Goal: Task Accomplishment & Management: Use online tool/utility

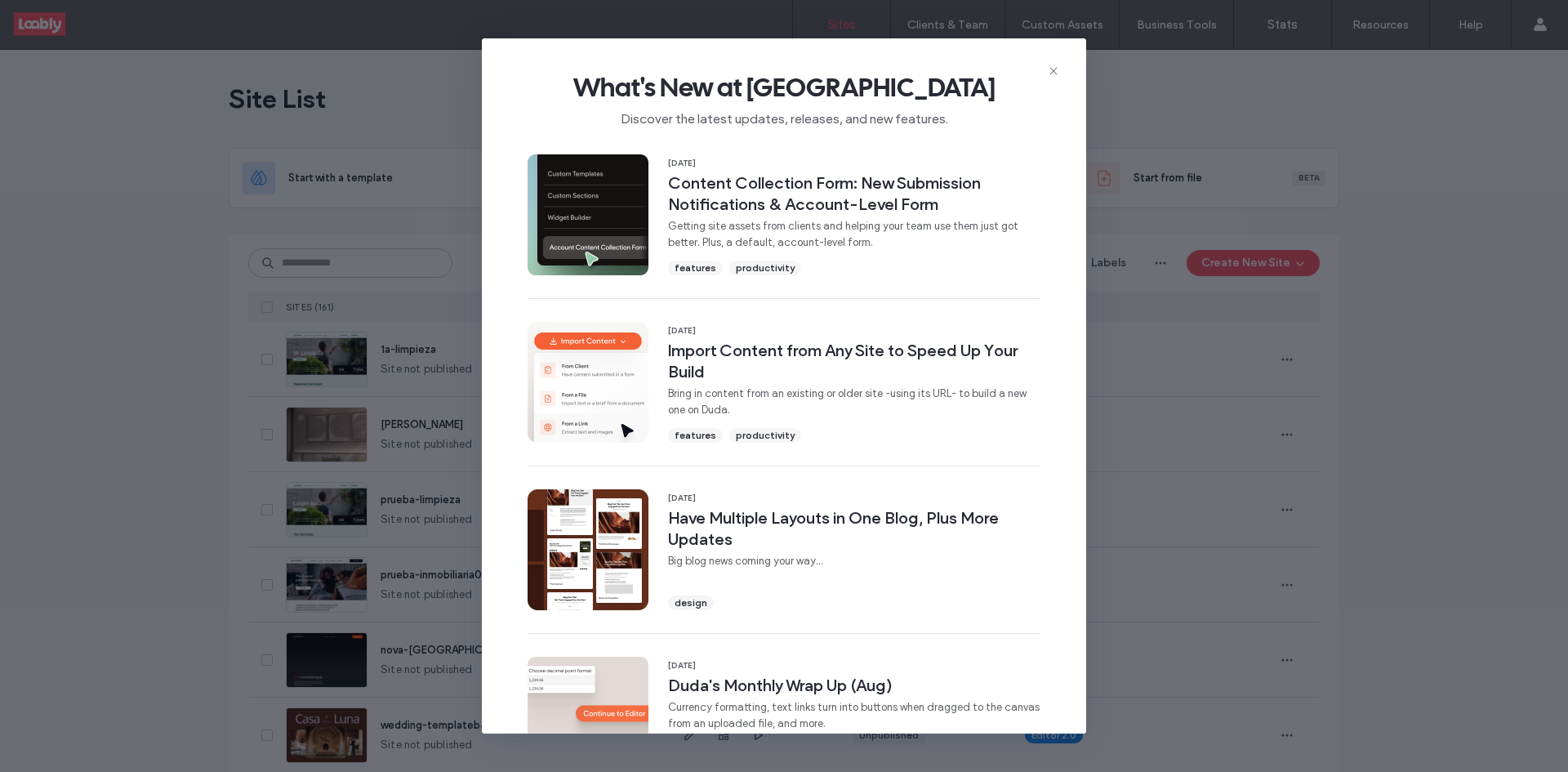
click at [1059, 72] on icon at bounding box center [1053, 72] width 13 height 13
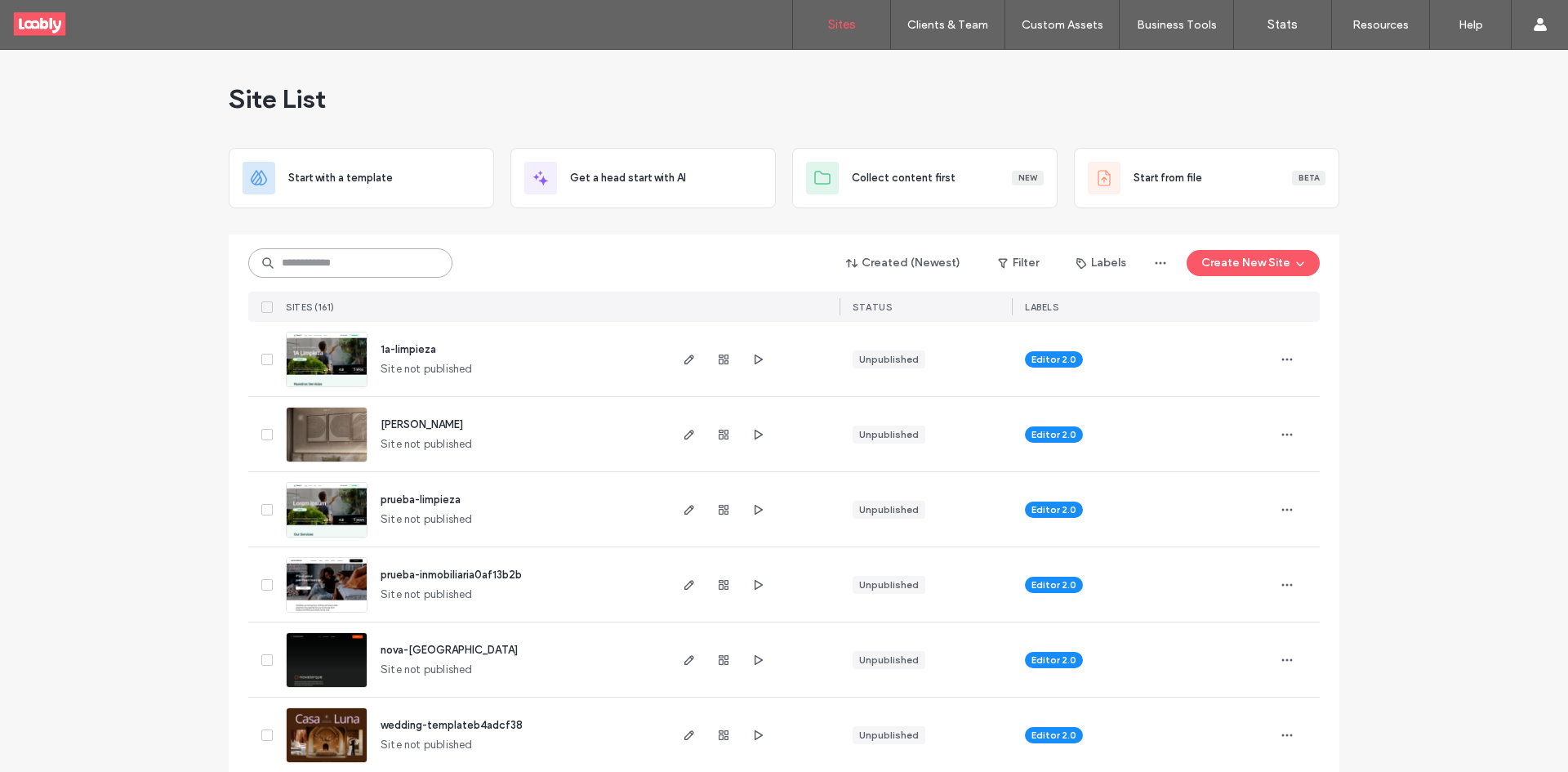
click at [375, 255] on input at bounding box center [349, 262] width 204 height 29
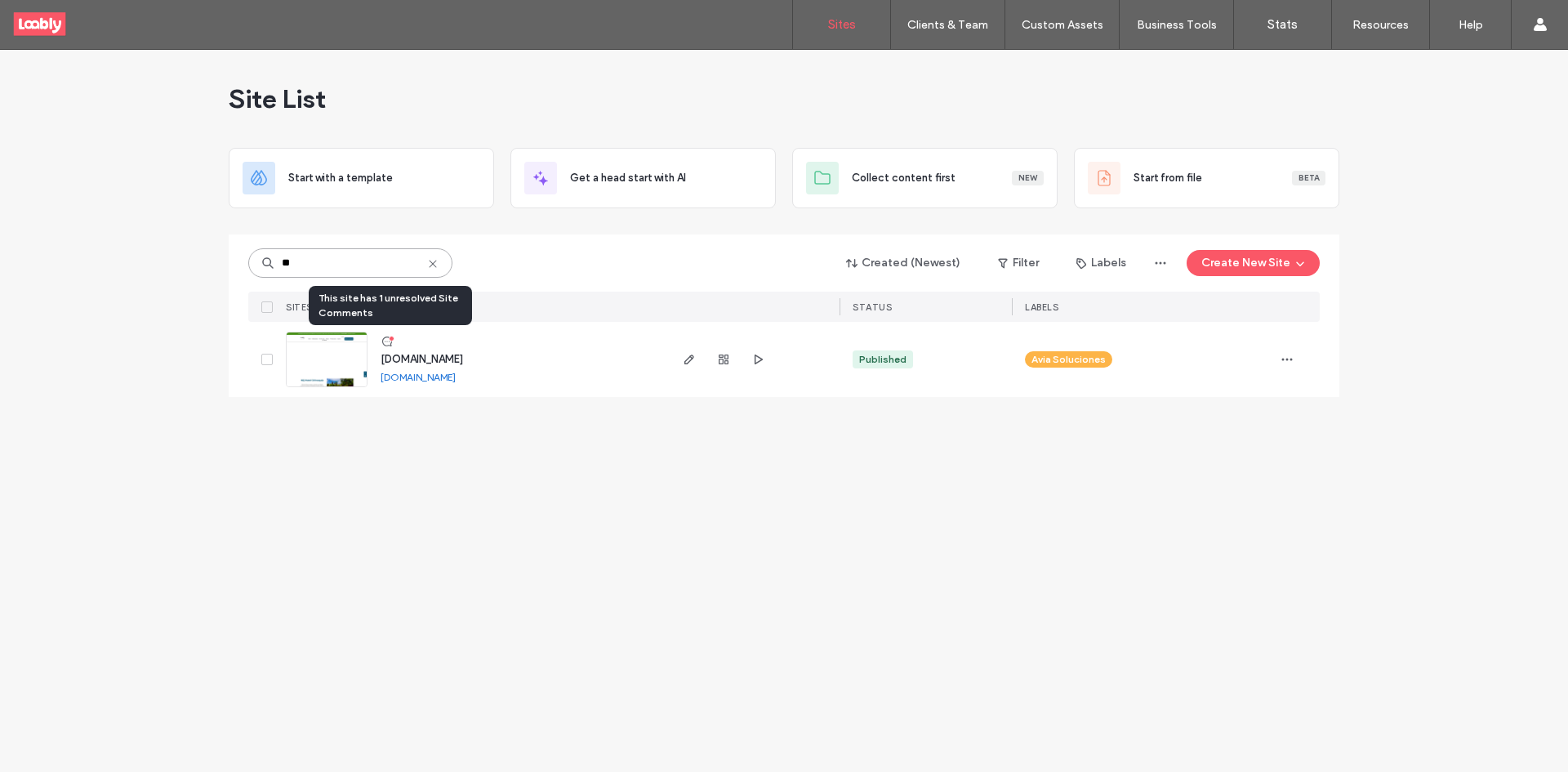
type input "**"
click at [391, 343] on use at bounding box center [387, 341] width 10 height 10
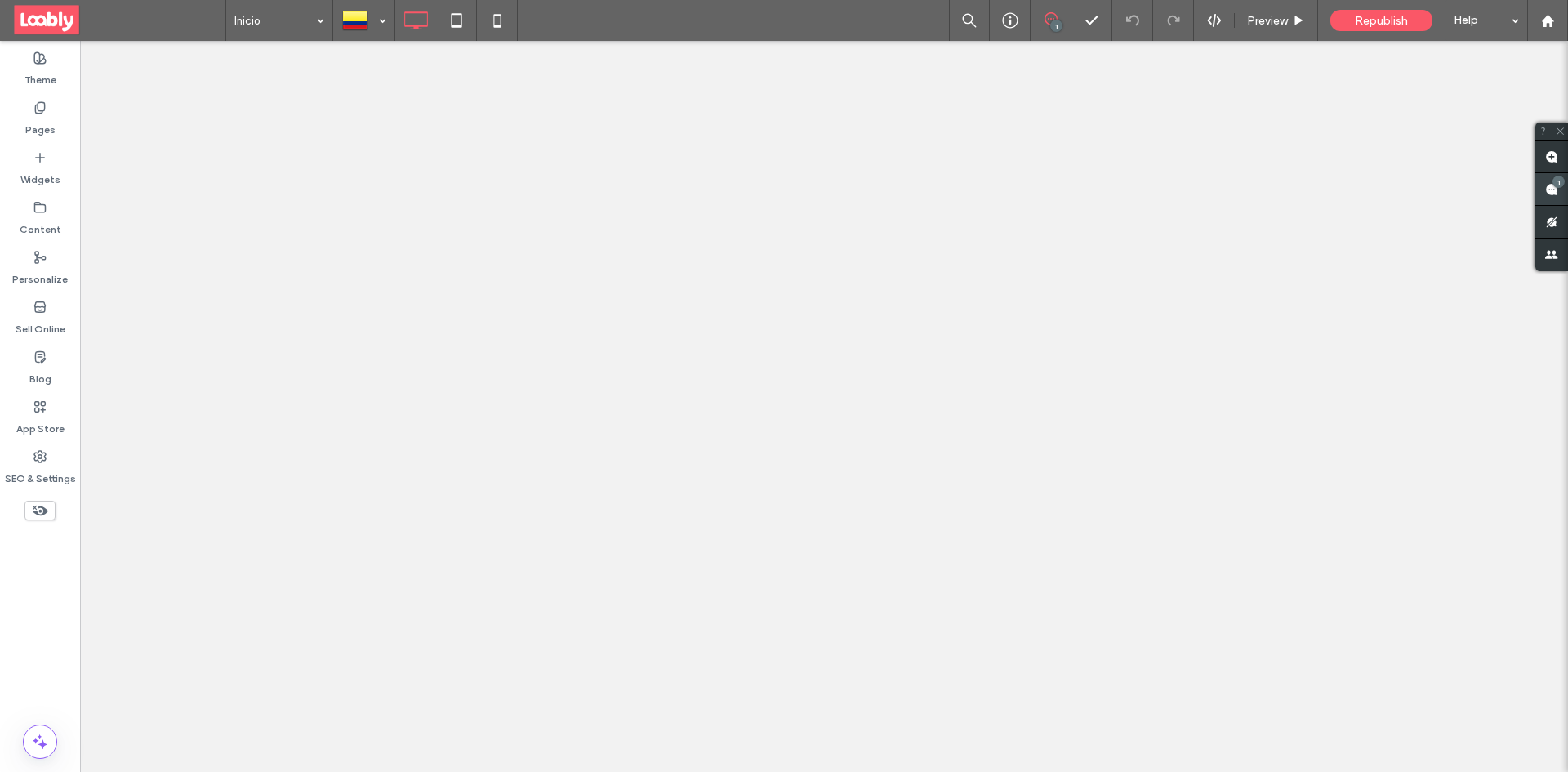
click at [1563, 200] on span at bounding box center [1551, 189] width 32 height 32
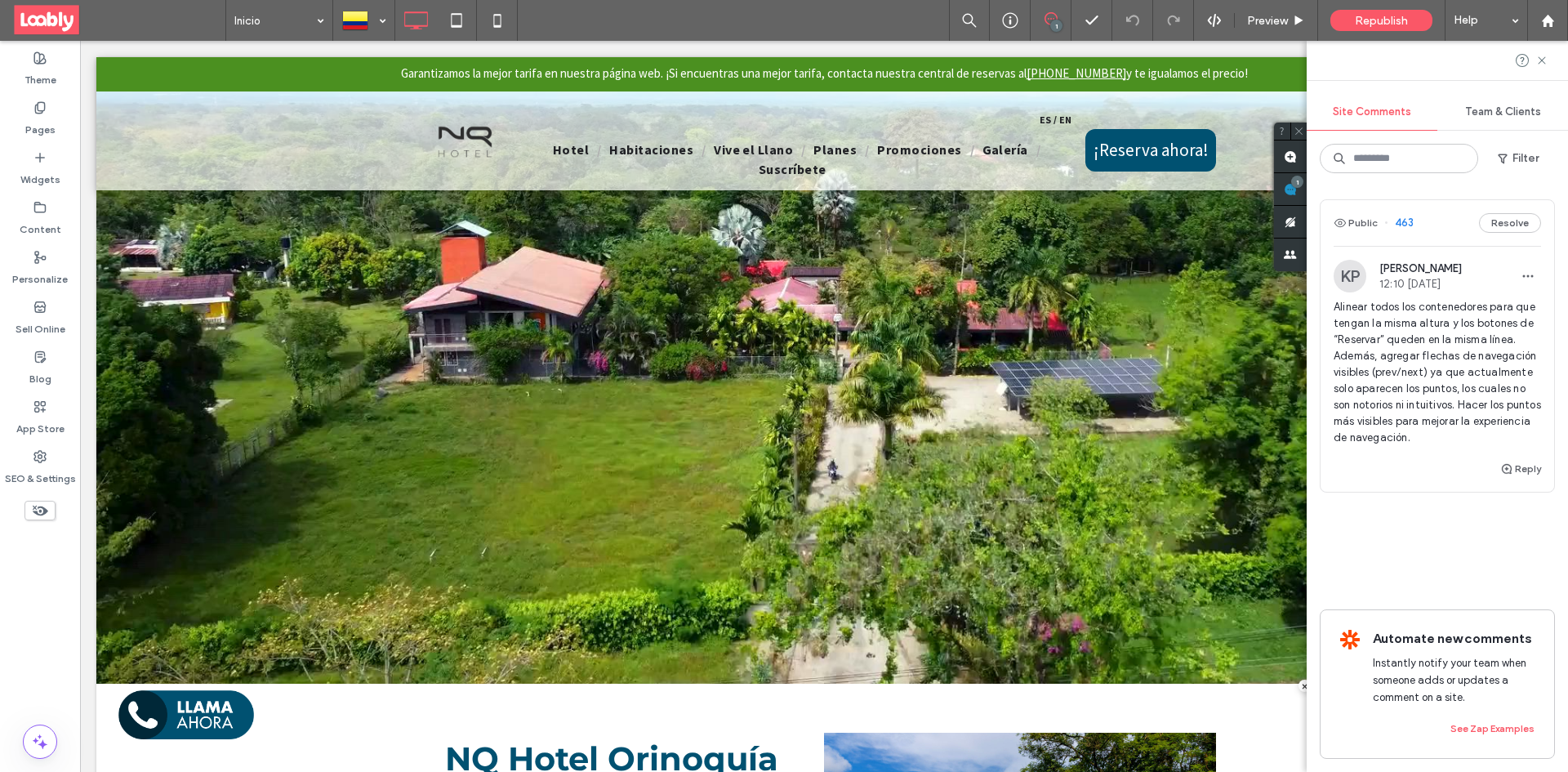
click at [1447, 226] on div "Public 463 Resolve" at bounding box center [1437, 222] width 234 height 46
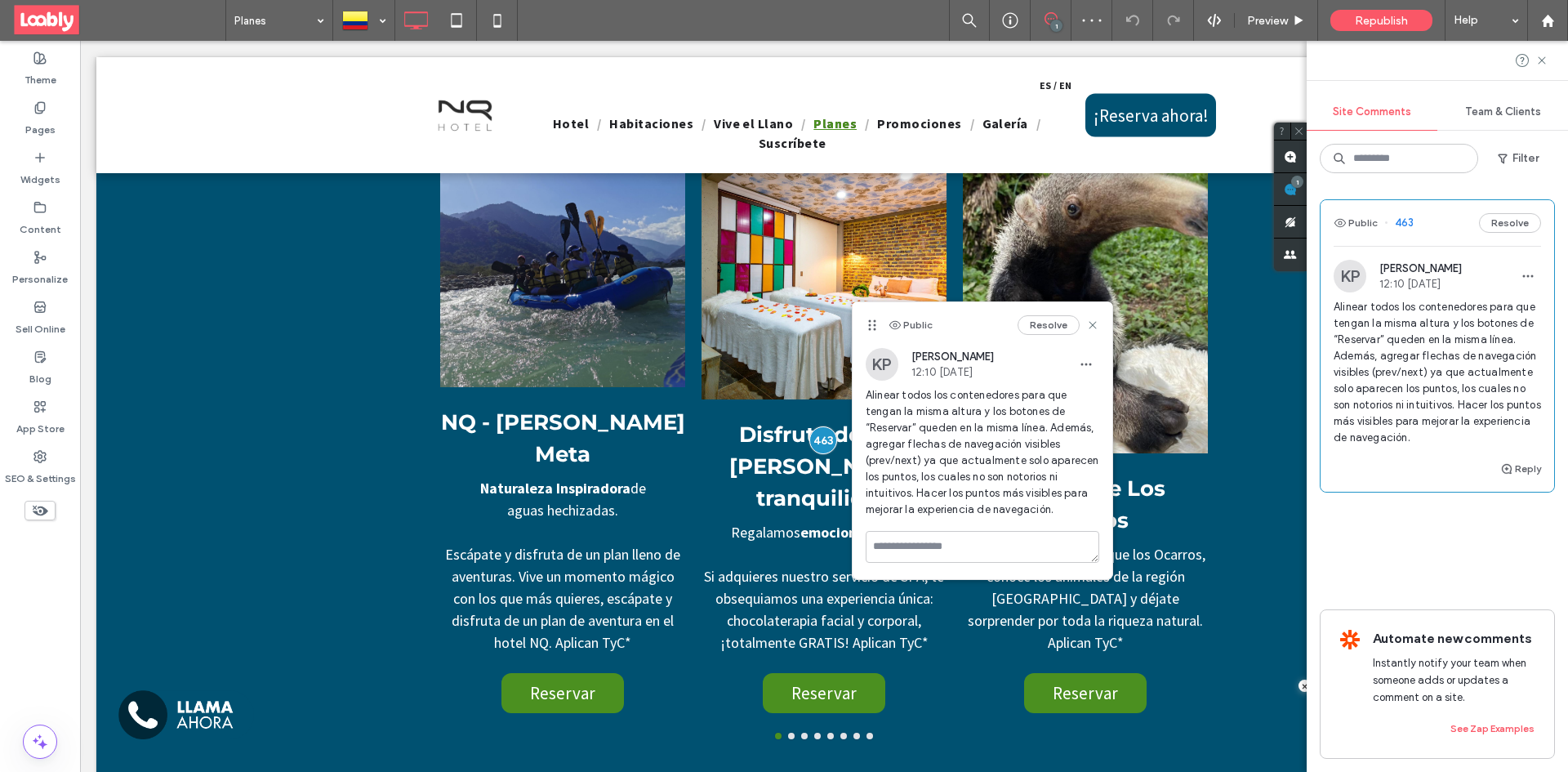
scroll to position [1471, 0]
click at [701, 706] on div "Disfruta de una serena tranquilidad Regalamos emociones únicas Si adquieres nue…" at bounding box center [824, 424] width 245 height 577
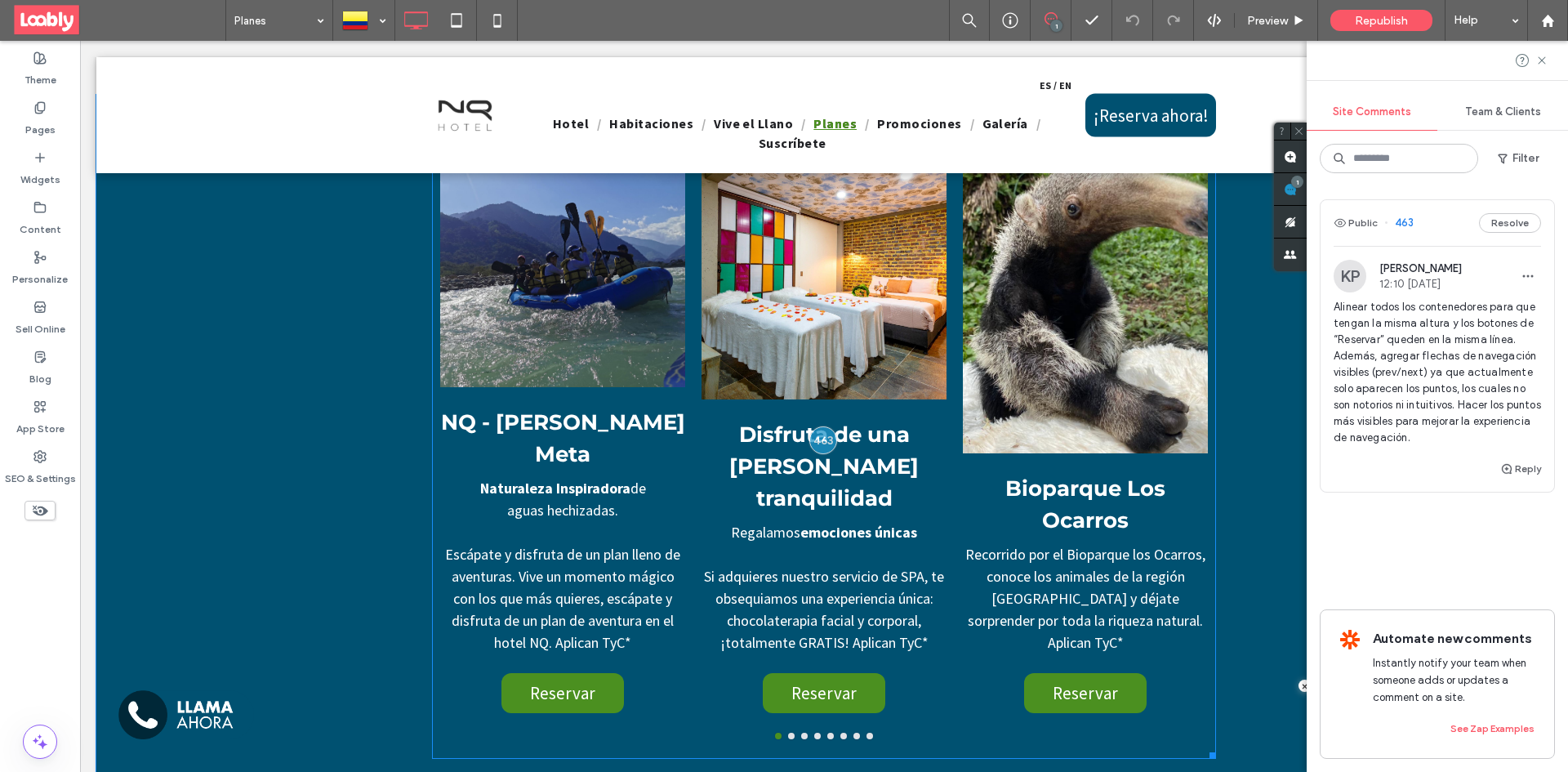
click at [701, 705] on div "Disfruta de una serena tranquilidad Regalamos emociones únicas Si adquieres nue…" at bounding box center [824, 566] width 245 height 294
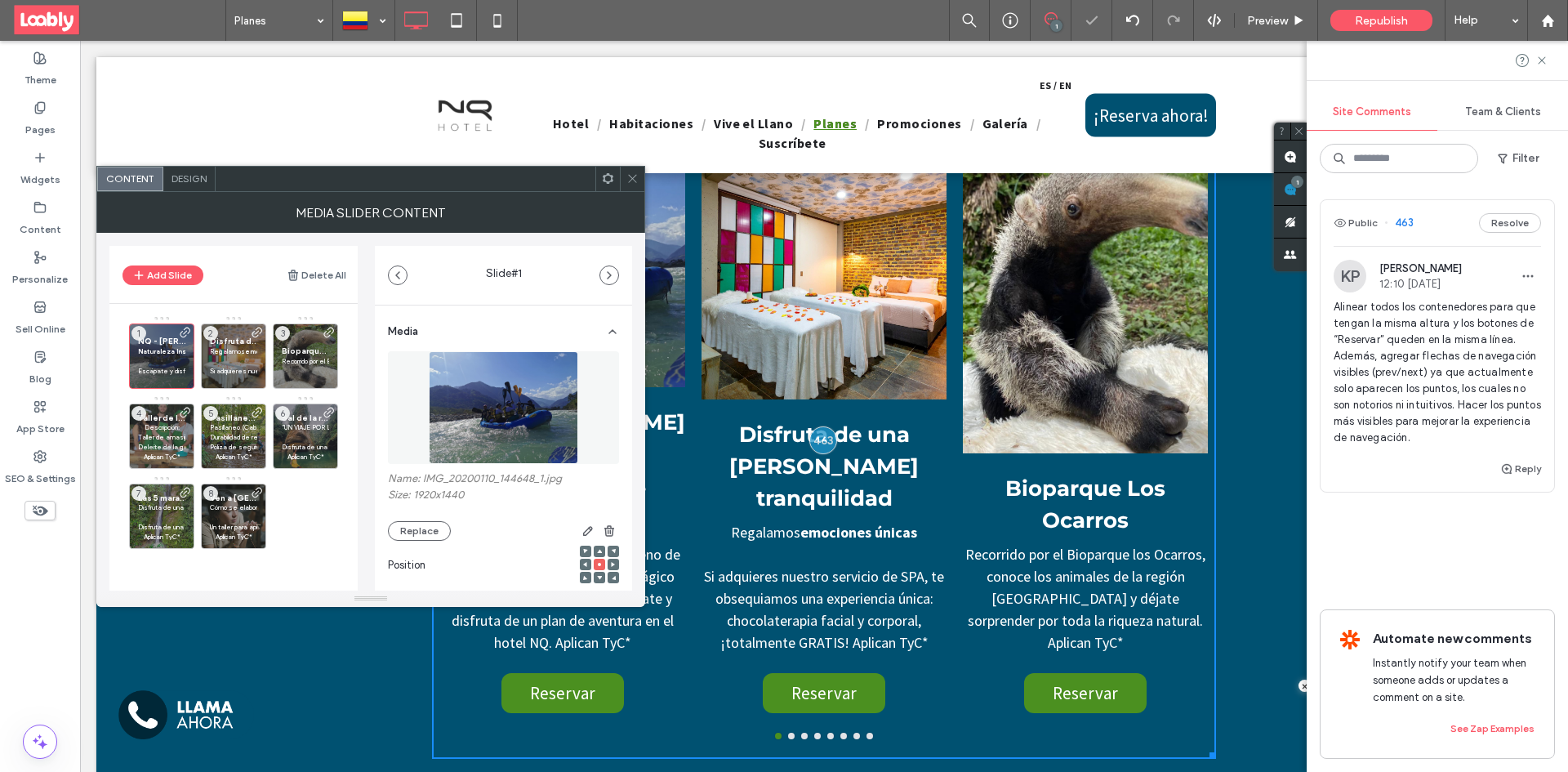
click at [183, 176] on span "Design" at bounding box center [189, 178] width 35 height 12
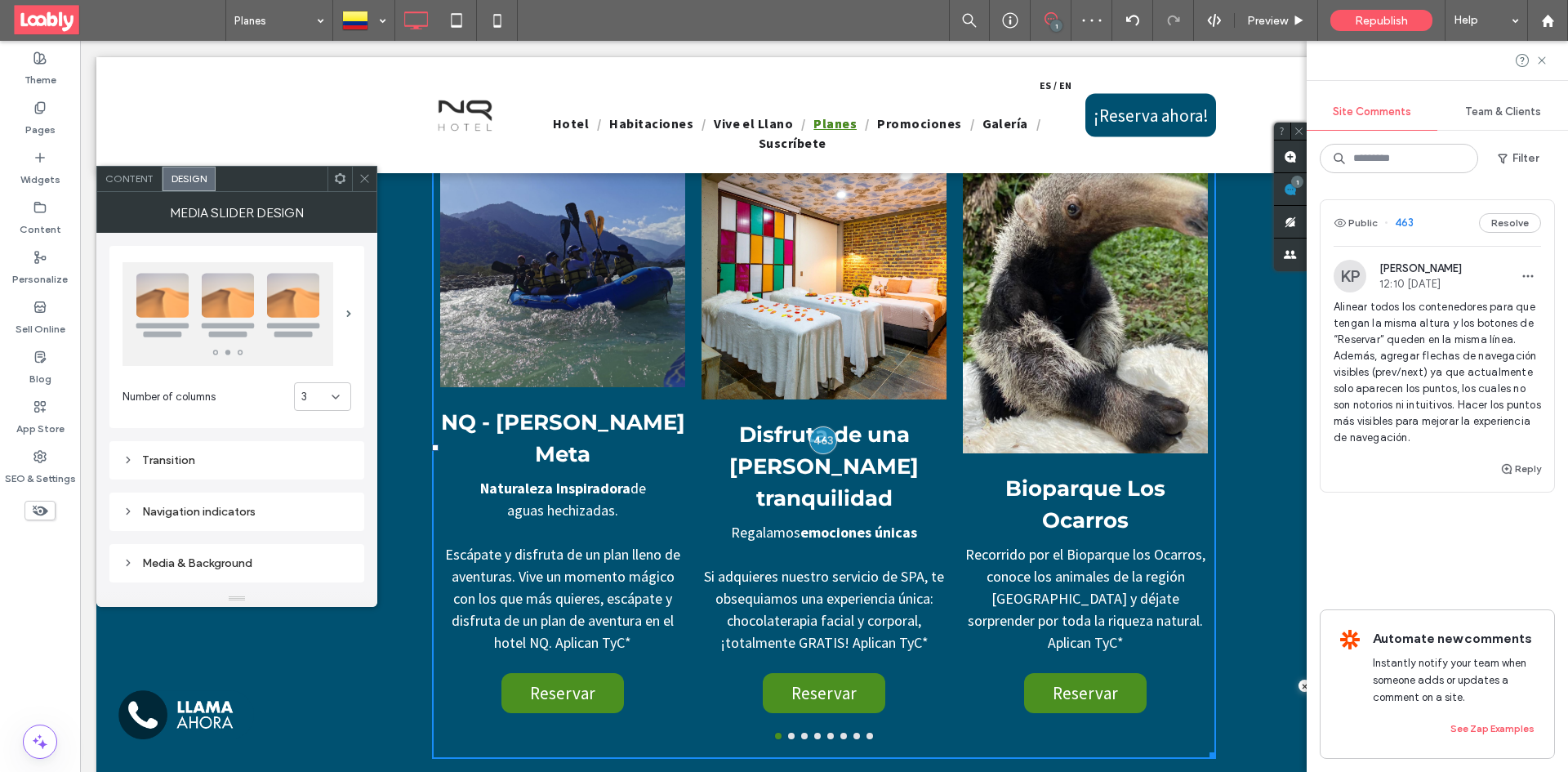
click at [245, 292] on img at bounding box center [227, 314] width 210 height 104
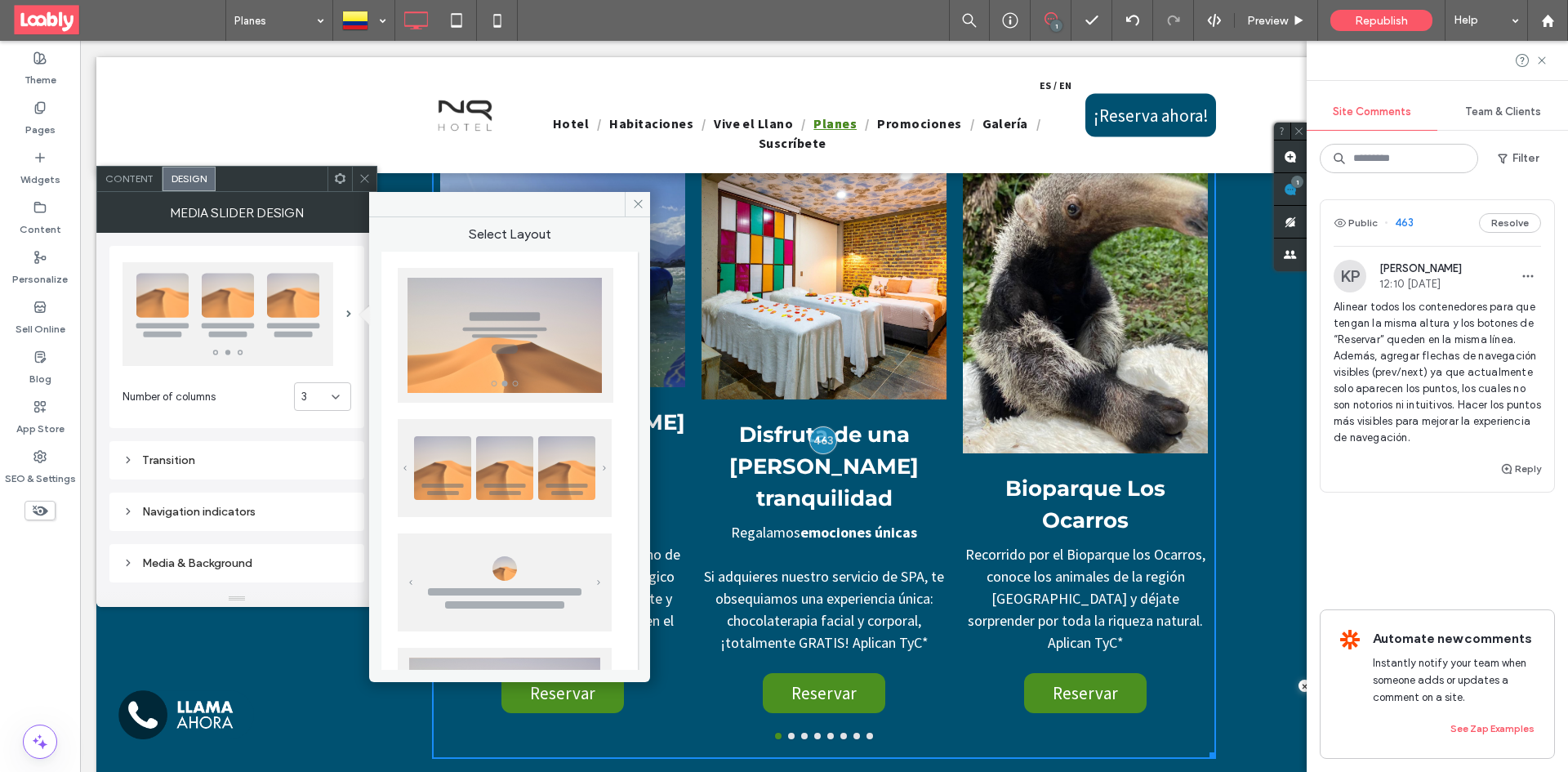
click at [591, 457] on img at bounding box center [504, 468] width 214 height 98
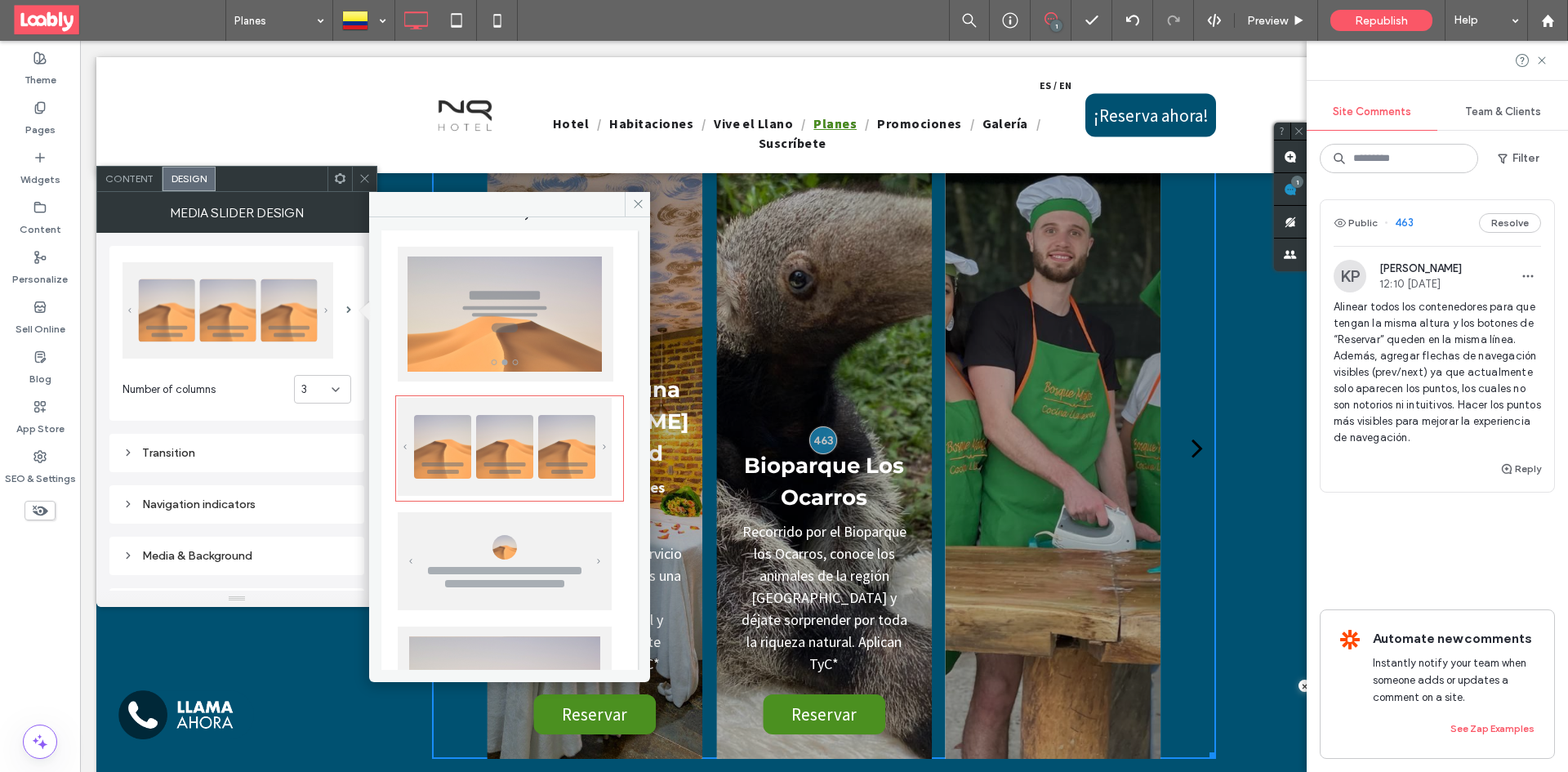
scroll to position [0, 0]
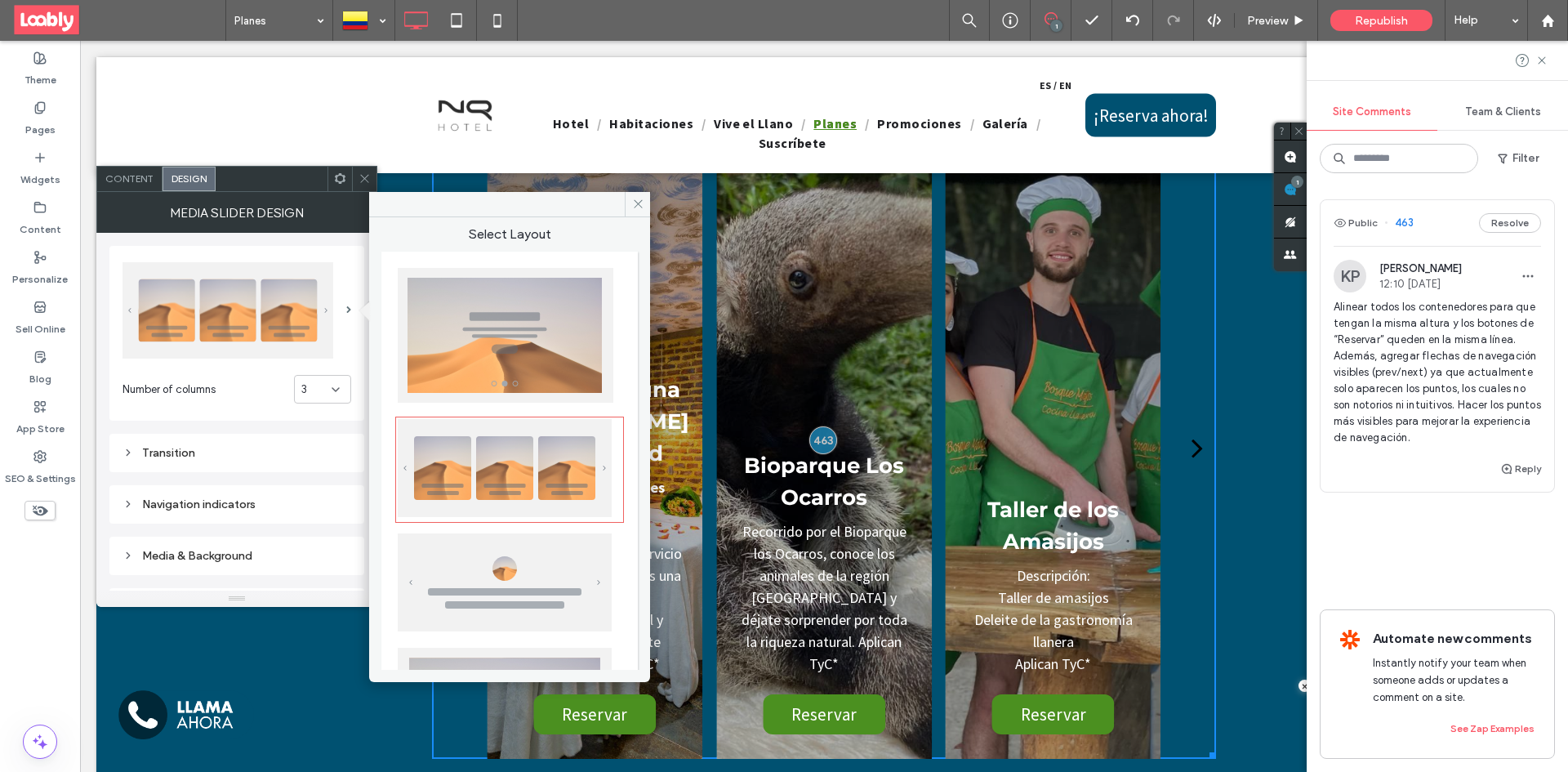
click at [555, 388] on img at bounding box center [505, 335] width 215 height 135
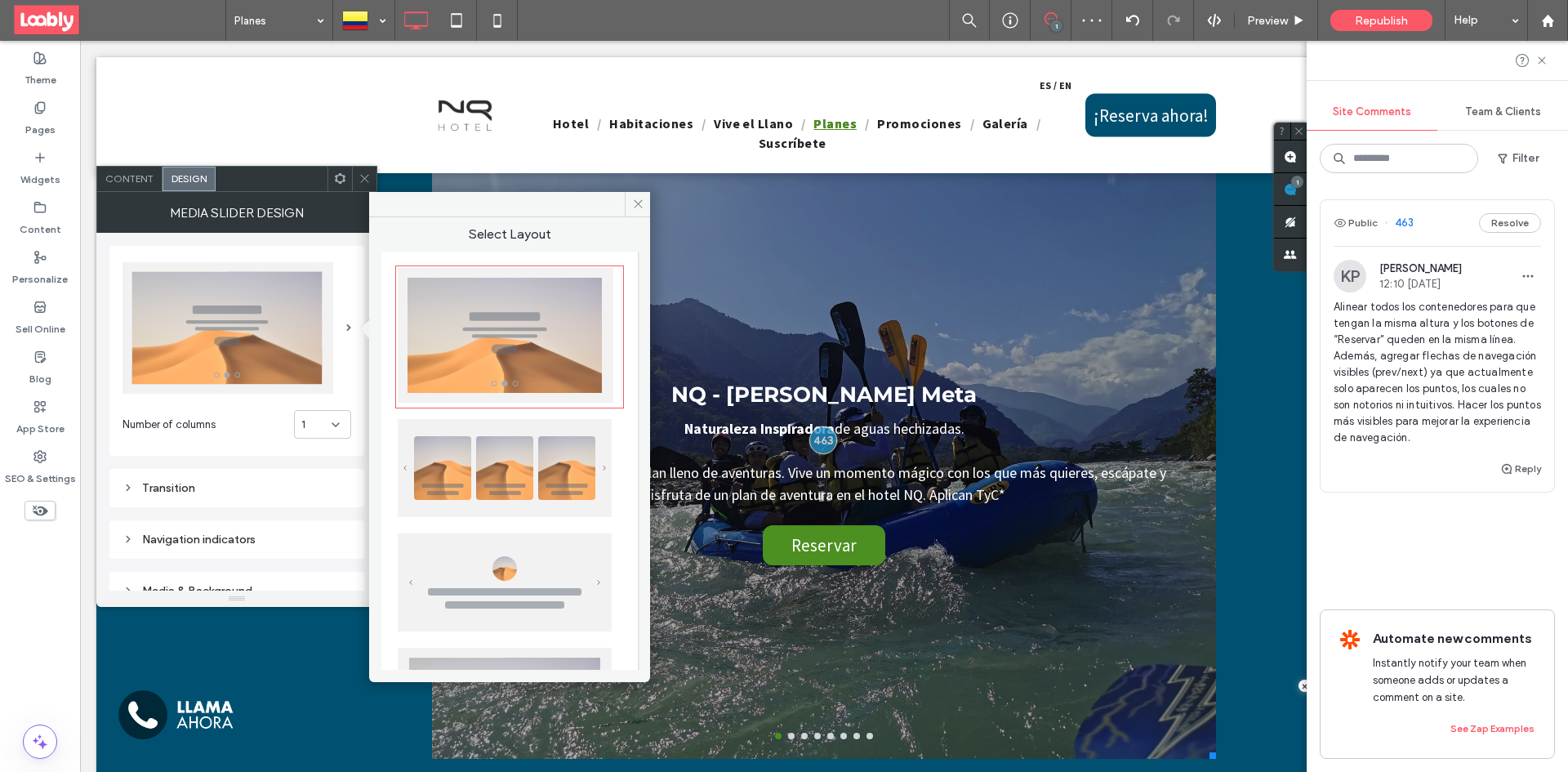
click at [471, 461] on img at bounding box center [504, 468] width 214 height 98
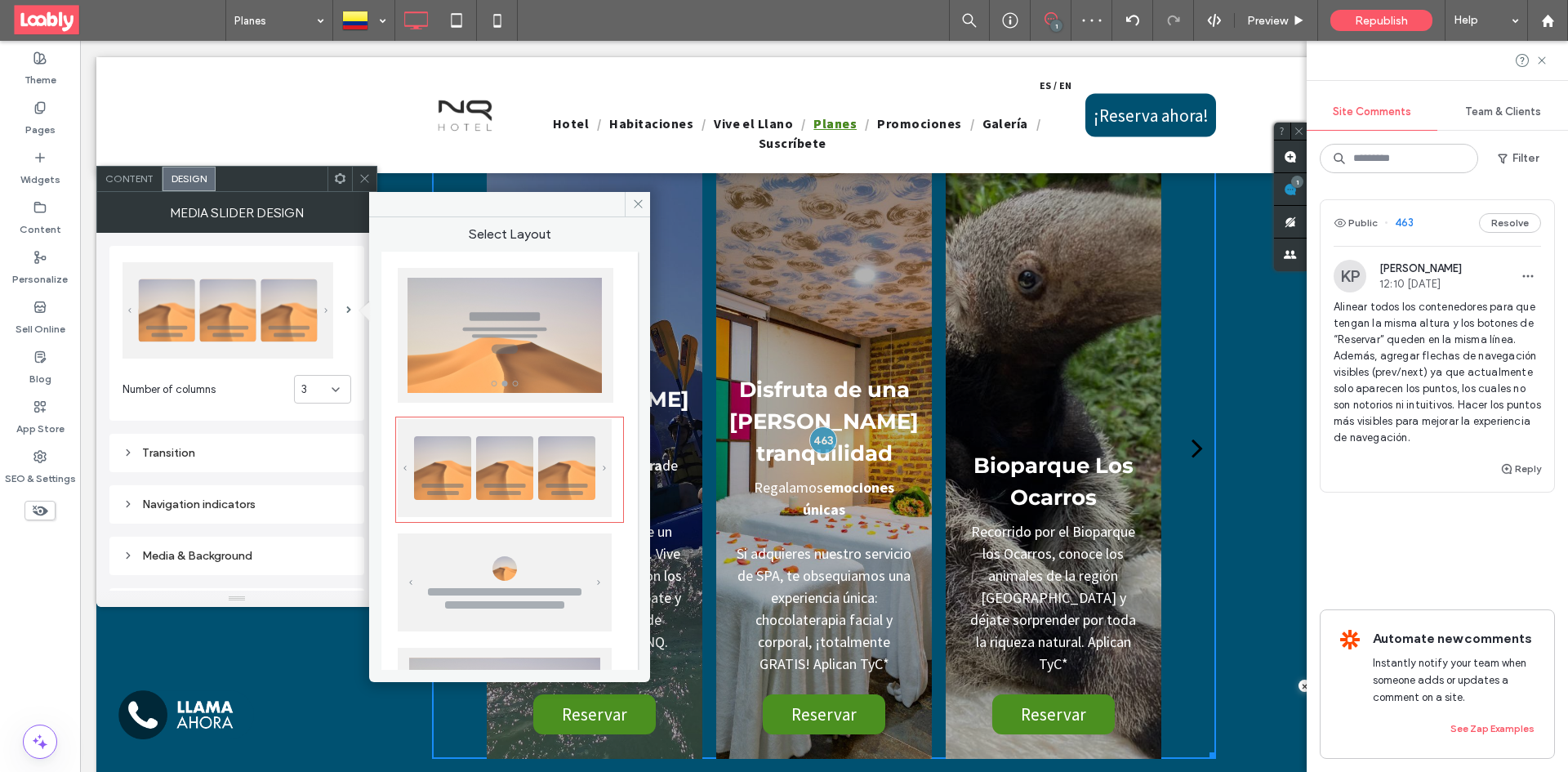
click at [468, 370] on img at bounding box center [505, 335] width 215 height 135
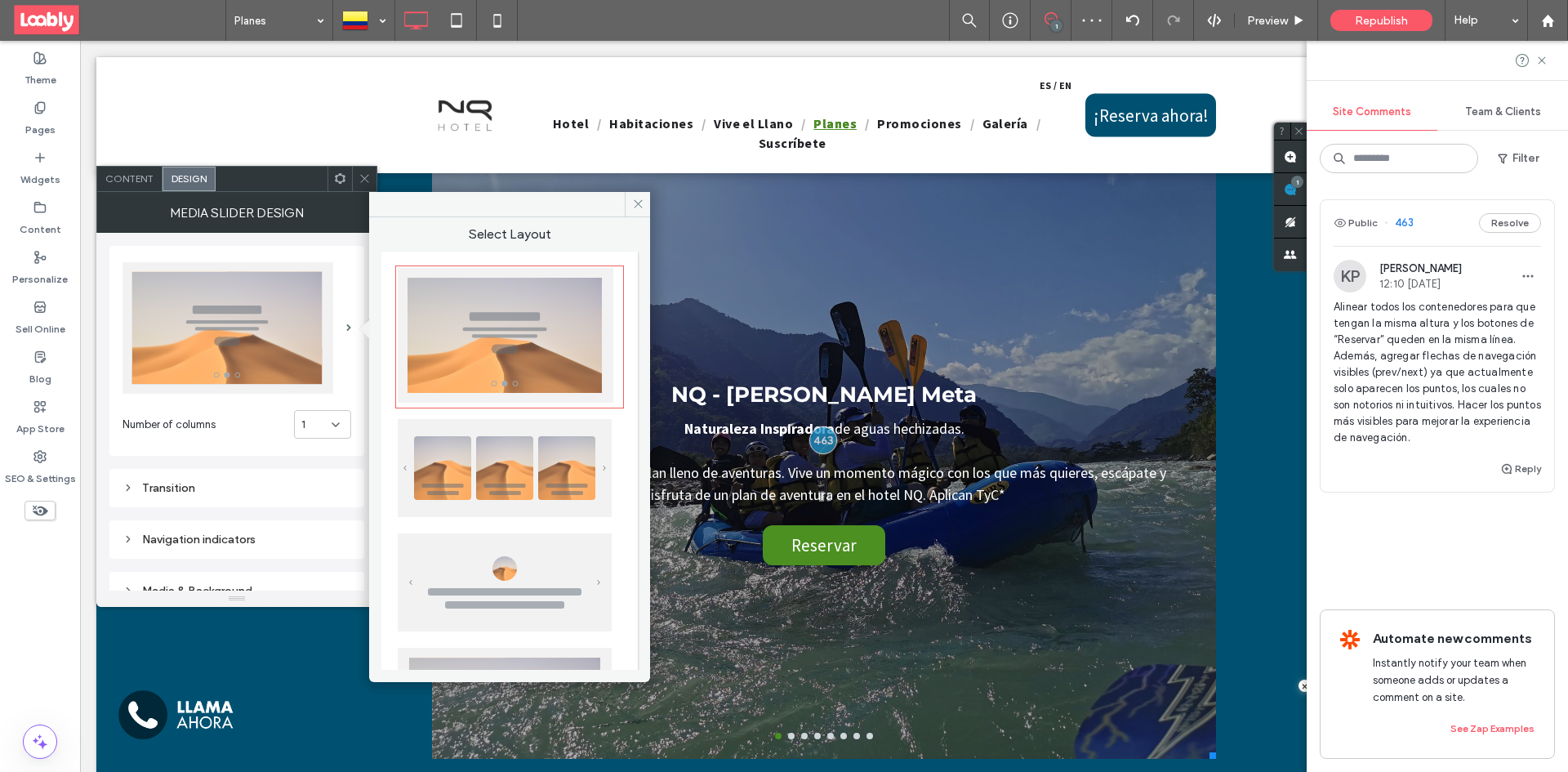
click at [335, 428] on icon at bounding box center [336, 425] width 13 height 13
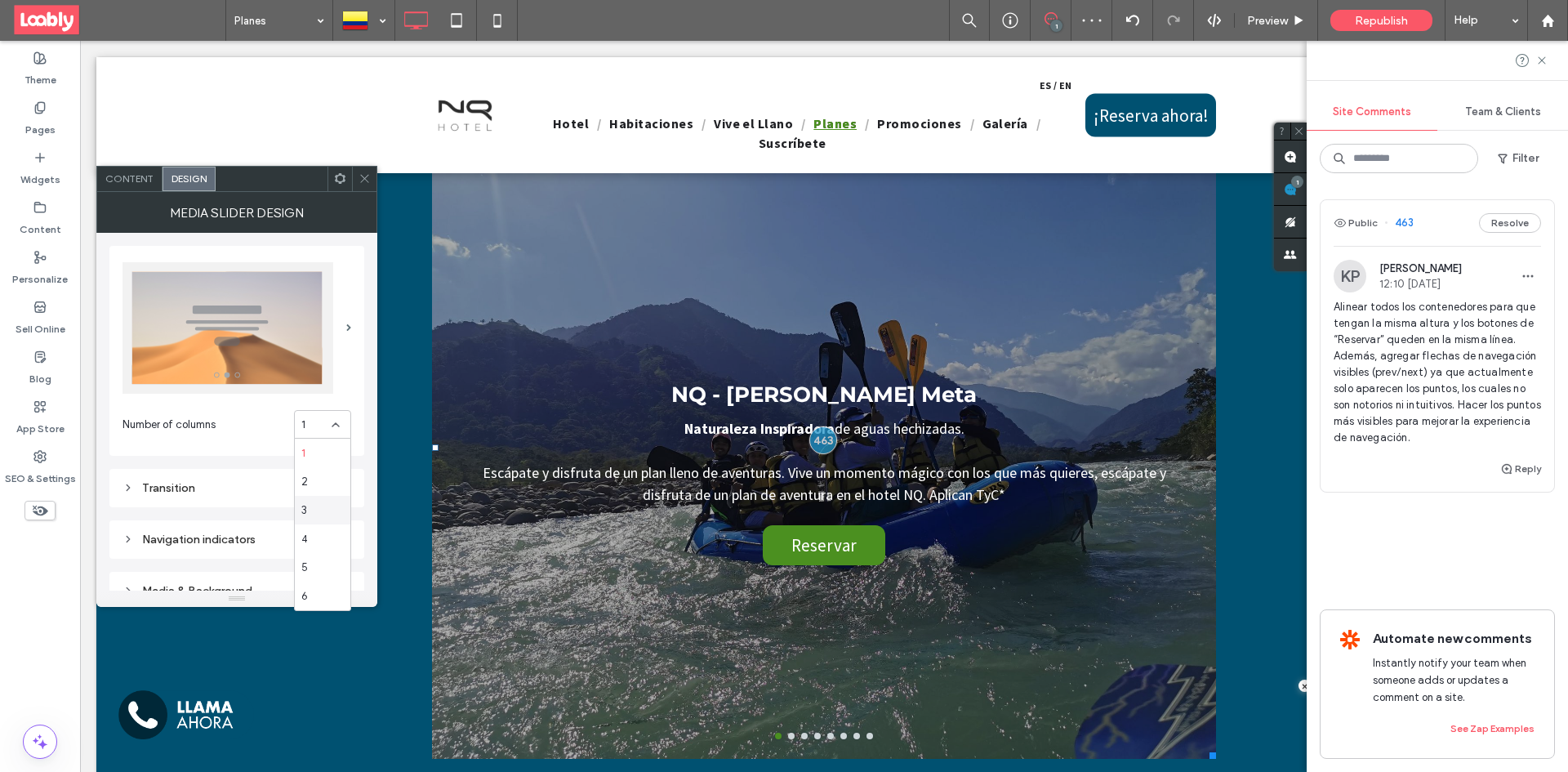
click at [330, 503] on div "3" at bounding box center [322, 510] width 56 height 28
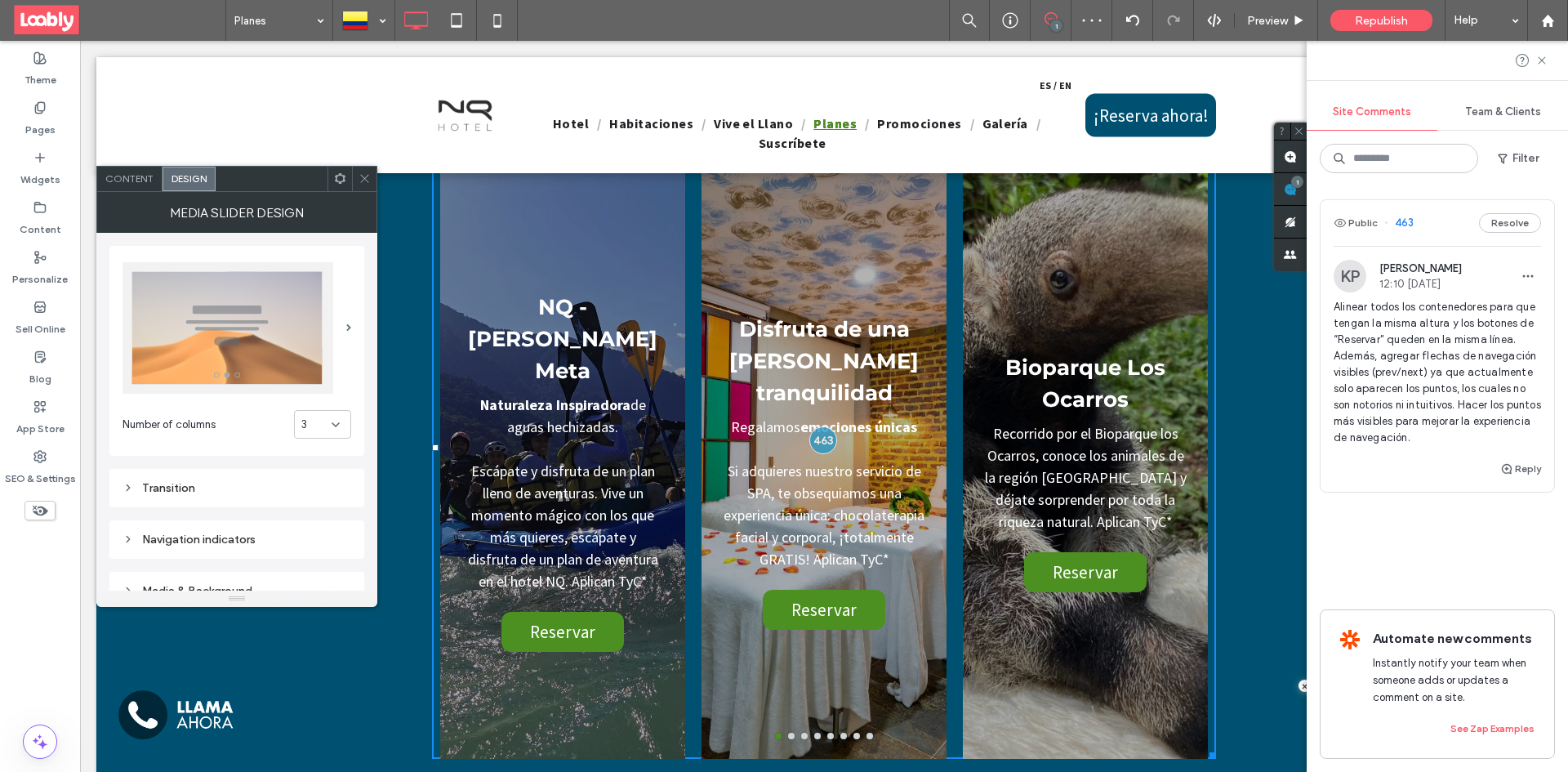
click at [309, 334] on img at bounding box center [227, 328] width 210 height 131
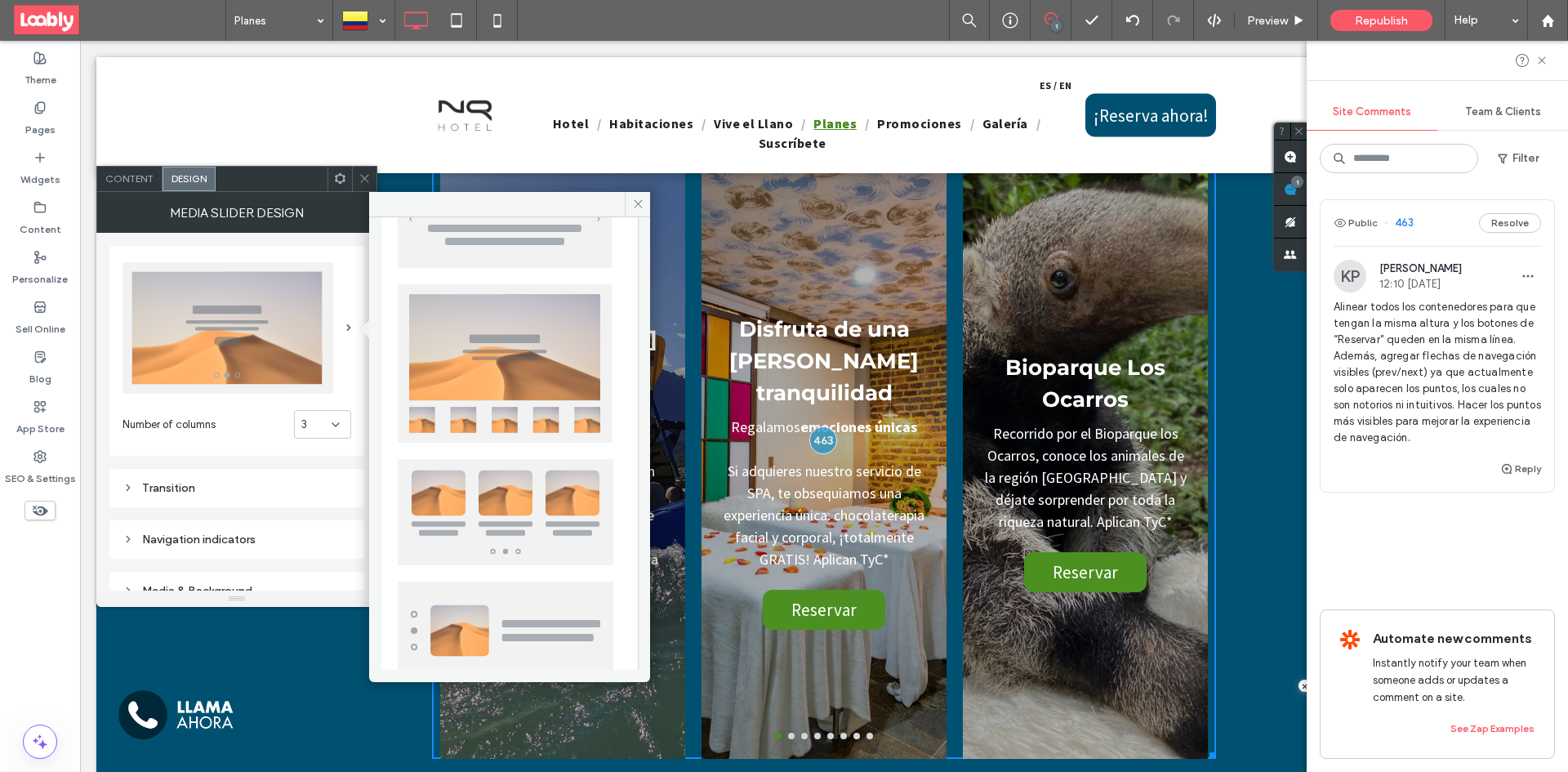
scroll to position [397, 0]
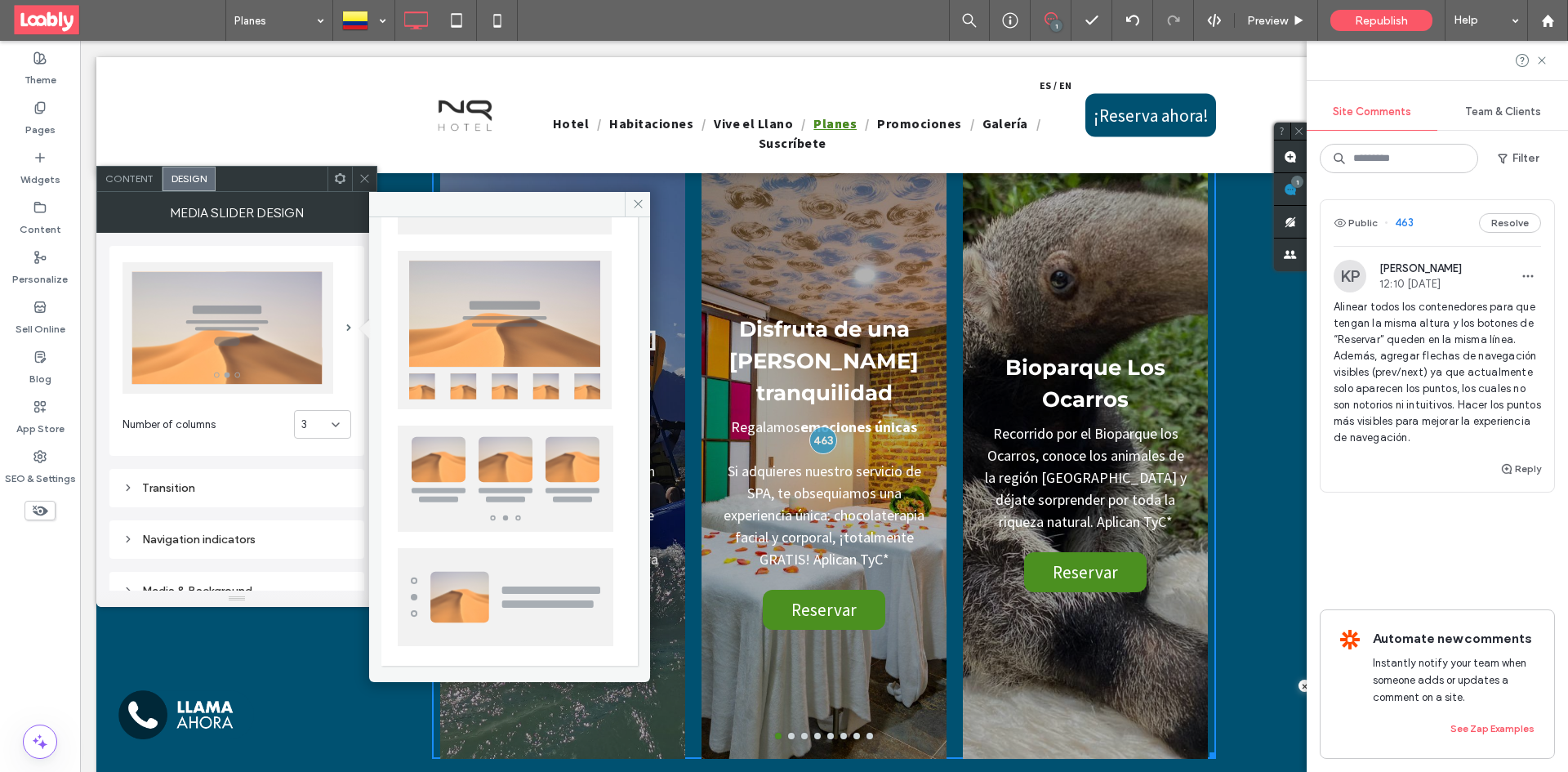
click at [521, 468] on img at bounding box center [505, 478] width 215 height 106
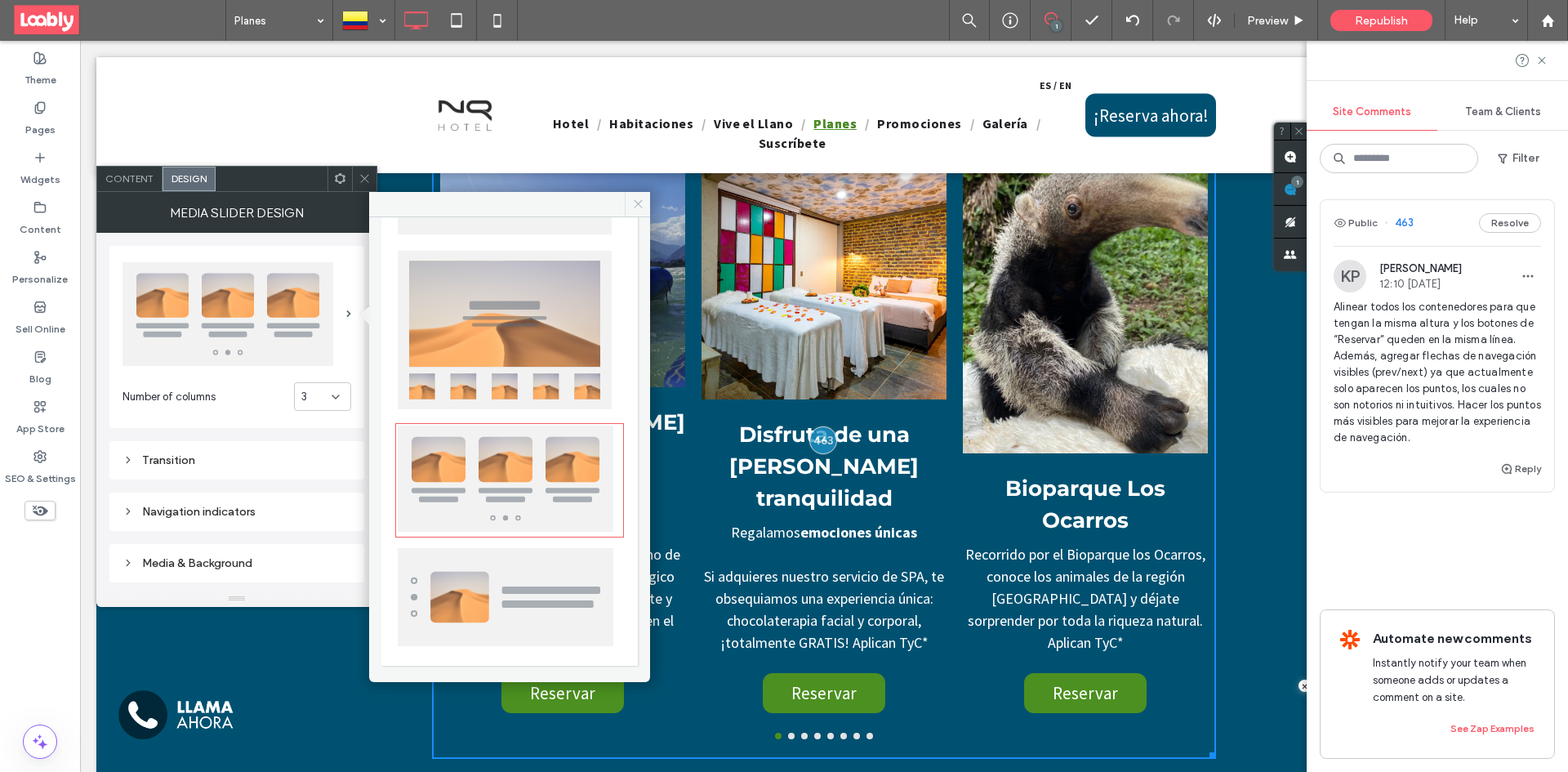
click at [636, 209] on icon at bounding box center [638, 204] width 12 height 12
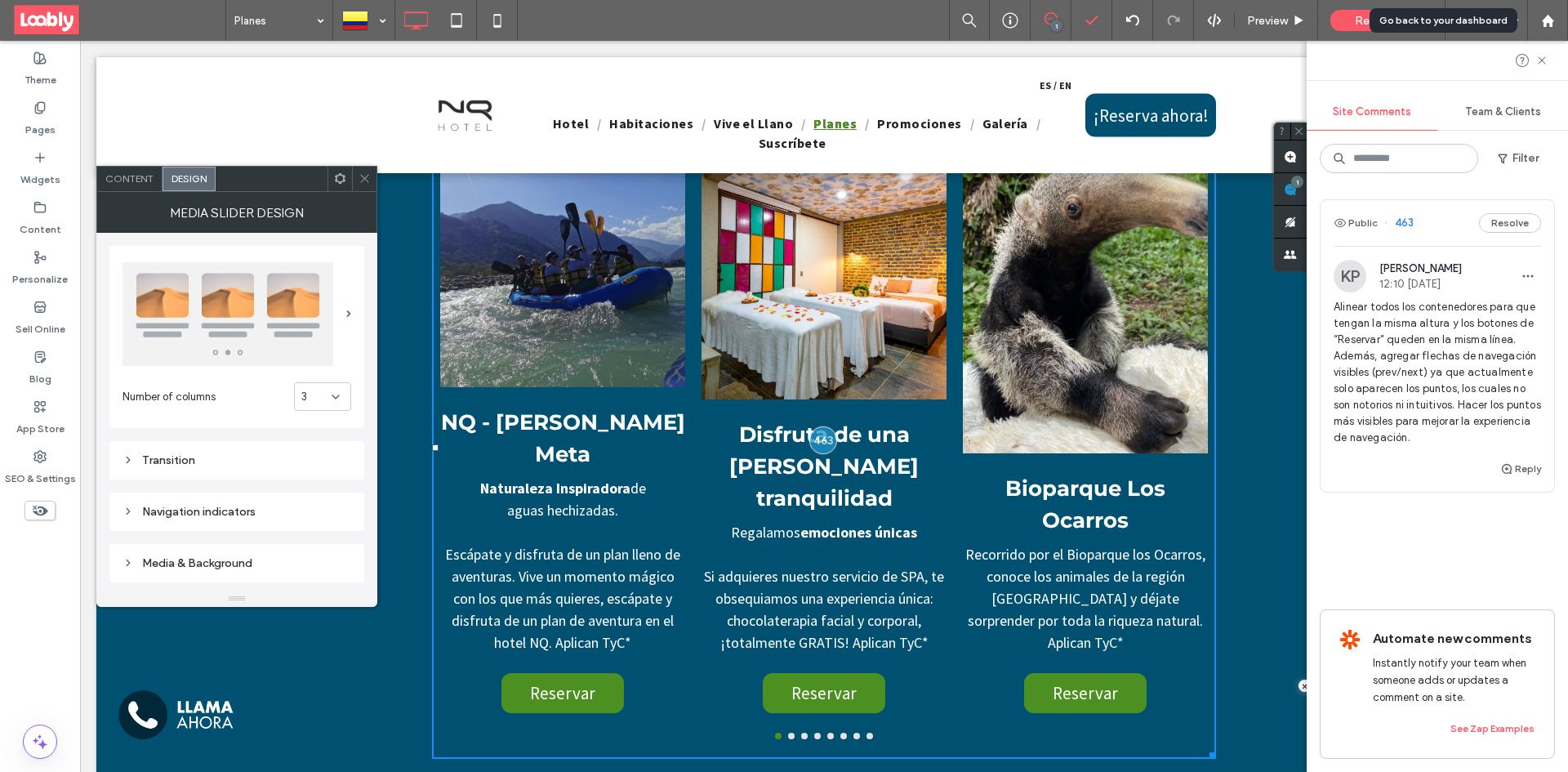
drag, startPoint x: 1542, startPoint y: 27, endPoint x: 1107, endPoint y: 0, distance: 435.8
click at [1542, 27] on icon at bounding box center [1547, 21] width 14 height 14
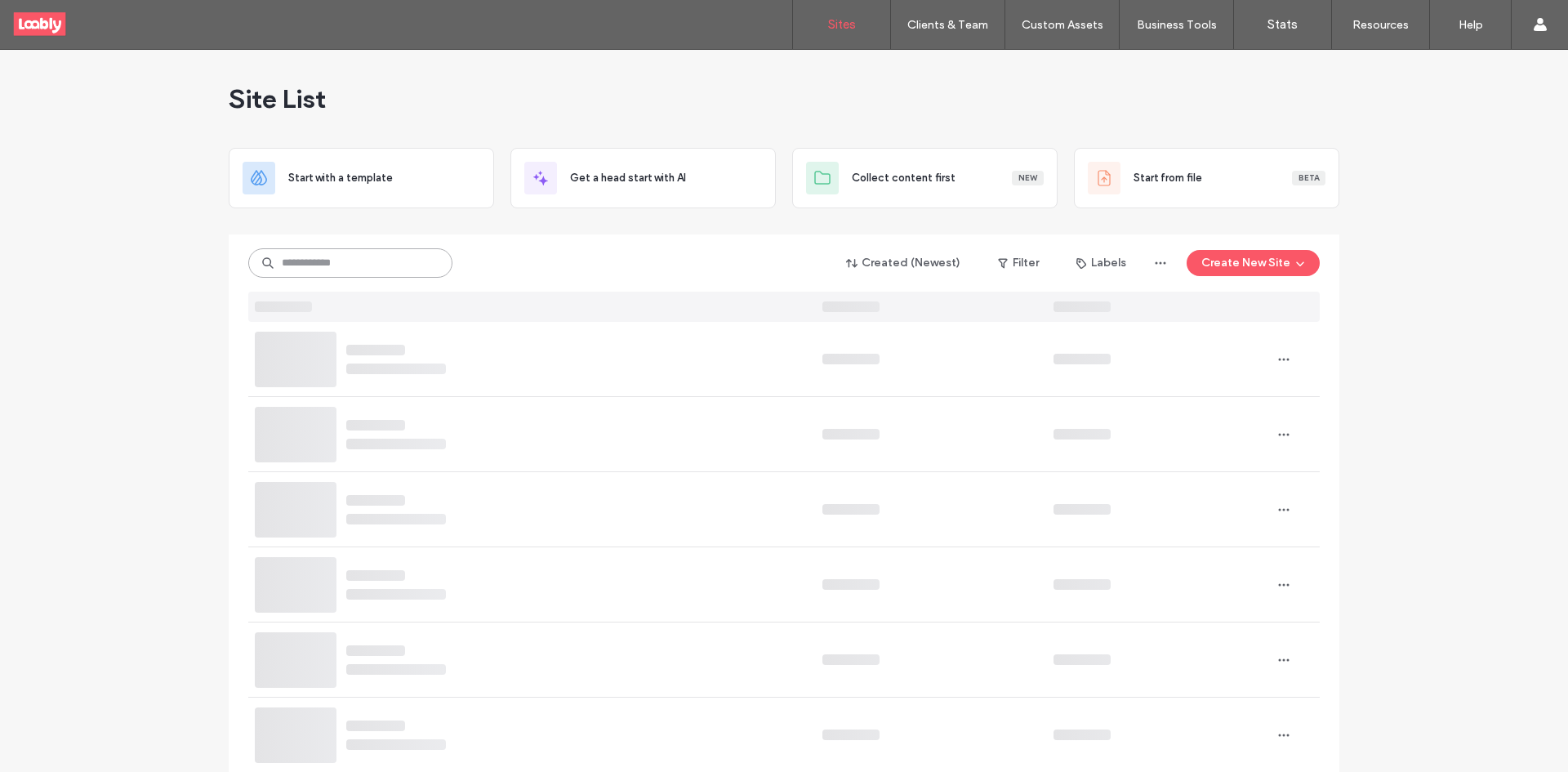
click at [329, 270] on input at bounding box center [349, 262] width 204 height 29
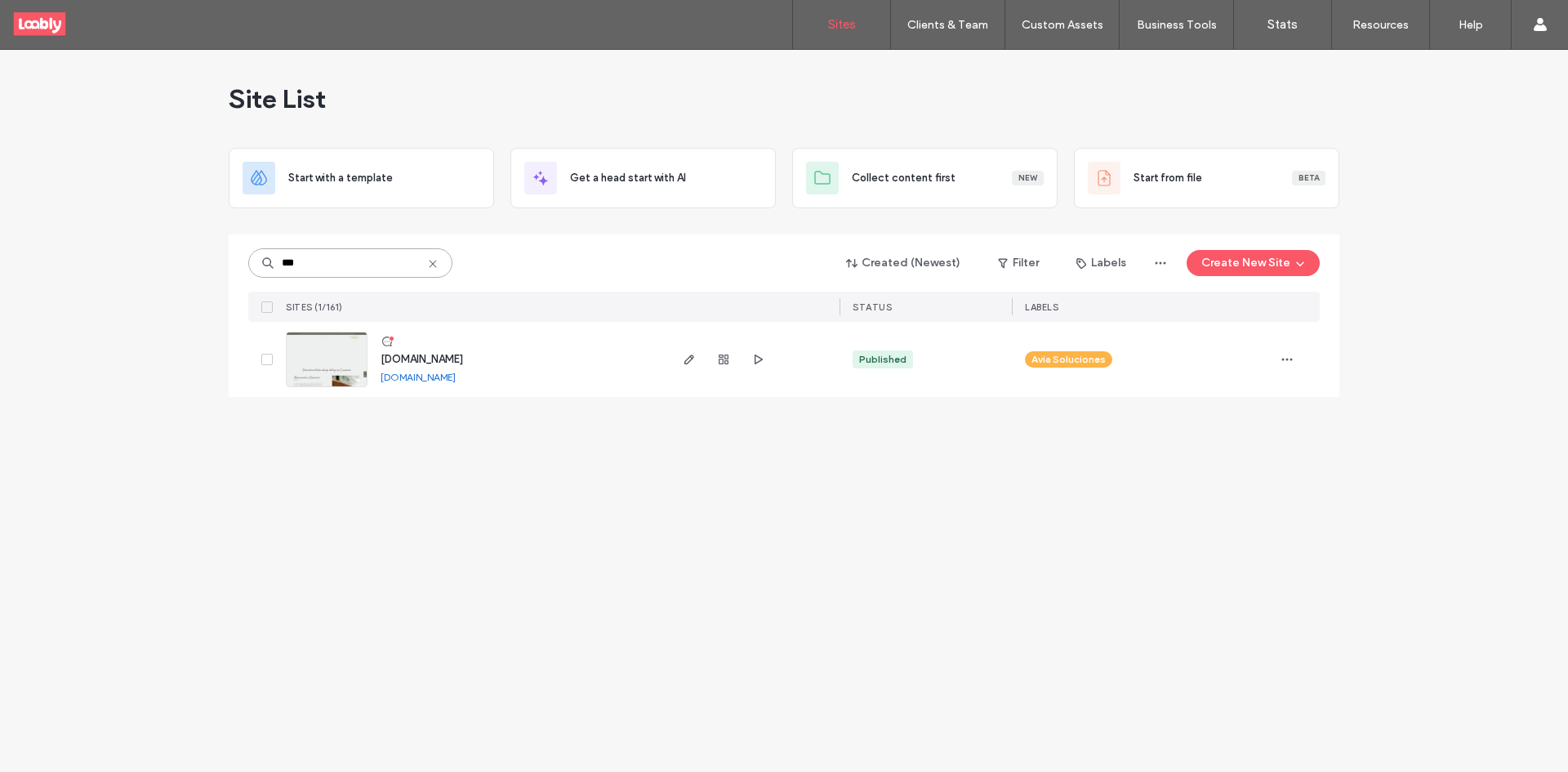
type input "***"
click at [386, 342] on icon at bounding box center [387, 341] width 13 height 13
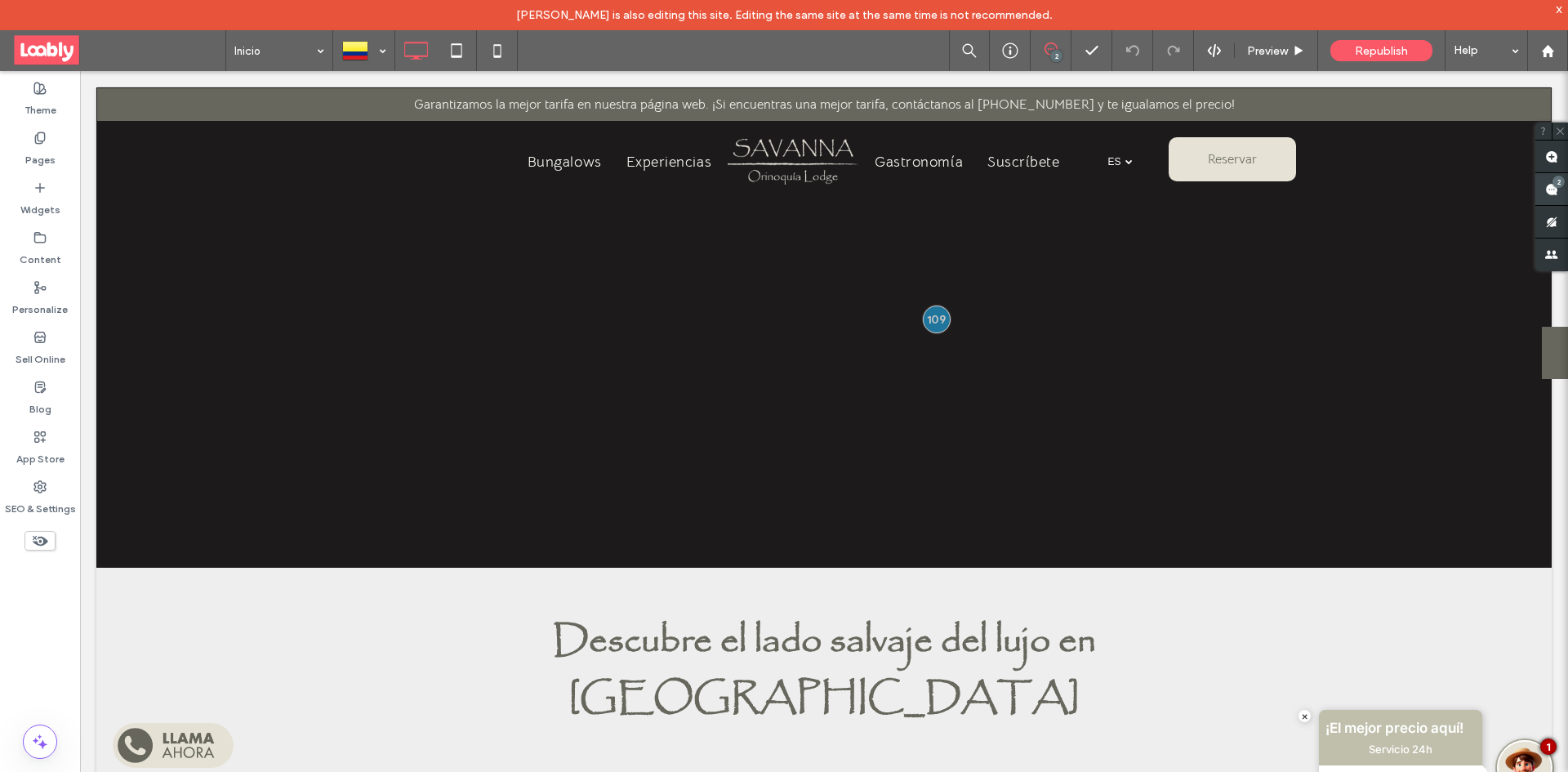
click at [1550, 189] on use at bounding box center [1551, 190] width 13 height 13
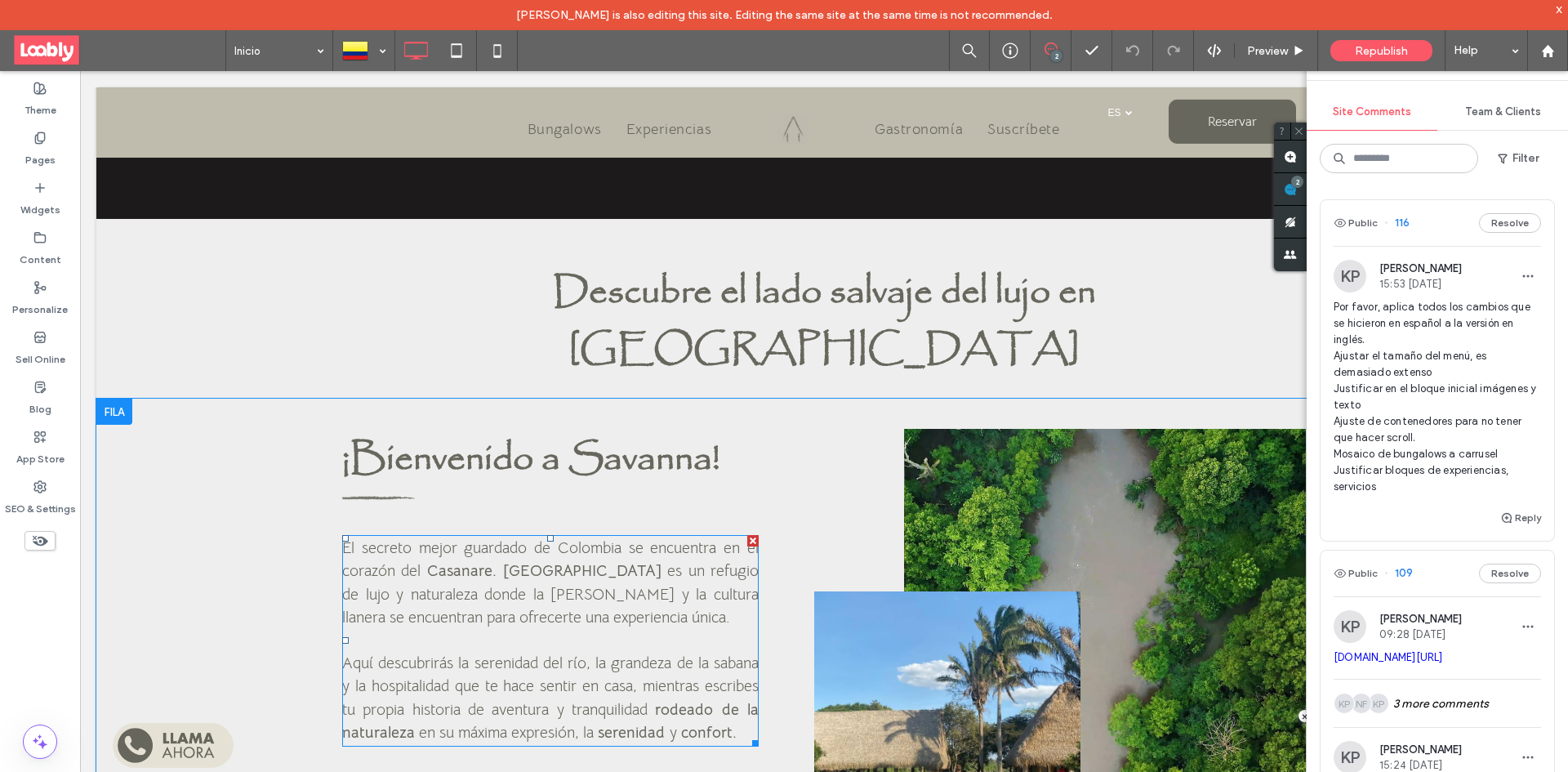
scroll to position [490, 0]
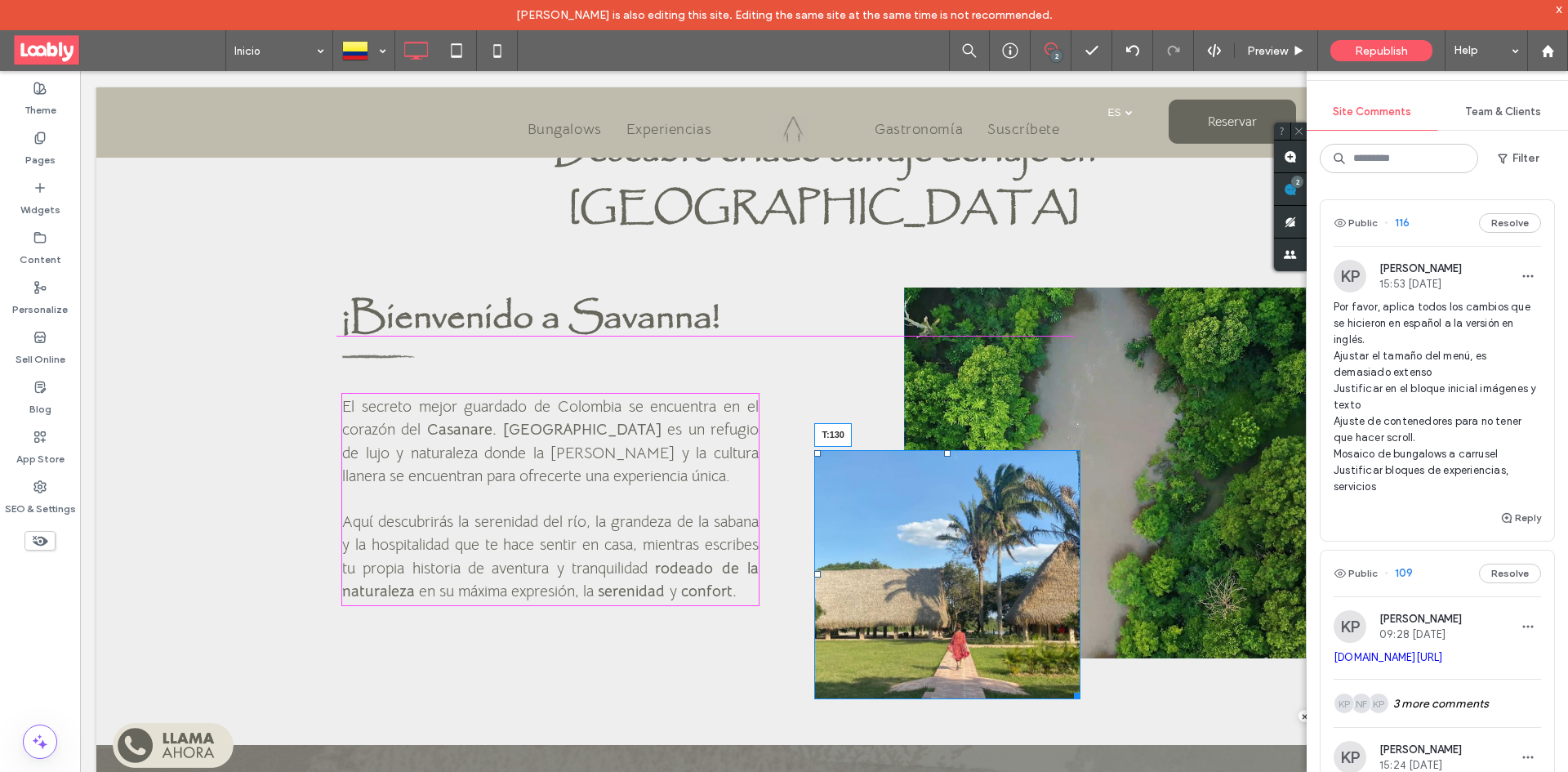
drag, startPoint x: 942, startPoint y: 397, endPoint x: 1046, endPoint y: 412, distance: 105.1
click at [944, 450] on div at bounding box center [947, 453] width 7 height 7
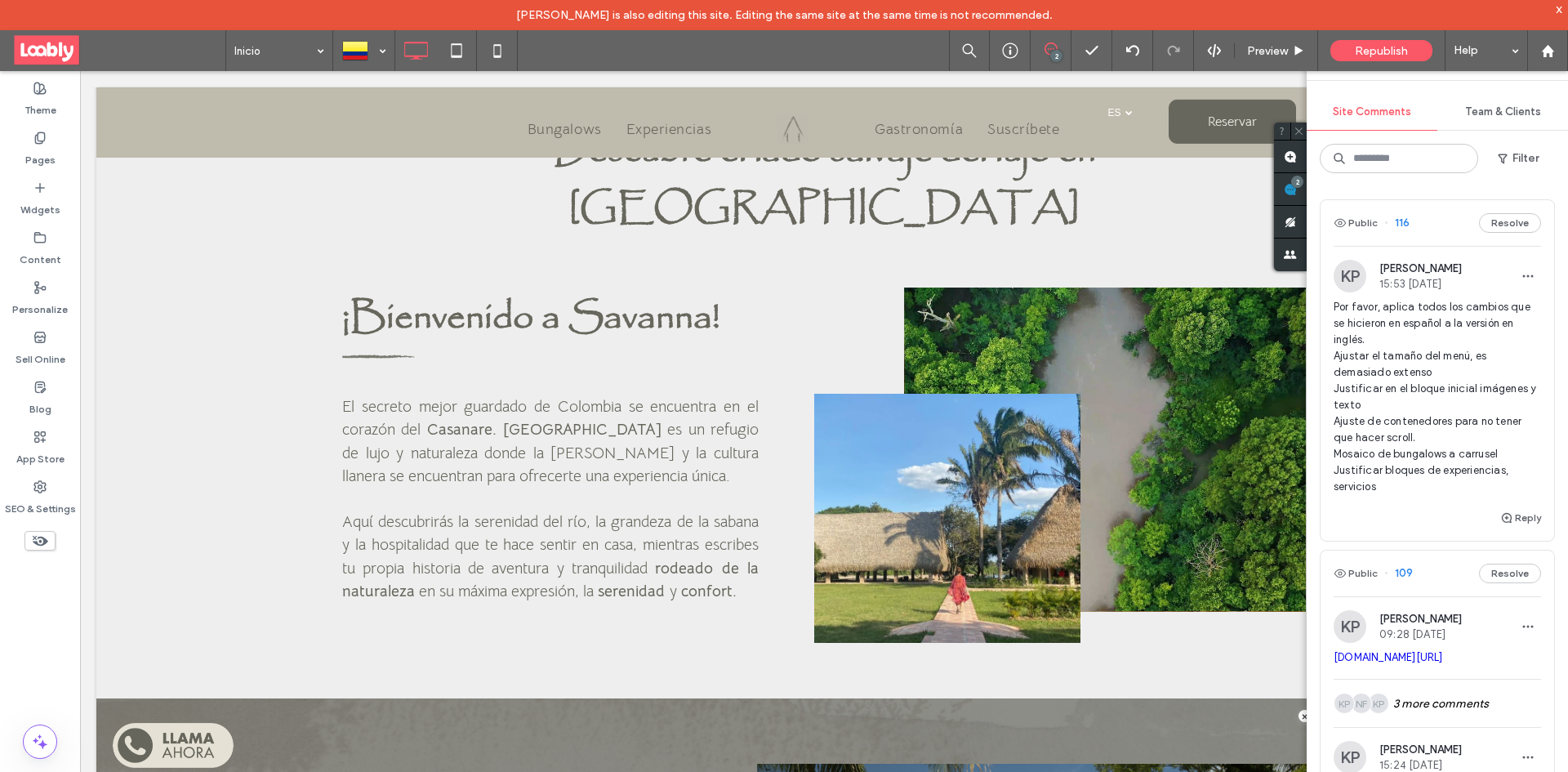
click at [1557, 9] on div "x" at bounding box center [1559, 8] width 7 height 14
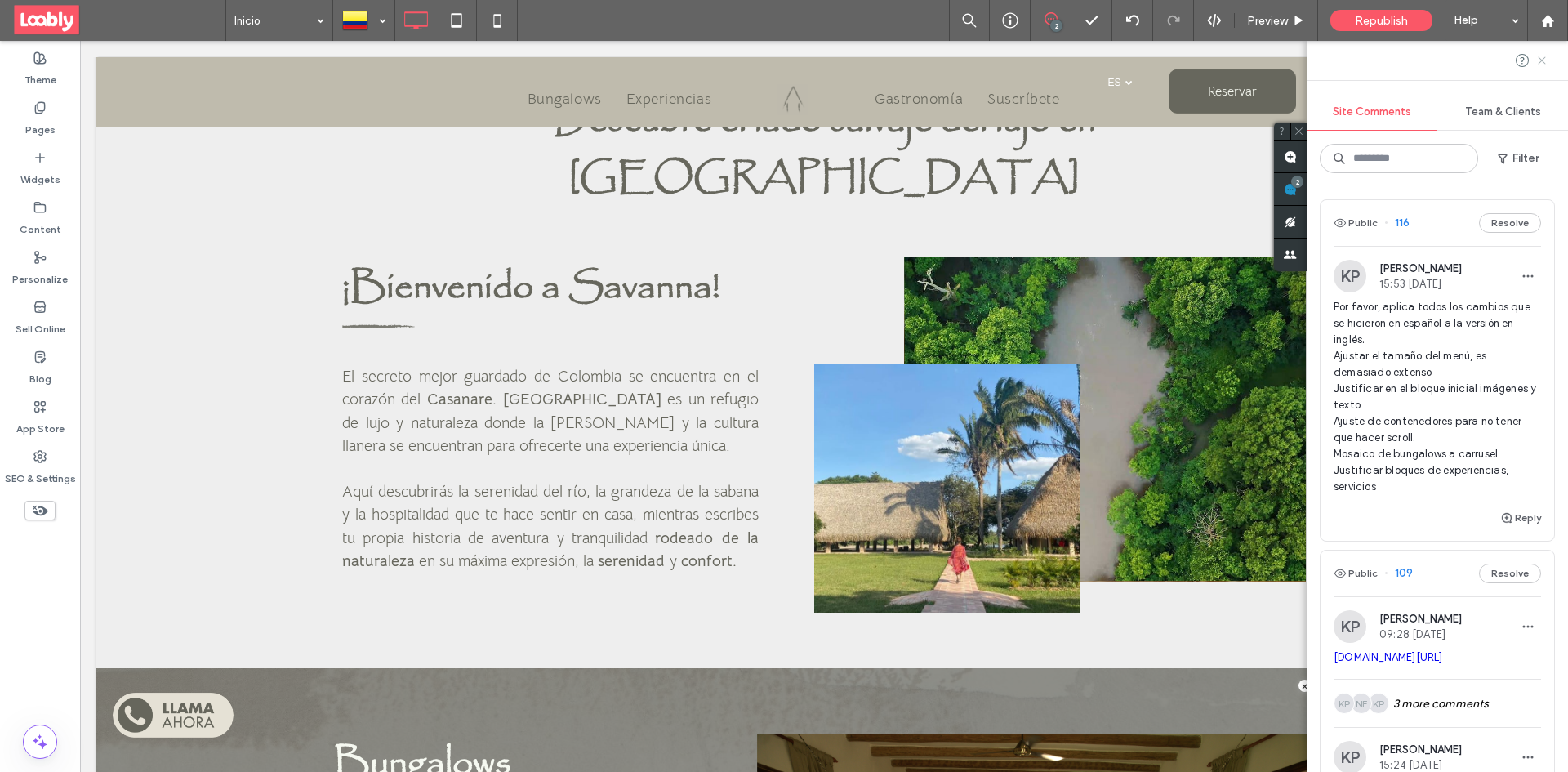
click at [1545, 57] on icon at bounding box center [1541, 61] width 13 height 13
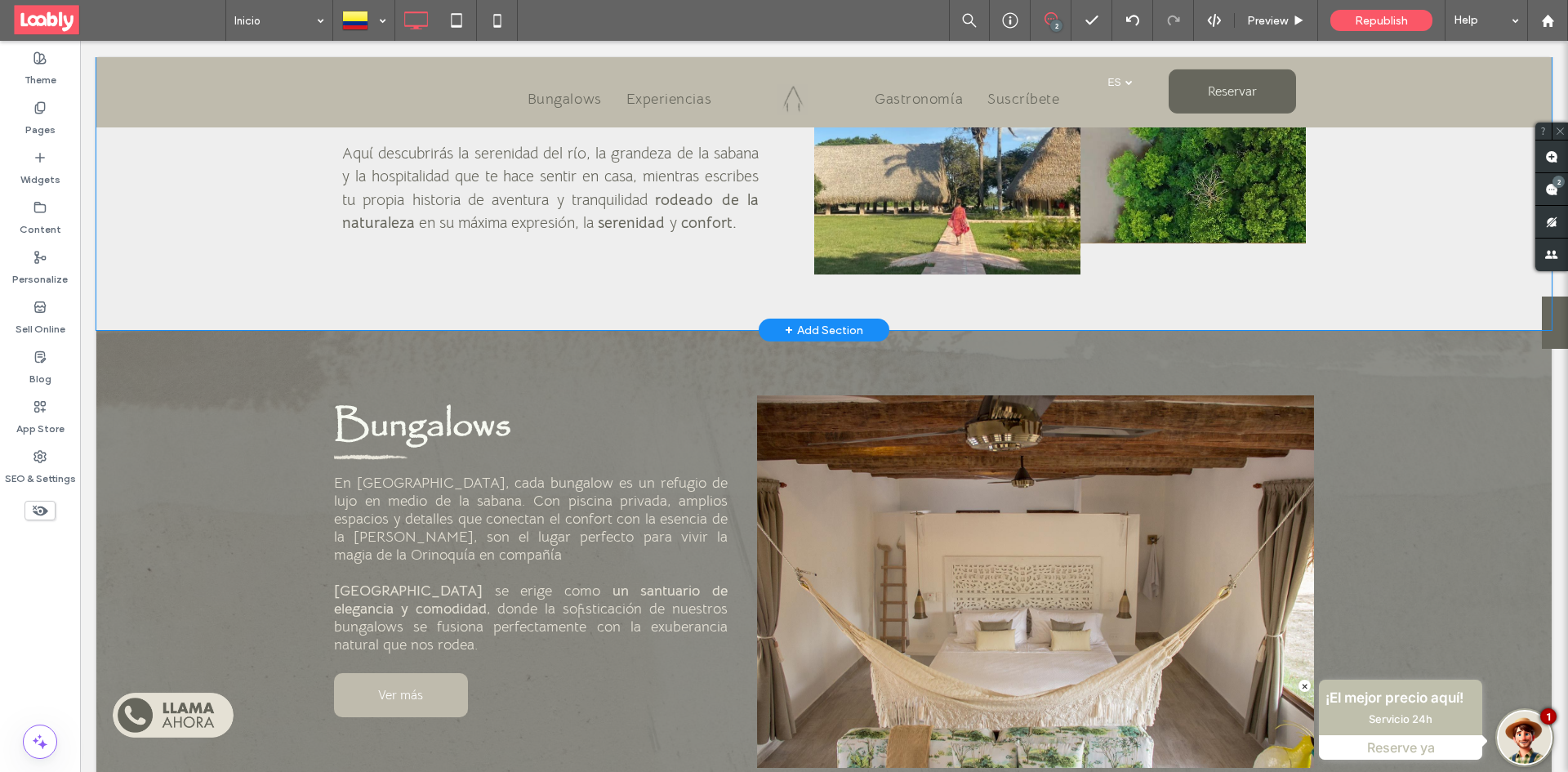
scroll to position [980, 0]
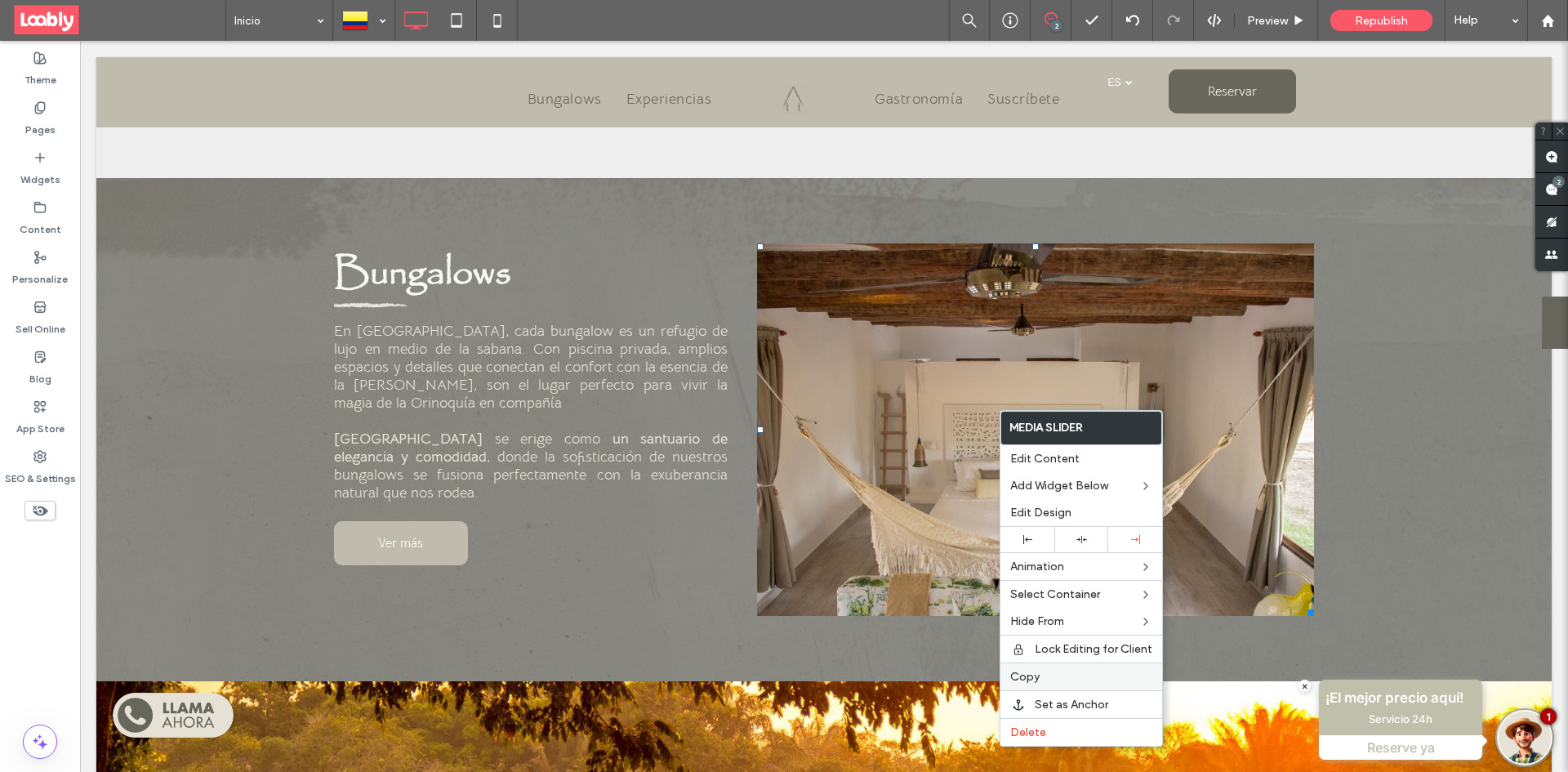
click at [1042, 679] on label "Copy" at bounding box center [1081, 676] width 142 height 14
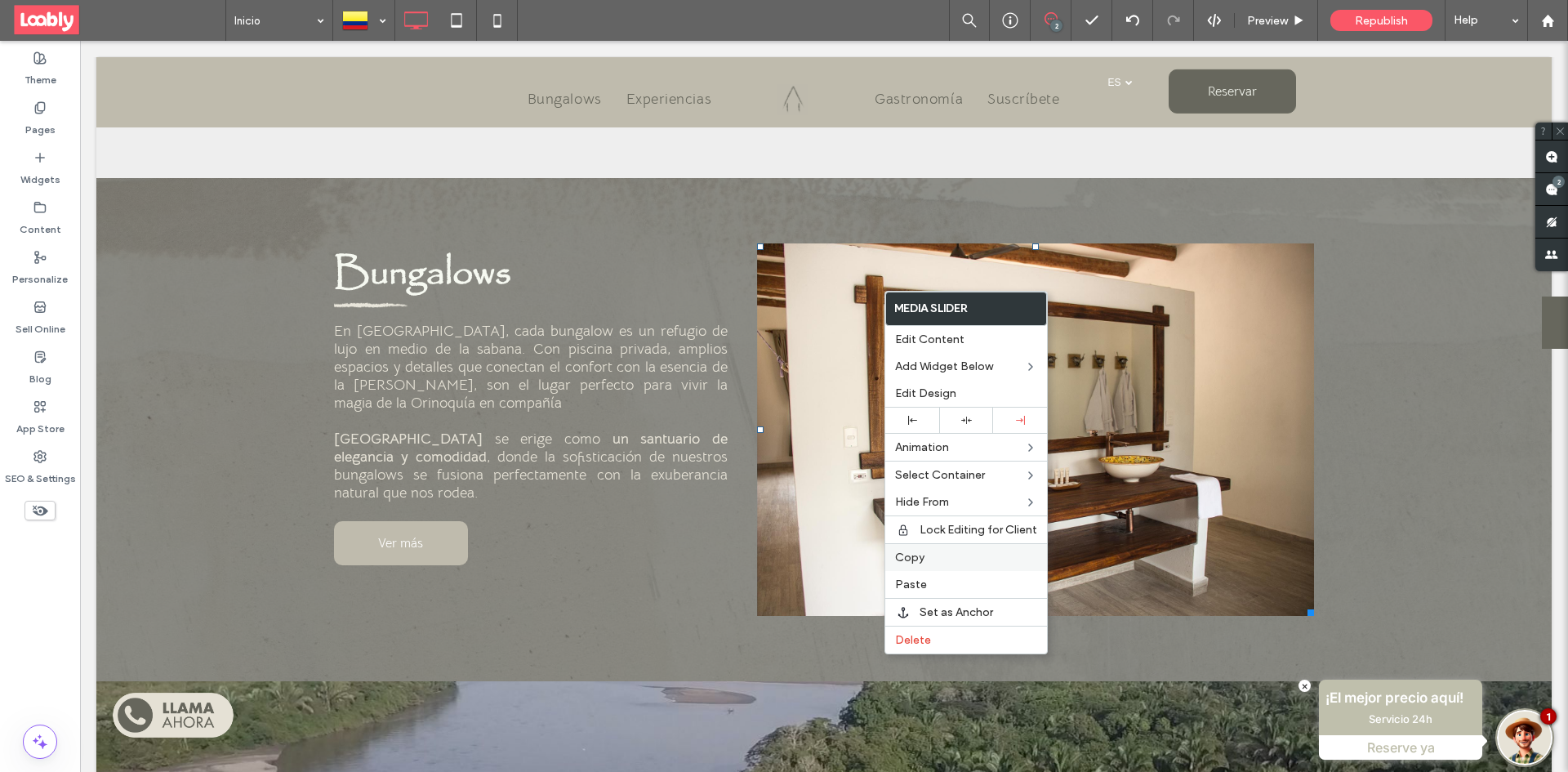
click at [938, 562] on label "Copy" at bounding box center [966, 557] width 142 height 14
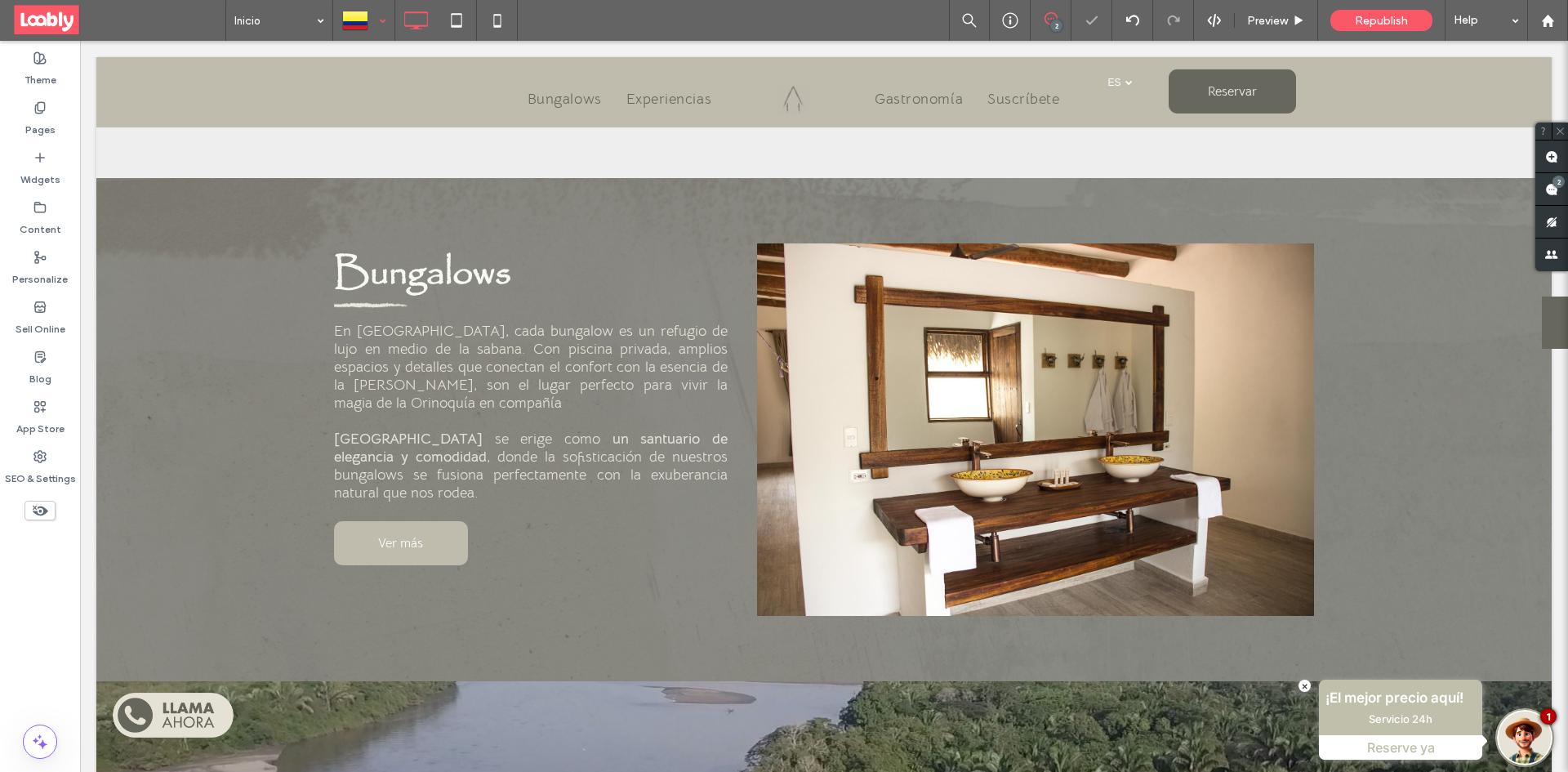
click at [370, 22] on div at bounding box center [364, 20] width 60 height 39
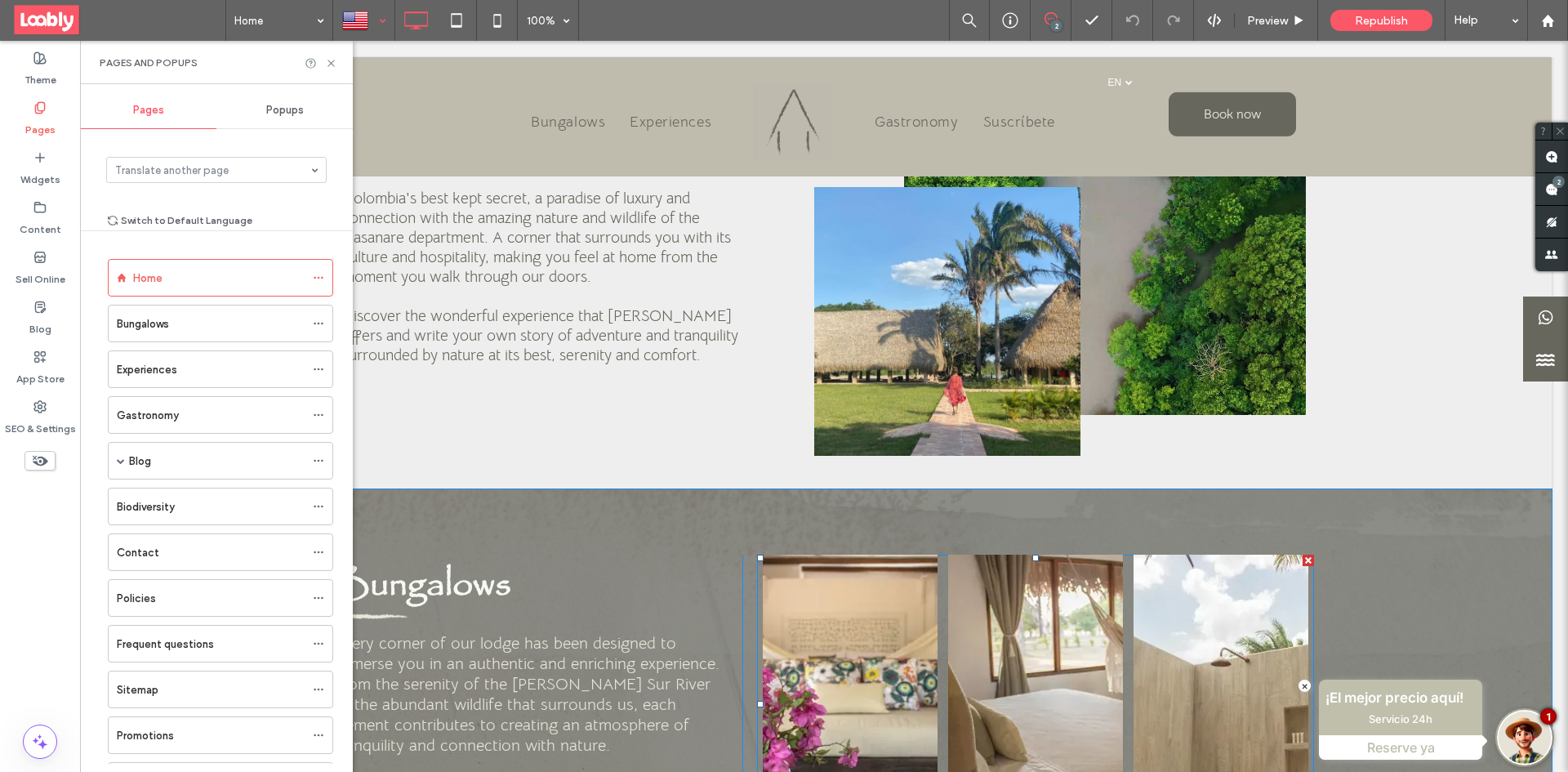
scroll to position [817, 0]
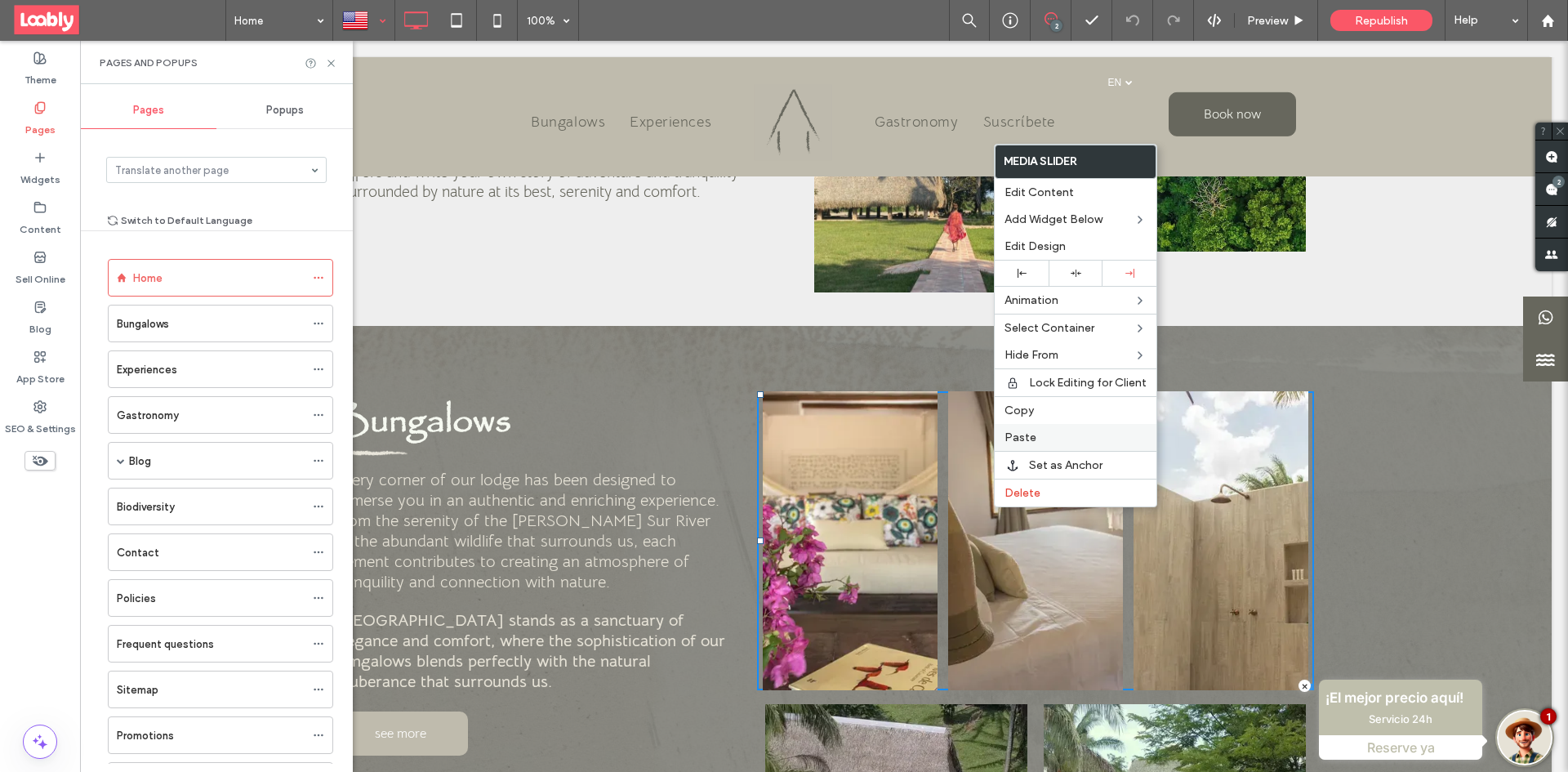
click at [1075, 432] on label "Paste" at bounding box center [1075, 437] width 142 height 14
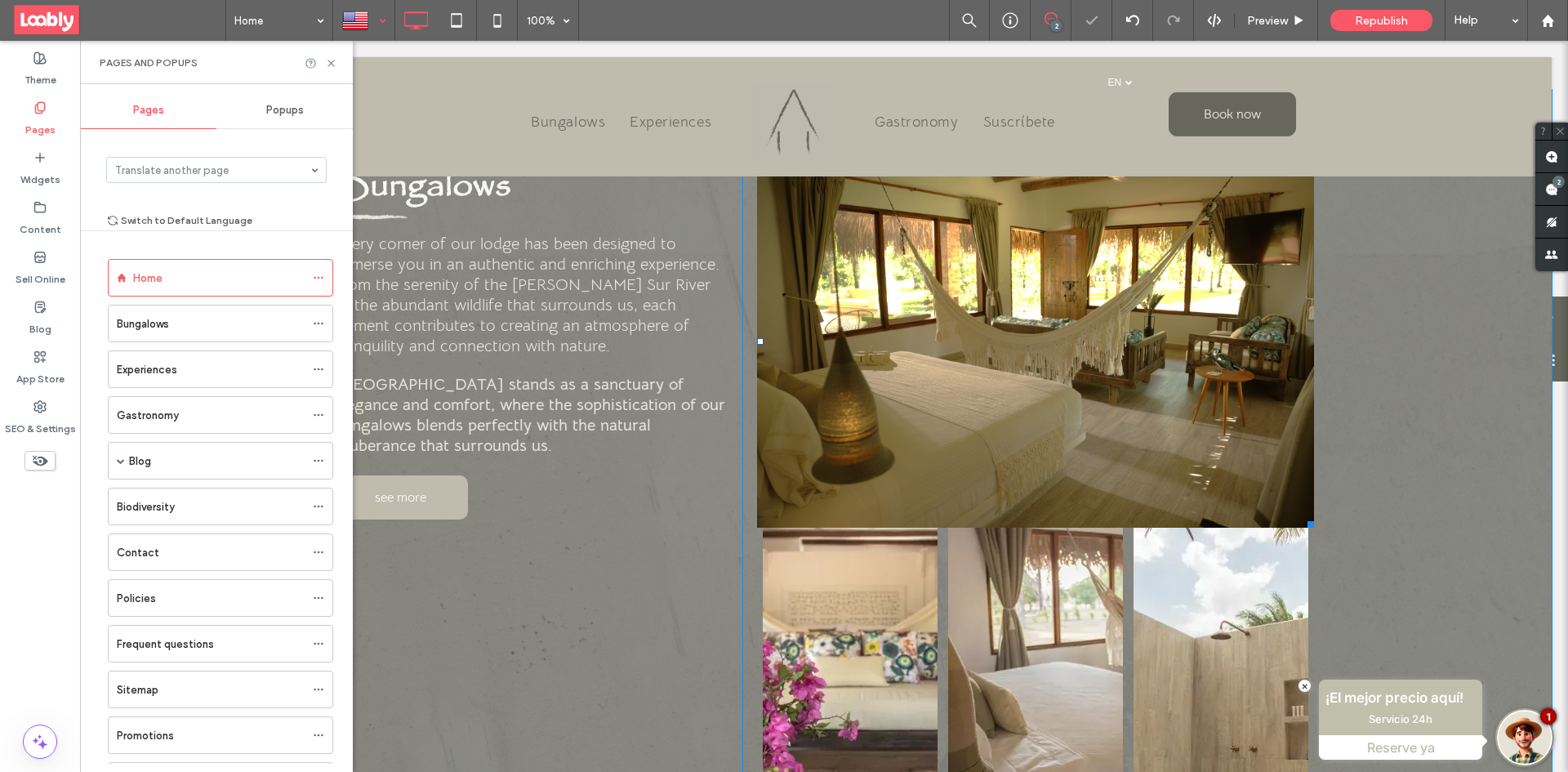
scroll to position [1062, 0]
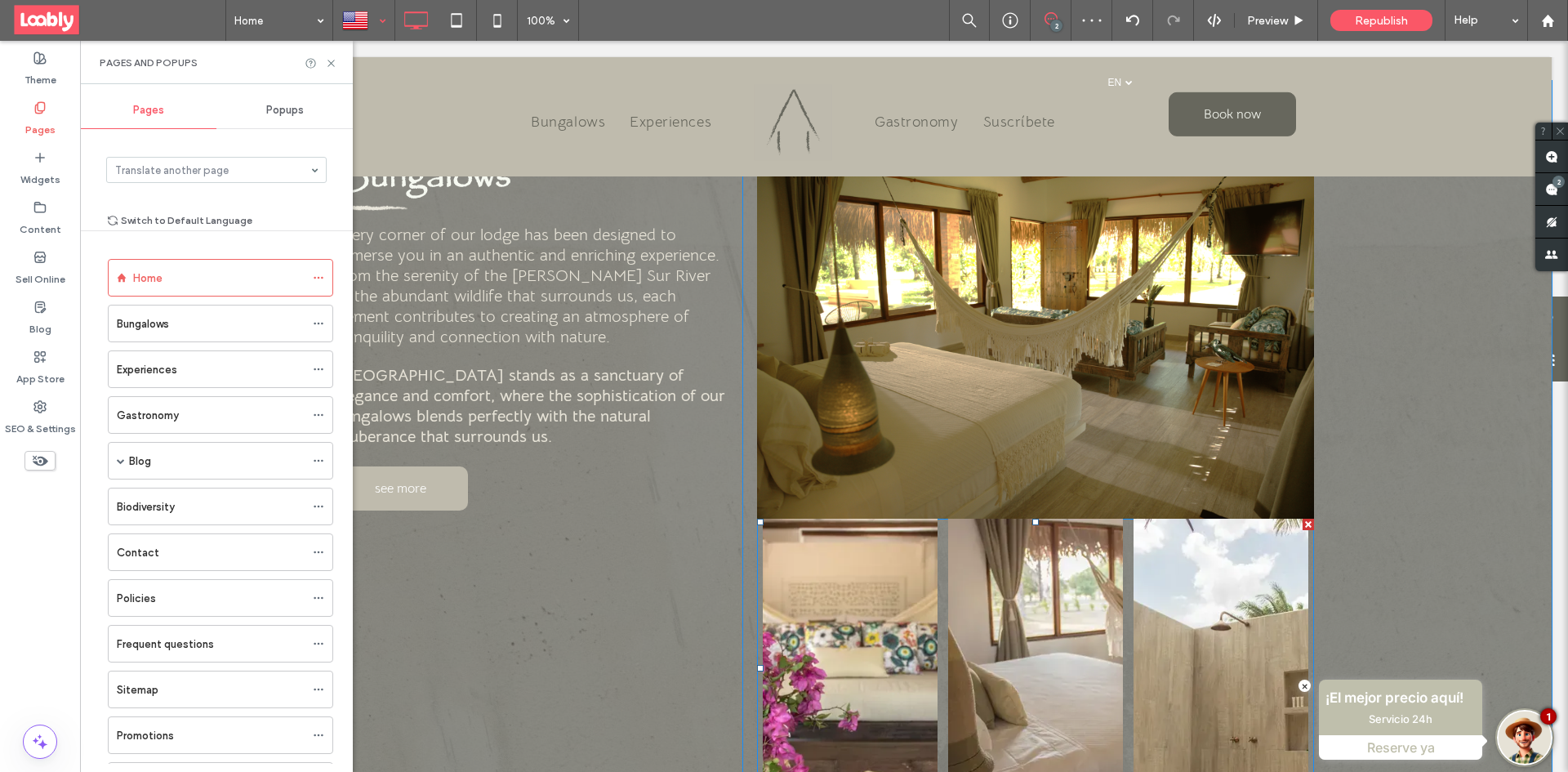
click at [1303, 518] on div at bounding box center [1308, 524] width 12 height 12
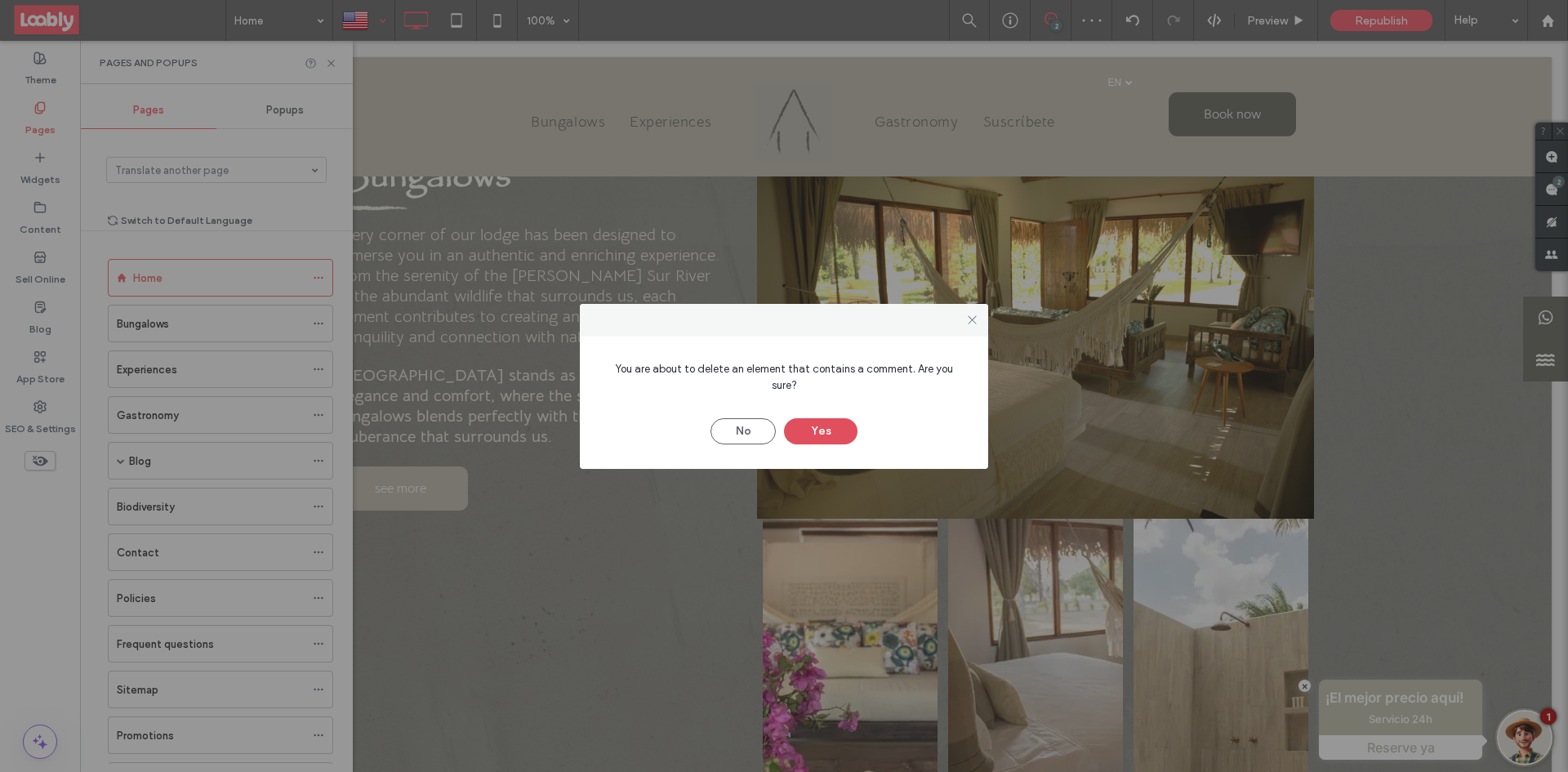
click at [831, 429] on button "Yes" at bounding box center [820, 431] width 73 height 26
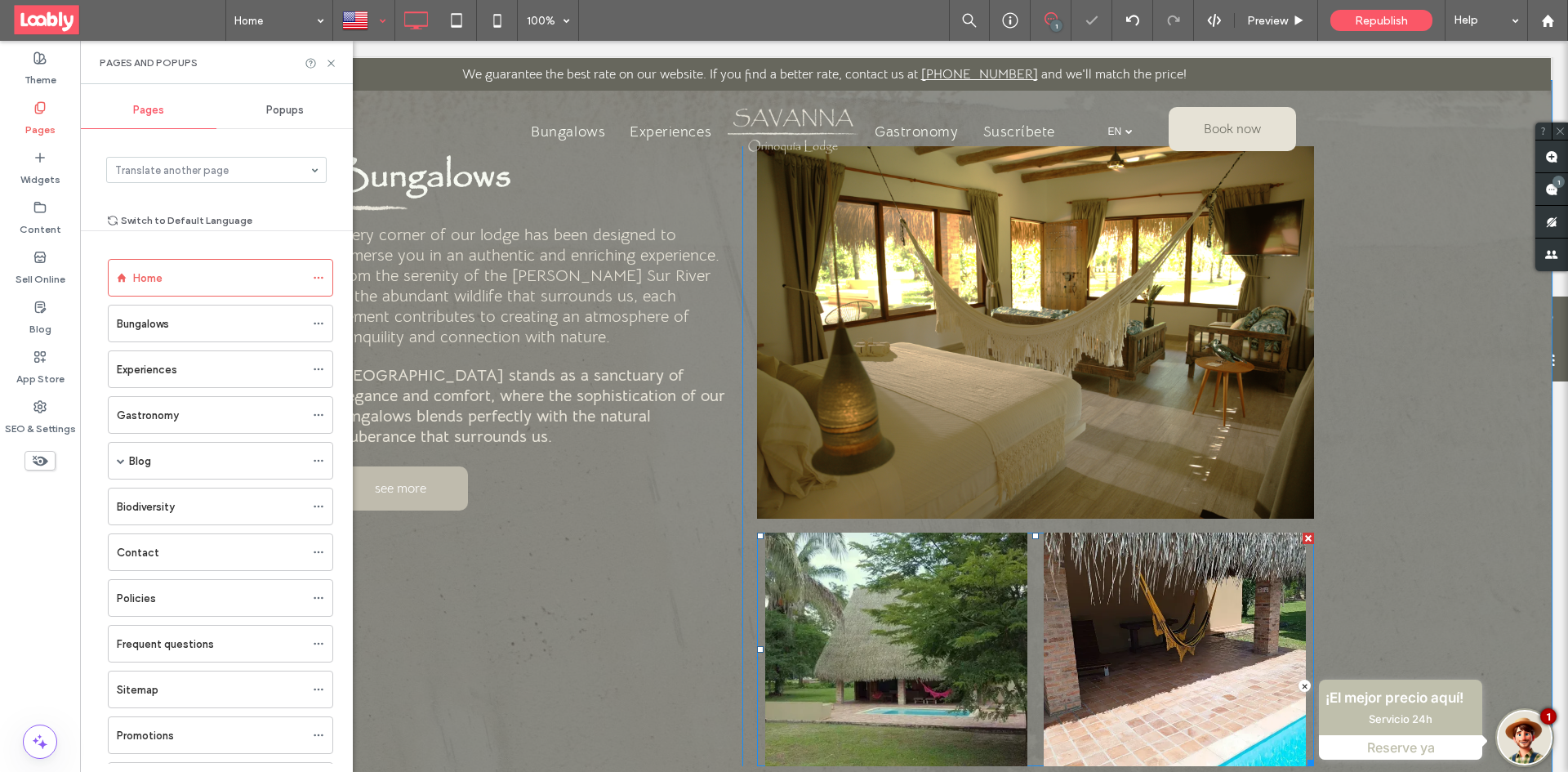
click at [1304, 532] on div at bounding box center [1308, 538] width 12 height 12
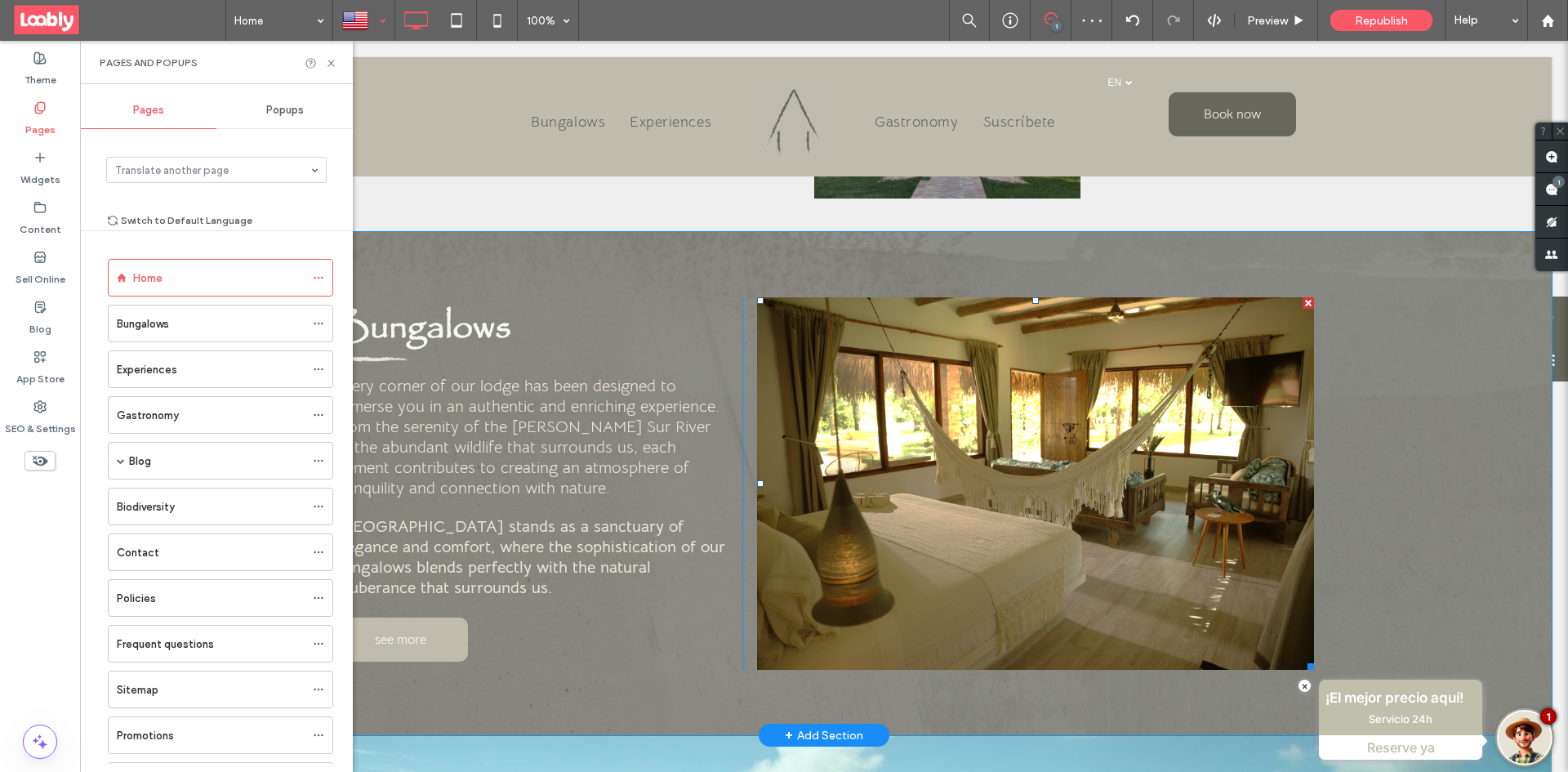
scroll to position [898, 0]
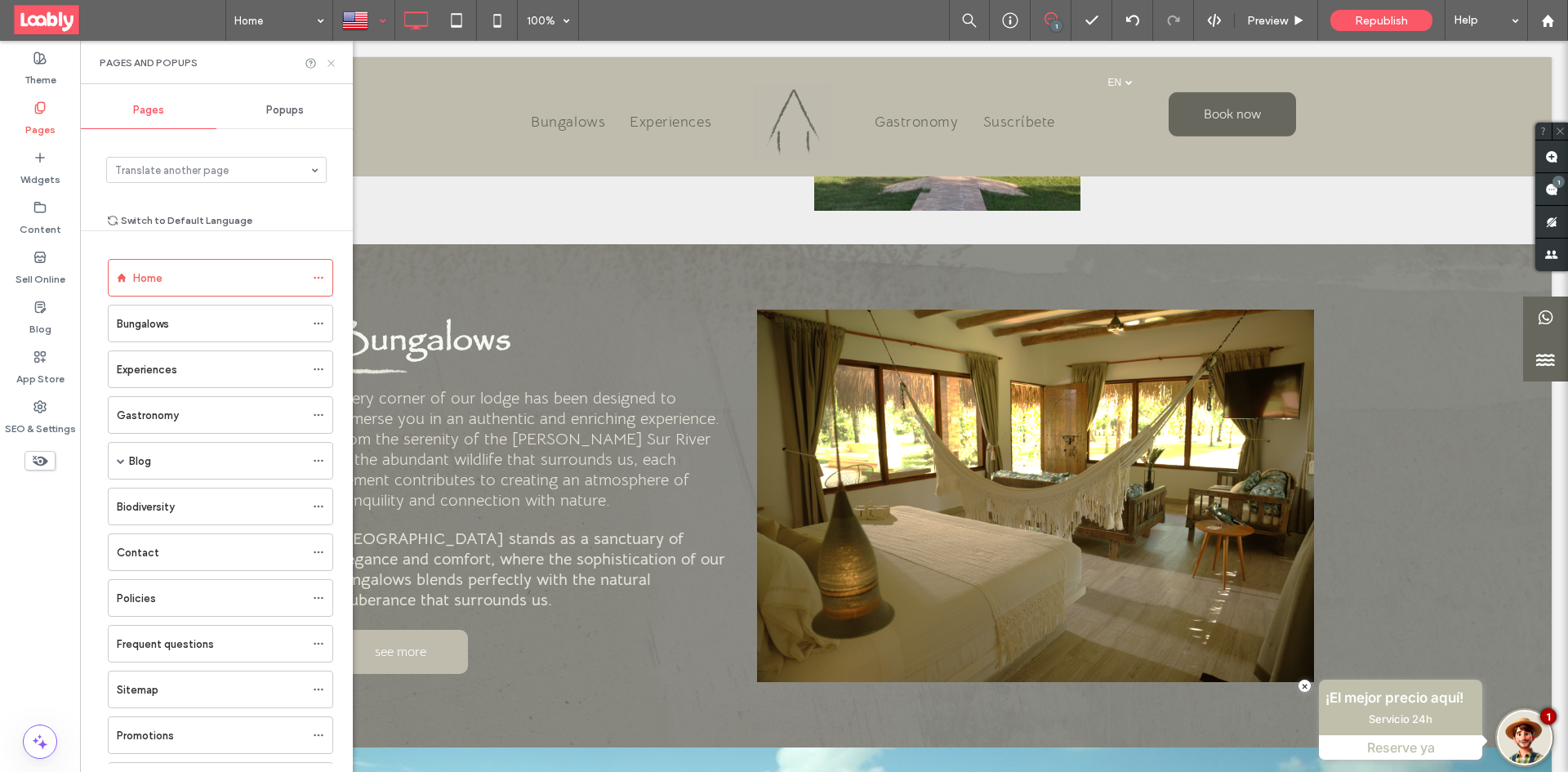
click at [335, 59] on icon at bounding box center [331, 63] width 12 height 12
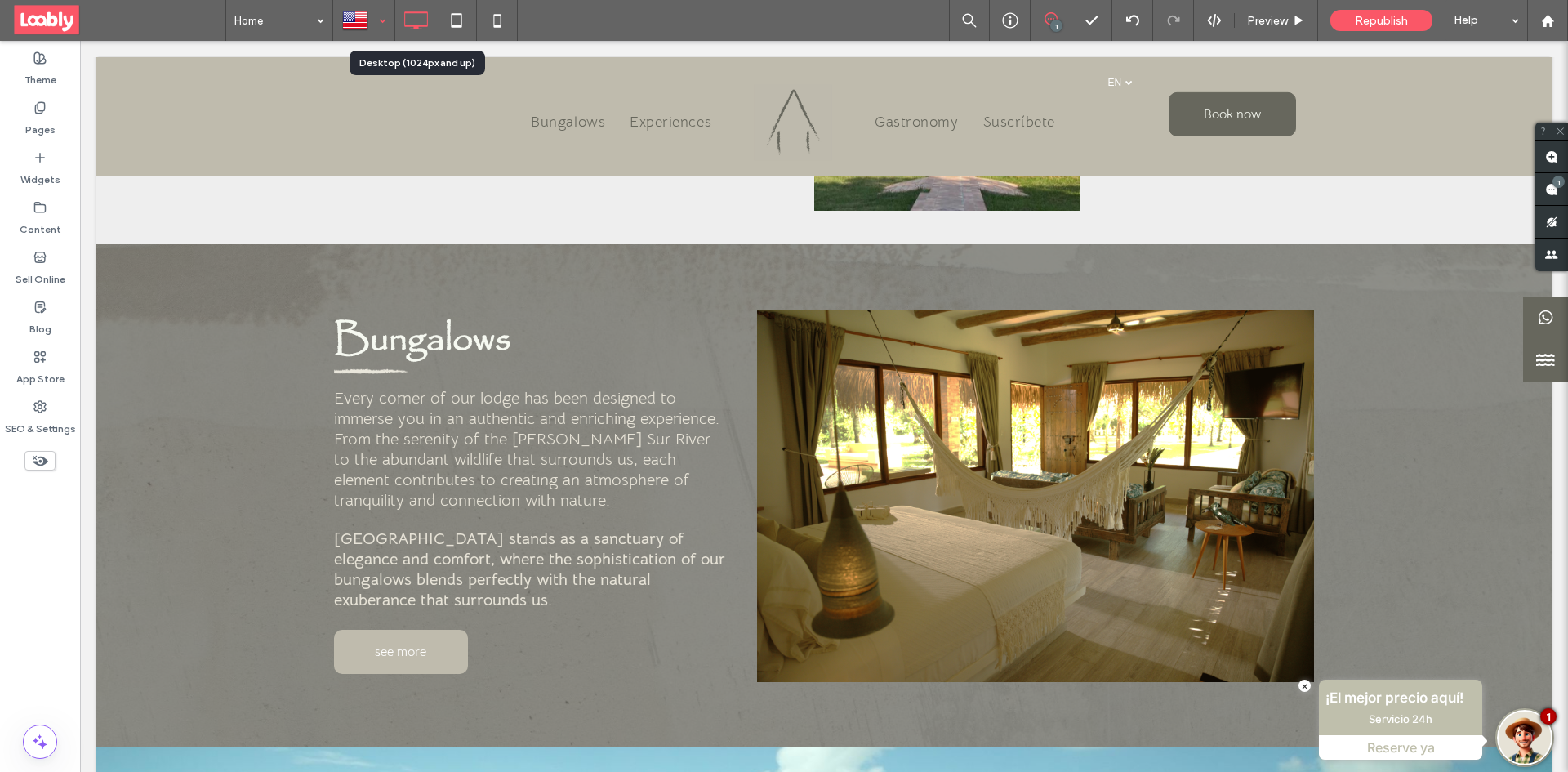
click at [377, 16] on div at bounding box center [364, 20] width 60 height 39
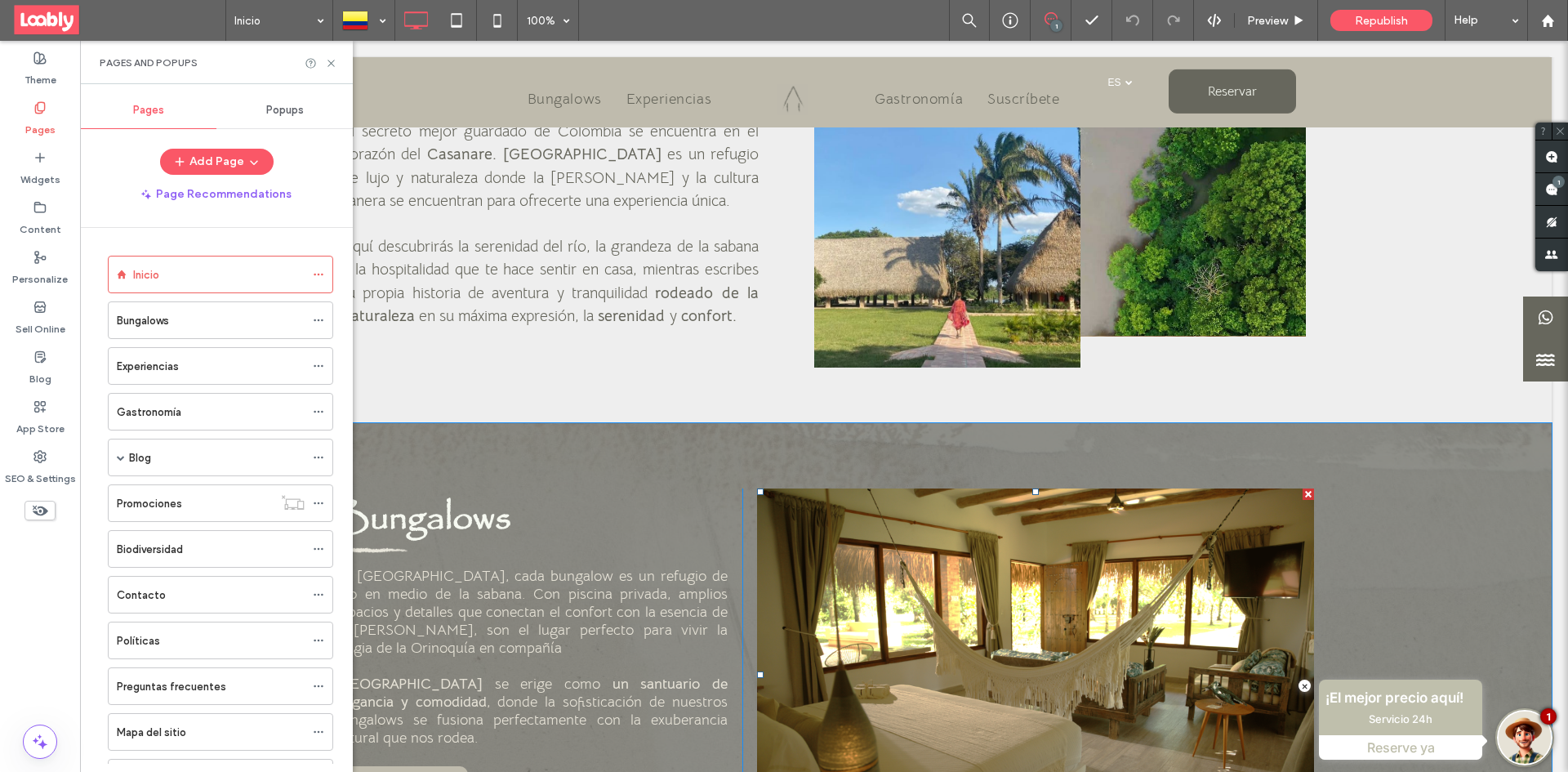
scroll to position [817, 0]
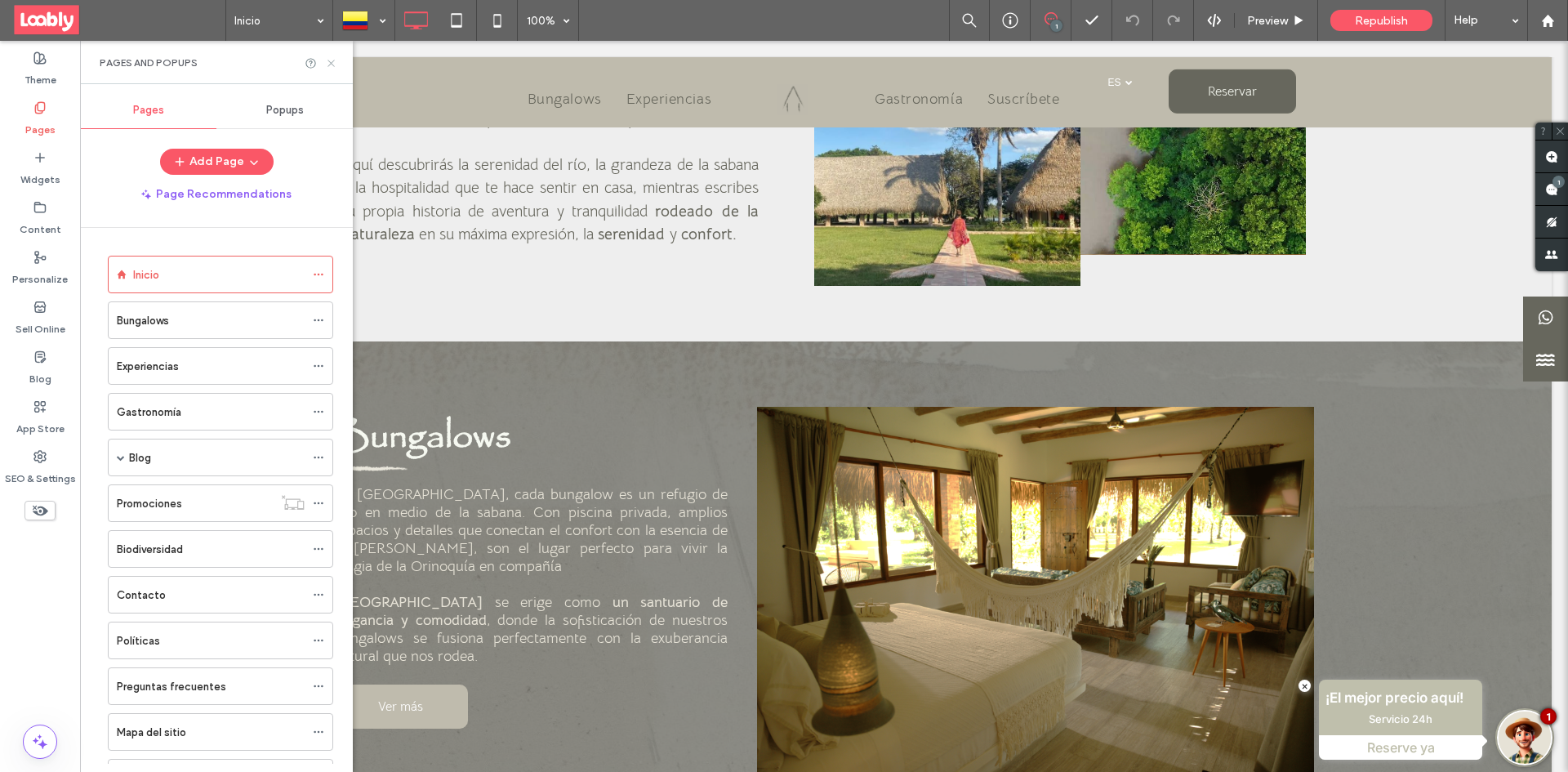
drag, startPoint x: 332, startPoint y: 67, endPoint x: 251, endPoint y: 23, distance: 92.2
click at [332, 67] on icon at bounding box center [331, 63] width 12 height 12
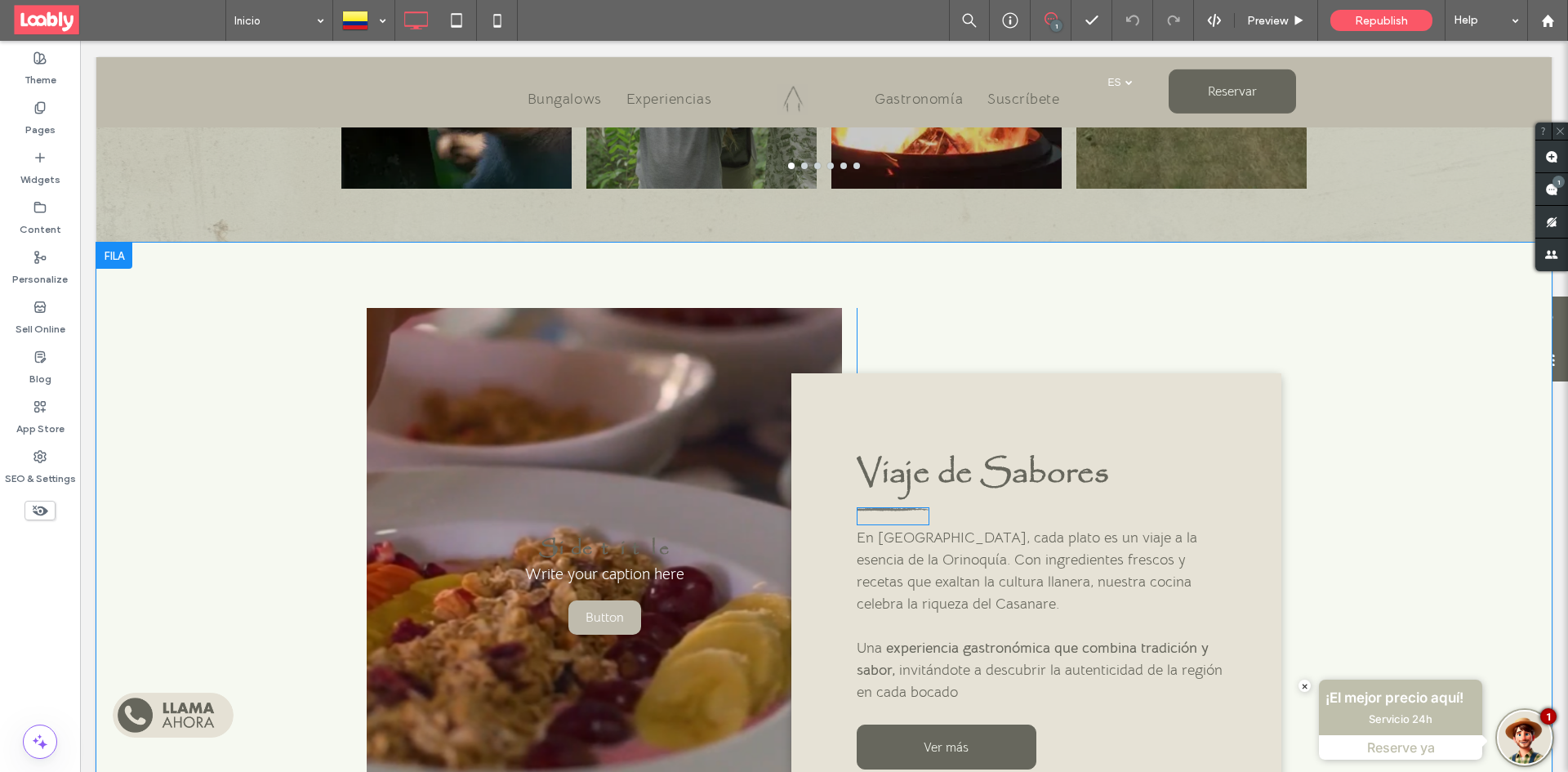
scroll to position [2450, 0]
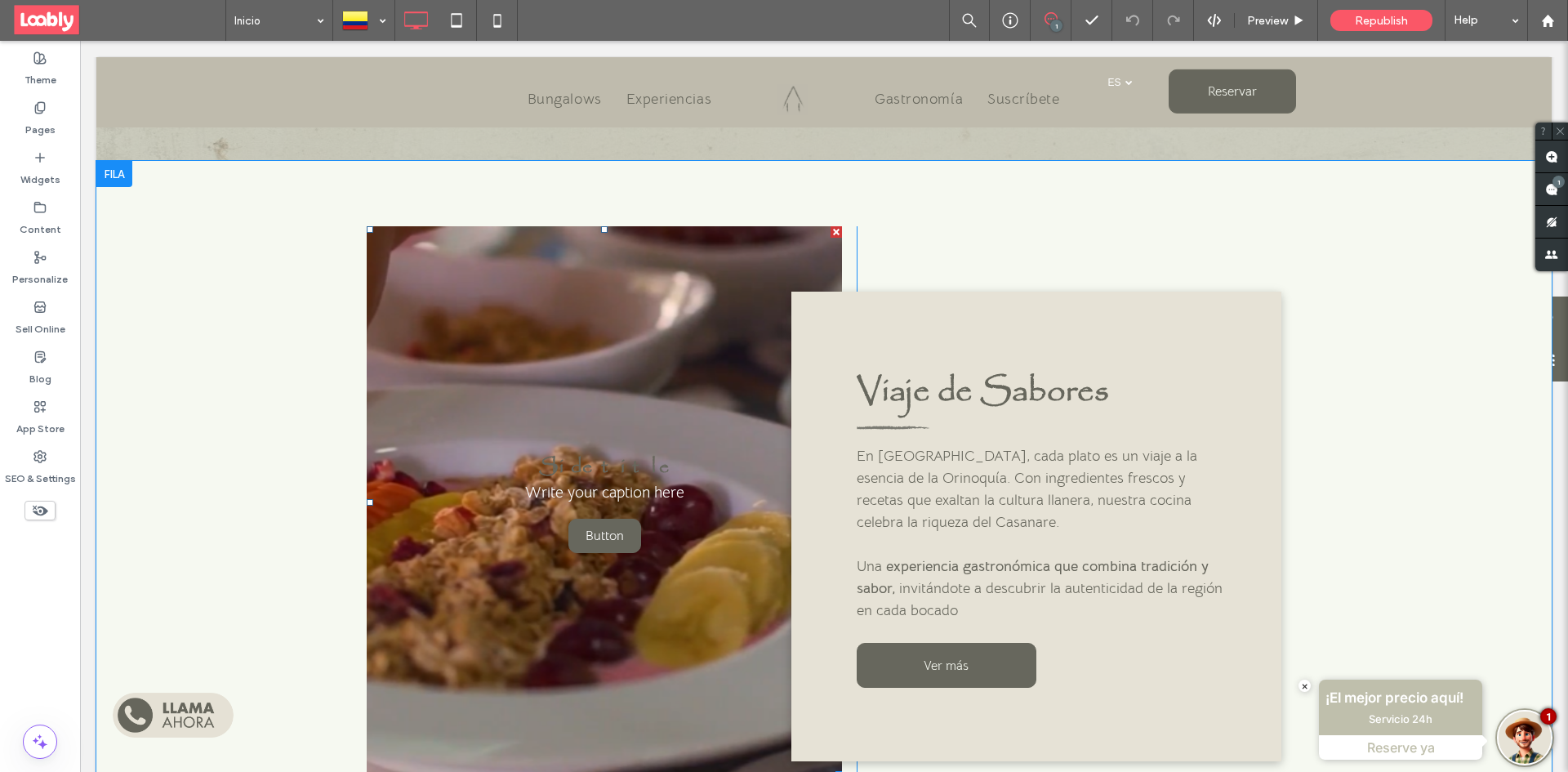
click at [579, 519] on span "Button" at bounding box center [604, 535] width 71 height 32
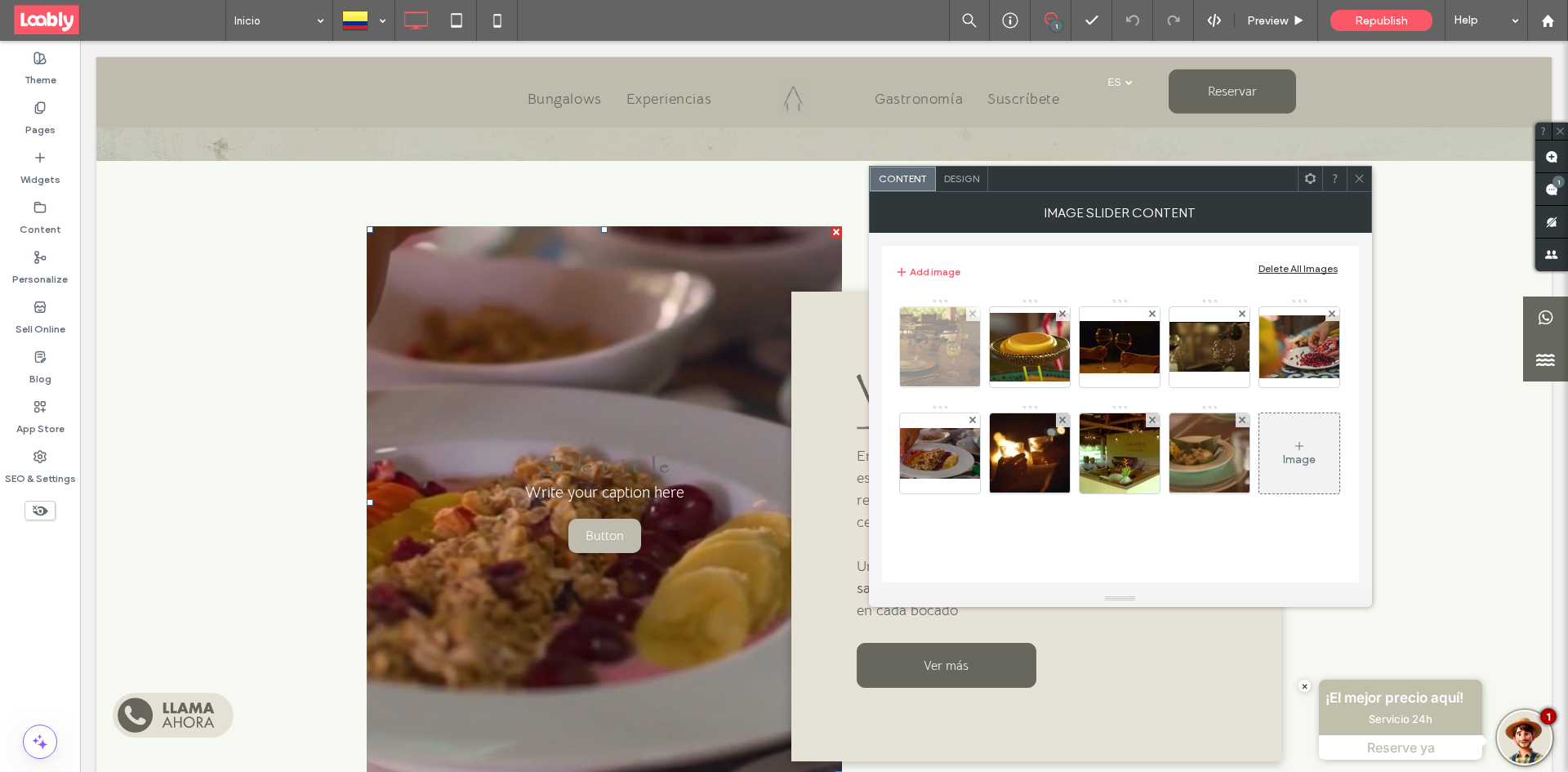
click at [951, 339] on img at bounding box center [939, 347] width 120 height 80
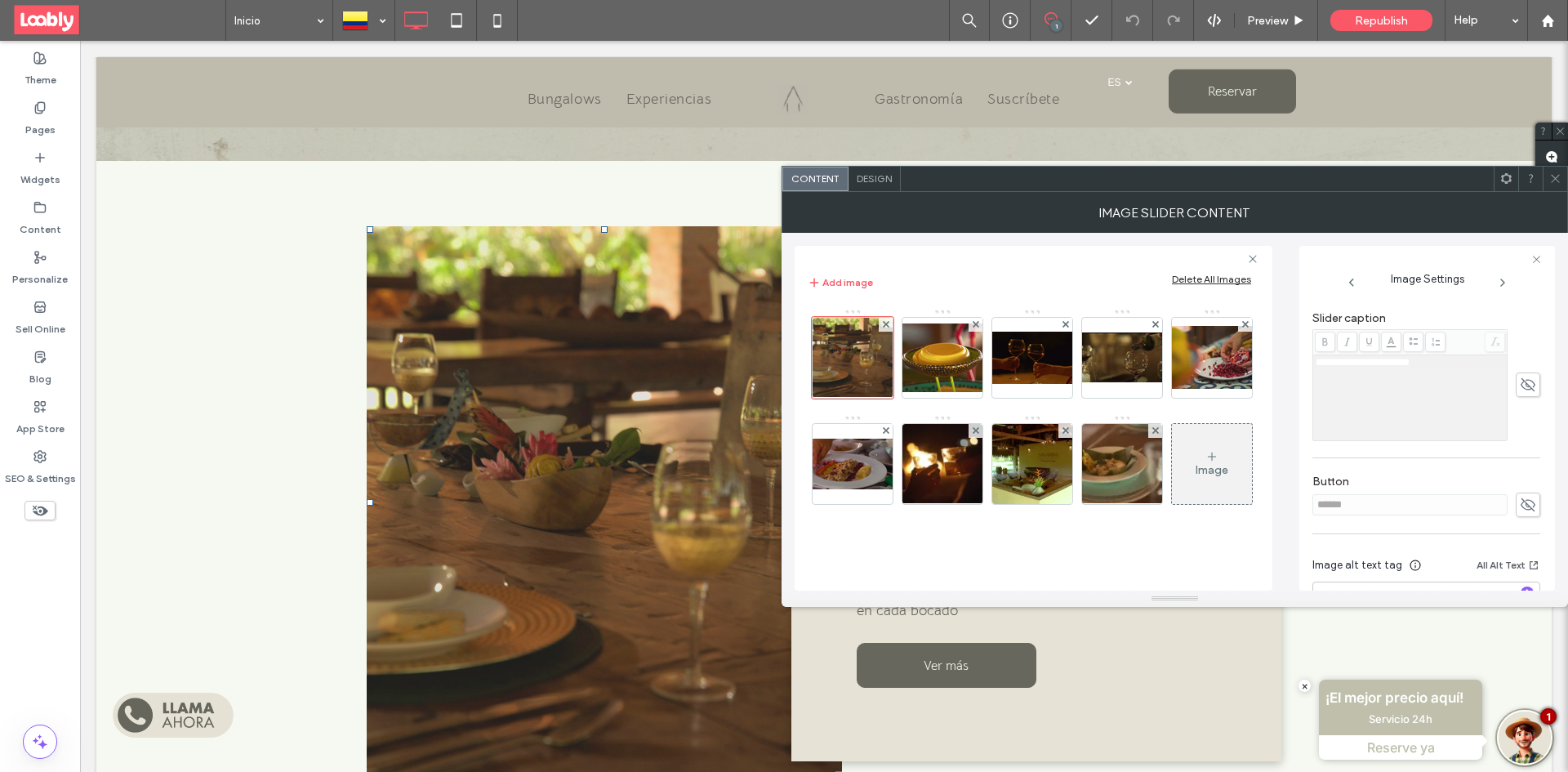
scroll to position [466, 0]
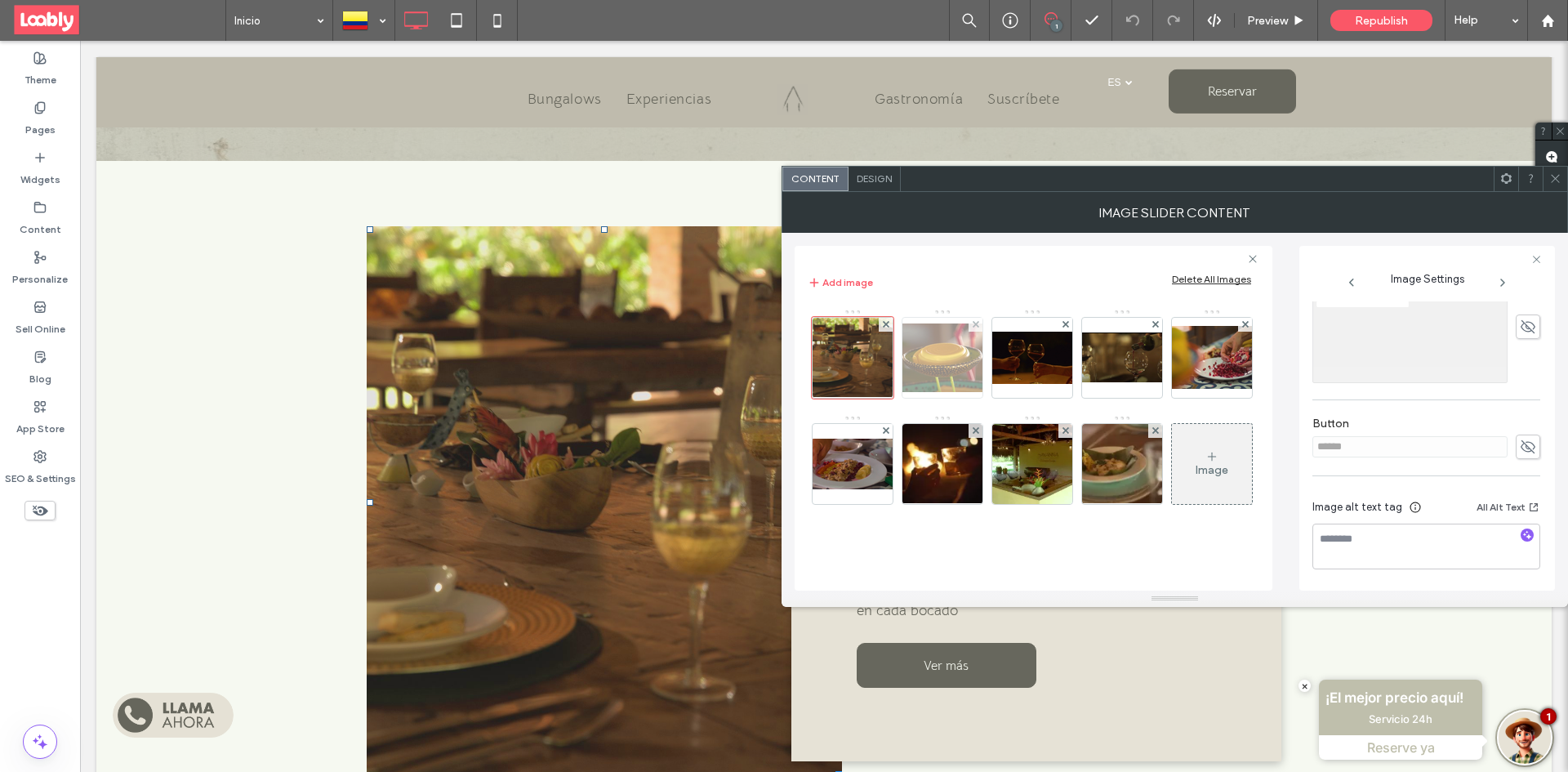
click at [967, 368] on img at bounding box center [942, 358] width 131 height 68
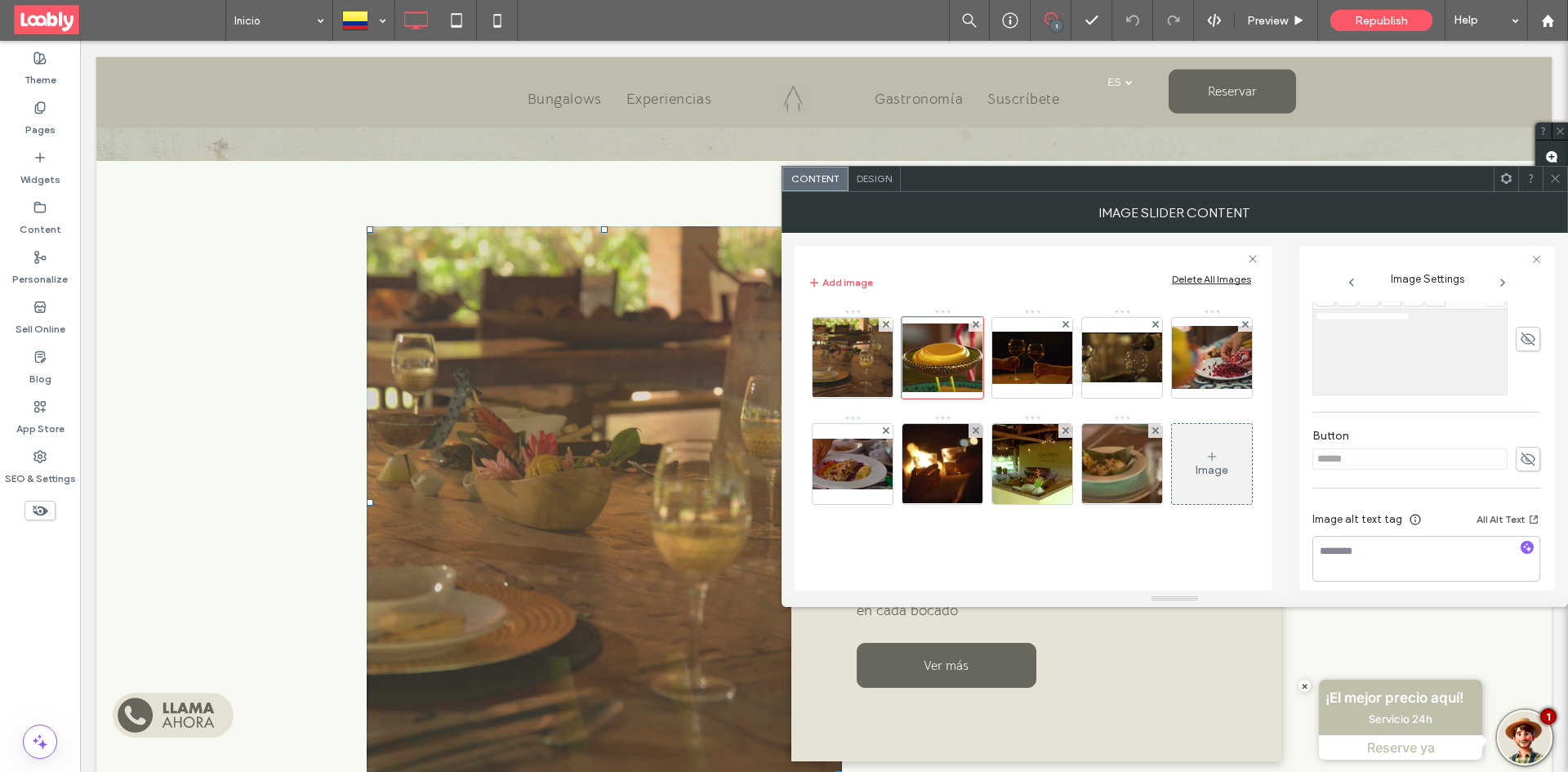
scroll to position [478, 0]
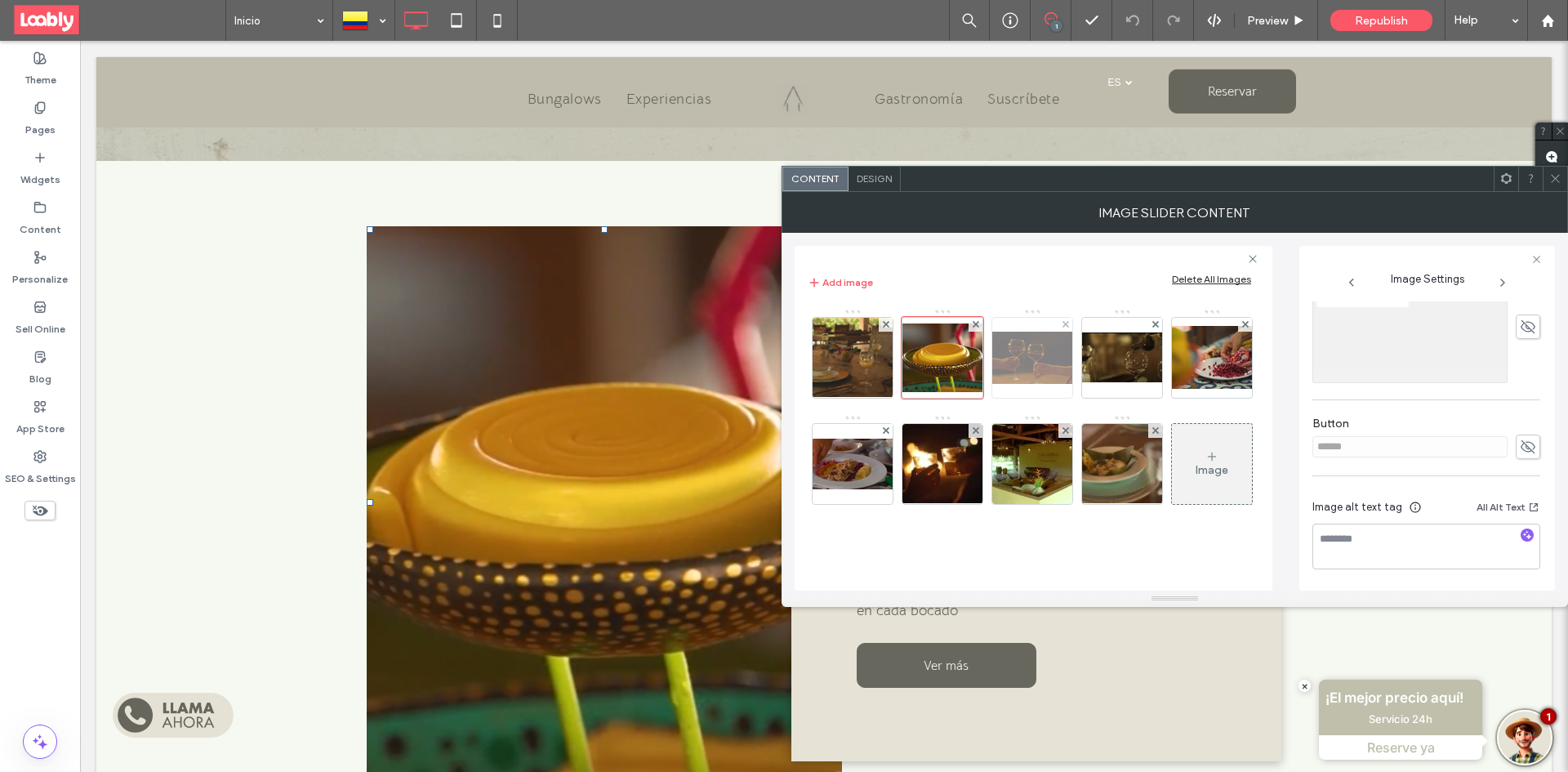
click at [1026, 356] on img at bounding box center [1031, 358] width 131 height 52
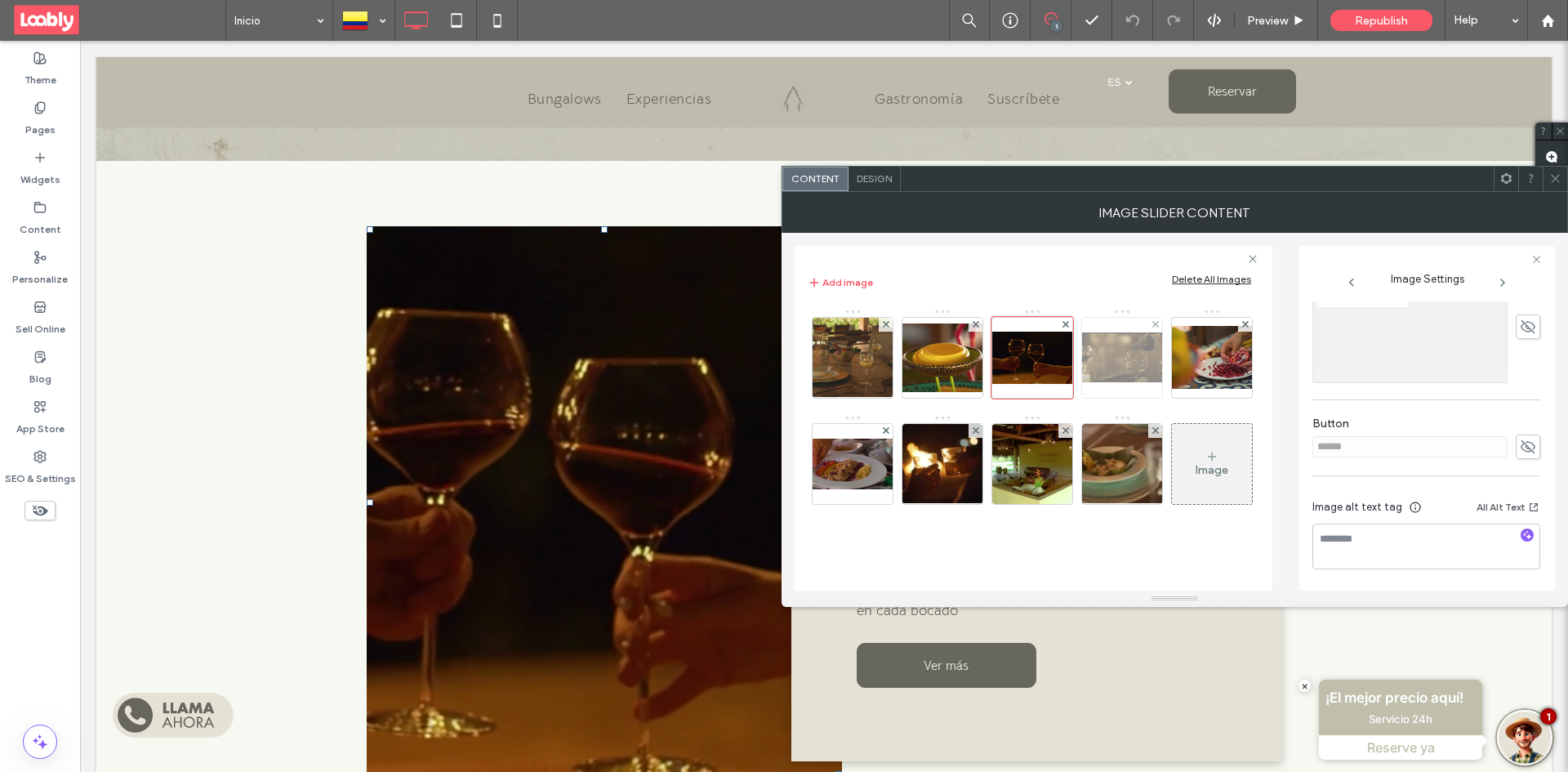
click at [1119, 366] on img at bounding box center [1121, 357] width 131 height 50
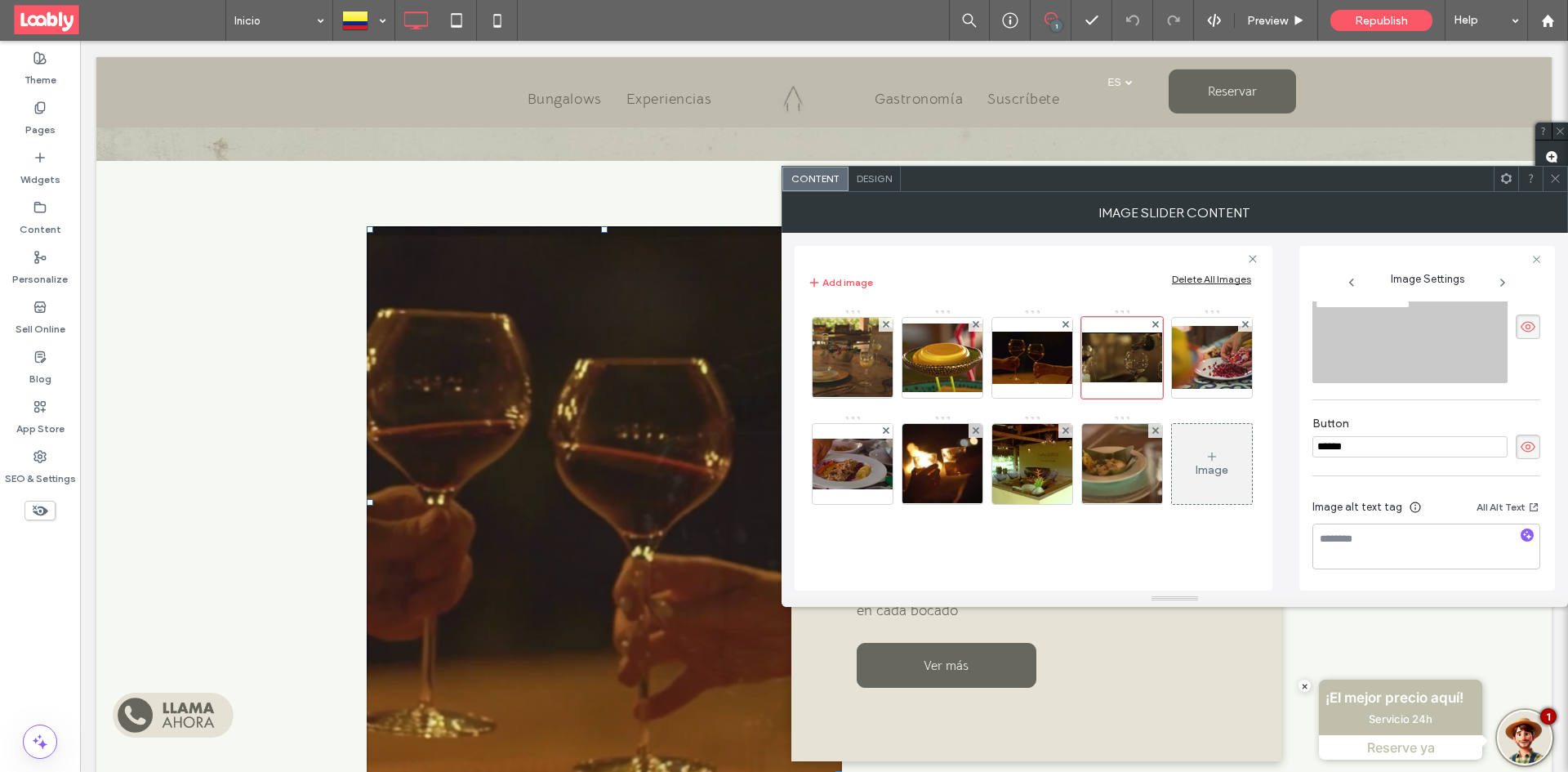
scroll to position [257, 0]
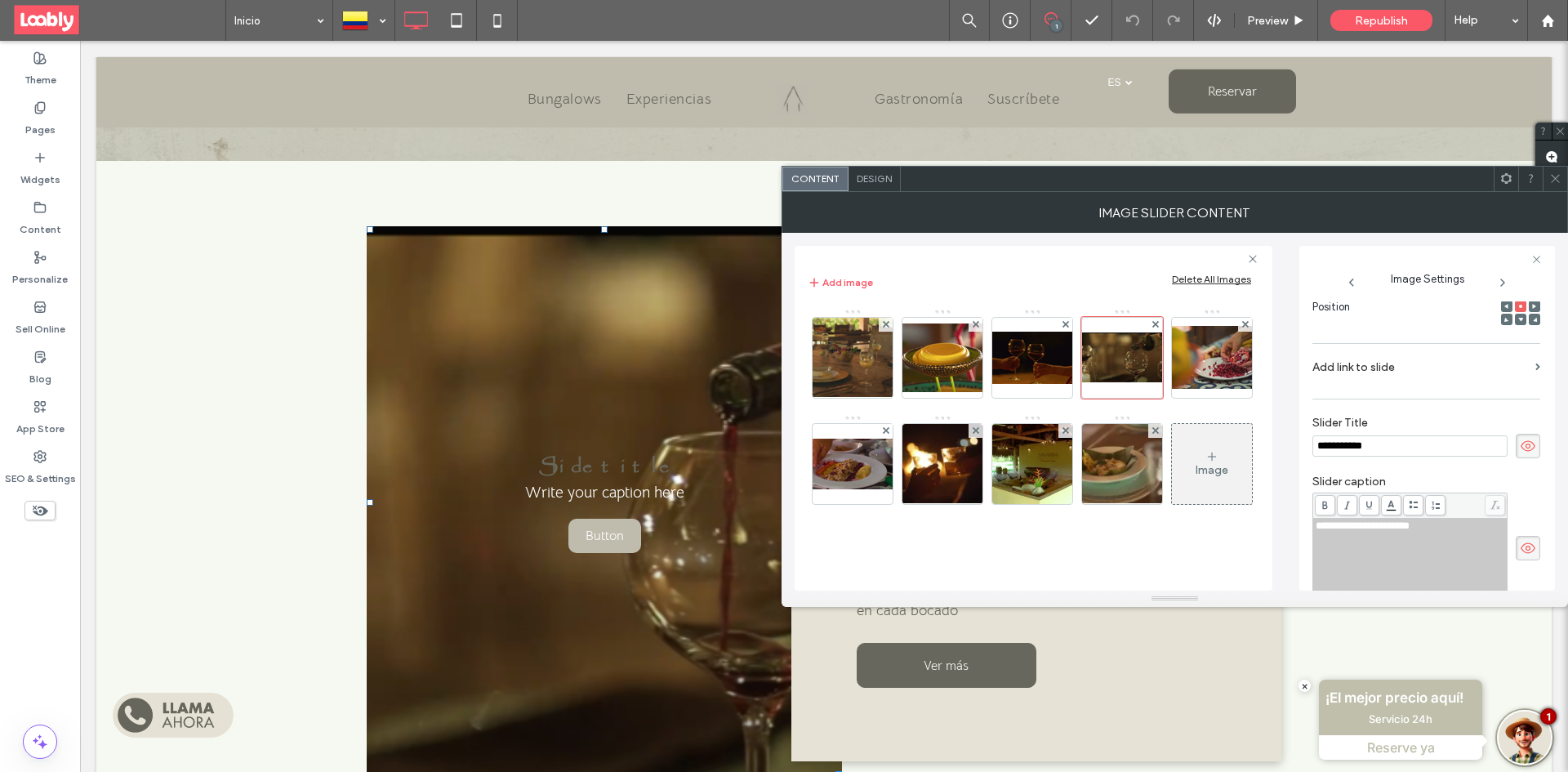
click at [1528, 444] on span at bounding box center [1527, 445] width 24 height 24
click at [1520, 548] on icon at bounding box center [1528, 548] width 17 height 18
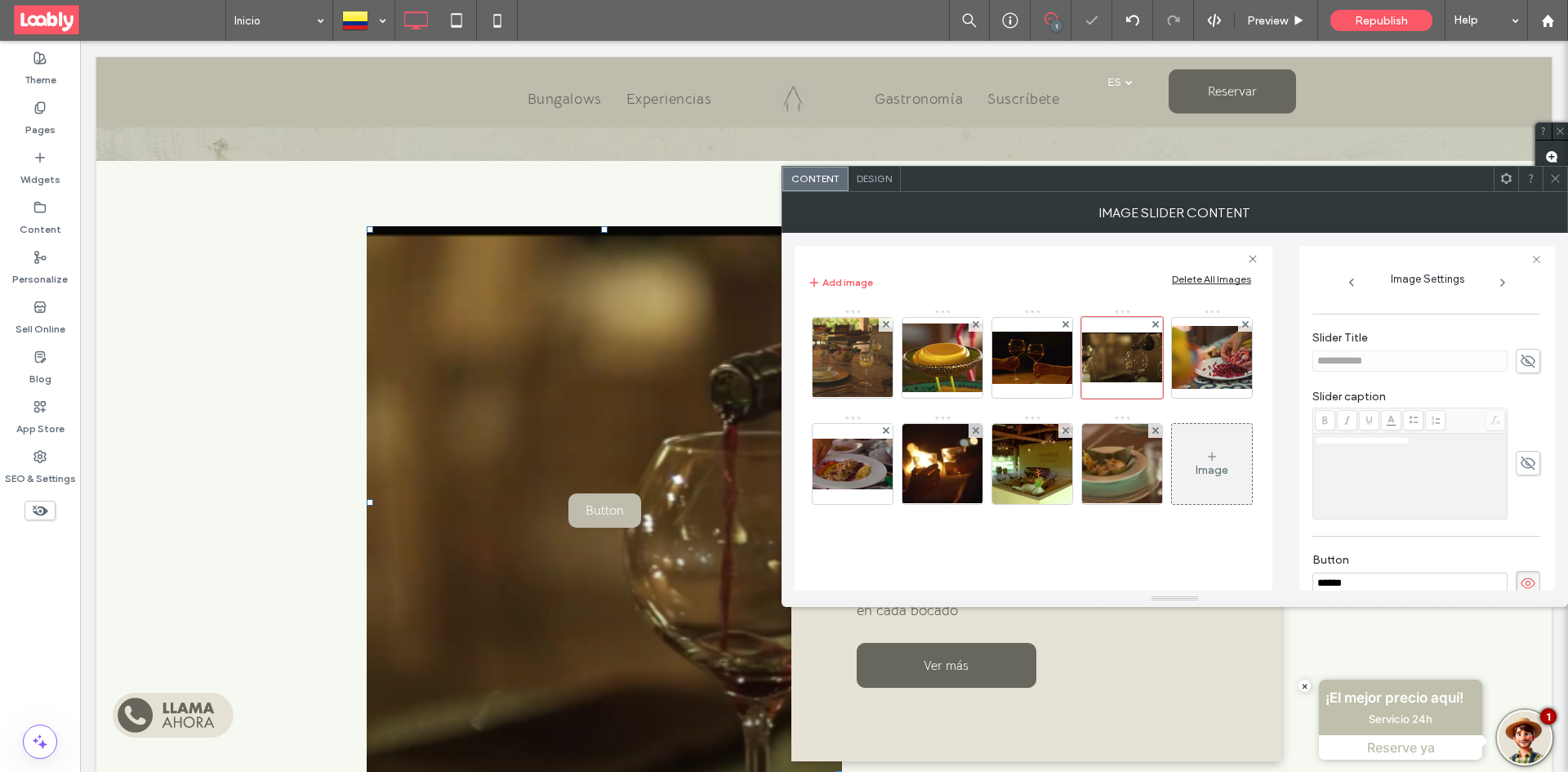
scroll to position [421, 0]
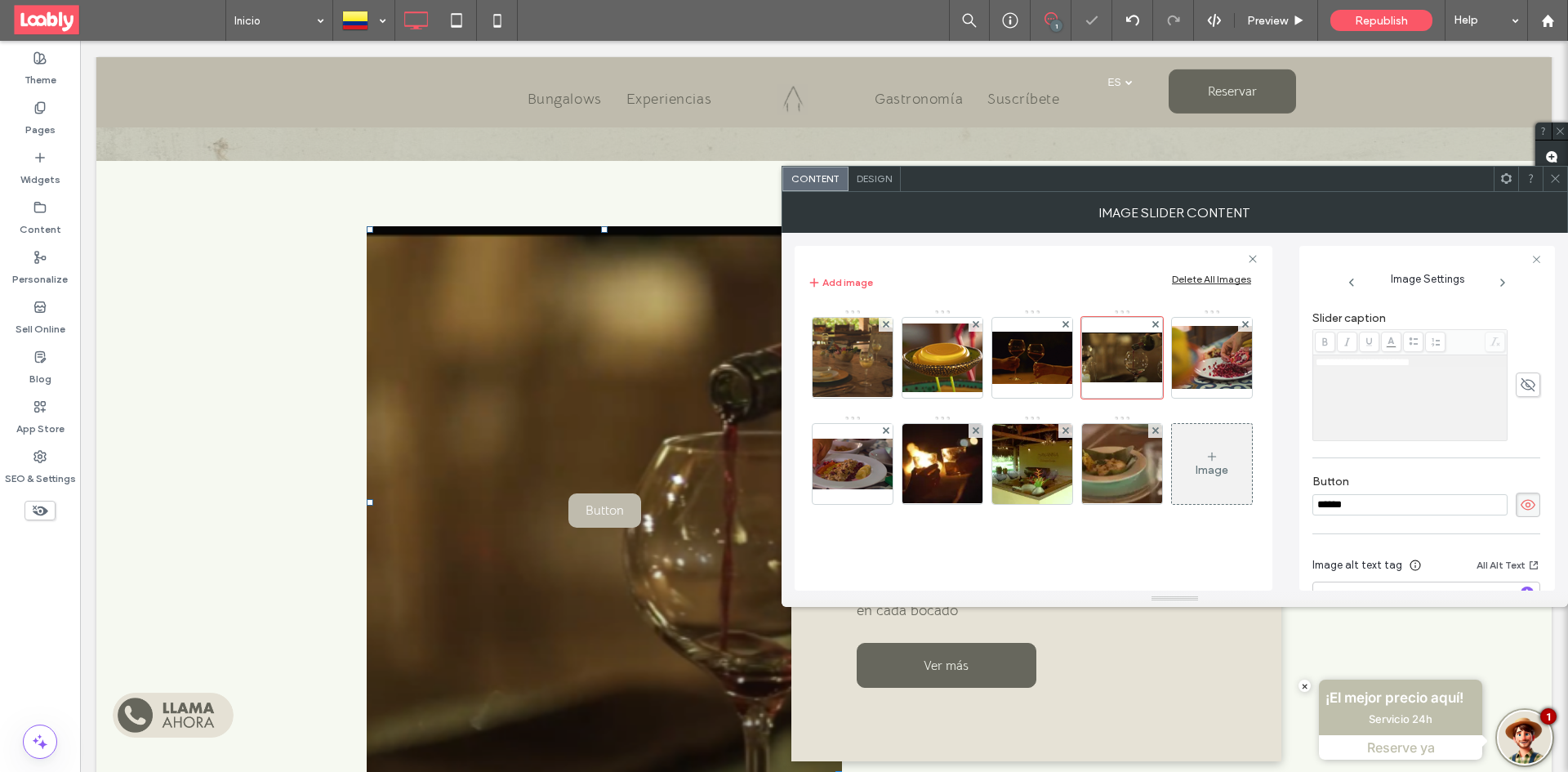
click at [1521, 514] on span at bounding box center [1527, 504] width 24 height 24
click at [1146, 388] on img at bounding box center [1211, 358] width 131 height 63
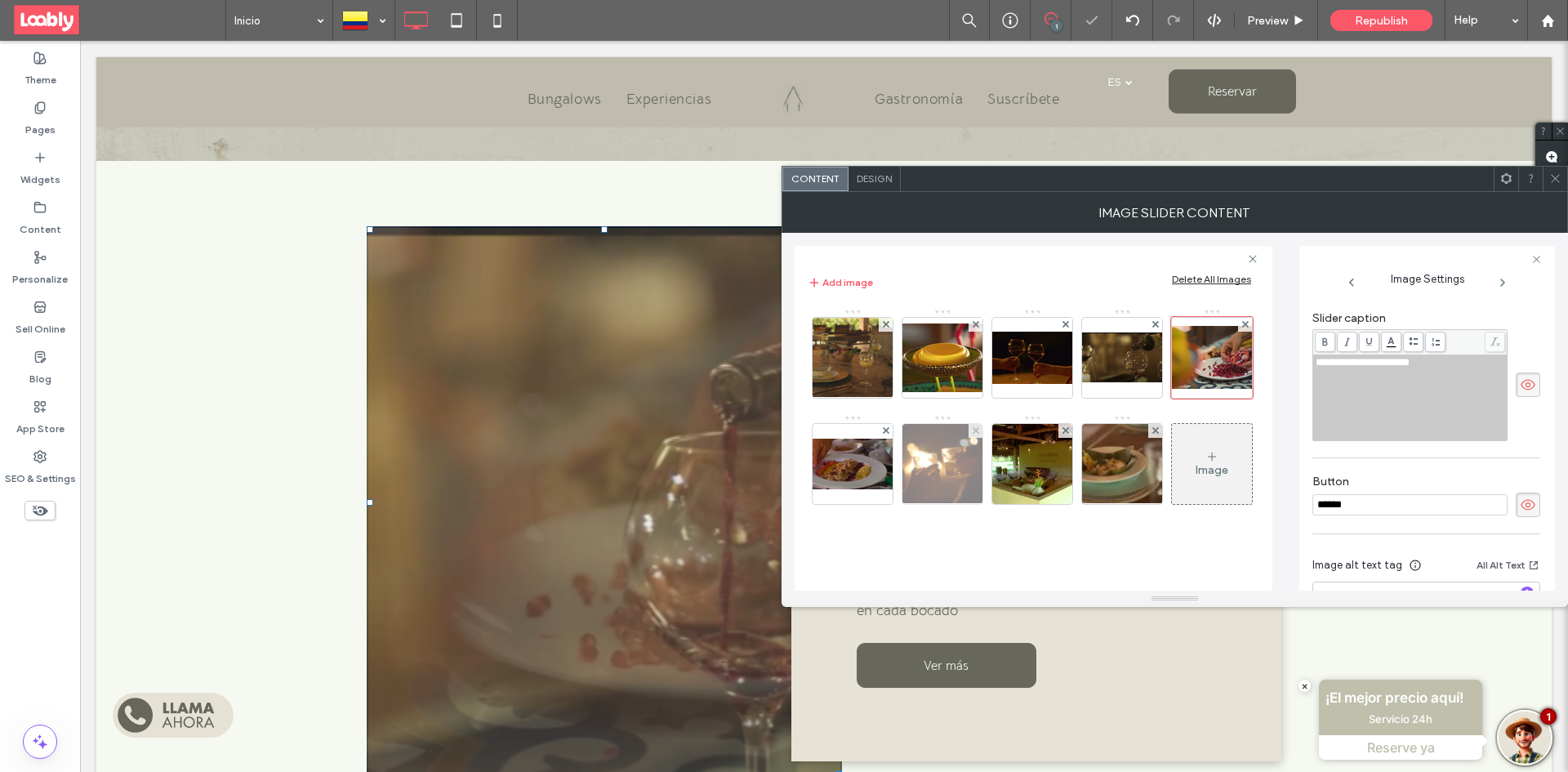
scroll to position [257, 0]
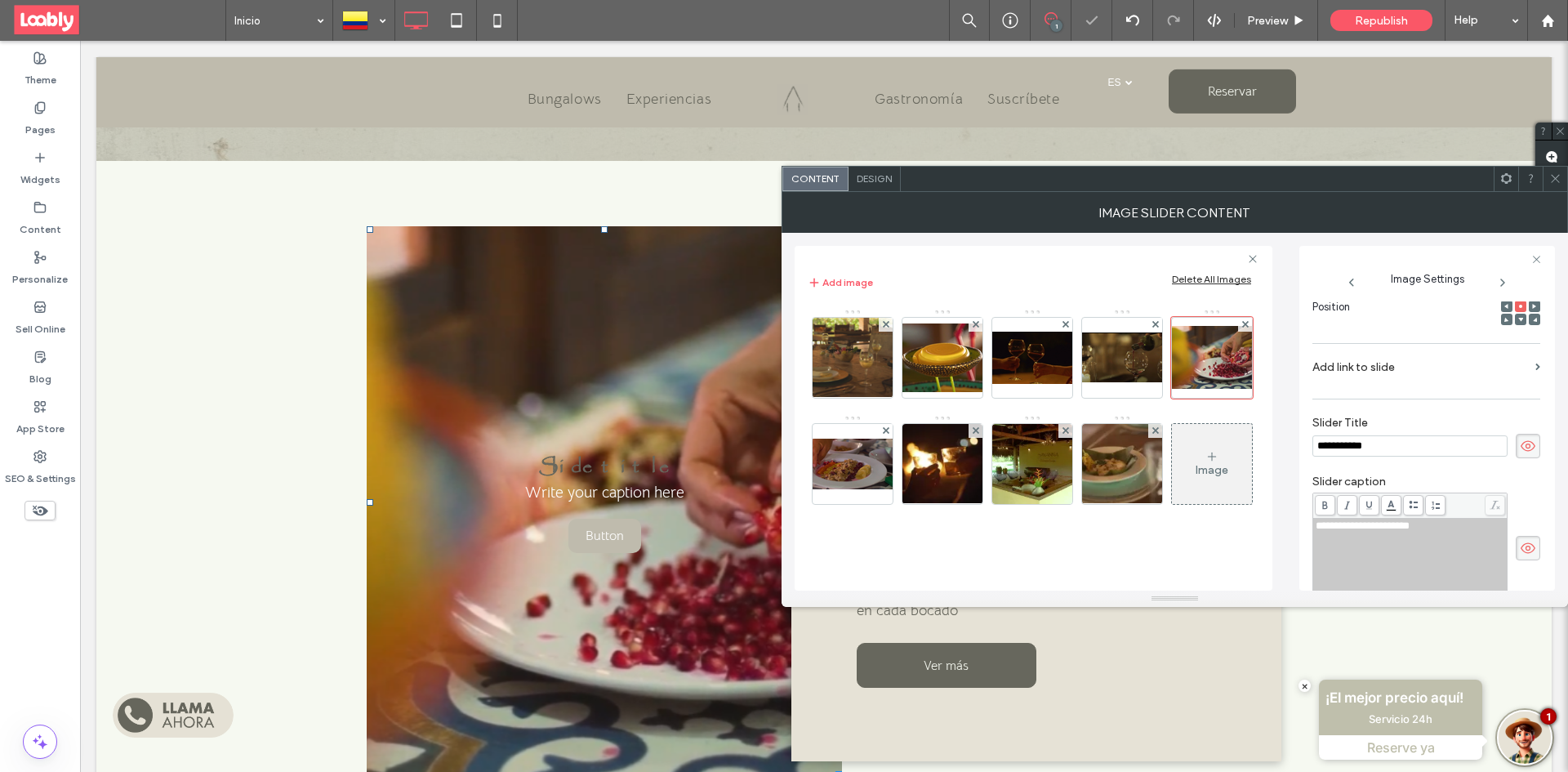
click at [1522, 441] on icon at bounding box center [1528, 446] width 17 height 18
click at [1529, 536] on span at bounding box center [1527, 547] width 24 height 24
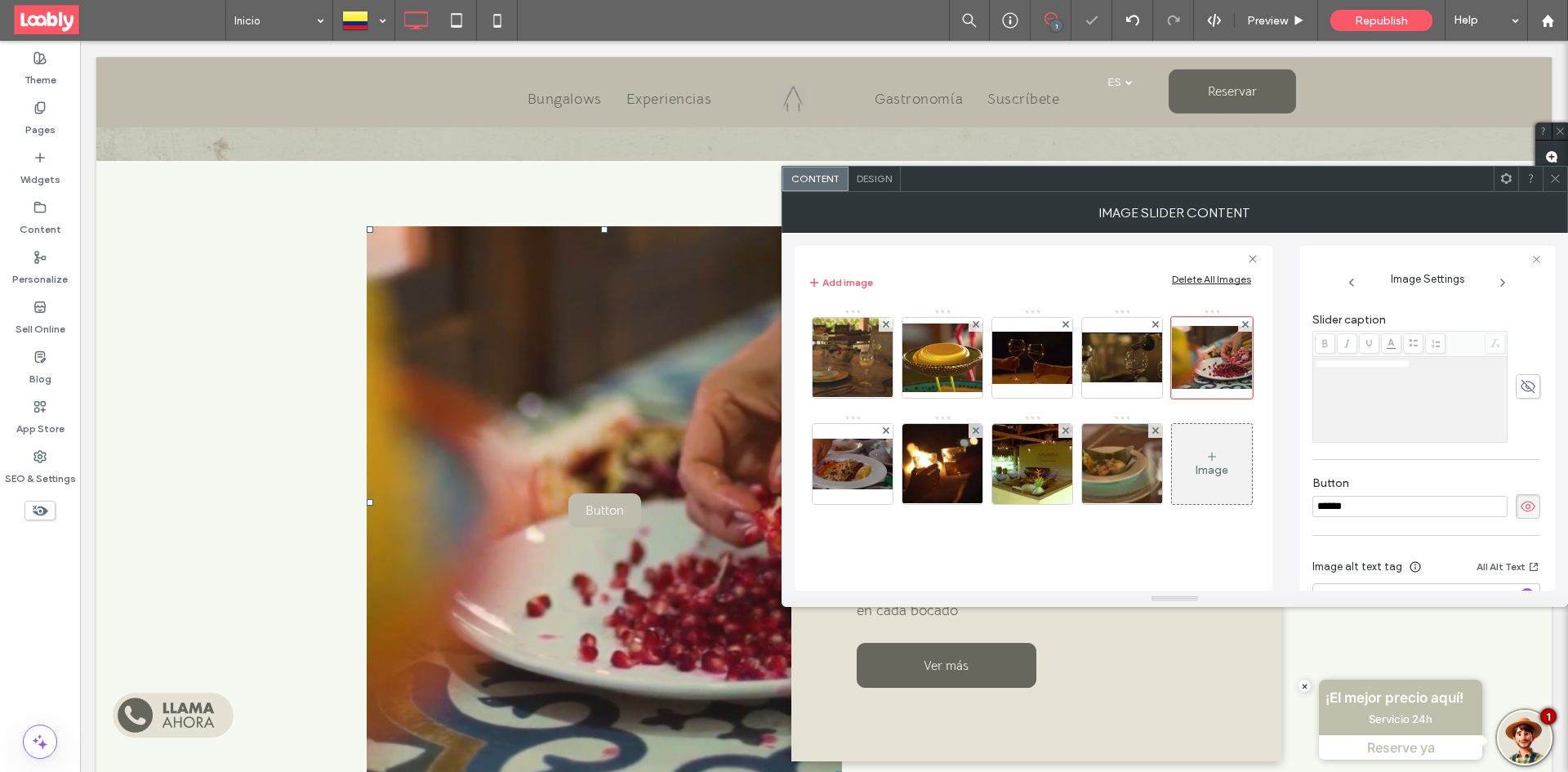
scroll to position [421, 0]
click at [1521, 505] on use at bounding box center [1528, 504] width 15 height 11
click at [1002, 478] on img at bounding box center [942, 463] width 120 height 80
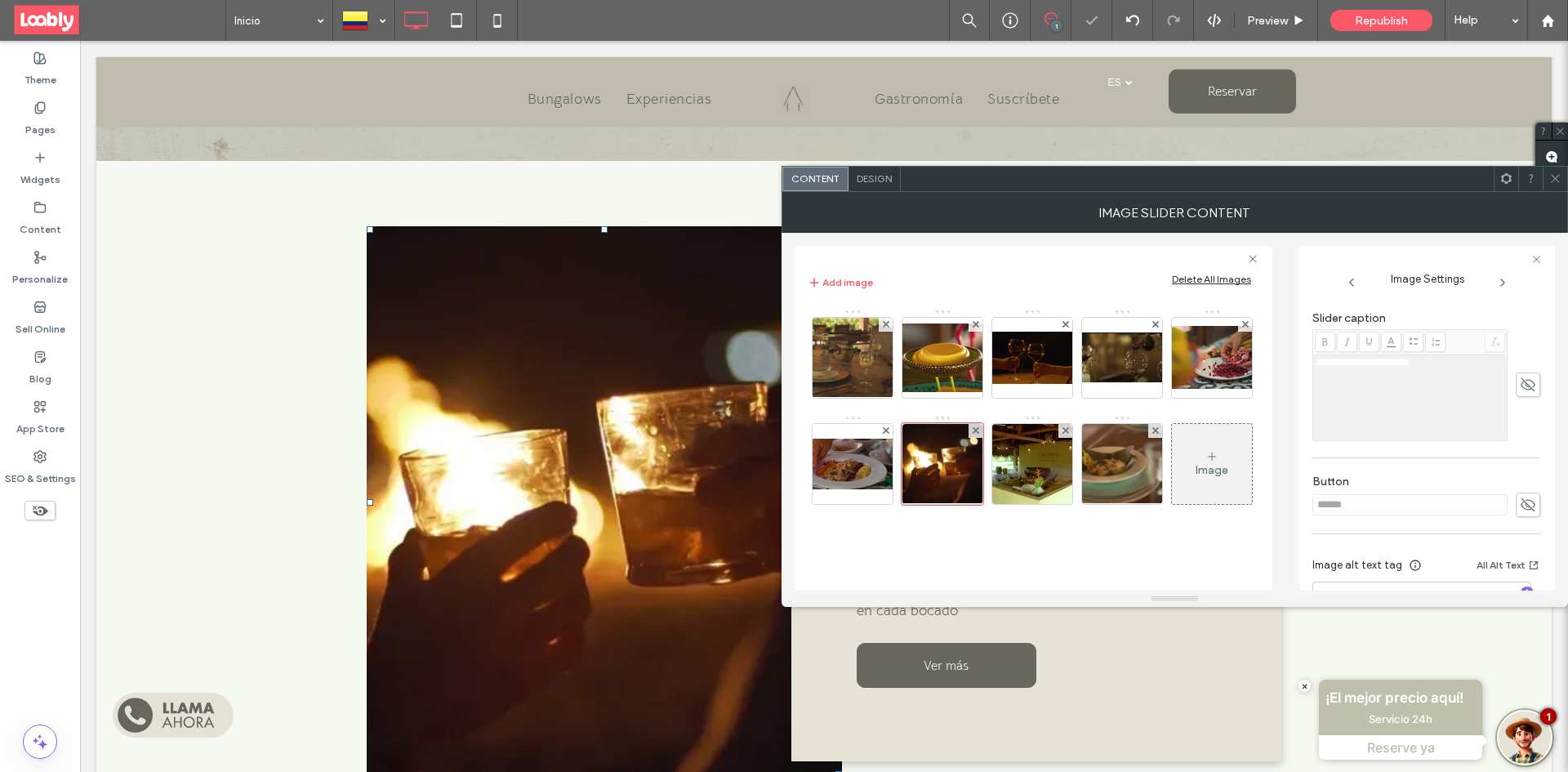
scroll to position [478, 0]
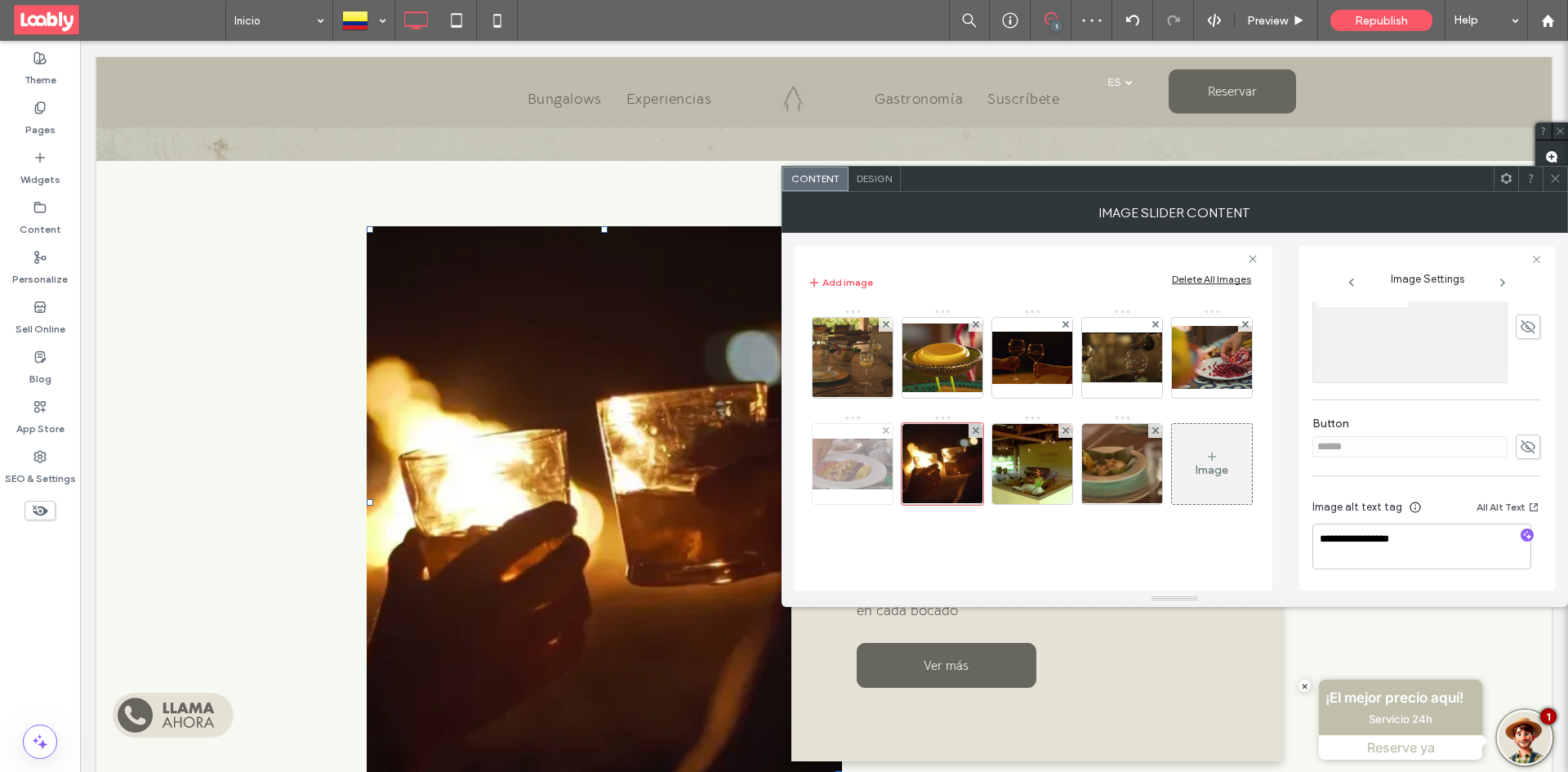
click at [918, 452] on img at bounding box center [852, 463] width 131 height 51
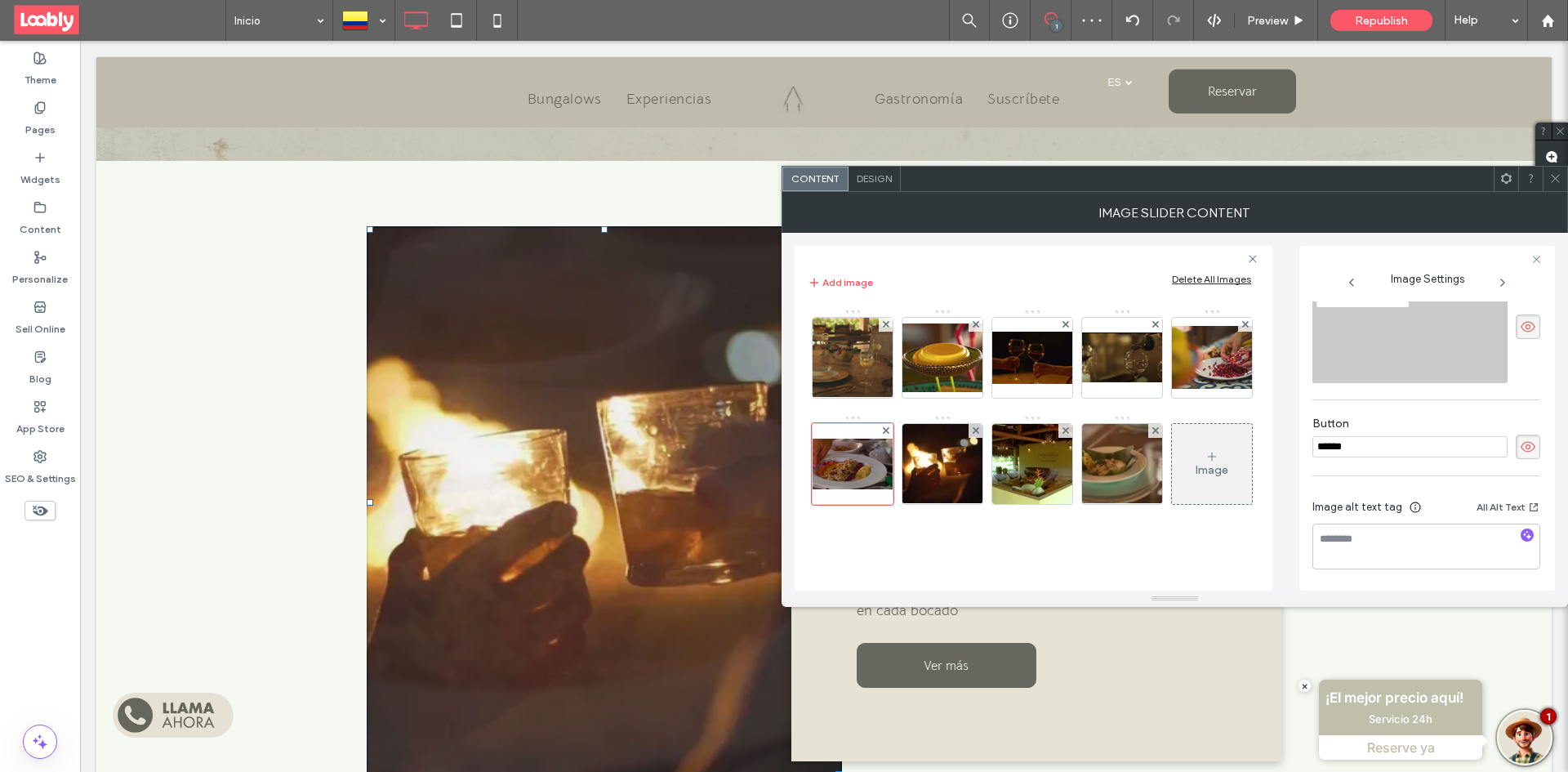
scroll to position [257, 0]
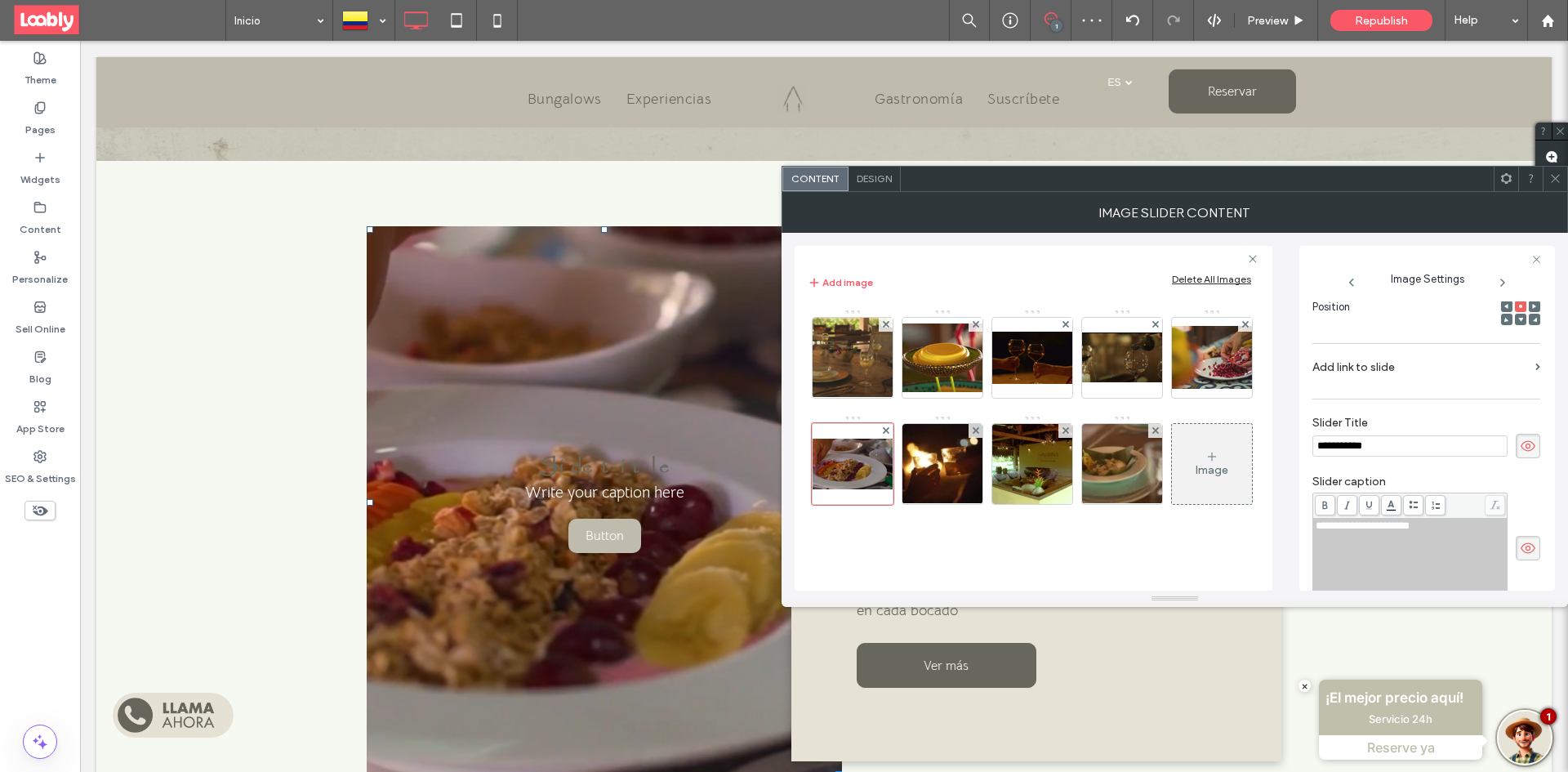
click at [1521, 444] on use at bounding box center [1528, 445] width 15 height 11
click at [1526, 540] on icon at bounding box center [1528, 548] width 17 height 18
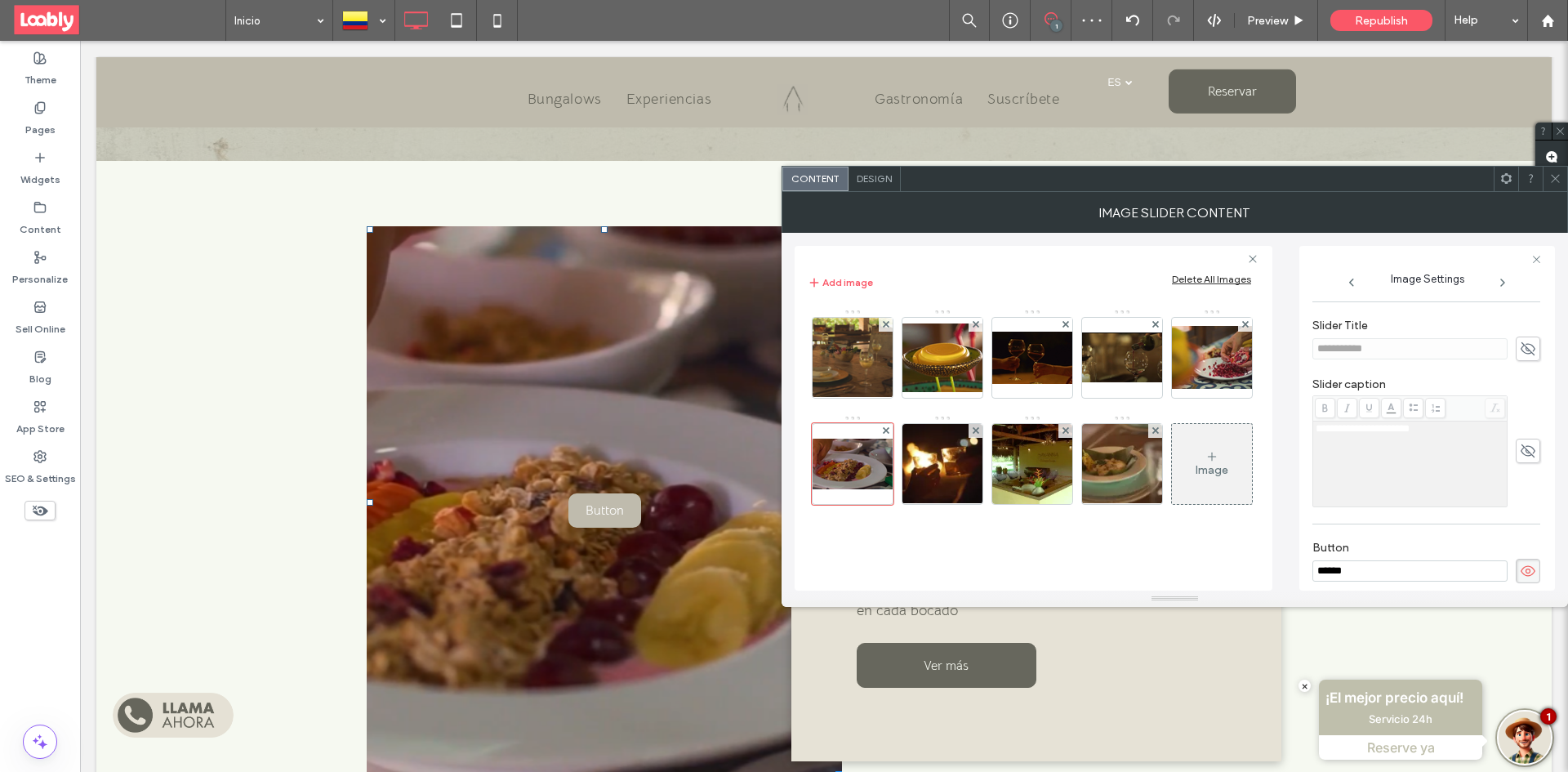
scroll to position [421, 0]
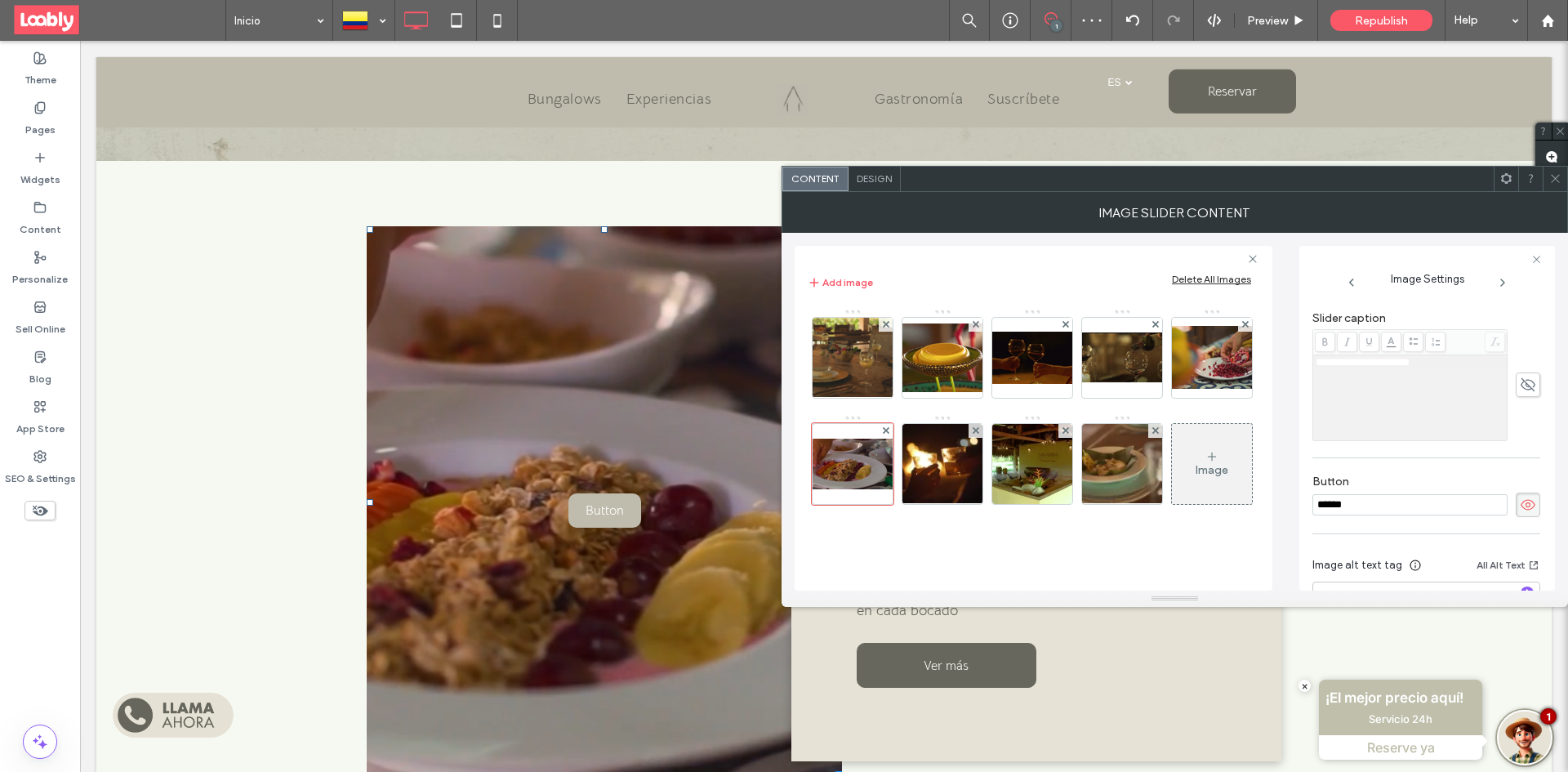
click at [1520, 512] on icon at bounding box center [1528, 505] width 17 height 18
click at [1072, 465] on img at bounding box center [1032, 463] width 80 height 80
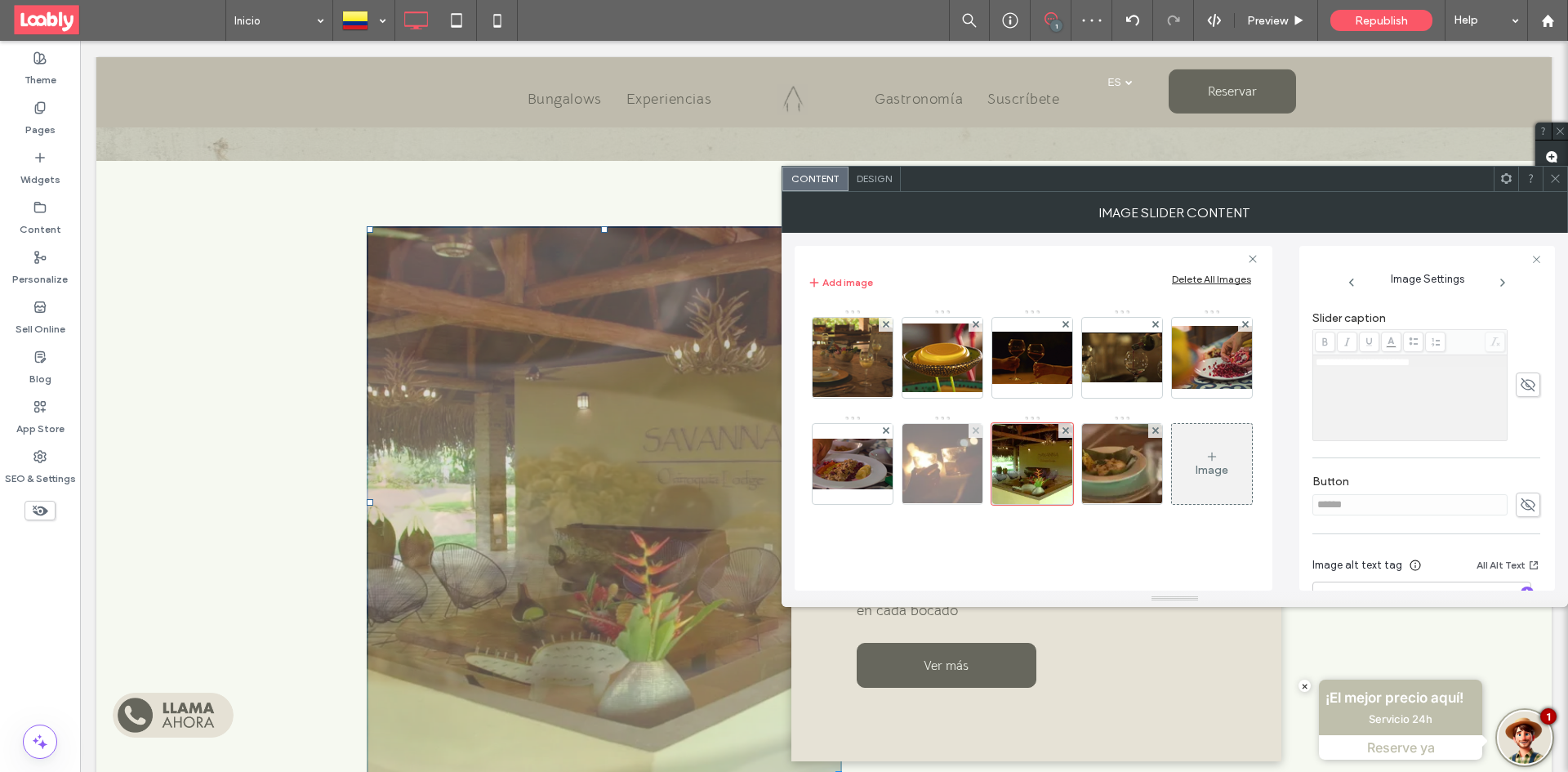
click at [1002, 466] on img at bounding box center [942, 463] width 120 height 80
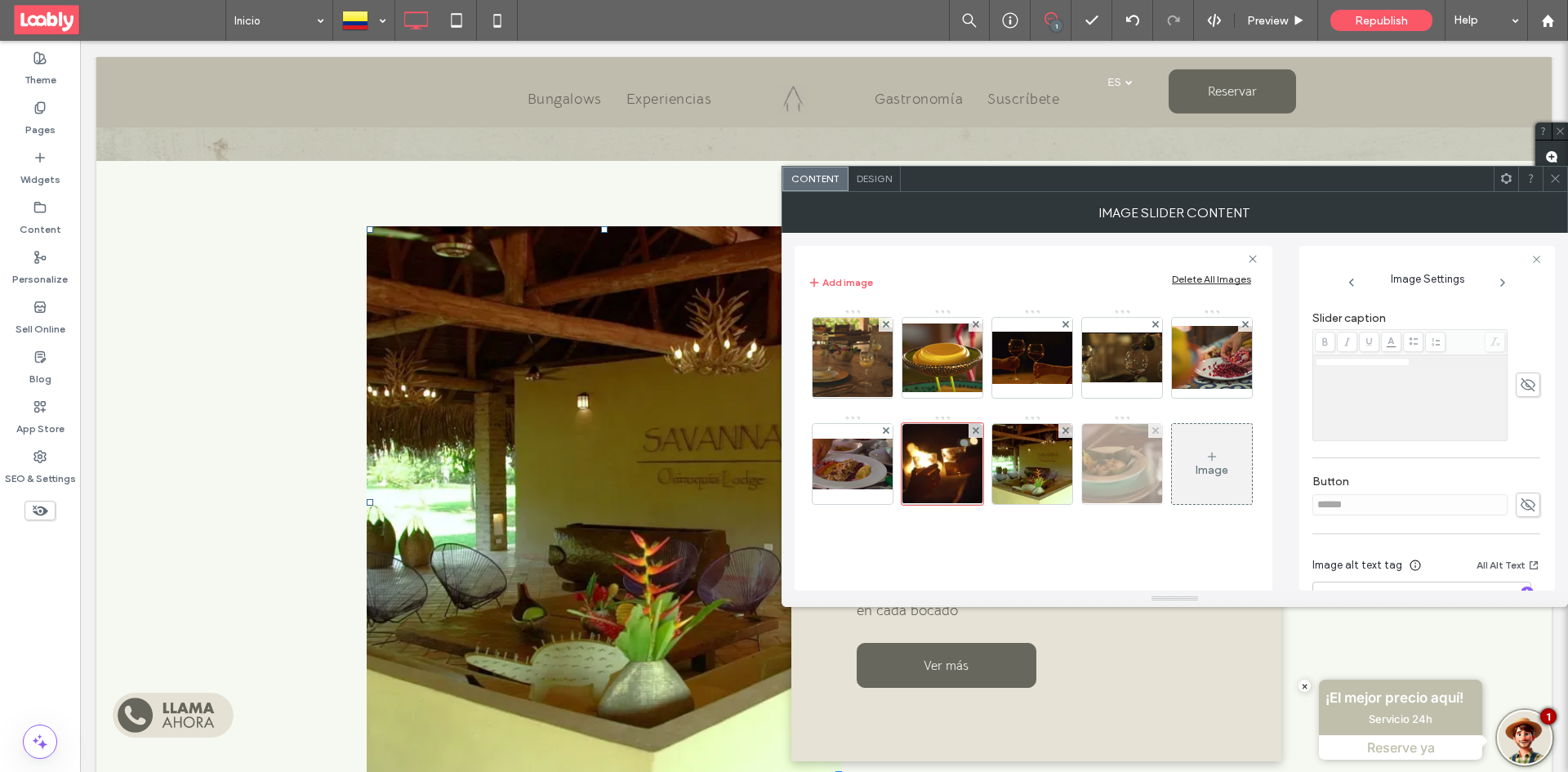
click at [1062, 504] on img at bounding box center [1122, 463] width 120 height 80
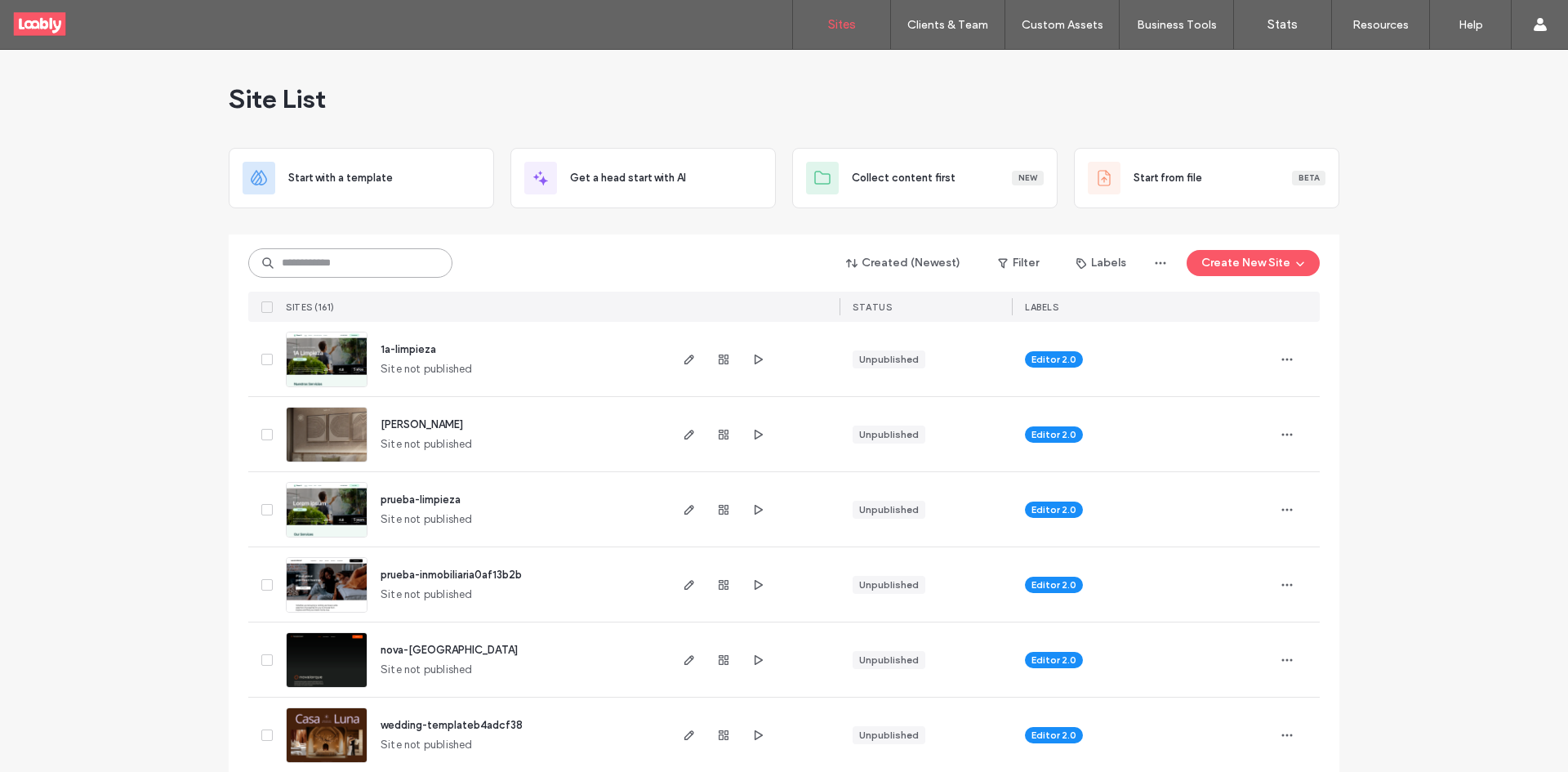
click at [388, 248] on input at bounding box center [349, 262] width 204 height 29
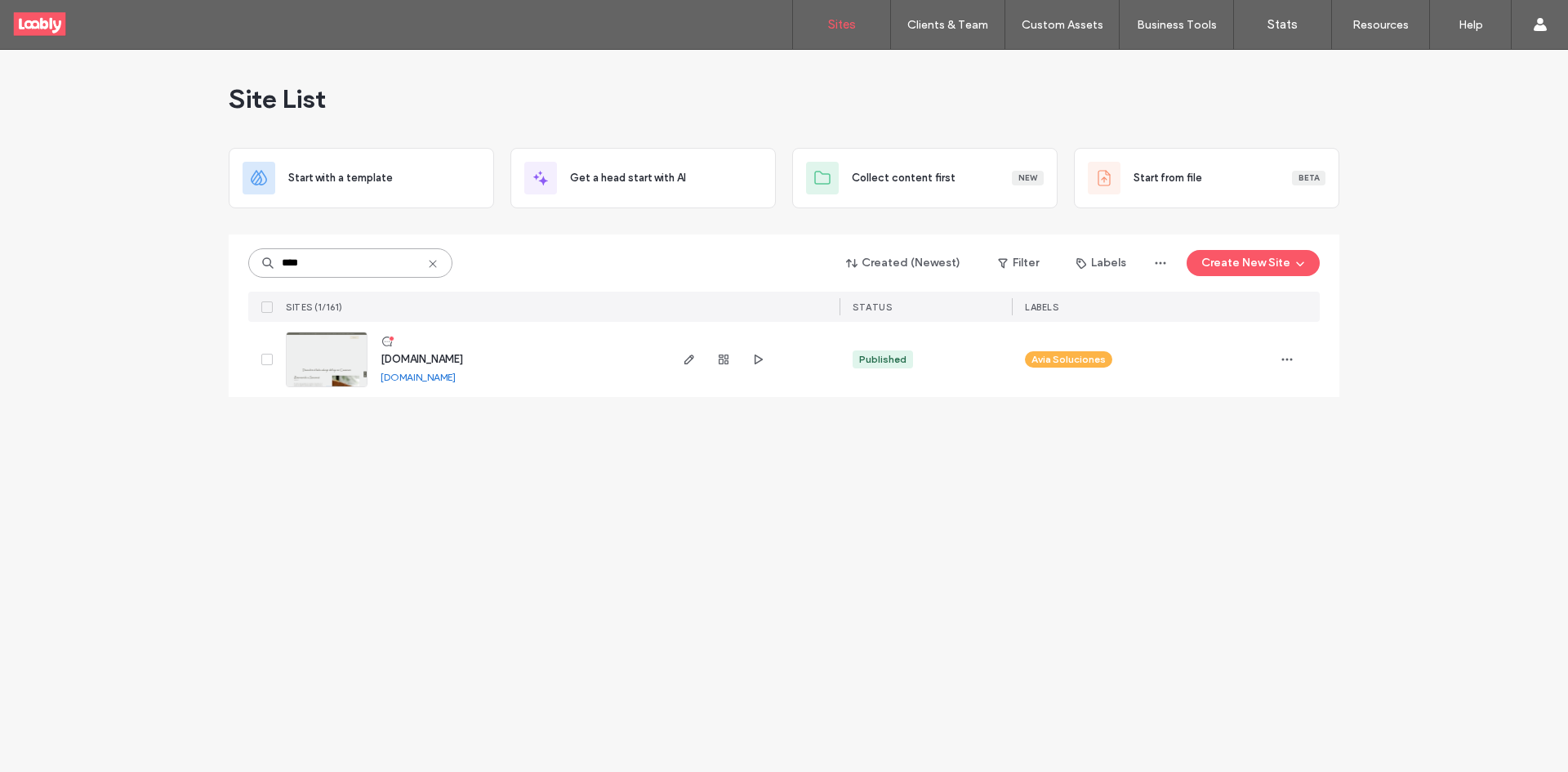
type input "****"
click at [384, 339] on icon at bounding box center [387, 341] width 13 height 13
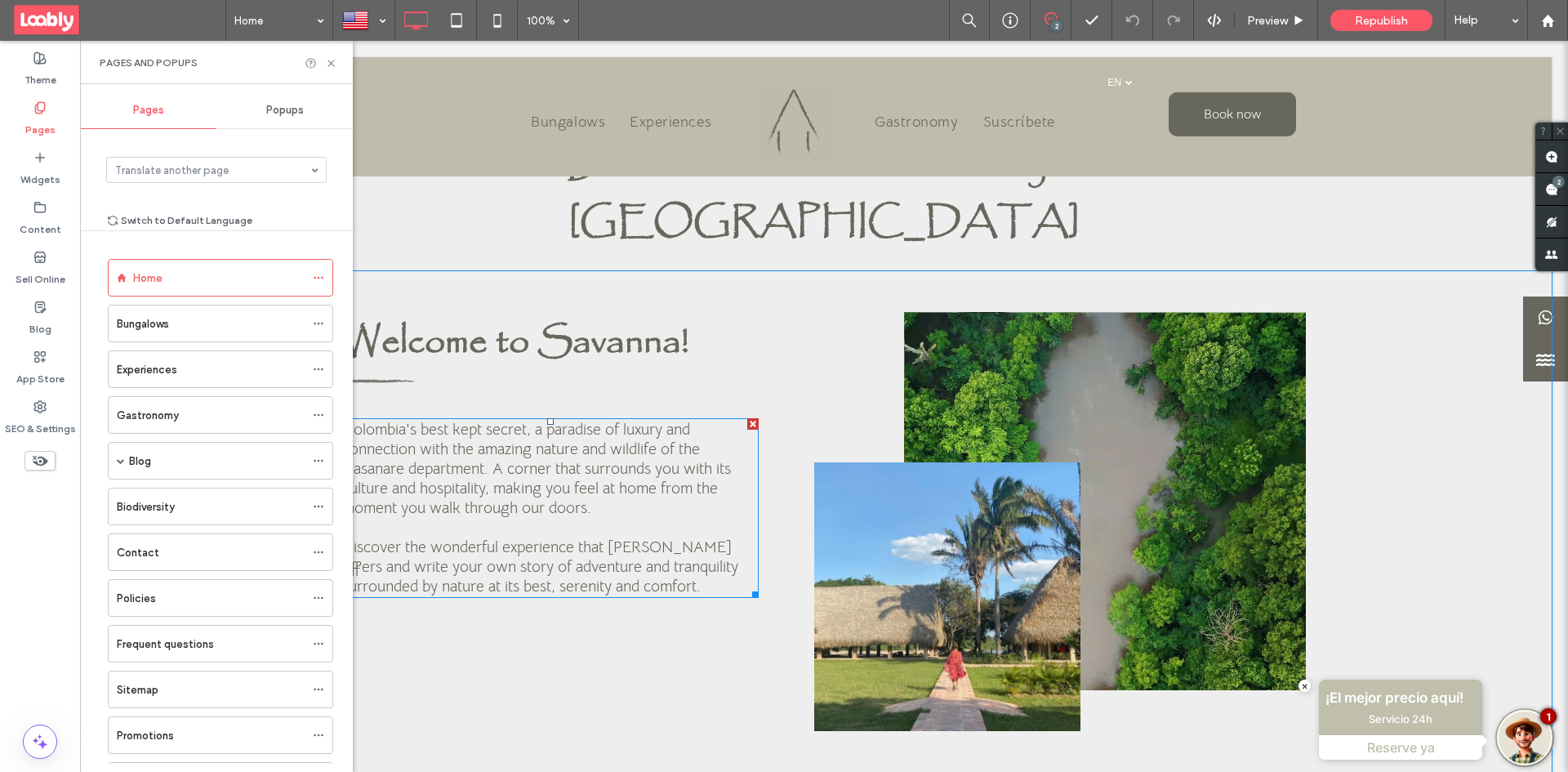
scroll to position [408, 0]
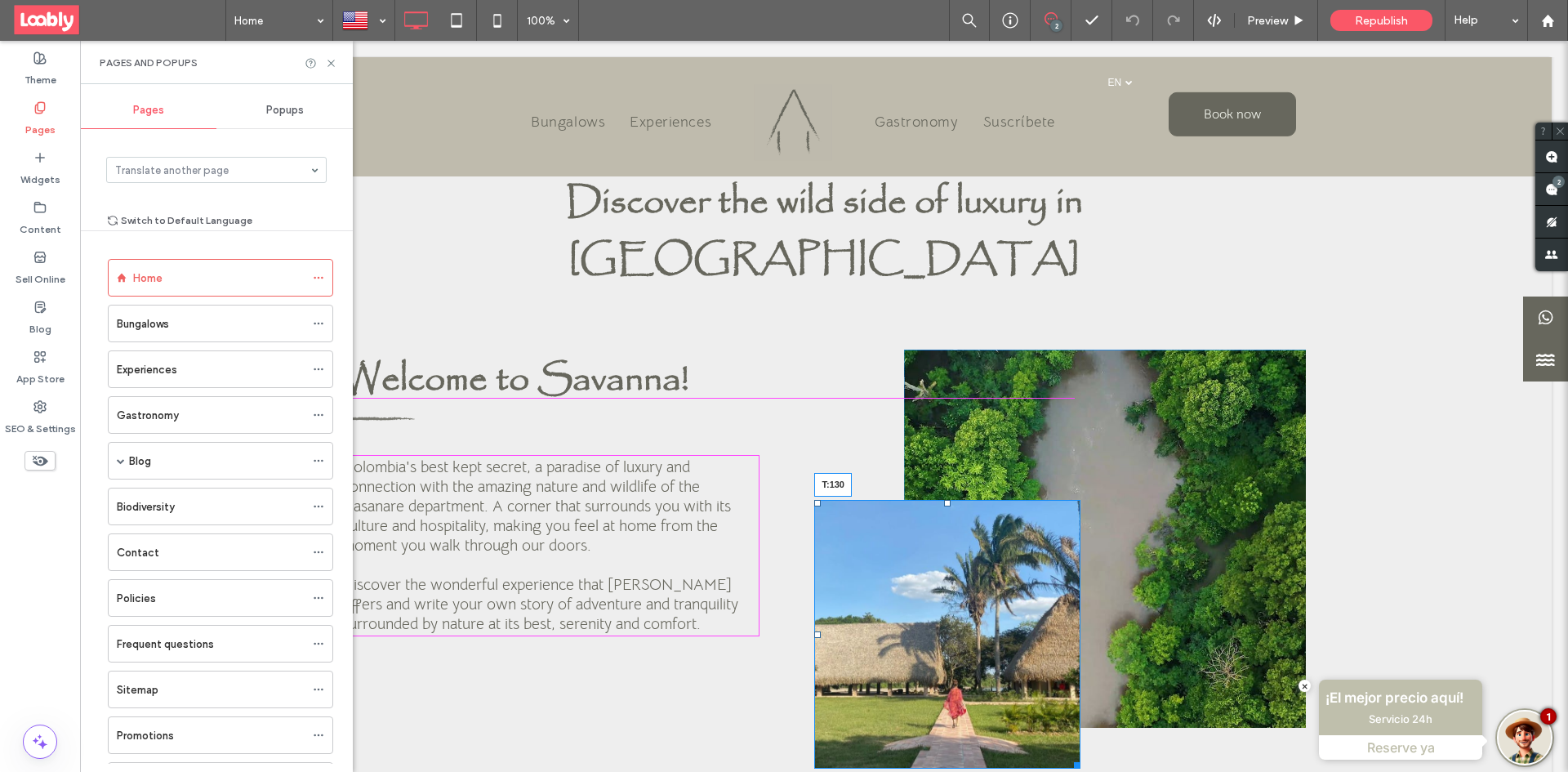
drag, startPoint x: 942, startPoint y: 443, endPoint x: 945, endPoint y: 397, distance: 46.1
click at [945, 397] on div "T:130 Click To Paste" at bounding box center [1105, 538] width 402 height 378
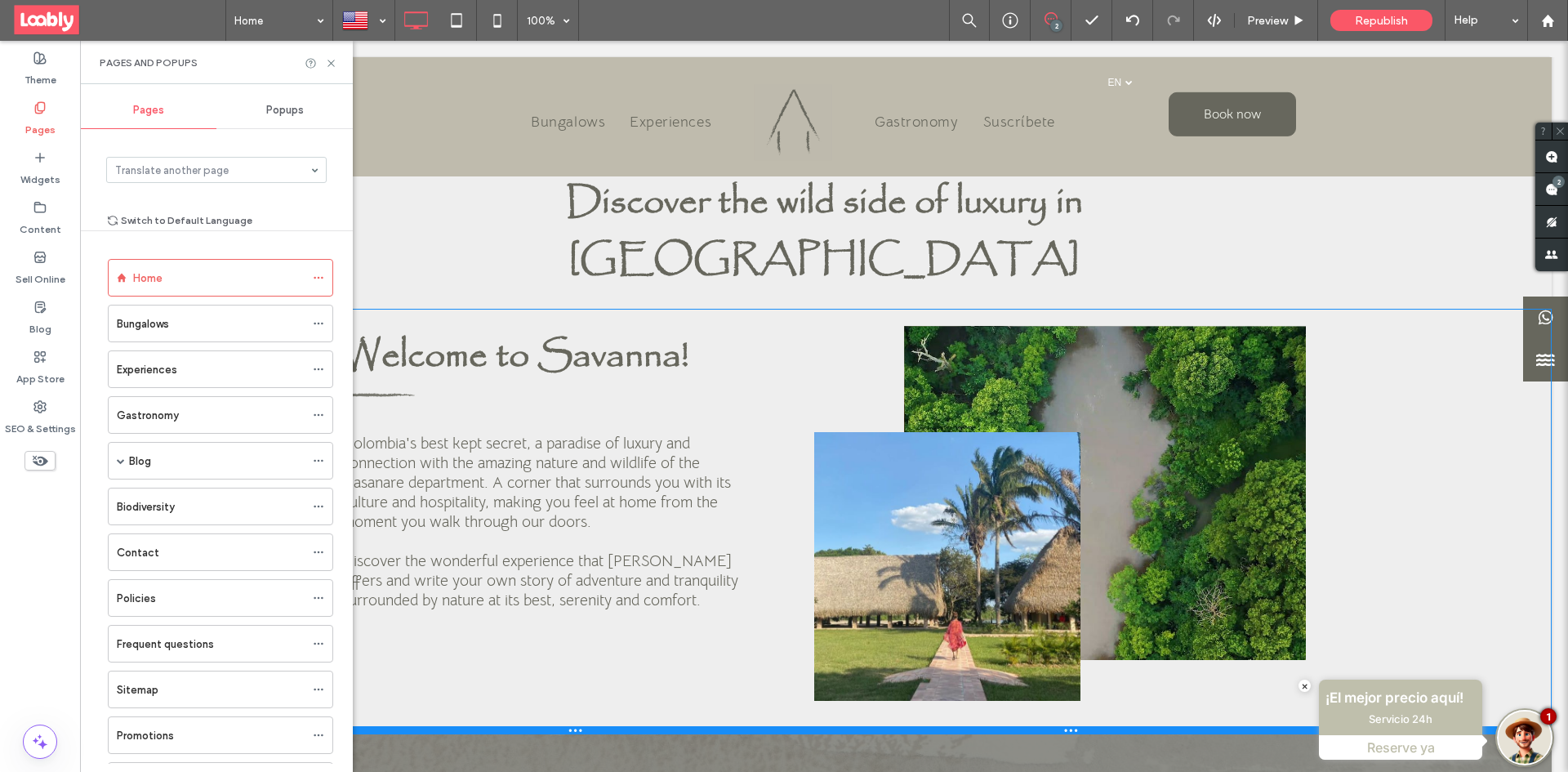
drag, startPoint x: 690, startPoint y: 719, endPoint x: 702, endPoint y: 671, distance: 49.5
click at [702, 726] on div at bounding box center [824, 730] width 1455 height 8
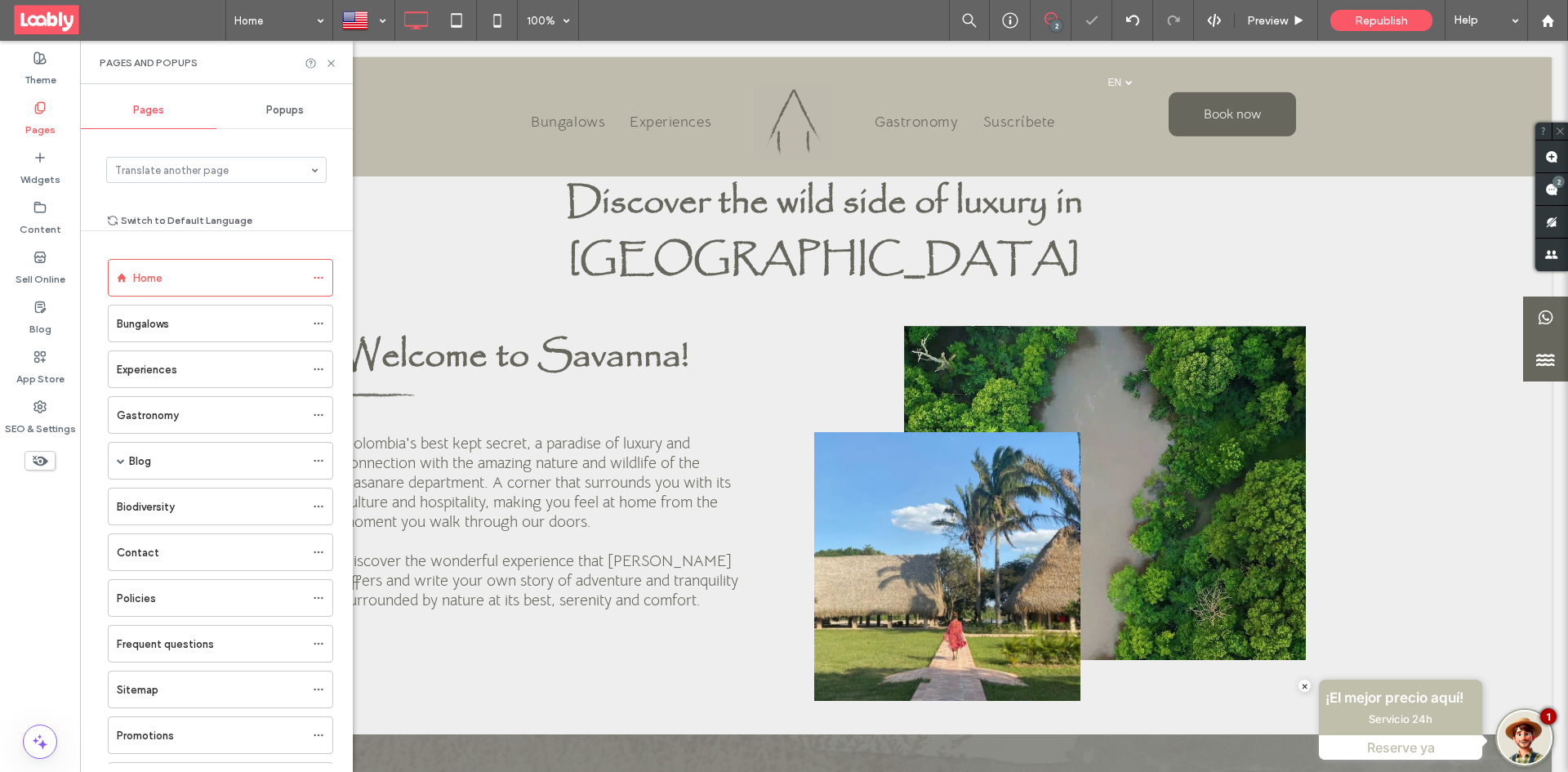
click at [328, 69] on div "Pages and Popups" at bounding box center [216, 62] width 273 height 43
click at [333, 66] on use at bounding box center [331, 63] width 7 height 7
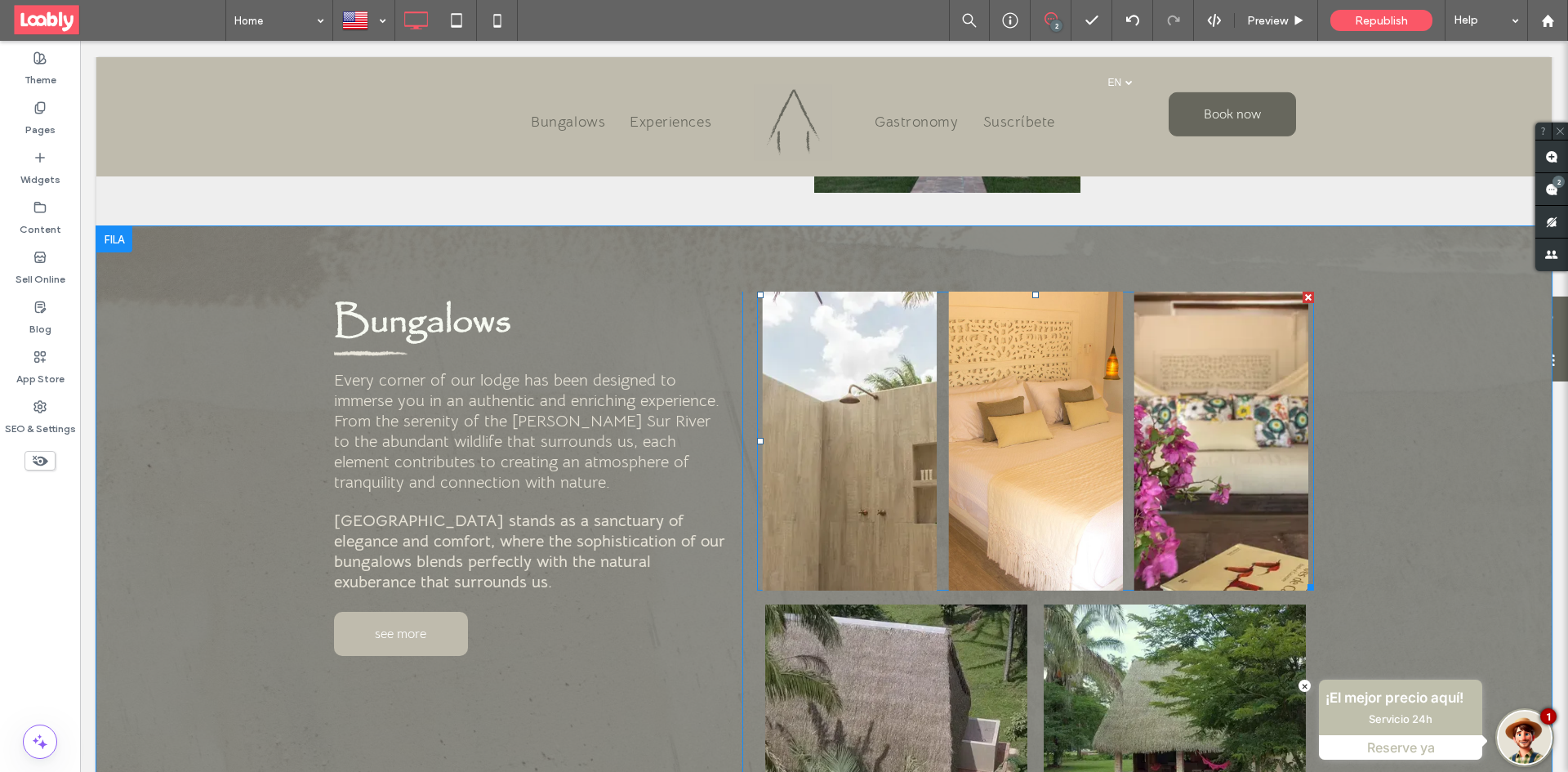
scroll to position [898, 0]
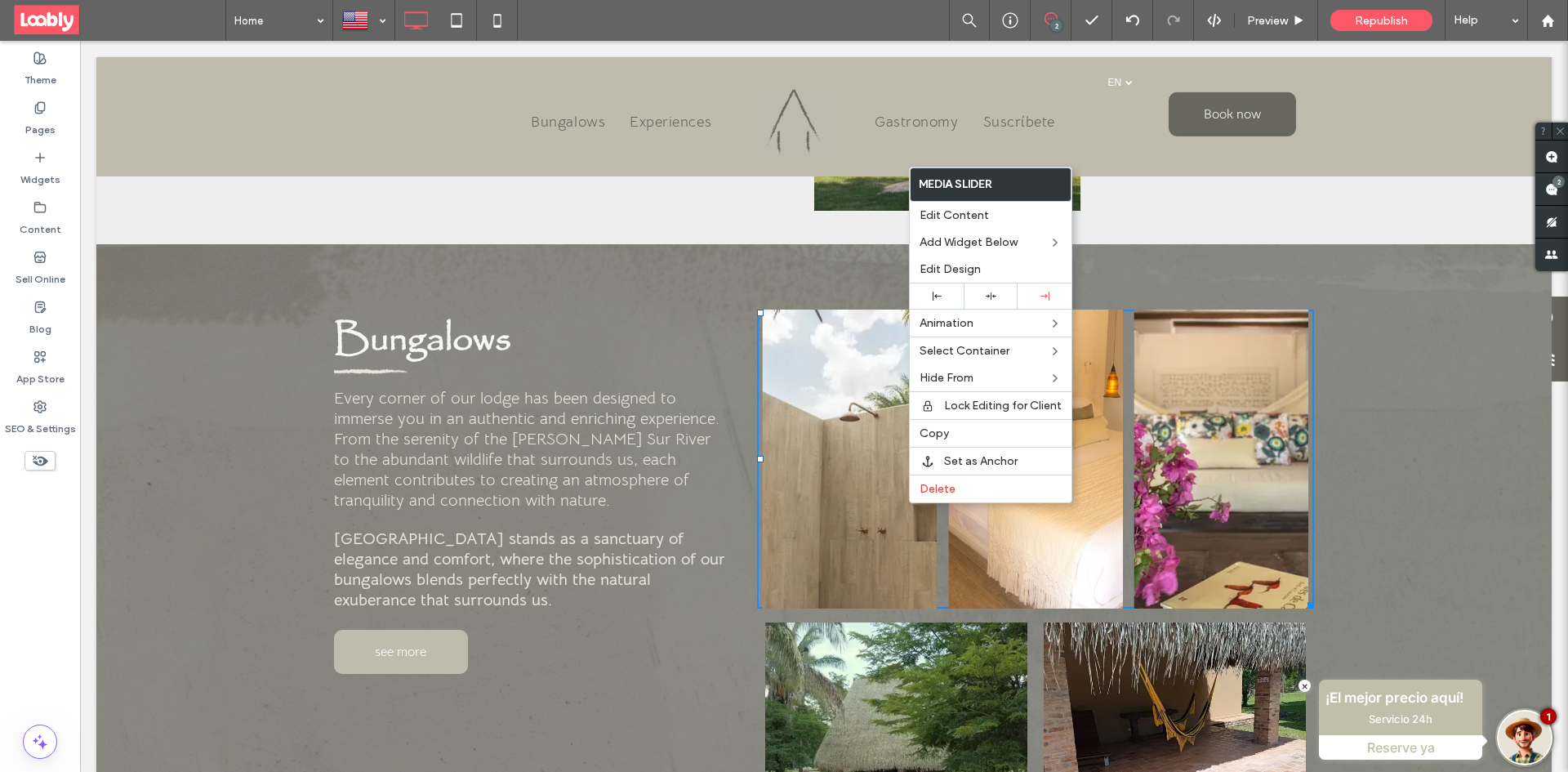
click at [788, 244] on div "Bungalows Every corner of our lodge has been designed to immerse you in an auth…" at bounding box center [824, 582] width 1455 height 677
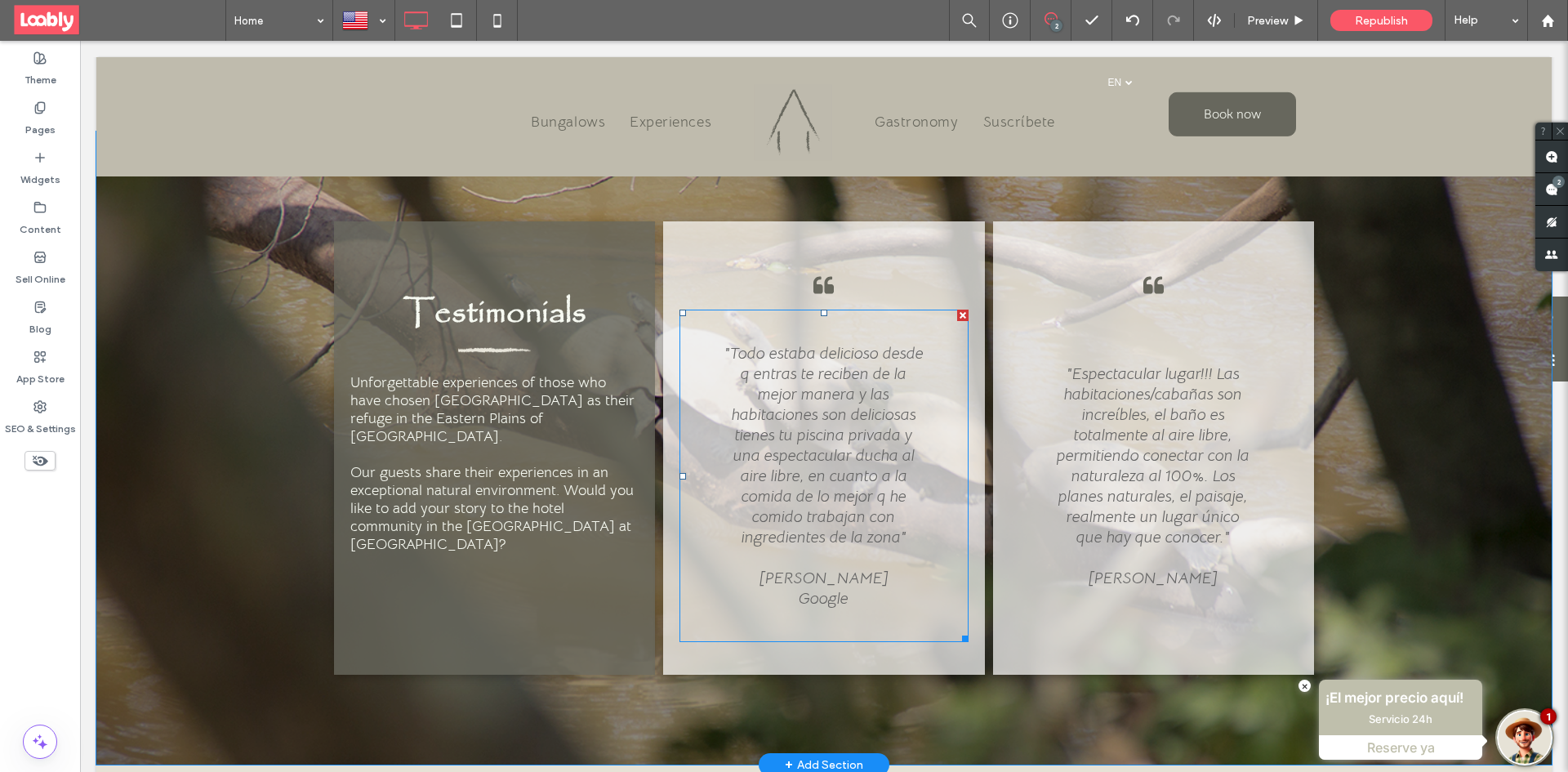
scroll to position [3348, 0]
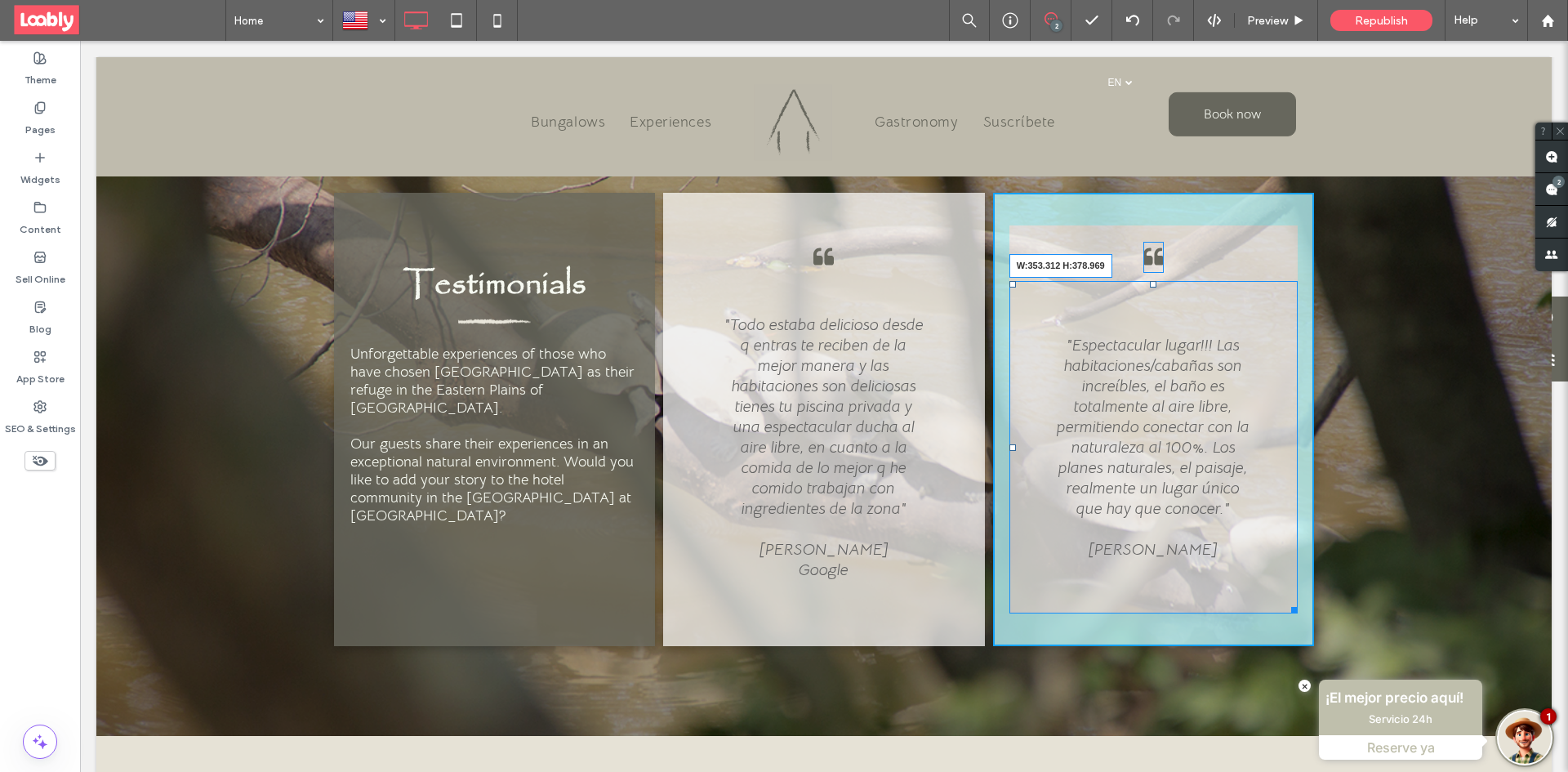
drag, startPoint x: 1285, startPoint y: 554, endPoint x: 1258, endPoint y: 574, distance: 33.6
click at [1287, 601] on div at bounding box center [1291, 606] width 12 height 12
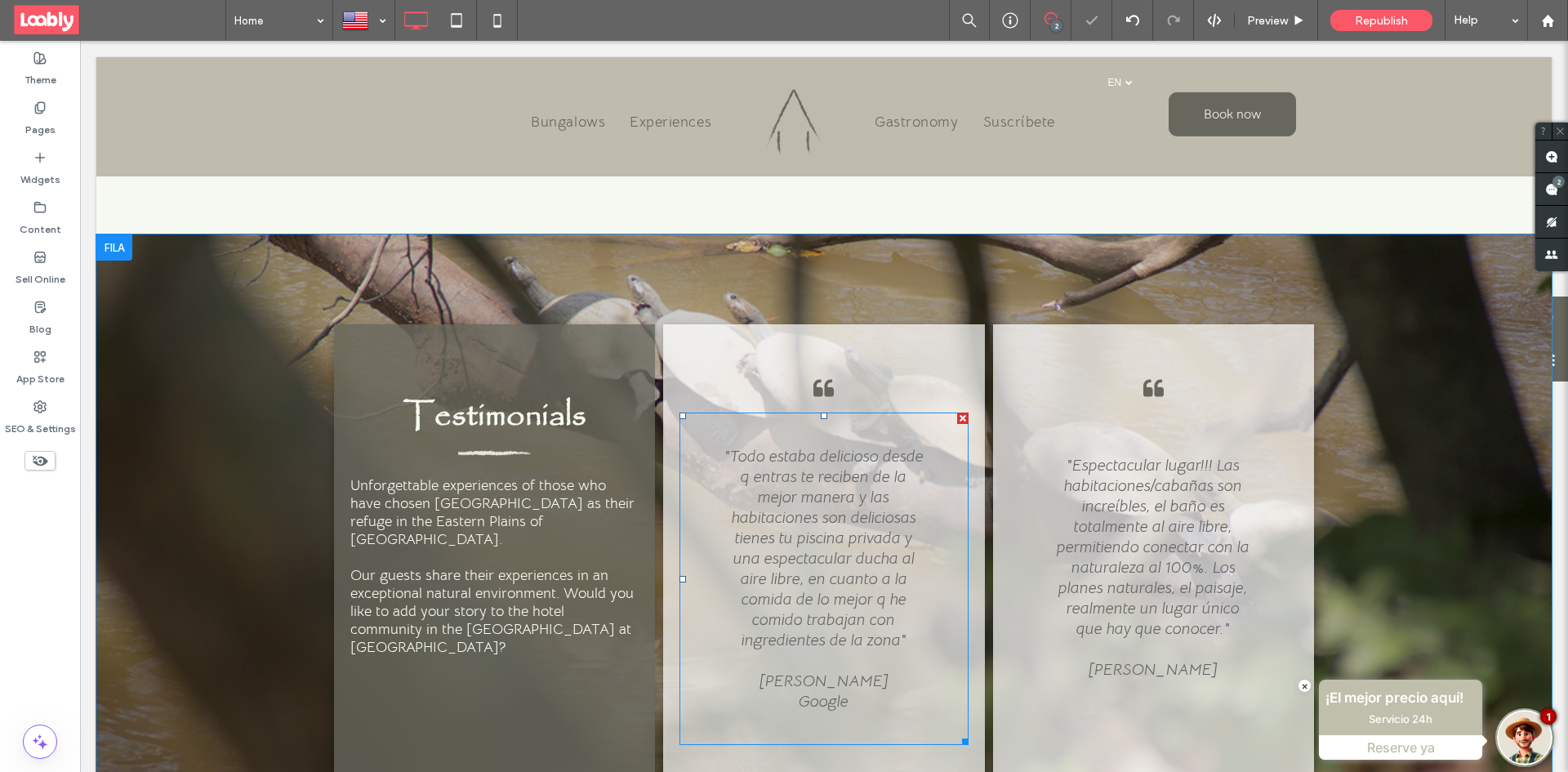
scroll to position [3479, 0]
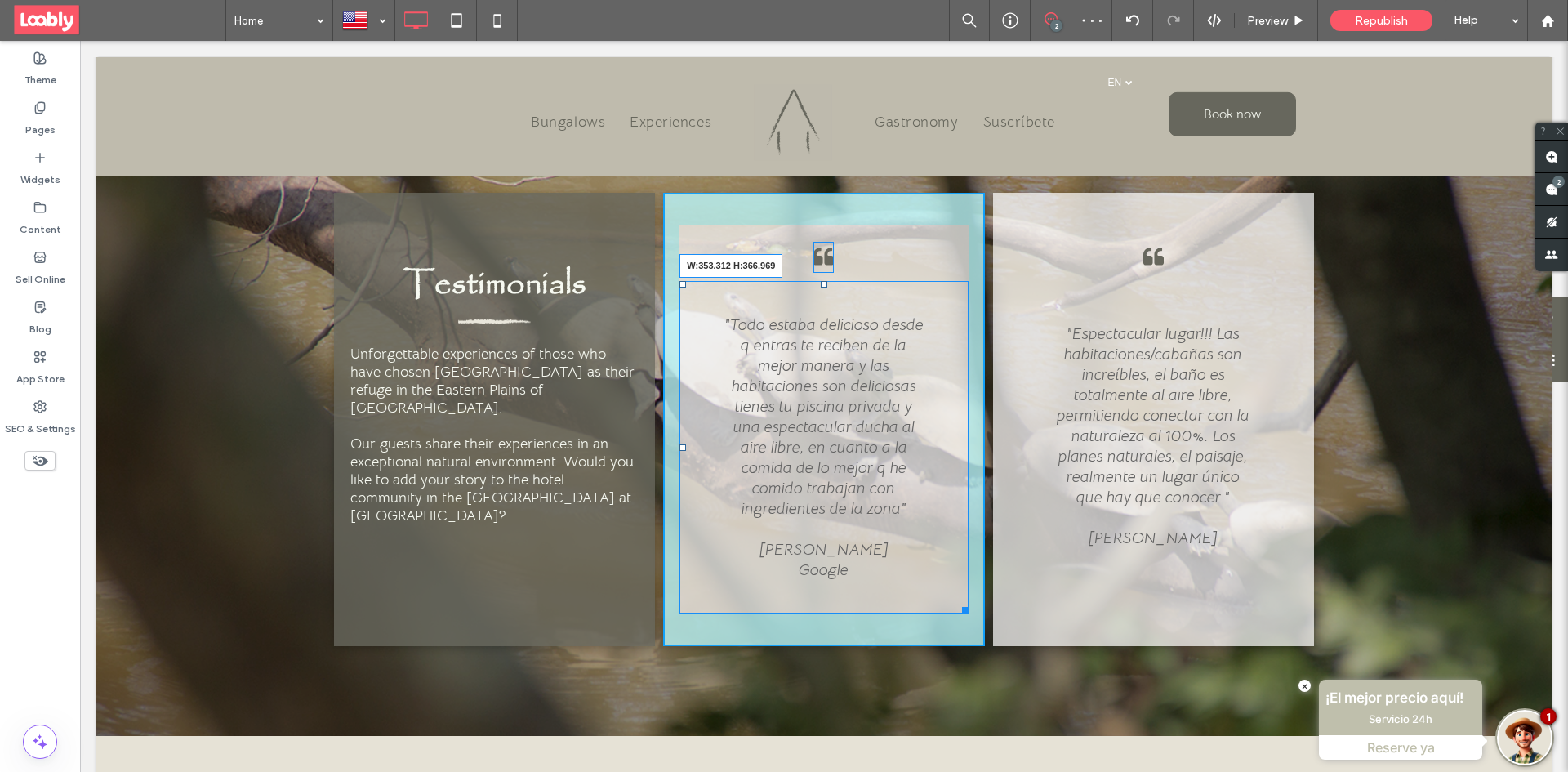
drag, startPoint x: 959, startPoint y: 546, endPoint x: 1088, endPoint y: 561, distance: 129.9
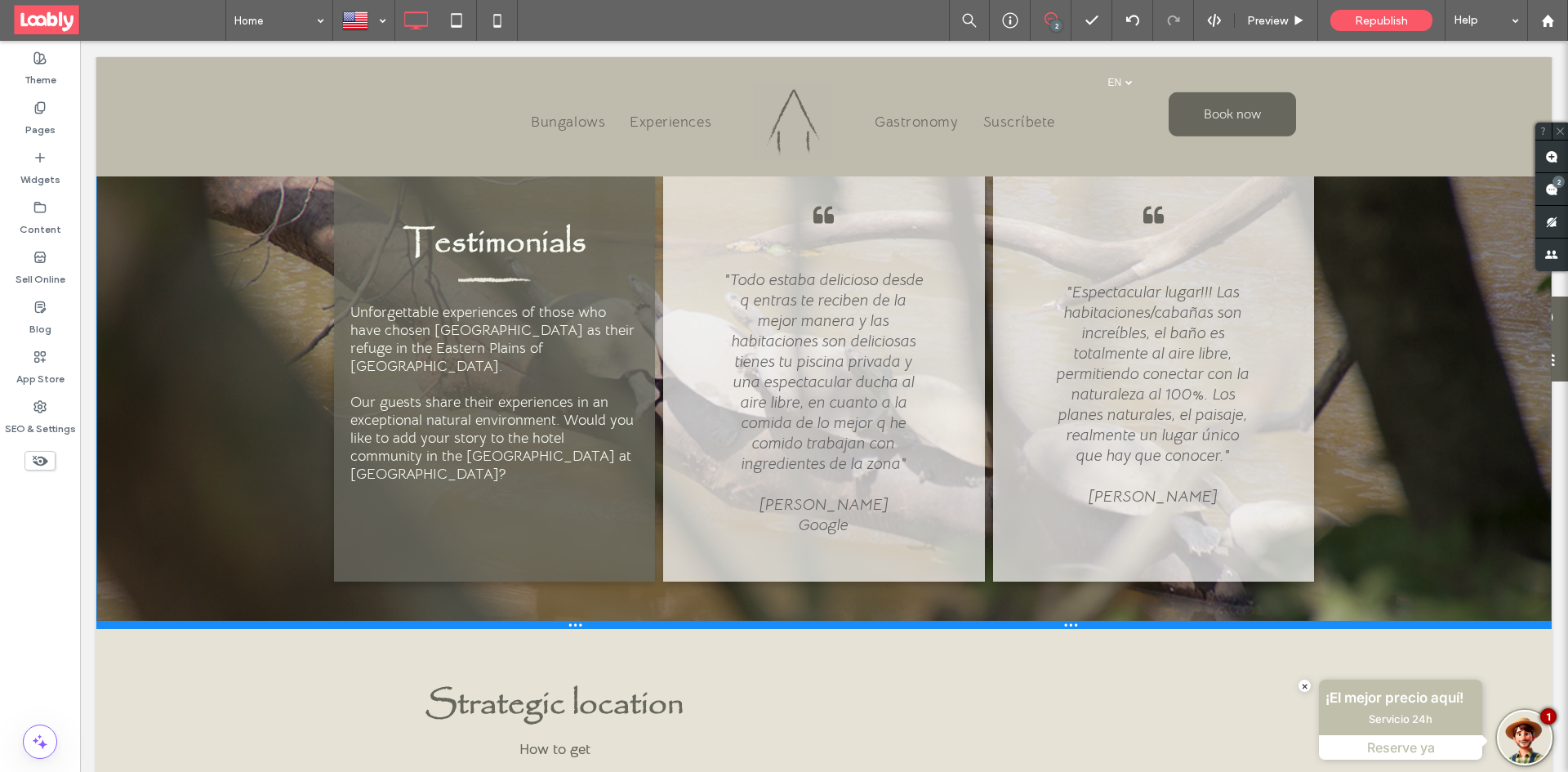
drag, startPoint x: 677, startPoint y: 653, endPoint x: 814, endPoint y: 605, distance: 145.2
click at [717, 621] on div at bounding box center [824, 625] width 1455 height 8
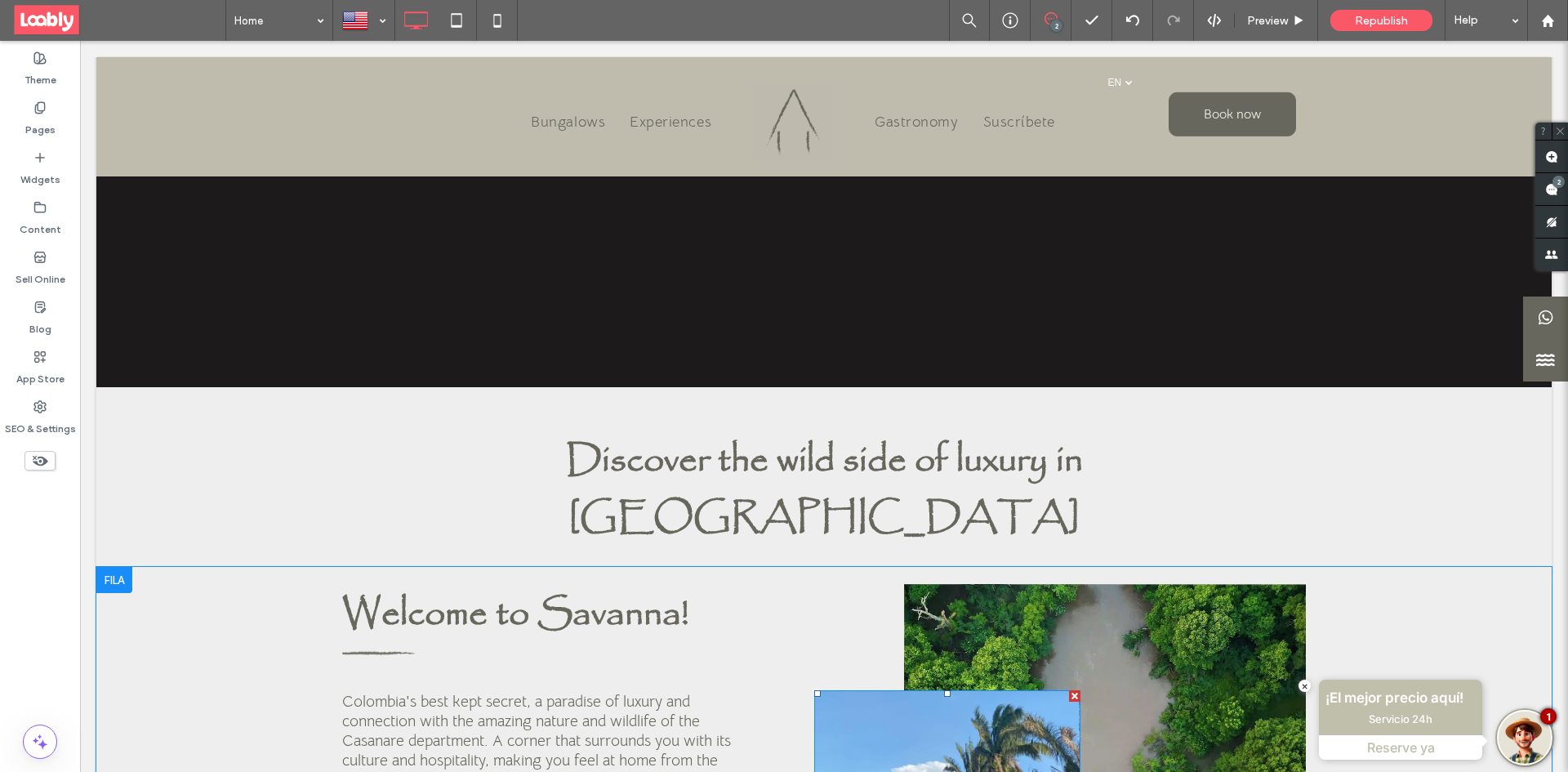
scroll to position [395, 0]
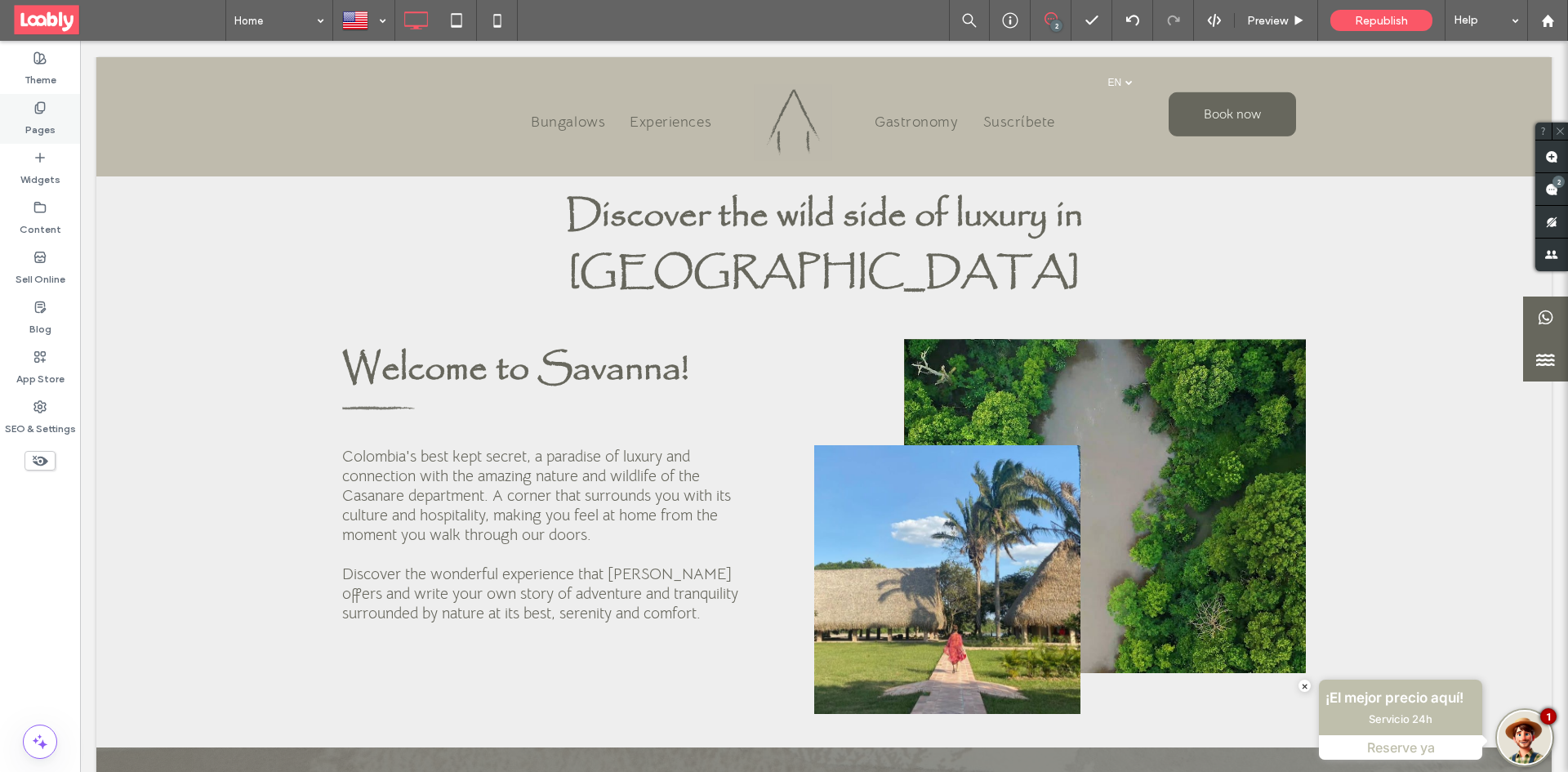
click at [29, 115] on label "Pages" at bounding box center [40, 125] width 30 height 22
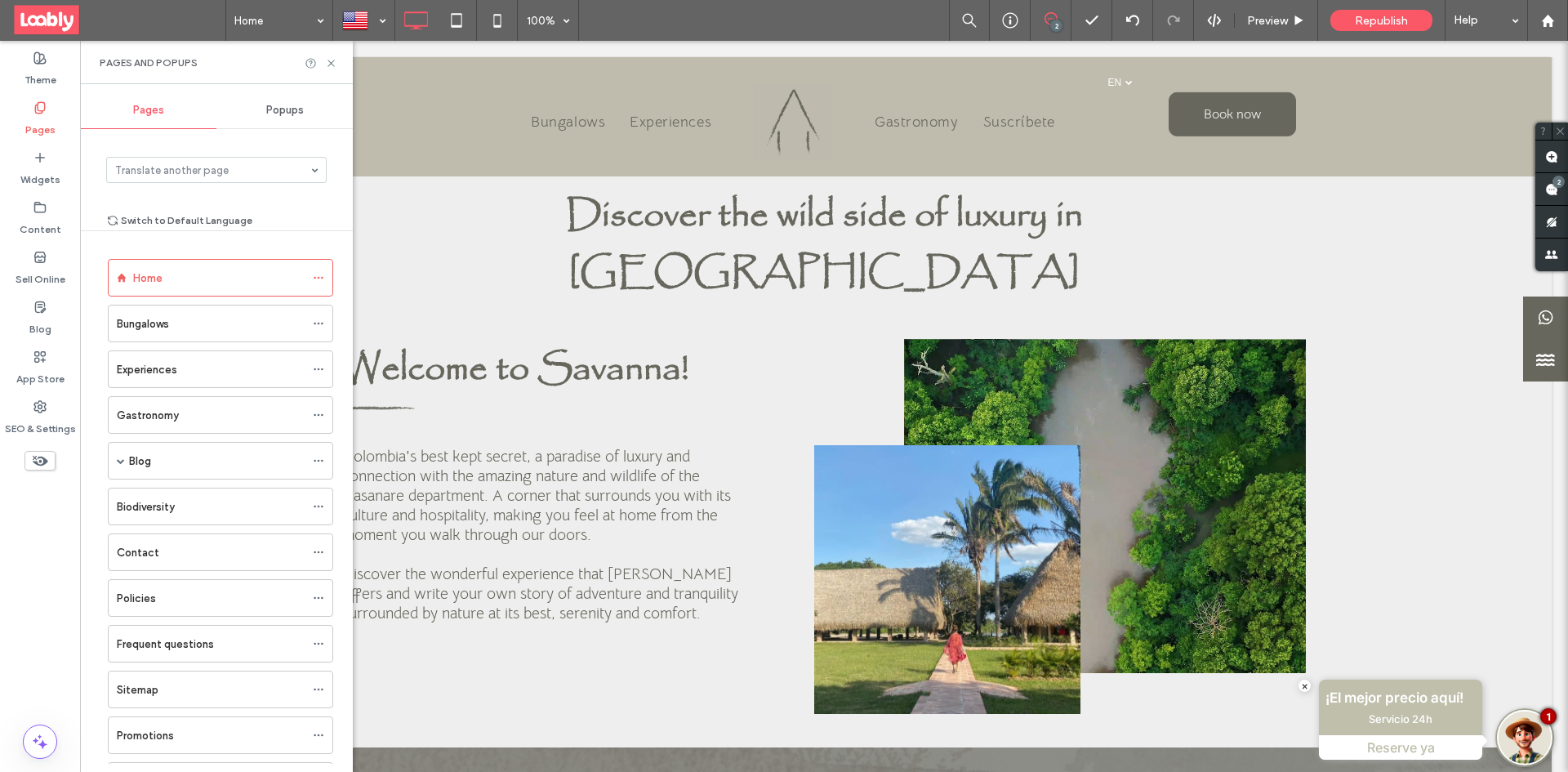
click at [207, 328] on div "Bungalows" at bounding box center [210, 324] width 188 height 17
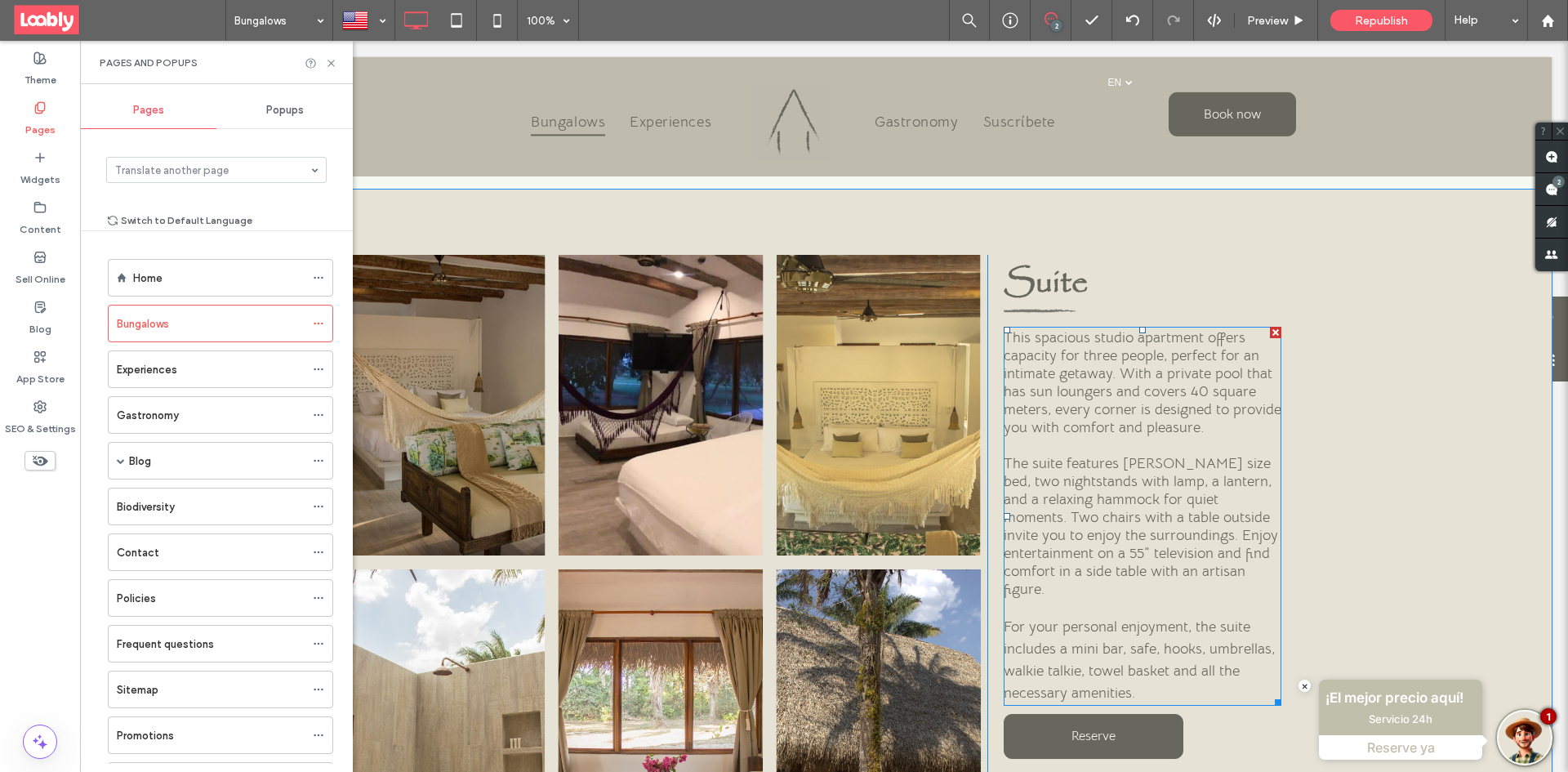
scroll to position [1143, 0]
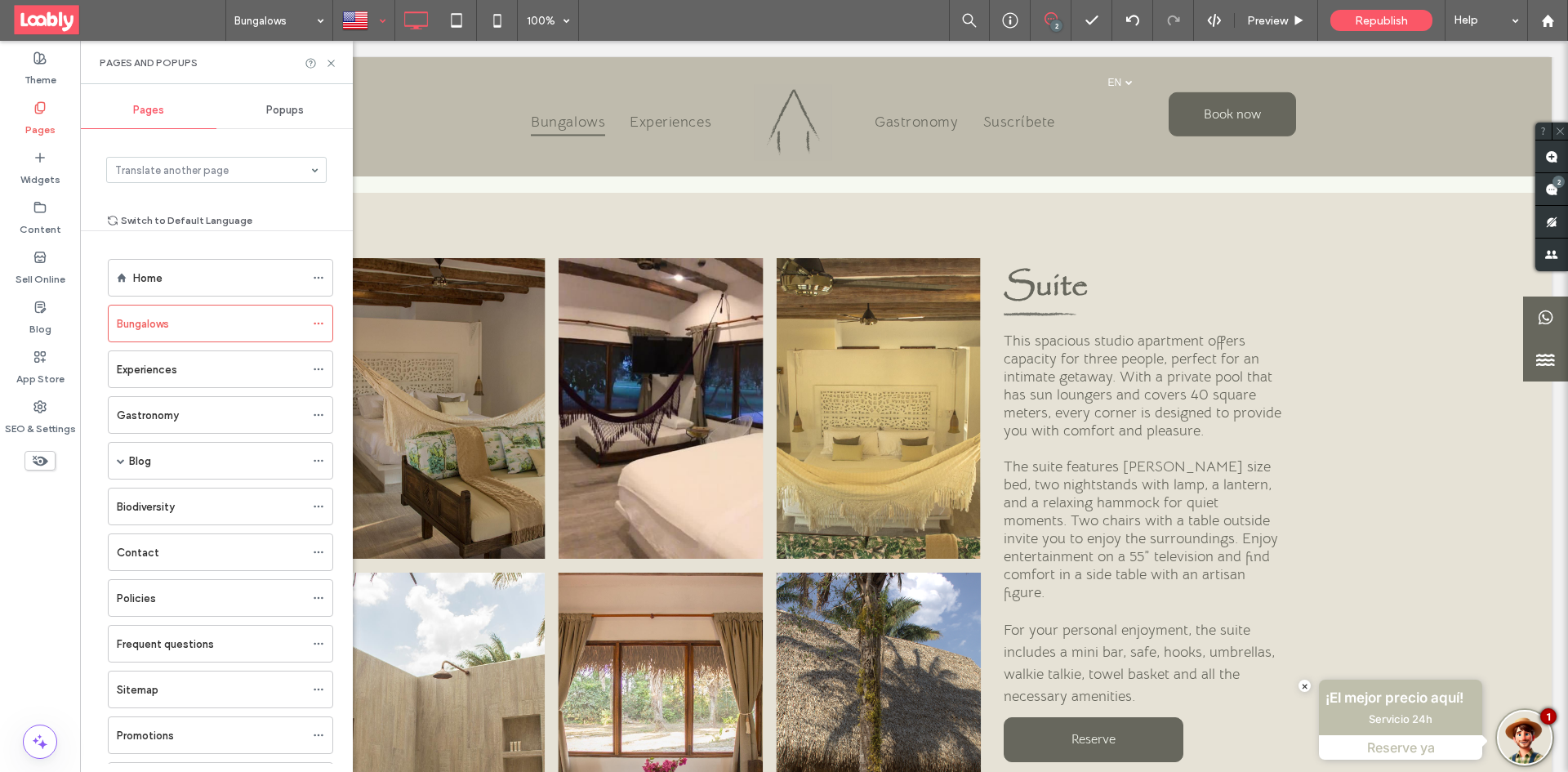
click at [362, 24] on div at bounding box center [364, 20] width 60 height 39
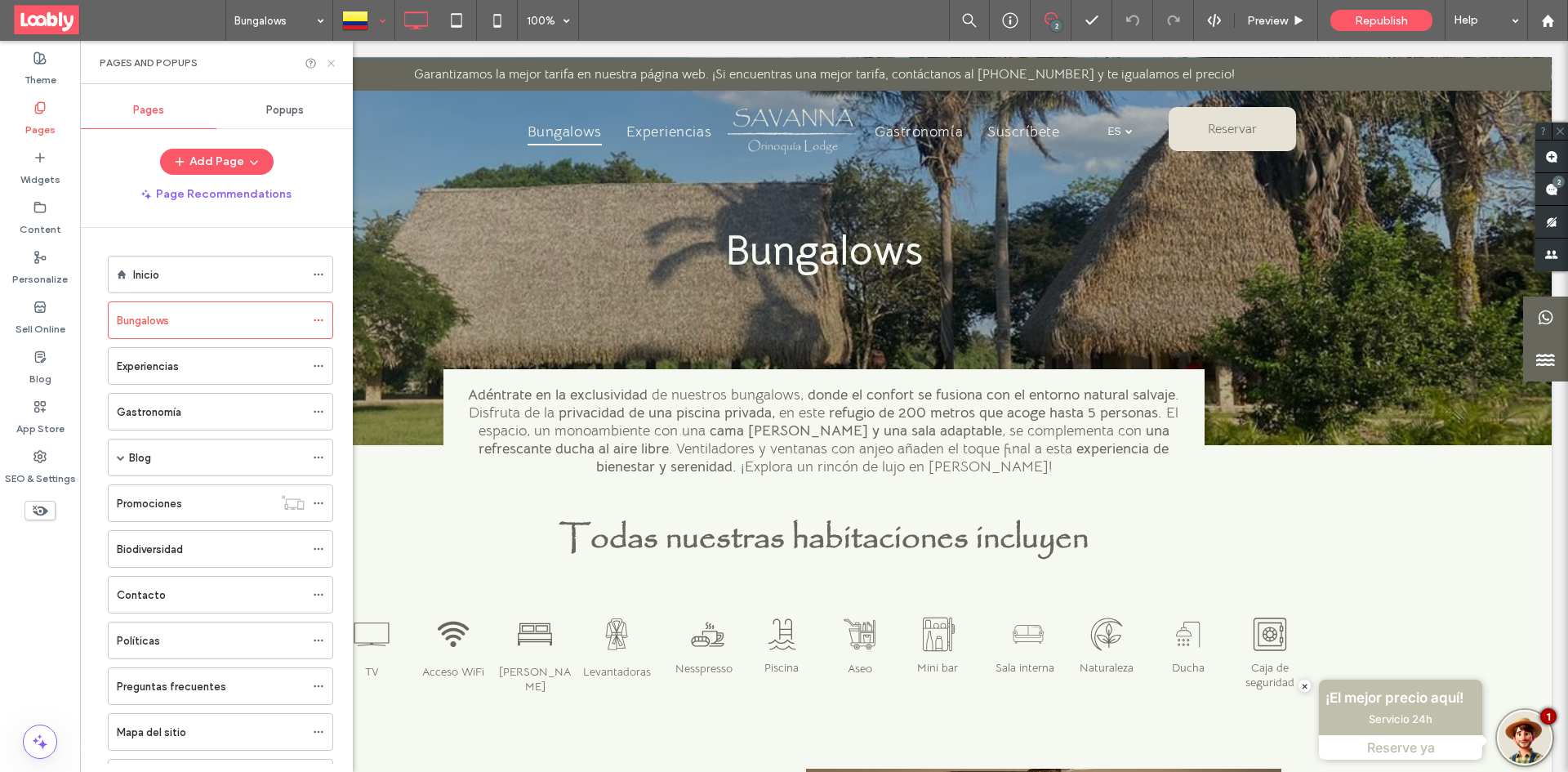
click at [331, 62] on icon at bounding box center [331, 63] width 12 height 12
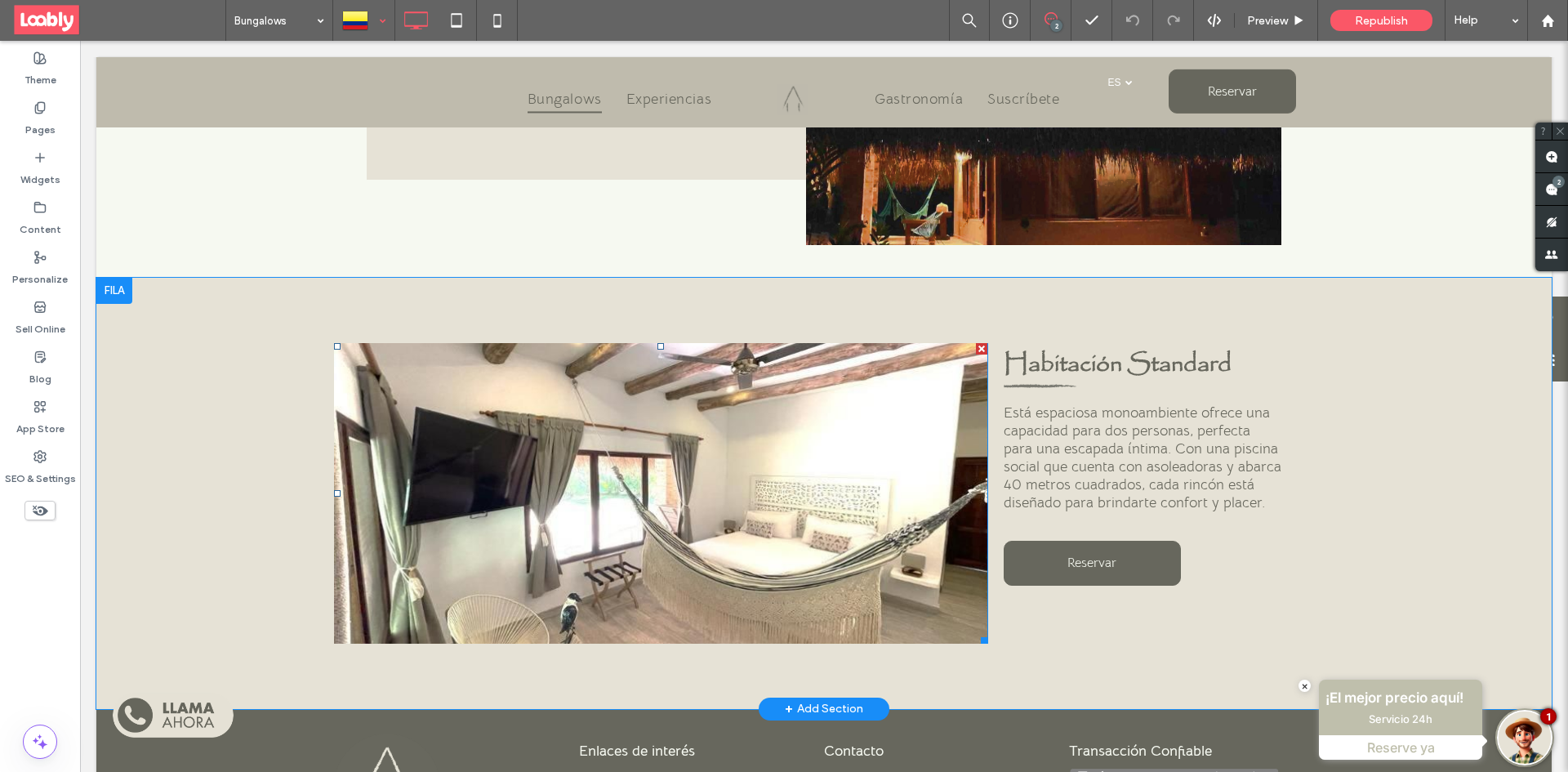
scroll to position [1062, 0]
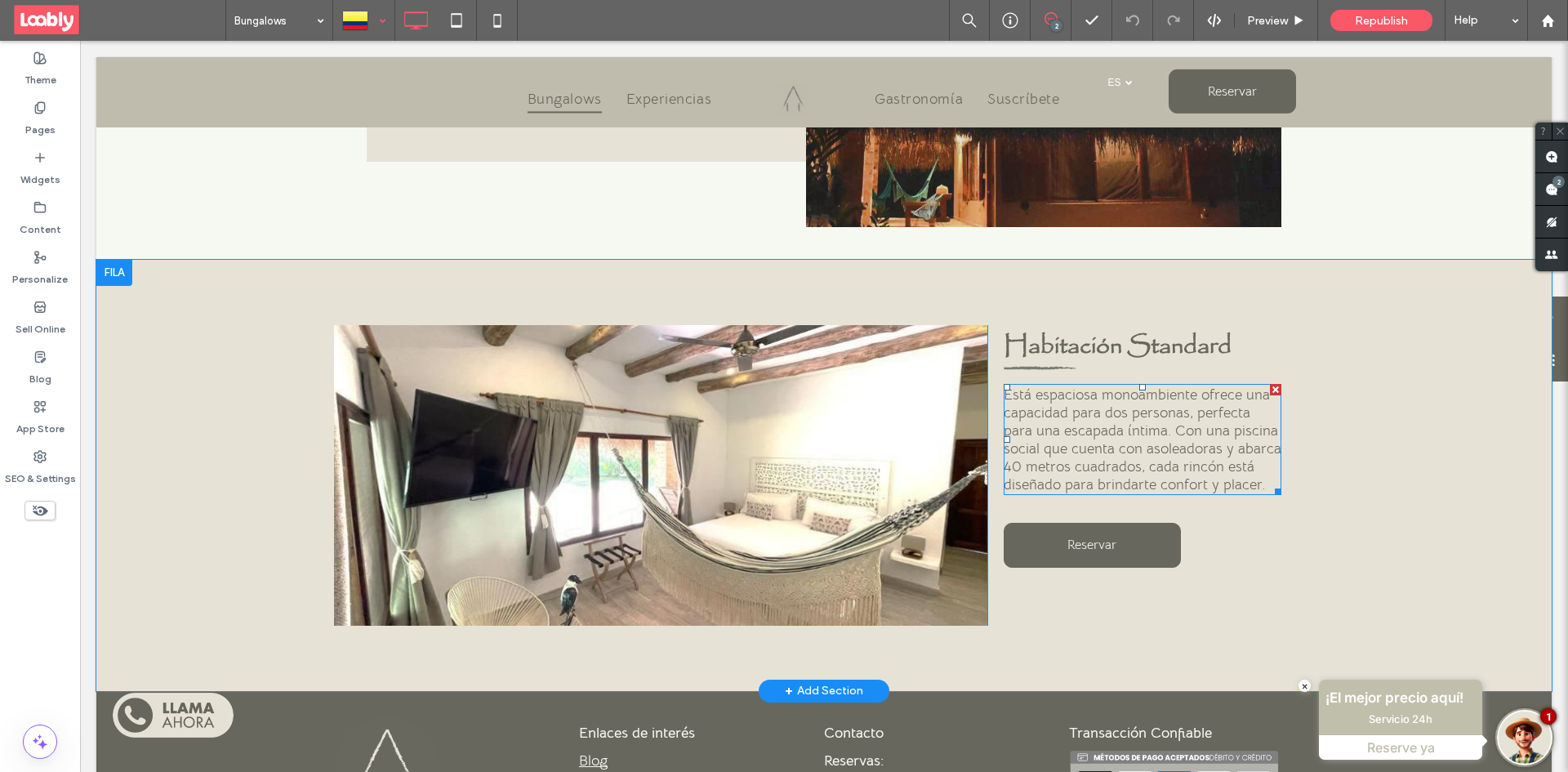
click at [1100, 438] on span "Está espaciosa monoambiente ofrece una capacidad para dos personas, perfecta pa…" at bounding box center [1142, 439] width 278 height 108
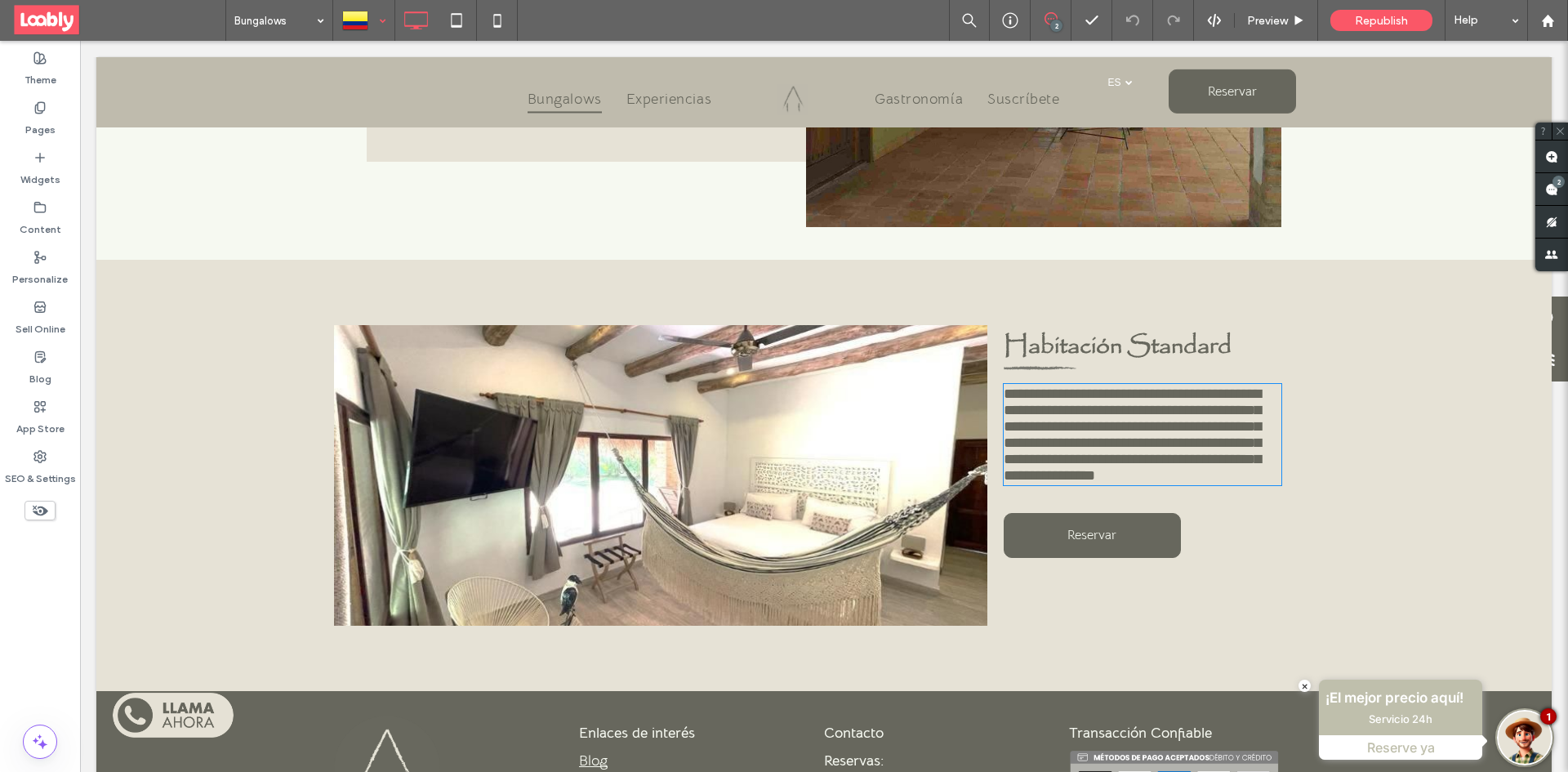
type input "**********"
type input "**"
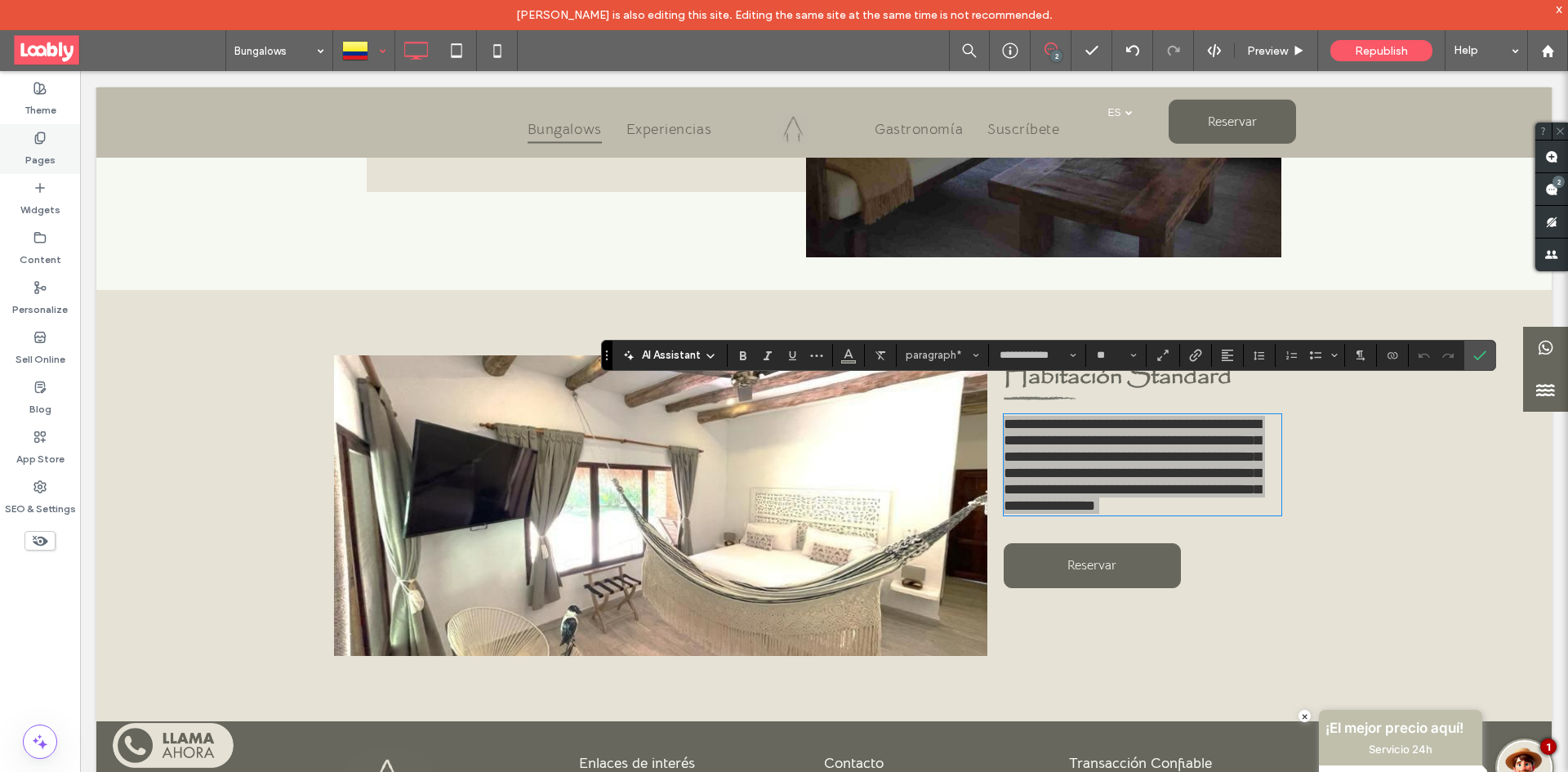
click at [31, 159] on label "Pages" at bounding box center [40, 156] width 30 height 22
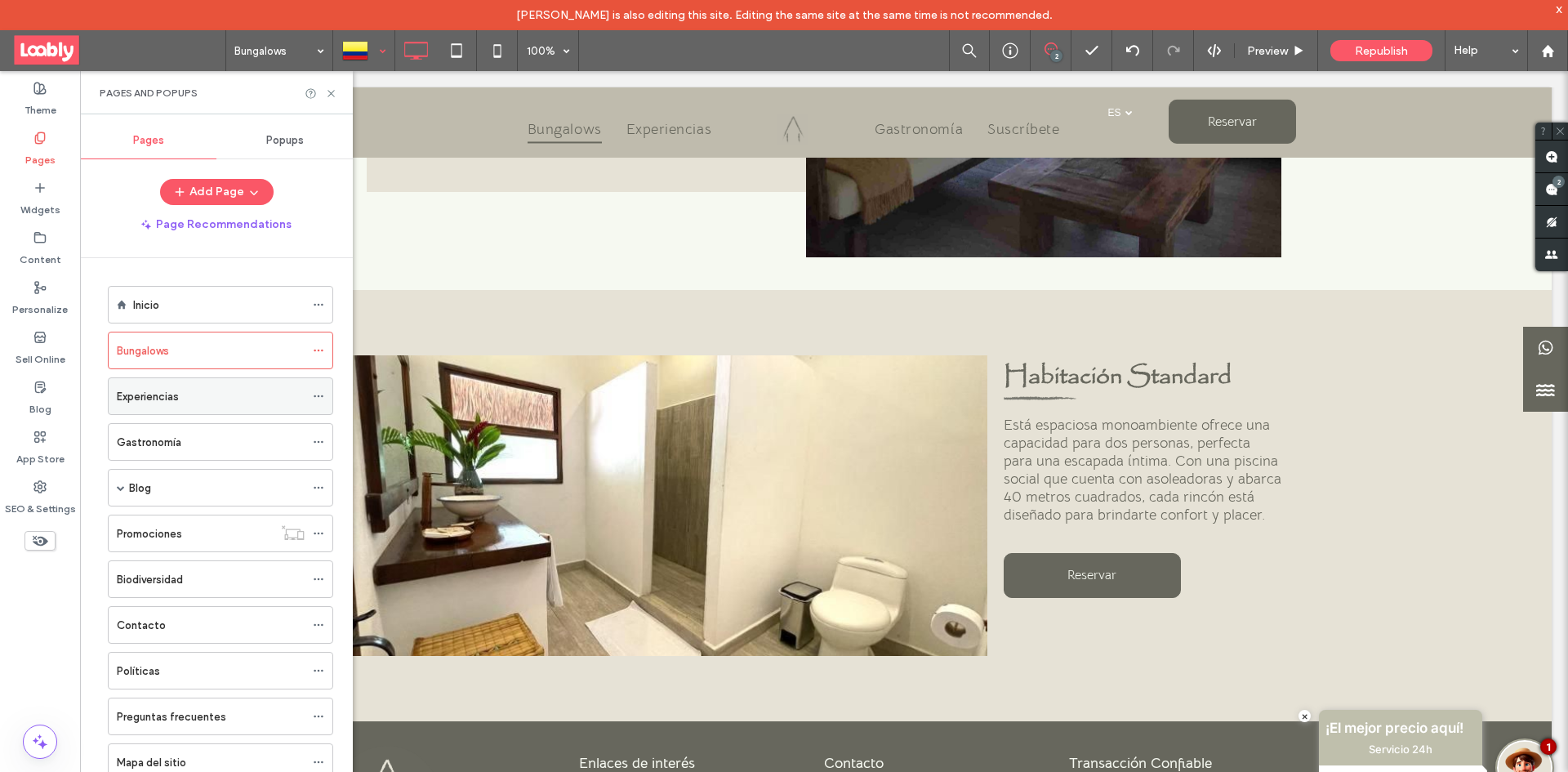
click at [242, 402] on div "Experiencias" at bounding box center [210, 396] width 188 height 17
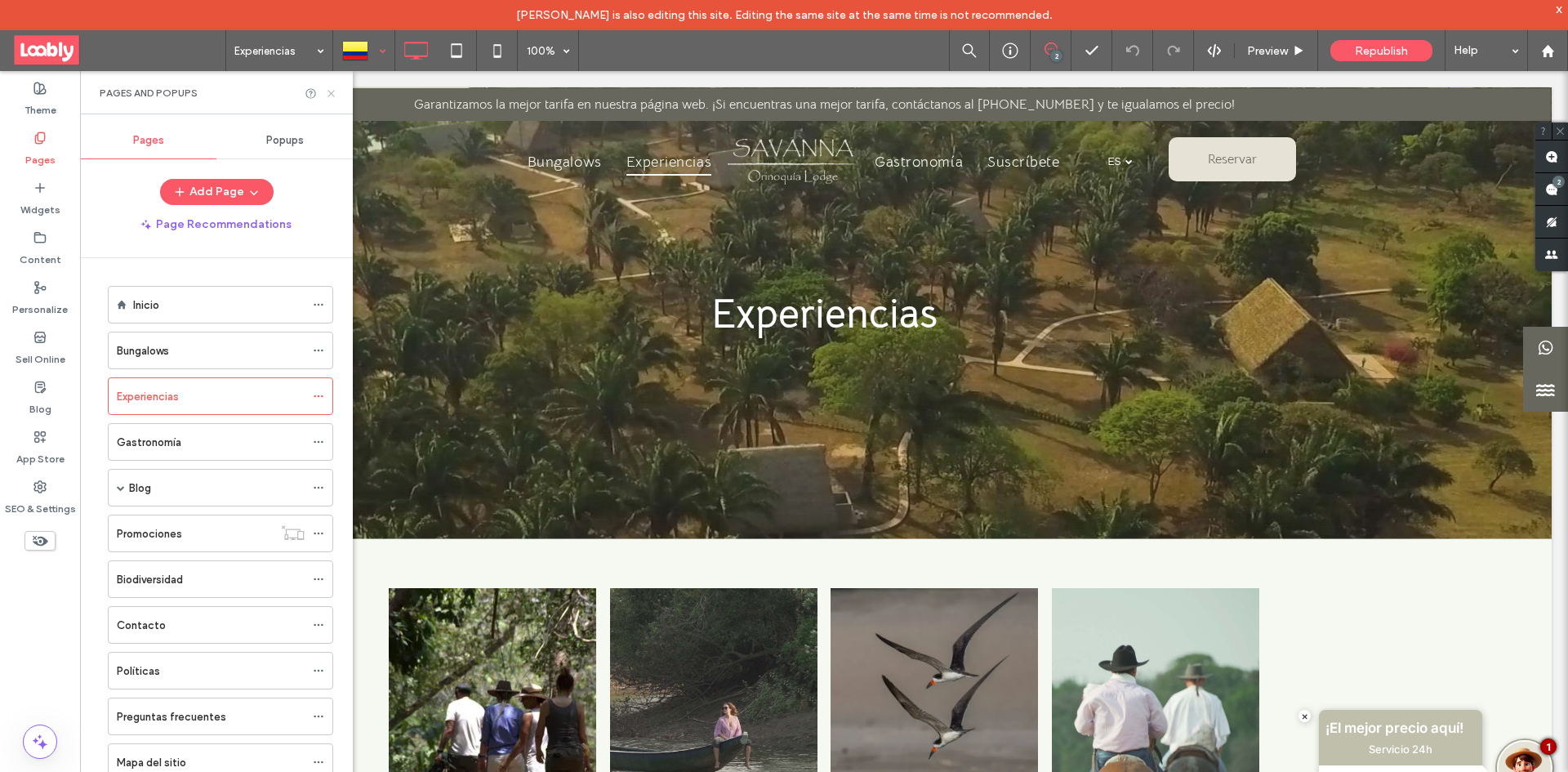
click at [328, 96] on icon at bounding box center [331, 93] width 12 height 12
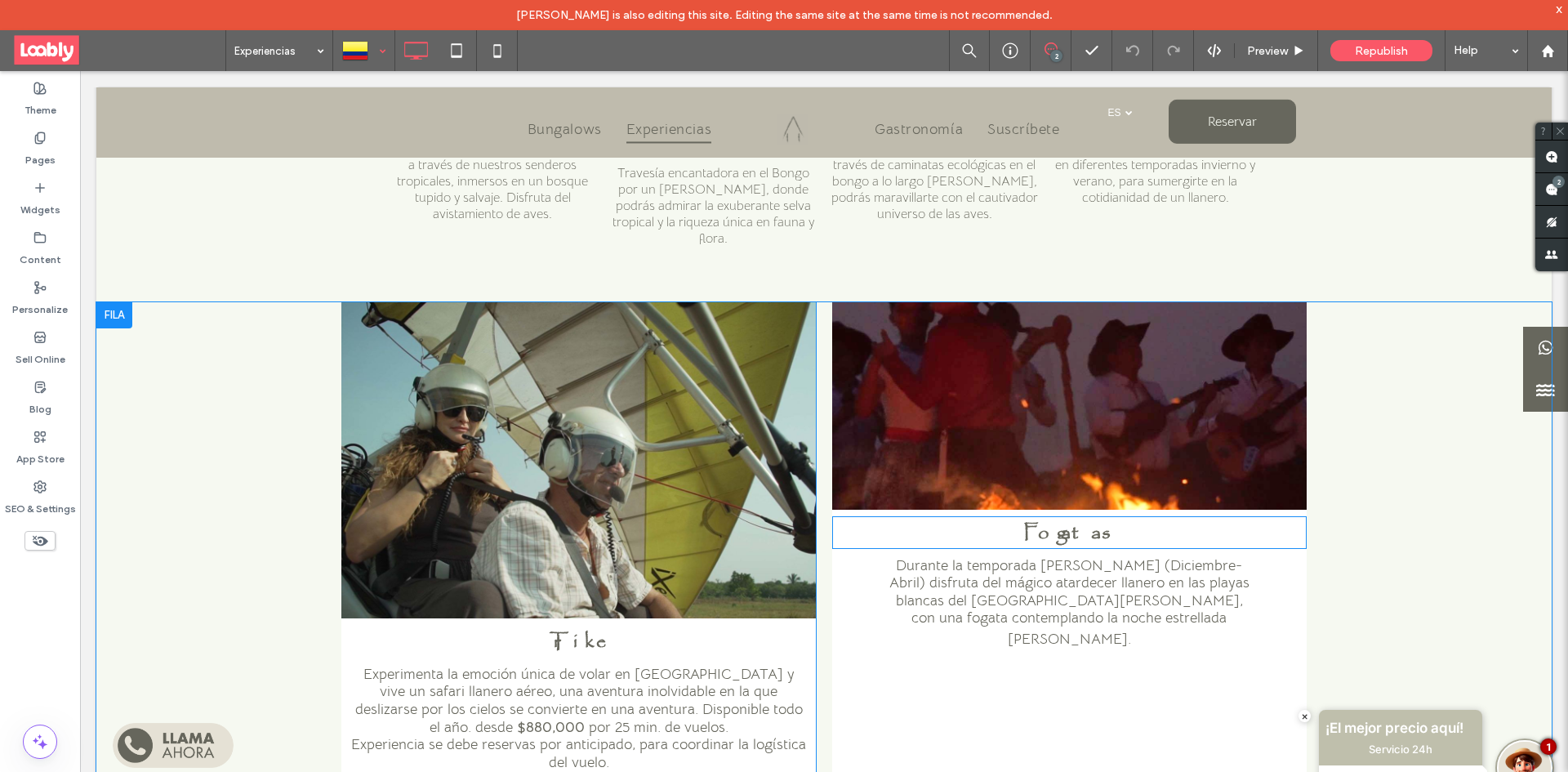
scroll to position [898, 0]
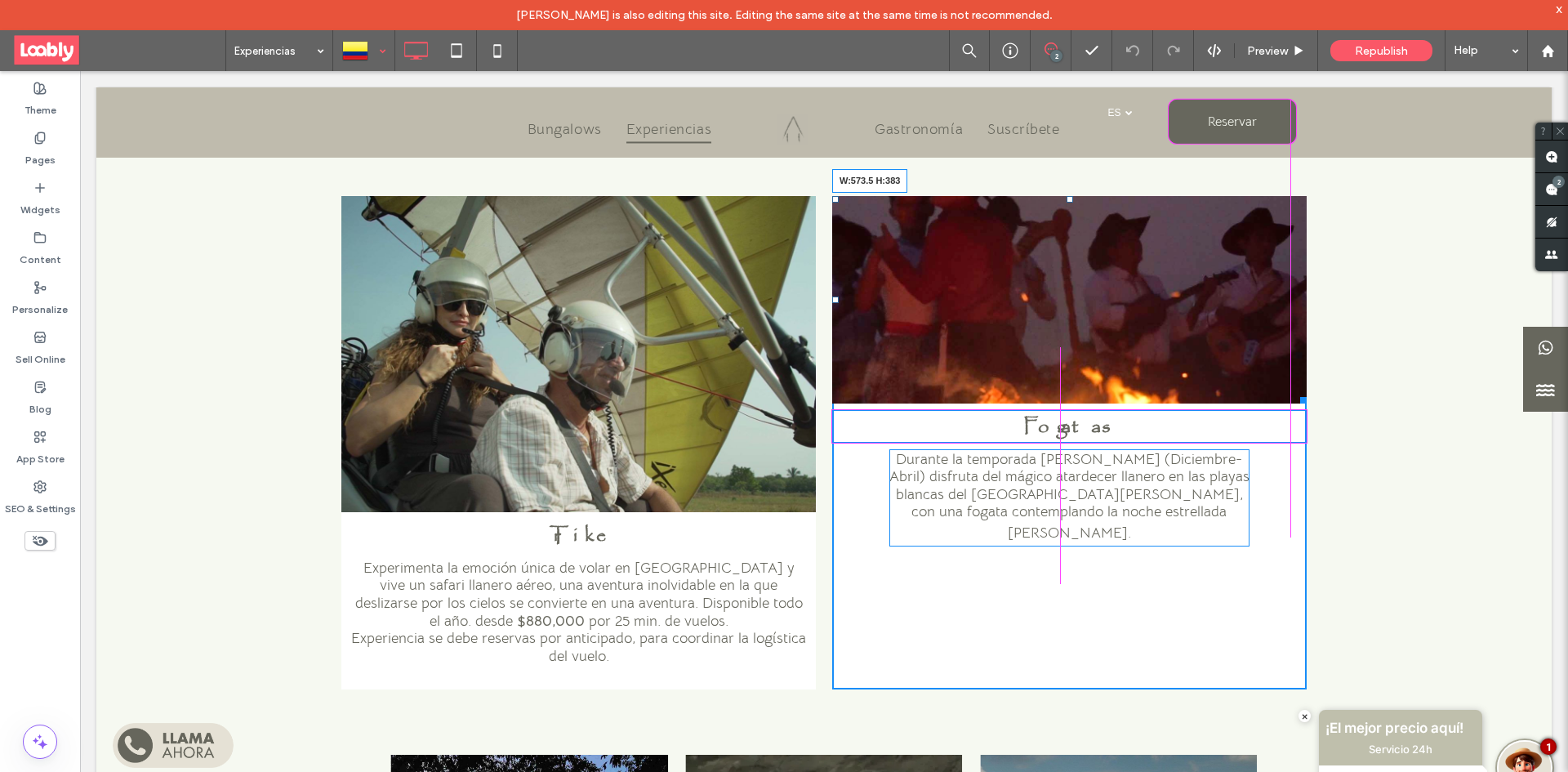
drag, startPoint x: 1285, startPoint y: 399, endPoint x: 1379, endPoint y: 572, distance: 196.9
click at [1297, 505] on div "Trike Experimenta la emoción única de volar en Trike y vive un safari llanero a…" at bounding box center [824, 465] width 1455 height 538
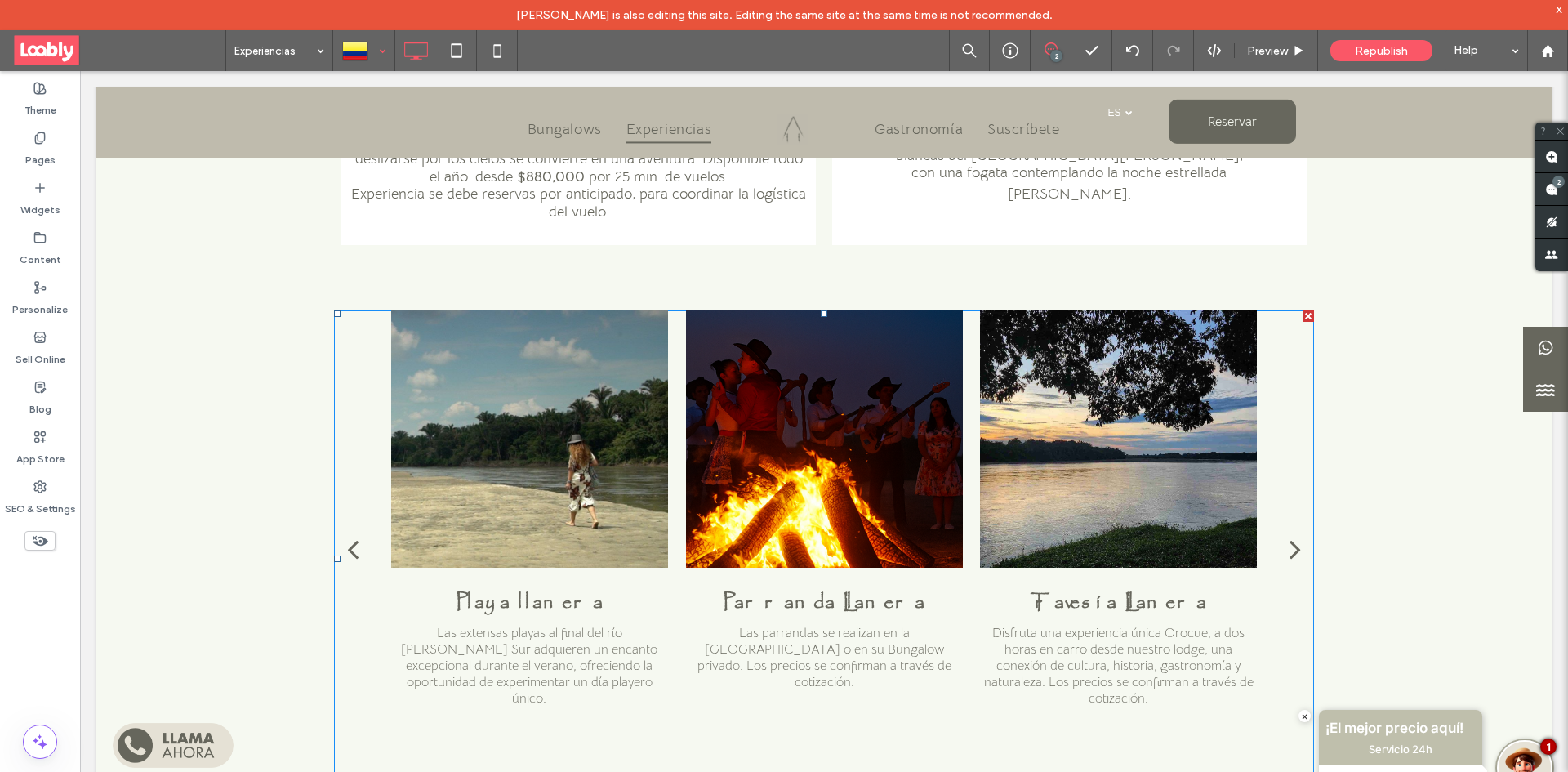
scroll to position [1225, 0]
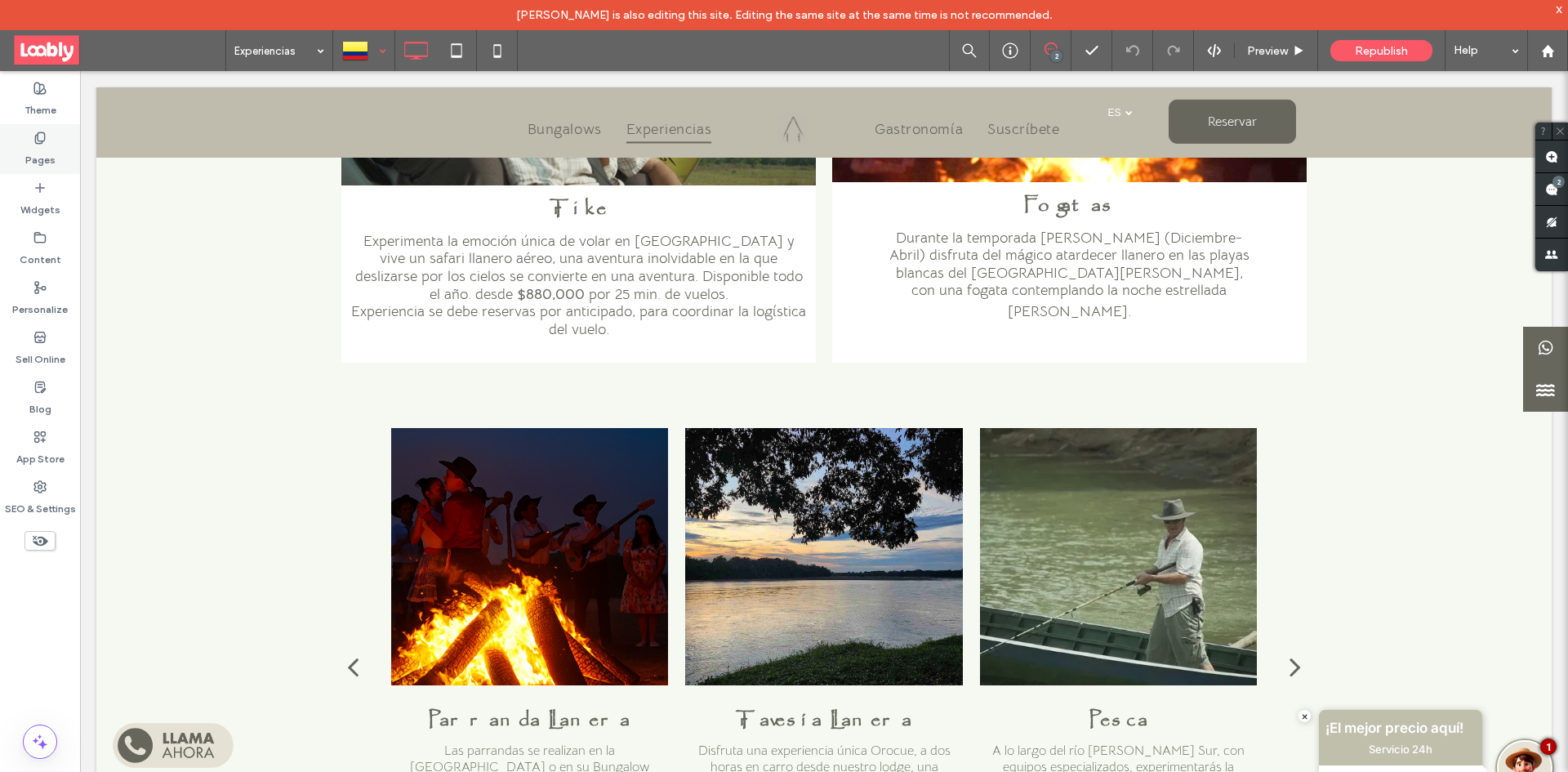
click at [39, 168] on div "Pages" at bounding box center [40, 149] width 80 height 50
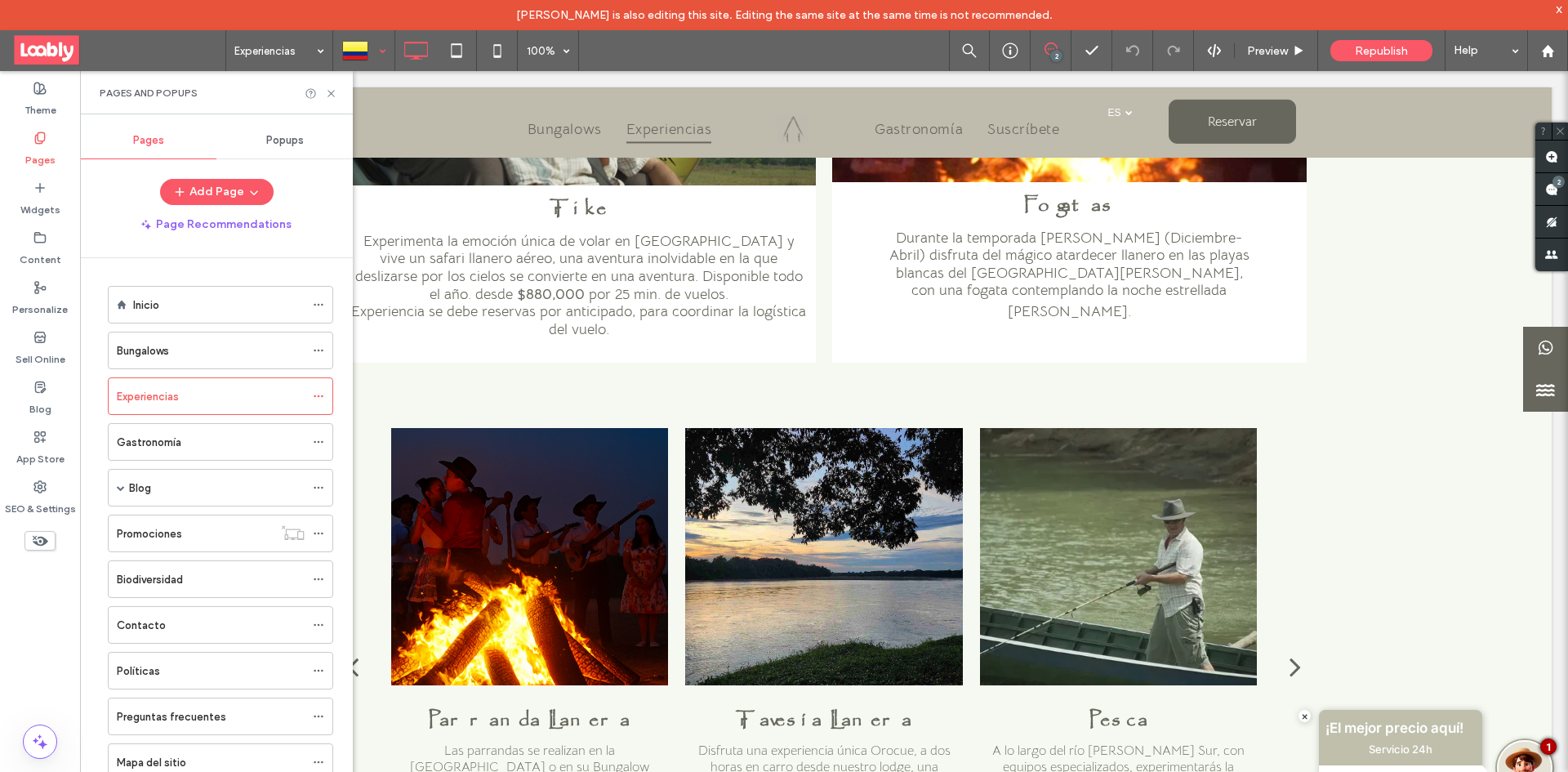
click at [225, 442] on div "Gastronomía" at bounding box center [210, 442] width 188 height 17
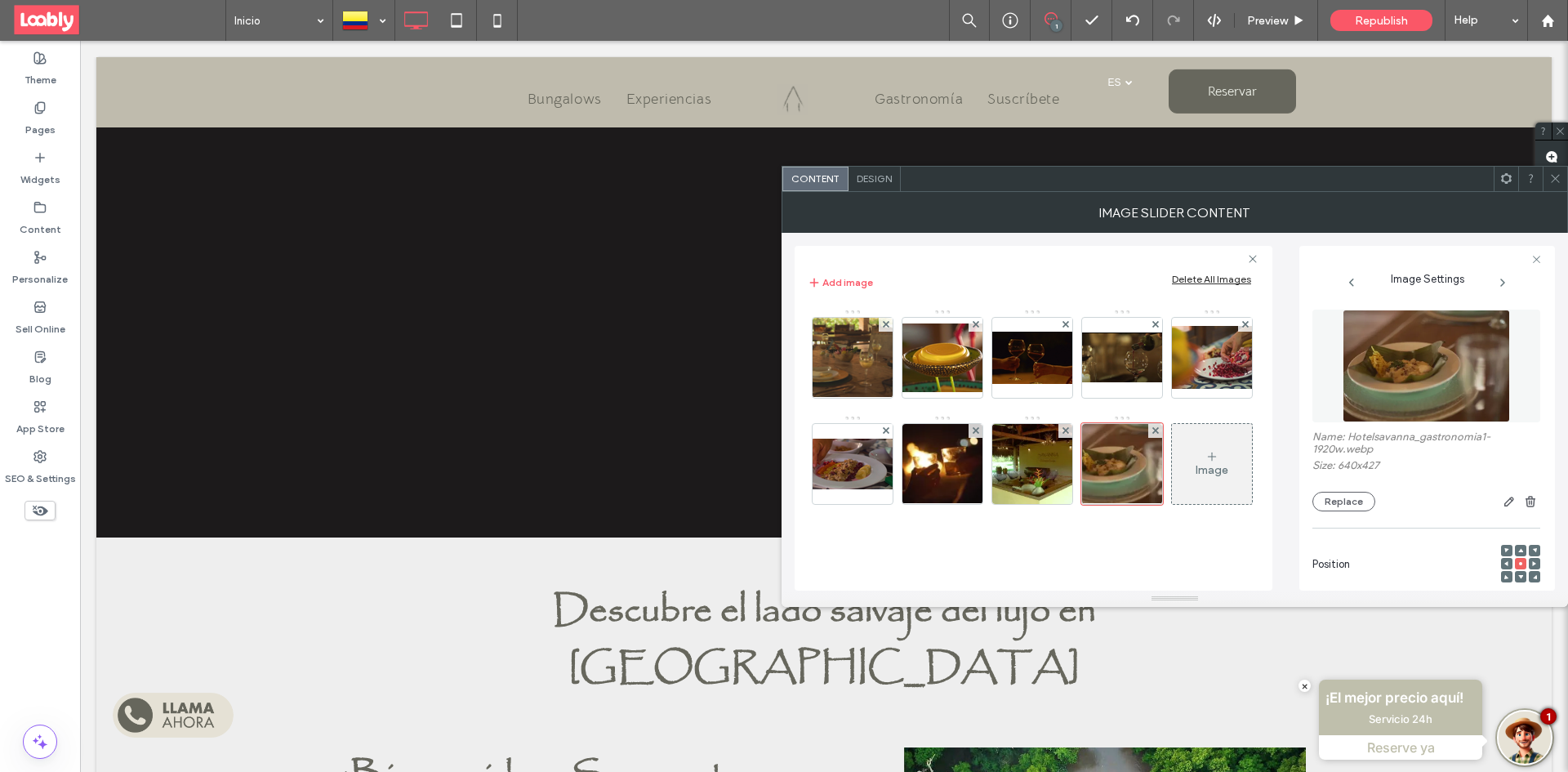
click at [1559, 182] on use at bounding box center [1555, 179] width 8 height 8
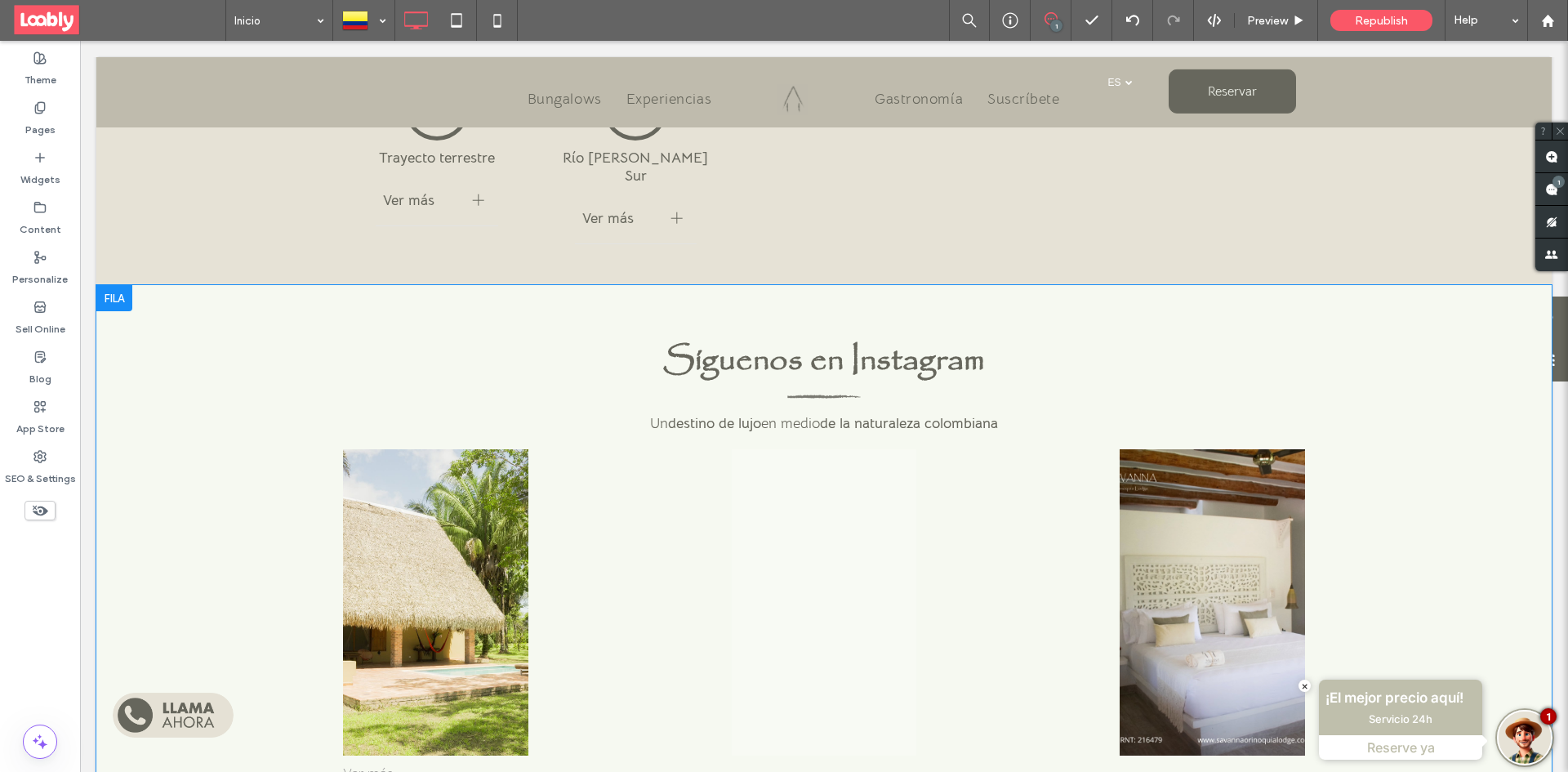
scroll to position [4246, 0]
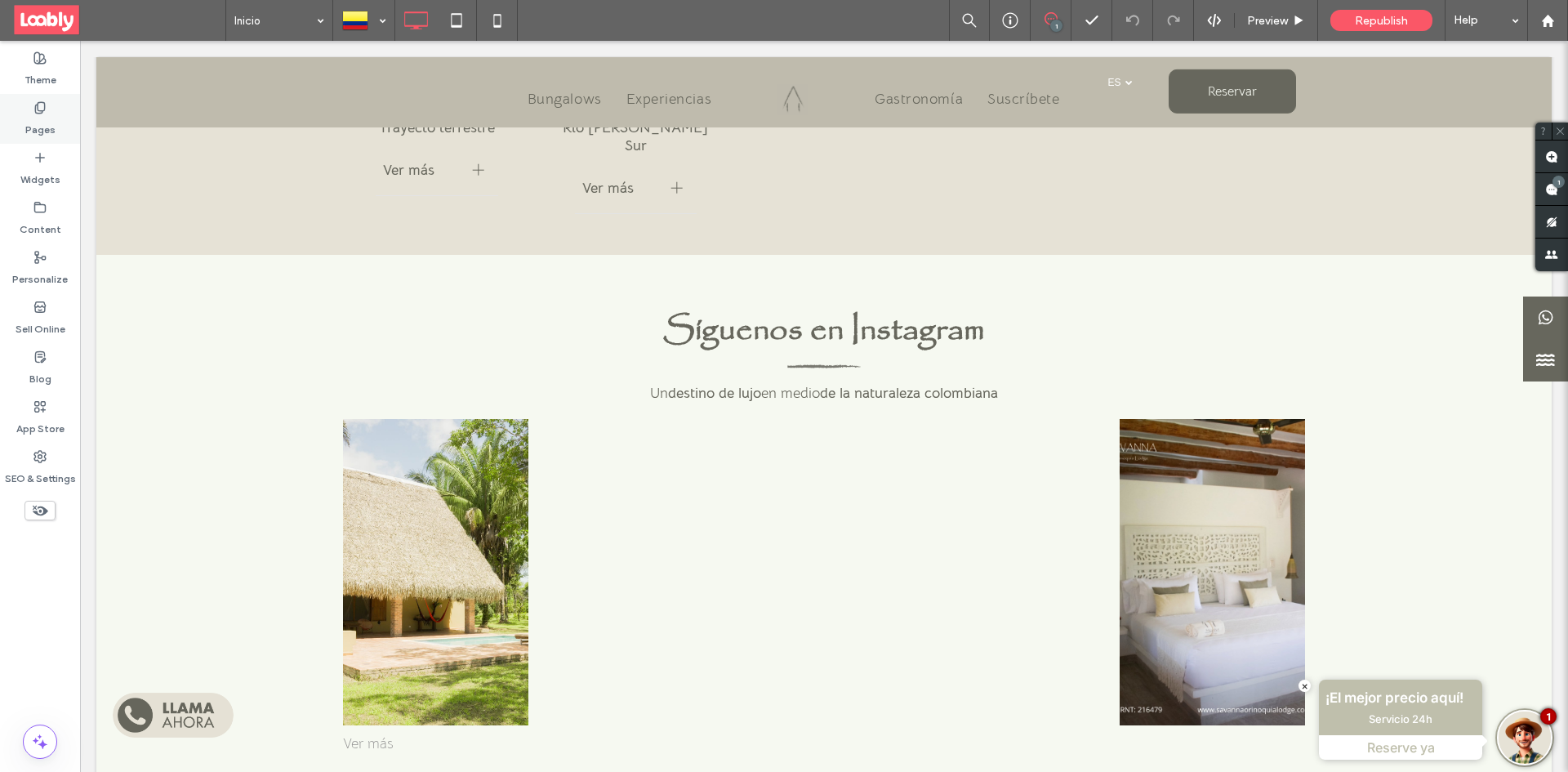
click at [66, 108] on div "Pages" at bounding box center [40, 119] width 80 height 50
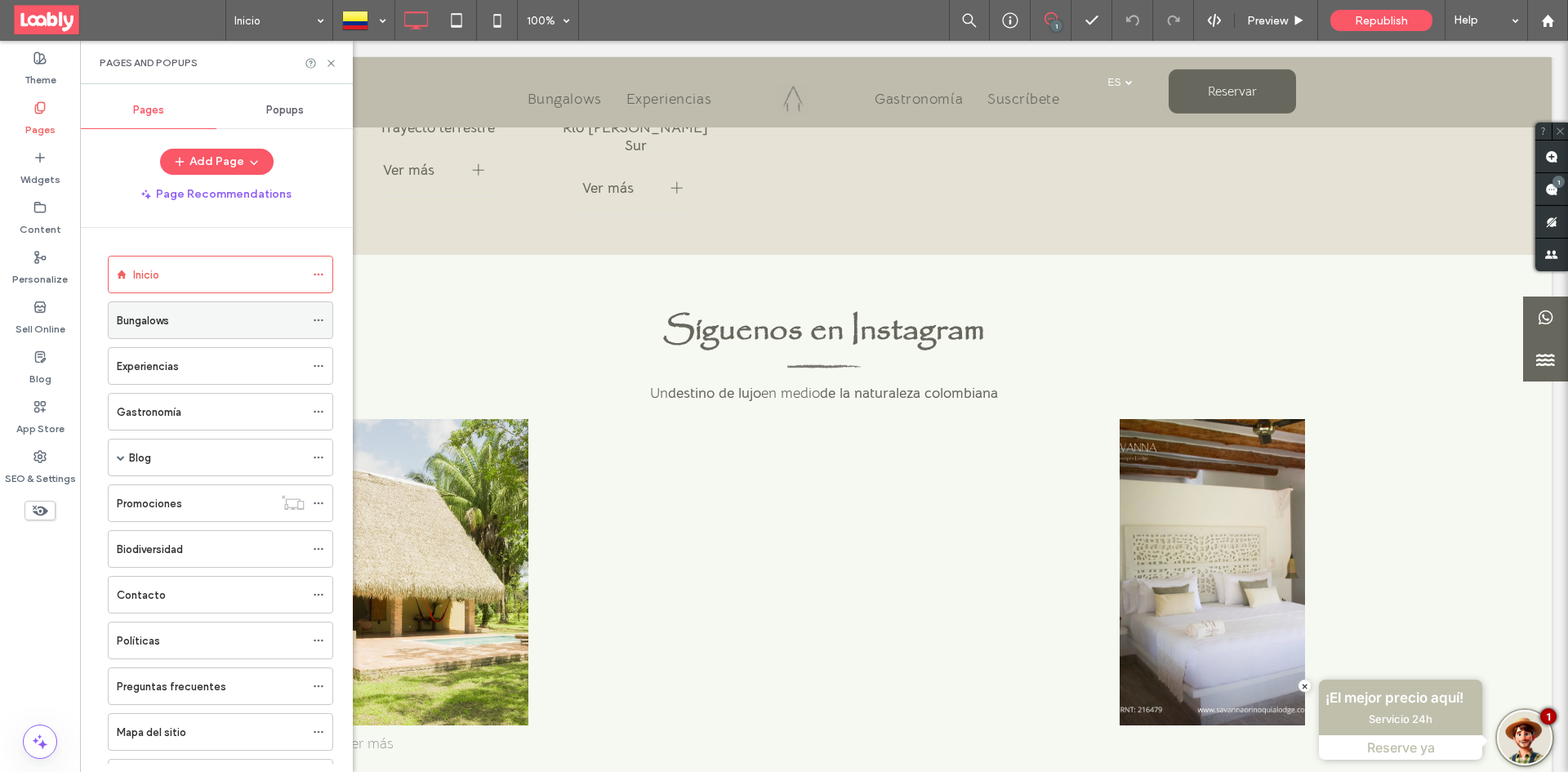
click at [267, 327] on div "Bungalows" at bounding box center [210, 320] width 188 height 17
click at [329, 67] on icon at bounding box center [331, 63] width 12 height 12
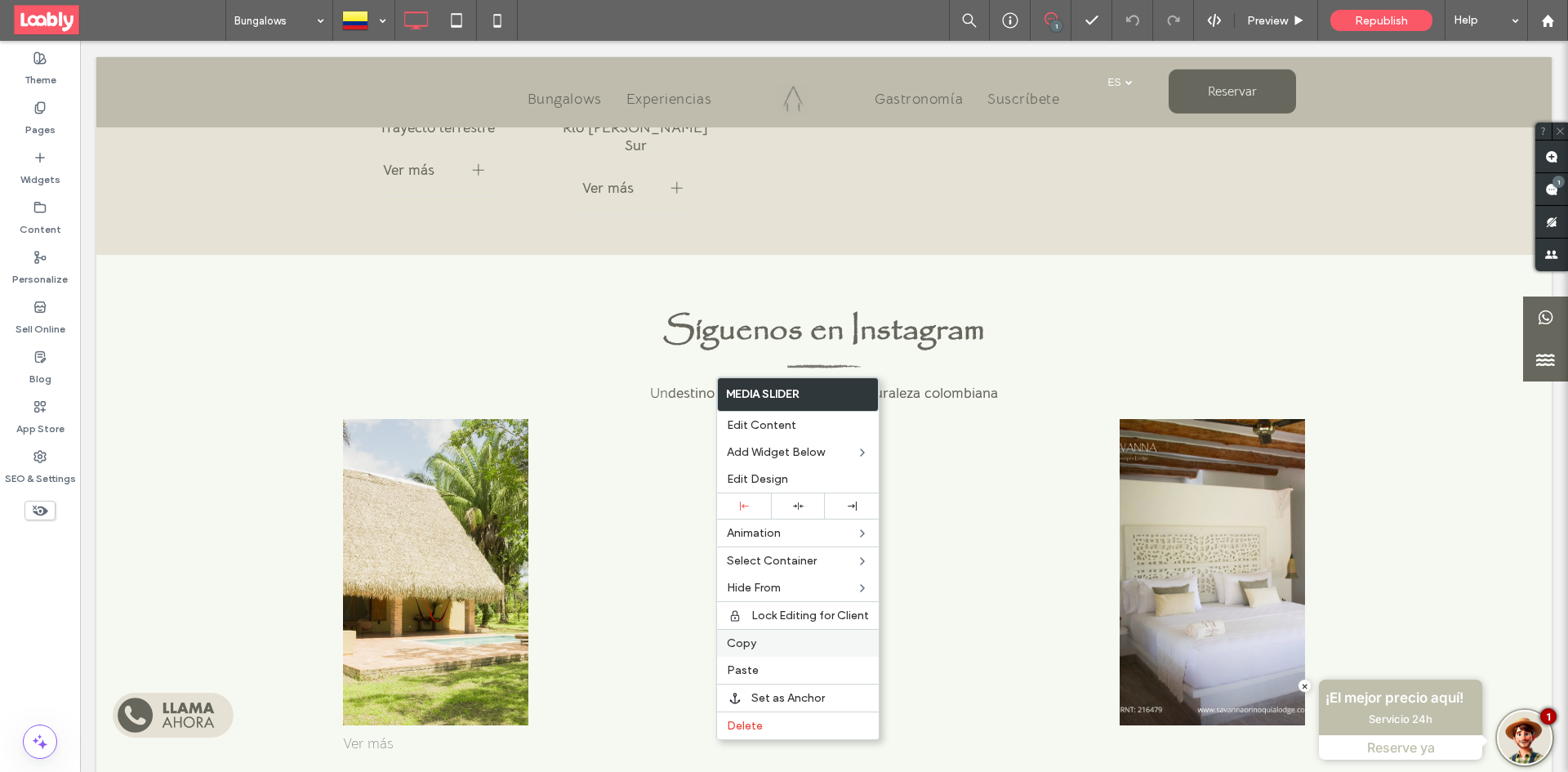
click at [754, 642] on span "Copy" at bounding box center [741, 643] width 29 height 14
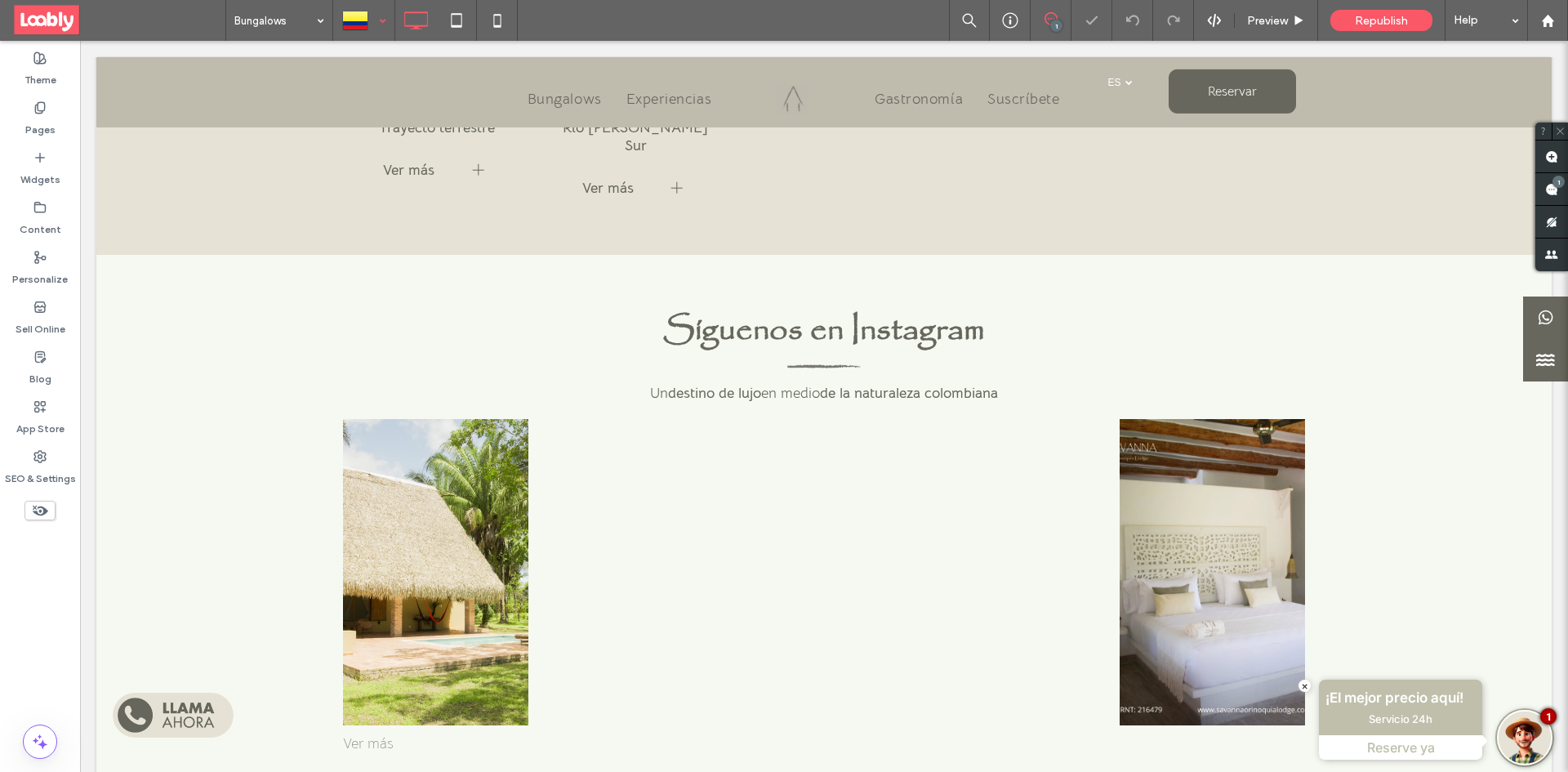
click at [377, 17] on div at bounding box center [364, 20] width 60 height 39
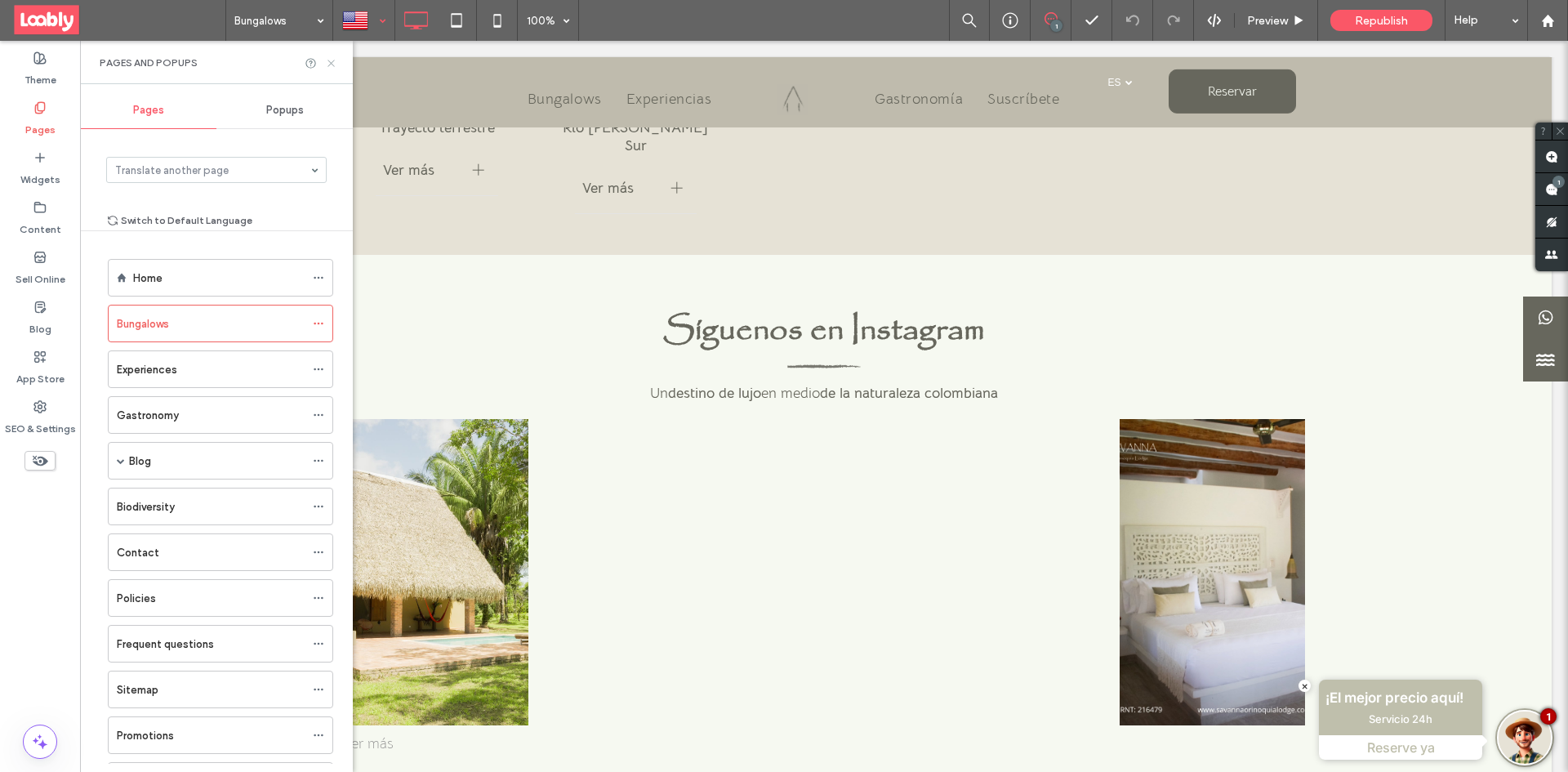
click at [334, 66] on use at bounding box center [331, 63] width 7 height 7
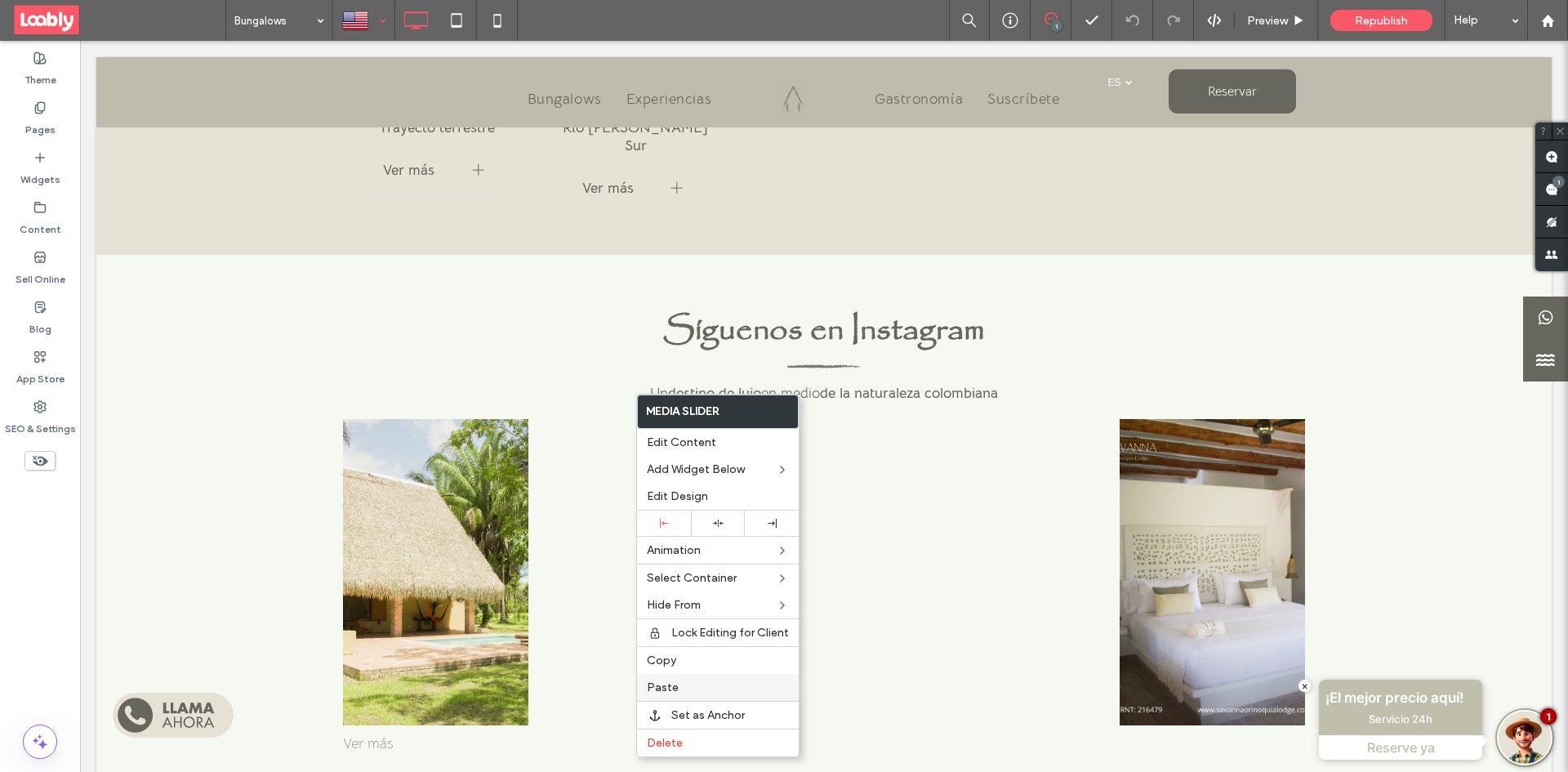
click at [665, 686] on span "Paste" at bounding box center [662, 687] width 32 height 14
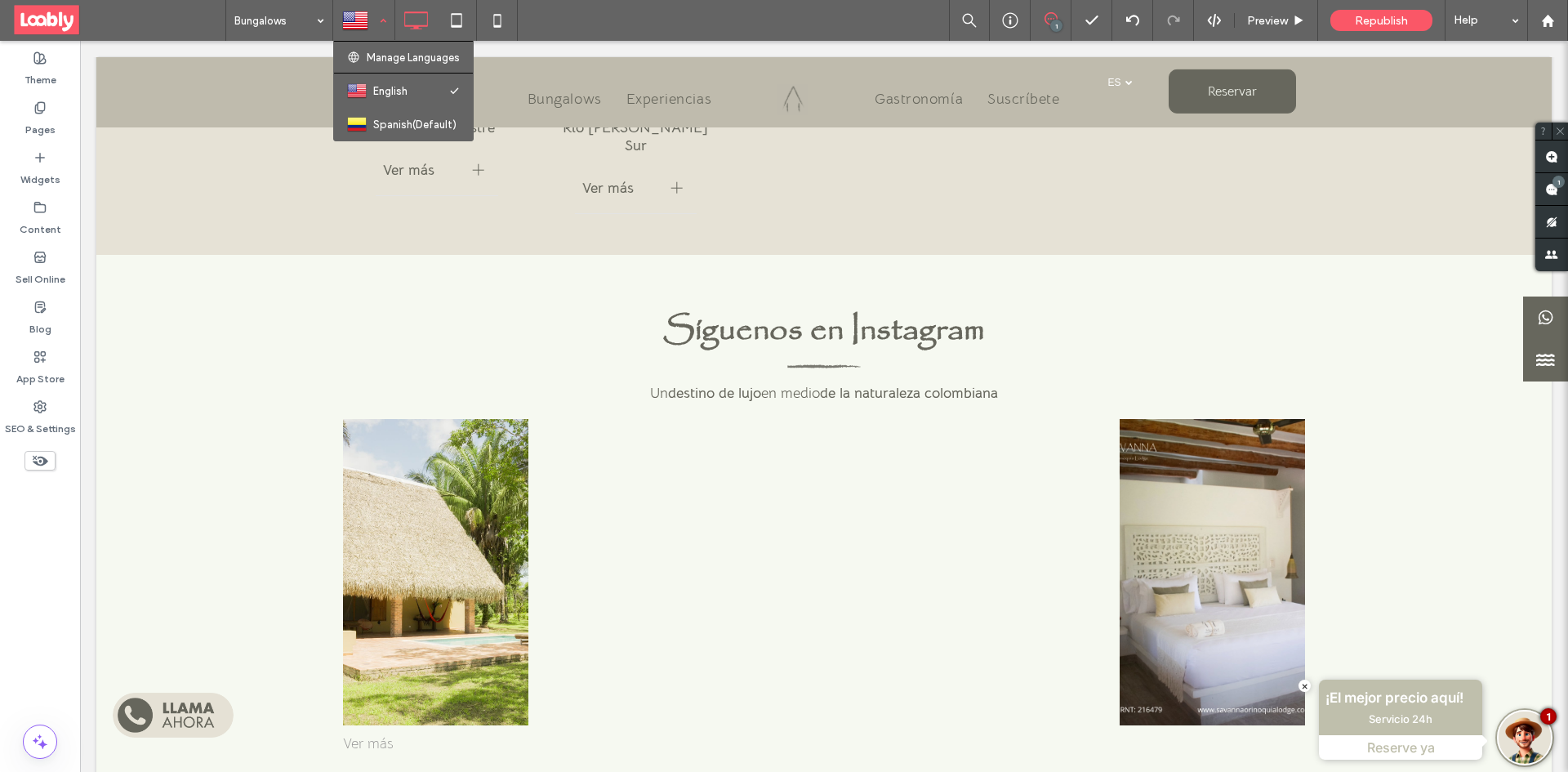
click at [383, 13] on div at bounding box center [364, 20] width 60 height 39
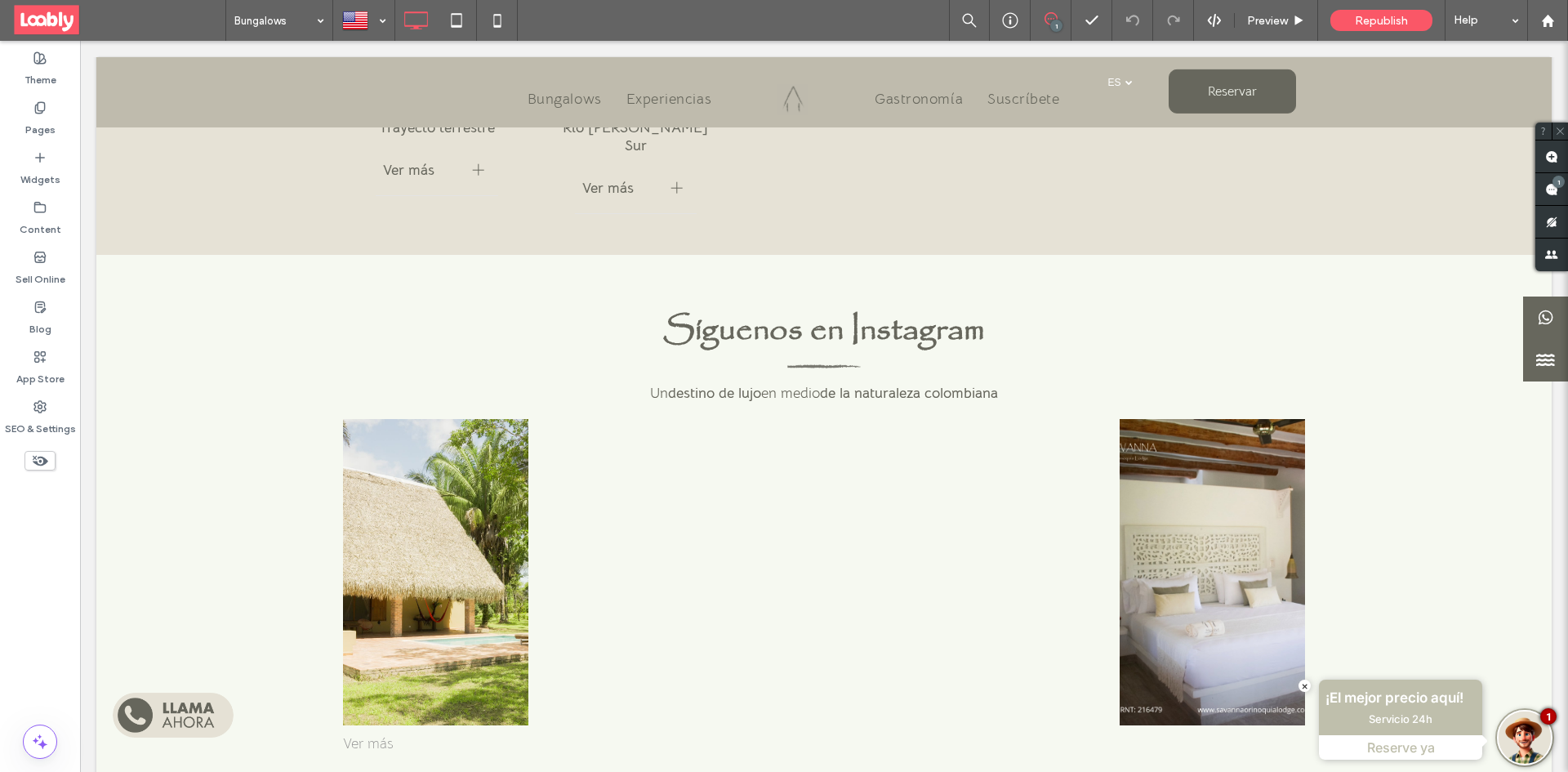
type input "**********"
type input "**"
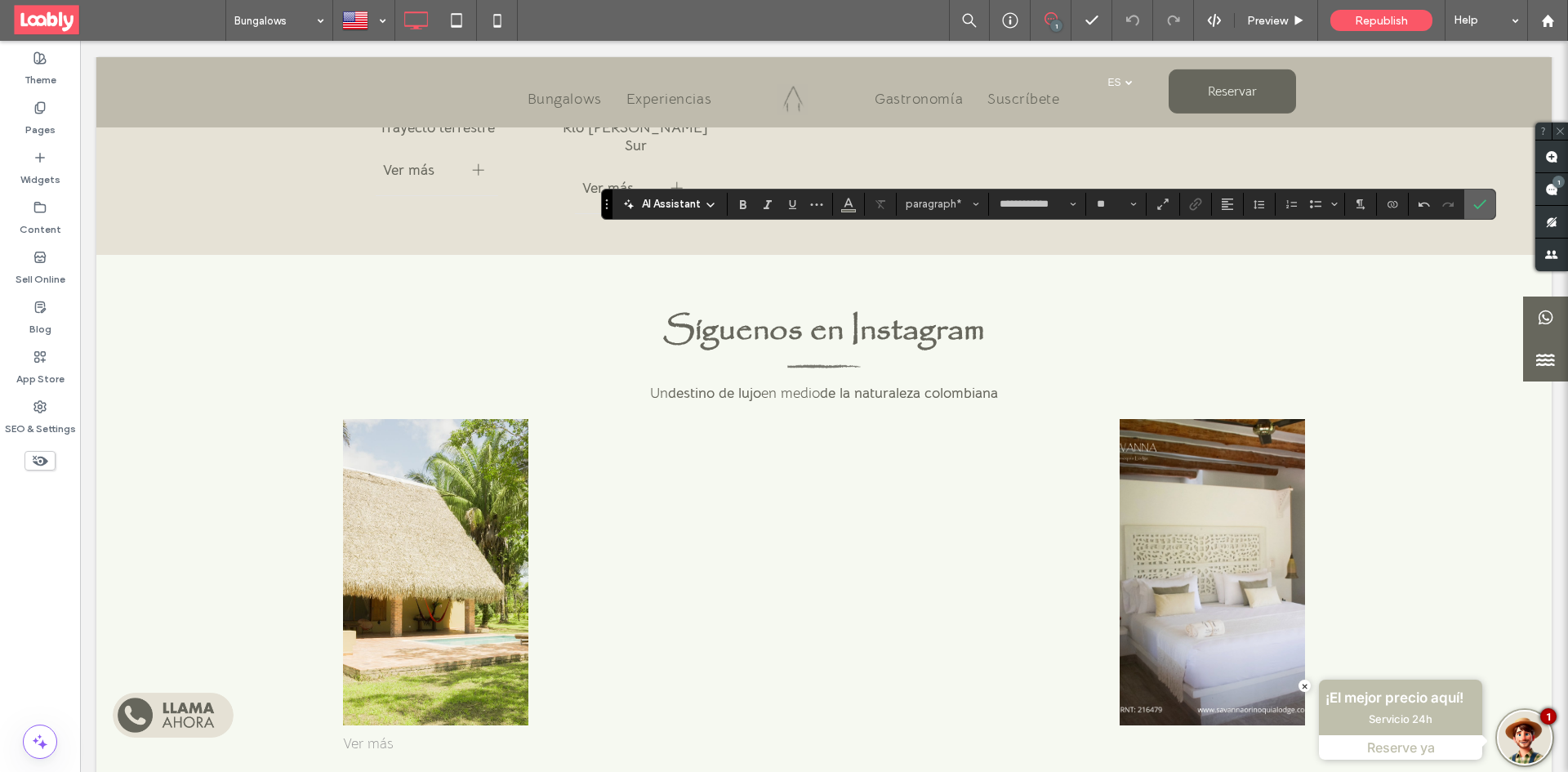
click at [1467, 205] on label "Confirm" at bounding box center [1479, 204] width 24 height 29
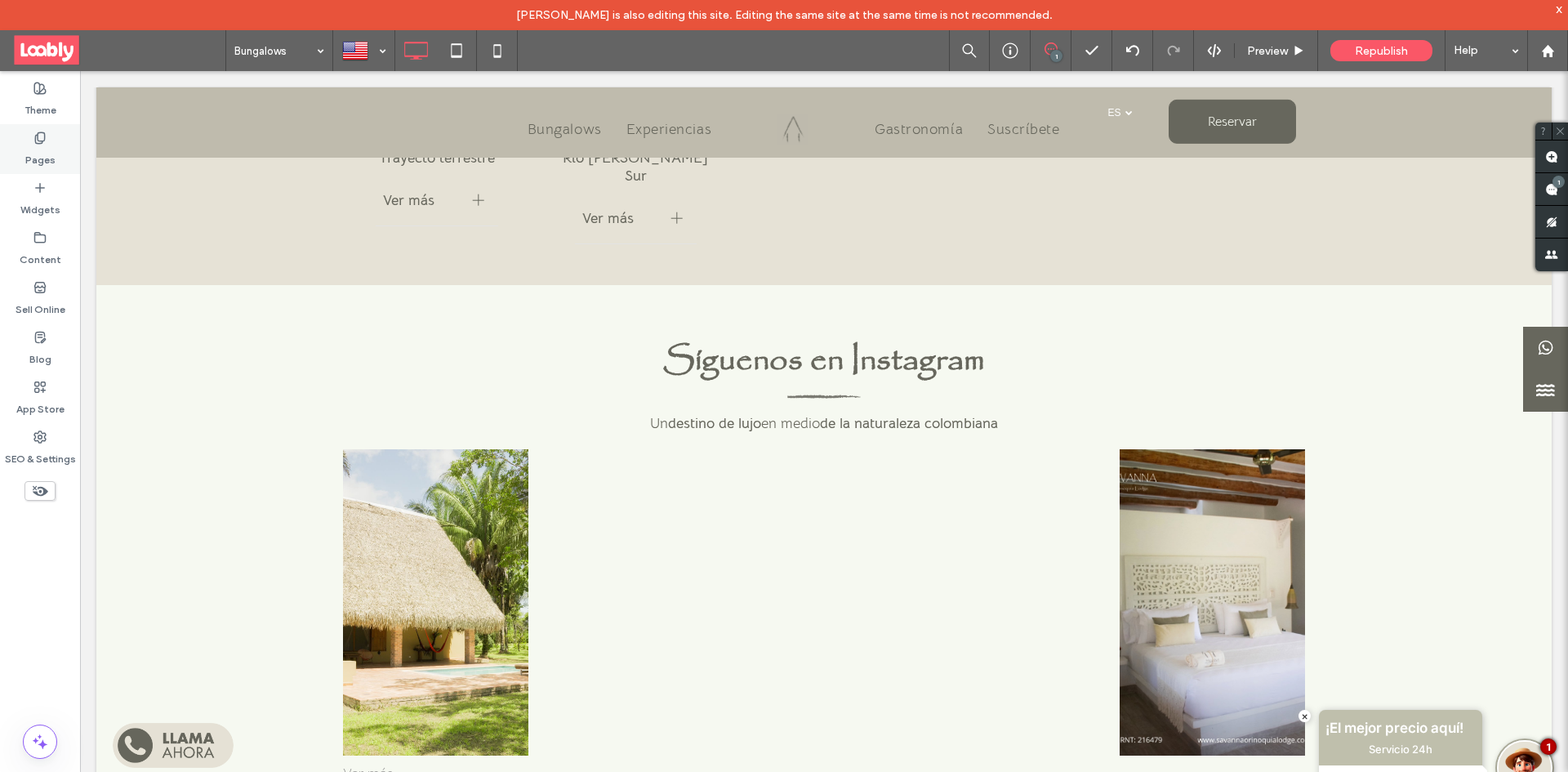
click at [51, 157] on label "Pages" at bounding box center [40, 156] width 30 height 22
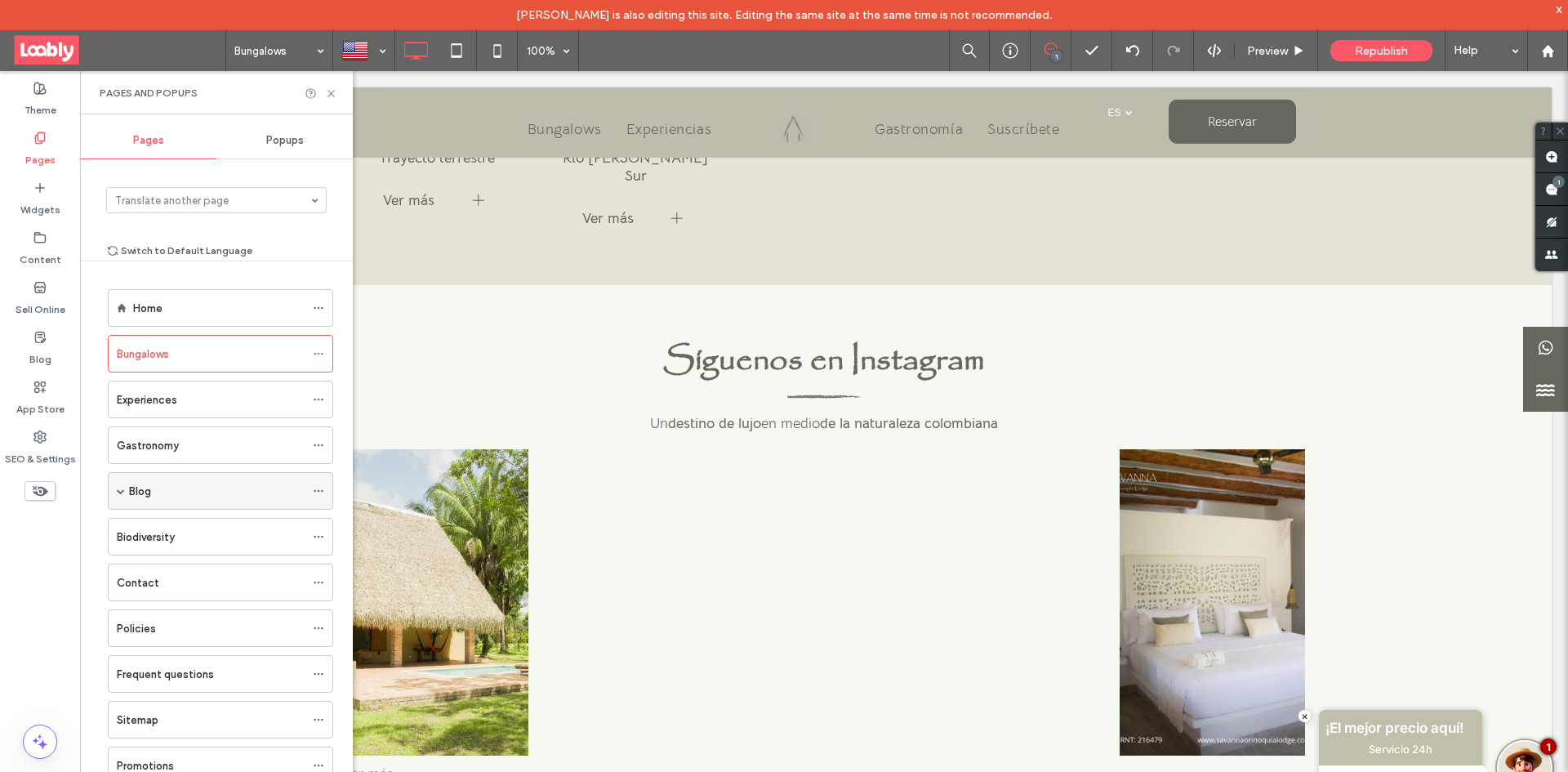
scroll to position [82, 0]
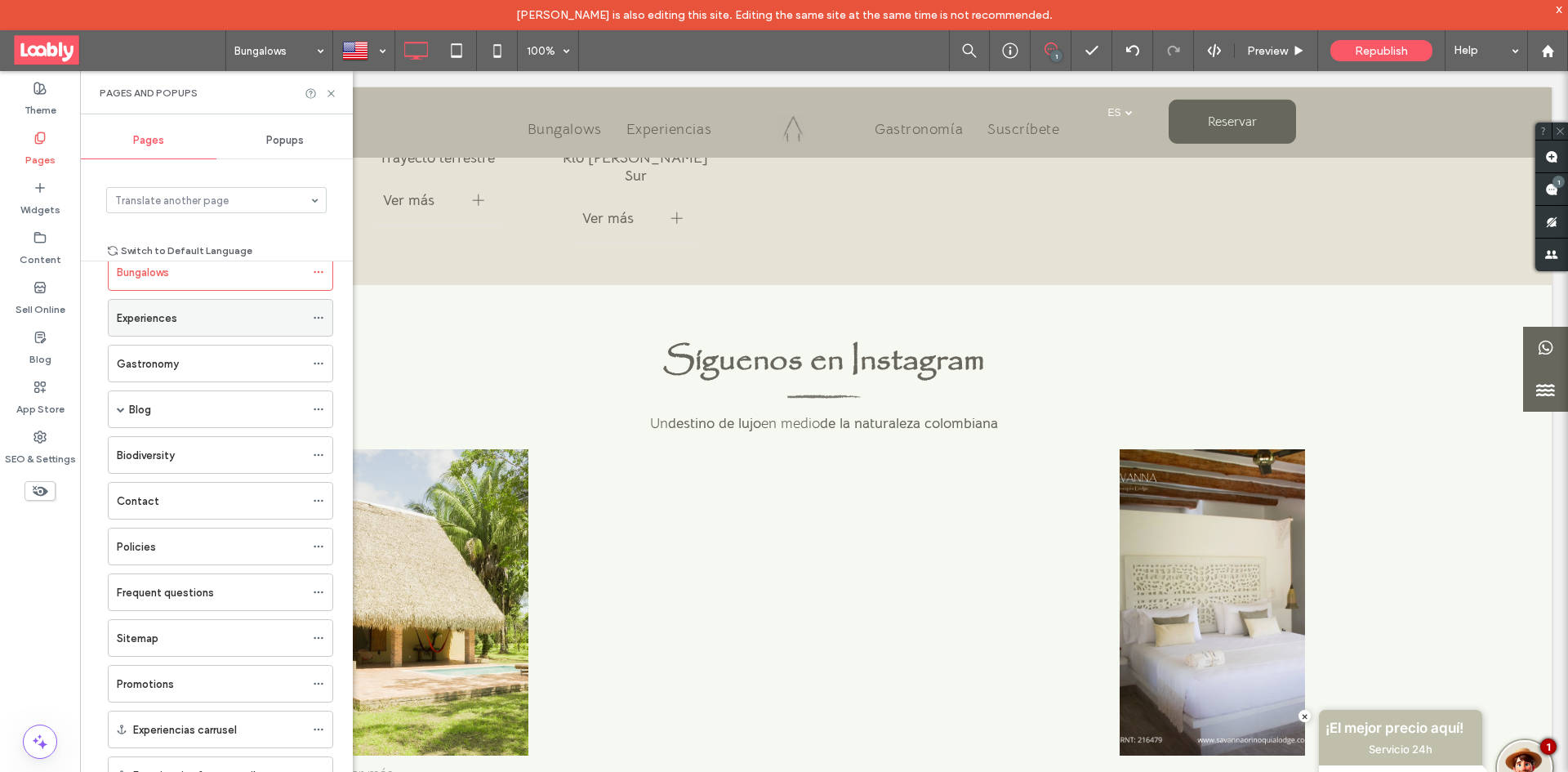
click at [184, 324] on div "Experiences" at bounding box center [210, 318] width 188 height 17
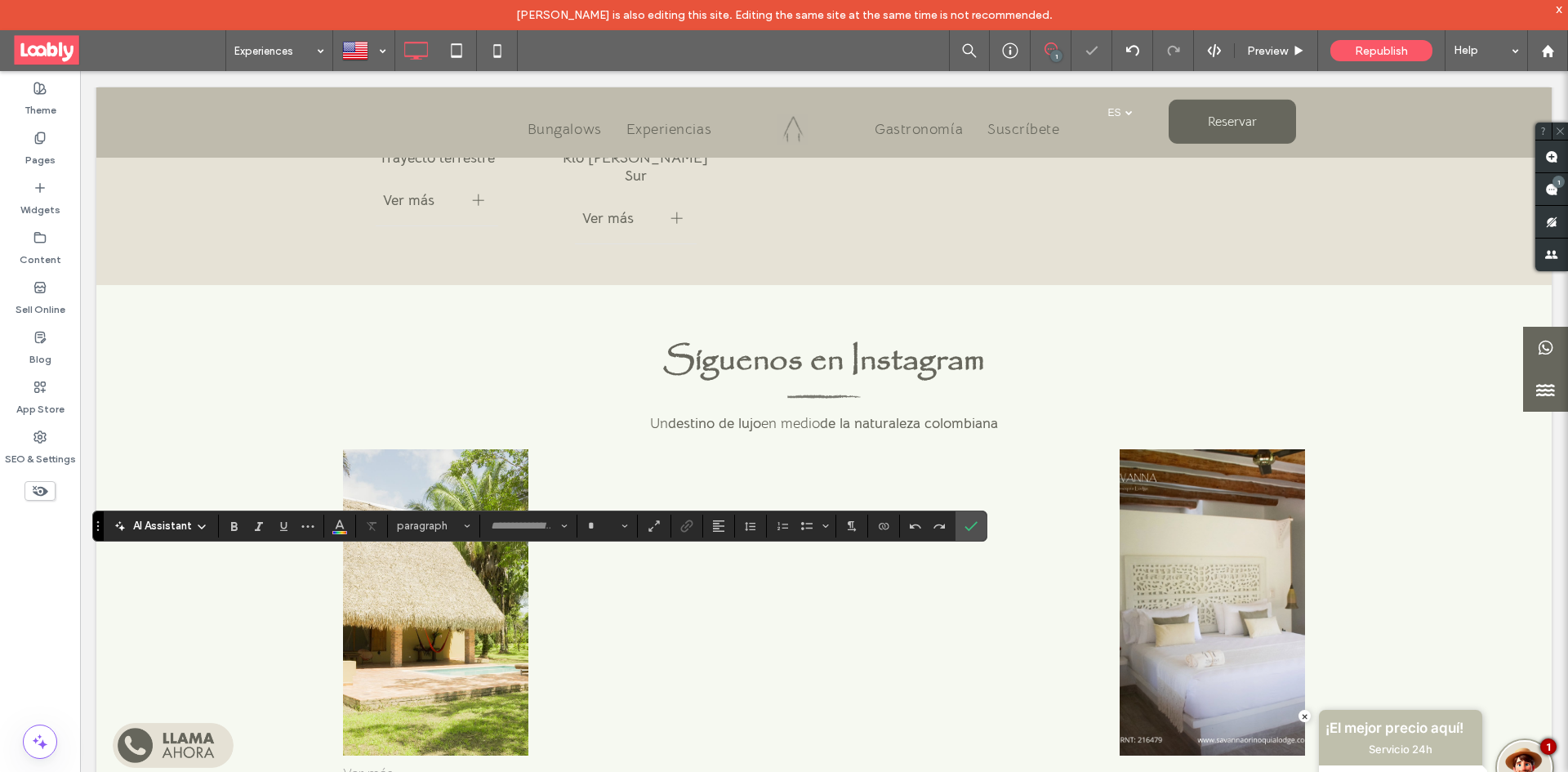
type input "**********"
type input "**"
click at [235, 532] on icon "Bold" at bounding box center [235, 526] width 13 height 13
click at [973, 533] on span "Confirm" at bounding box center [971, 525] width 13 height 27
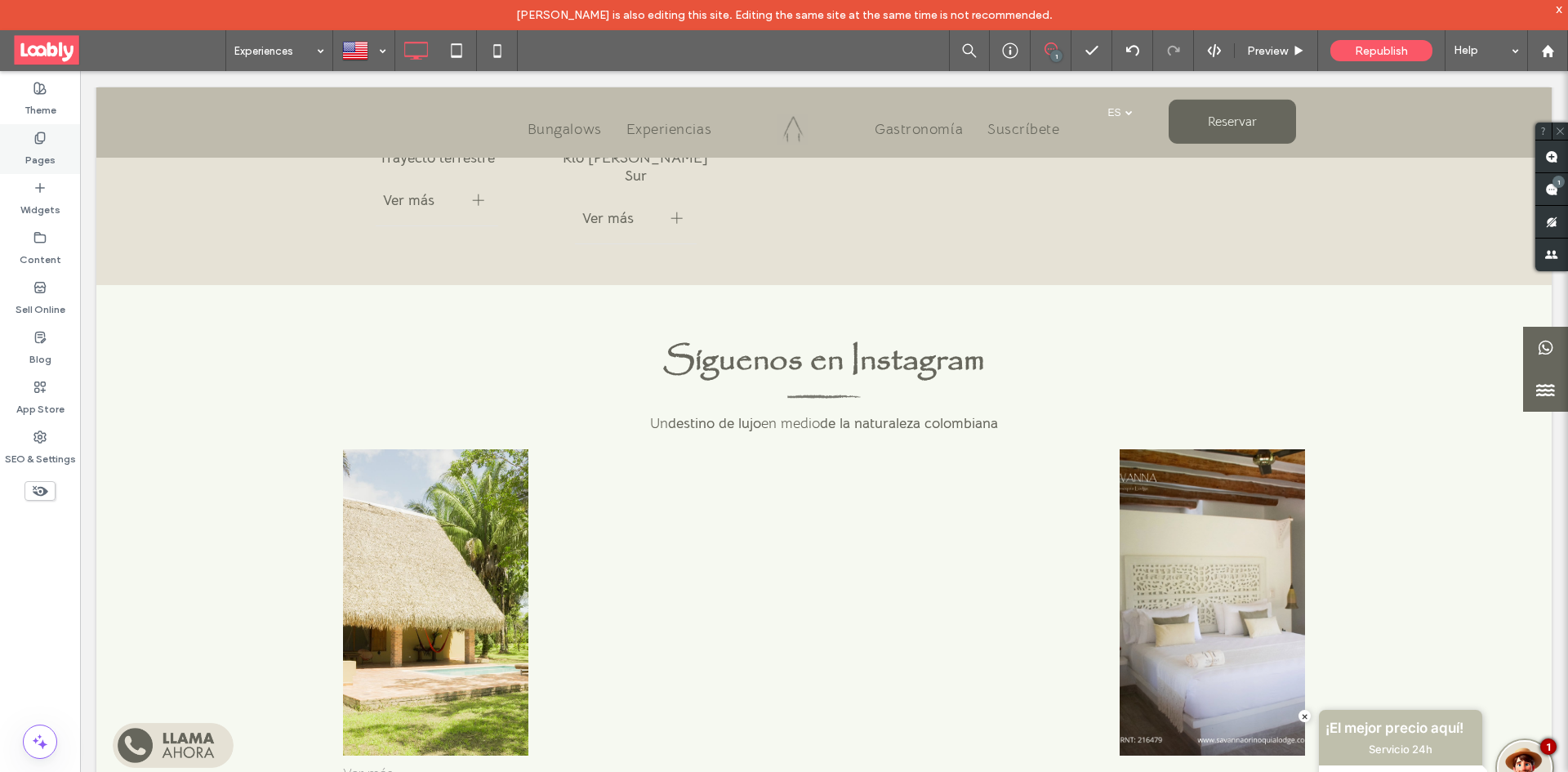
click at [38, 164] on label "Pages" at bounding box center [40, 156] width 30 height 22
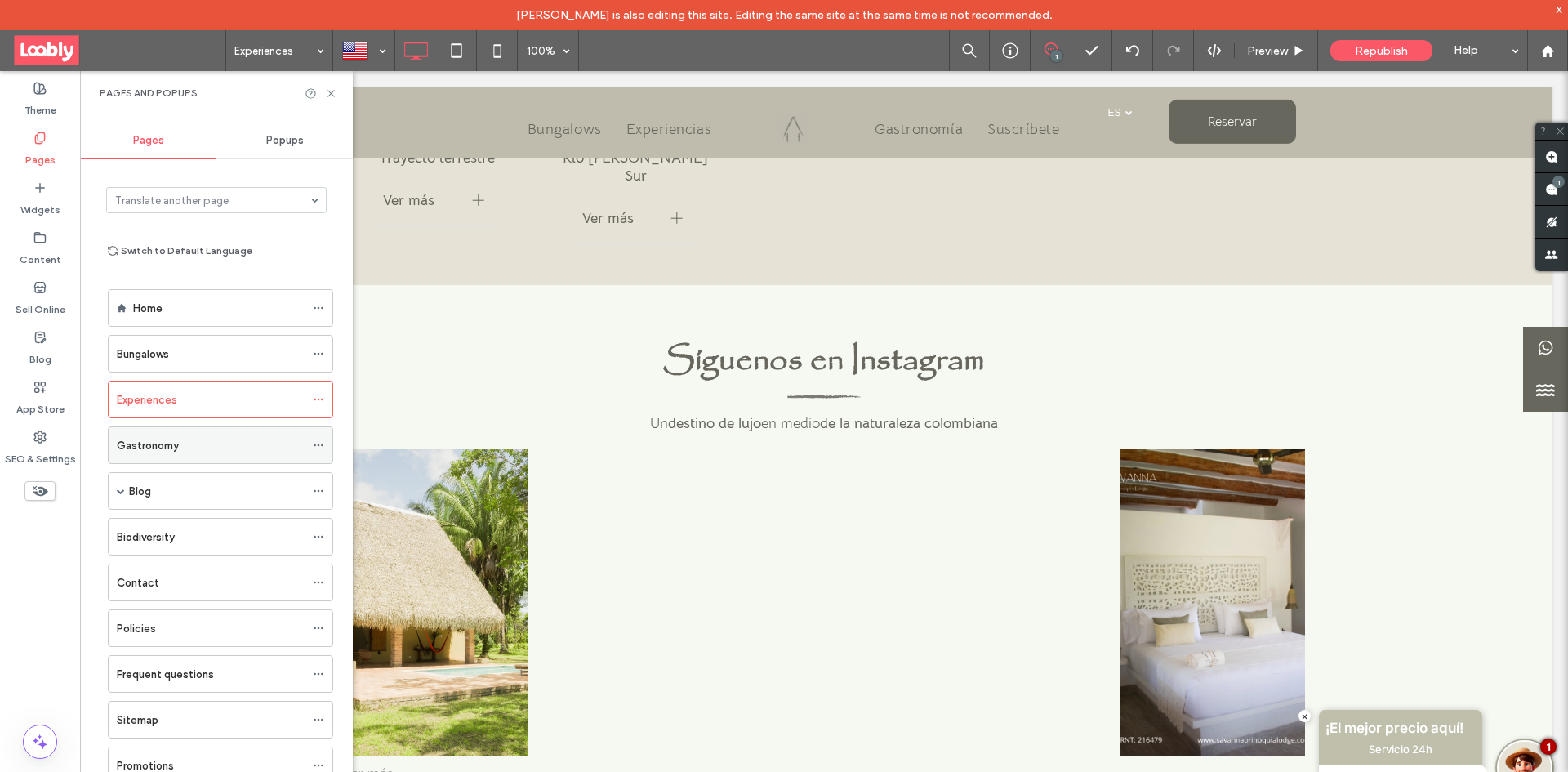
click at [247, 450] on div "Gastronomy" at bounding box center [210, 445] width 188 height 17
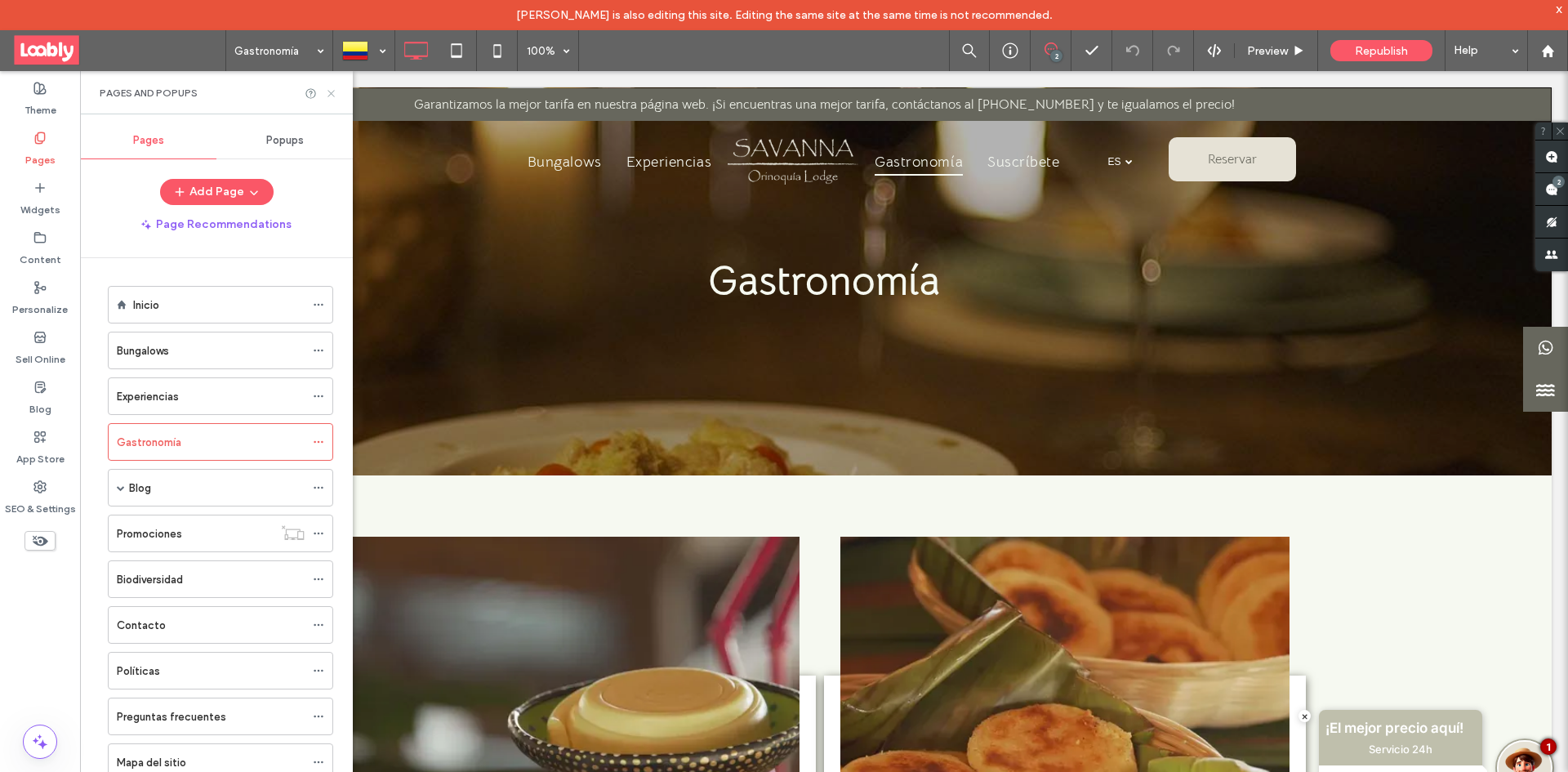
click at [333, 92] on use at bounding box center [331, 93] width 7 height 7
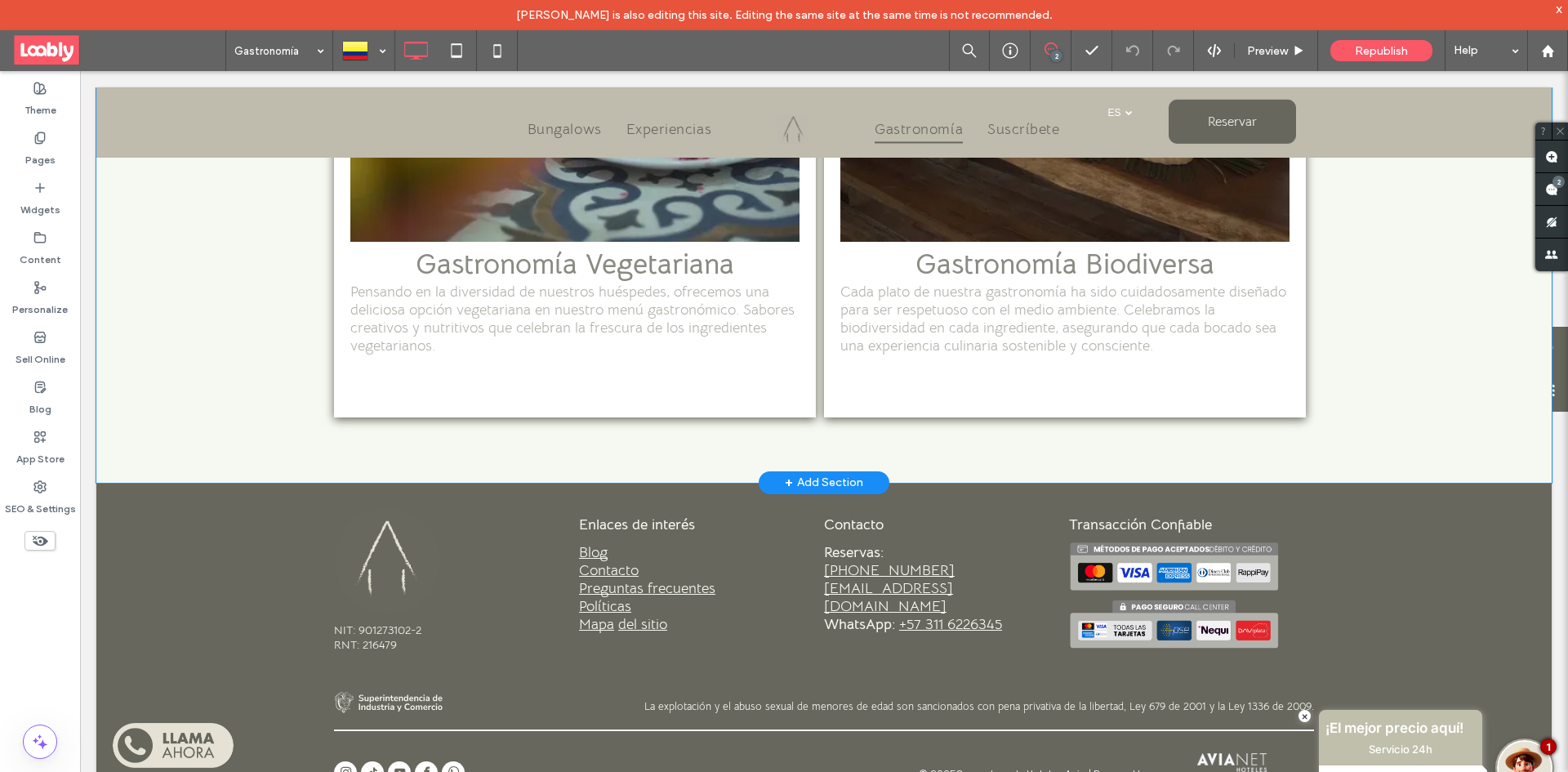
scroll to position [1307, 0]
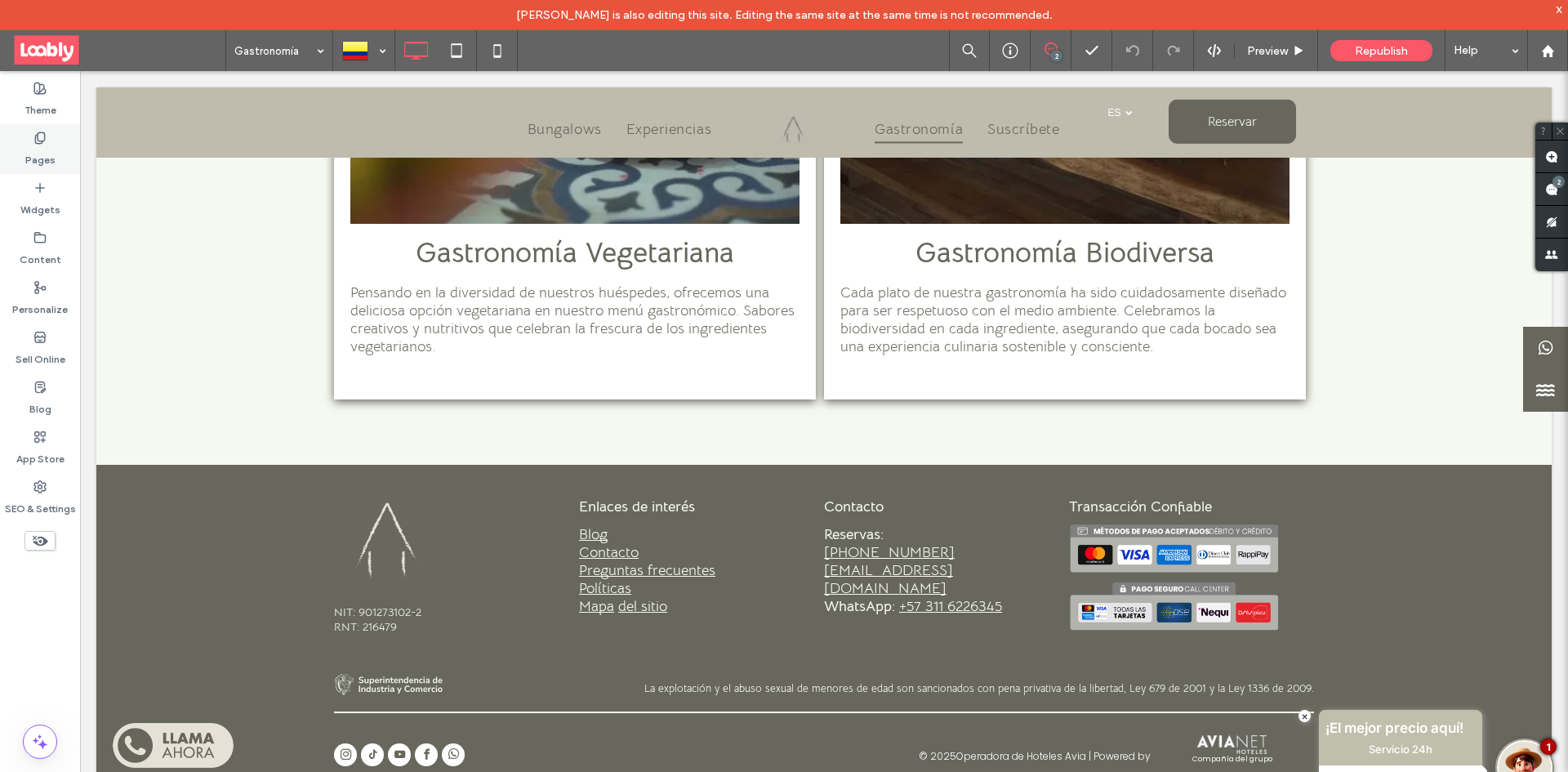
click at [49, 159] on label "Pages" at bounding box center [40, 156] width 30 height 22
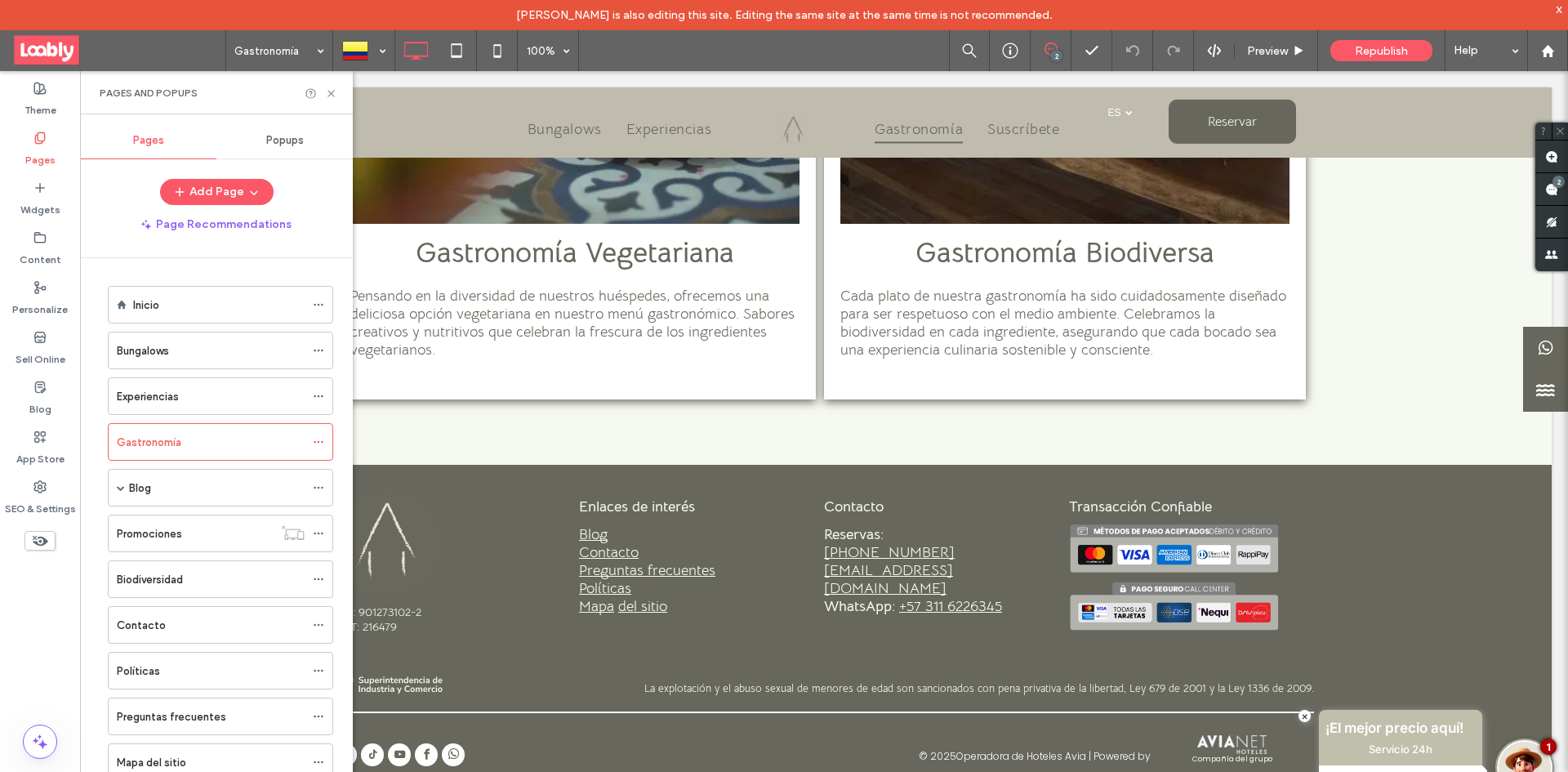
click at [233, 545] on div "Promociones" at bounding box center [194, 532] width 156 height 36
click at [229, 573] on div "Biodiversidad" at bounding box center [210, 579] width 188 height 17
click at [229, 616] on div "Contacto" at bounding box center [210, 625] width 188 height 17
click at [206, 666] on div "Políticas" at bounding box center [210, 671] width 188 height 17
click at [210, 710] on label "Preguntas frecuentes" at bounding box center [171, 716] width 110 height 28
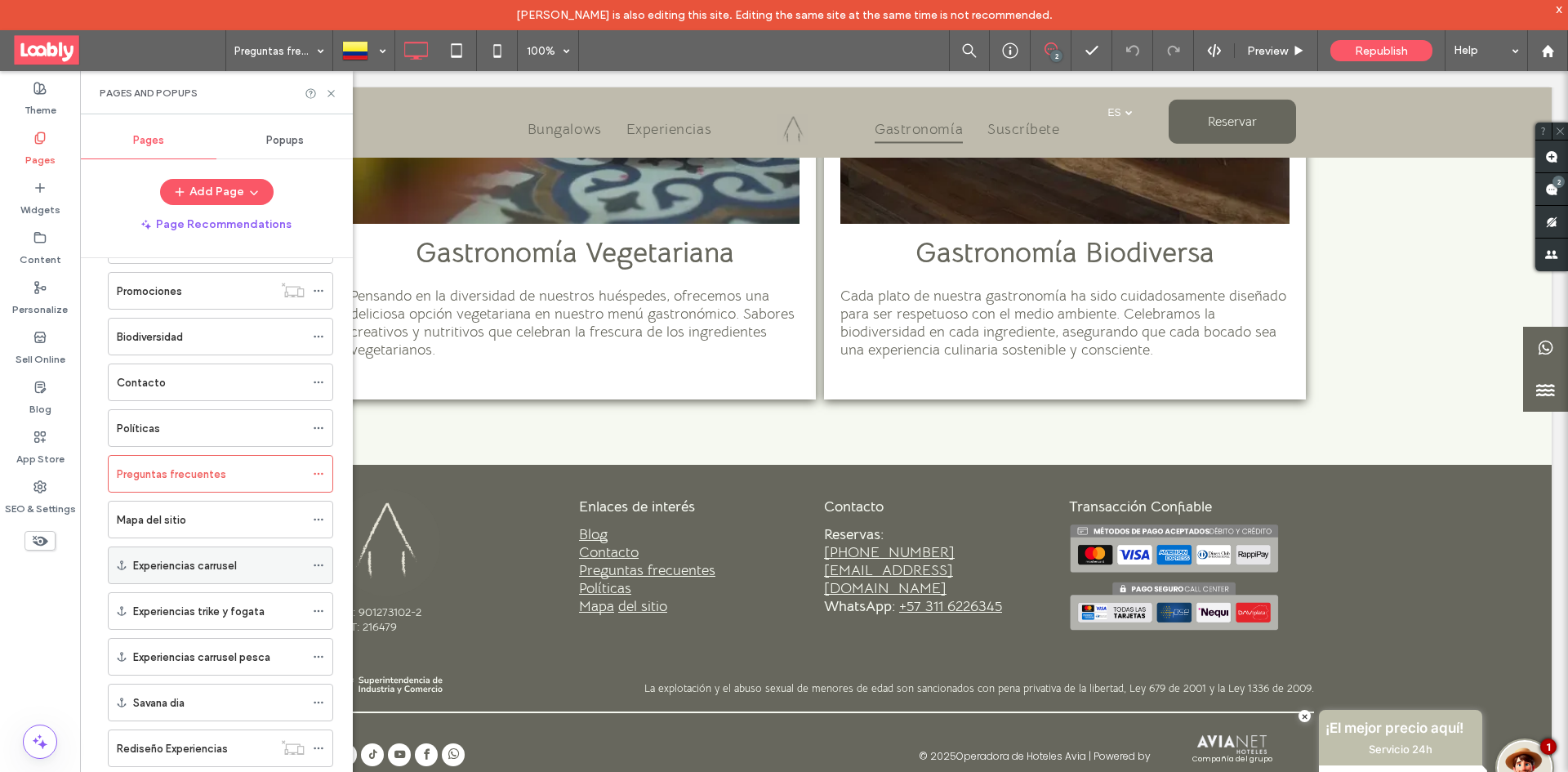
scroll to position [245, 0]
click at [237, 527] on div "Mapa del sitio" at bounding box center [210, 517] width 188 height 36
click at [333, 91] on use at bounding box center [331, 93] width 7 height 7
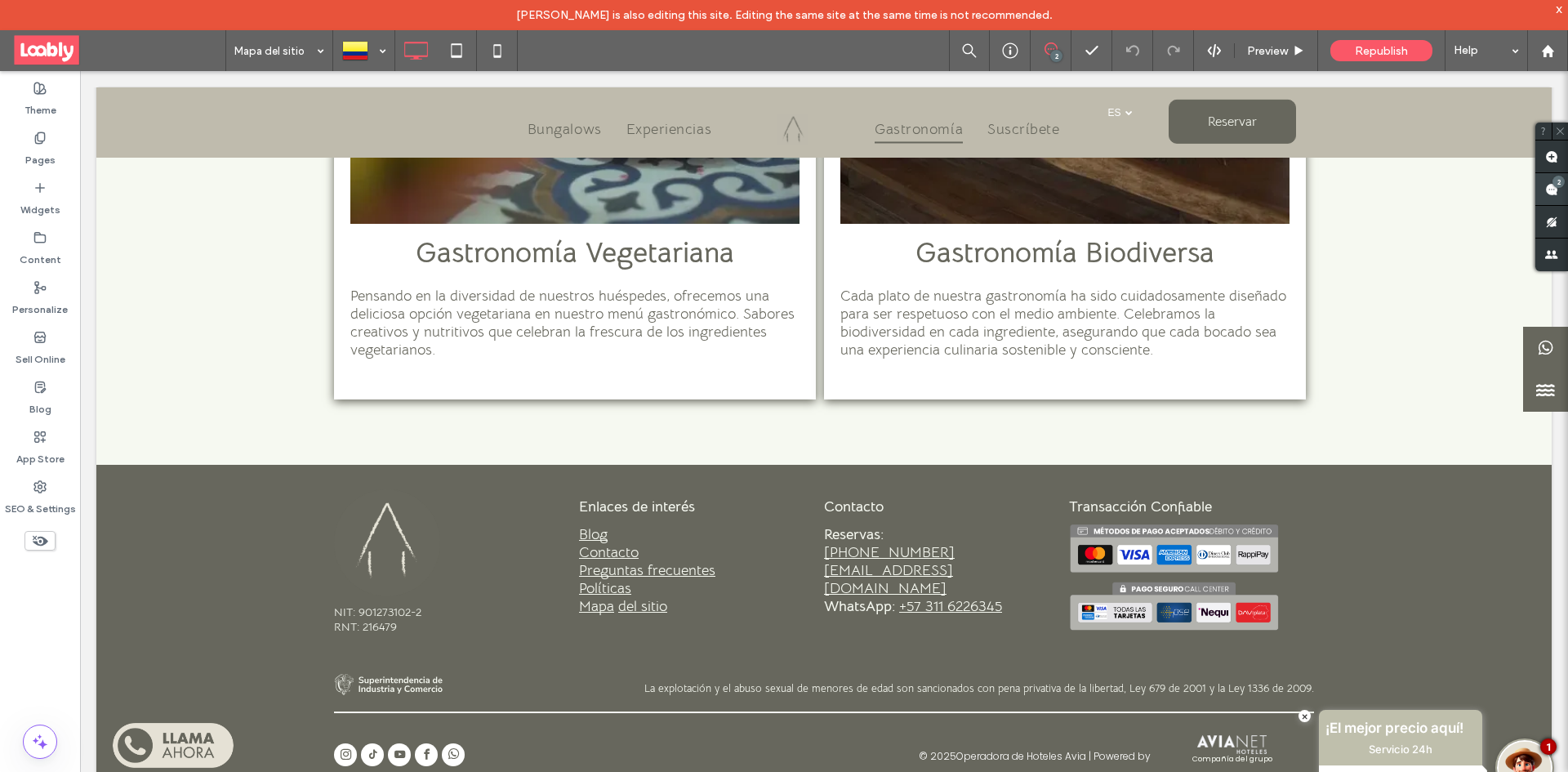
click at [1561, 191] on span at bounding box center [1551, 189] width 32 height 32
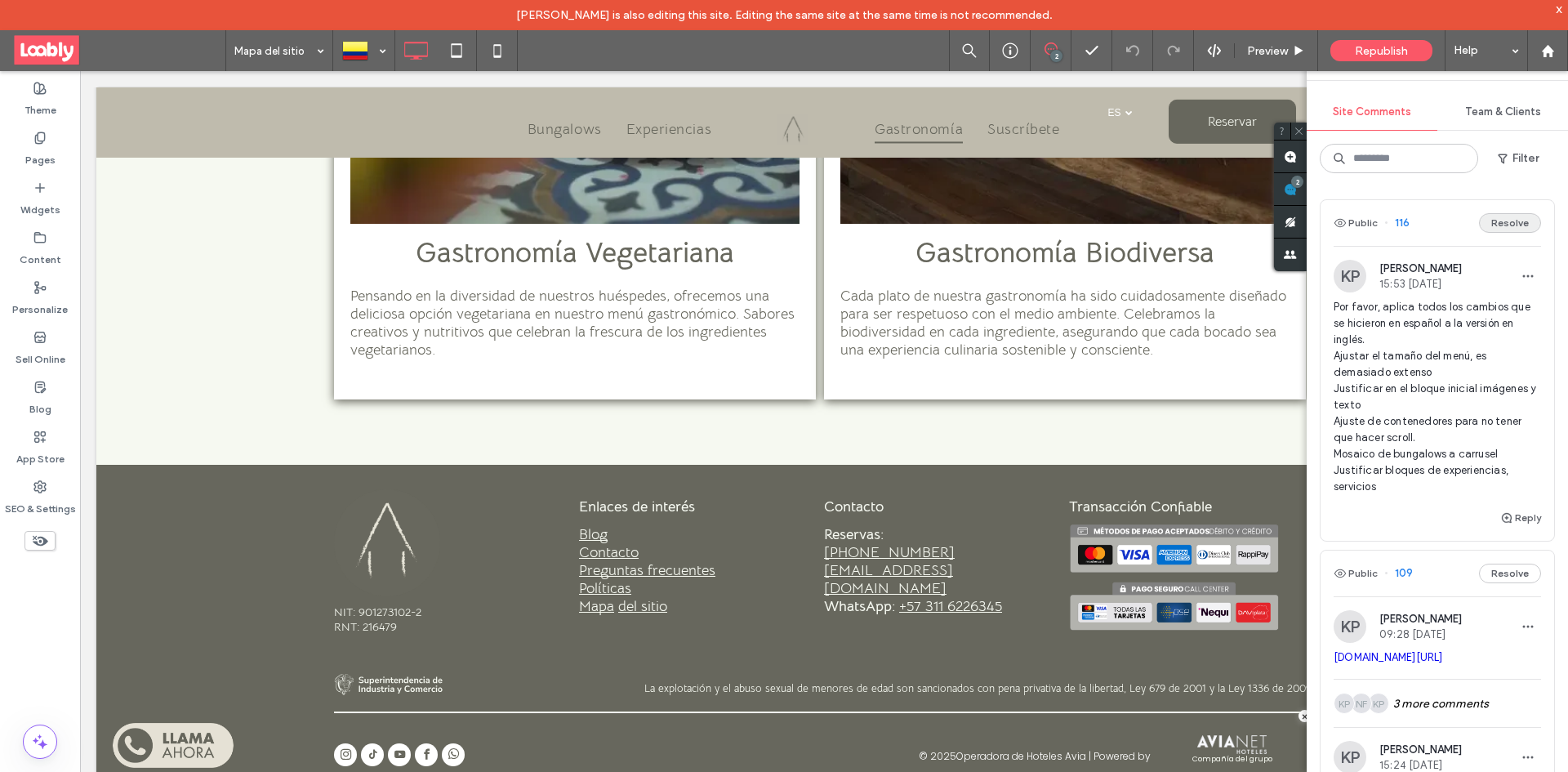
click at [1522, 220] on button "Resolve" at bounding box center [1510, 223] width 62 height 20
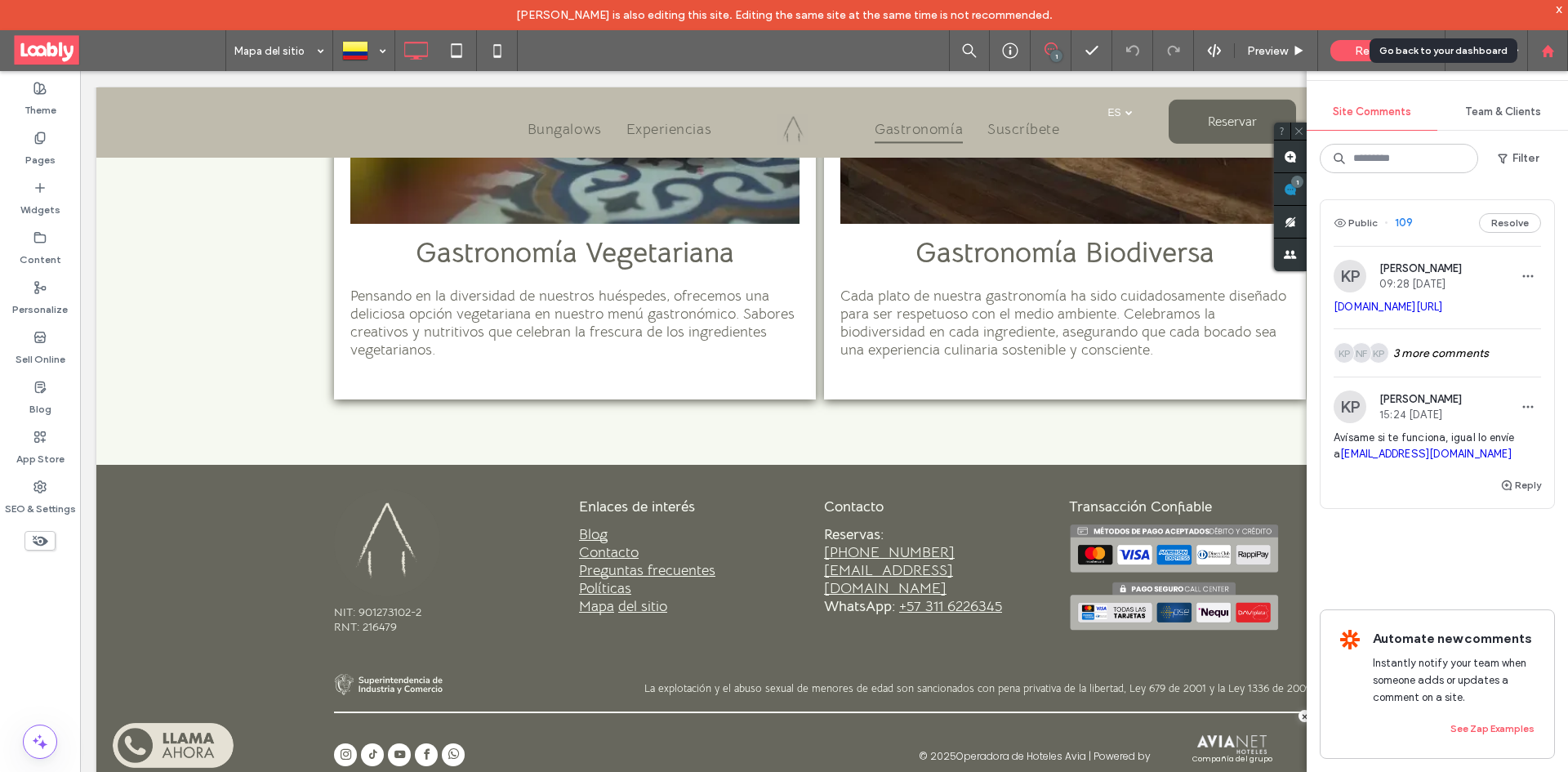
click at [1538, 67] on div at bounding box center [1547, 50] width 41 height 41
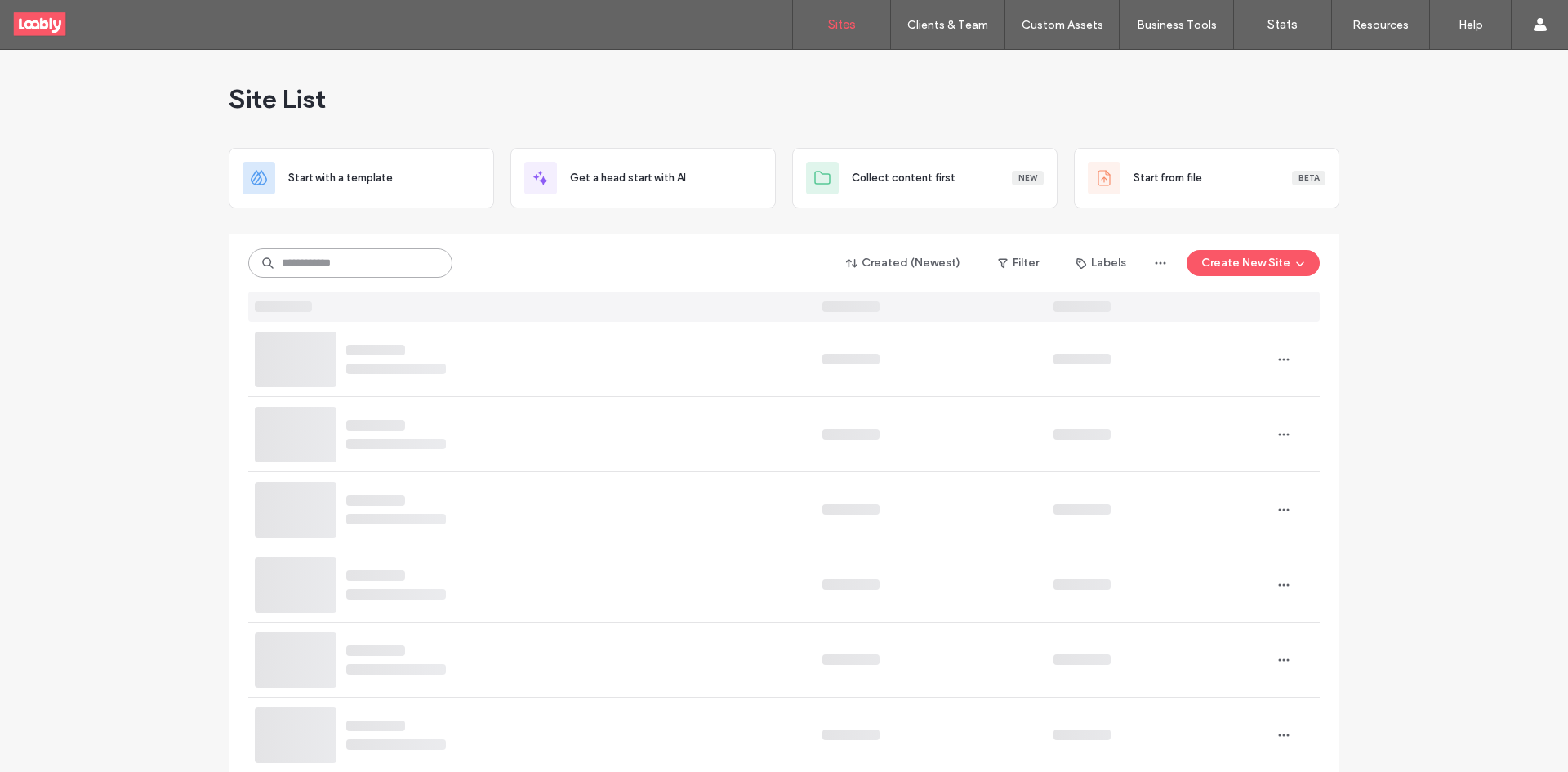
click at [393, 261] on input at bounding box center [349, 262] width 204 height 29
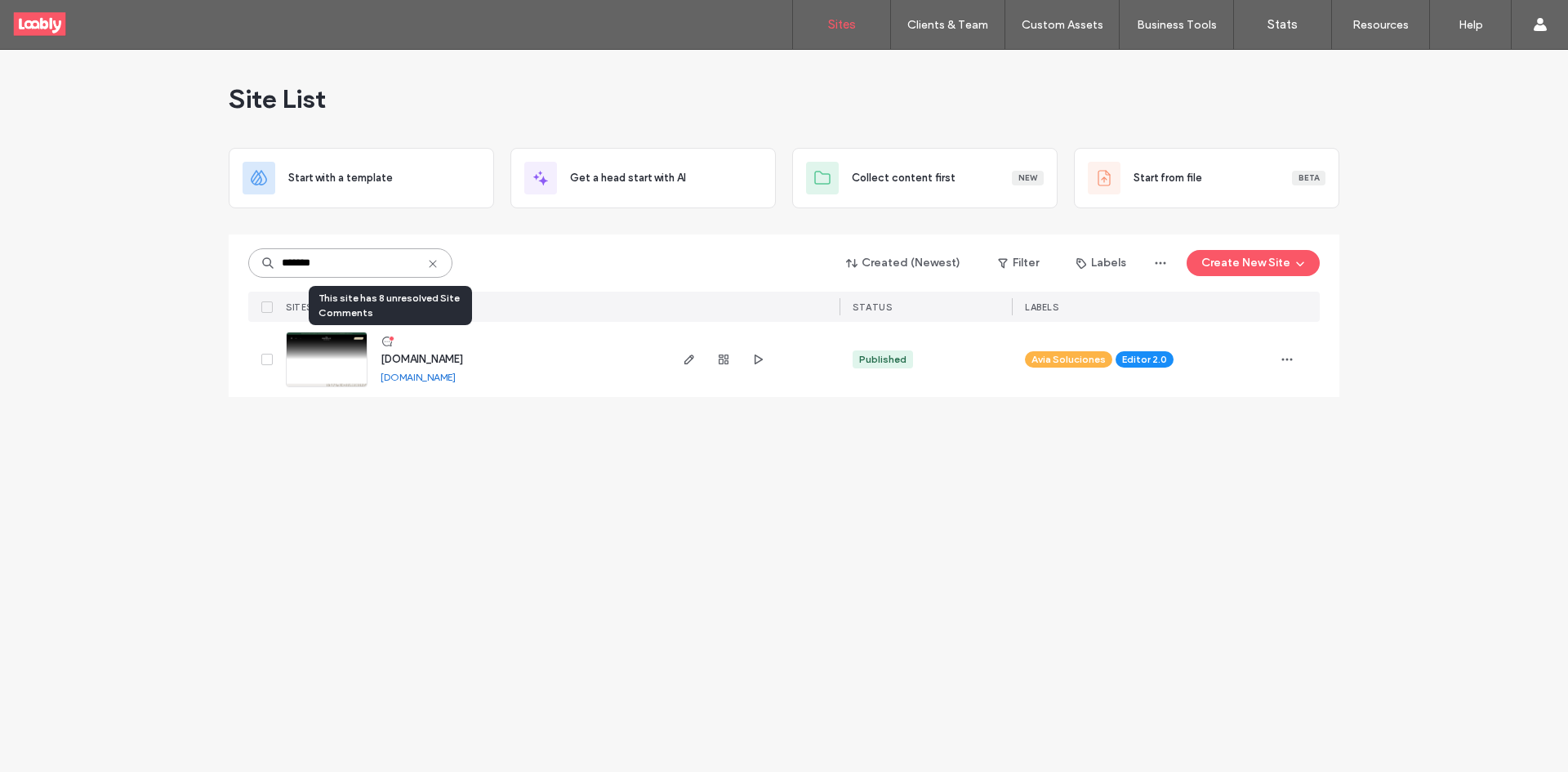
type input "*******"
click at [389, 342] on icon at bounding box center [387, 341] width 13 height 13
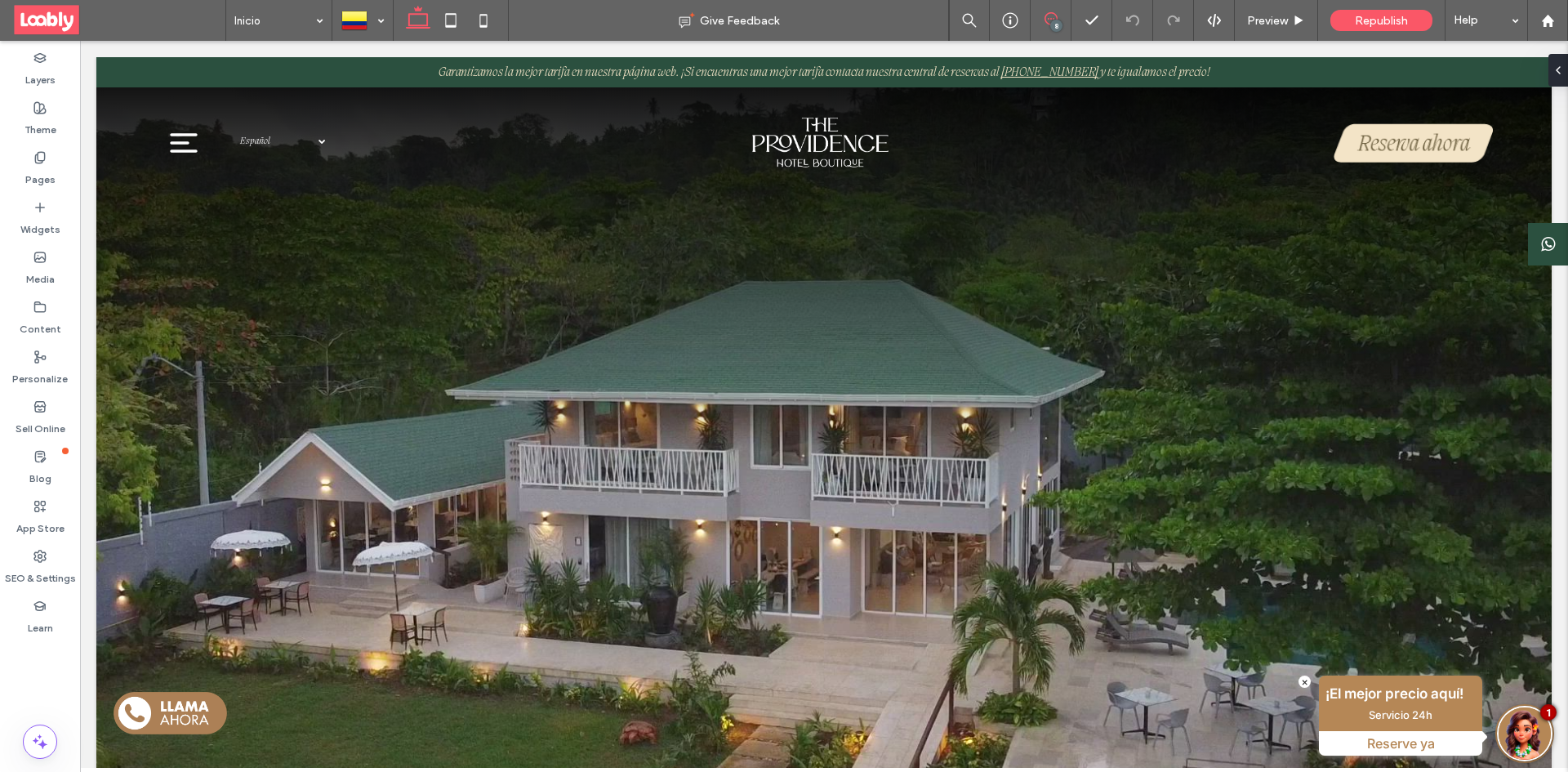
click at [1053, 17] on icon at bounding box center [1051, 19] width 13 height 13
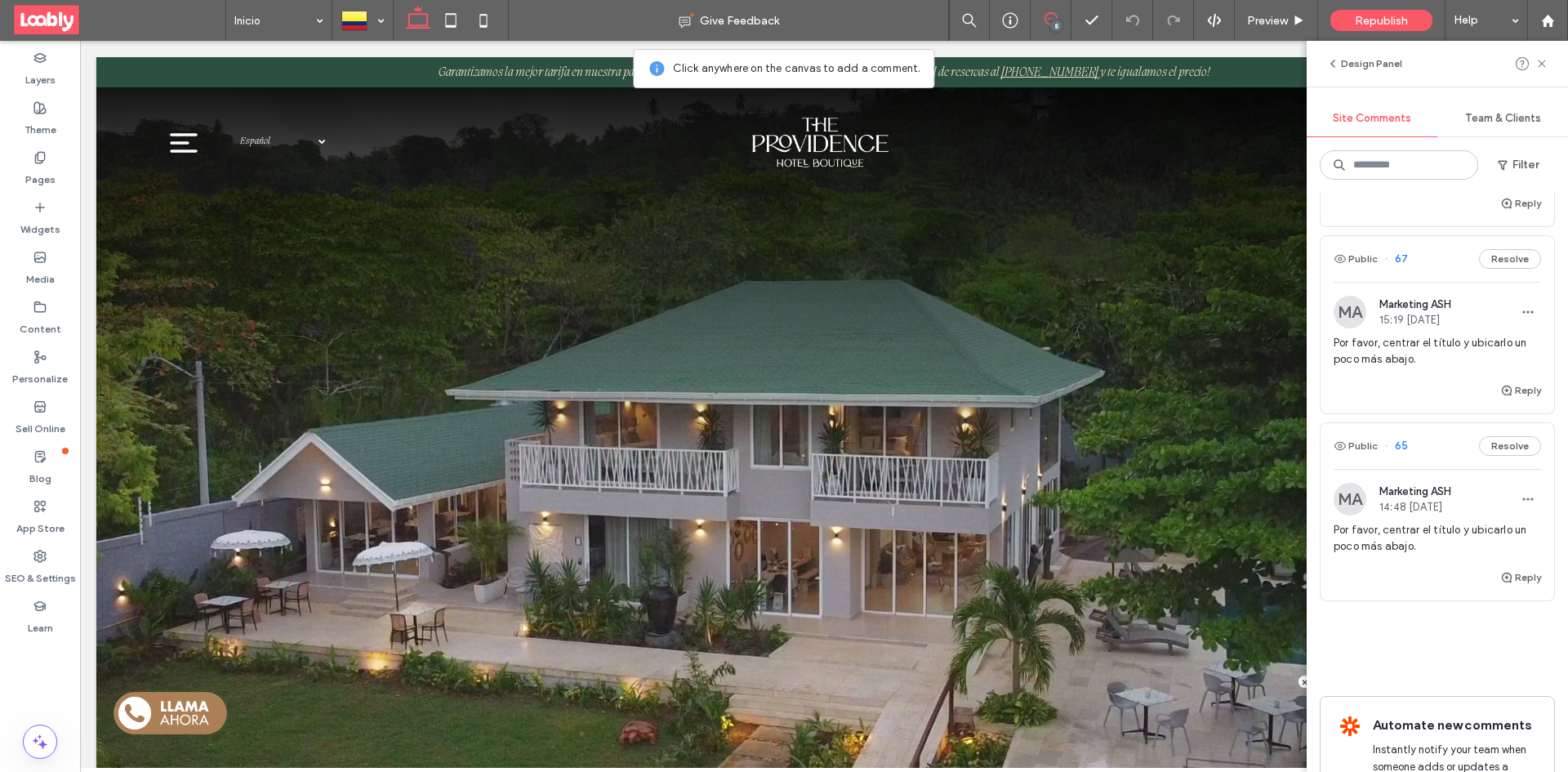
scroll to position [1143, 0]
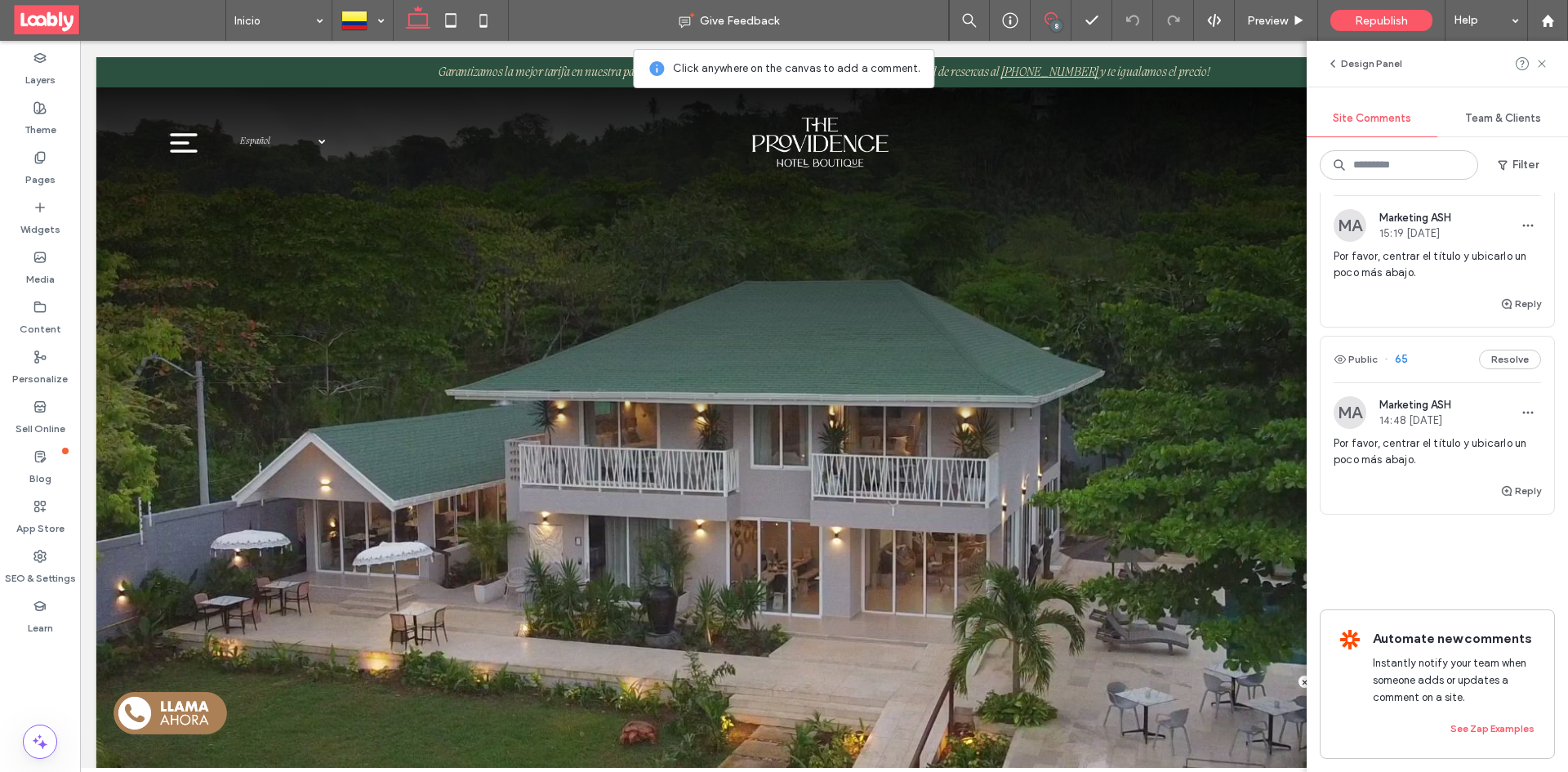
click at [1425, 340] on div "Public 65 Resolve" at bounding box center [1437, 359] width 234 height 46
click at [1432, 354] on div "Public 65 Resolve" at bounding box center [1437, 359] width 234 height 46
click at [365, 16] on div at bounding box center [362, 20] width 59 height 39
click at [1422, 352] on div "Public 65 Resolve" at bounding box center [1437, 359] width 234 height 46
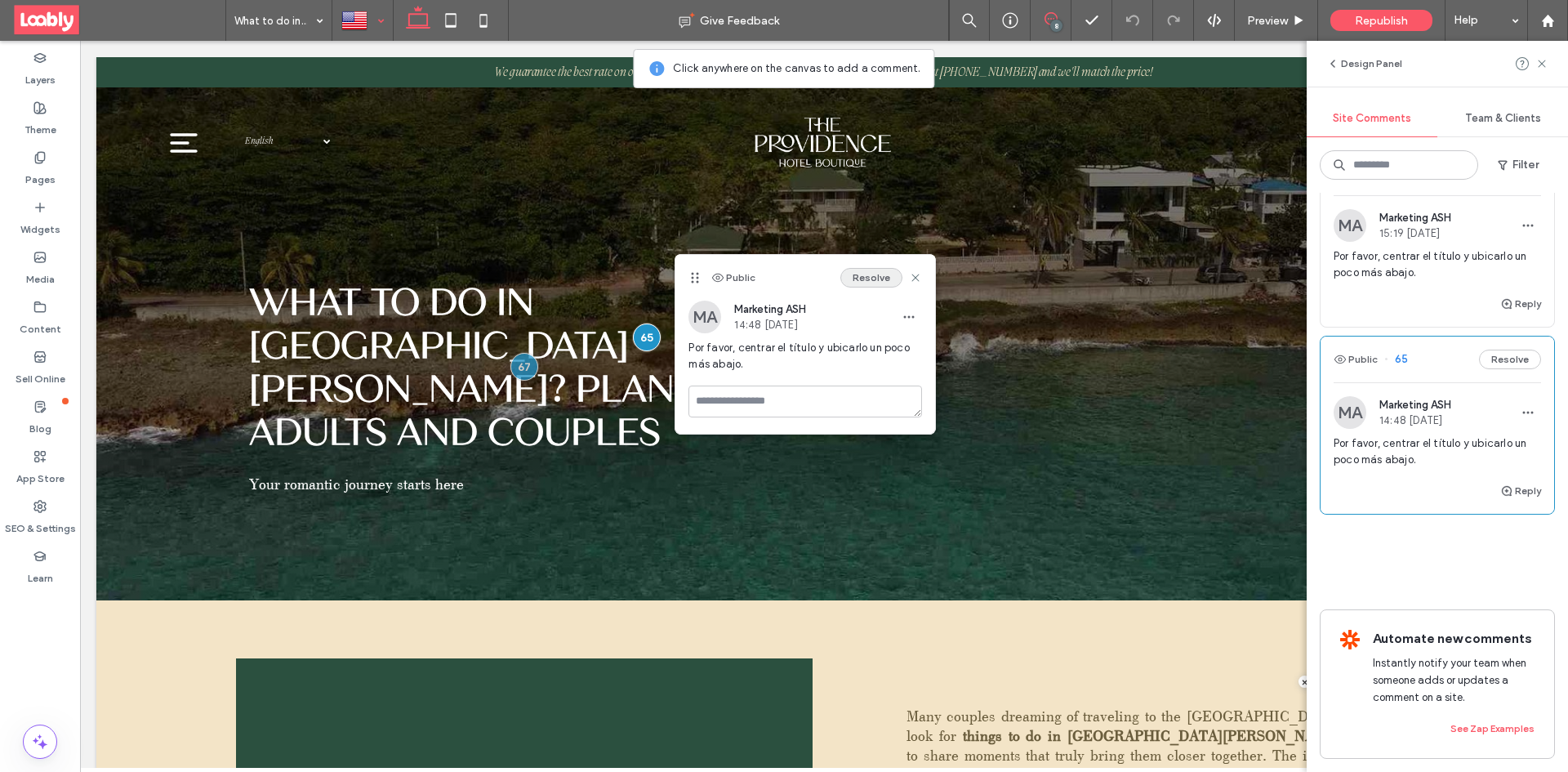
click at [865, 275] on button "Resolve" at bounding box center [871, 278] width 62 height 20
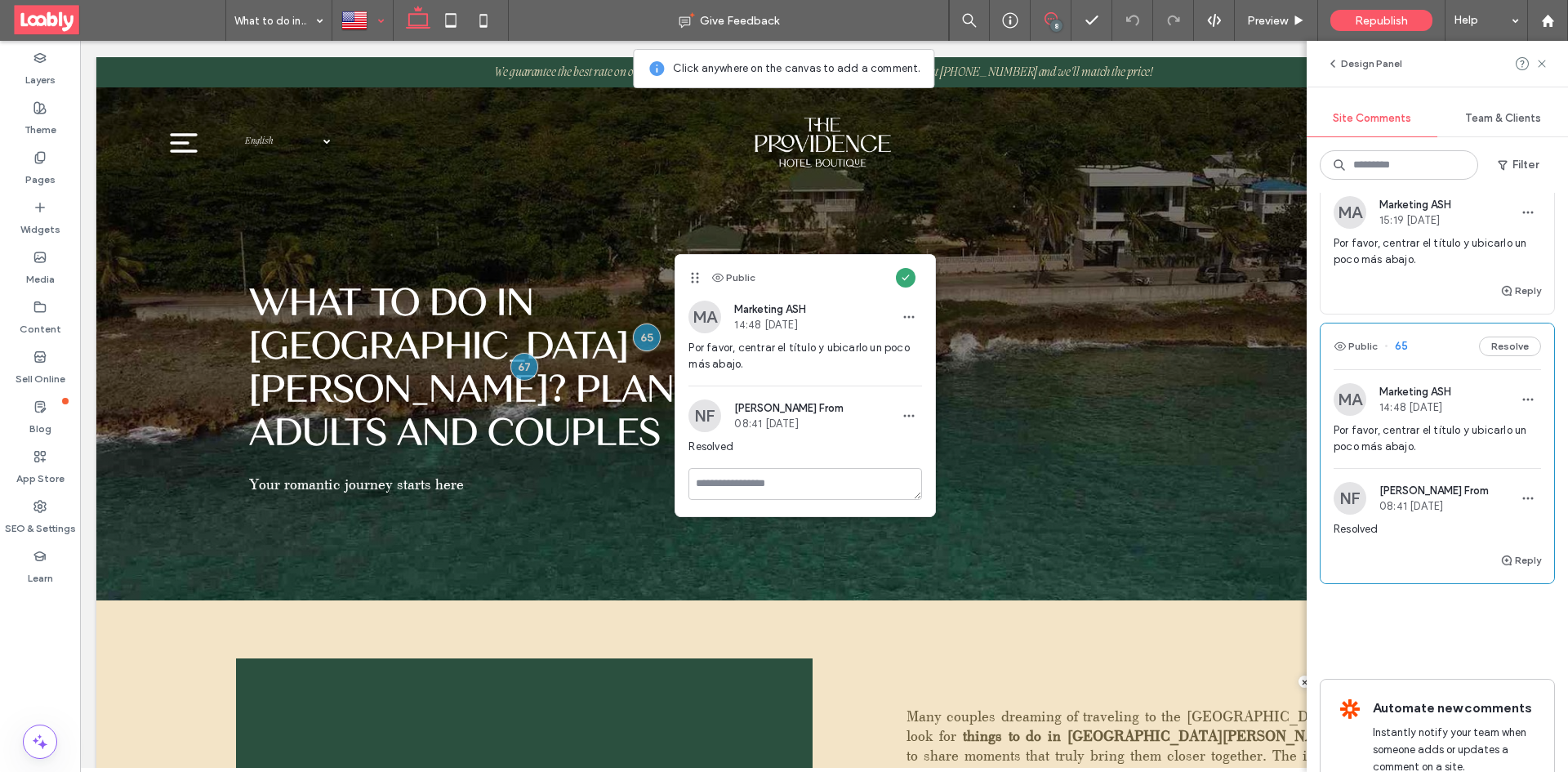
scroll to position [961, 0]
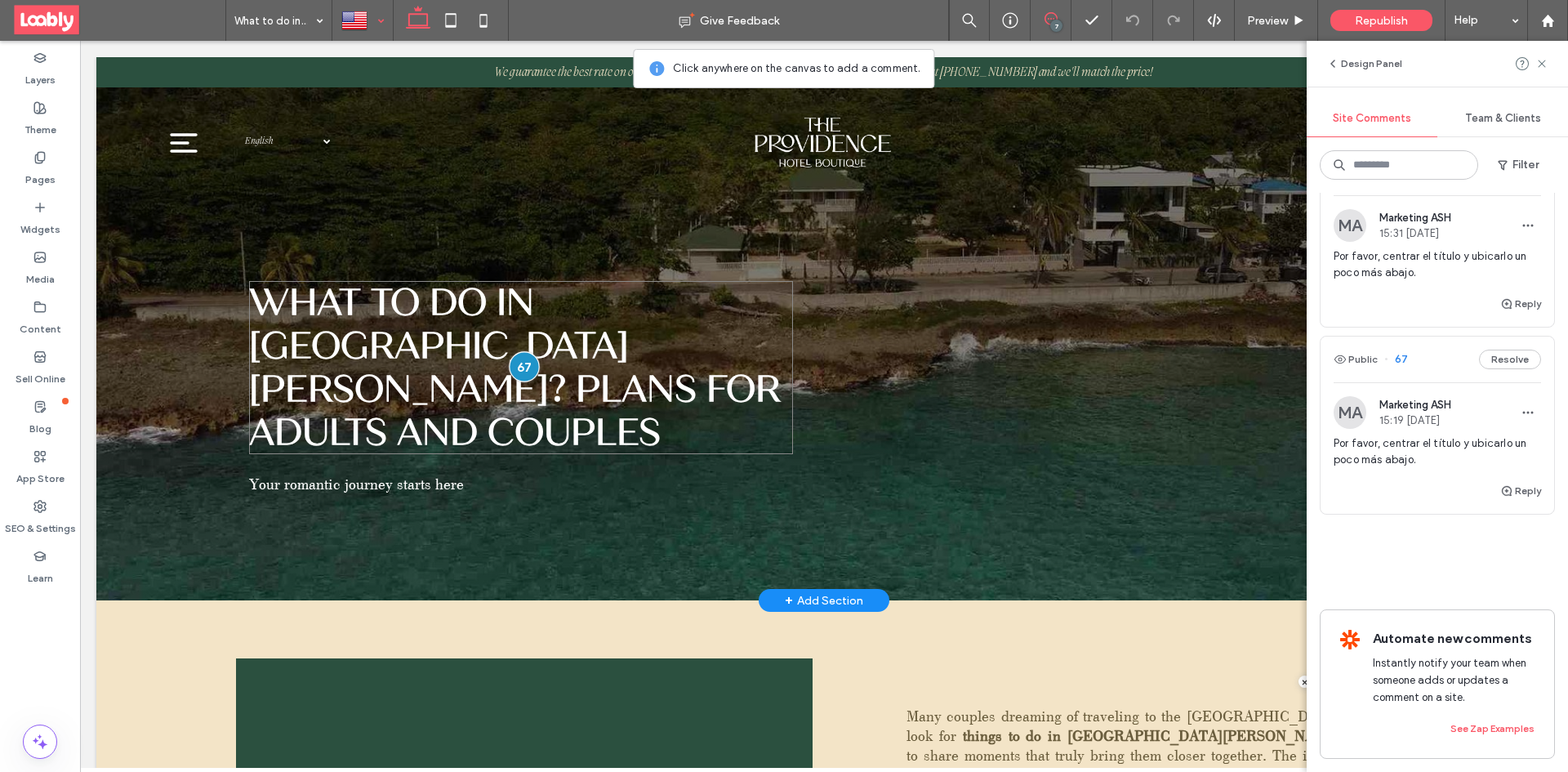
click at [520, 366] on div at bounding box center [524, 366] width 30 height 30
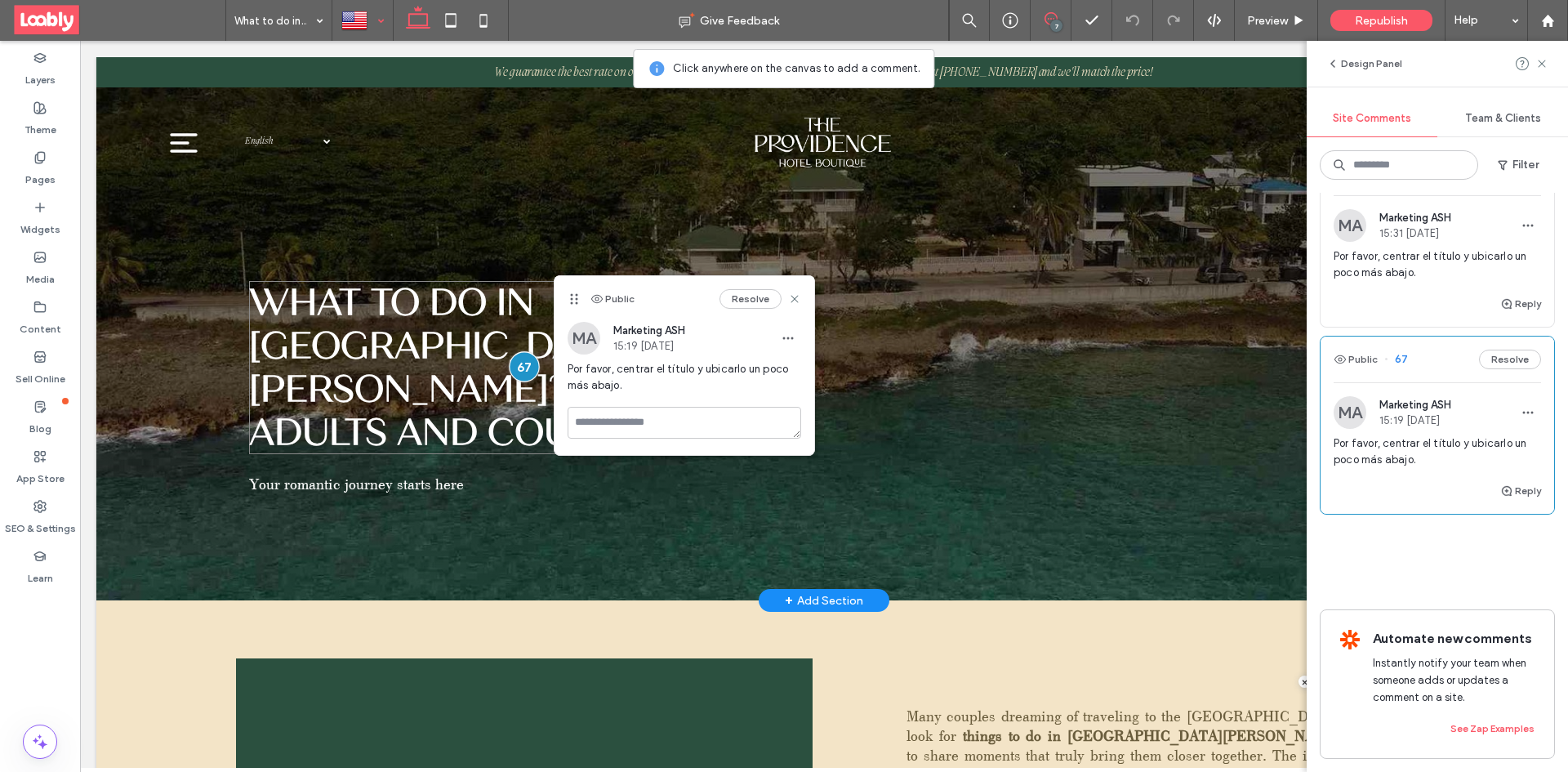
click at [519, 366] on div at bounding box center [524, 366] width 30 height 30
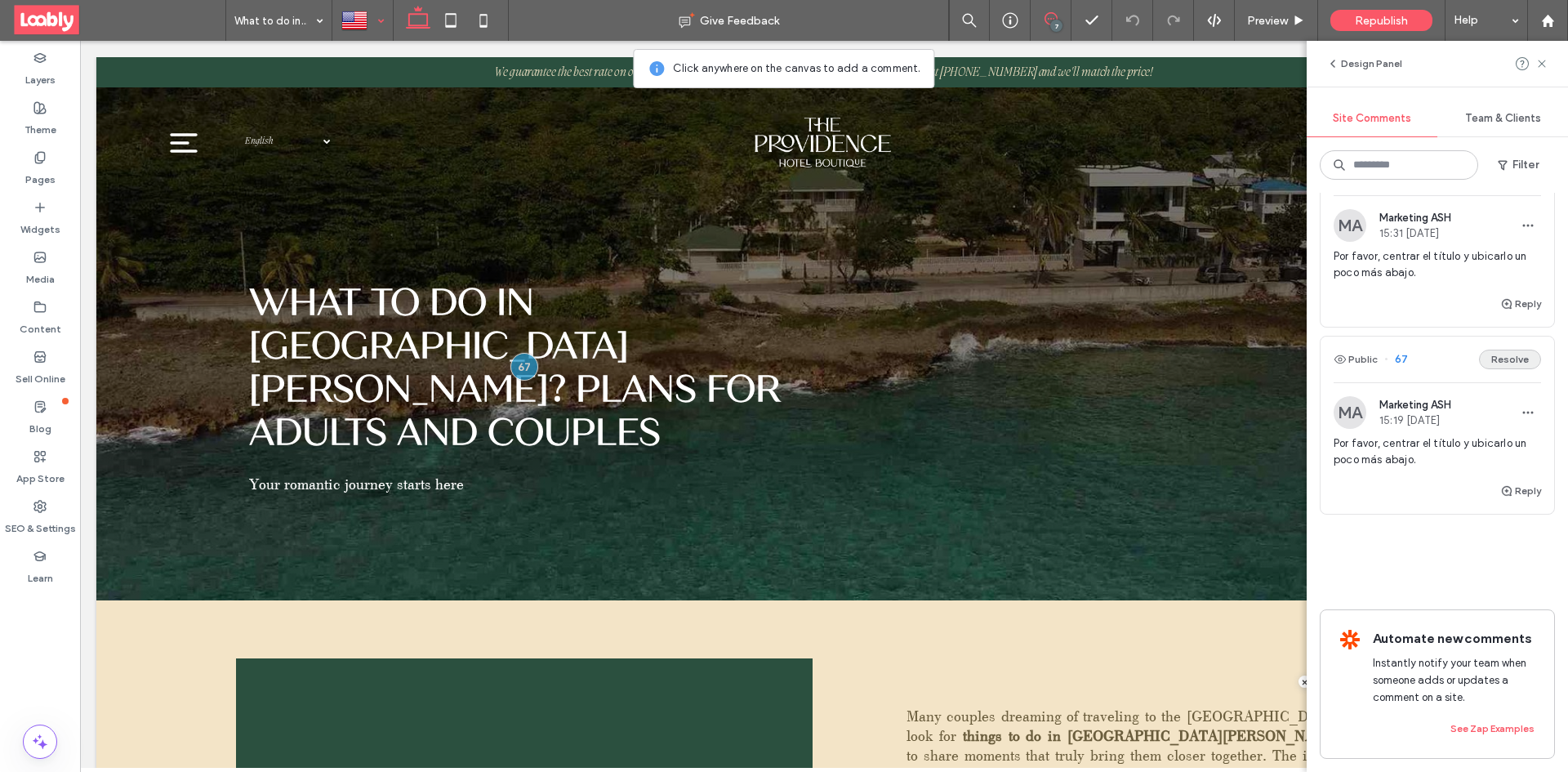
click at [1494, 349] on button "Resolve" at bounding box center [1510, 359] width 62 height 20
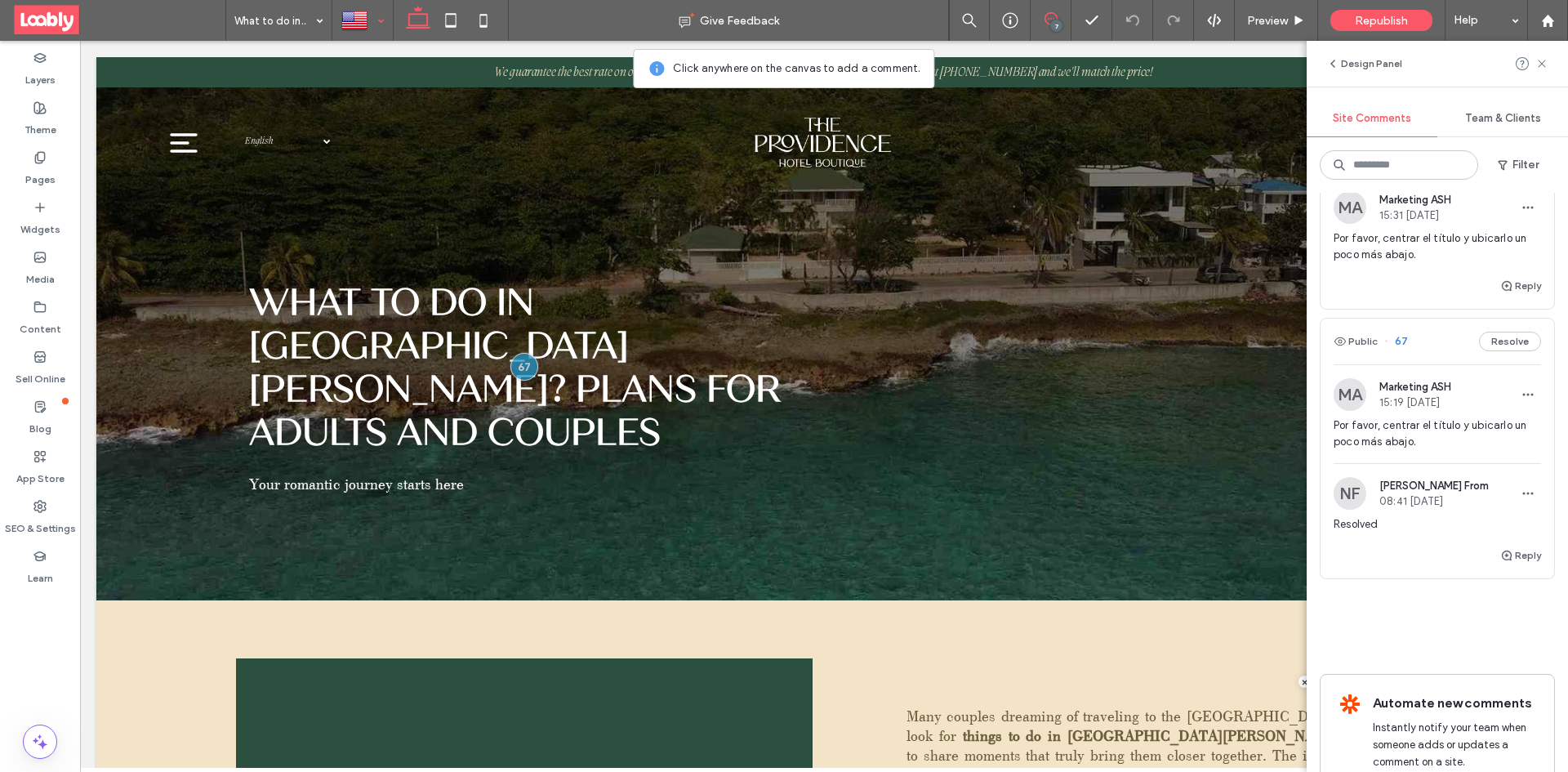
scroll to position [774, 0]
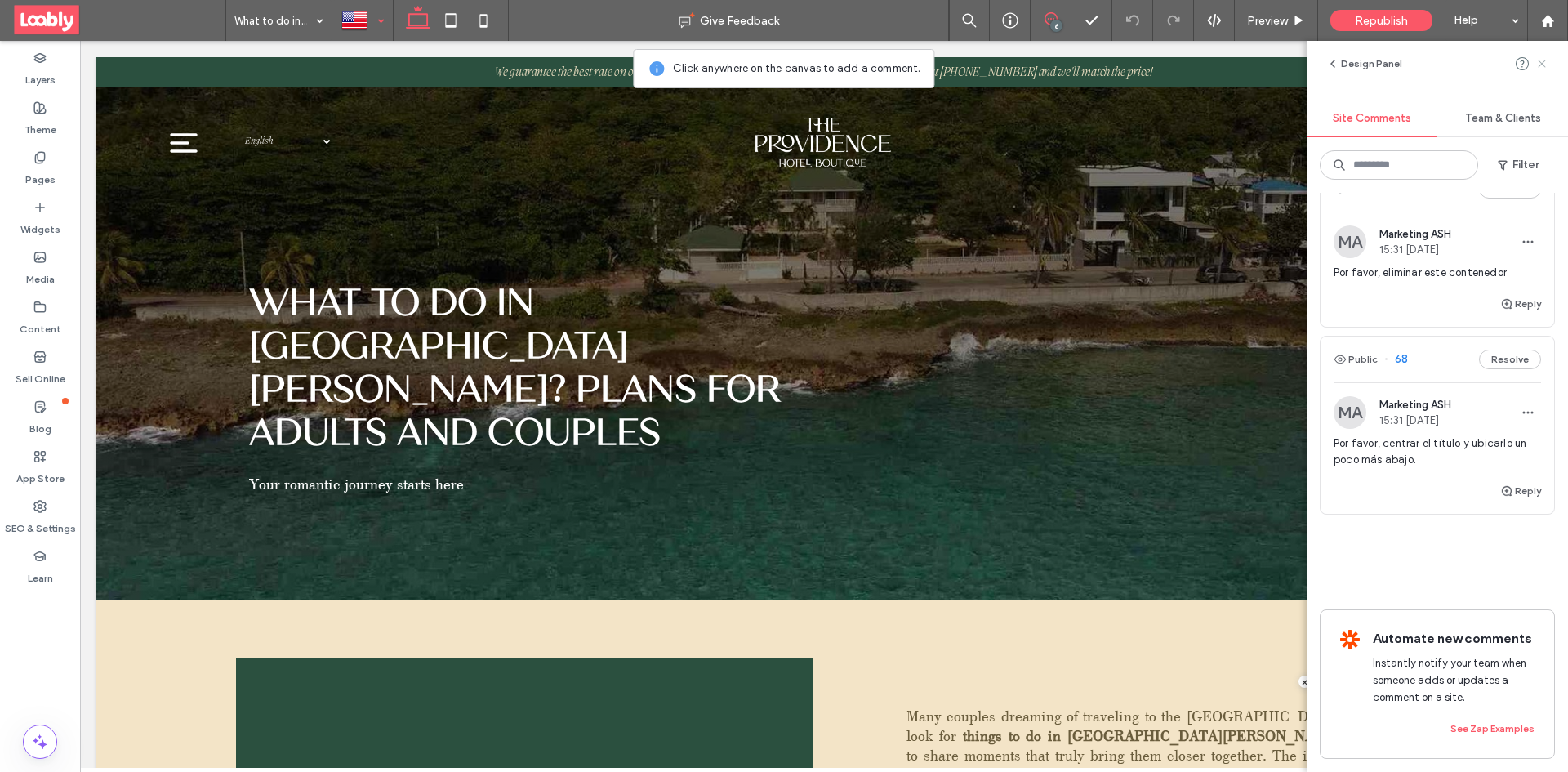
click at [1546, 68] on icon at bounding box center [1541, 64] width 13 height 13
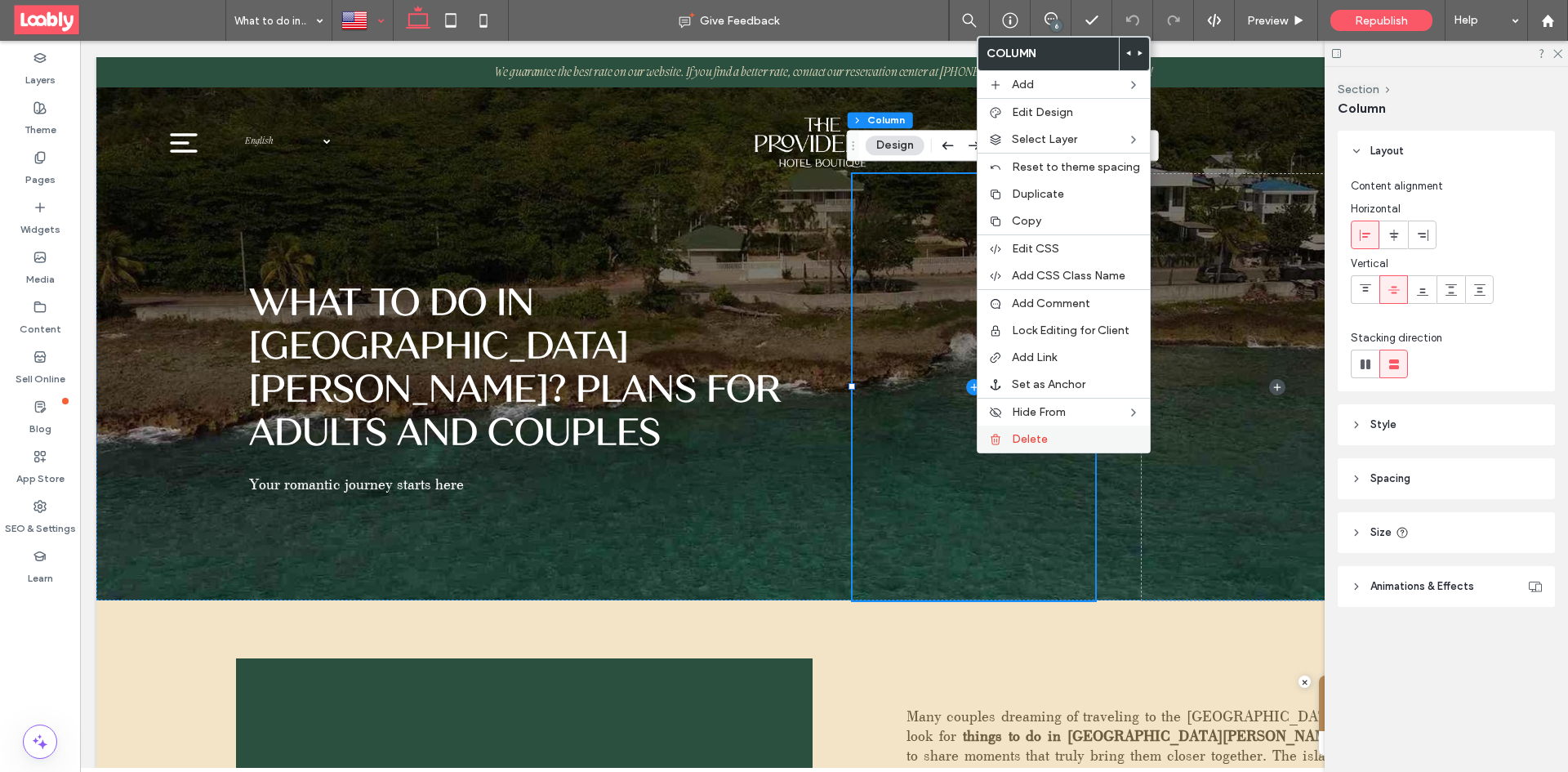
click at [1024, 440] on span "Delete" at bounding box center [1029, 438] width 36 height 14
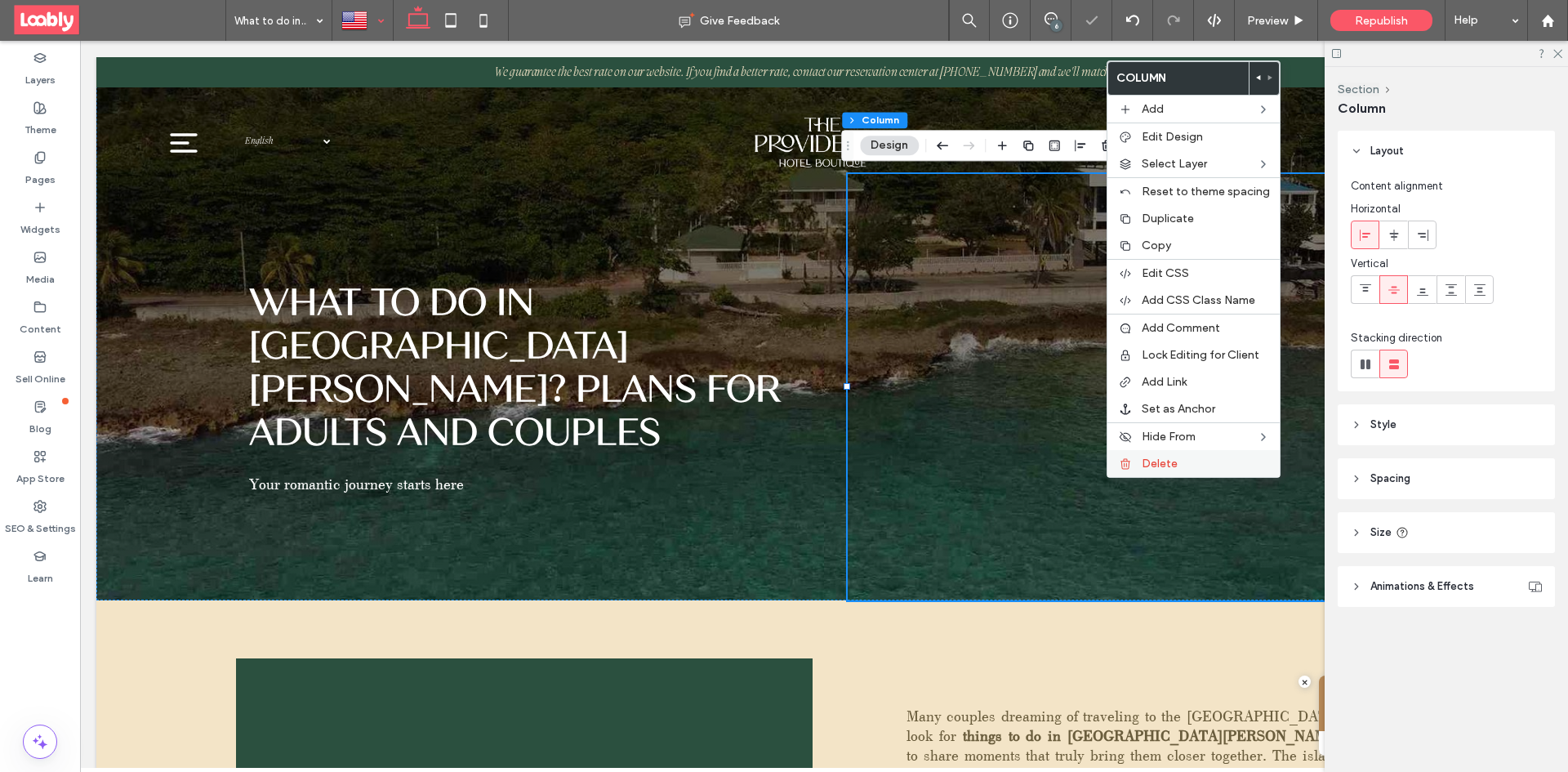
click at [1130, 470] on div "Delete" at bounding box center [1193, 463] width 172 height 27
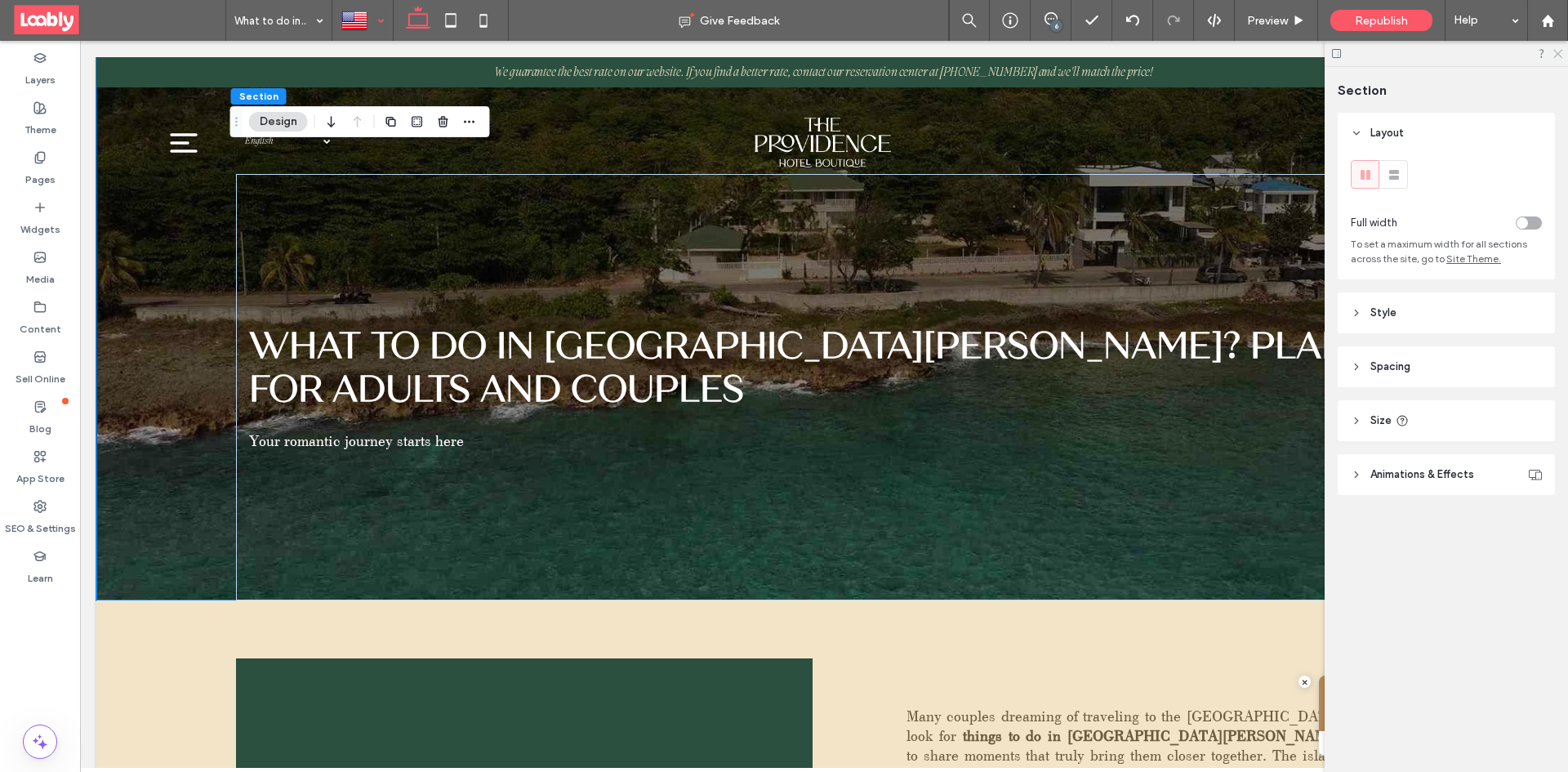
click at [1553, 51] on icon at bounding box center [1556, 52] width 11 height 11
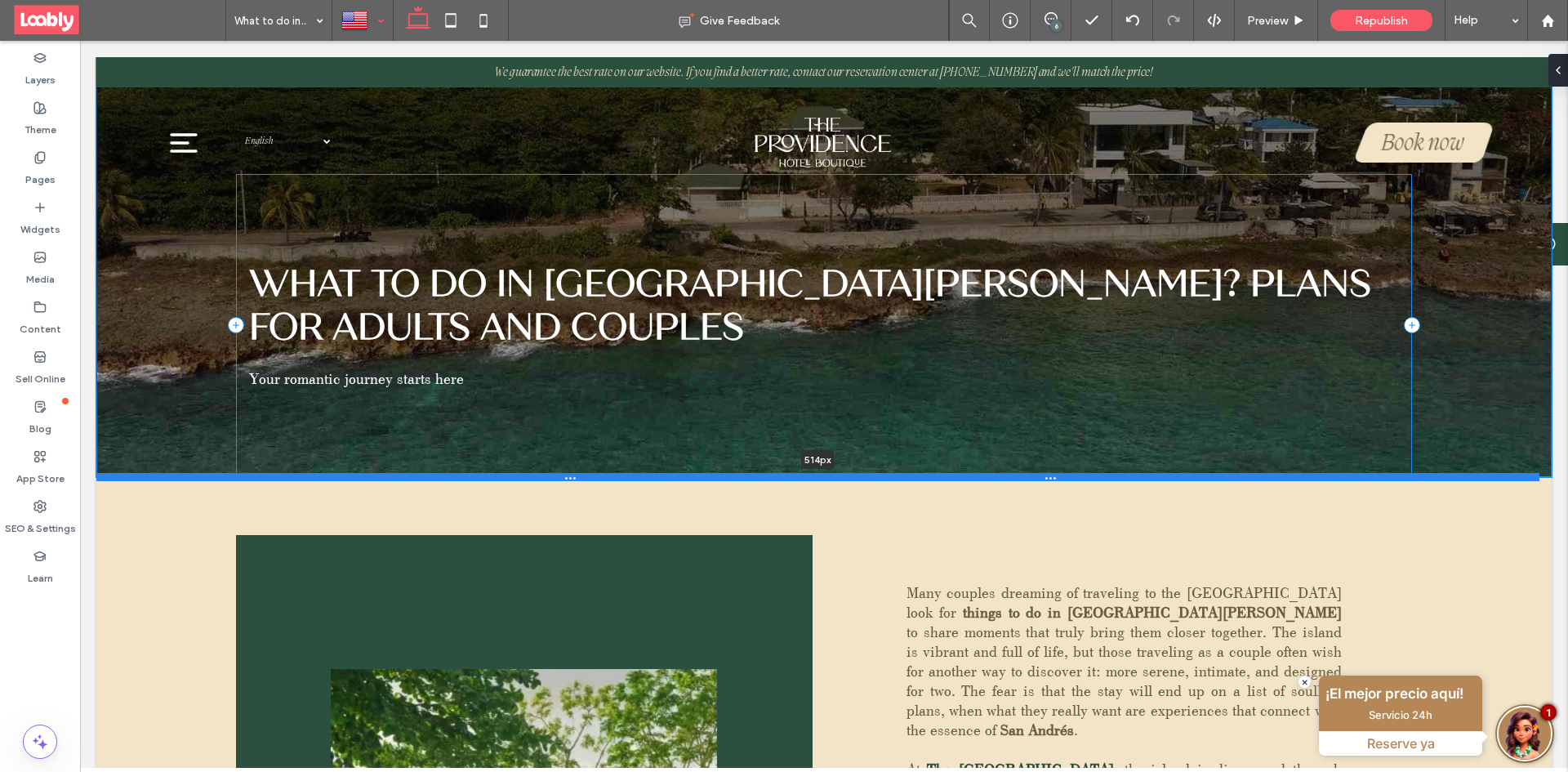
drag, startPoint x: 713, startPoint y: 600, endPoint x: 762, endPoint y: 477, distance: 132.4
click at [762, 477] on div at bounding box center [818, 477] width 1442 height 8
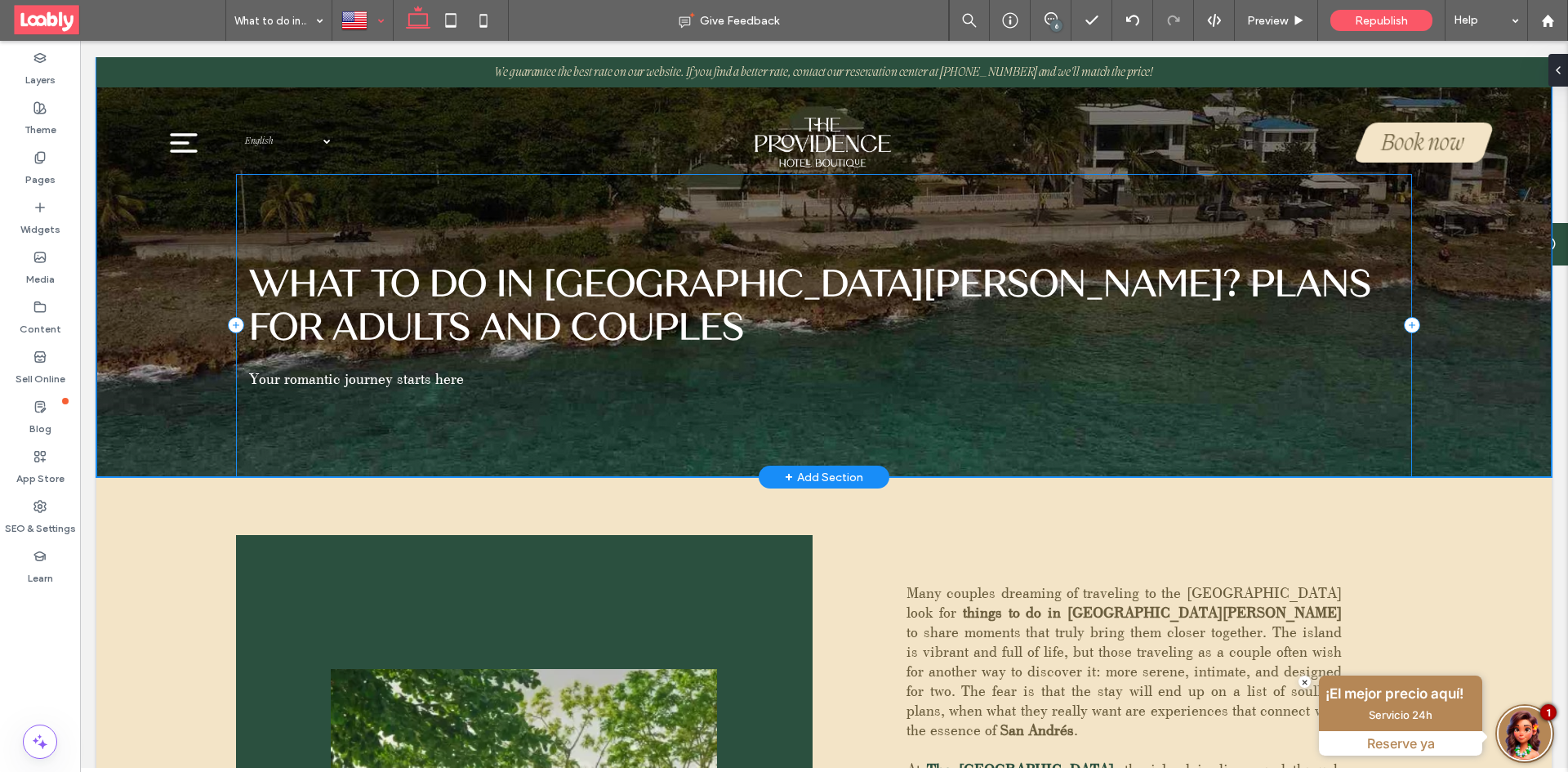
type input "***"
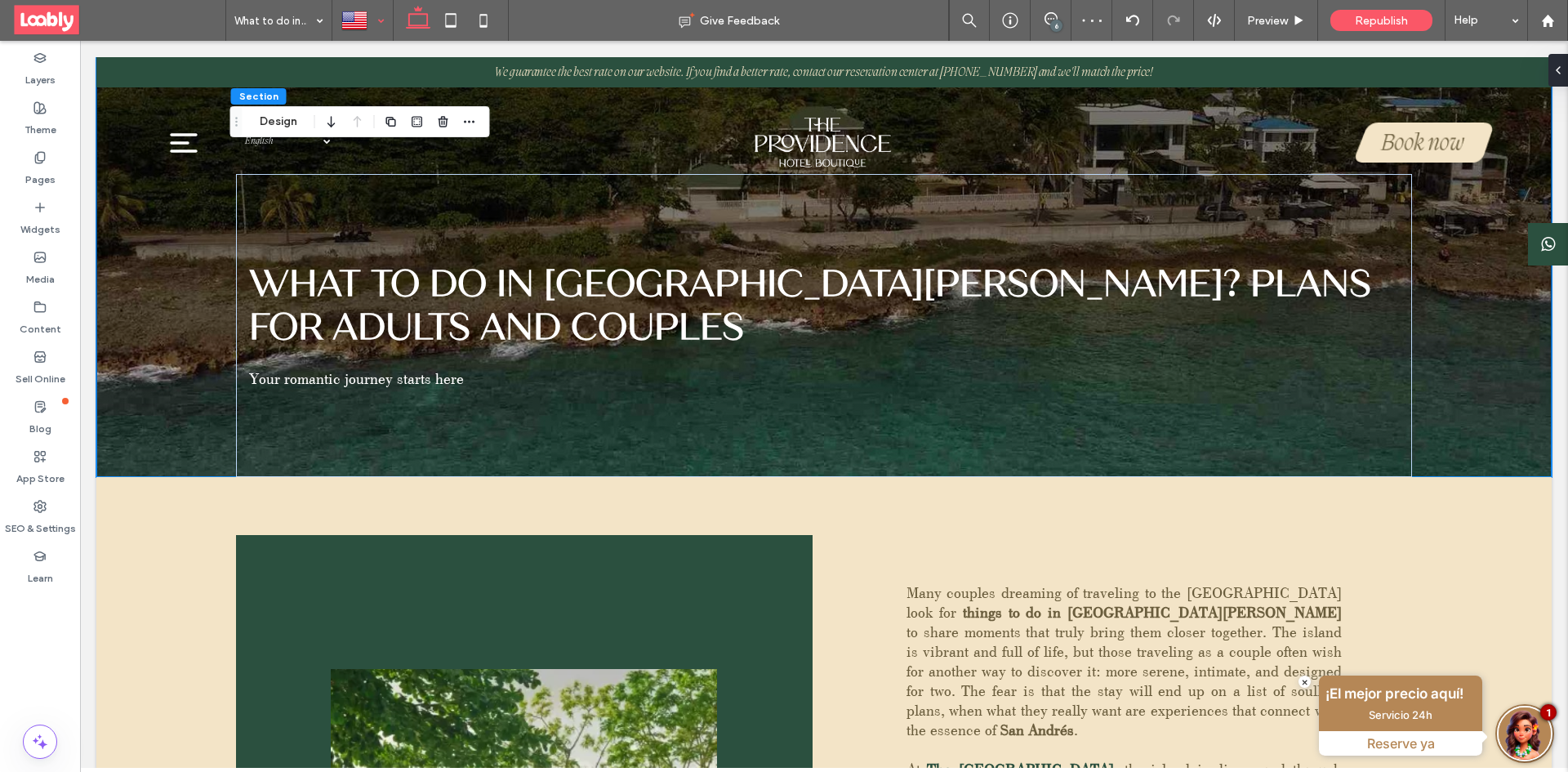
click at [387, 24] on div at bounding box center [362, 20] width 59 height 39
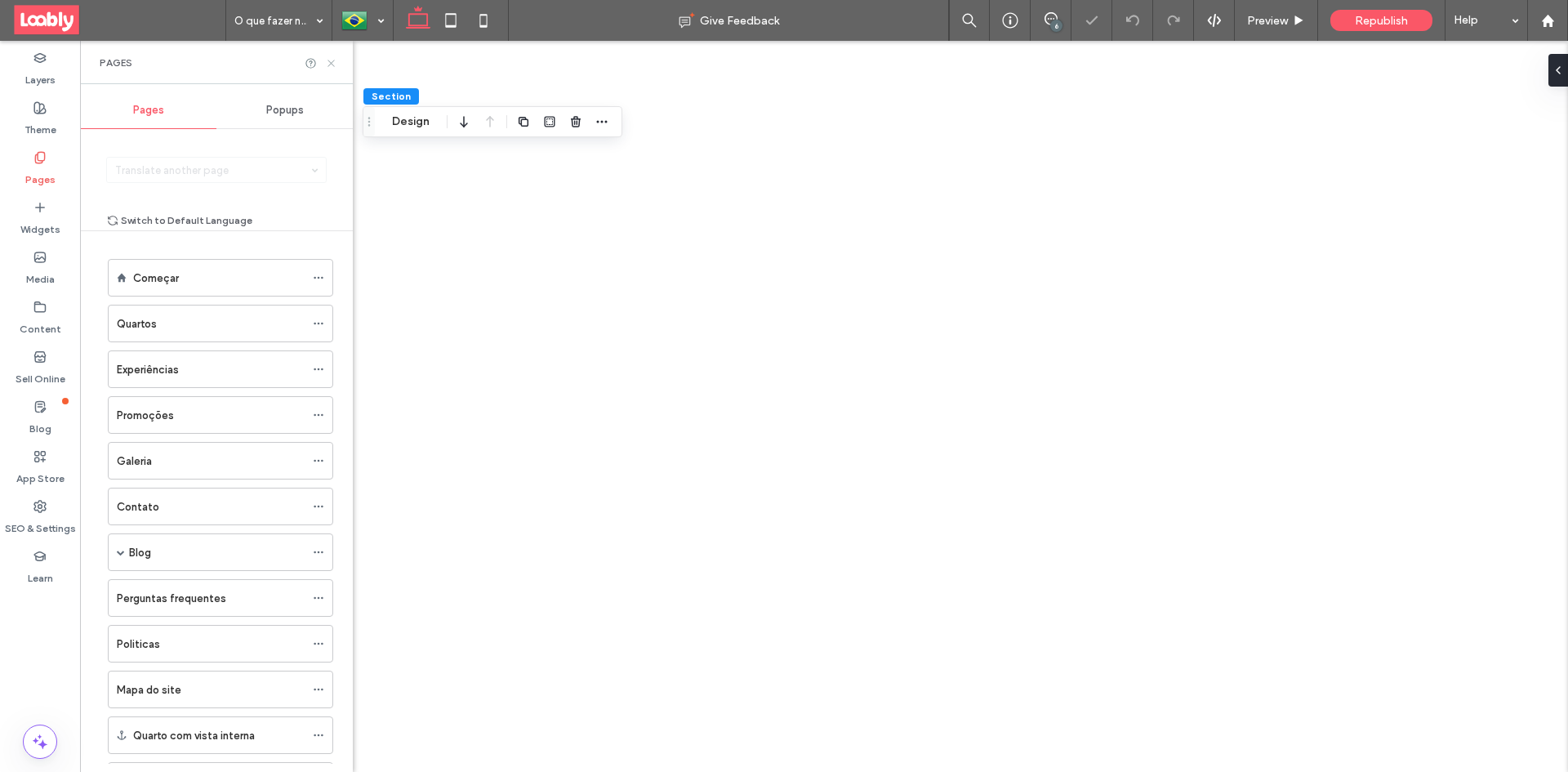
type input "***"
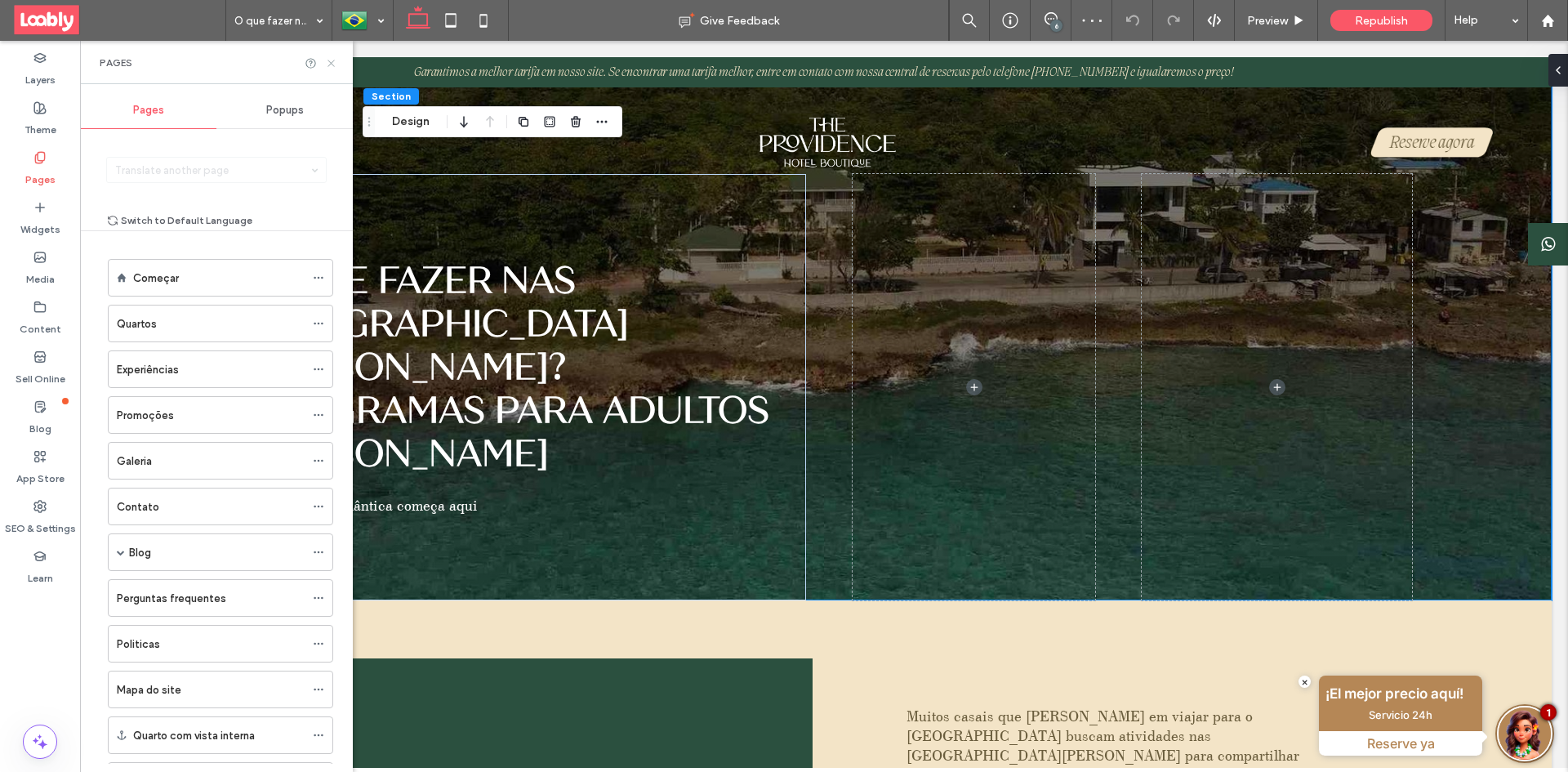
click at [335, 66] on icon at bounding box center [331, 63] width 12 height 12
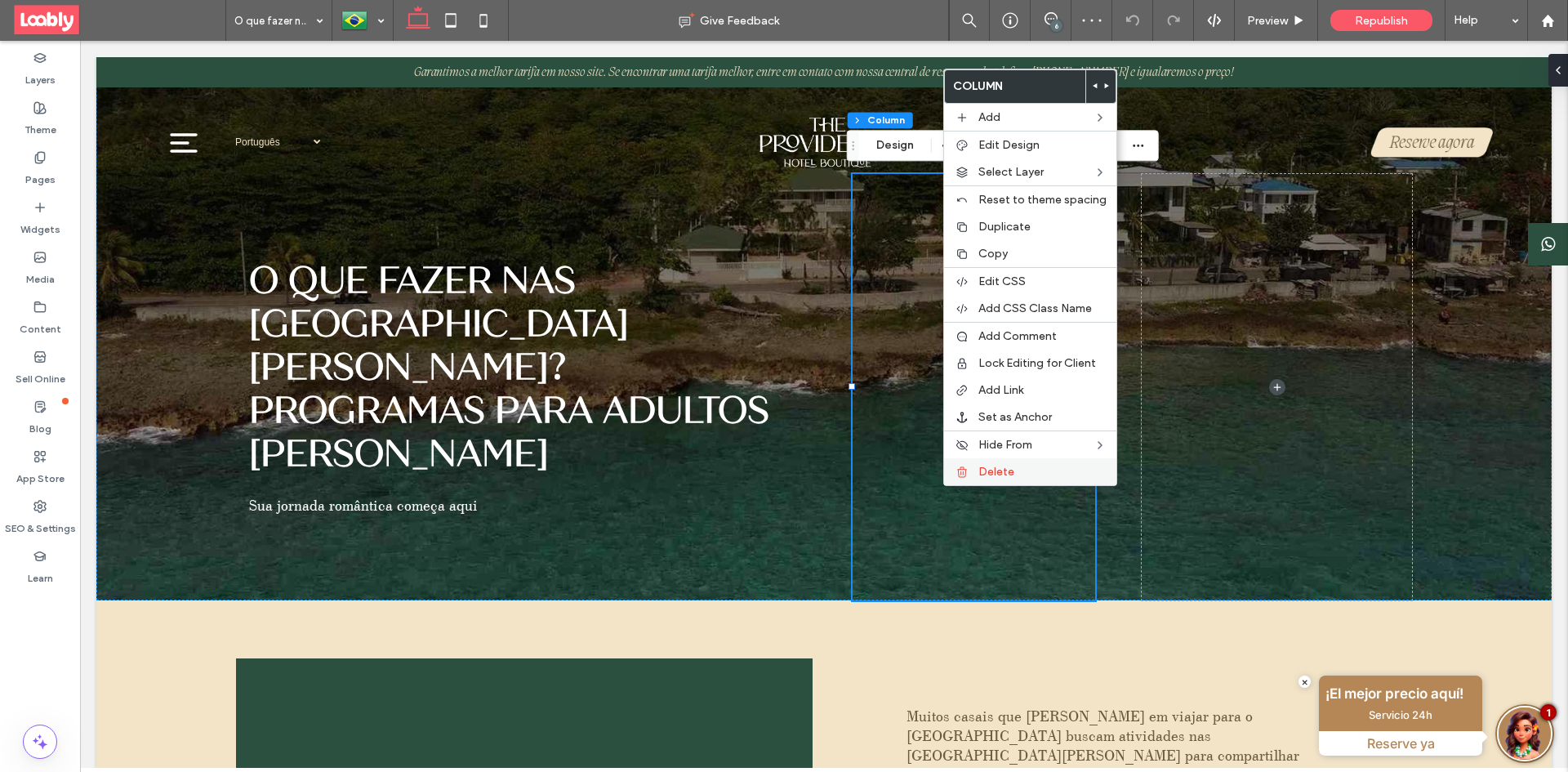
click at [1006, 465] on span "Delete" at bounding box center [996, 472] width 36 height 14
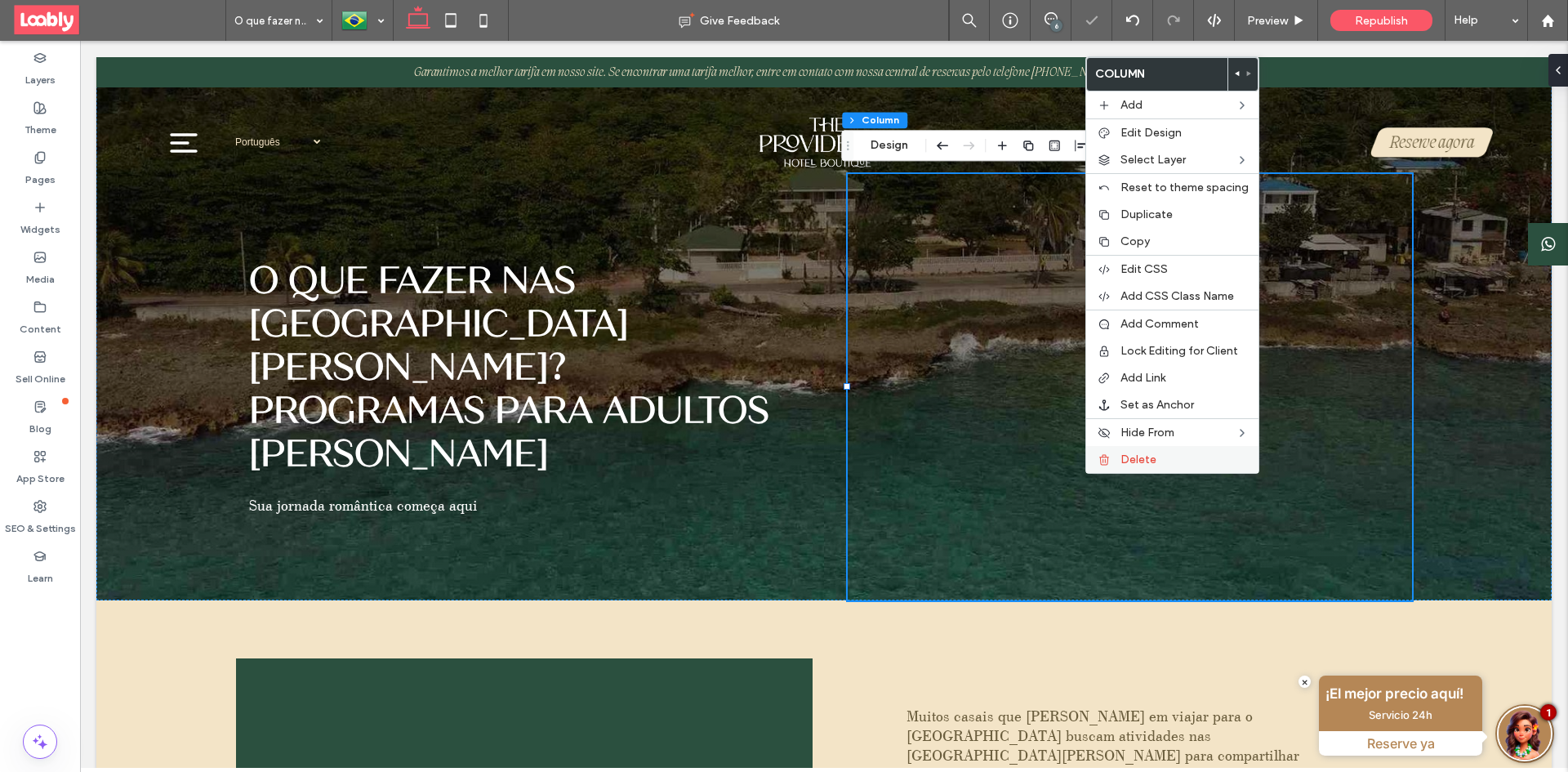
click at [1135, 463] on span "Delete" at bounding box center [1138, 459] width 36 height 14
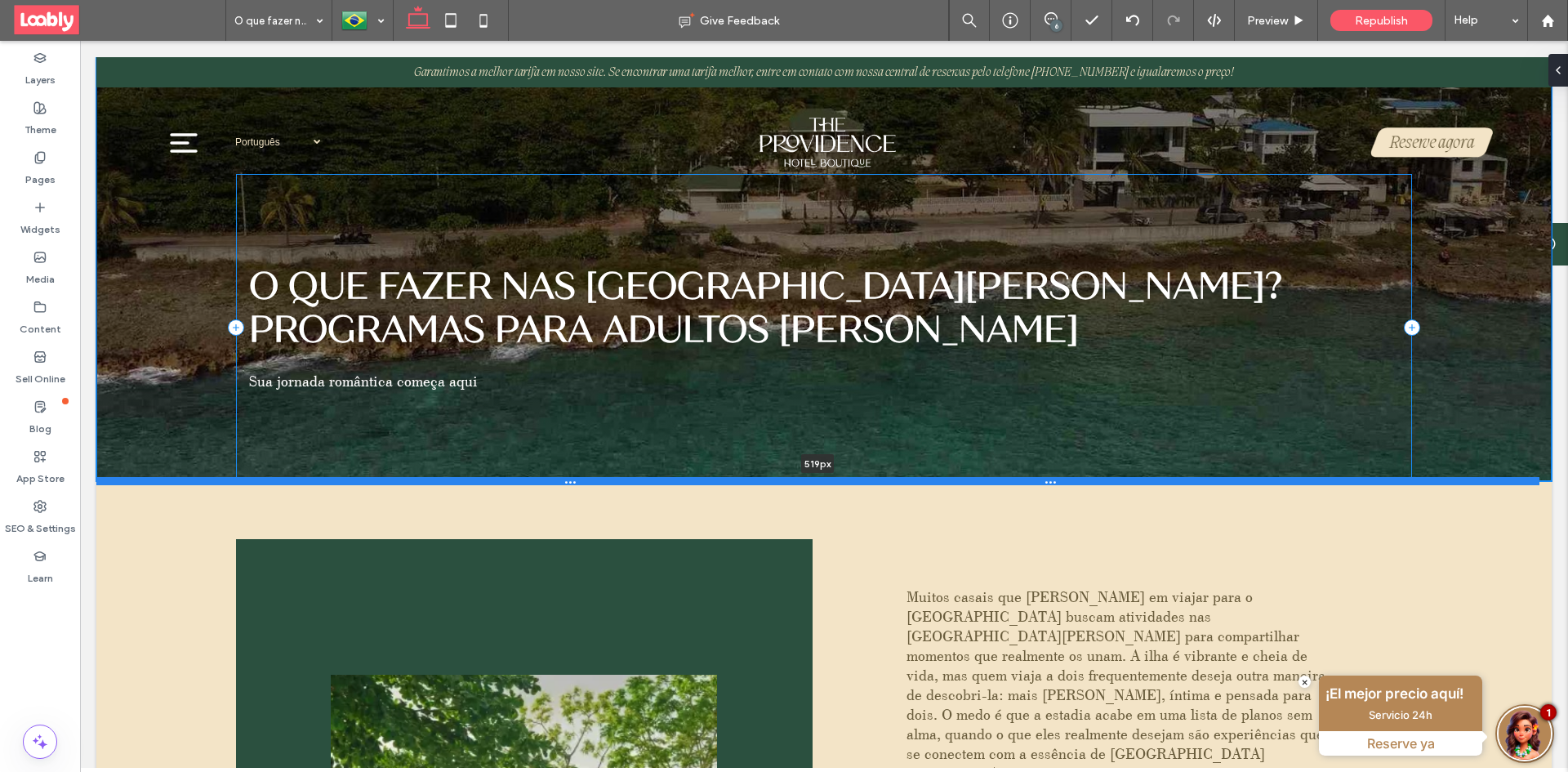
drag, startPoint x: 957, startPoint y: 598, endPoint x: 1034, endPoint y: 479, distance: 141.7
click at [1034, 479] on div at bounding box center [818, 481] width 1442 height 8
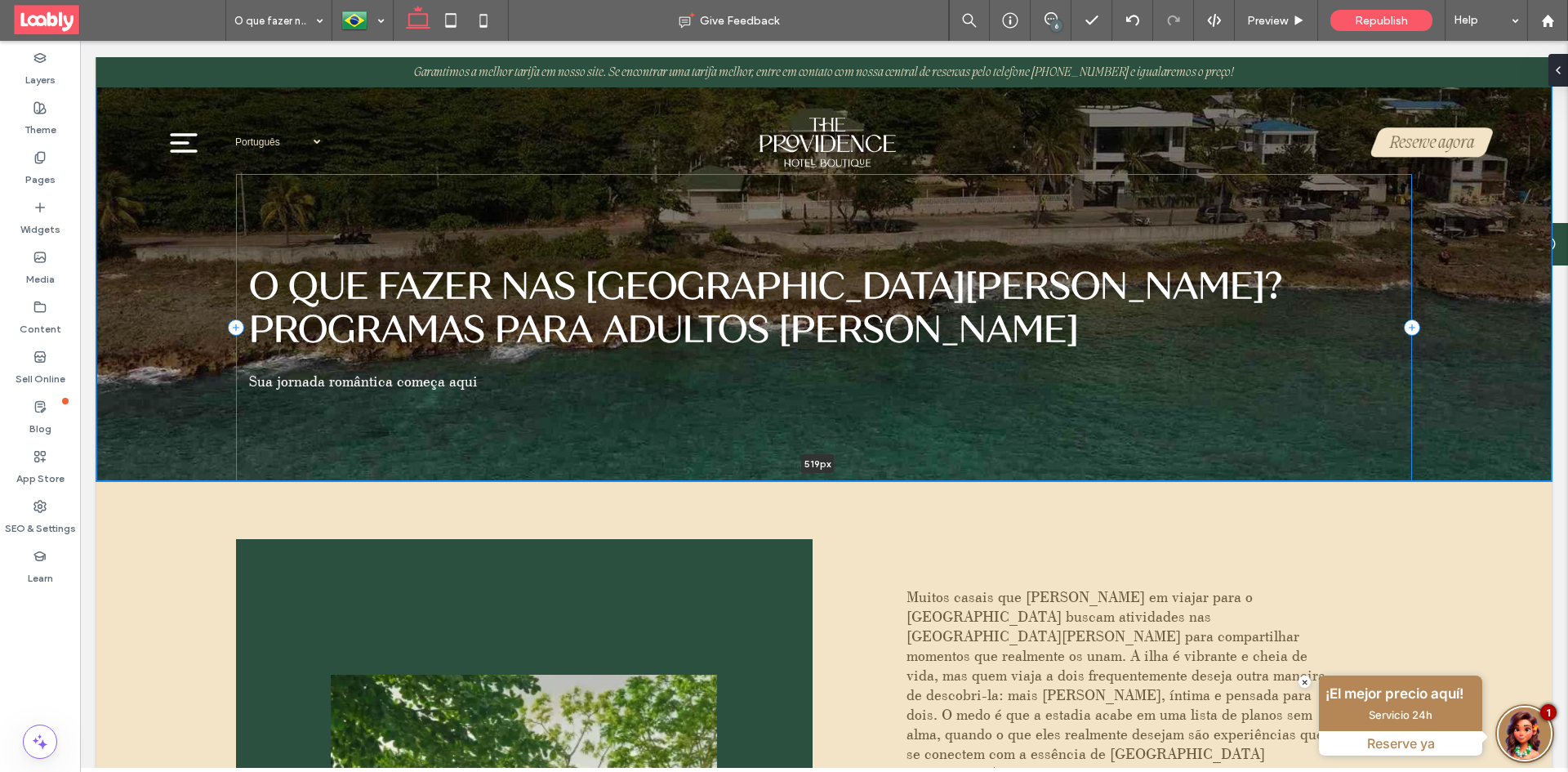
type input "***"
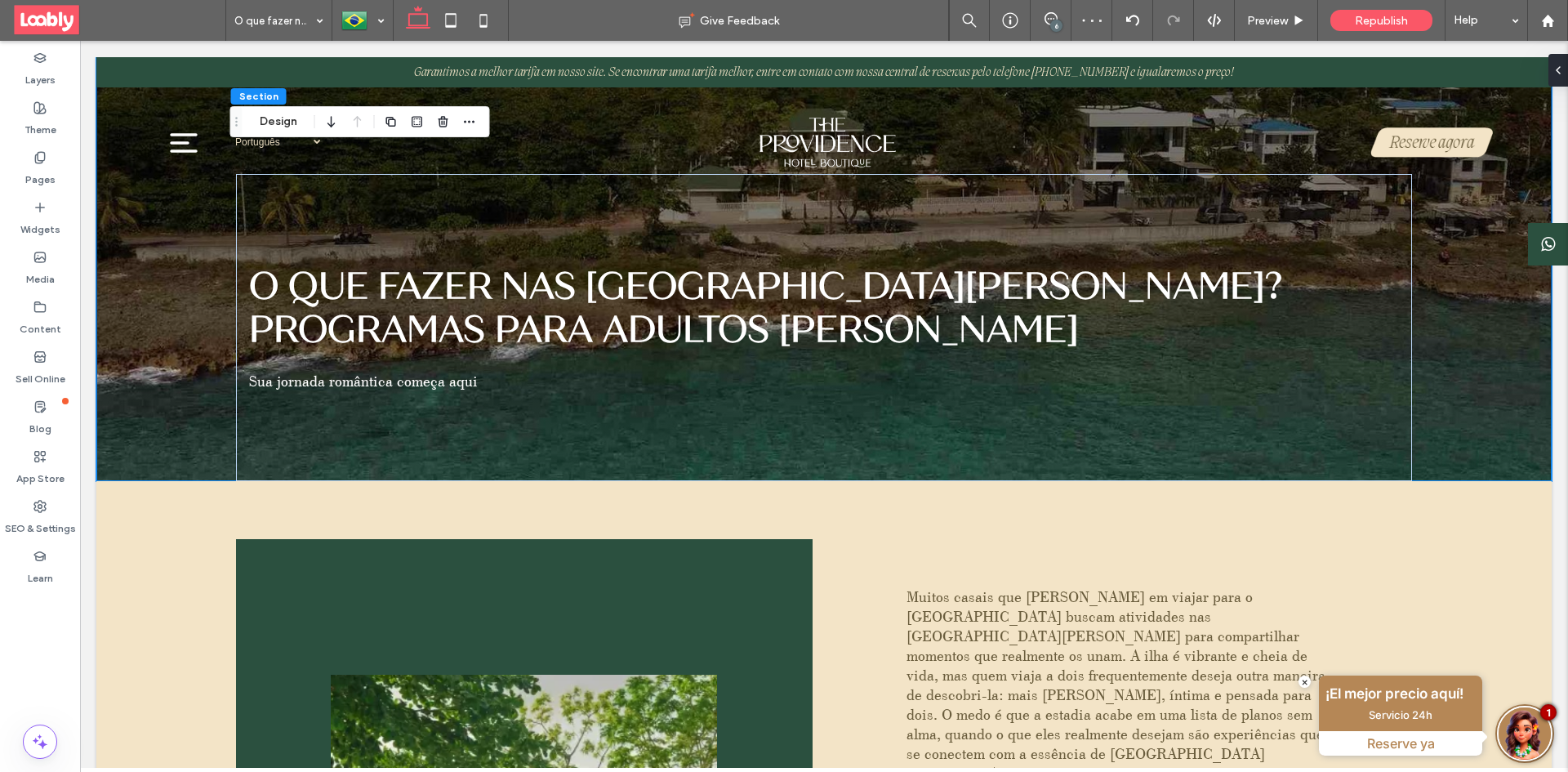
click at [388, 27] on div at bounding box center [362, 20] width 59 height 39
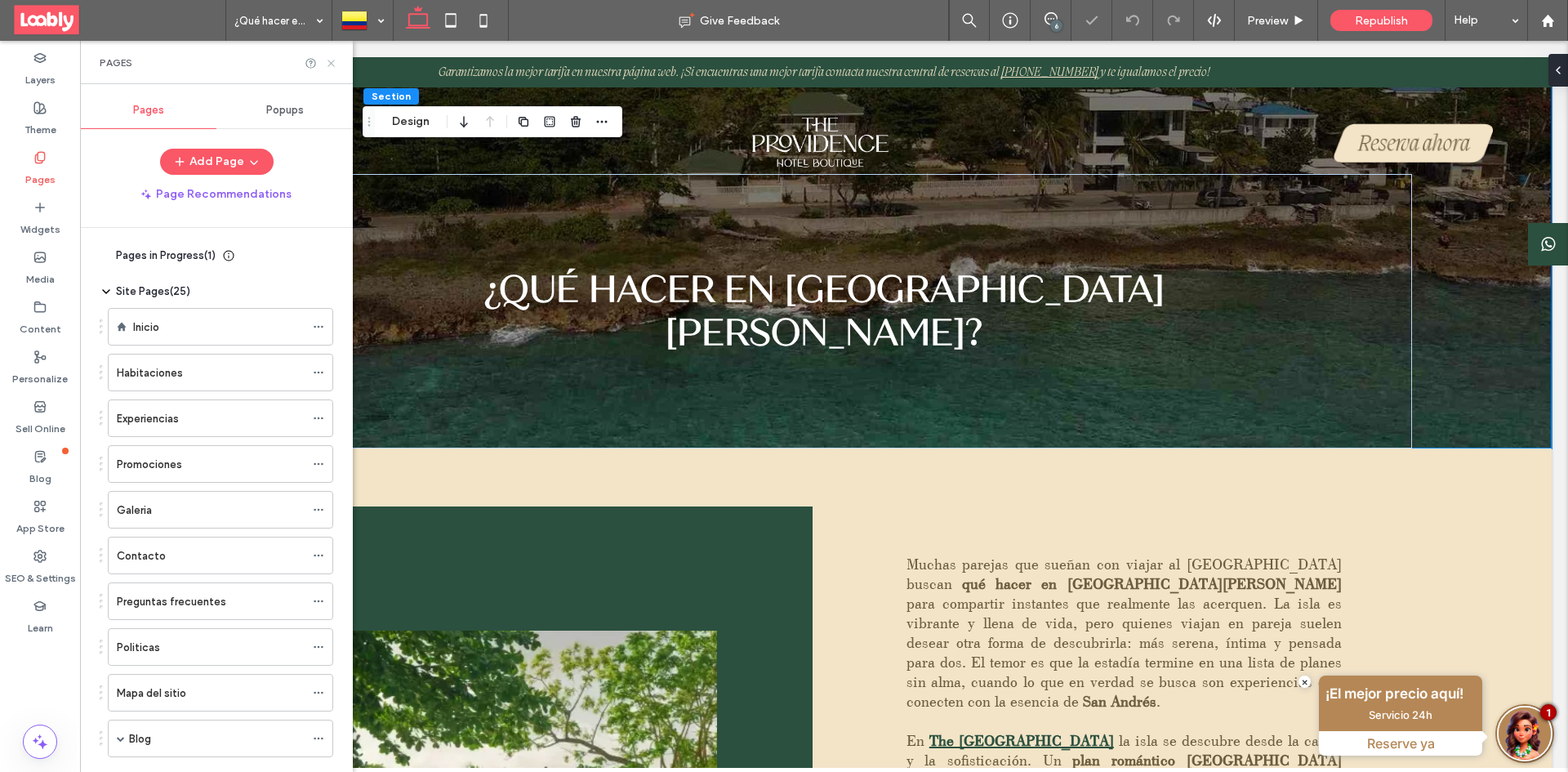
click at [332, 67] on icon at bounding box center [331, 63] width 12 height 12
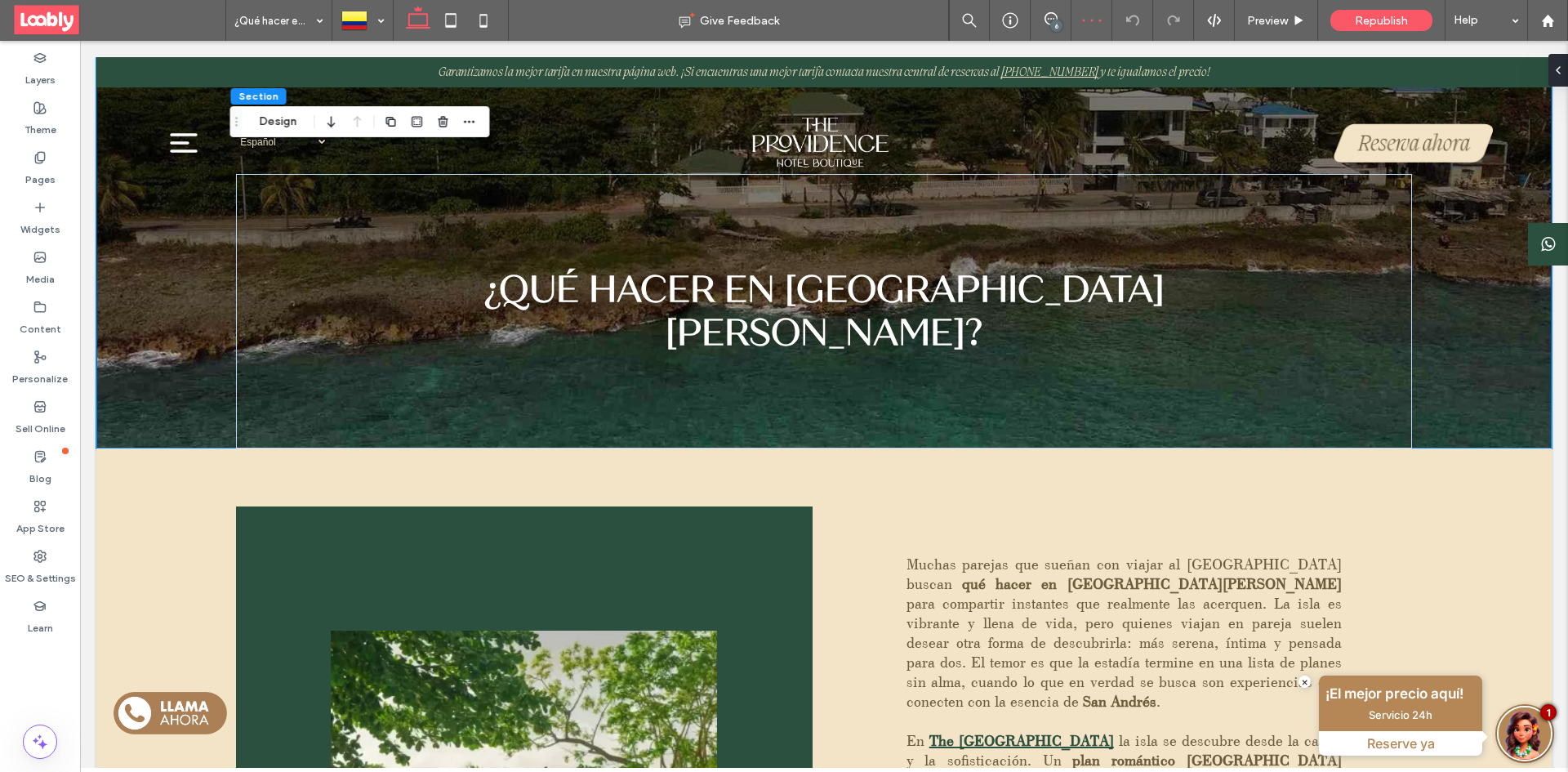
click at [1053, 22] on div "6" at bounding box center [1056, 26] width 12 height 12
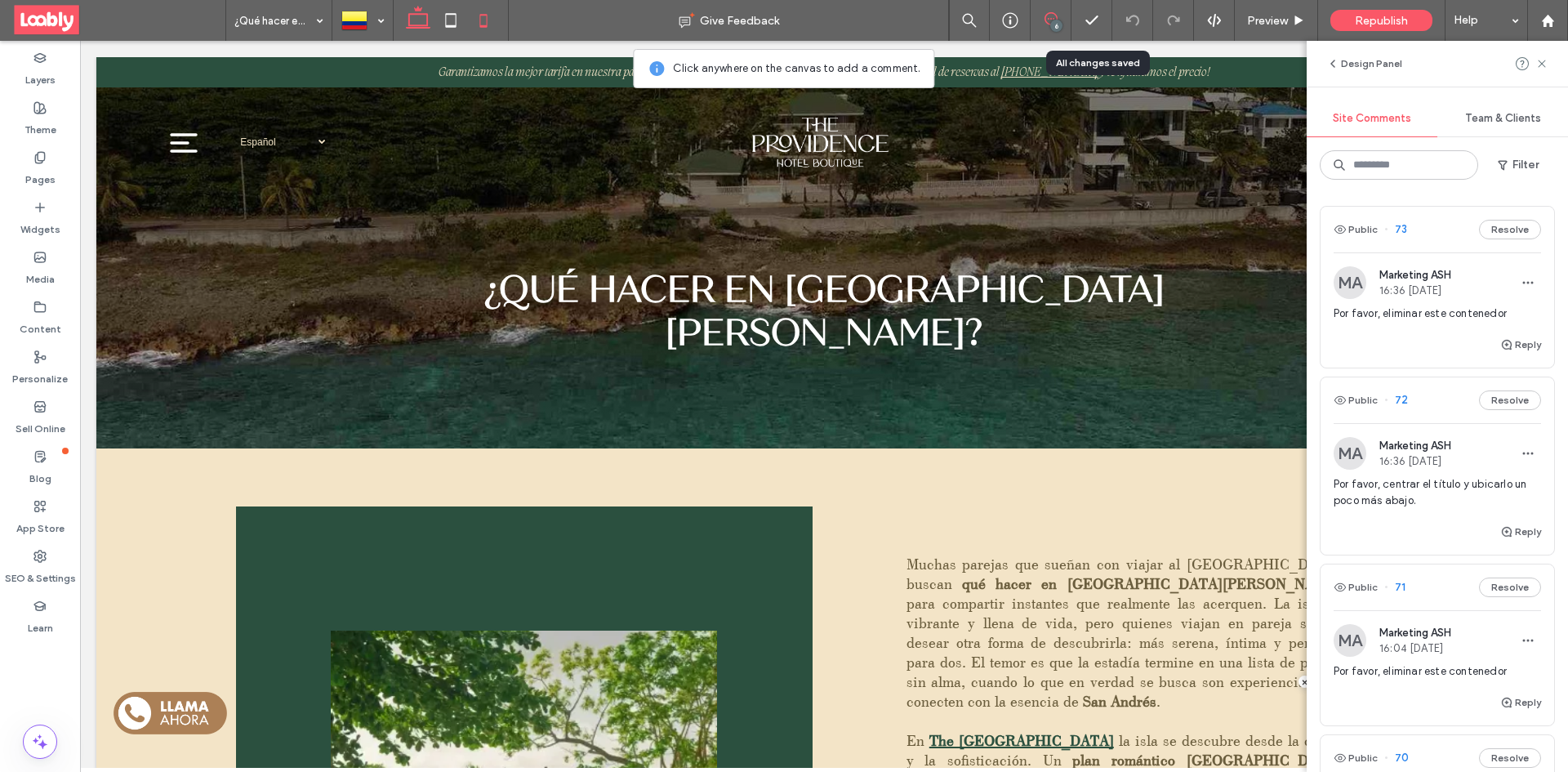
click at [470, 12] on icon at bounding box center [482, 20] width 32 height 32
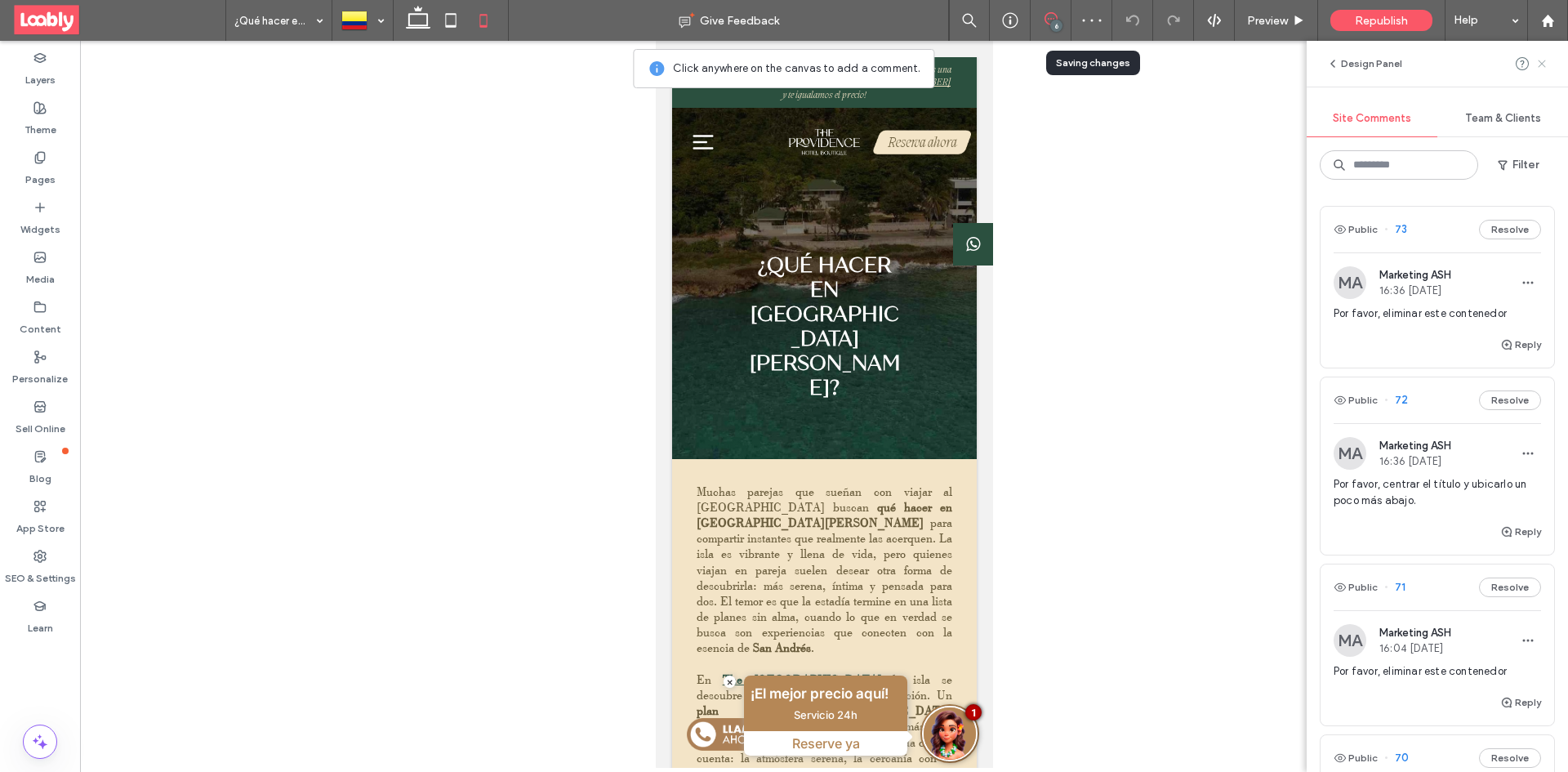
click at [1541, 66] on use at bounding box center [1541, 63] width 7 height 7
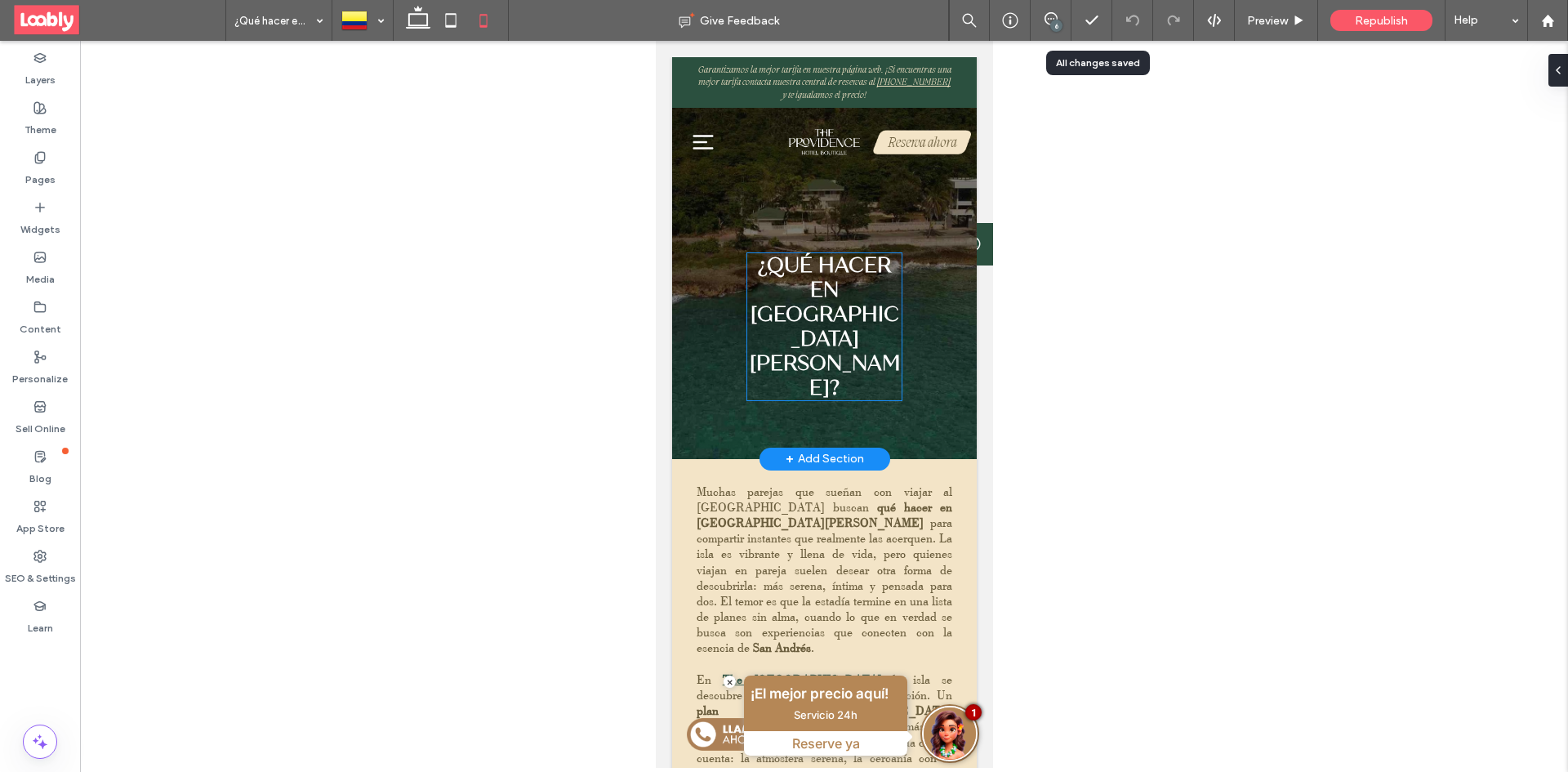
click at [845, 290] on strong "¿Qué hacer en San Andrés Islas?" at bounding box center [824, 326] width 151 height 147
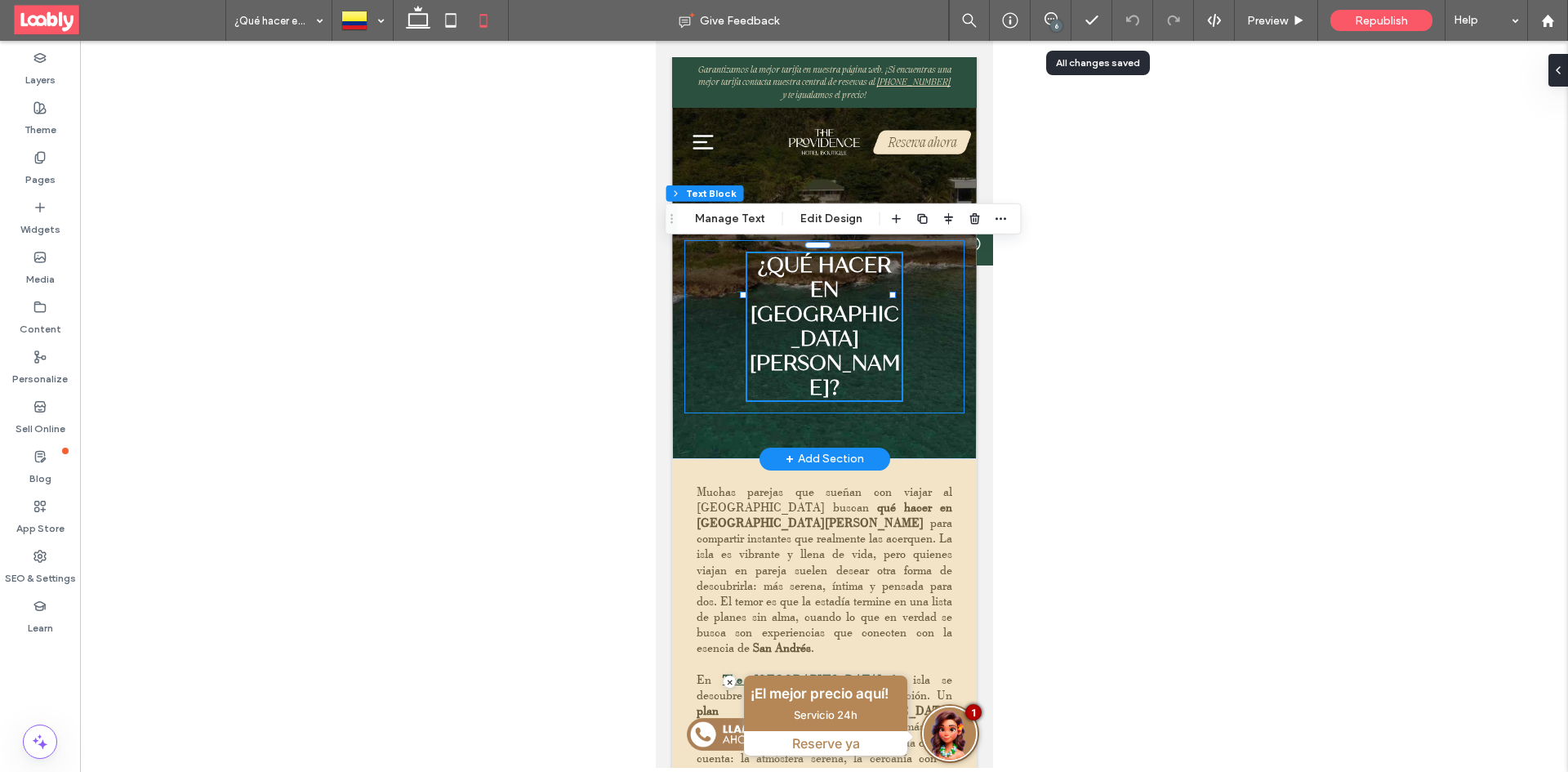
click at [895, 298] on div "¿Qué hacer en San Andrés Islas?" at bounding box center [824, 327] width 280 height 173
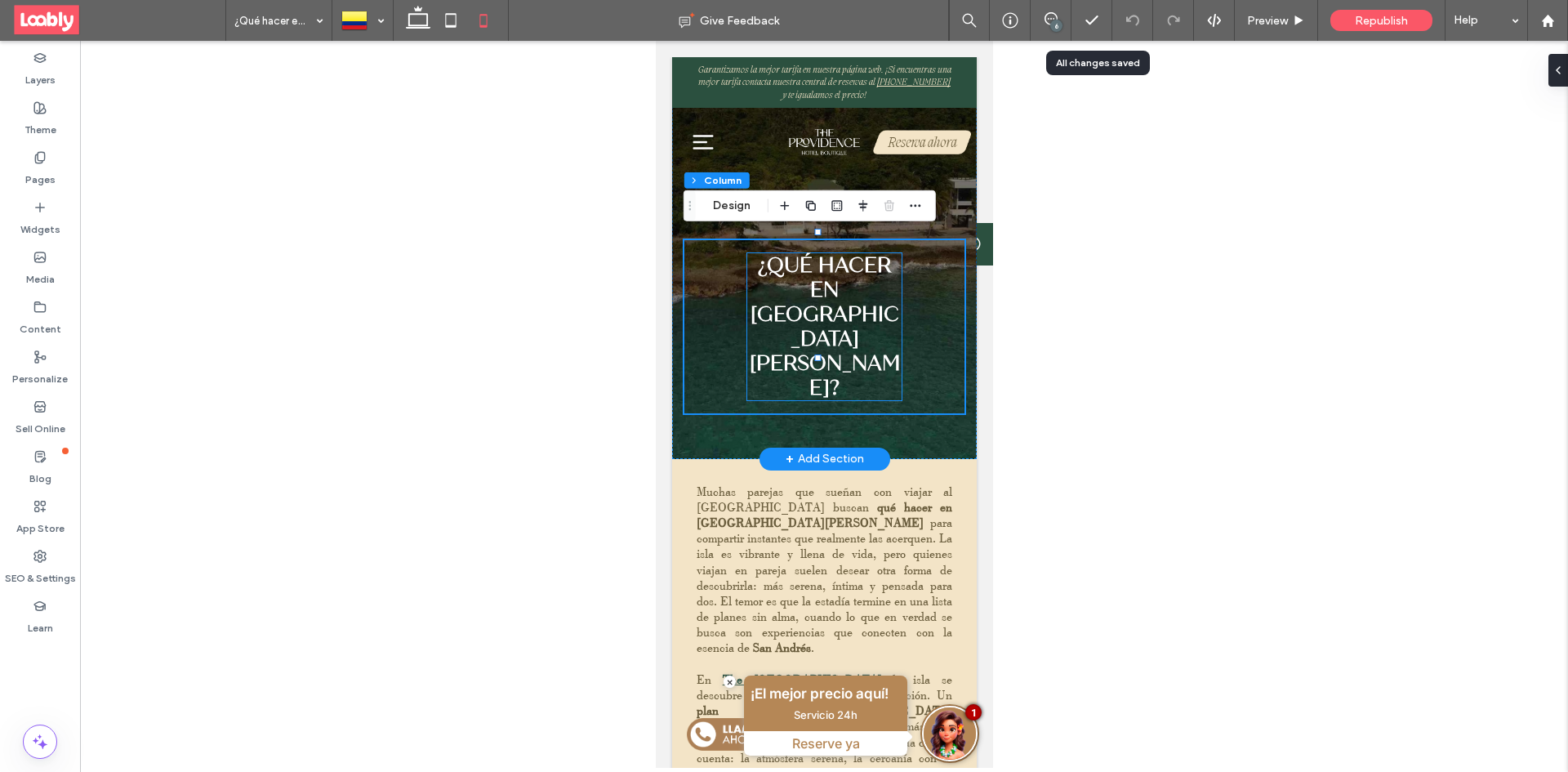
click at [863, 272] on h1 "¿Qué hacer en San Andrés Islas?" at bounding box center [824, 326] width 155 height 147
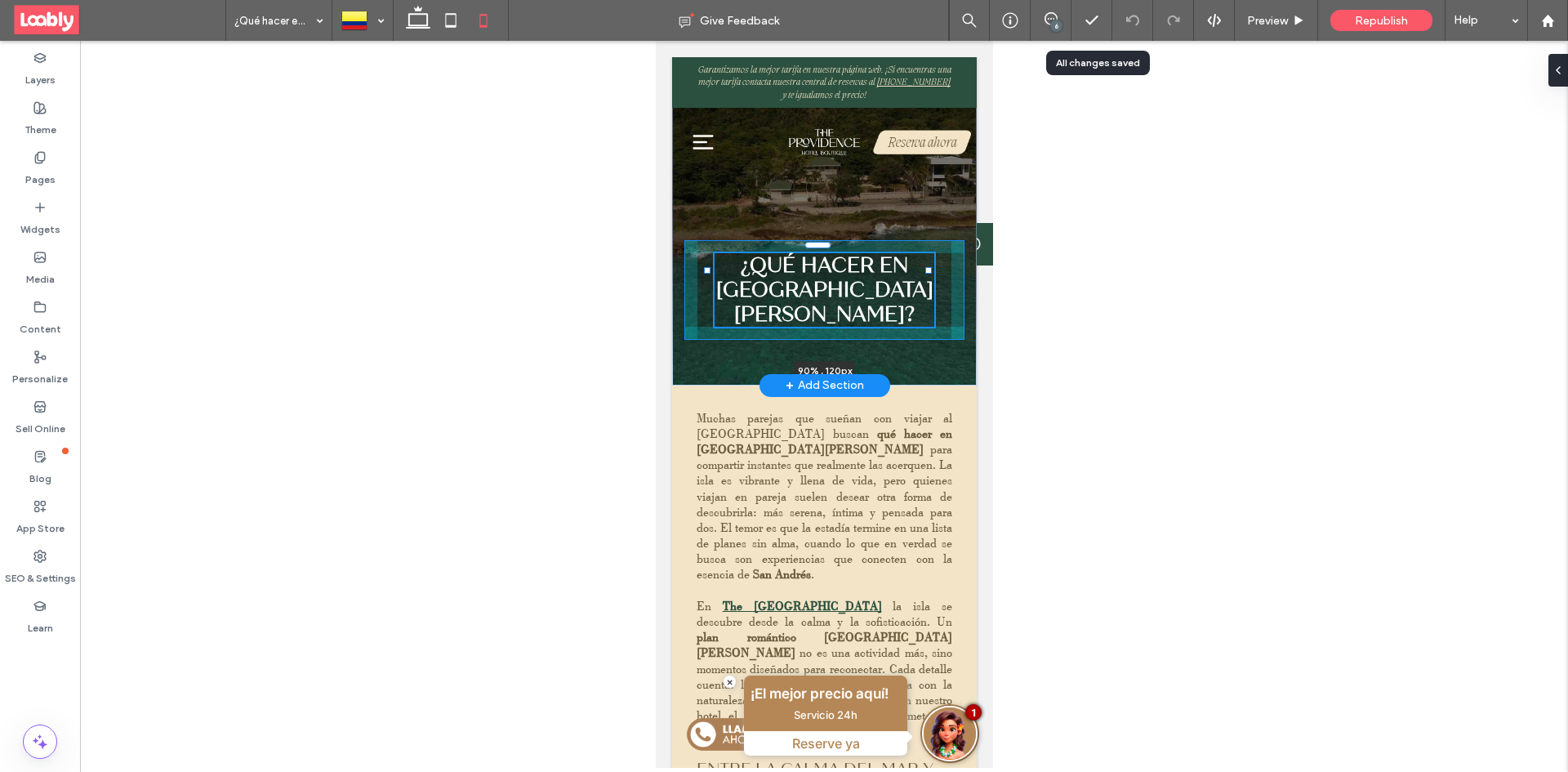
drag, startPoint x: 891, startPoint y: 293, endPoint x: 927, endPoint y: 289, distance: 36.2
click at [927, 289] on div "¿Qué hacer en San Andrés Islas? 90% , 120px" at bounding box center [824, 221] width 304 height 329
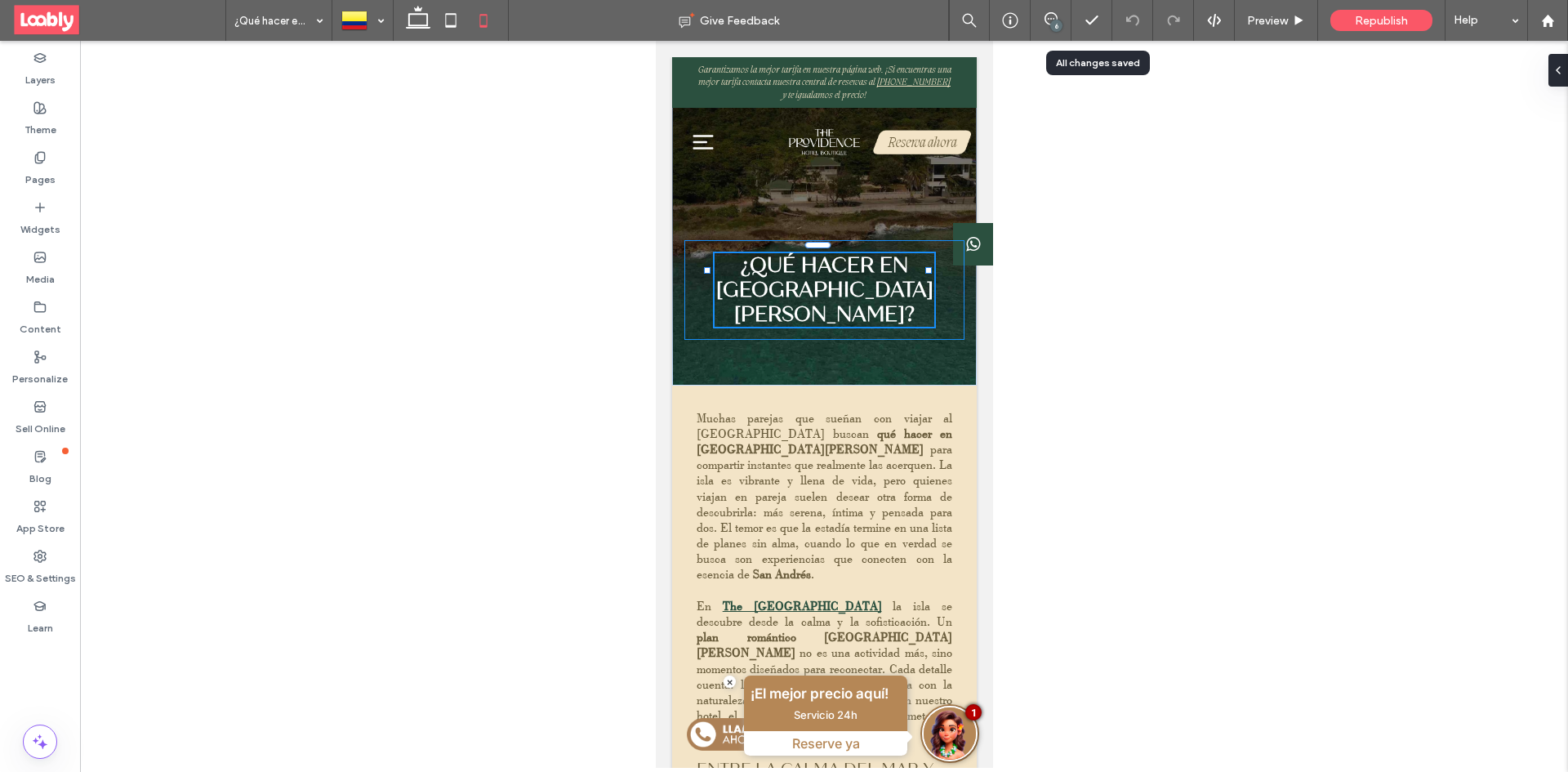
type input "**"
type input "****"
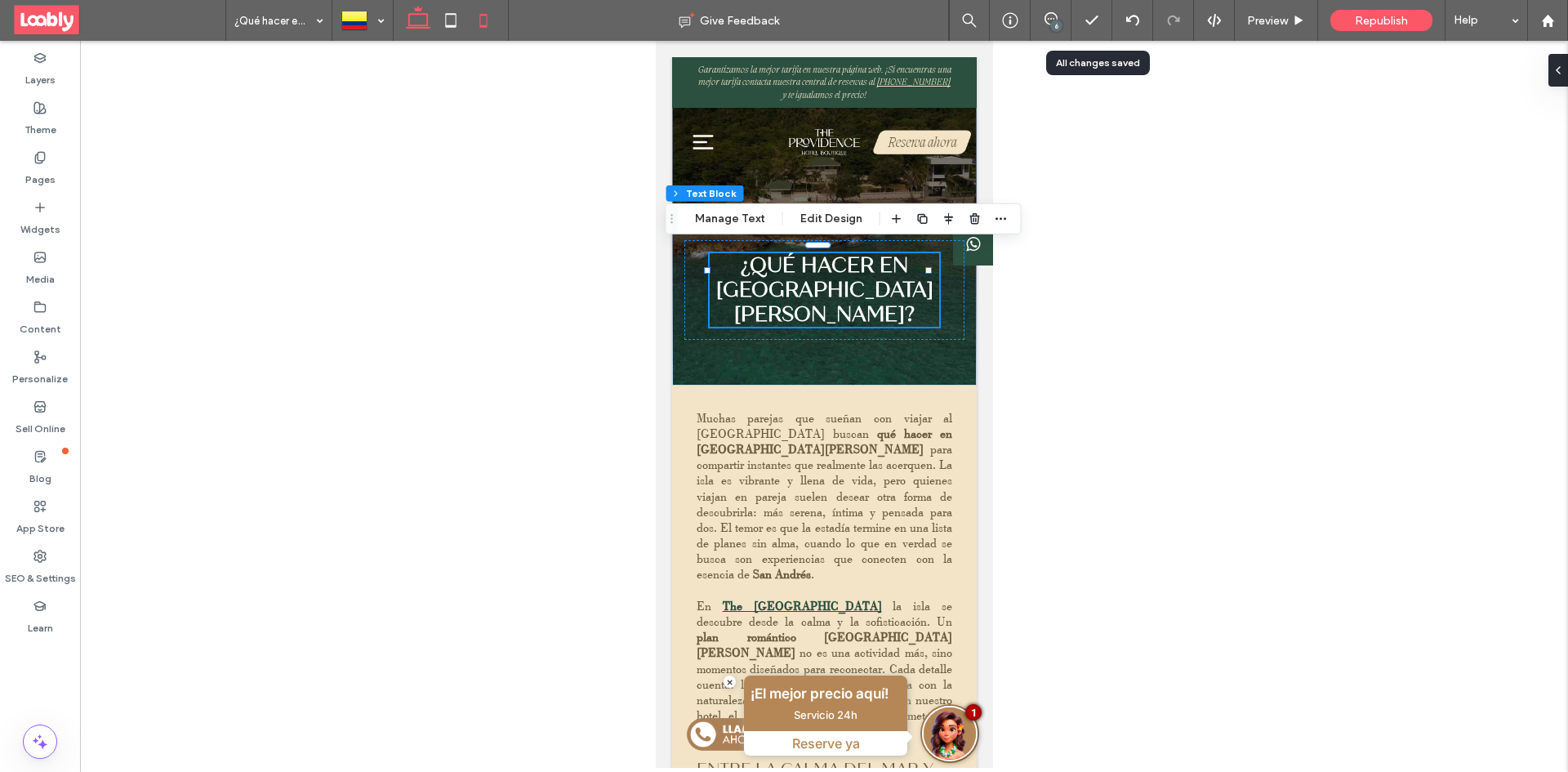
click at [422, 27] on use at bounding box center [418, 17] width 24 height 22
type input "**"
type input "****"
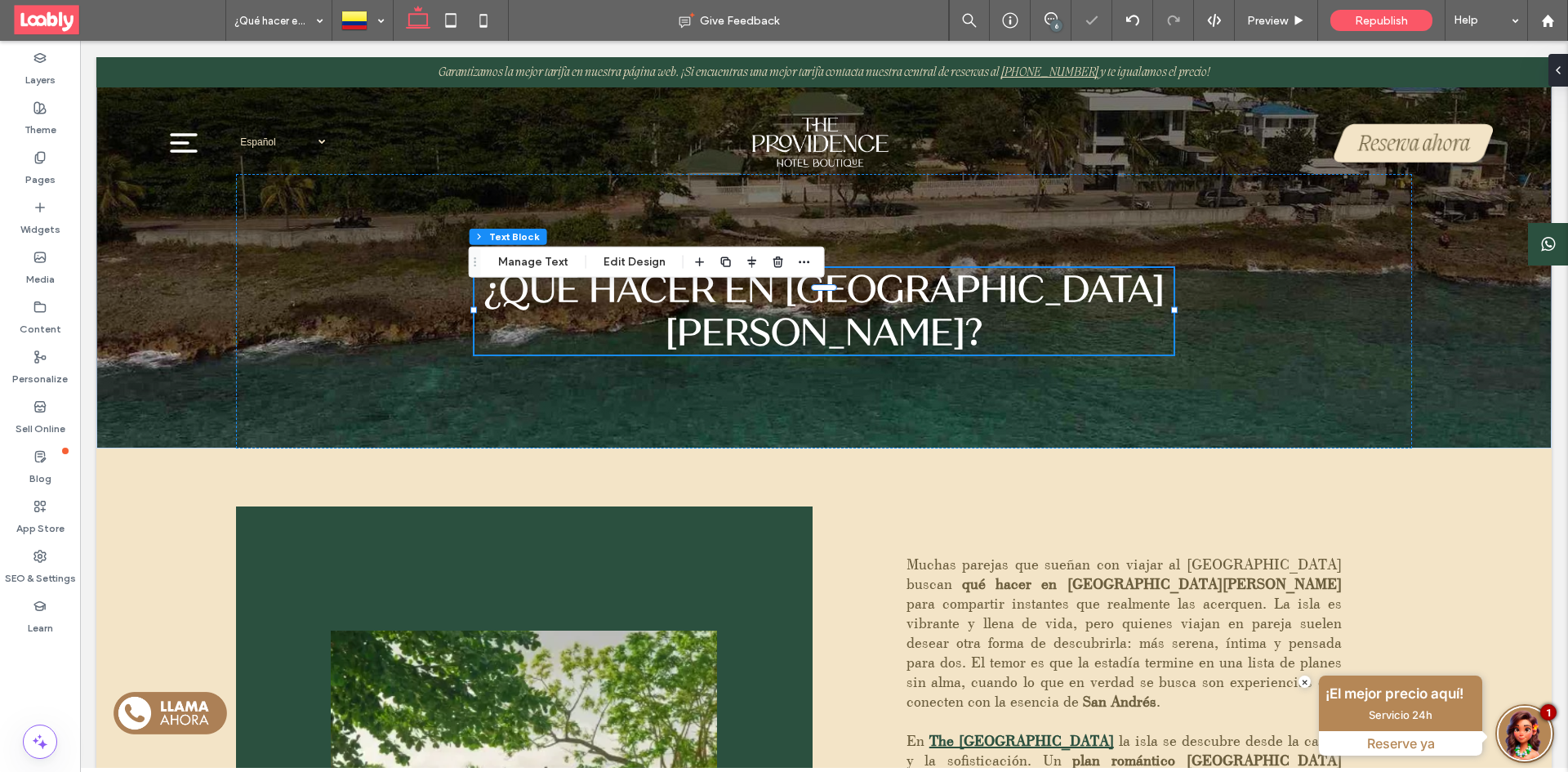
click at [1056, 22] on div "6" at bounding box center [1056, 26] width 12 height 12
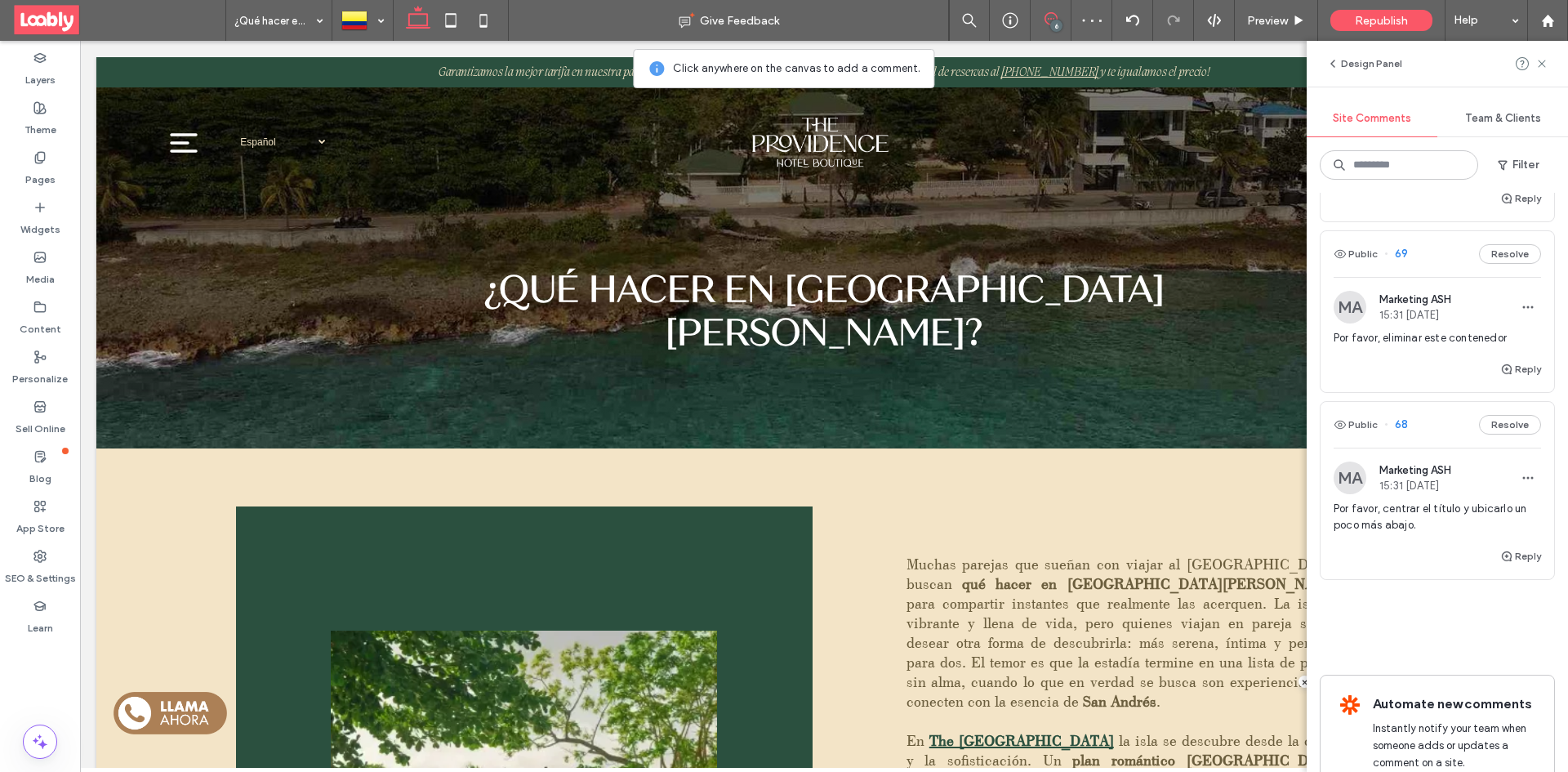
scroll to position [735, 0]
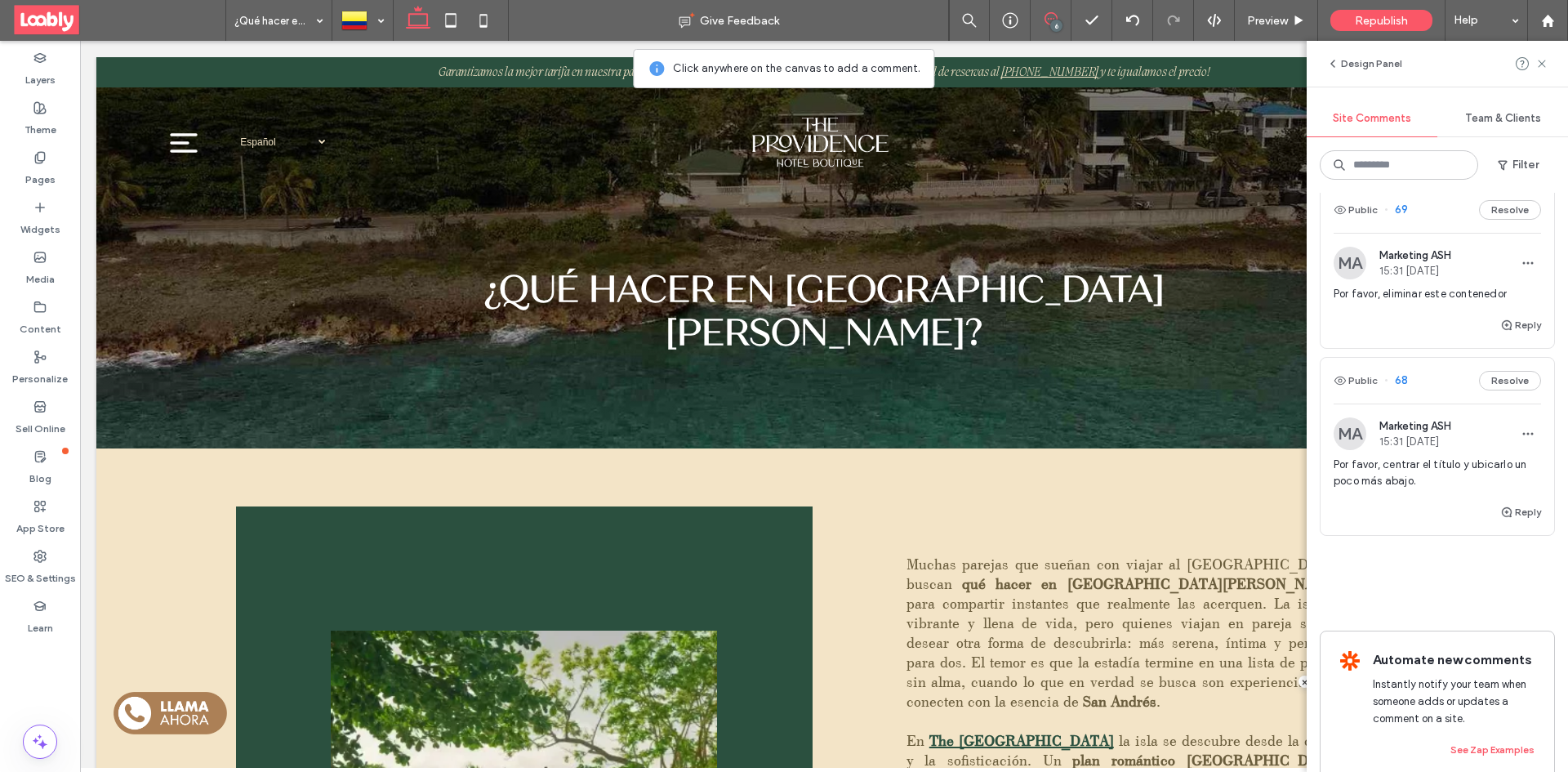
click at [1425, 379] on div "Public 68 Resolve" at bounding box center [1437, 380] width 234 height 46
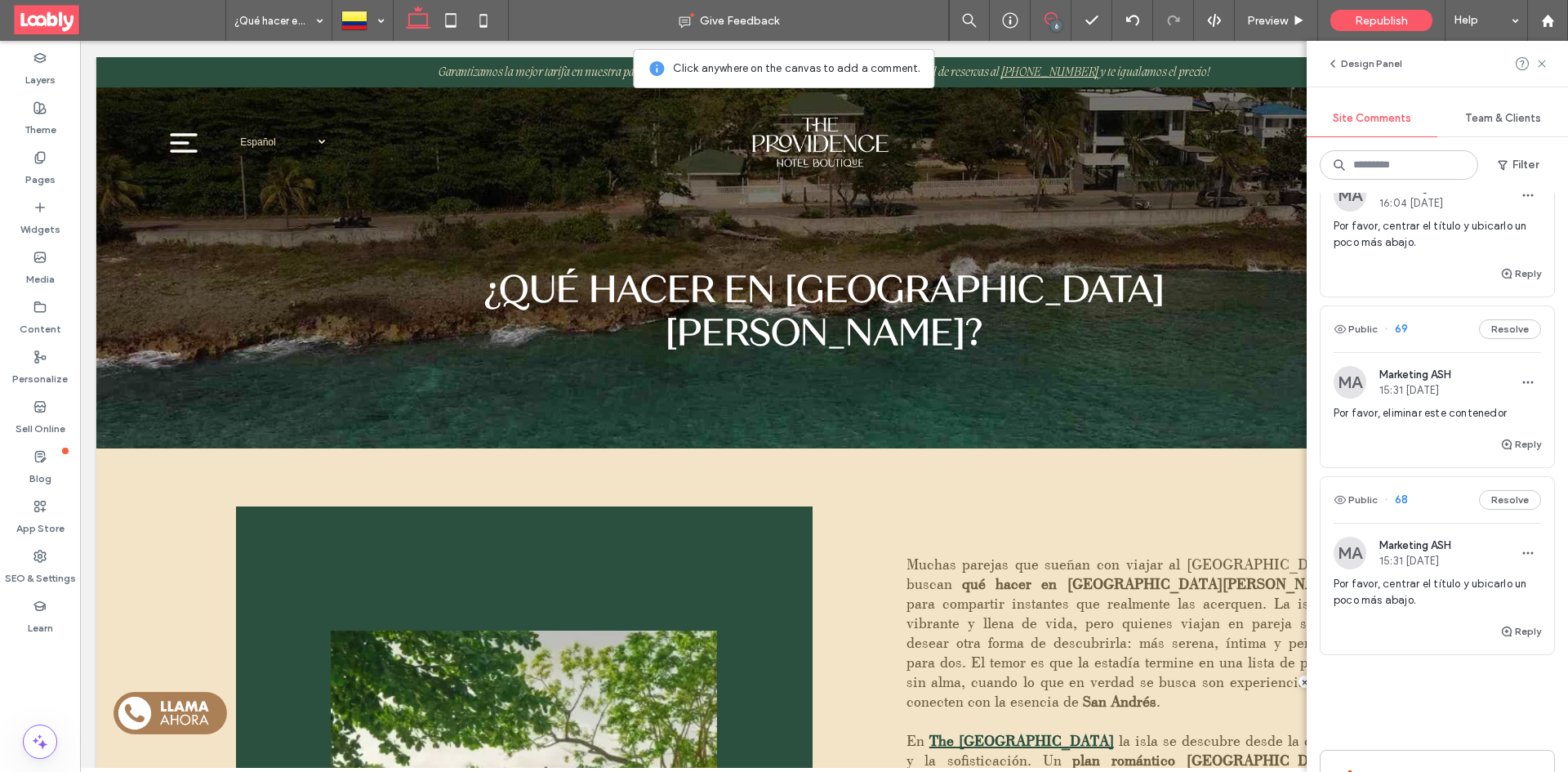
scroll to position [572, 0]
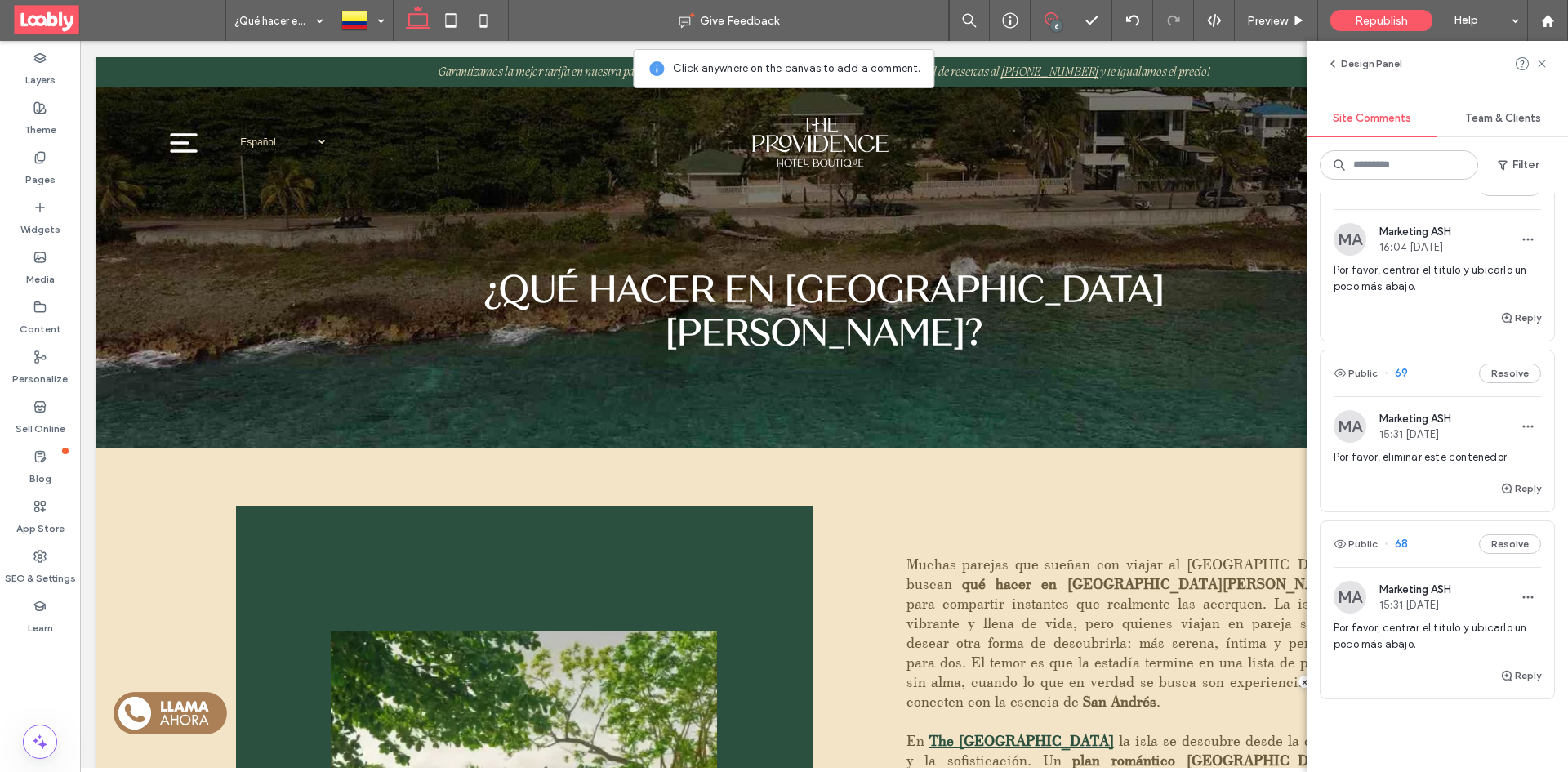
click at [1428, 375] on div "Public 69 Resolve" at bounding box center [1437, 373] width 234 height 46
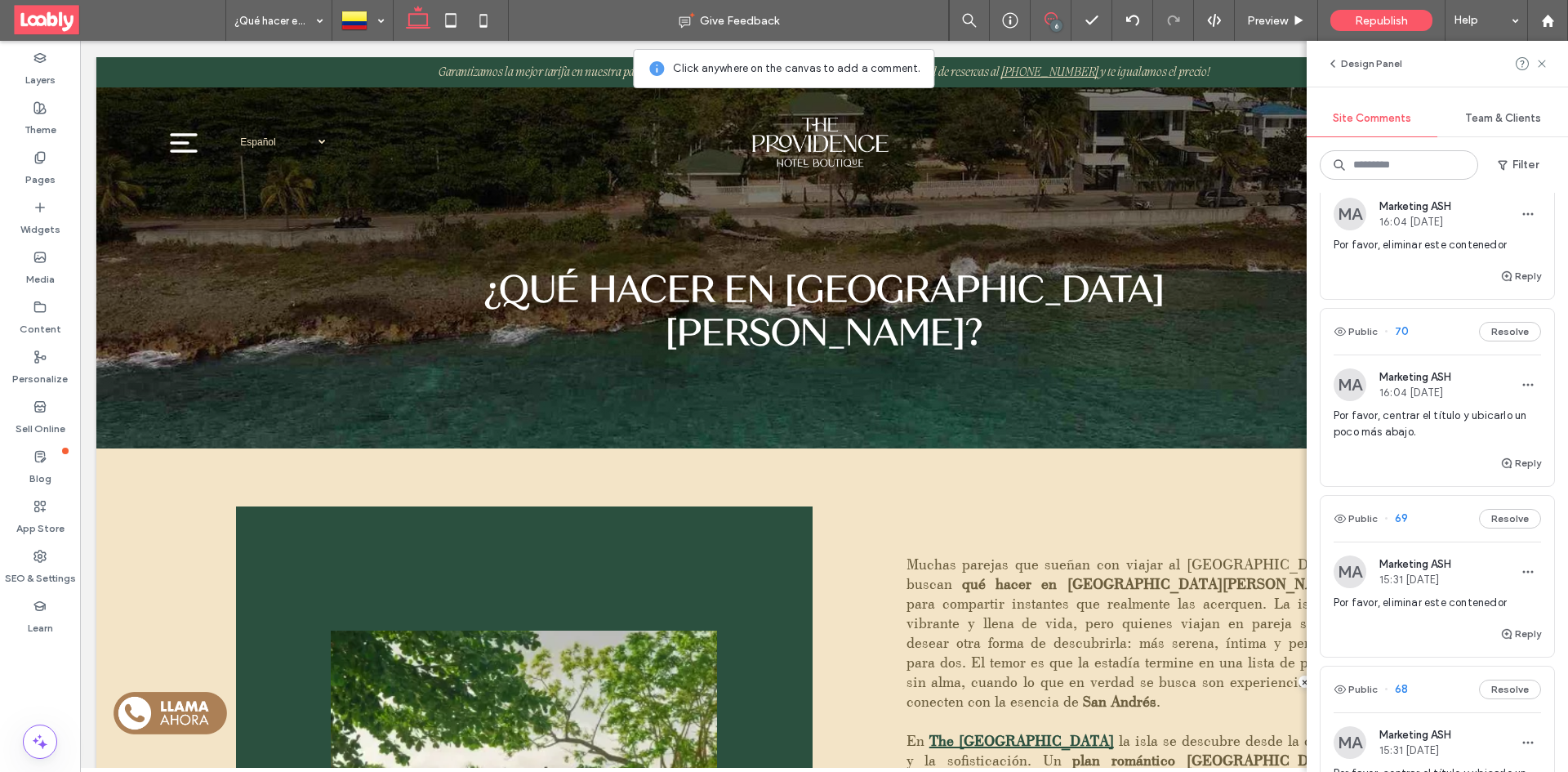
scroll to position [408, 0]
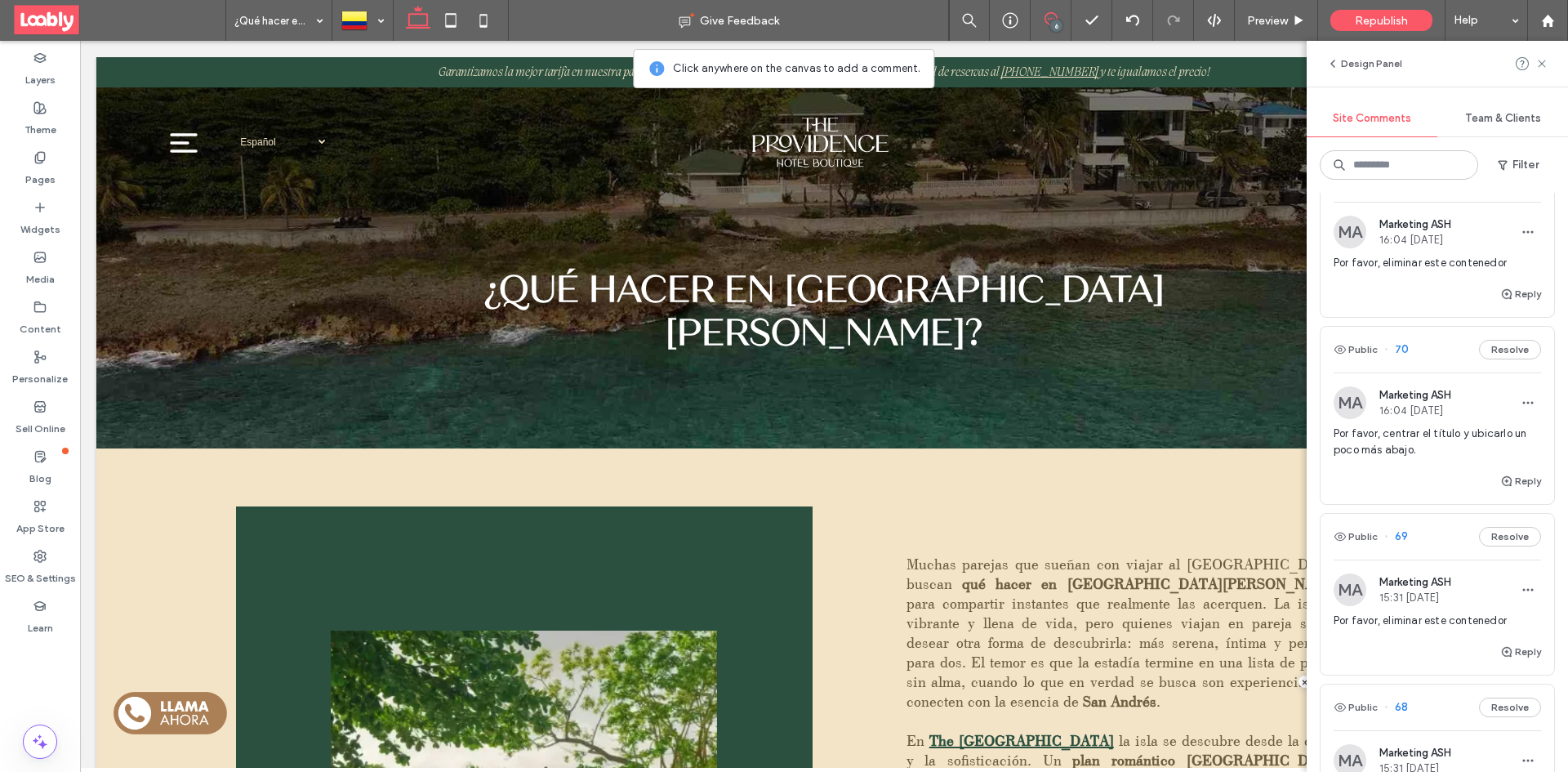
click at [1432, 354] on div "Public 70 Resolve" at bounding box center [1437, 349] width 234 height 46
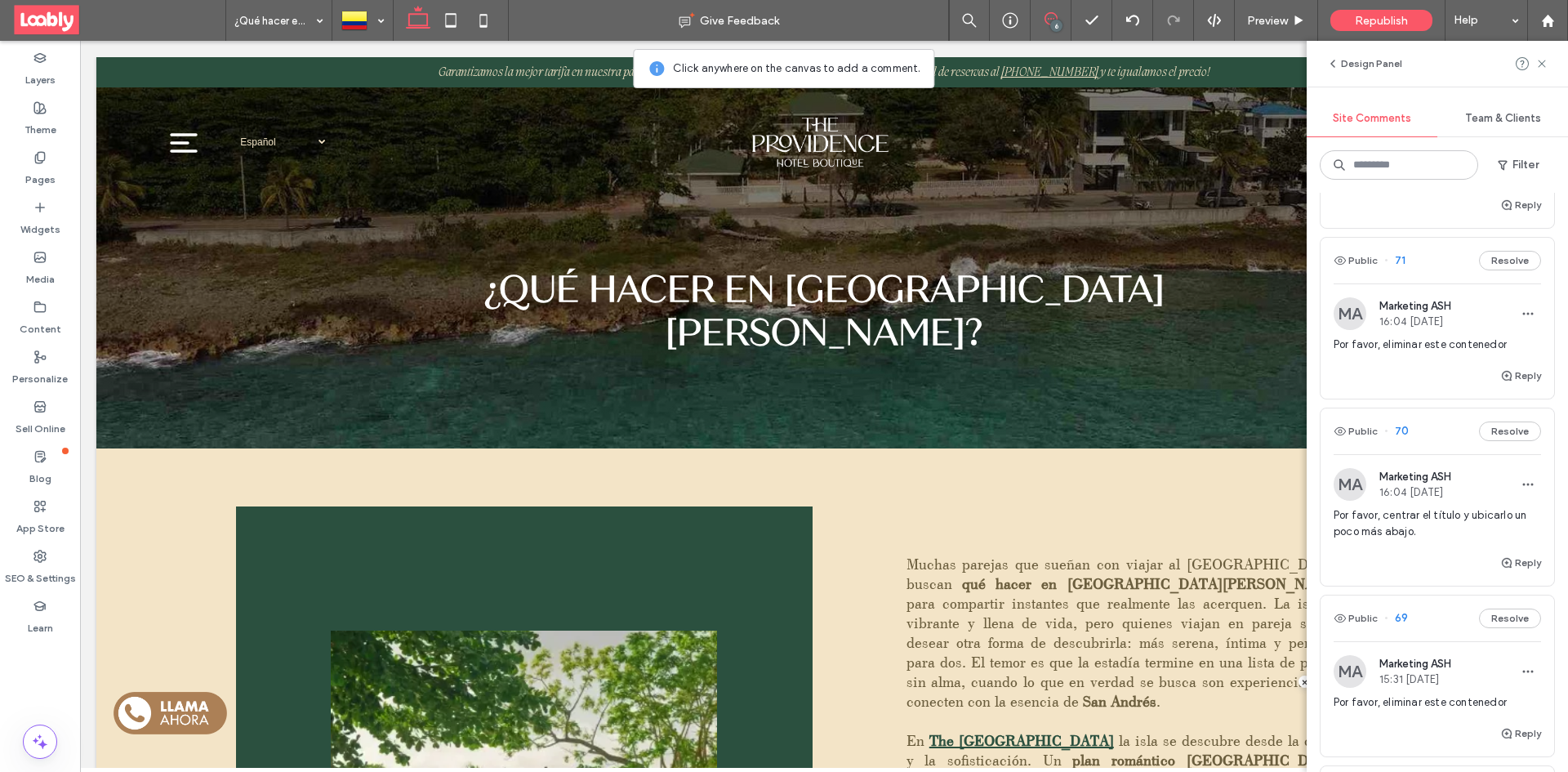
click at [1431, 257] on div "Public 71 Resolve" at bounding box center [1437, 260] width 234 height 46
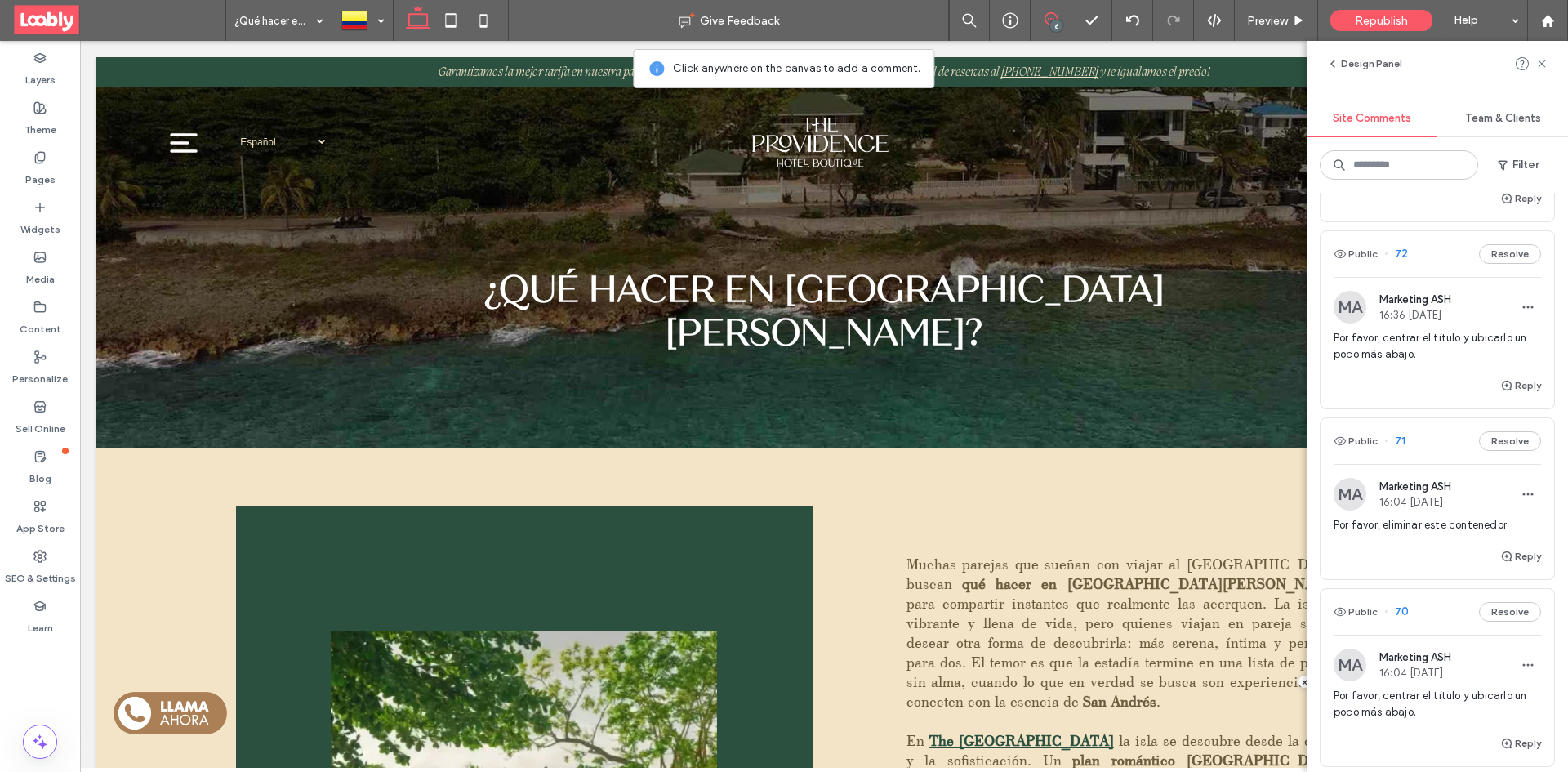
scroll to position [82, 0]
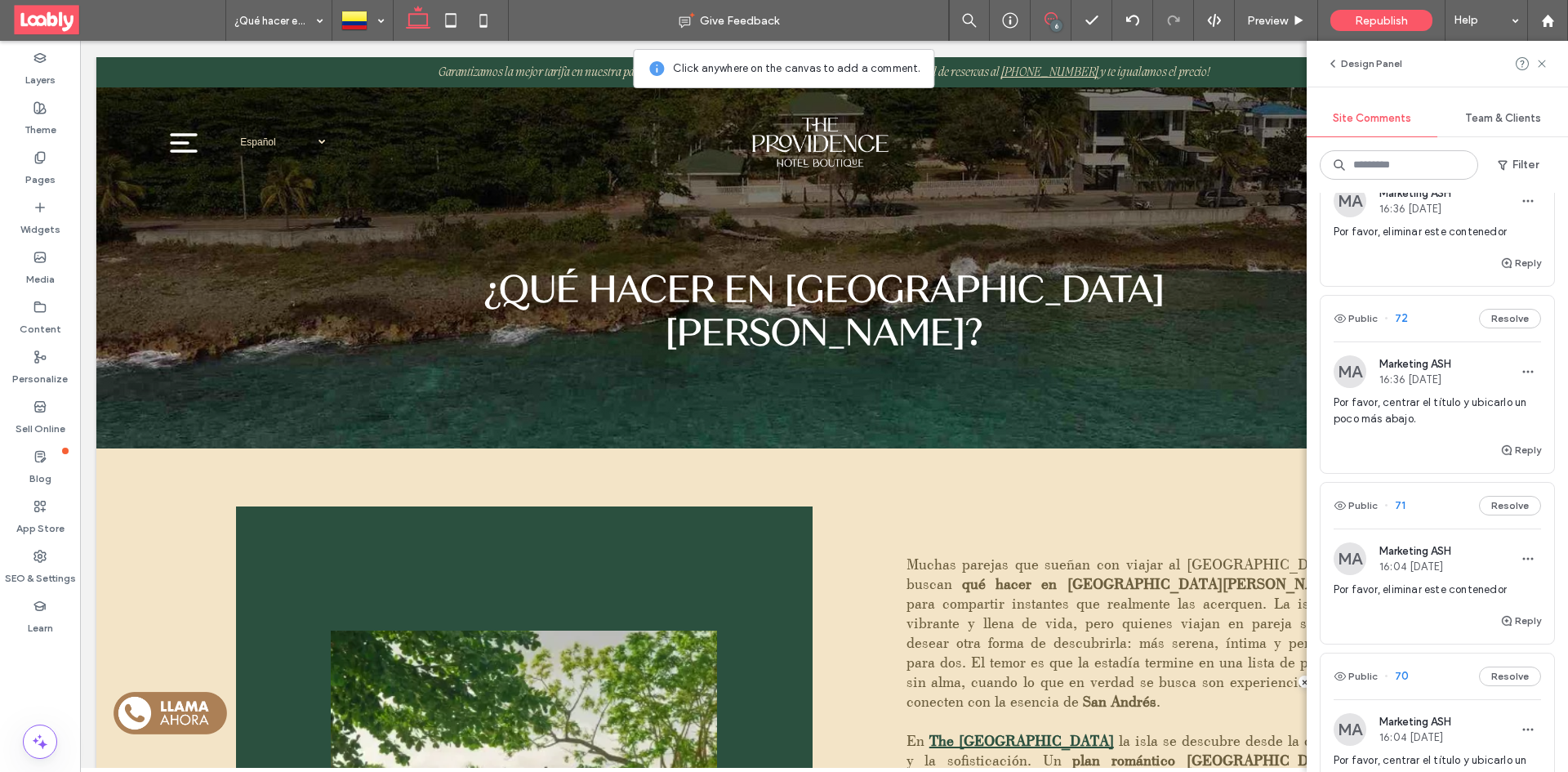
click at [1427, 319] on div "Public 72 Resolve" at bounding box center [1437, 318] width 234 height 46
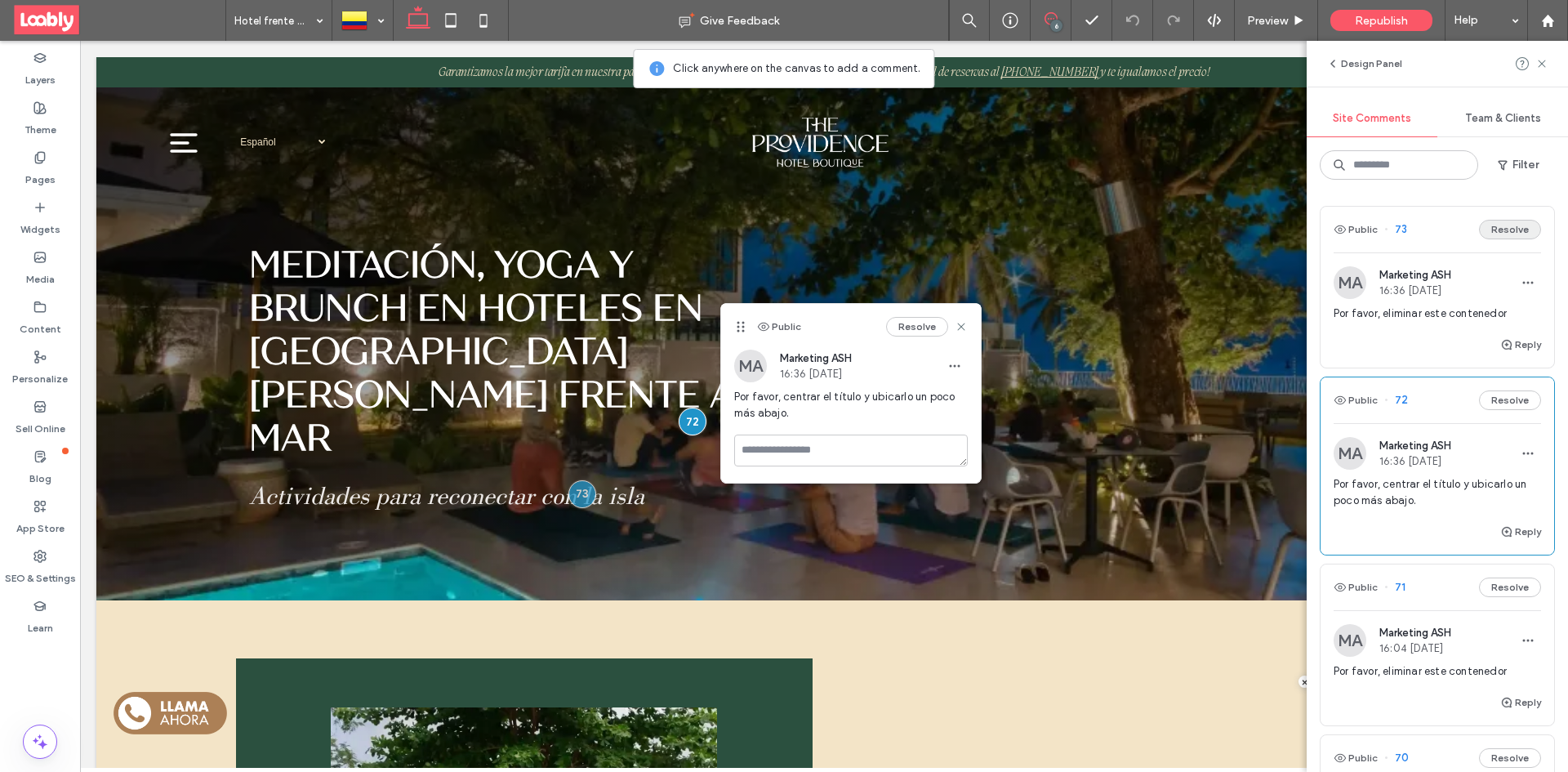
click at [1489, 228] on button "Resolve" at bounding box center [1510, 230] width 62 height 20
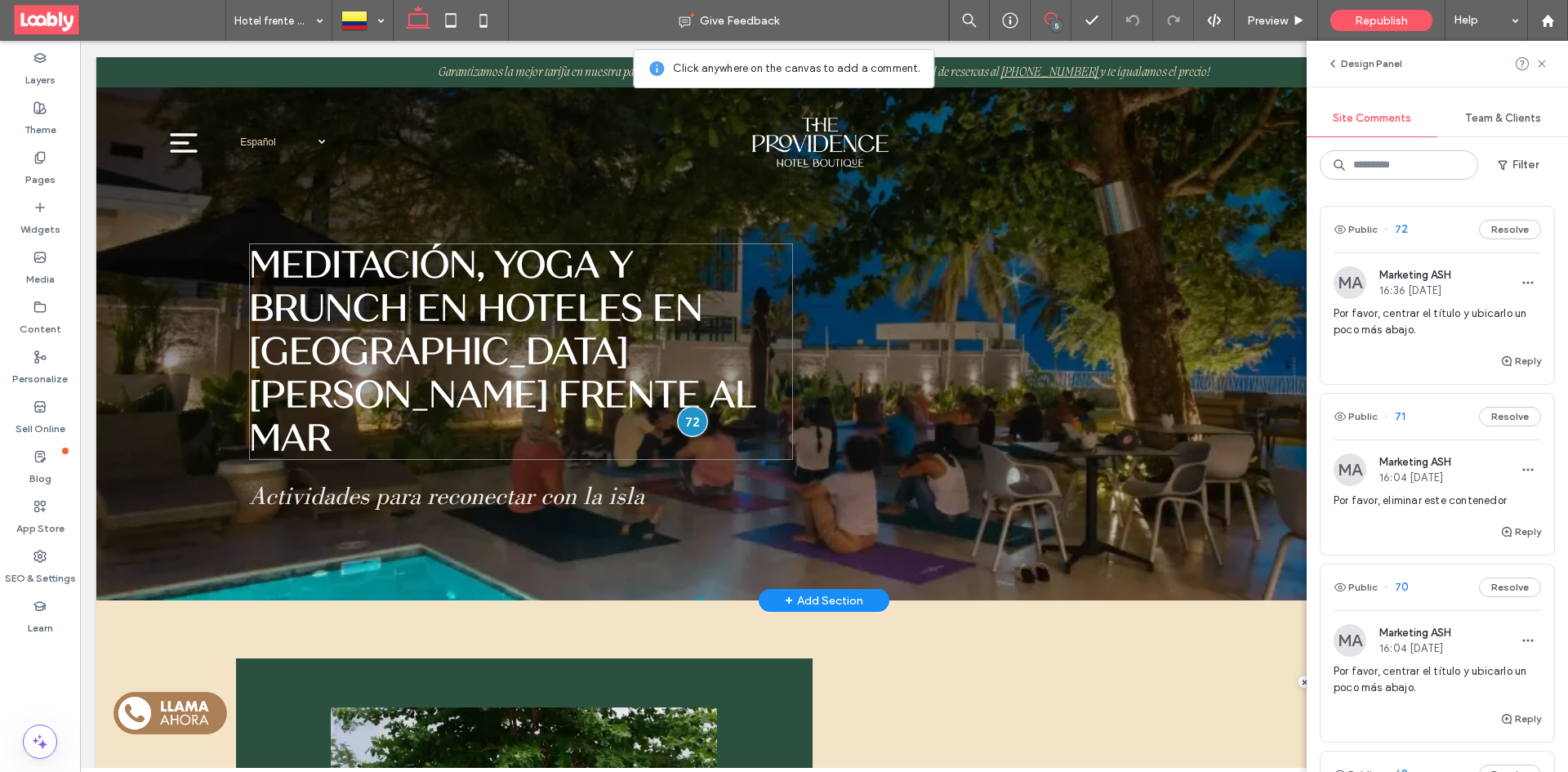
click at [691, 407] on div at bounding box center [692, 422] width 30 height 30
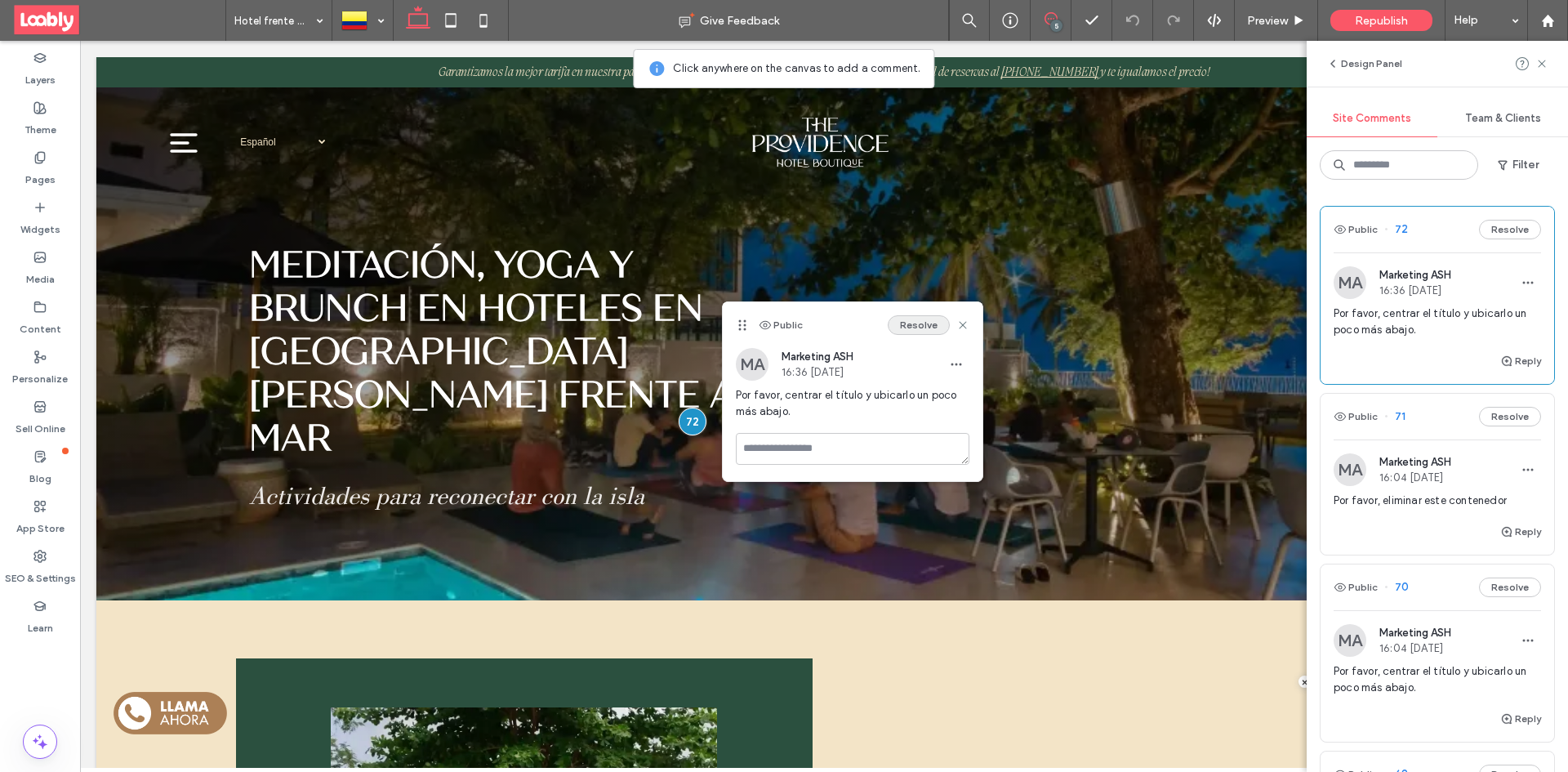
click at [904, 328] on button "Resolve" at bounding box center [918, 325] width 62 height 20
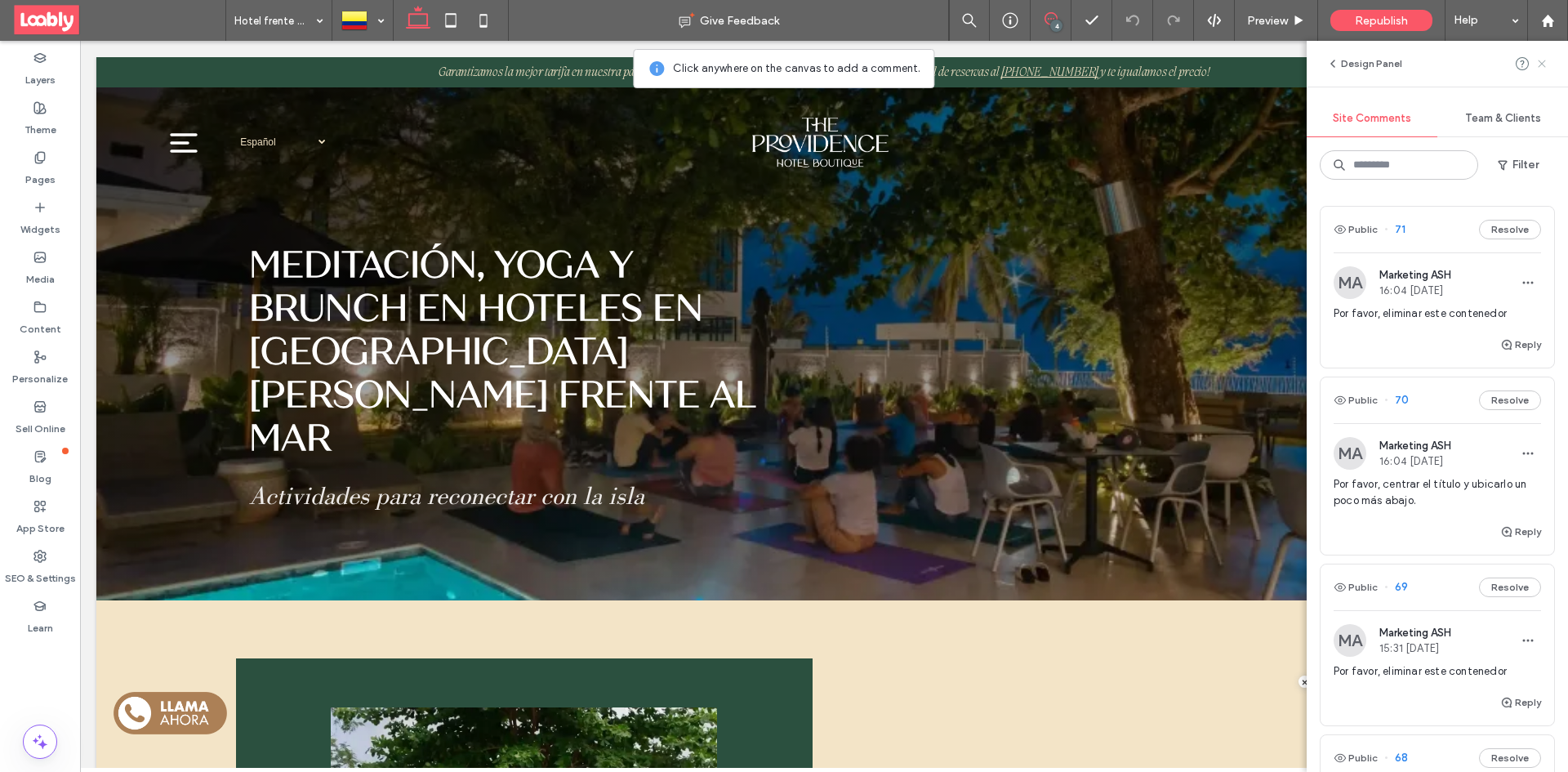
click at [1541, 59] on icon at bounding box center [1541, 64] width 13 height 13
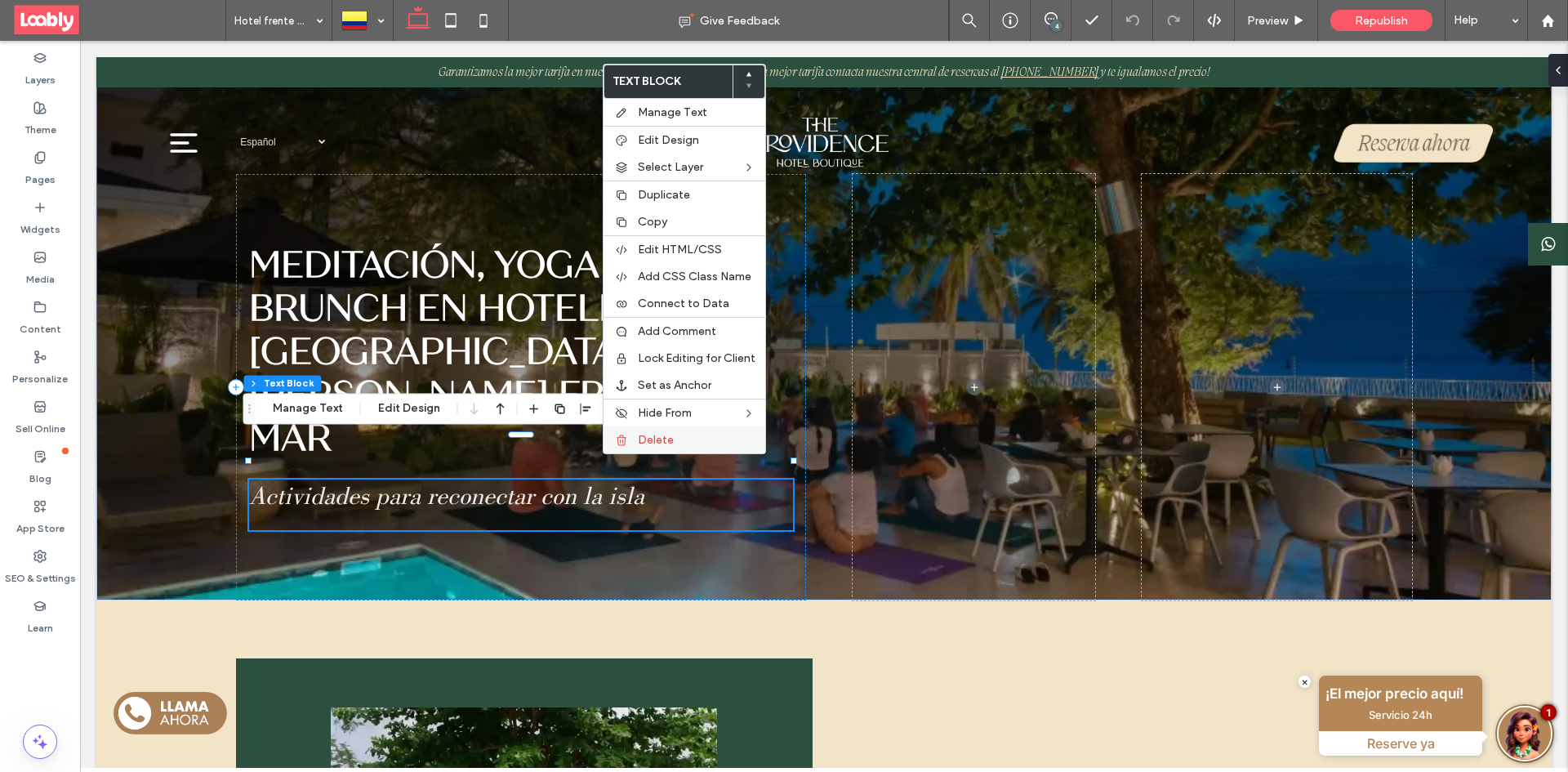
click at [651, 443] on span "Delete" at bounding box center [655, 439] width 36 height 14
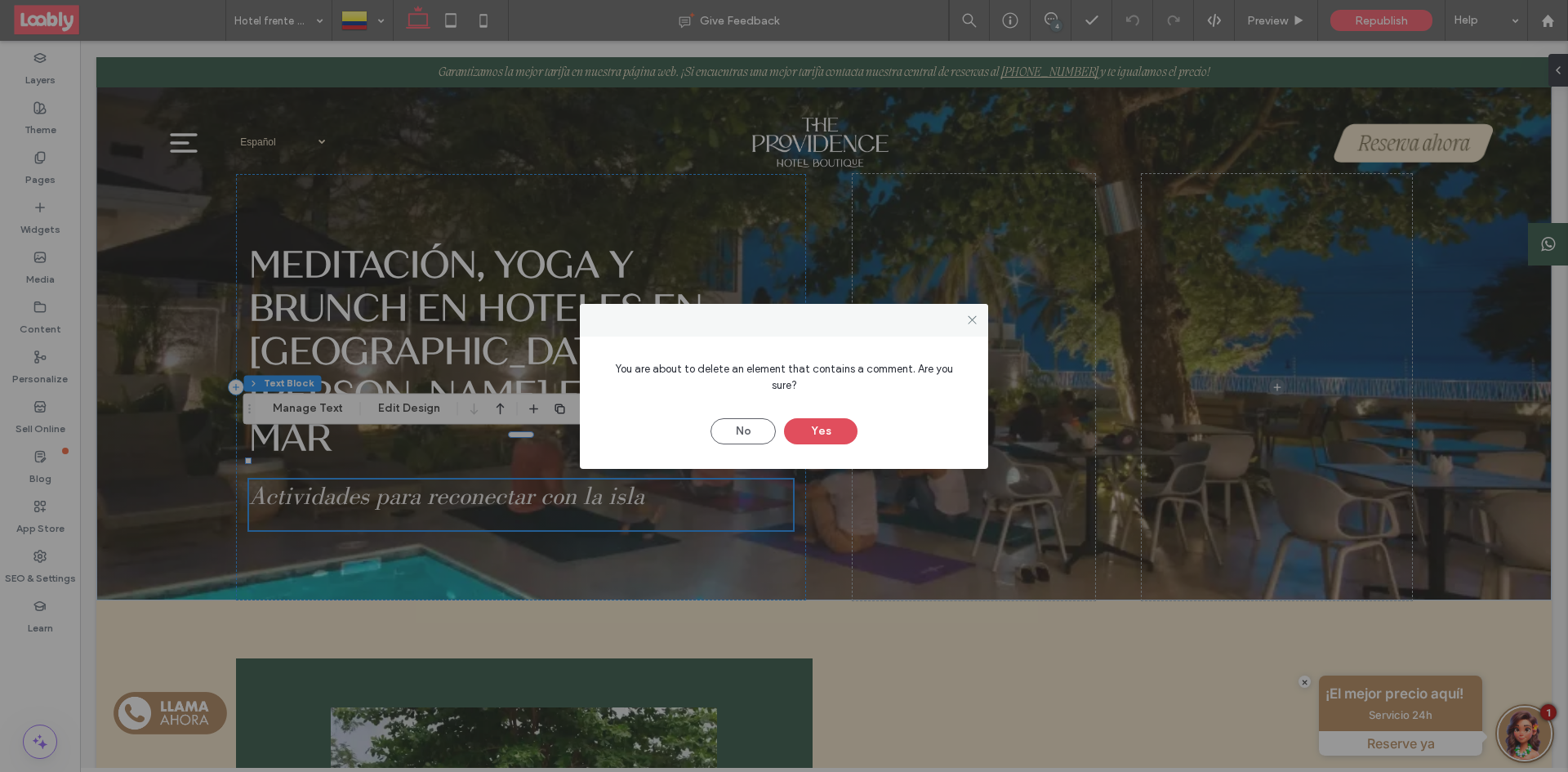
click at [829, 433] on button "Yes" at bounding box center [820, 431] width 73 height 26
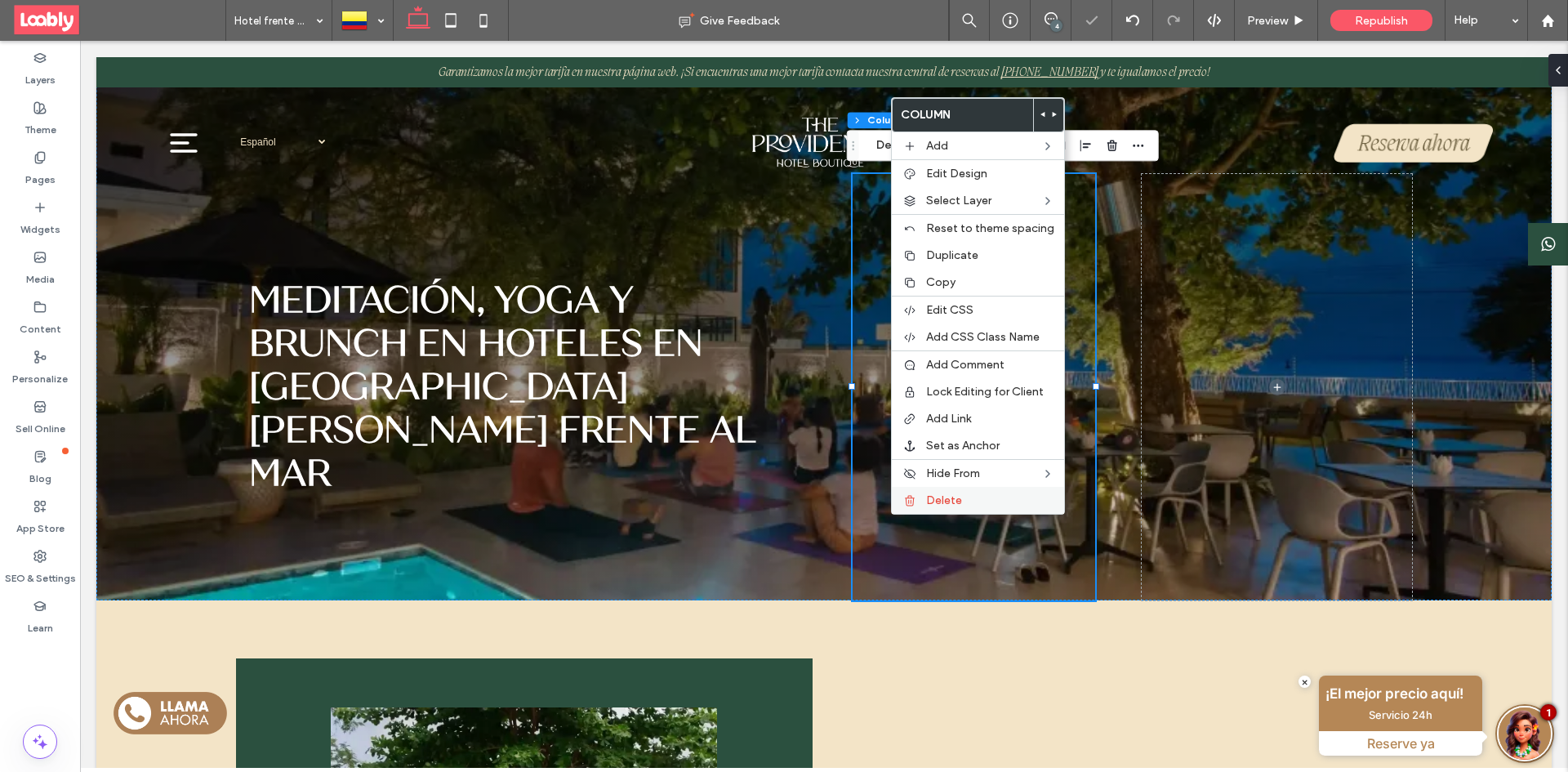
click at [943, 505] on span "Delete" at bounding box center [943, 500] width 36 height 14
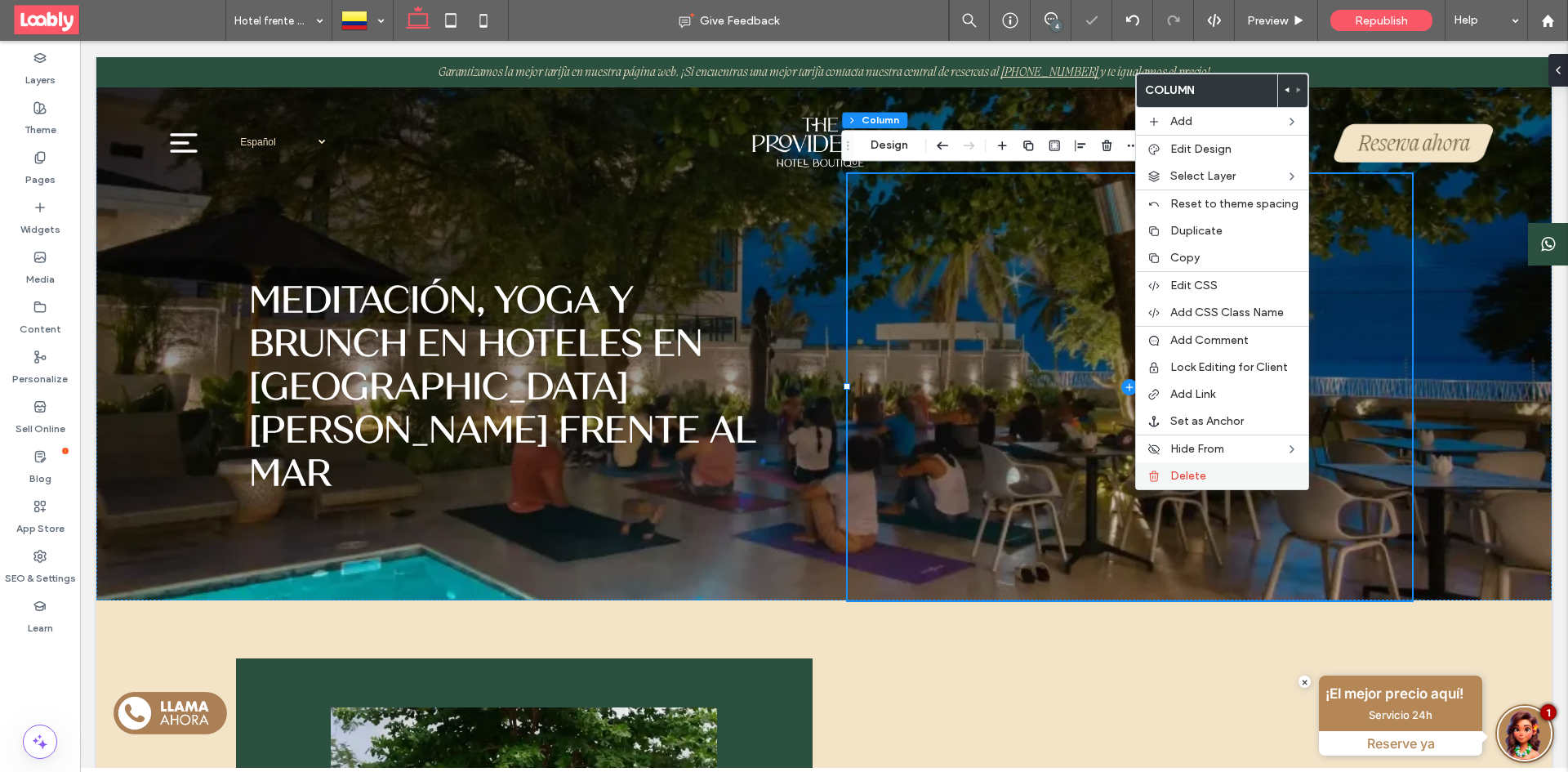
click at [1182, 473] on span "Delete" at bounding box center [1188, 475] width 36 height 14
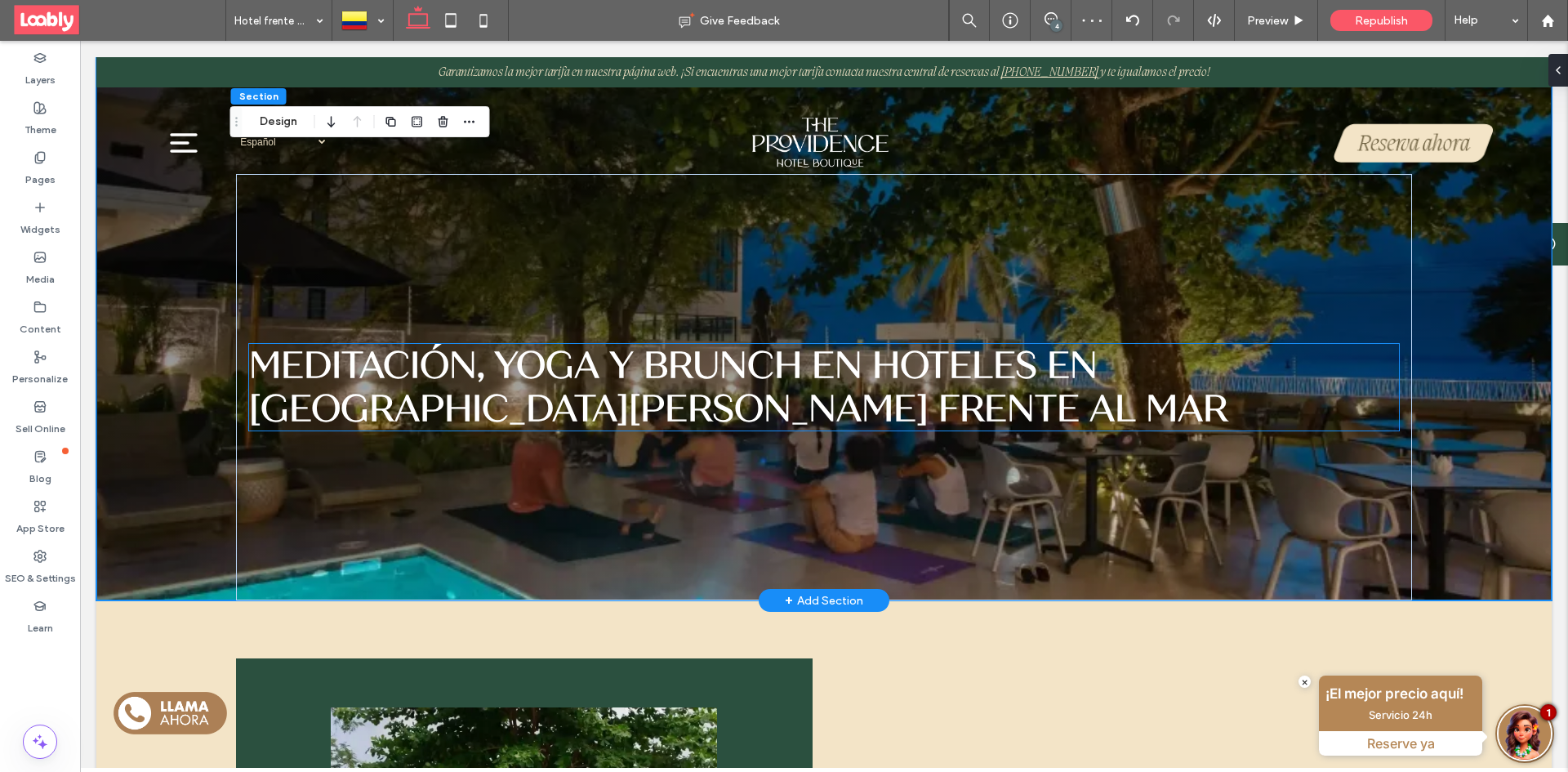
click at [716, 413] on h1 "Meditación, yoga y brunch en hoteles en San Andrés frente al mar" at bounding box center [824, 387] width 1150 height 87
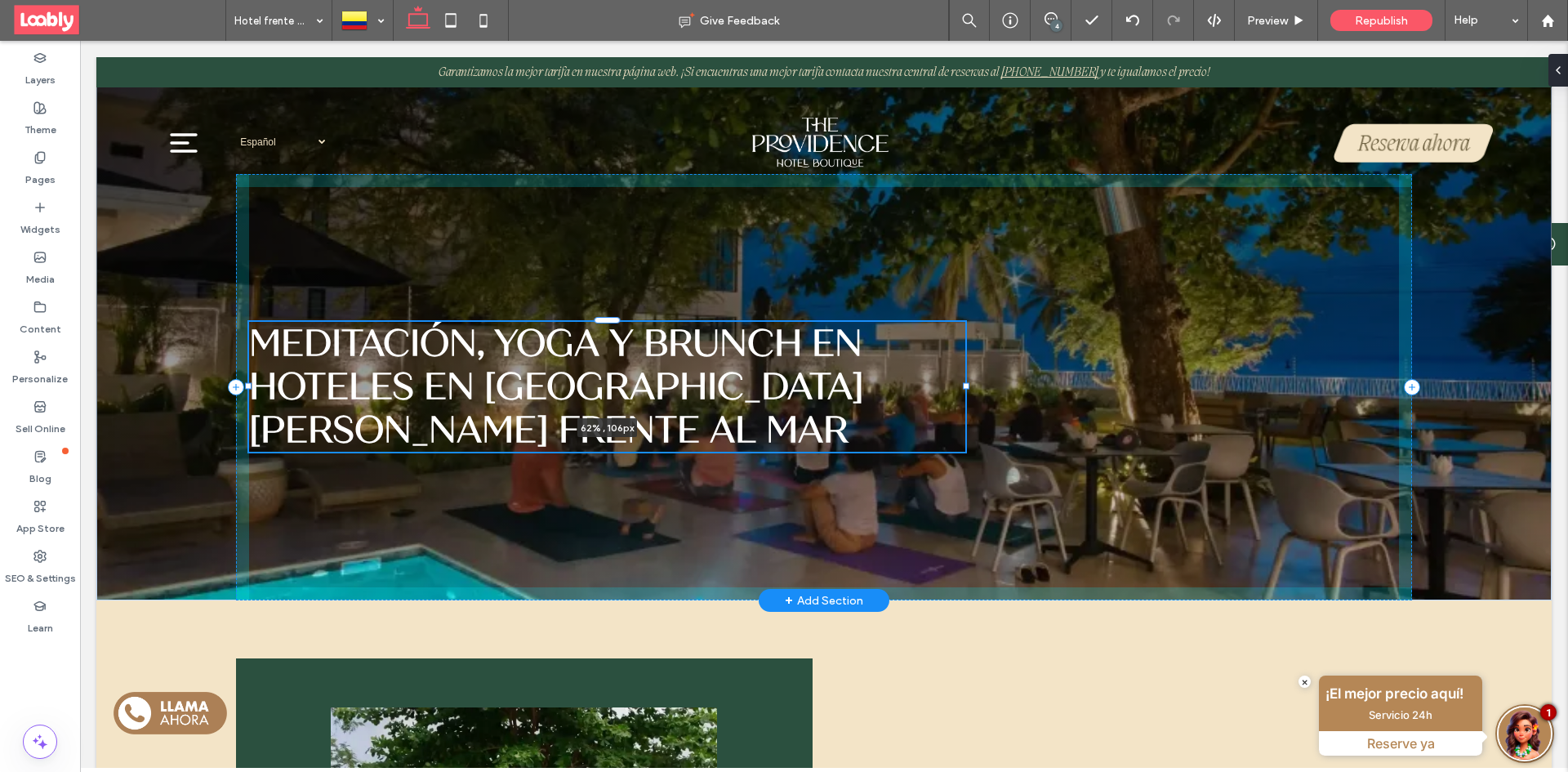
drag, startPoint x: 1392, startPoint y: 387, endPoint x: 957, endPoint y: 417, distance: 436.0
click at [957, 417] on div "Meditación, yoga y brunch en hoteles en San Andrés frente al mar 62% , 106px" at bounding box center [824, 329] width 1175 height 543
type input "**"
type input "****"
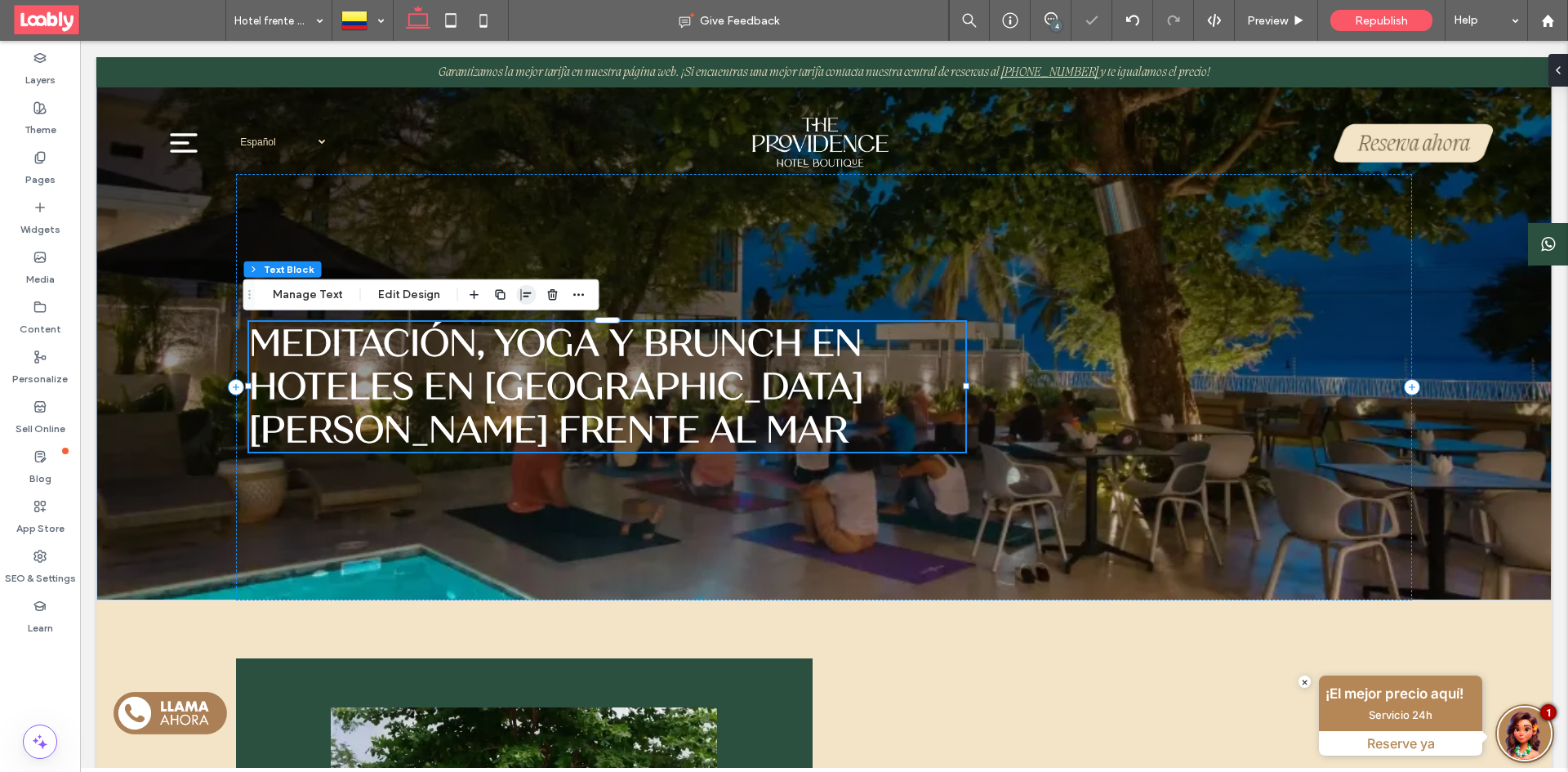
click at [522, 291] on icon "button" at bounding box center [527, 294] width 13 height 13
click at [506, 324] on icon "center" at bounding box center [510, 327] width 13 height 13
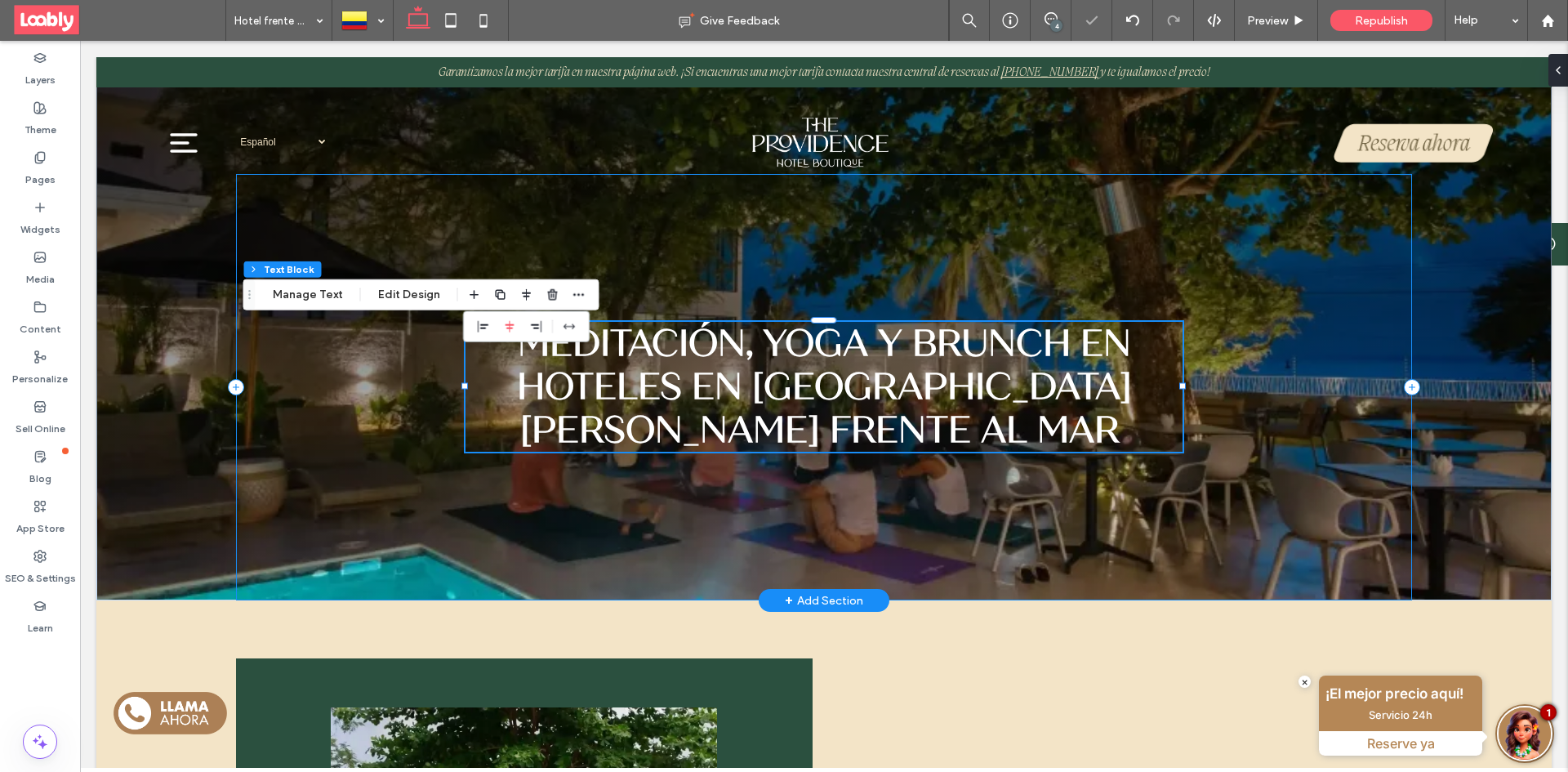
click at [928, 509] on div "Meditación, yoga y brunch en hoteles en San Andrés frente al mar 62% , 106px" at bounding box center [824, 387] width 1175 height 426
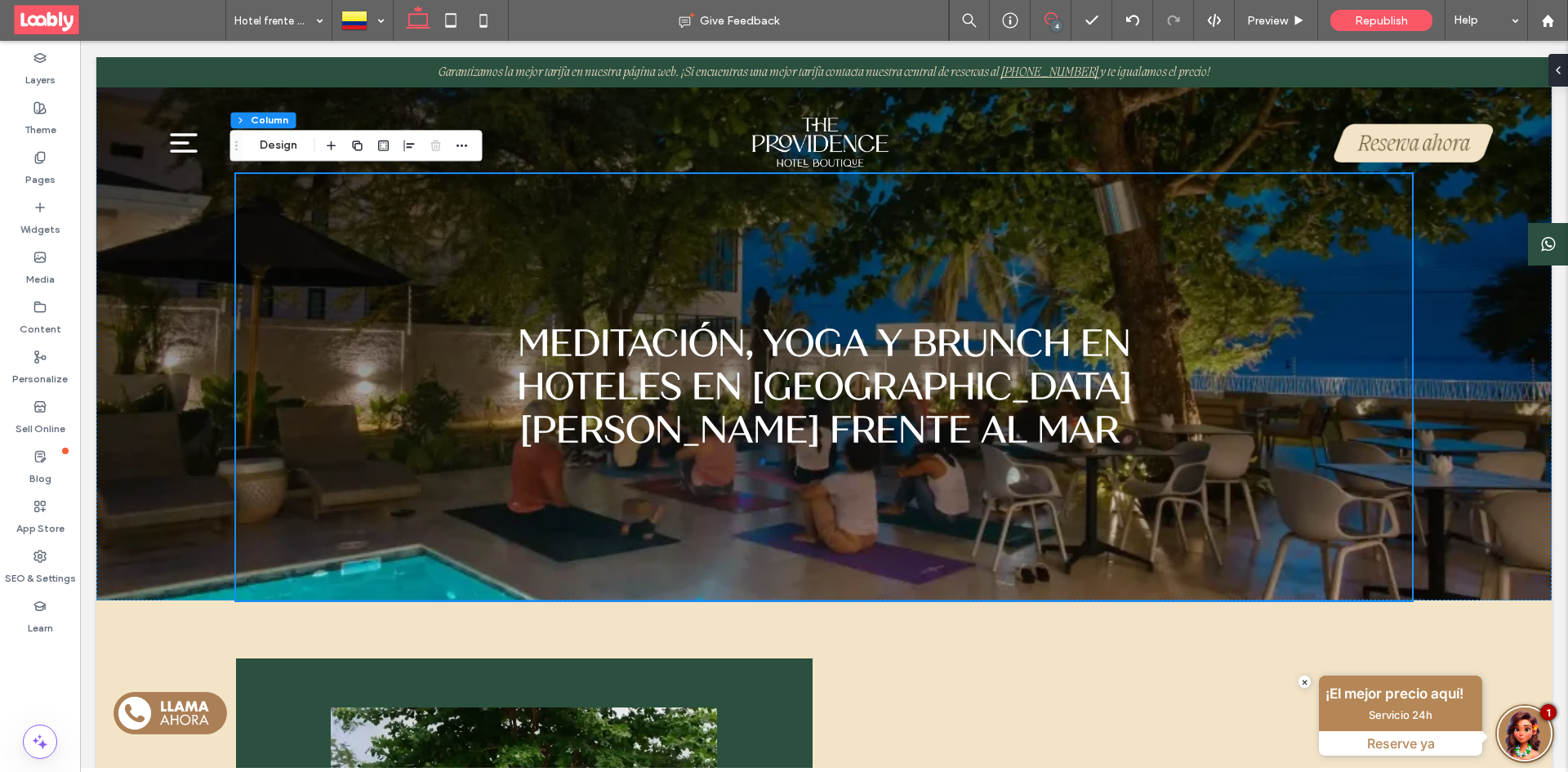
click at [1048, 24] on use at bounding box center [1051, 19] width 13 height 13
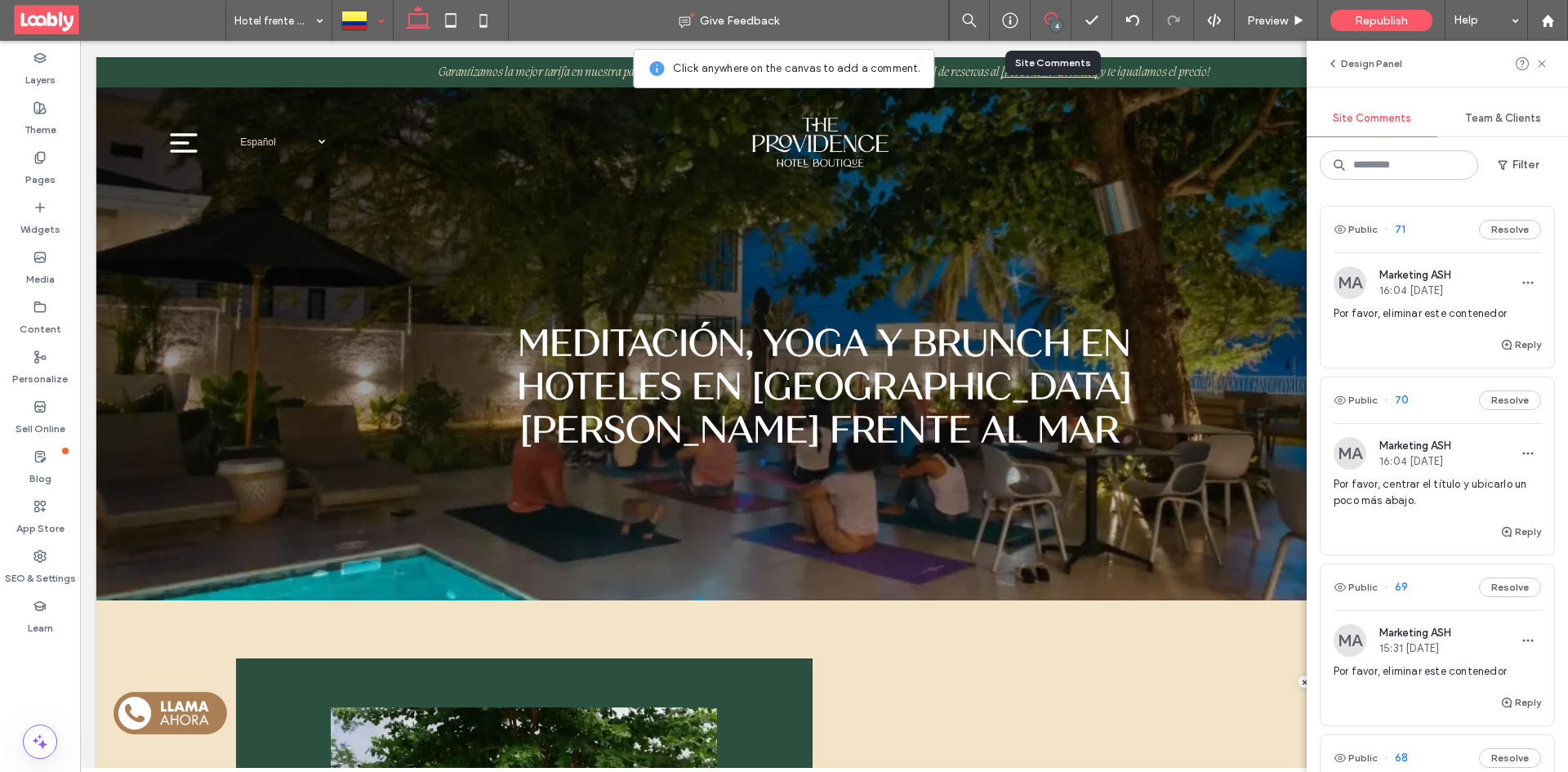
click at [361, 22] on div at bounding box center [362, 20] width 59 height 39
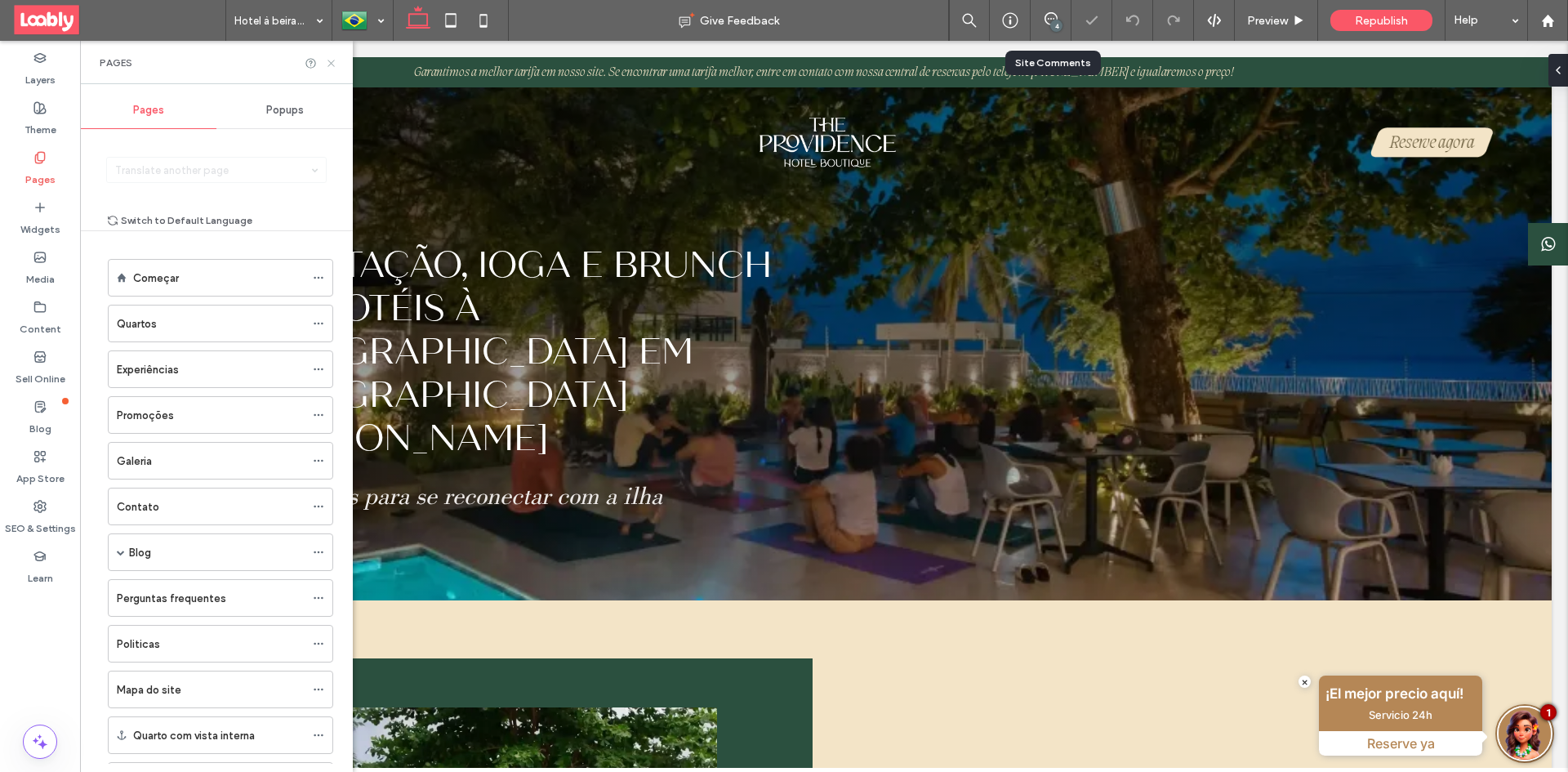
click at [330, 64] on use at bounding box center [331, 63] width 7 height 7
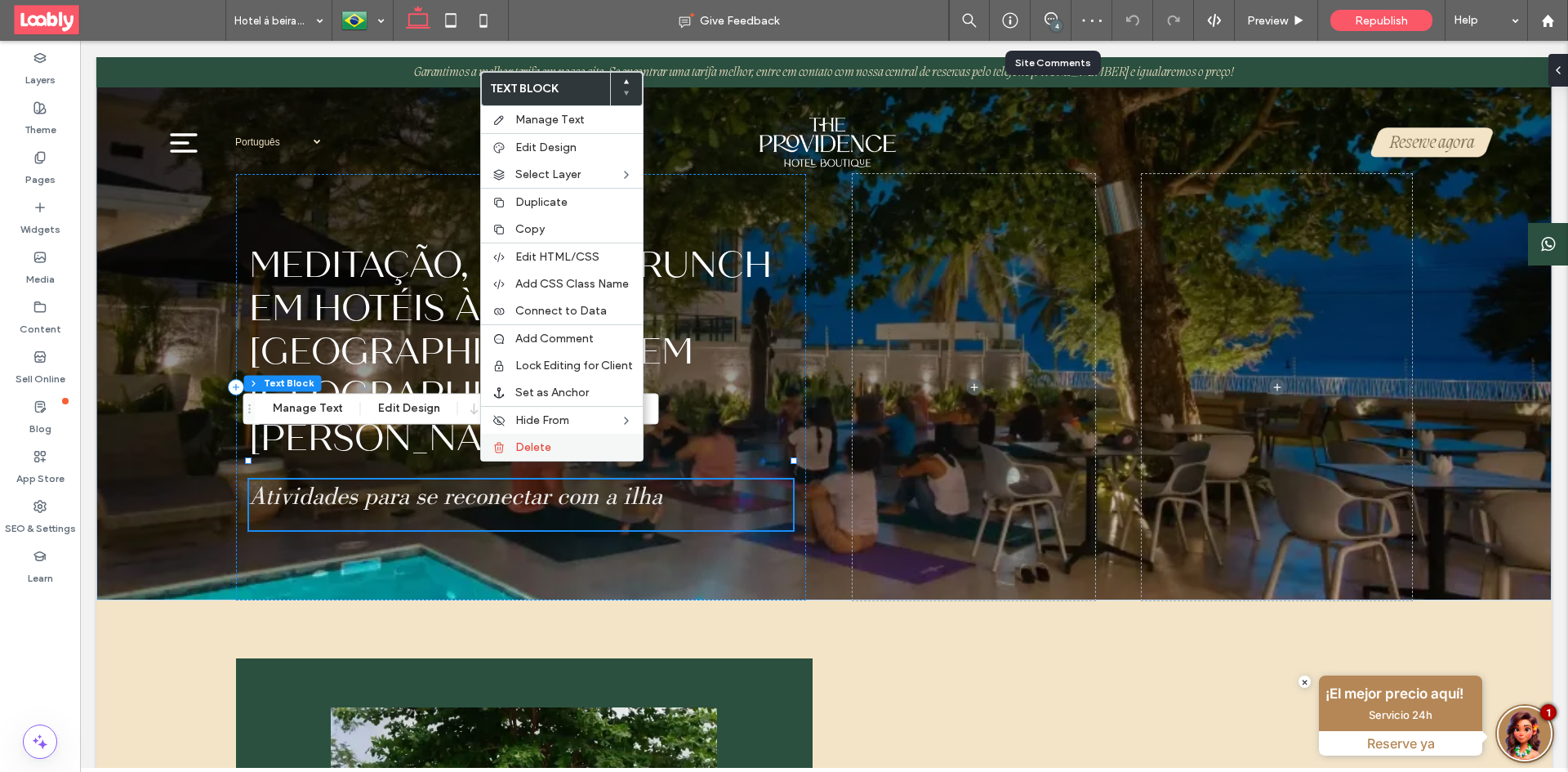
click at [536, 452] on span "Delete" at bounding box center [532, 447] width 36 height 14
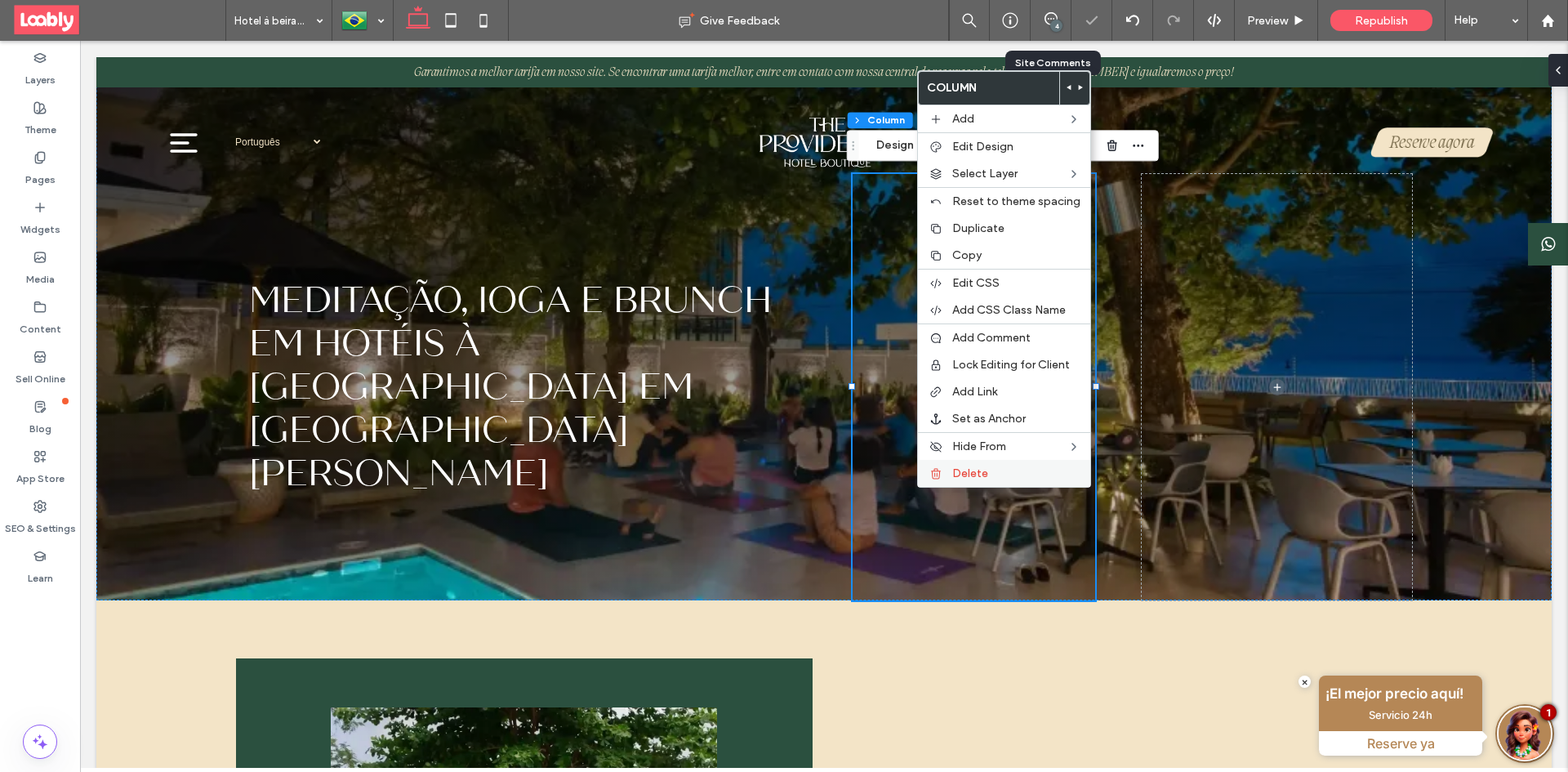
click at [982, 478] on span "Delete" at bounding box center [970, 473] width 36 height 14
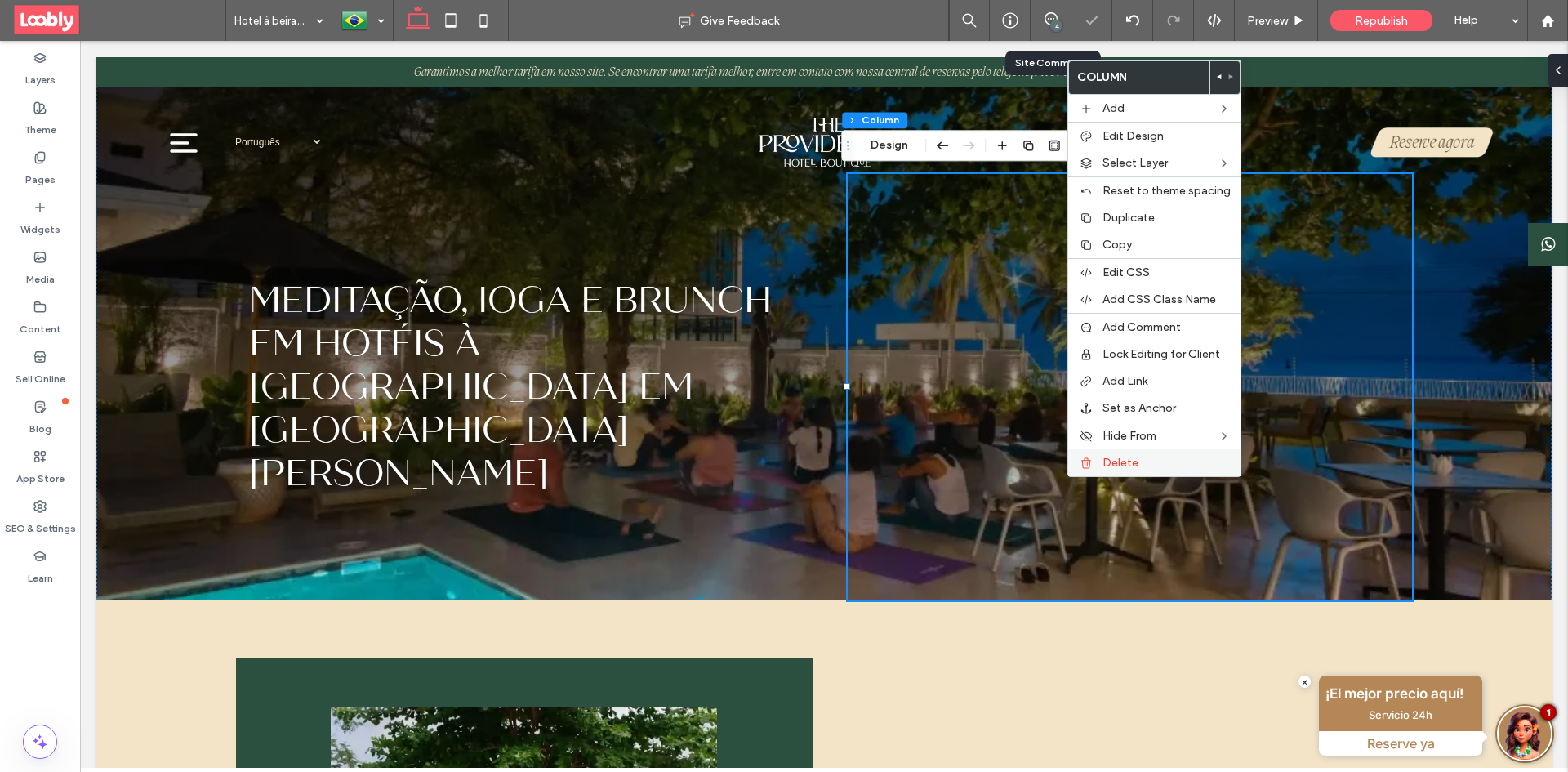
click at [1089, 467] on use at bounding box center [1086, 463] width 10 height 11
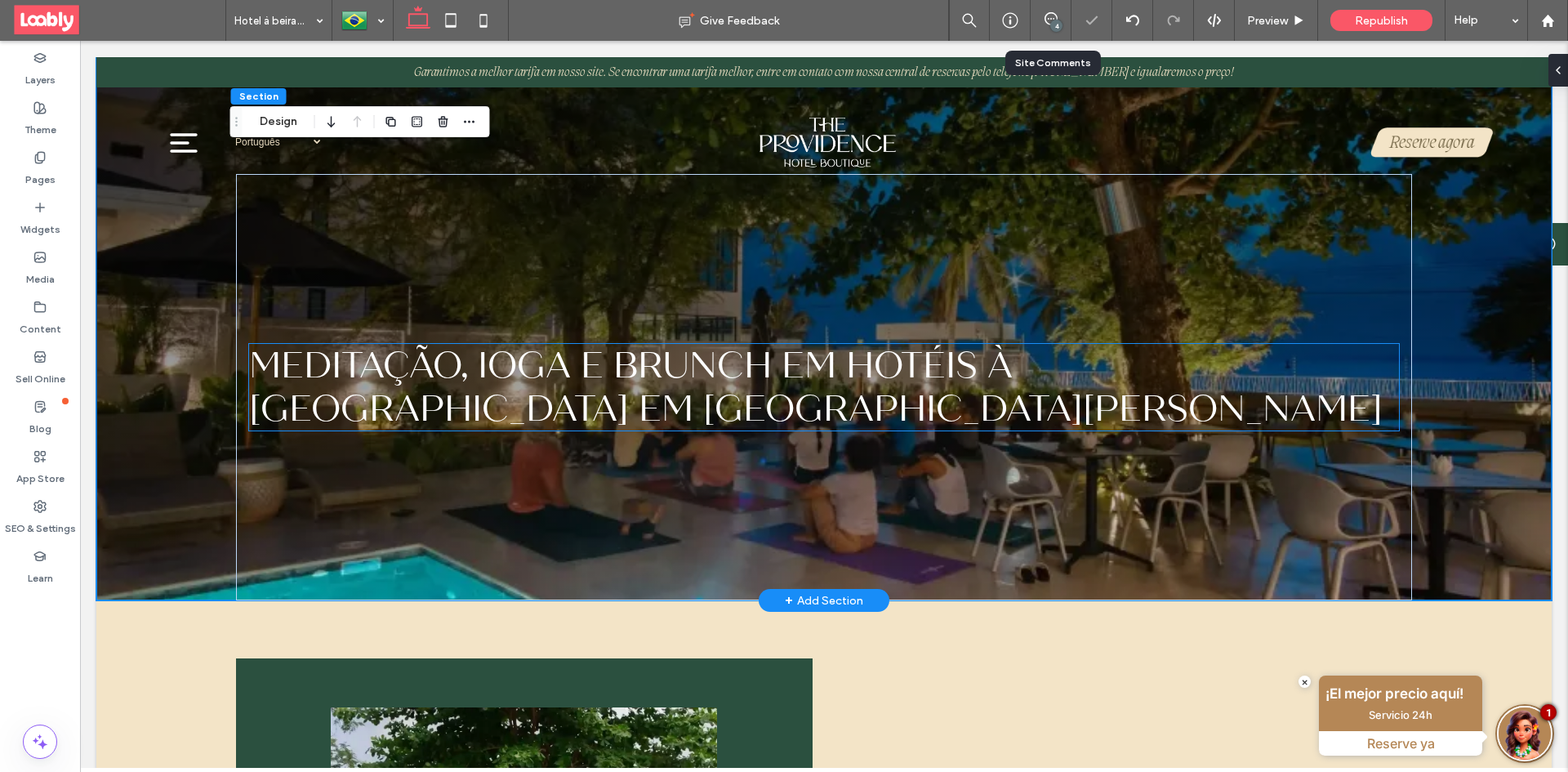
click at [1369, 387] on h1 "Meditação, ioga e brunch em hotéis à beira-mar em San Andrés" at bounding box center [824, 387] width 1150 height 87
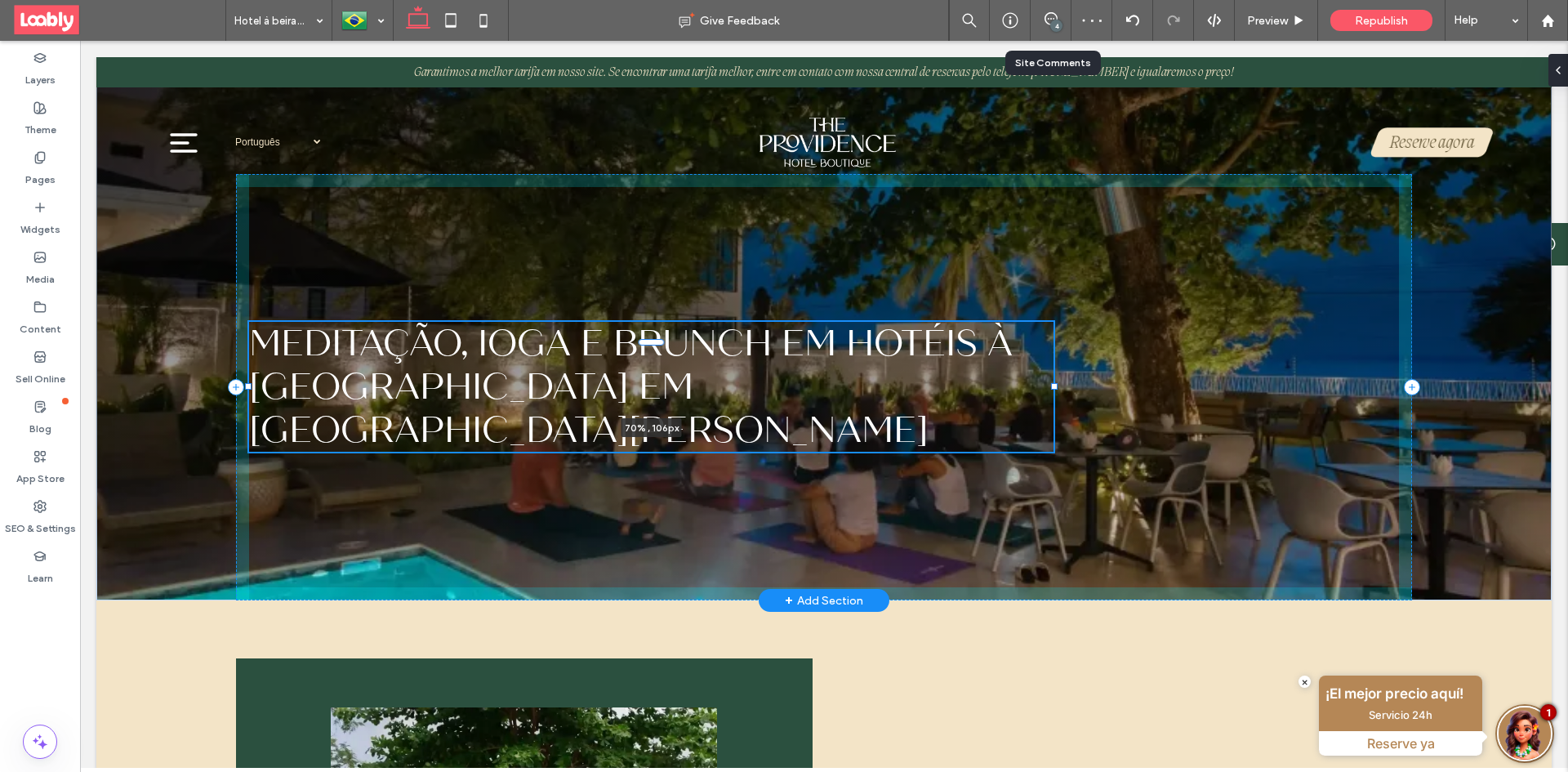
drag, startPoint x: 1395, startPoint y: 387, endPoint x: 1049, endPoint y: 398, distance: 346.2
click at [1049, 398] on div "Meditação, ioga e brunch em hotéis à beira-mar em San Andrés 70% , 106px" at bounding box center [824, 329] width 1175 height 543
type input "**"
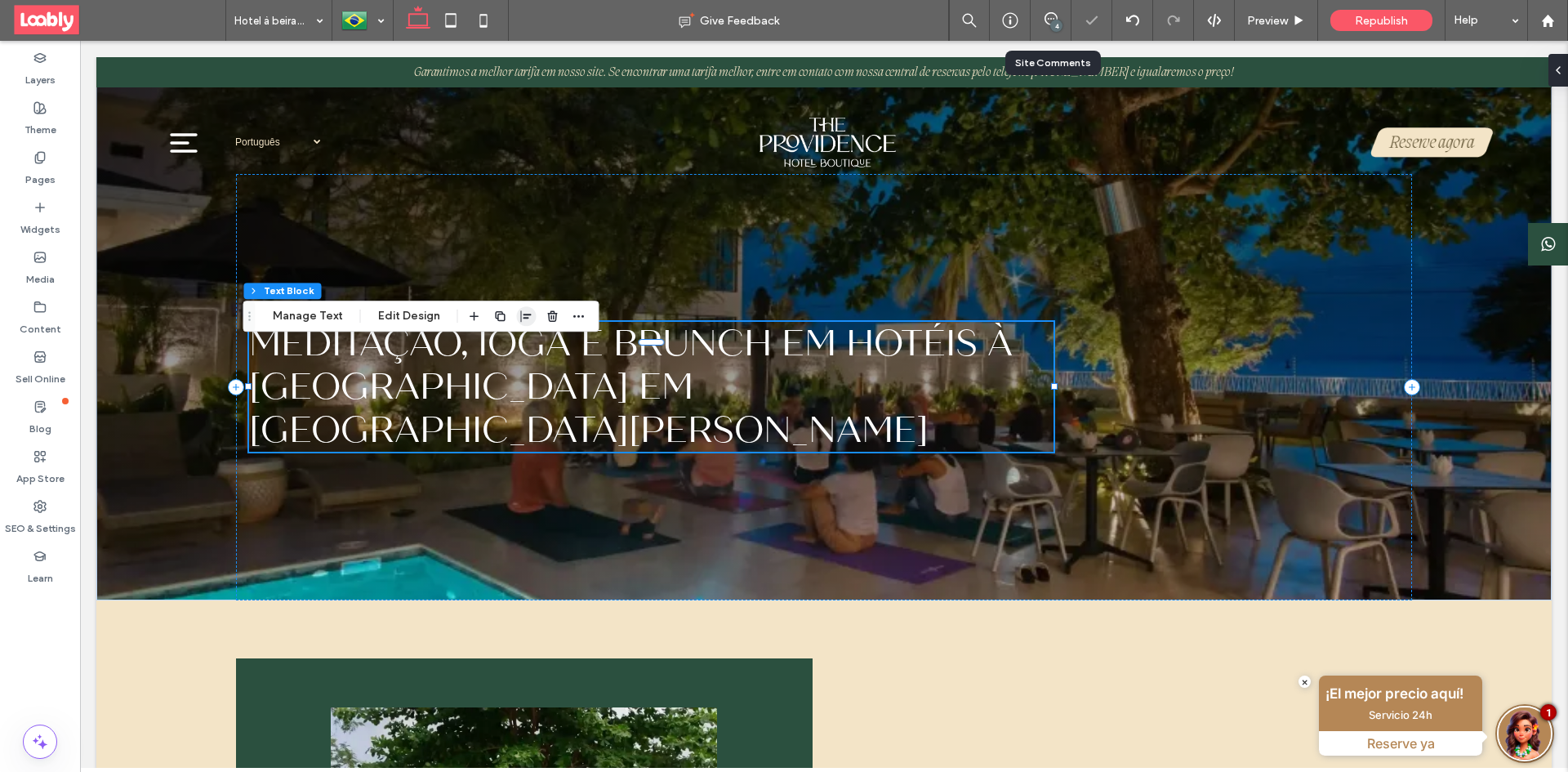
click at [522, 319] on use "button" at bounding box center [526, 316] width 11 height 12
click at [507, 349] on use "center" at bounding box center [510, 348] width 9 height 12
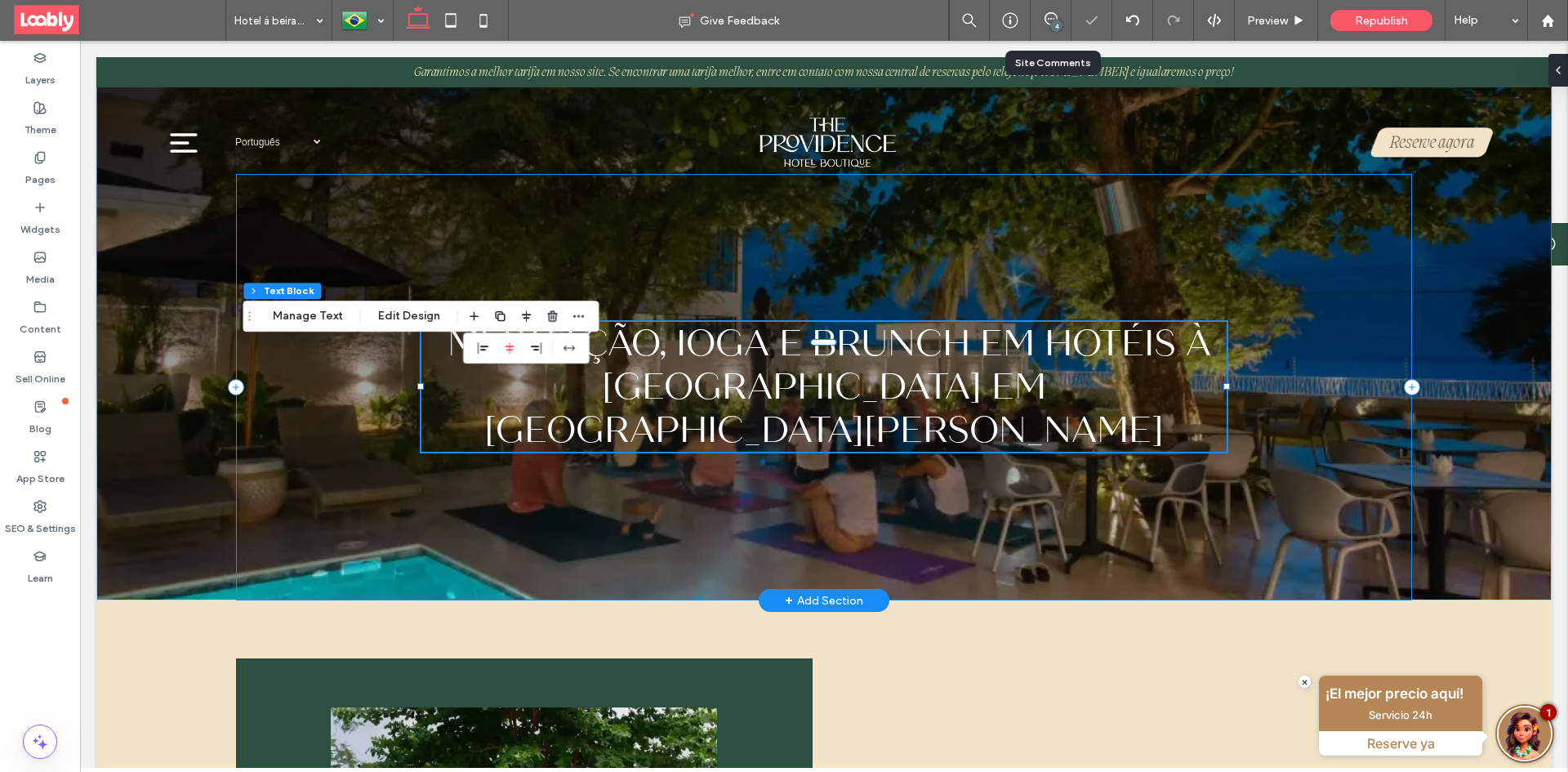
click at [820, 454] on div "Meditação, ioga e brunch em hotéis à beira-mar em San Andrés 70% , 106px" at bounding box center [824, 387] width 1175 height 426
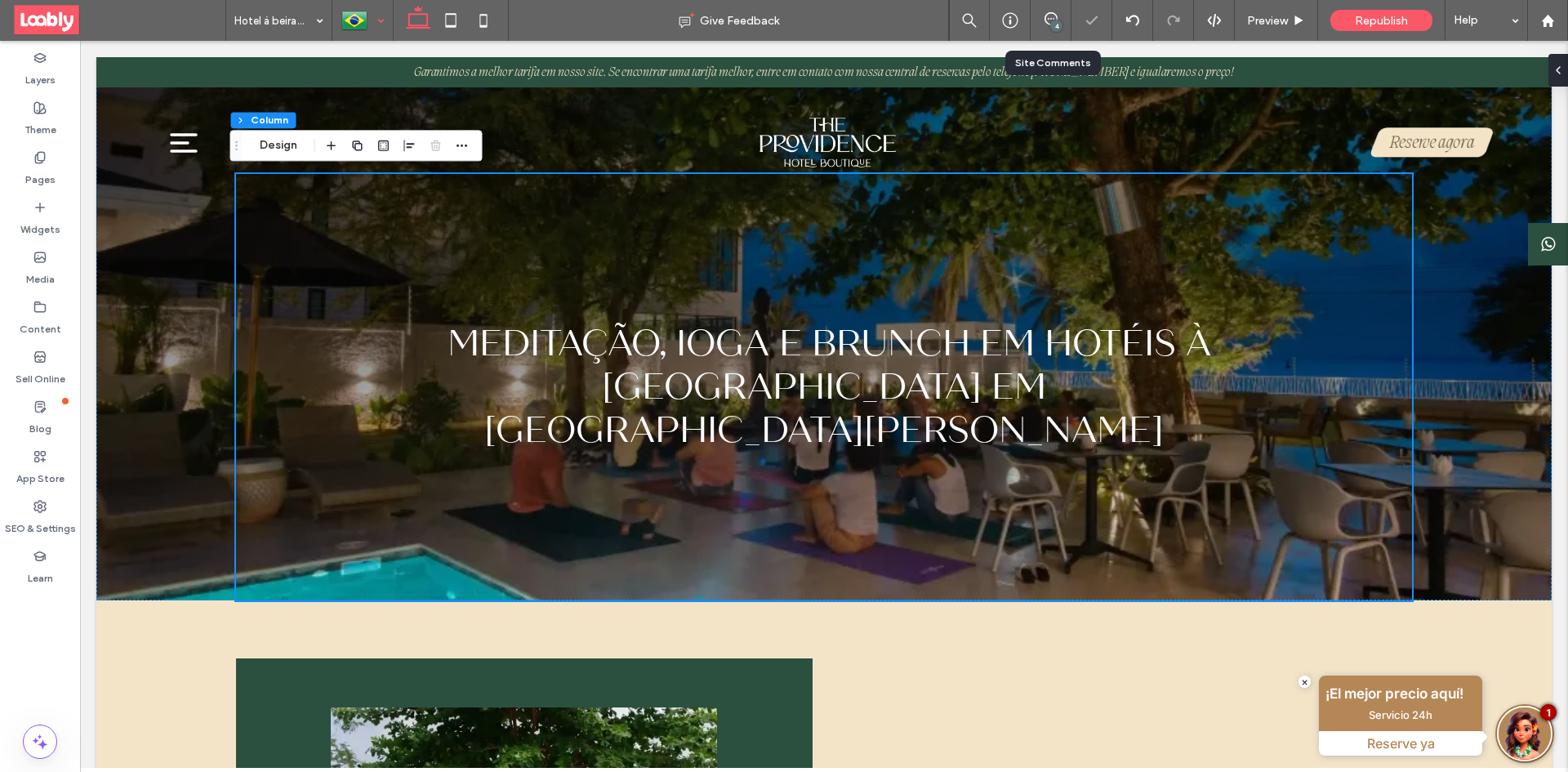
click at [359, 24] on div at bounding box center [362, 20] width 59 height 39
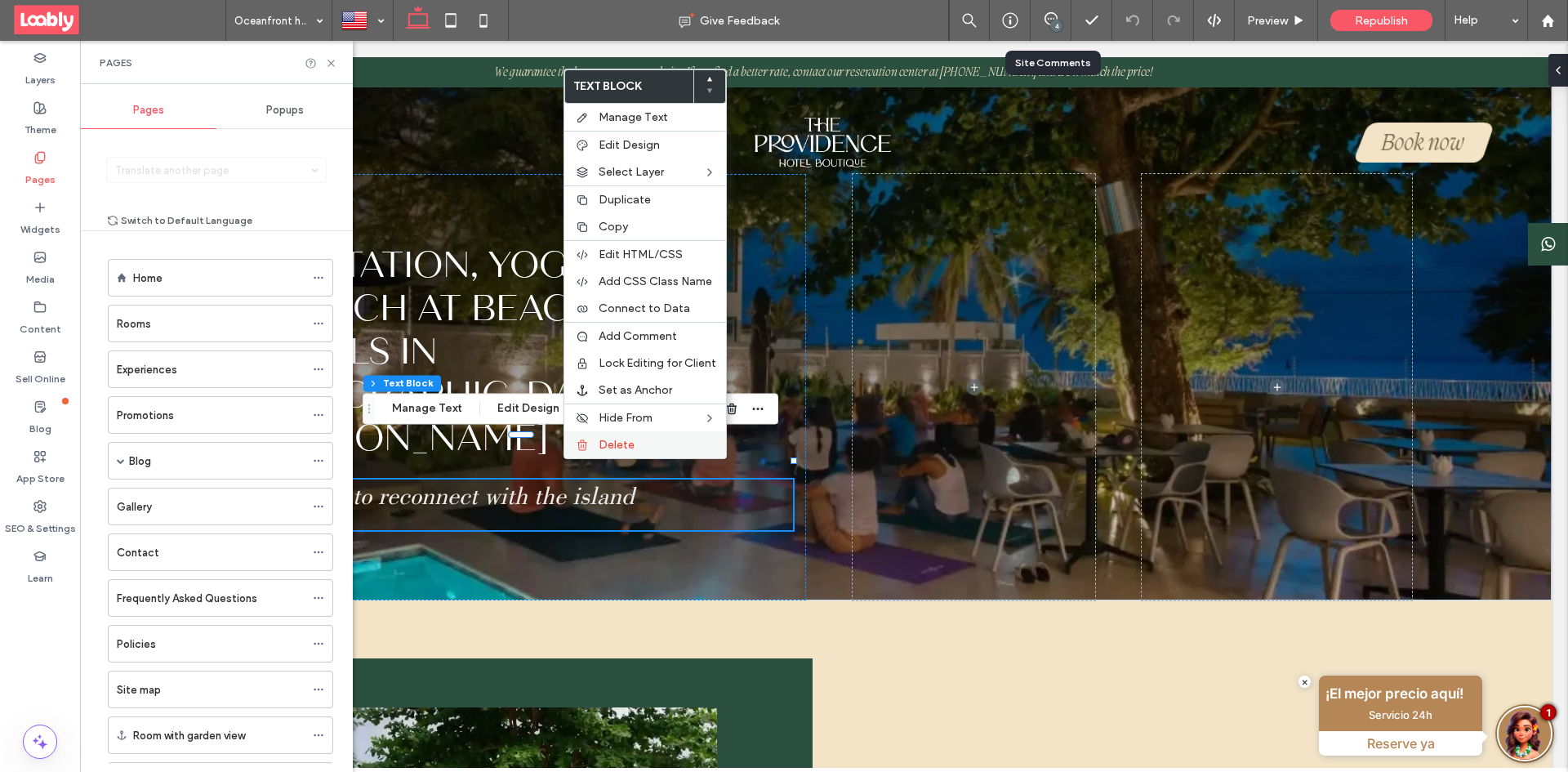
click at [600, 448] on span "Delete" at bounding box center [616, 444] width 36 height 14
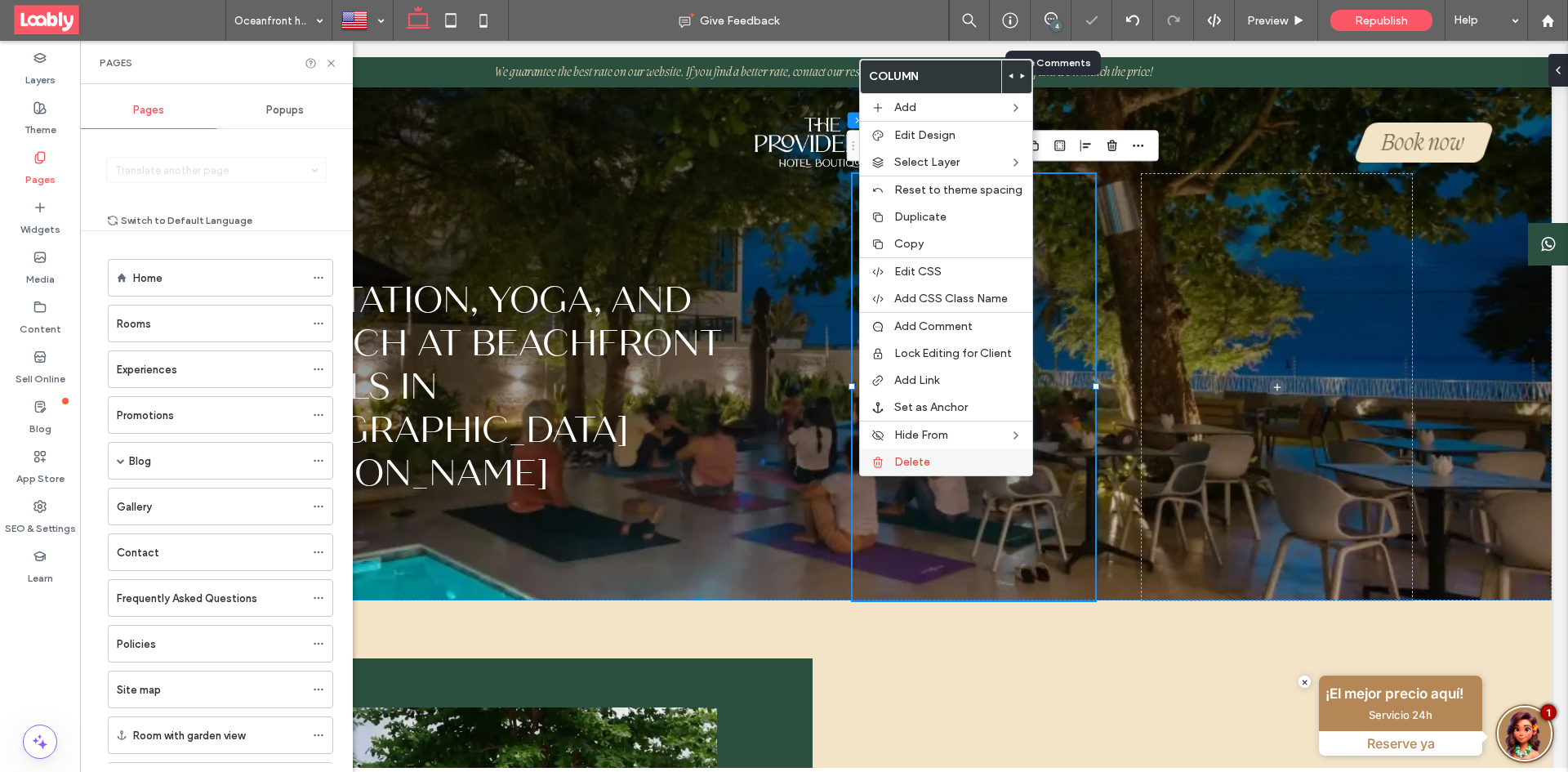
click at [911, 465] on span "Delete" at bounding box center [912, 462] width 36 height 14
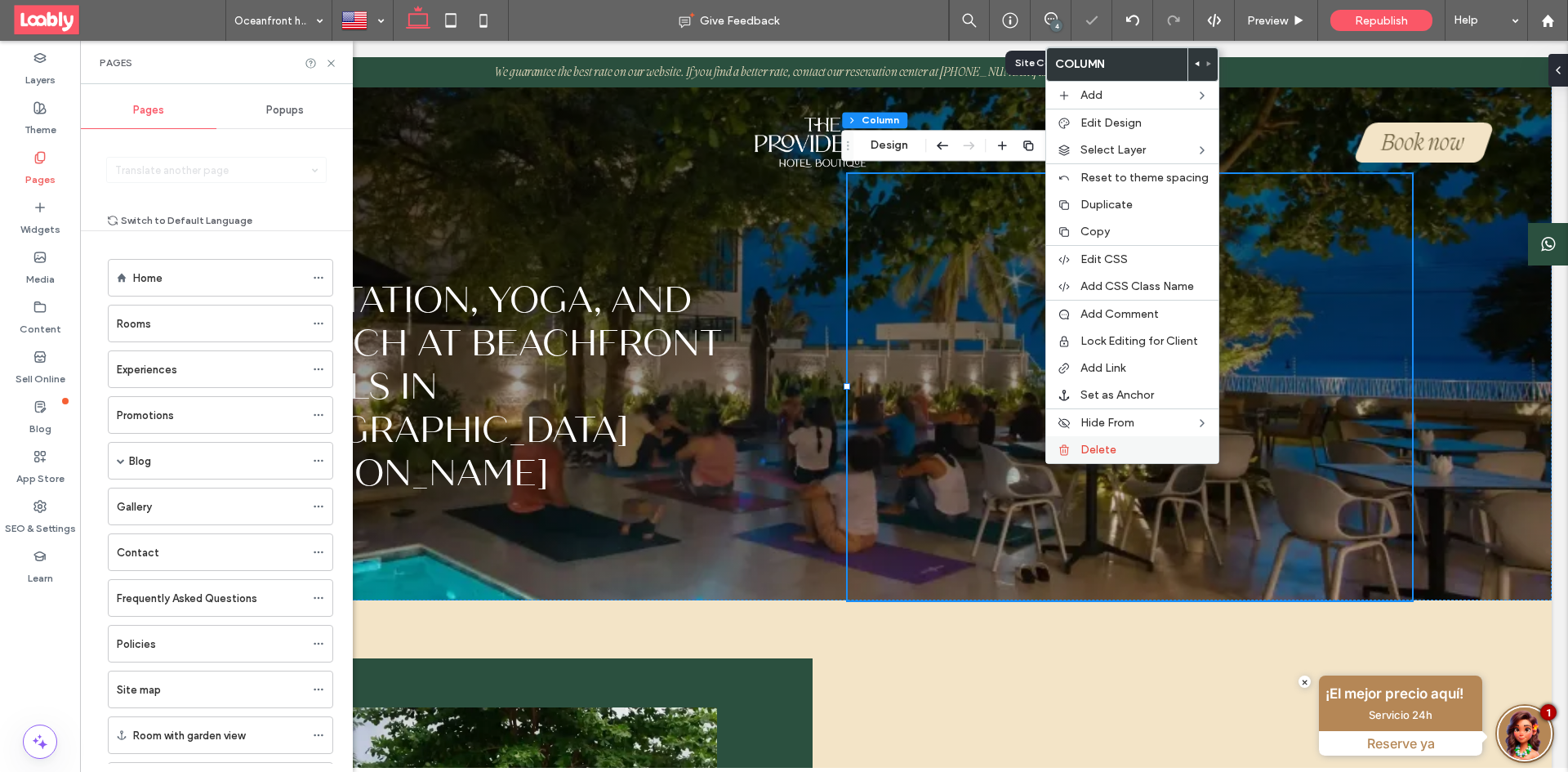
click at [1076, 458] on div "Delete" at bounding box center [1131, 449] width 172 height 27
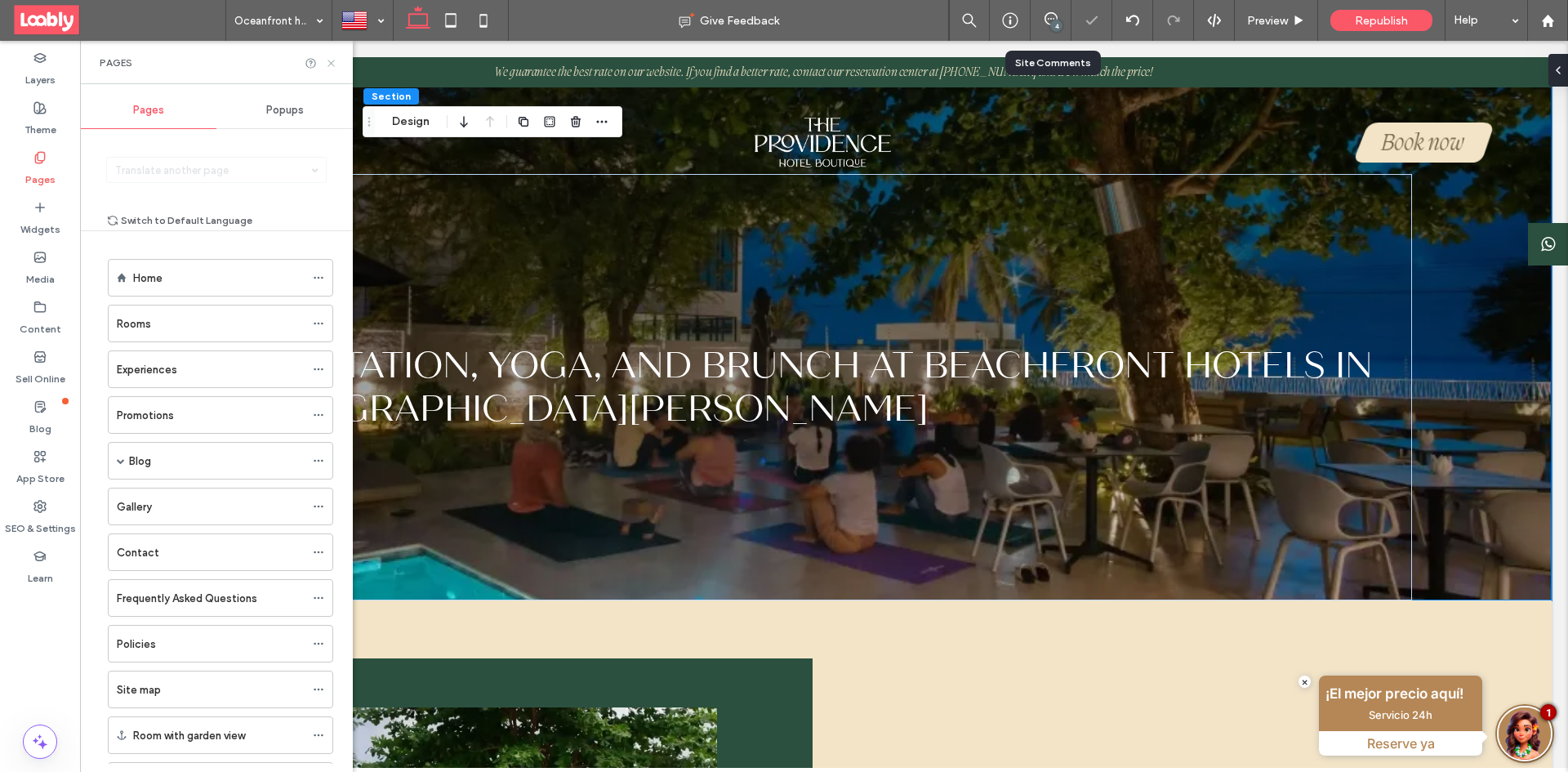
click at [331, 63] on use at bounding box center [331, 63] width 7 height 7
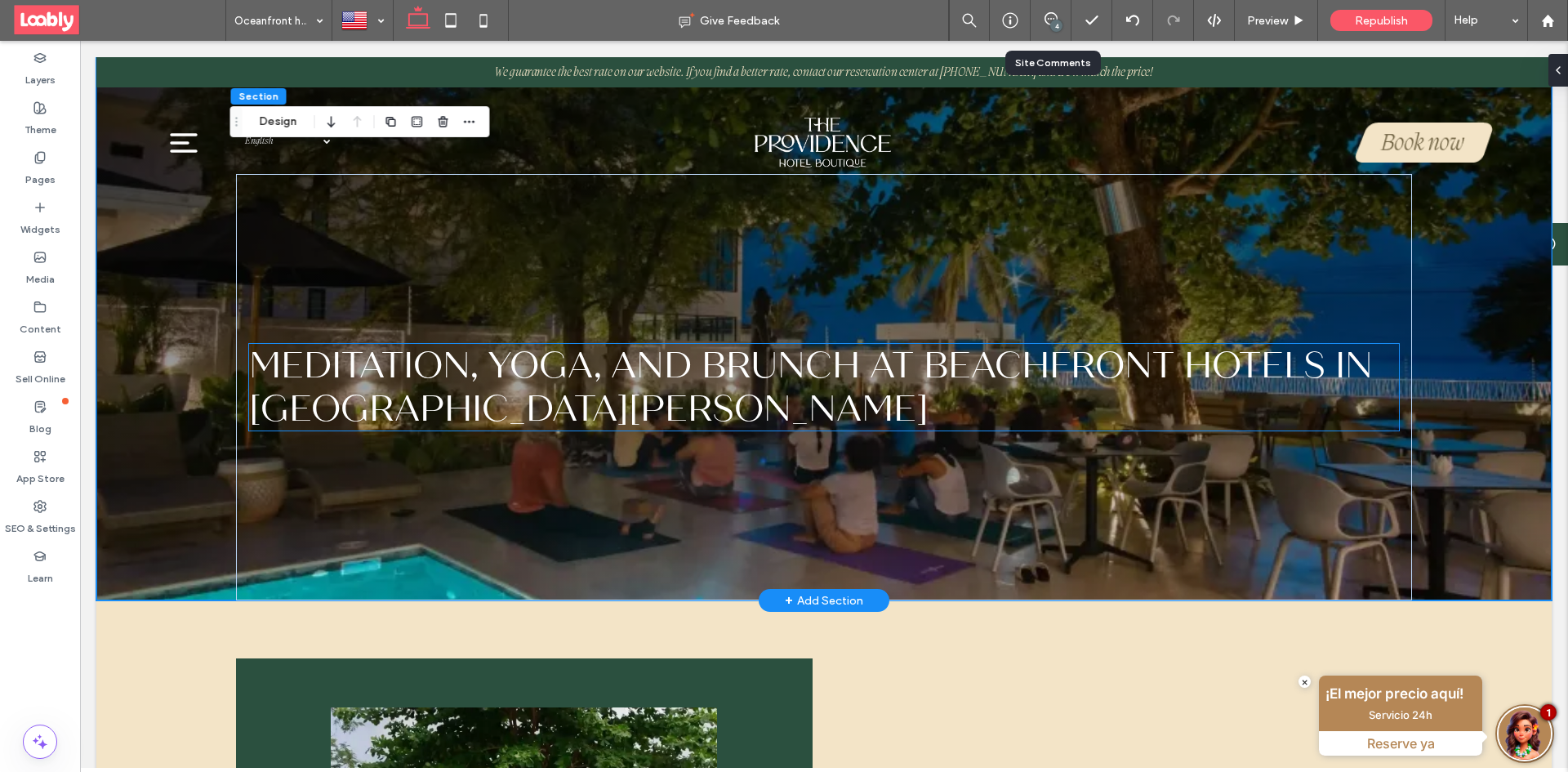
click at [1382, 387] on h1 "Meditation, yoga, and brunch at beachfront hotels in San Andrés" at bounding box center [824, 387] width 1150 height 87
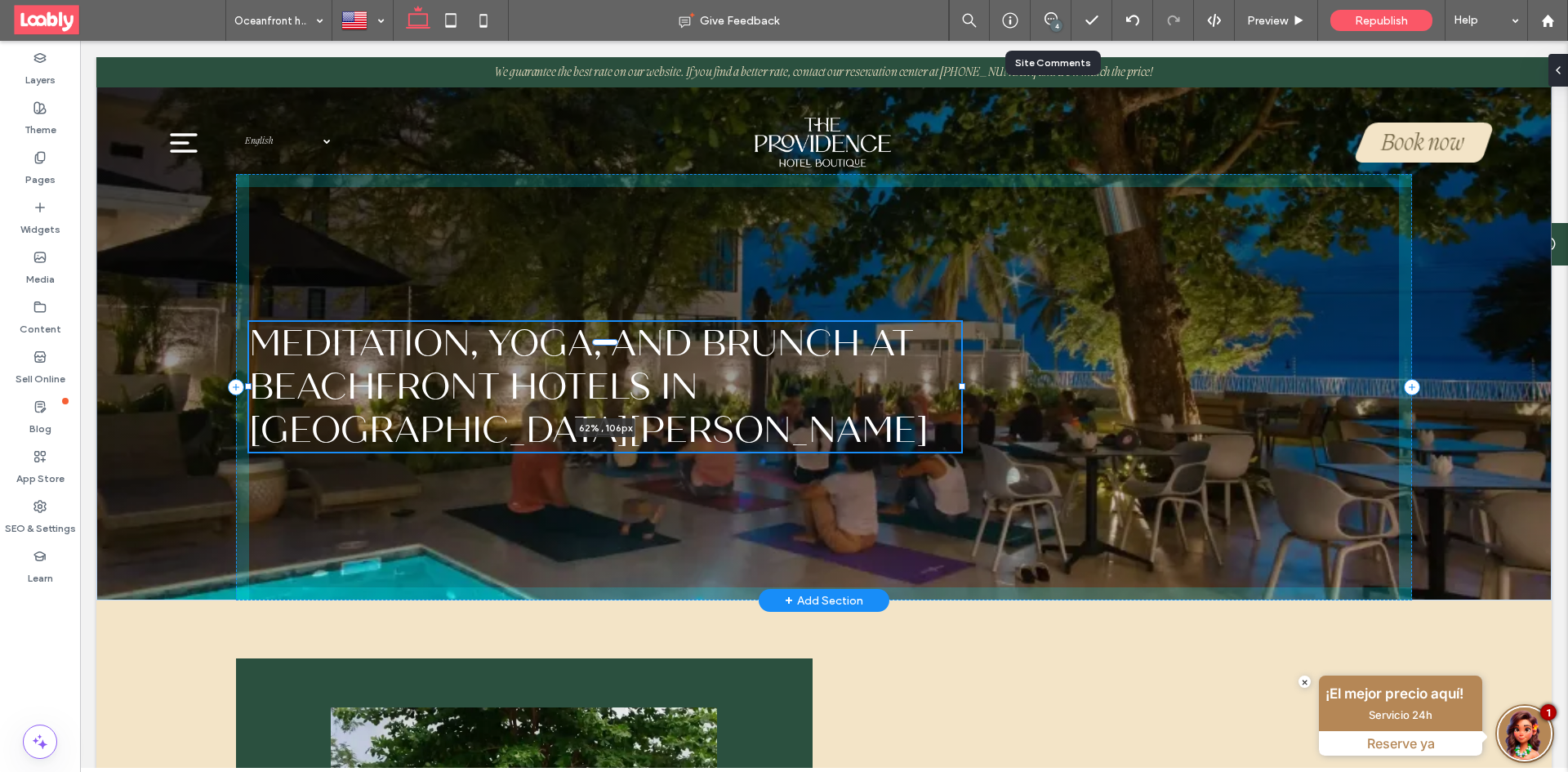
drag, startPoint x: 1393, startPoint y: 387, endPoint x: 955, endPoint y: 388, distance: 438.0
click at [958, 388] on div at bounding box center [962, 386] width 7 height 7
type input "**"
type input "****"
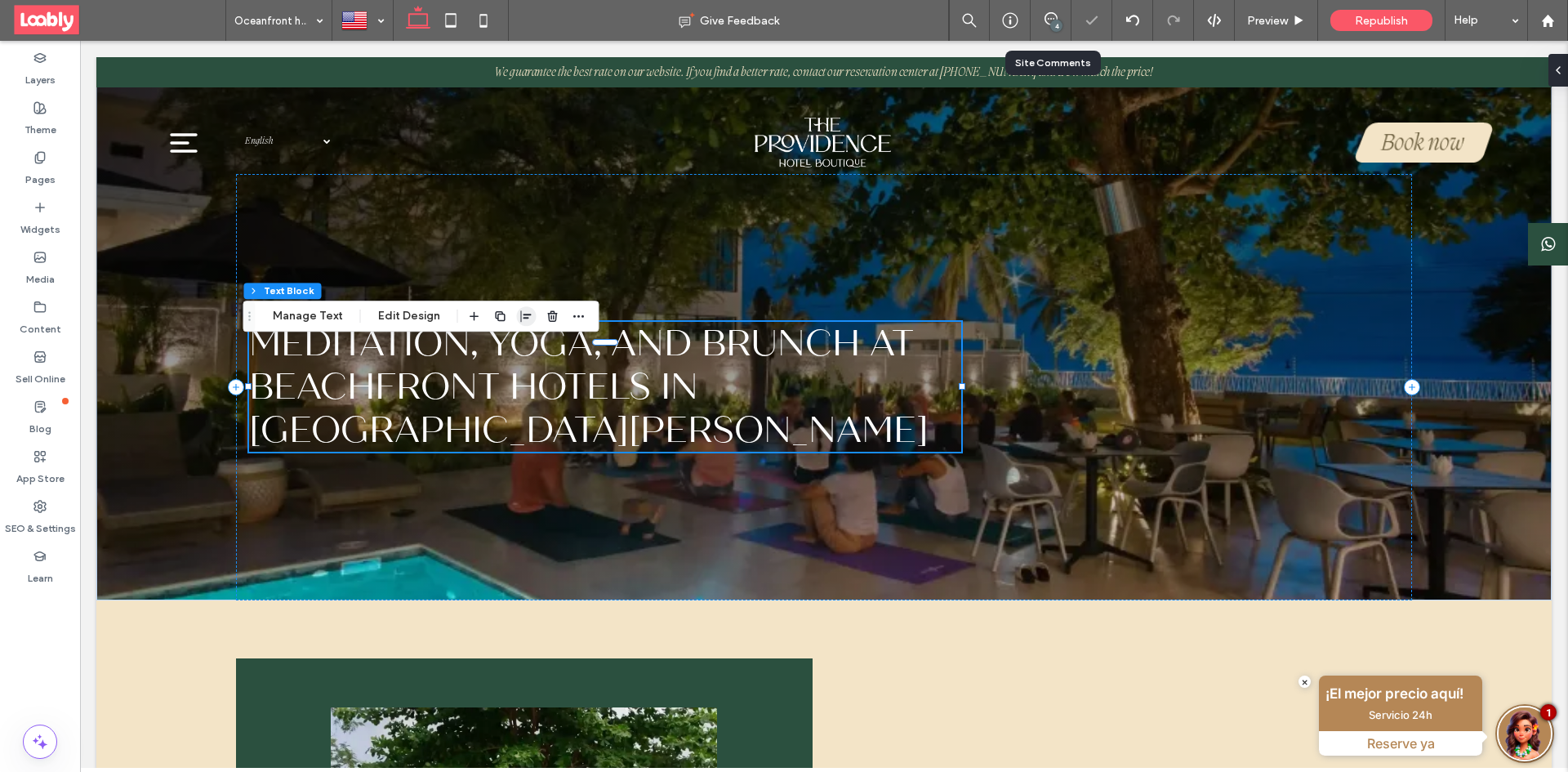
click at [521, 318] on use "button" at bounding box center [526, 316] width 11 height 12
drag, startPoint x: 505, startPoint y: 344, endPoint x: 526, endPoint y: 328, distance: 26.4
click at [511, 346] on icon "center" at bounding box center [510, 348] width 13 height 13
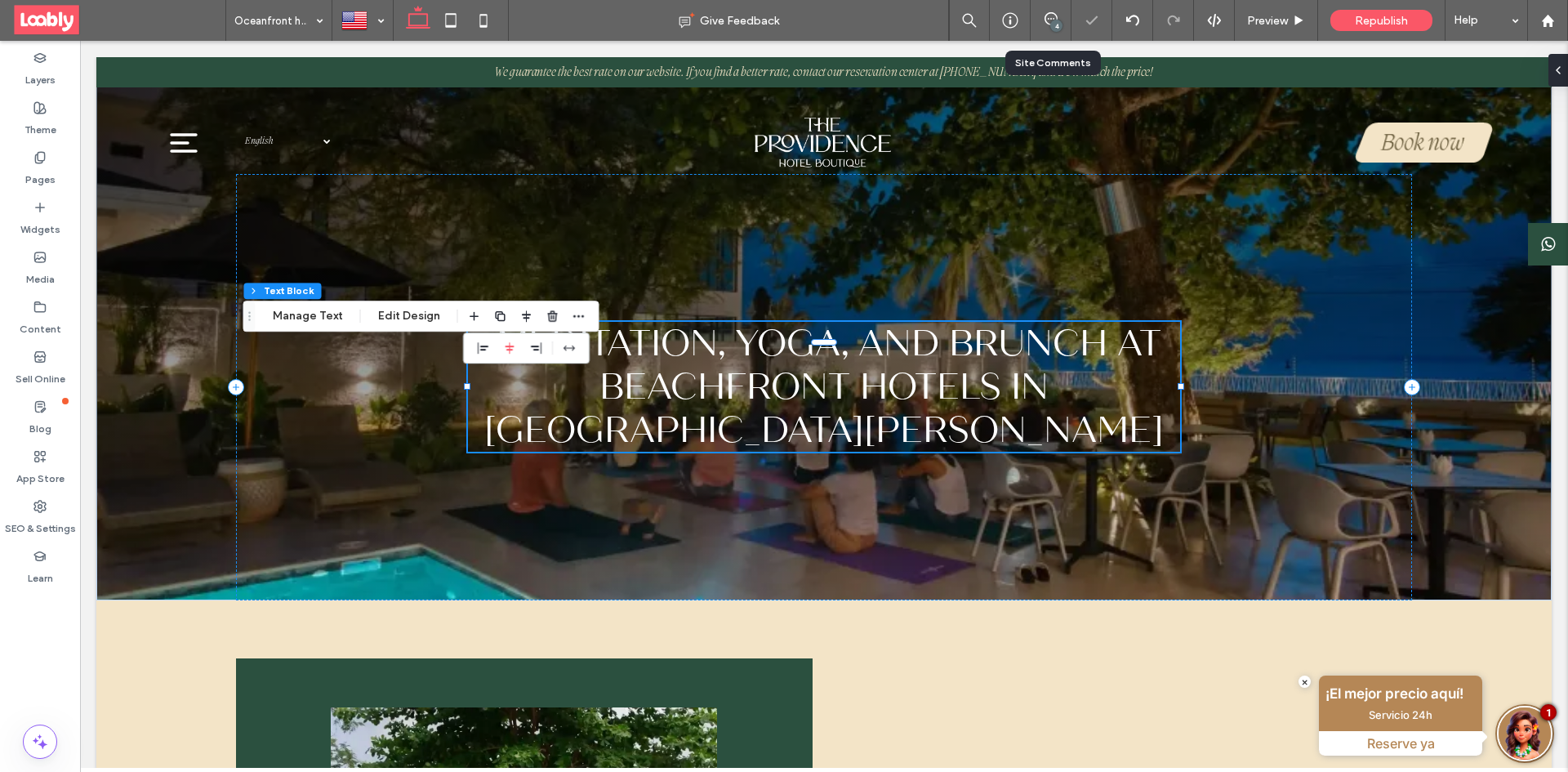
click at [1050, 30] on div "4" at bounding box center [1051, 20] width 41 height 41
click at [1053, 30] on div "4" at bounding box center [1056, 26] width 12 height 12
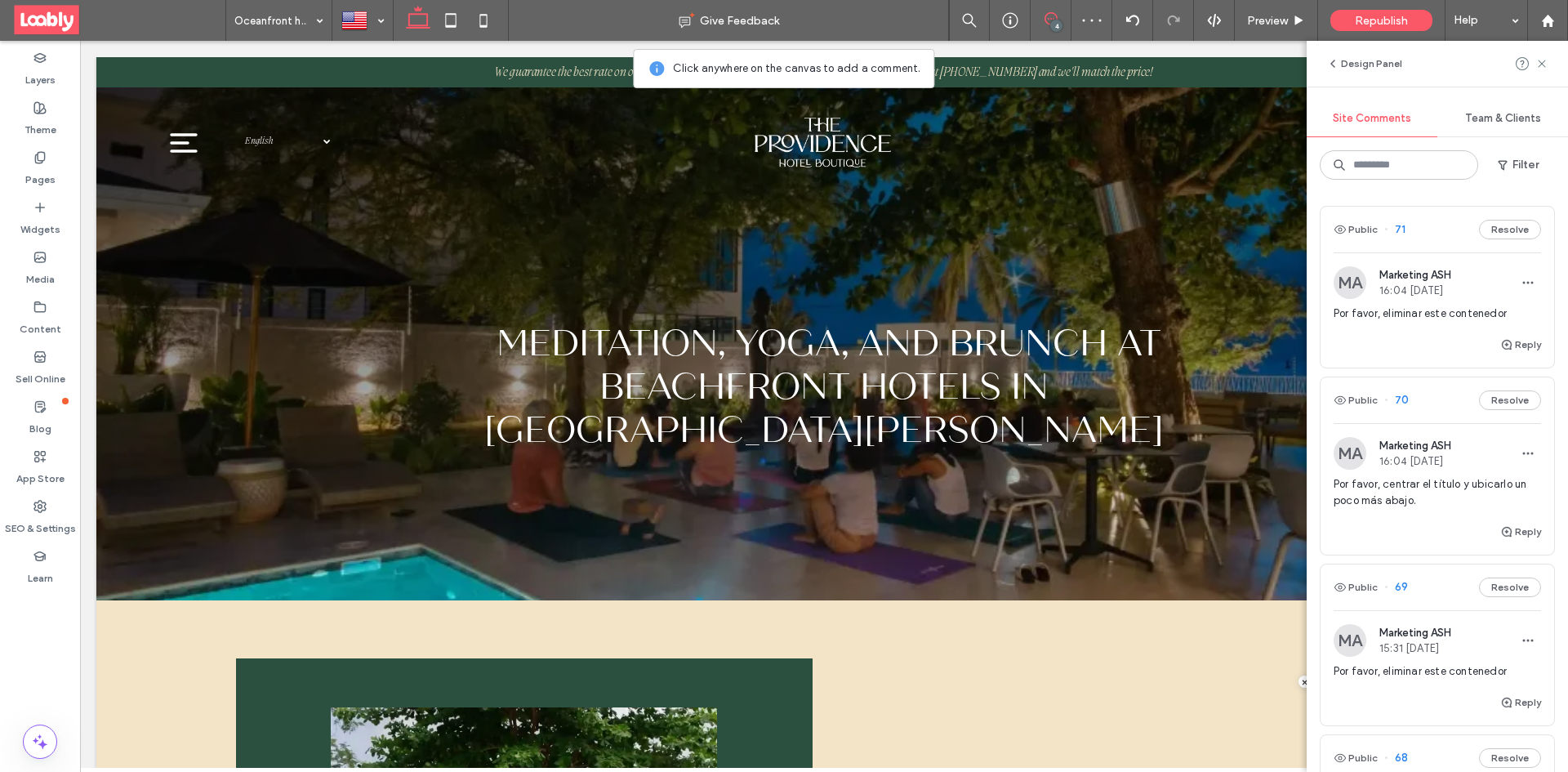
click at [1440, 235] on div "Public 71 Resolve" at bounding box center [1437, 229] width 234 height 46
drag, startPoint x: 1417, startPoint y: 231, endPoint x: 1423, endPoint y: 240, distance: 10.8
click at [1417, 231] on div "Public 71 Resolve" at bounding box center [1437, 229] width 234 height 46
click at [1425, 403] on div "Public 70 Resolve" at bounding box center [1437, 399] width 234 height 46
click at [1426, 581] on div "Public 69 Resolve" at bounding box center [1437, 586] width 234 height 46
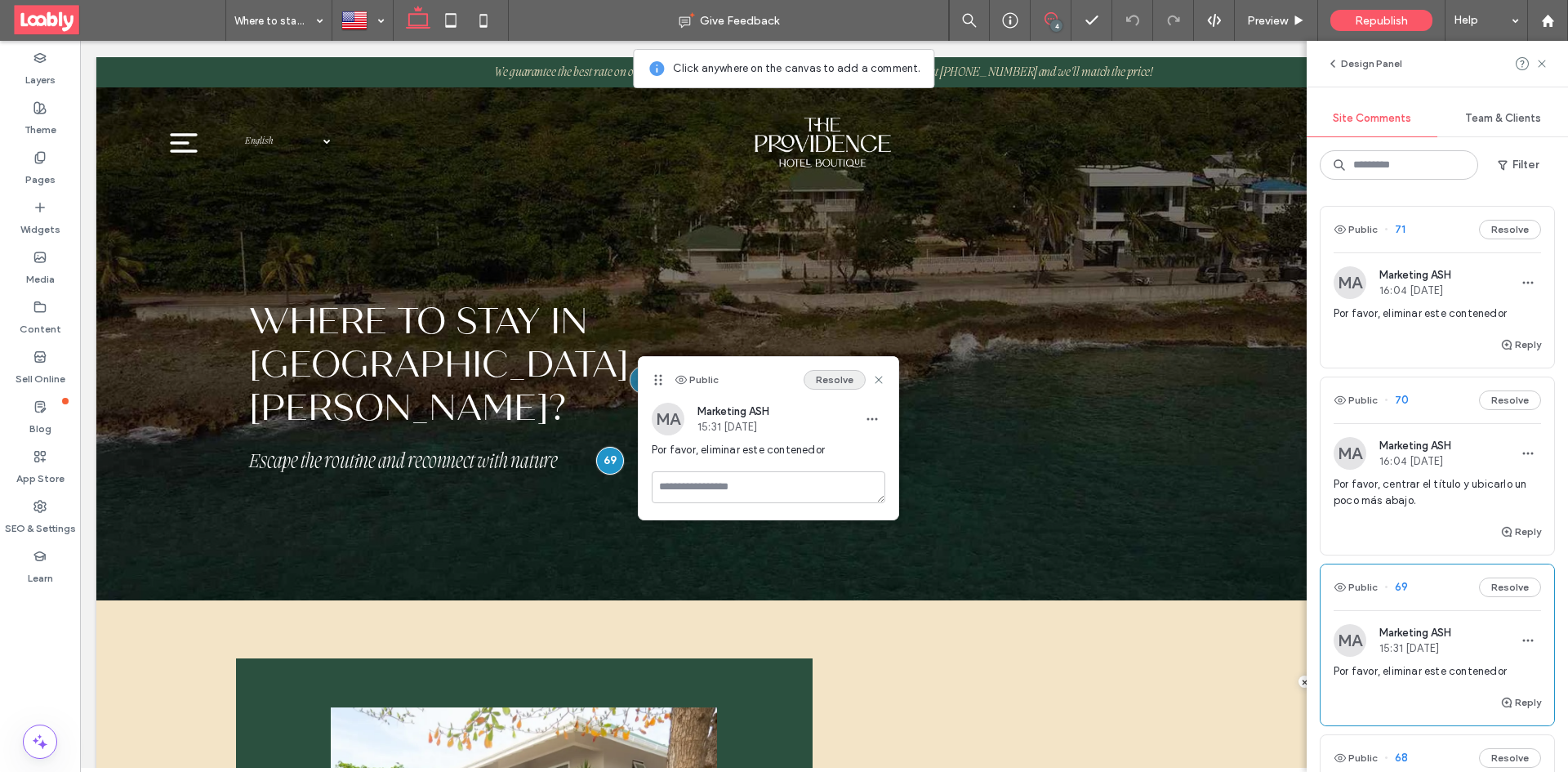
click at [829, 383] on button "Resolve" at bounding box center [834, 380] width 62 height 20
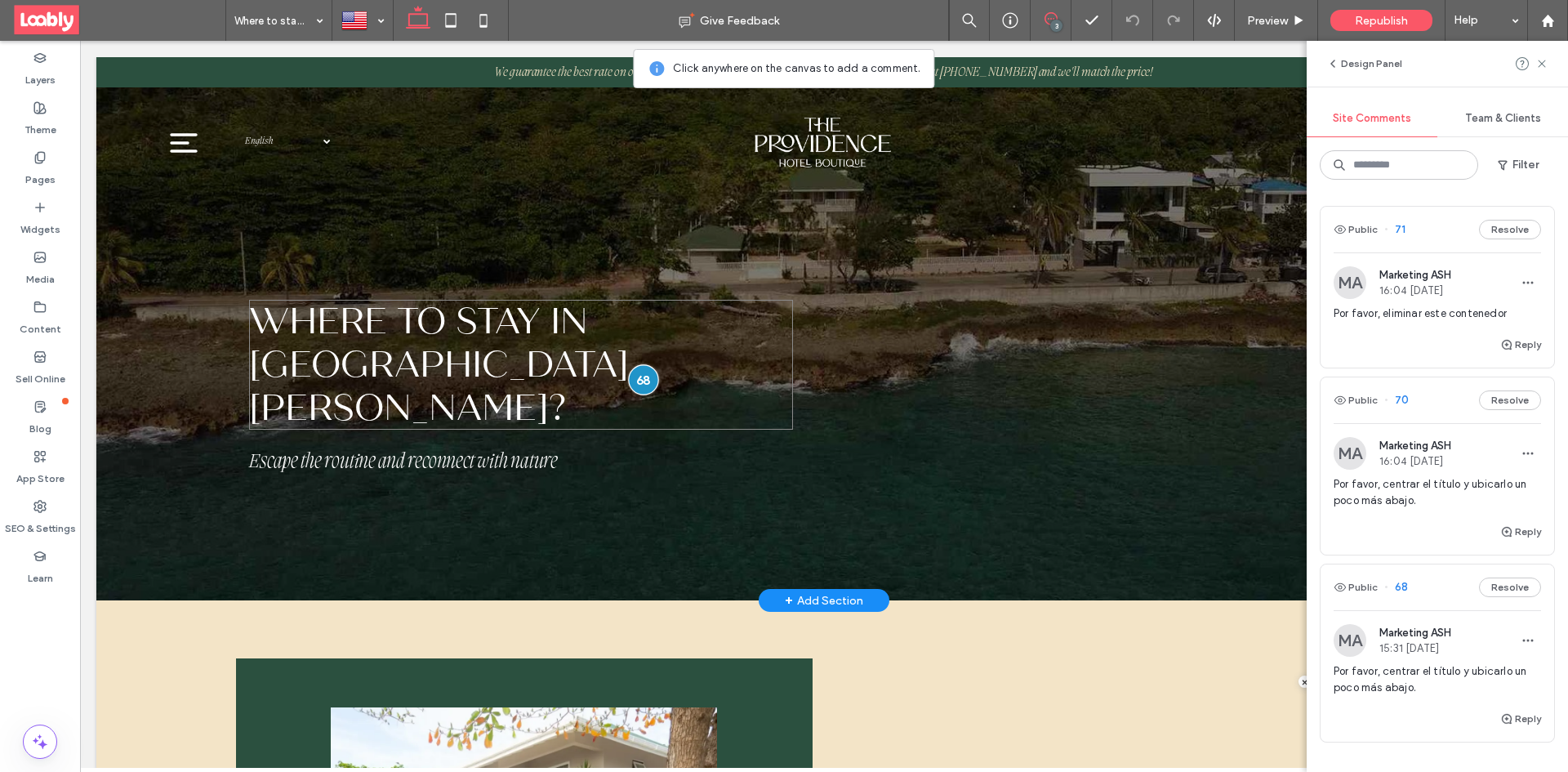
click at [641, 373] on div at bounding box center [643, 379] width 30 height 30
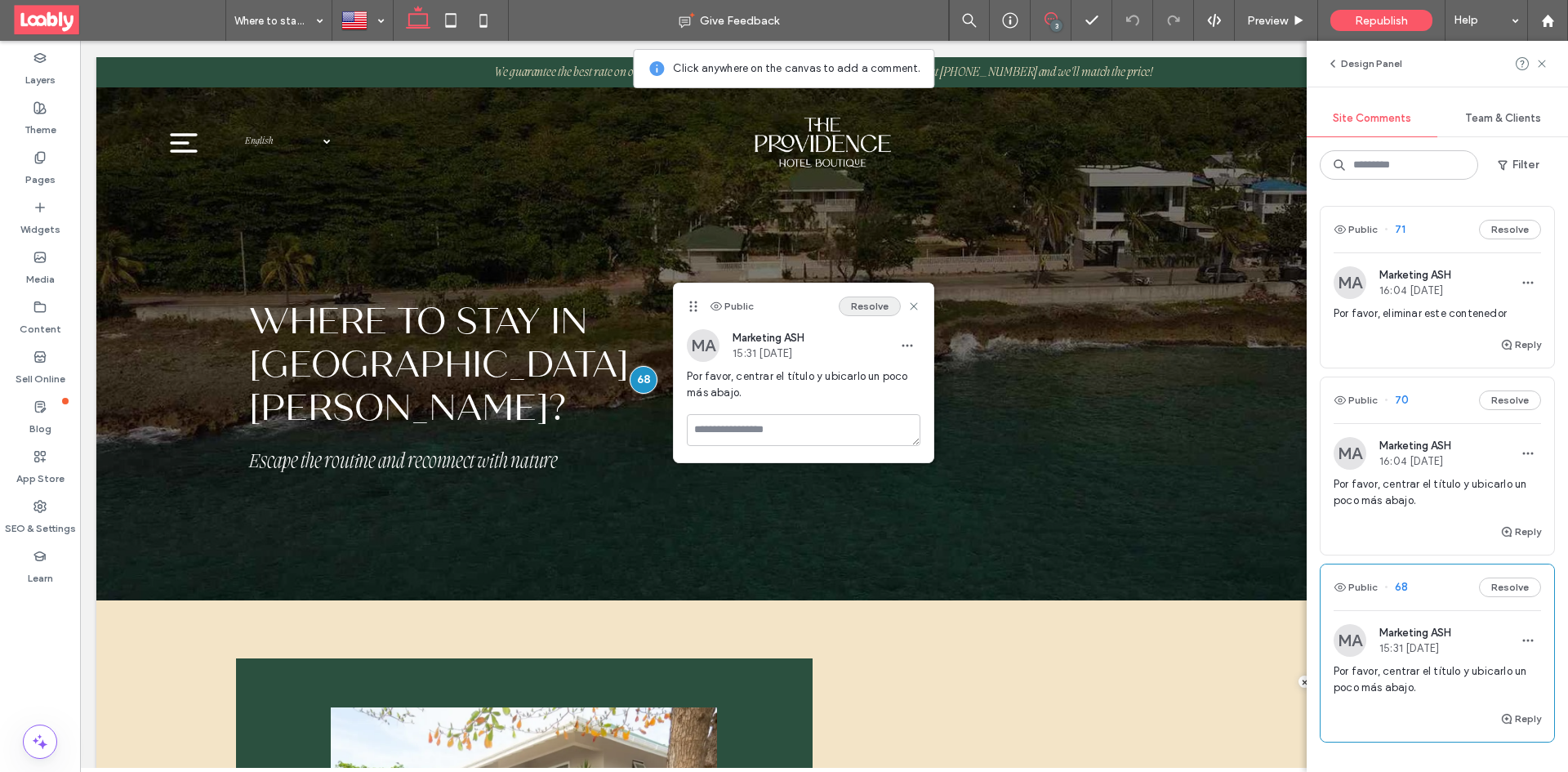
click at [872, 309] on button "Resolve" at bounding box center [869, 306] width 62 height 20
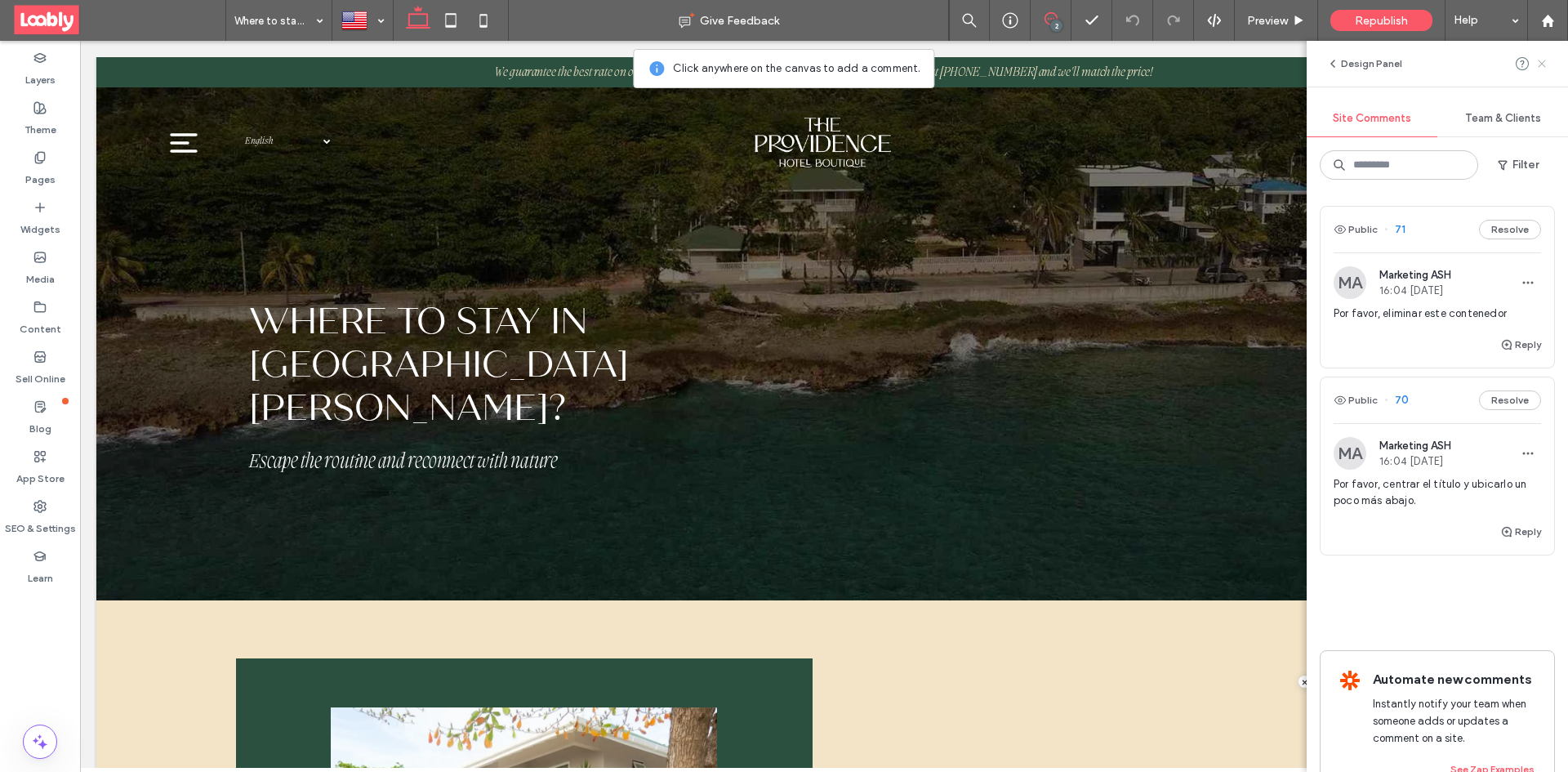
click at [1538, 62] on use at bounding box center [1541, 63] width 7 height 7
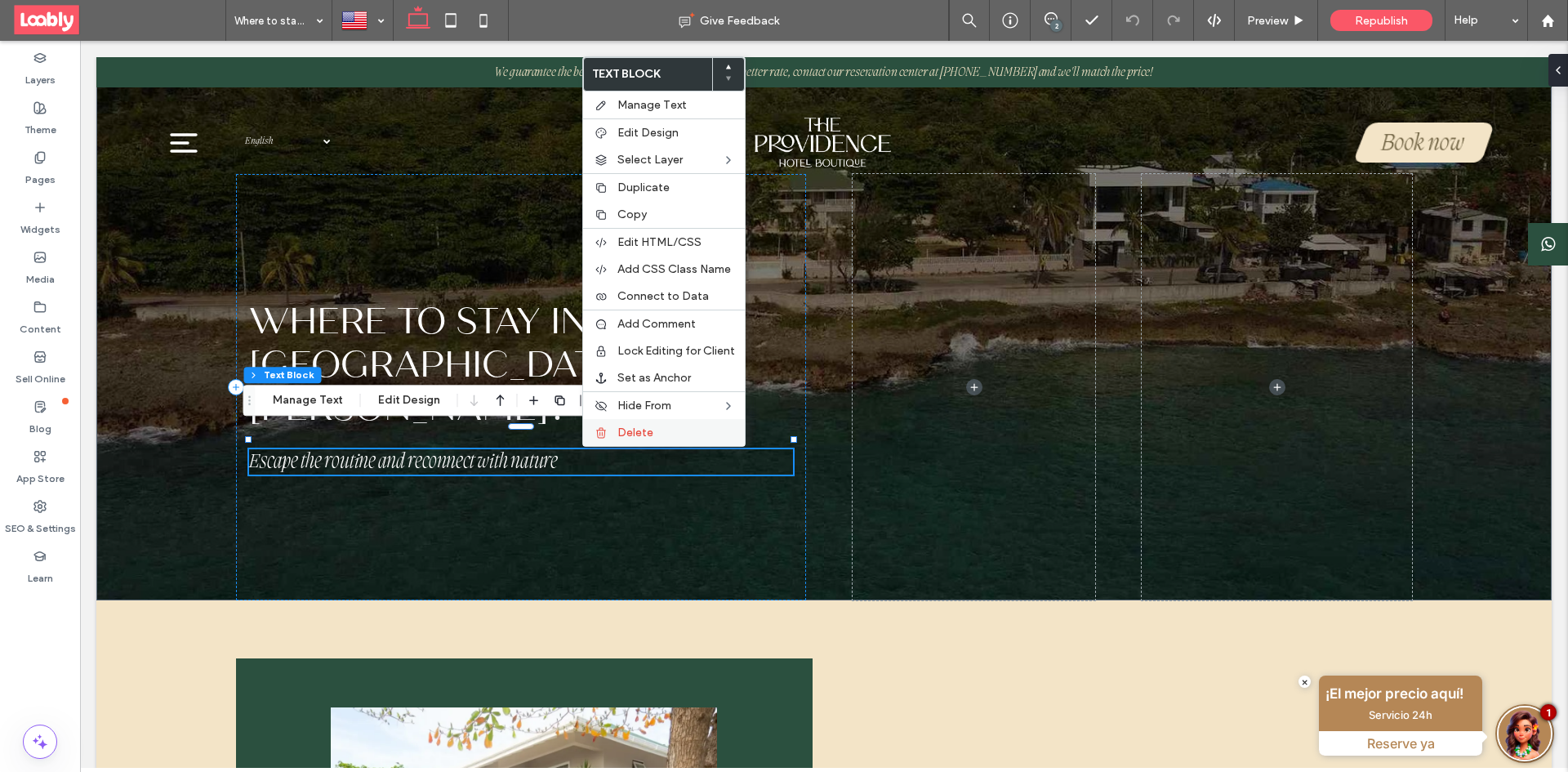
click at [661, 433] on label "Delete" at bounding box center [675, 432] width 117 height 14
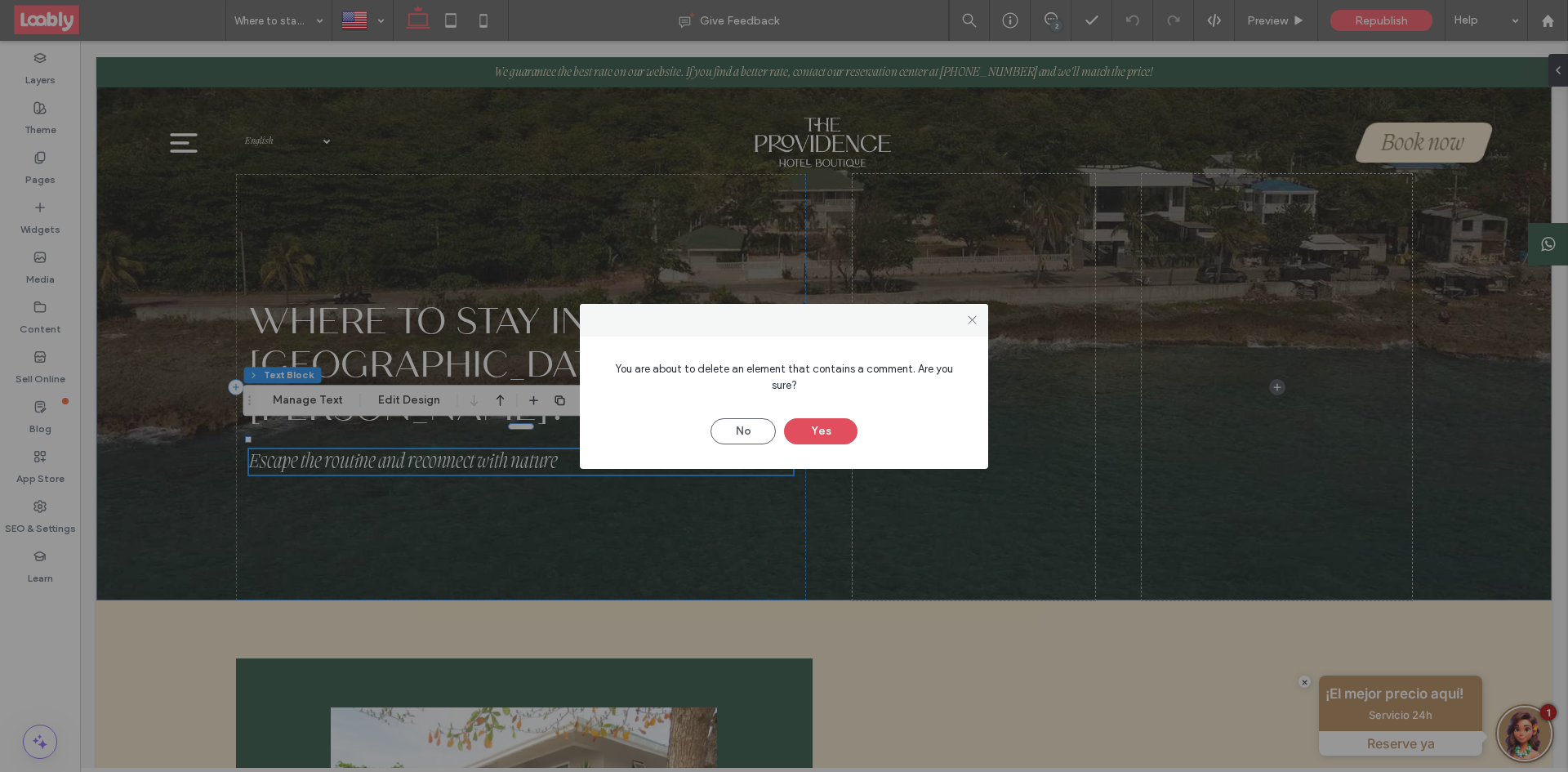
click at [820, 425] on button "Yes" at bounding box center [820, 431] width 73 height 26
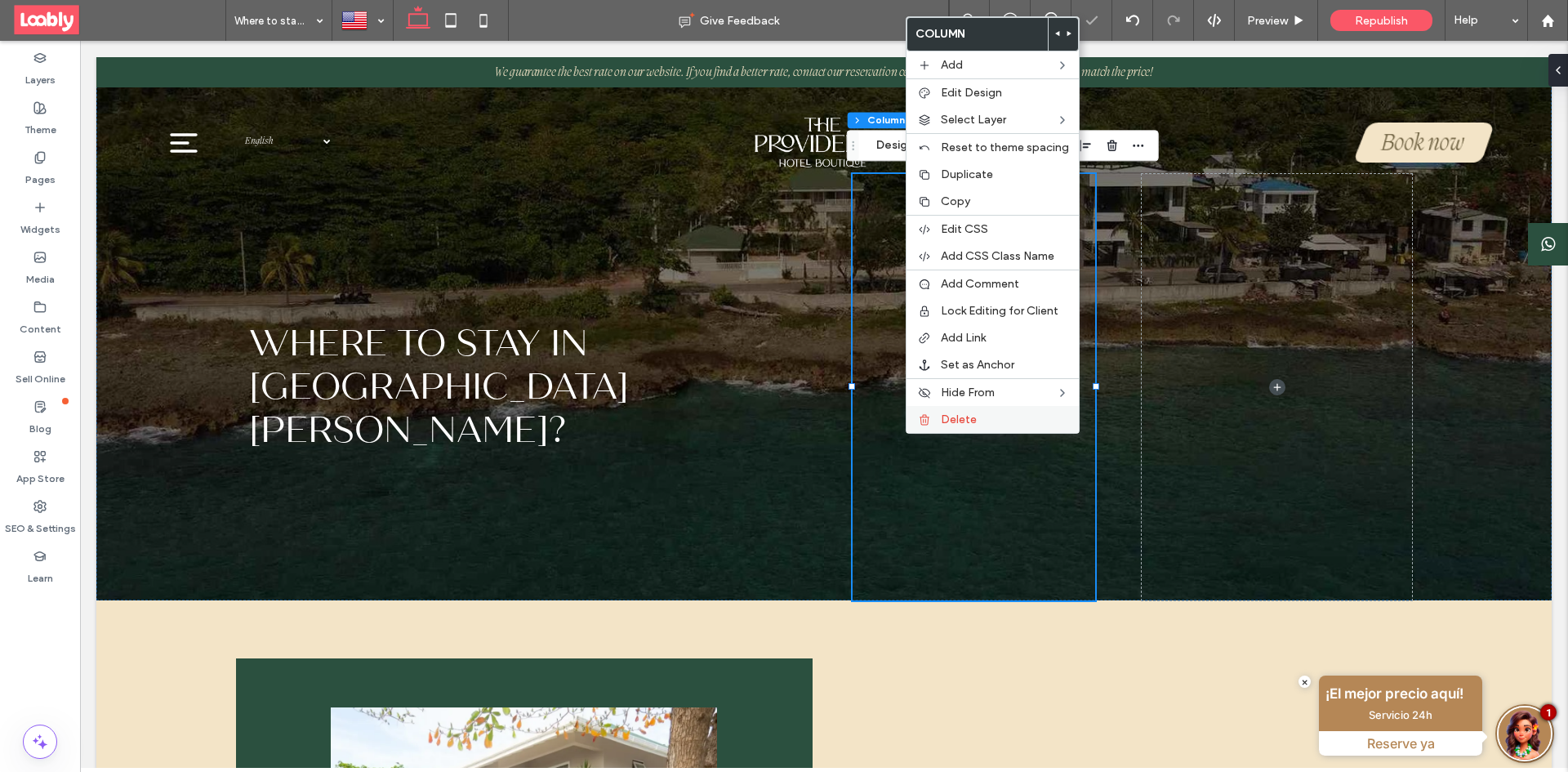
click at [972, 421] on span "Delete" at bounding box center [958, 419] width 36 height 14
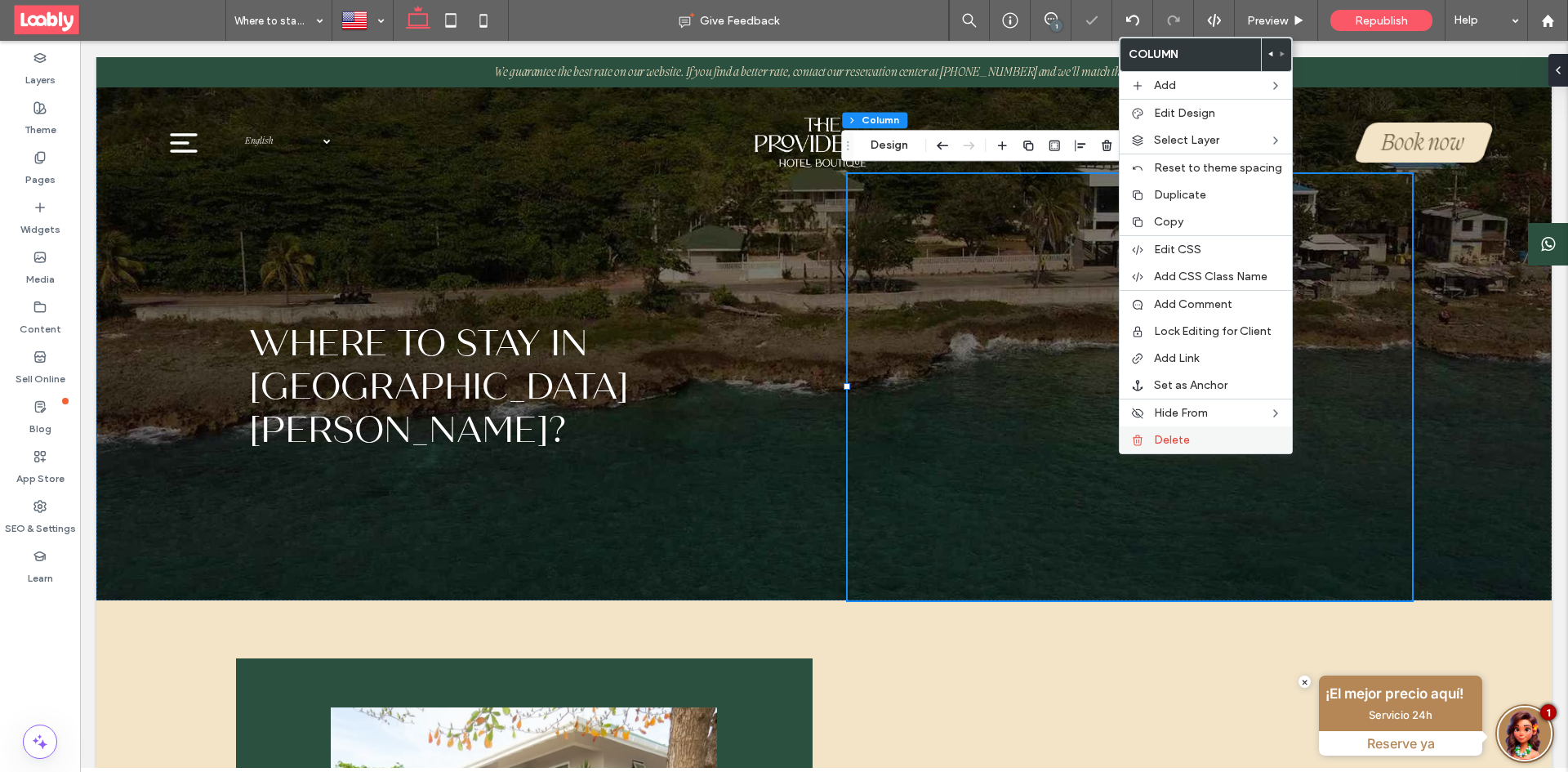
click at [1154, 440] on span "Delete" at bounding box center [1171, 439] width 36 height 14
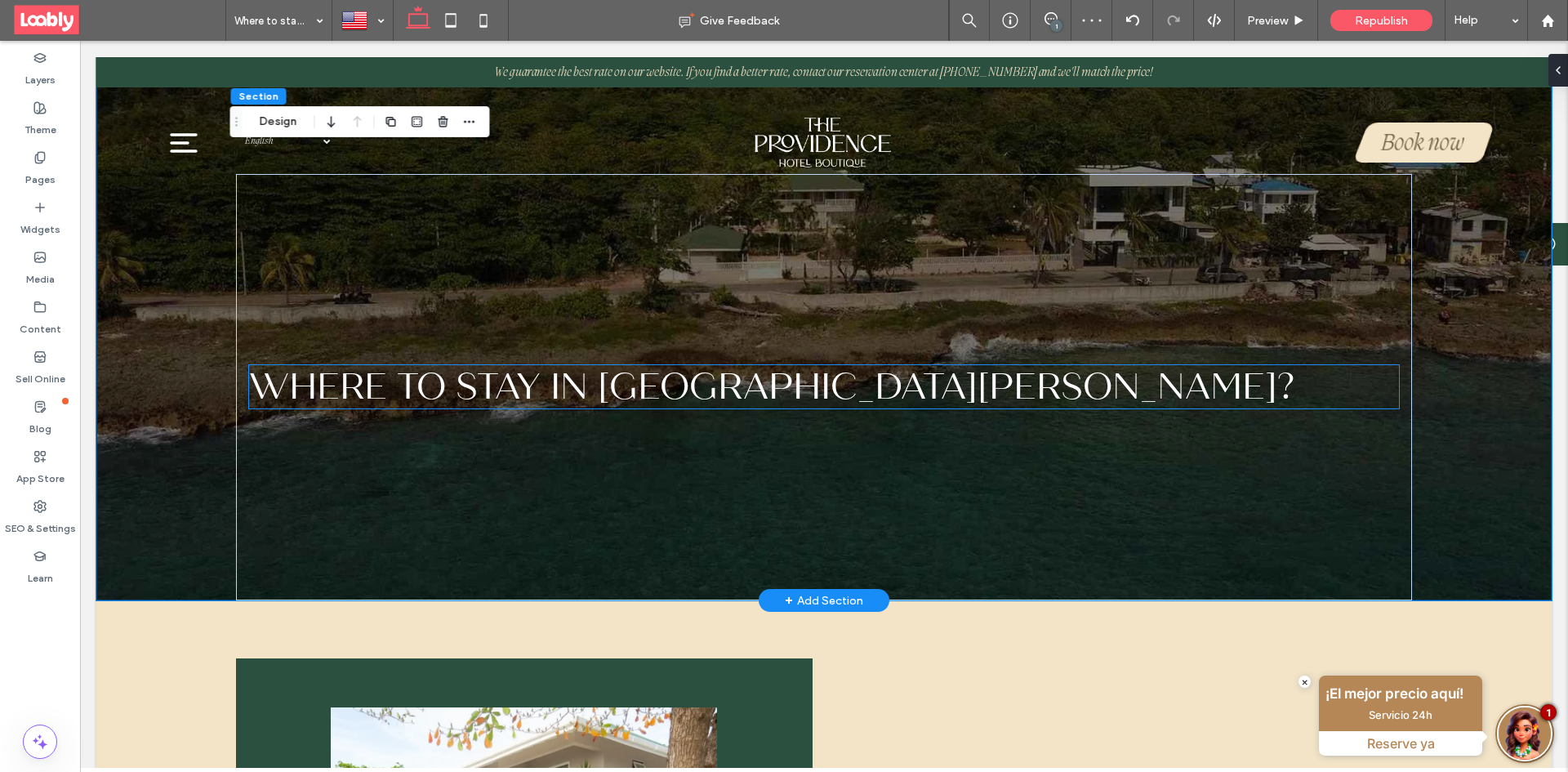
click at [1288, 391] on h1 "Where to stay in [GEOGRAPHIC_DATA][PERSON_NAME]?" at bounding box center [824, 387] width 1150 height 43
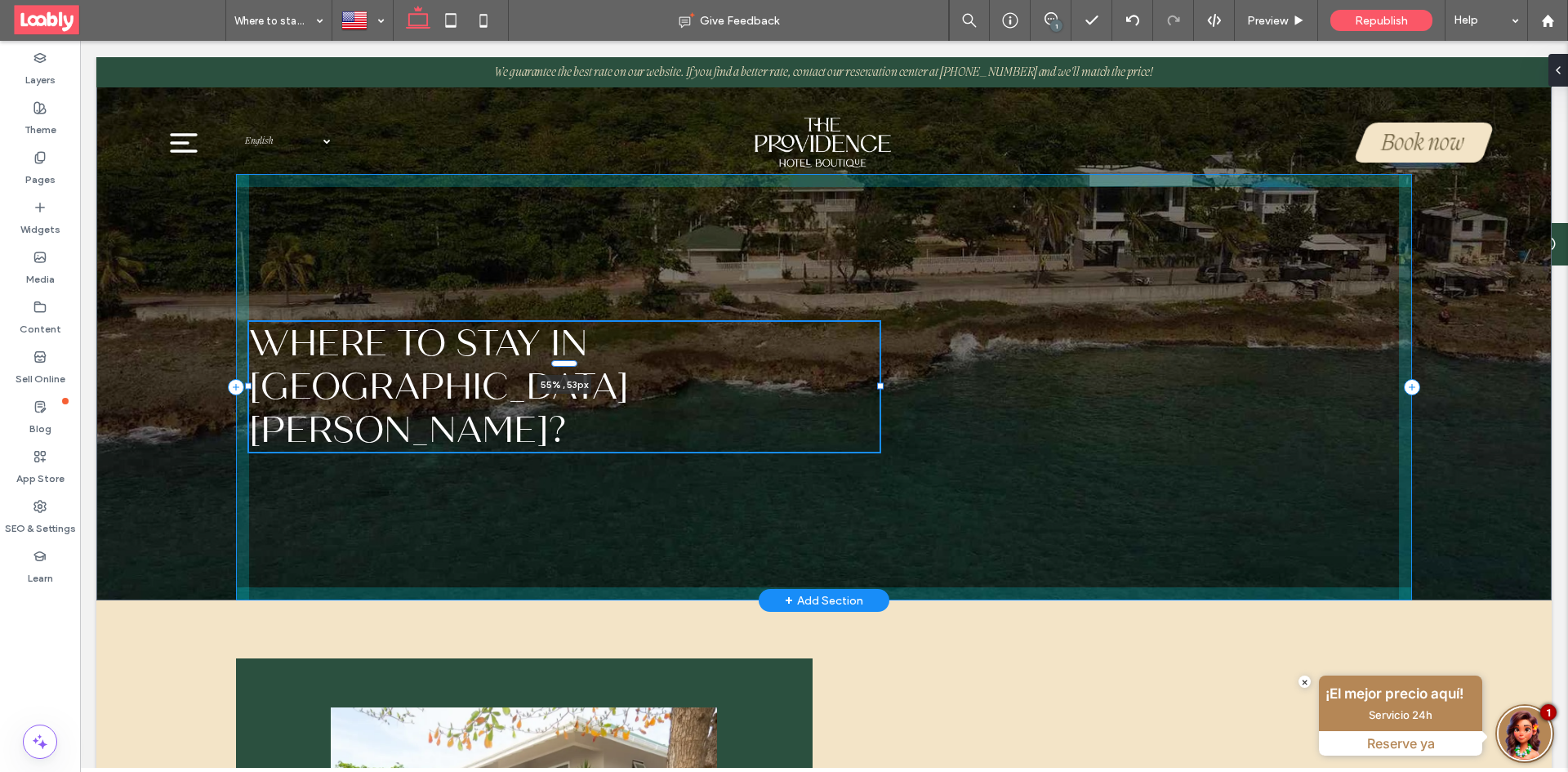
drag, startPoint x: 1392, startPoint y: 387, endPoint x: 767, endPoint y: 393, distance: 625.0
click at [250, 365] on div at bounding box center [249, 364] width 1 height 1
type input "**"
type input "****"
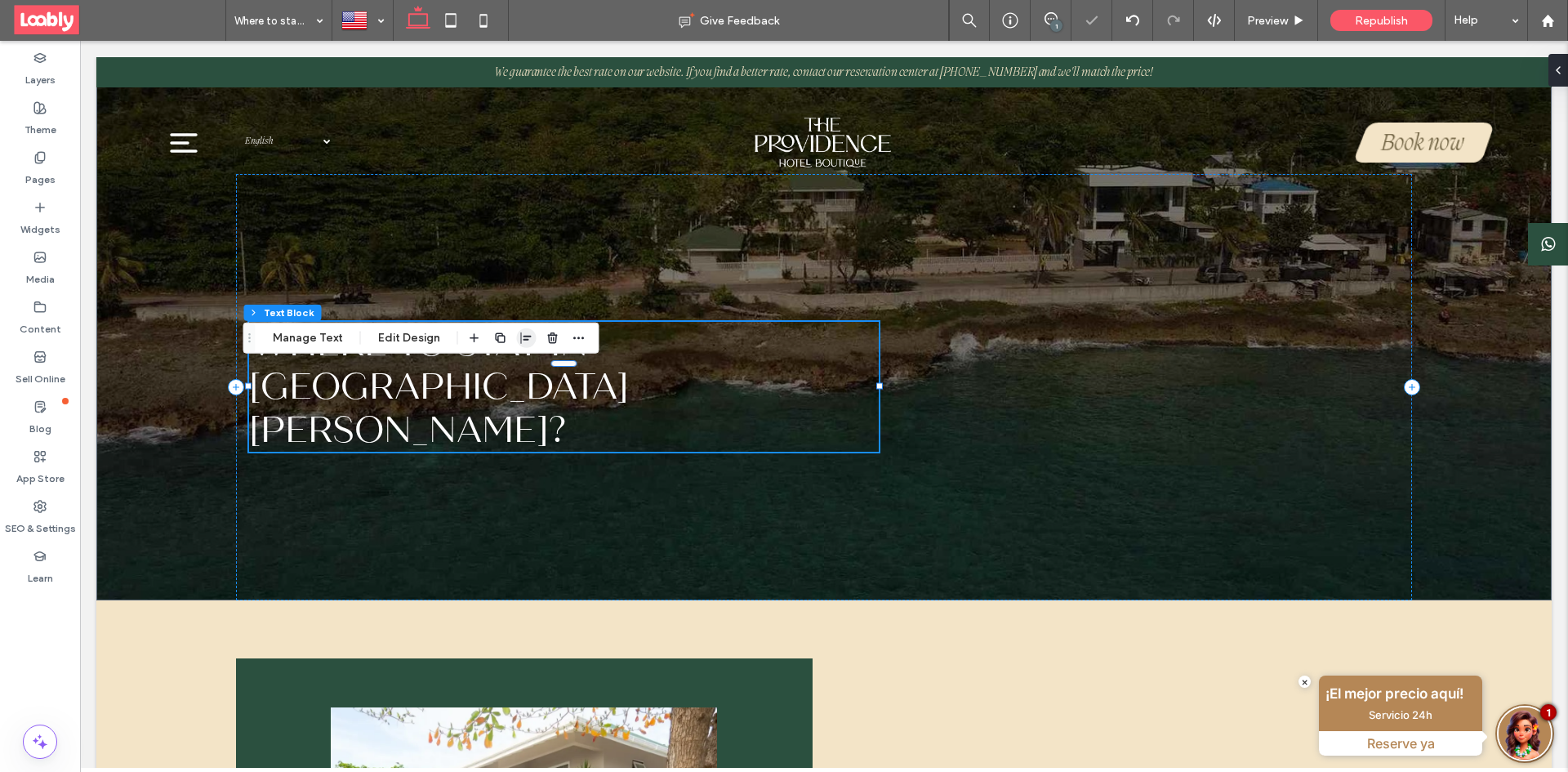
click at [522, 334] on icon "button" at bounding box center [527, 339] width 13 height 13
click at [529, 368] on icon "flex-end" at bounding box center [536, 370] width 13 height 13
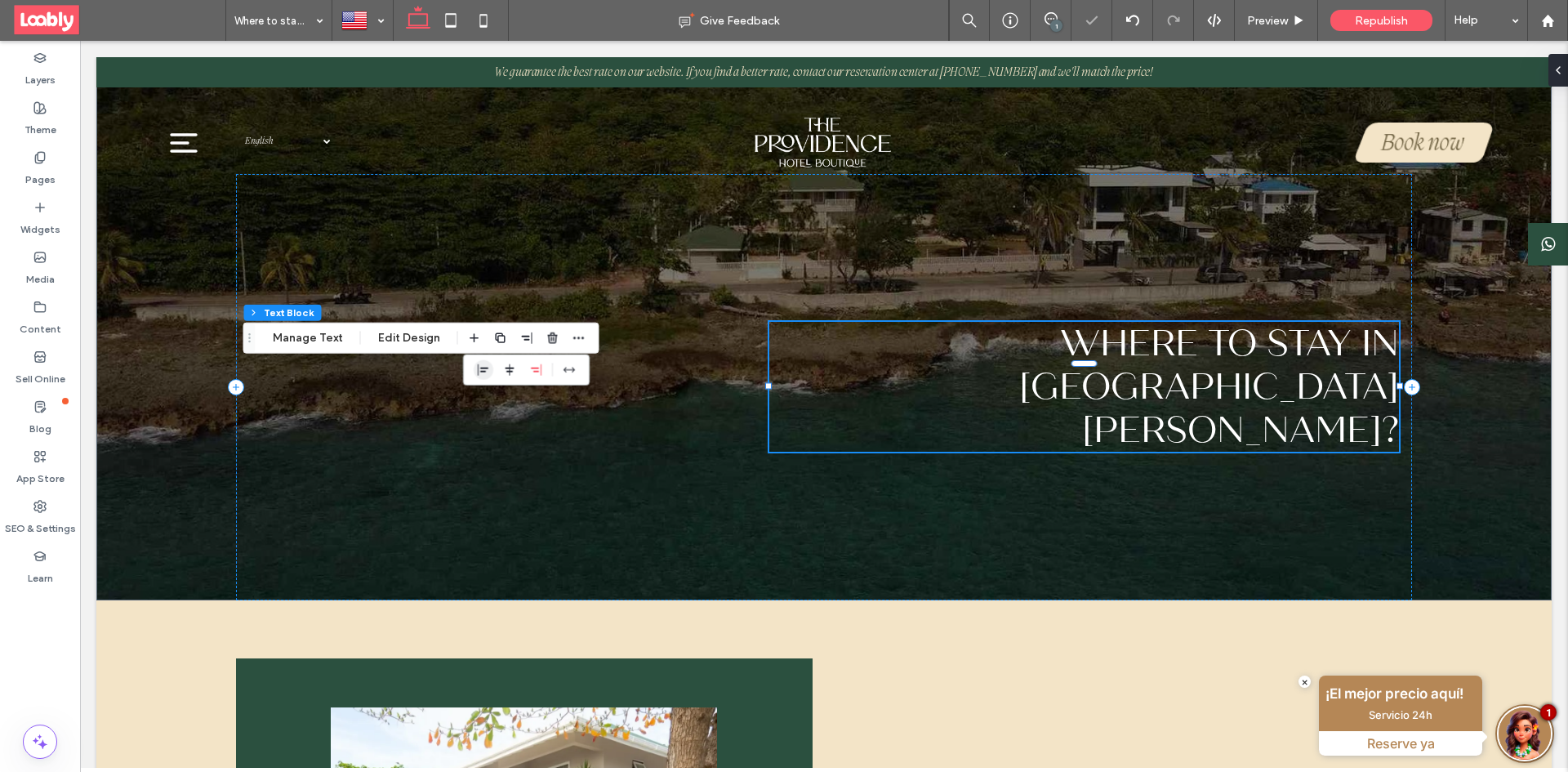
click at [486, 373] on icon "flex-start" at bounding box center [483, 370] width 13 height 13
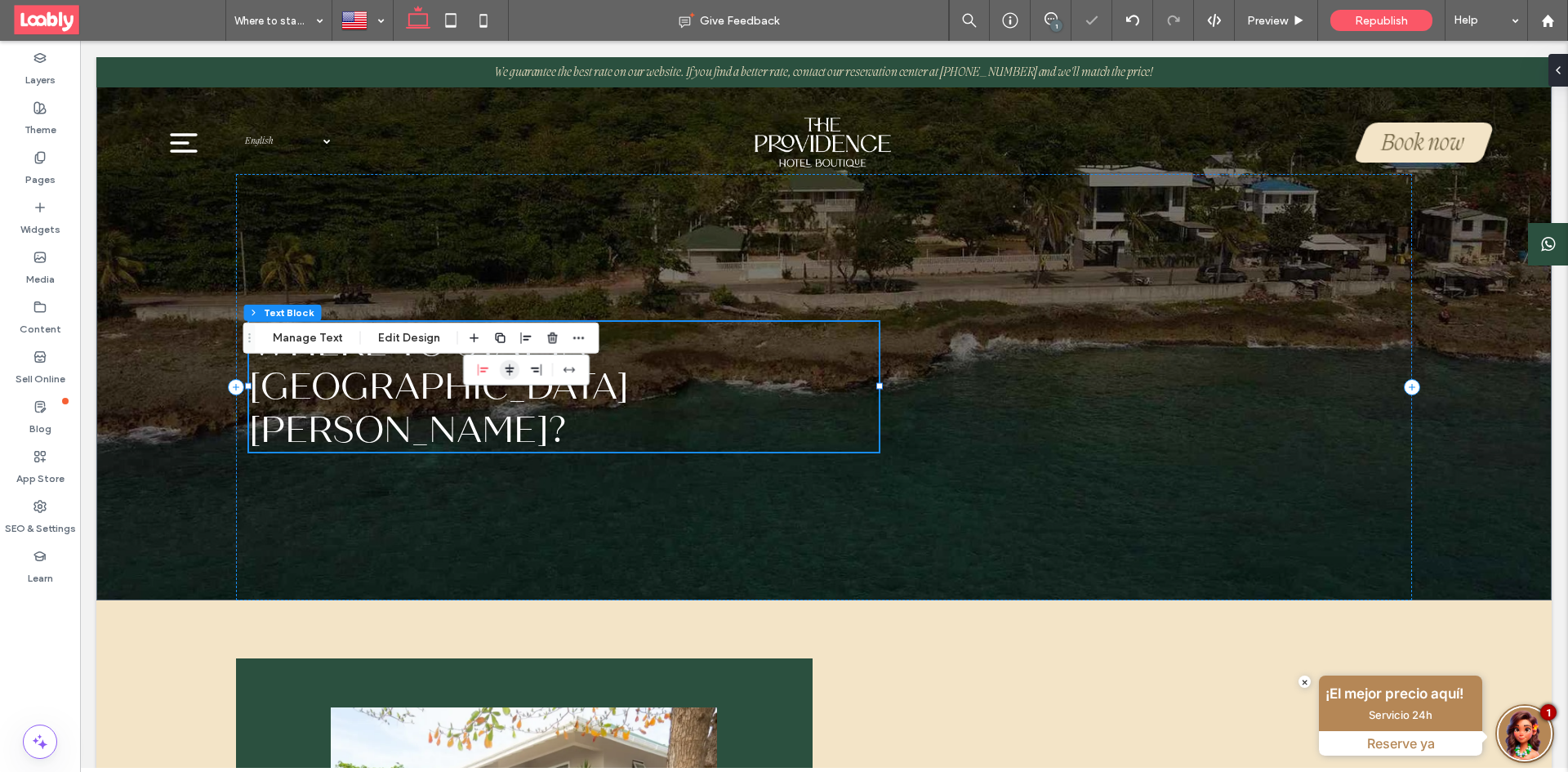
click at [503, 370] on icon "center" at bounding box center [510, 370] width 13 height 13
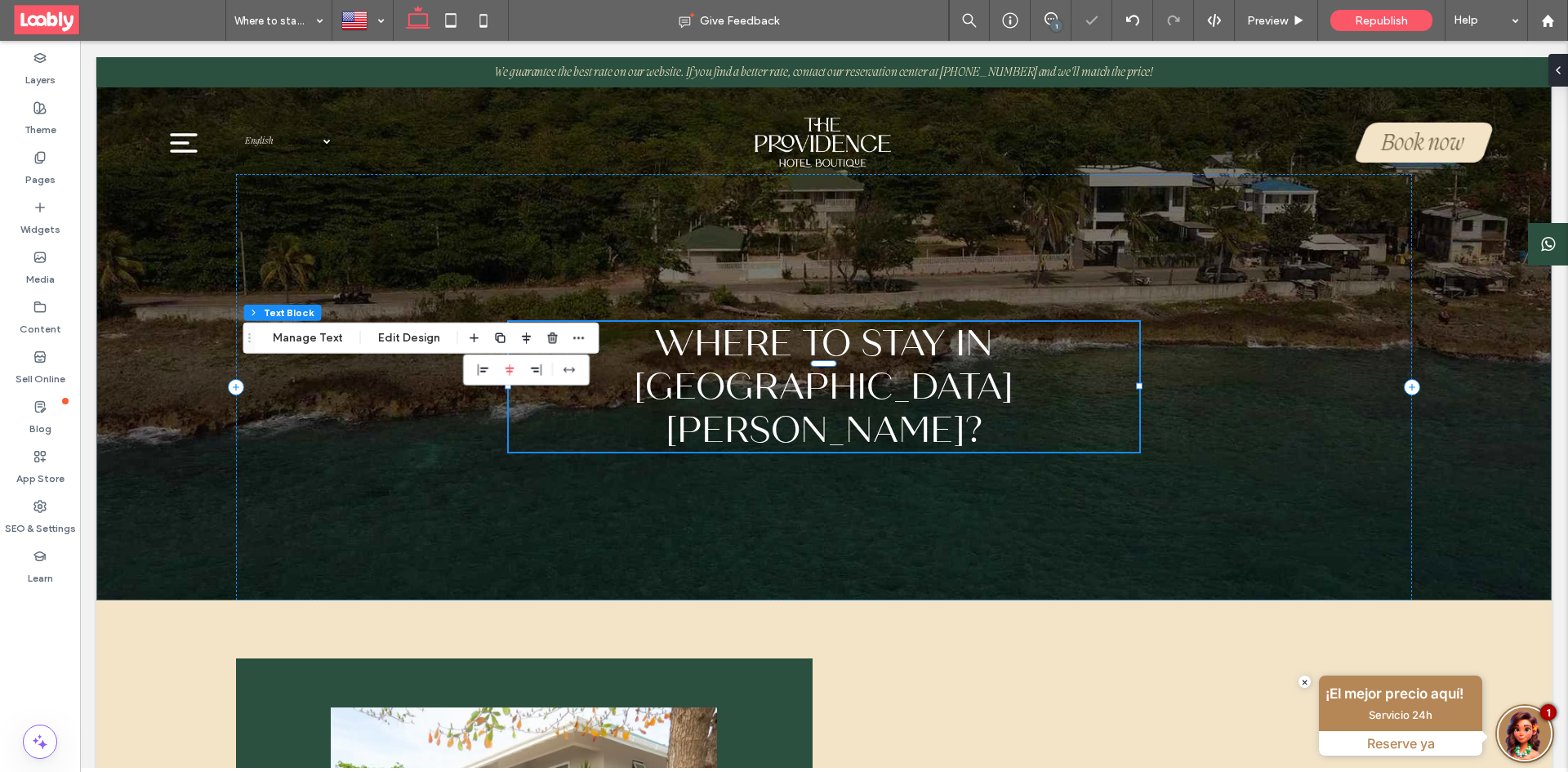
click at [487, 24] on icon at bounding box center [482, 20] width 32 height 32
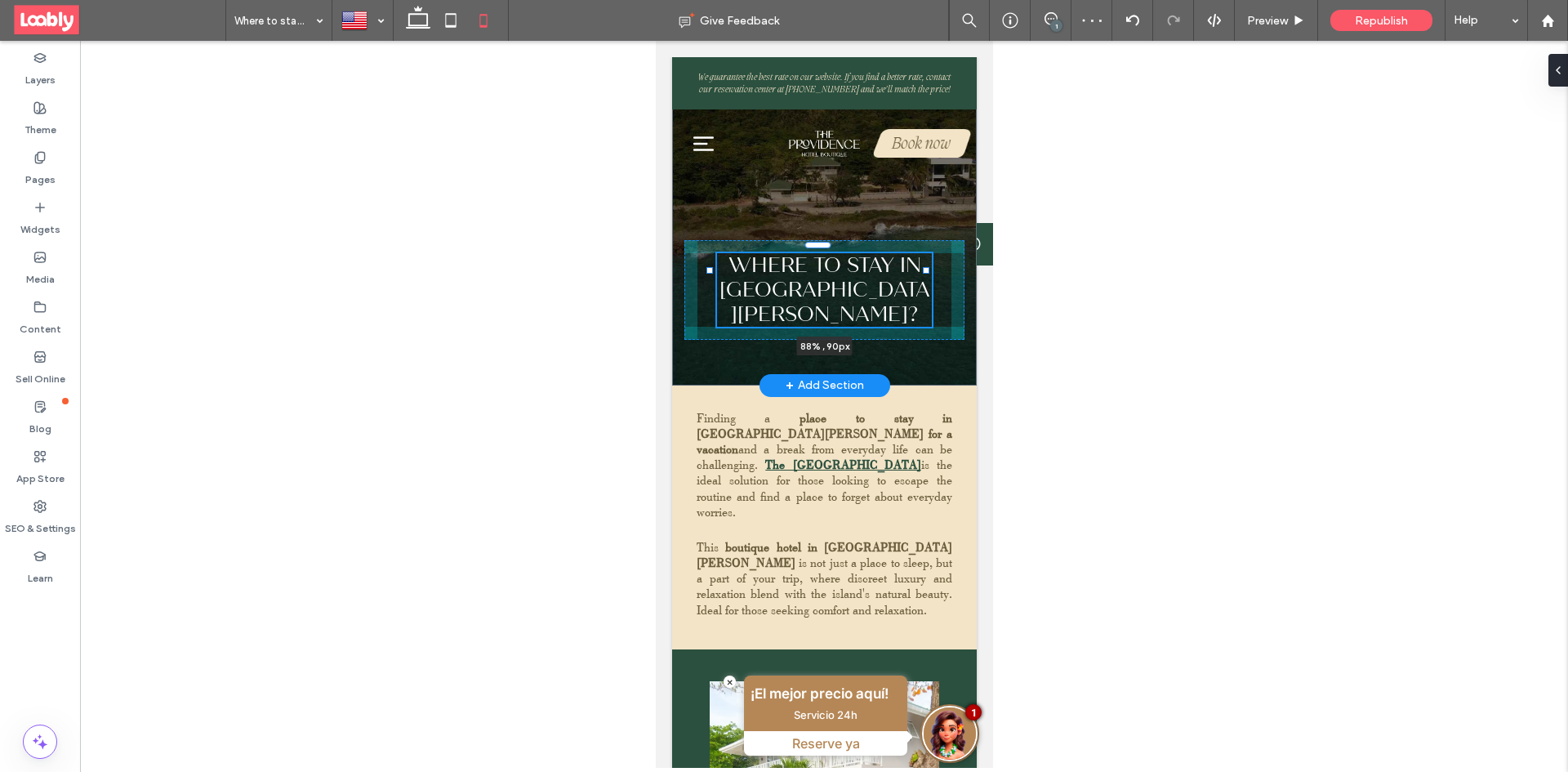
drag, startPoint x: 881, startPoint y: 285, endPoint x: 922, endPoint y: 284, distance: 41.0
click at [922, 284] on div "Where to stay in [GEOGRAPHIC_DATA][PERSON_NAME]? 88% , 90px" at bounding box center [824, 221] width 304 height 329
type input "**"
type input "****"
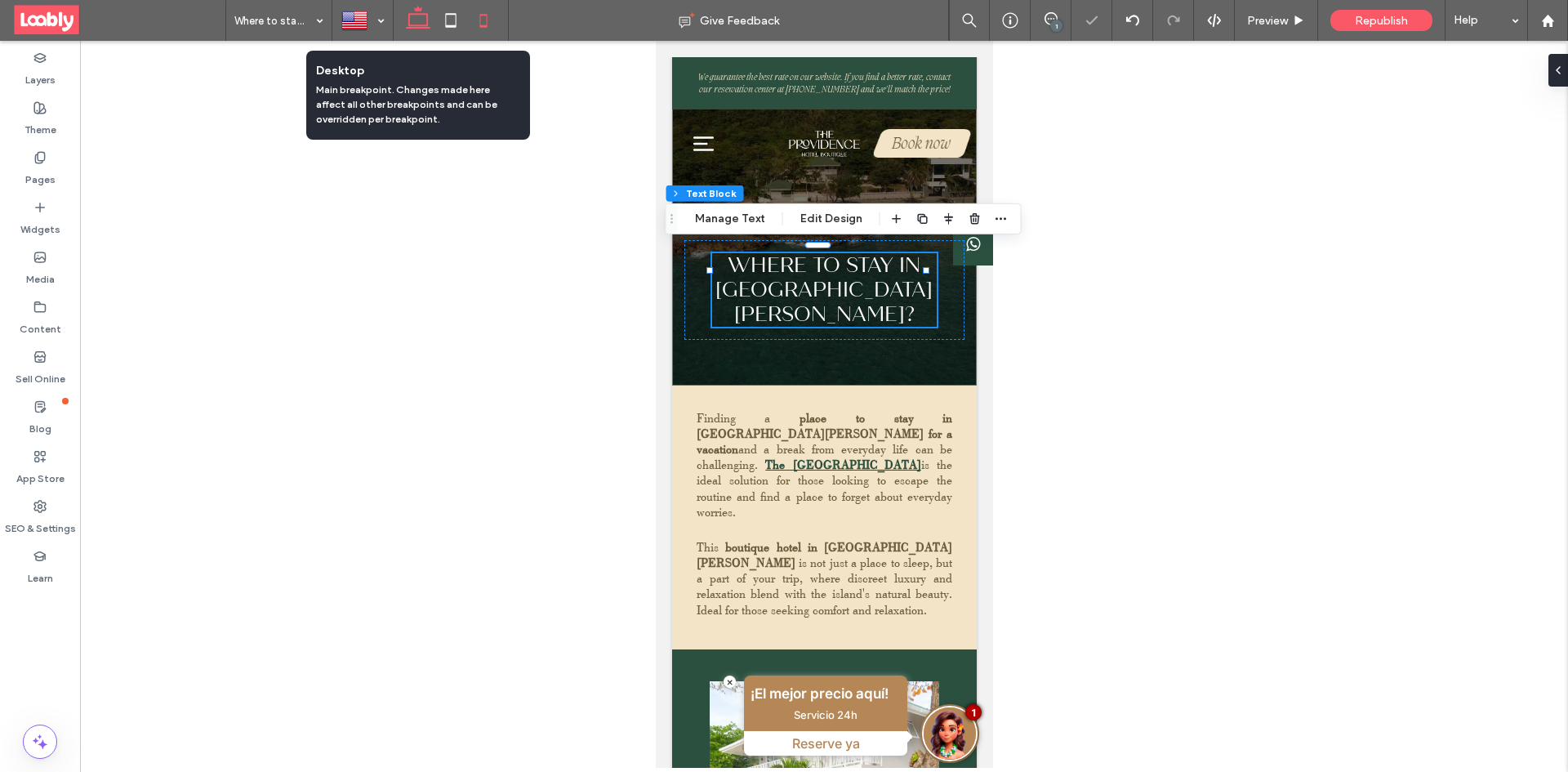
click at [419, 23] on icon at bounding box center [418, 20] width 32 height 32
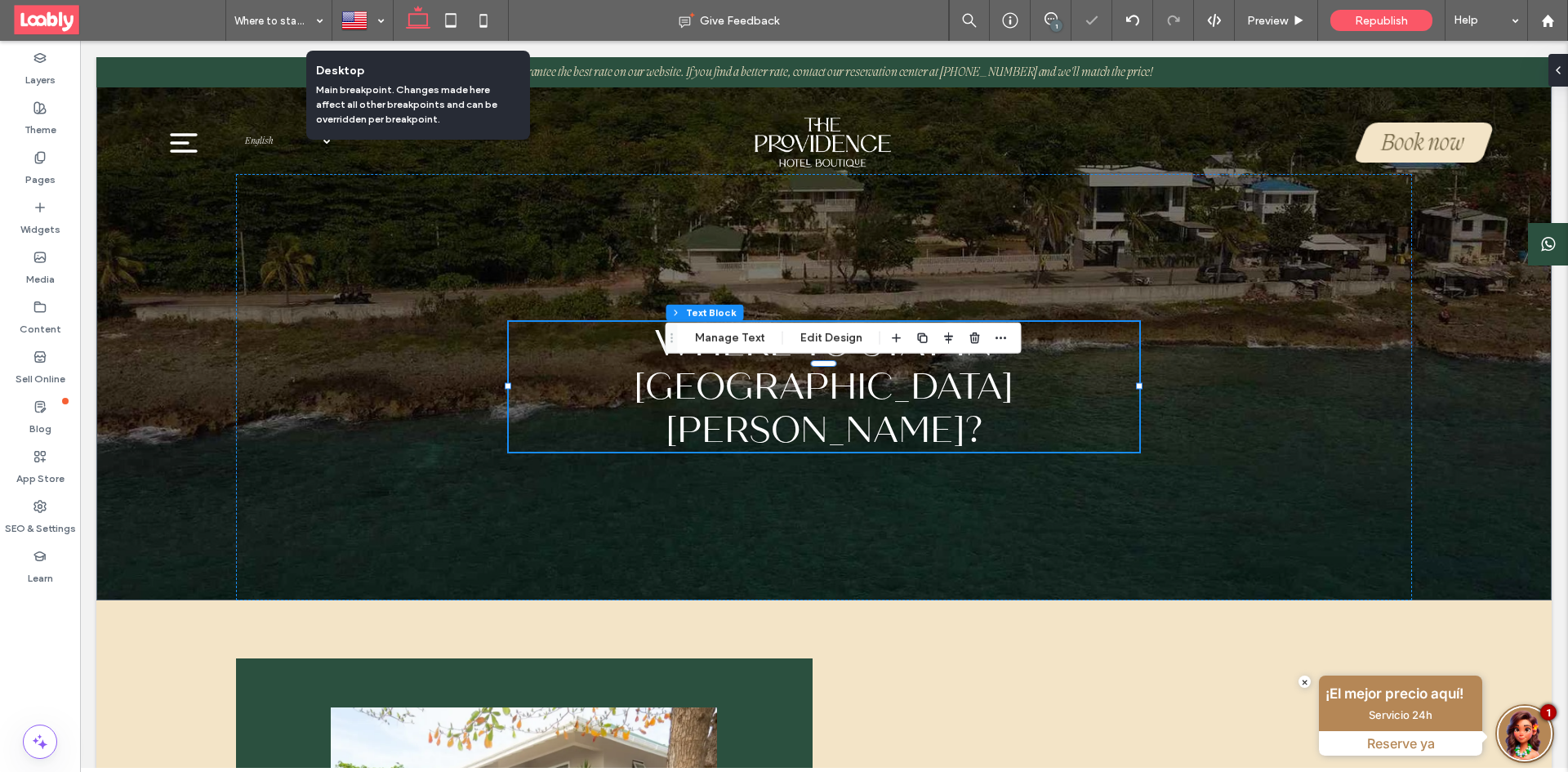
type input "**"
type input "****"
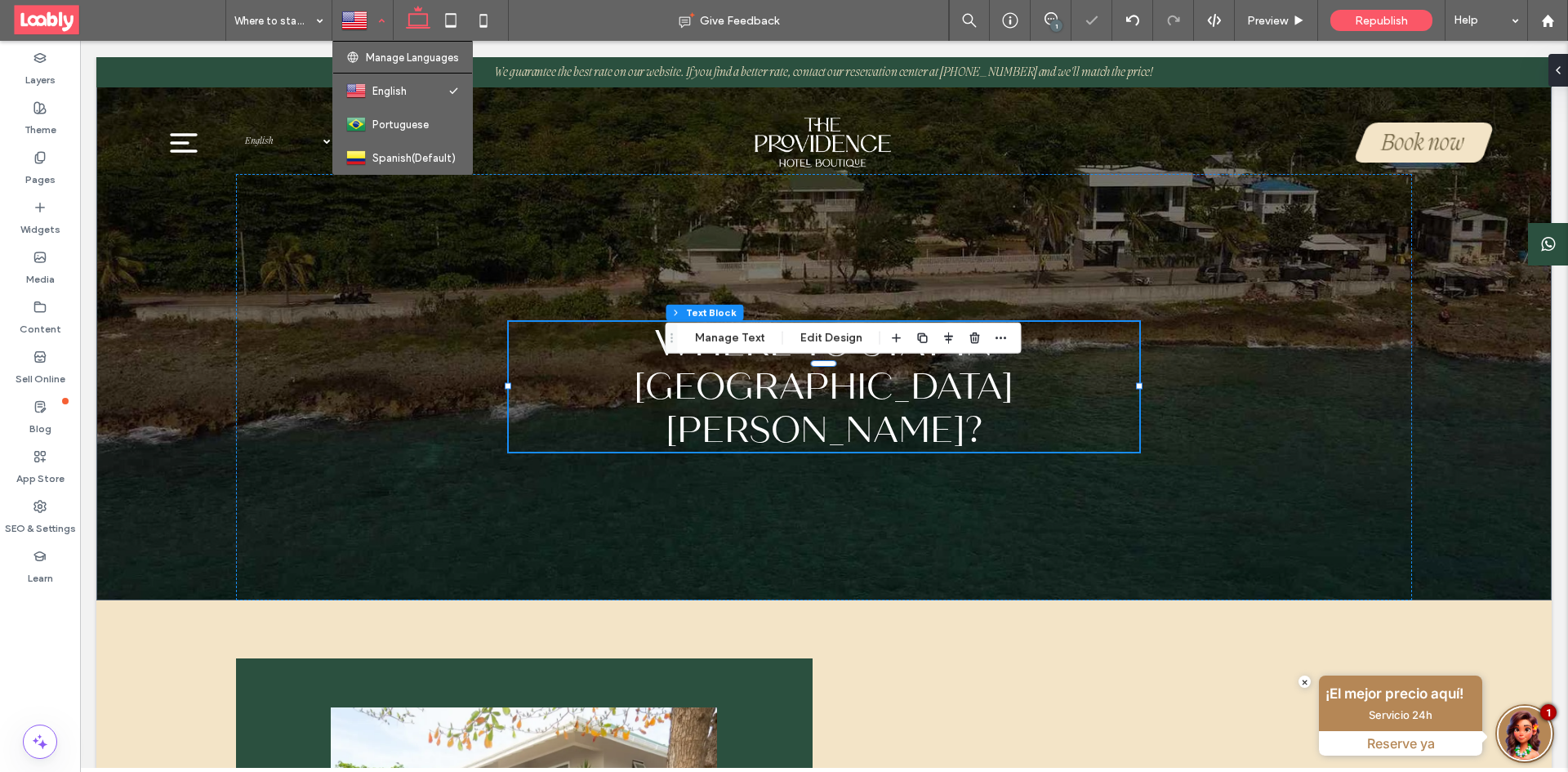
click at [366, 22] on div at bounding box center [362, 20] width 59 height 39
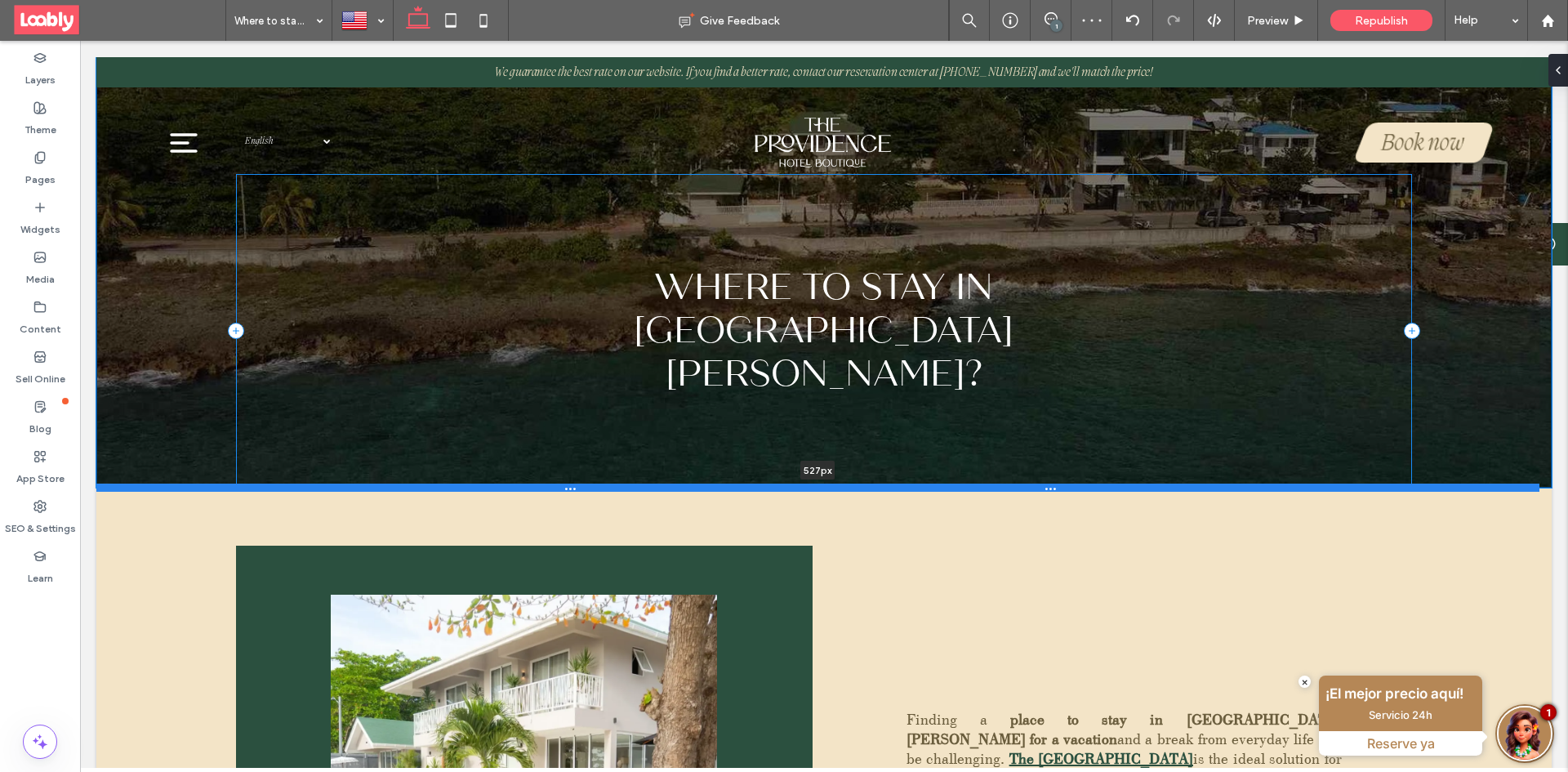
drag, startPoint x: 526, startPoint y: 598, endPoint x: 553, endPoint y: 485, distance: 116.2
click at [553, 485] on div at bounding box center [818, 487] width 1442 height 8
type input "***"
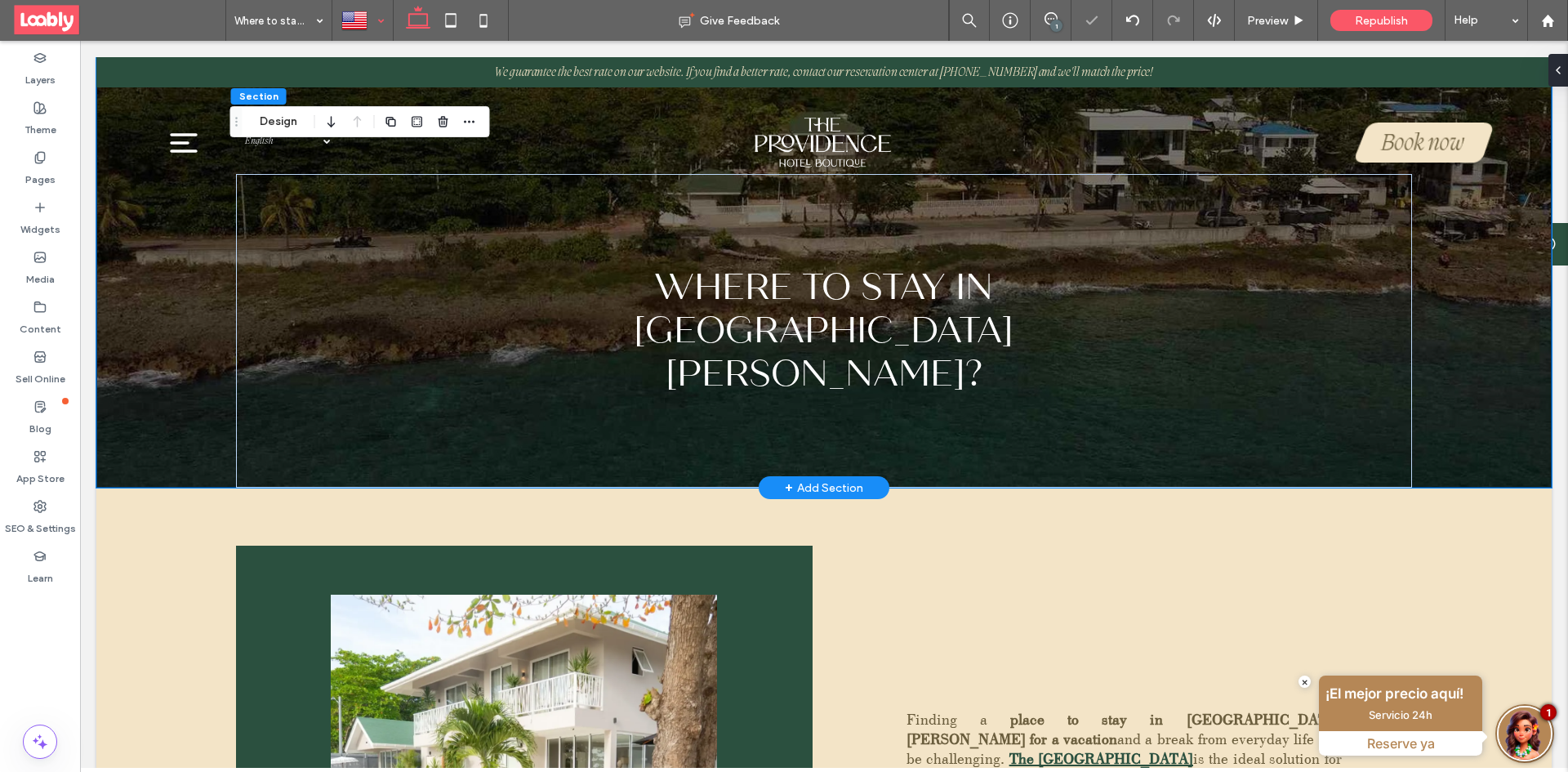
click at [369, 24] on div at bounding box center [362, 20] width 59 height 39
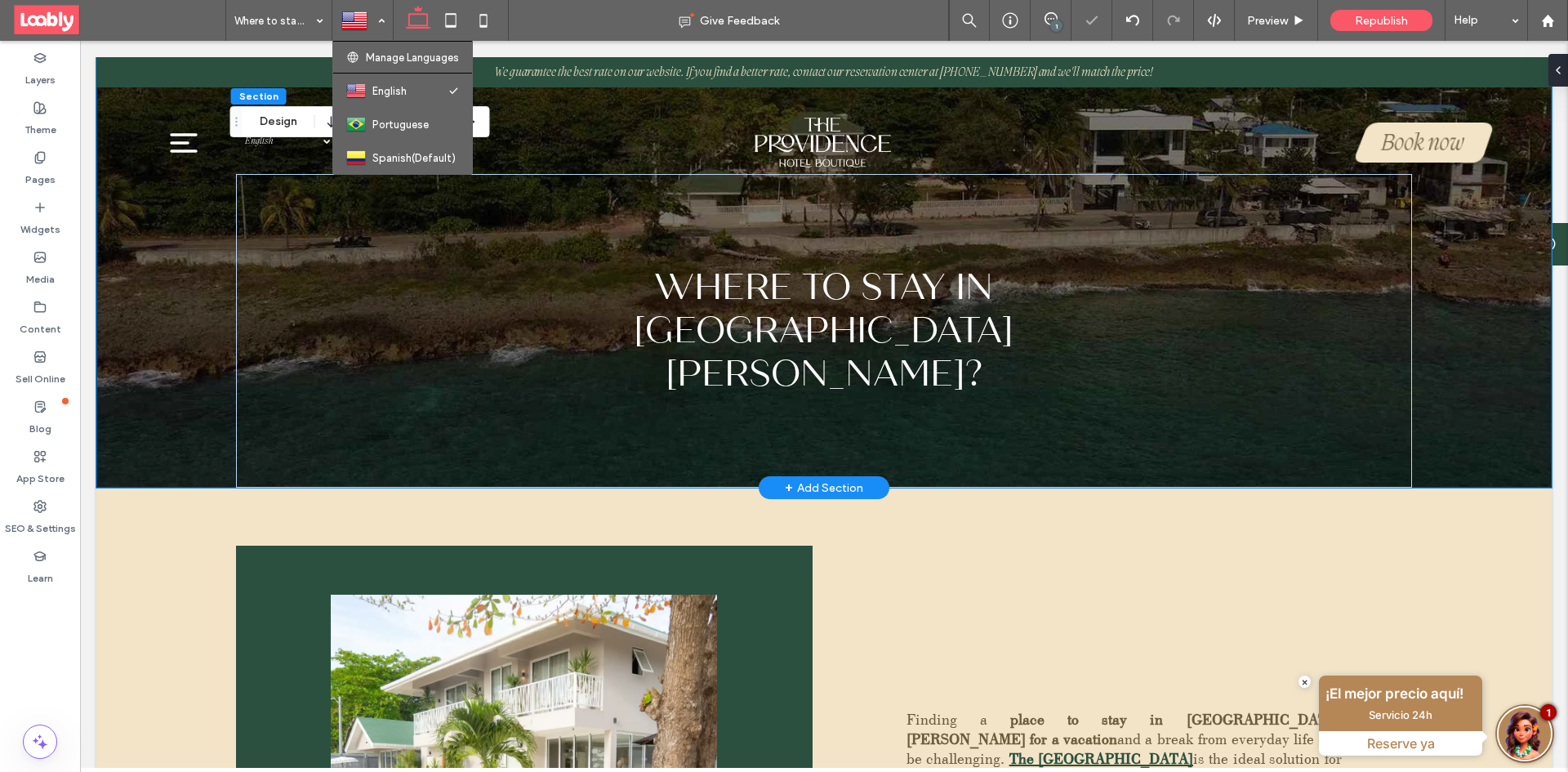
drag, startPoint x: 392, startPoint y: 127, endPoint x: 418, endPoint y: 125, distance: 26.1
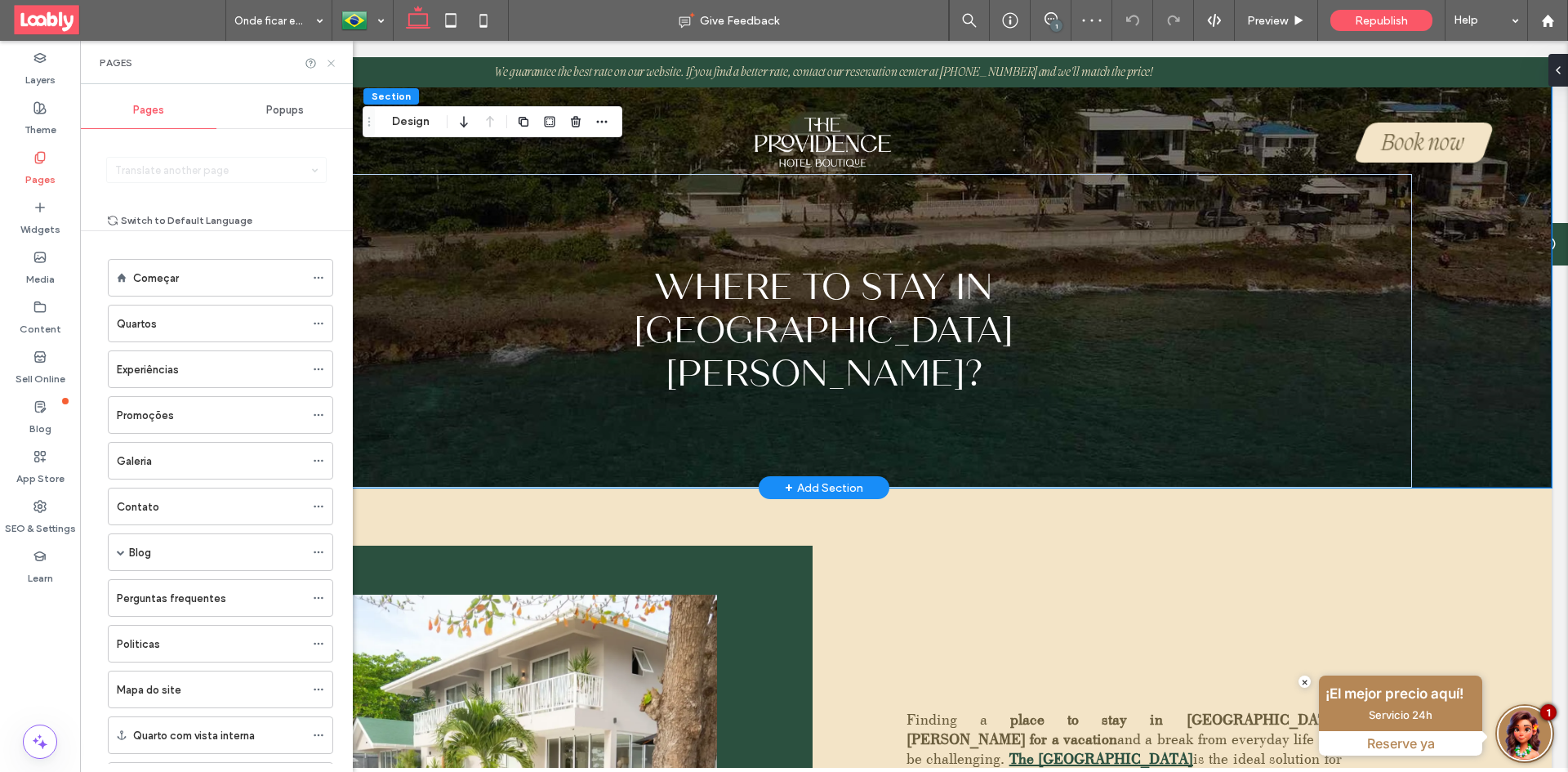
click at [328, 61] on icon at bounding box center [331, 63] width 12 height 12
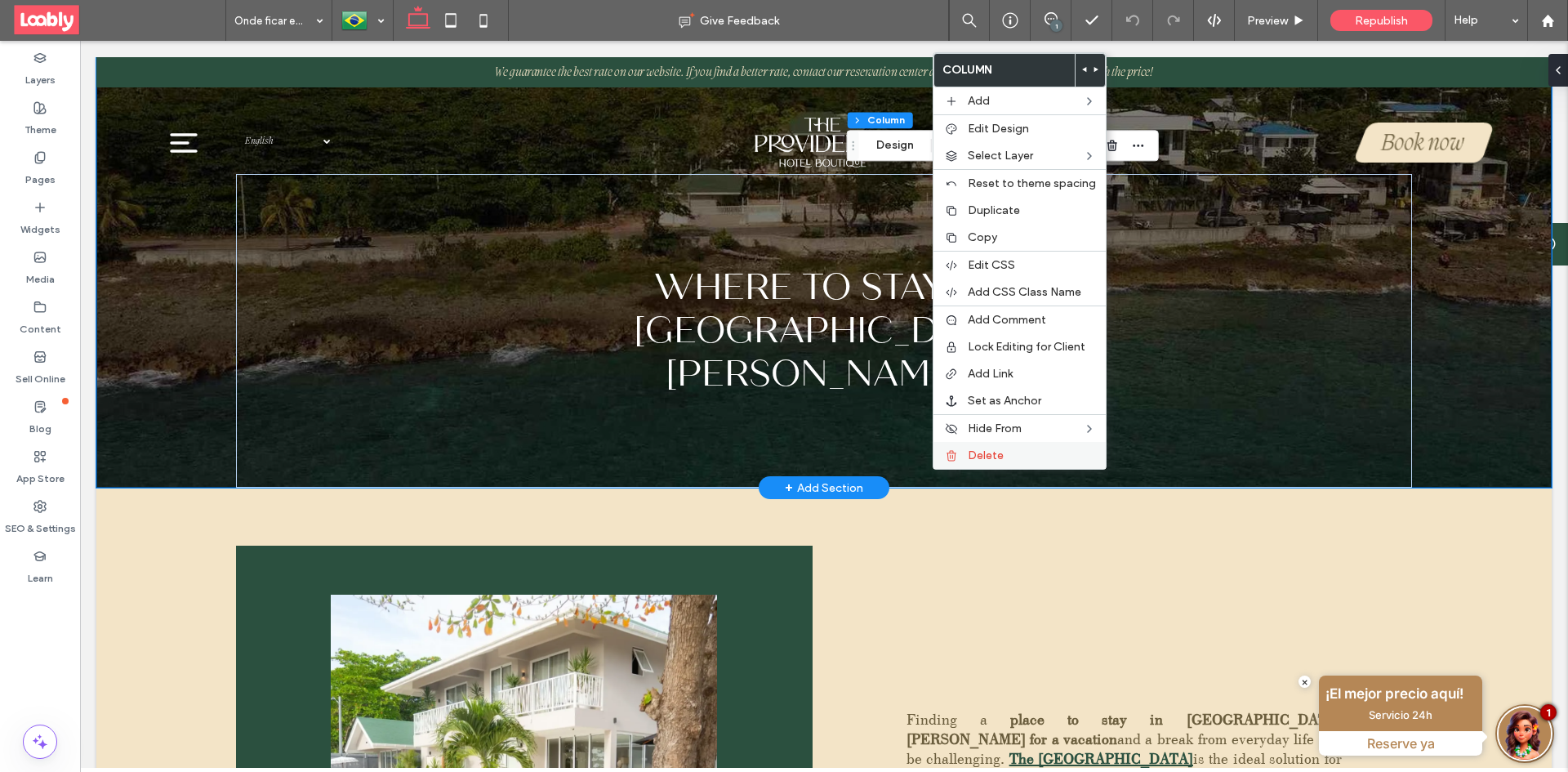
click at [964, 461] on div "Delete" at bounding box center [1019, 455] width 172 height 27
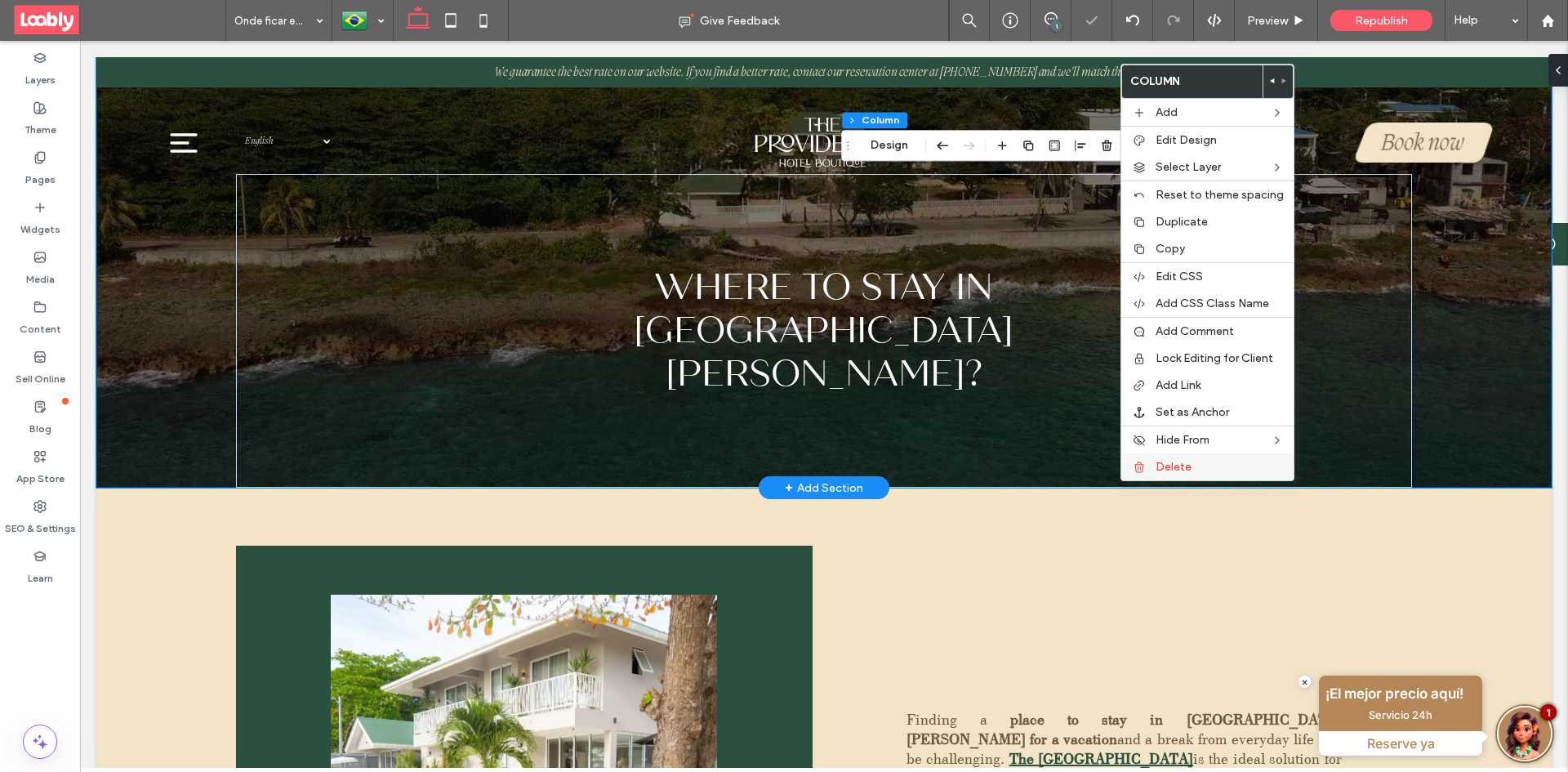
click at [1140, 467] on icon at bounding box center [1139, 468] width 13 height 13
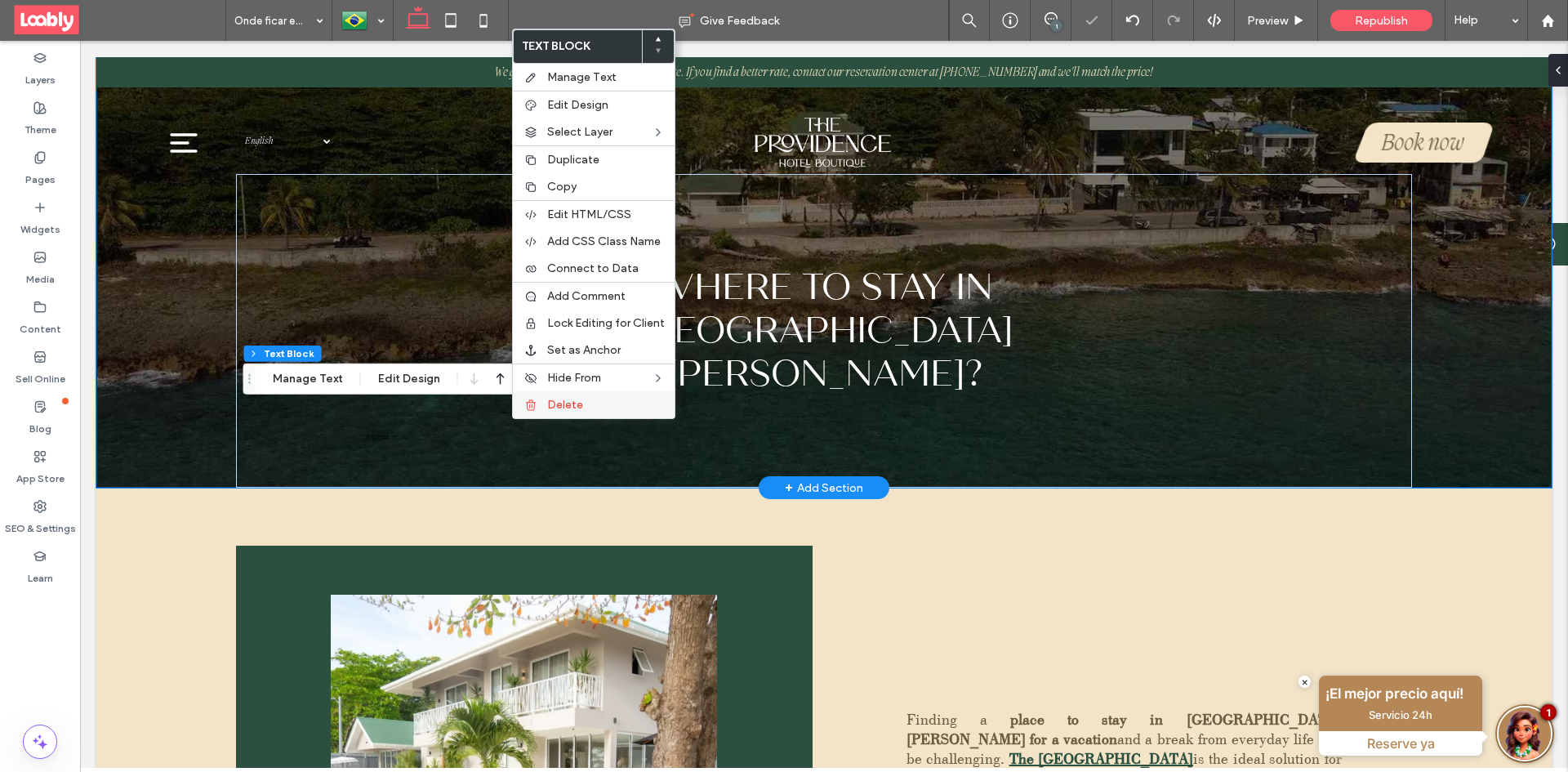
click at [569, 415] on div "Delete" at bounding box center [593, 404] width 161 height 27
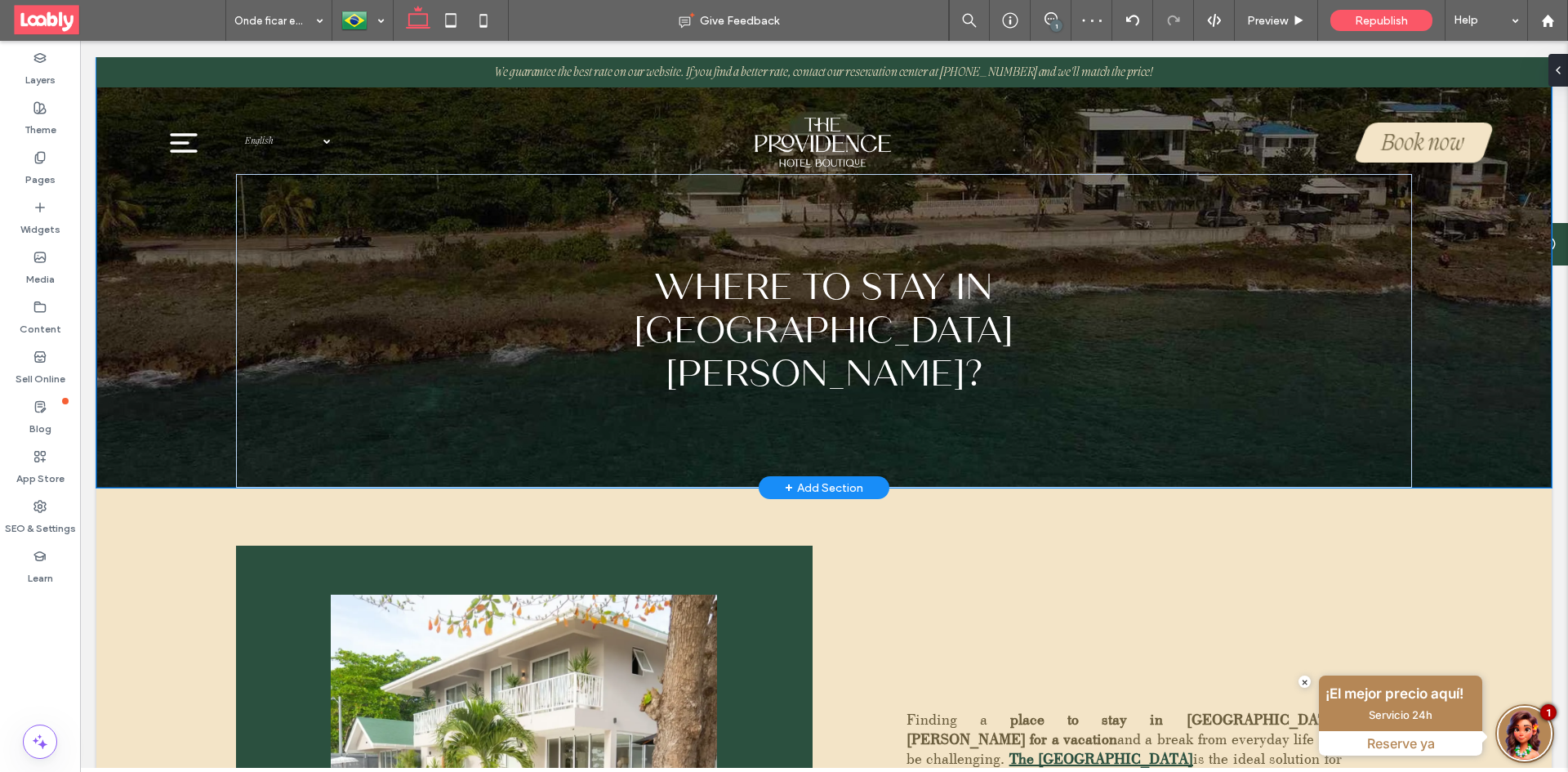
type input "**"
type input "****"
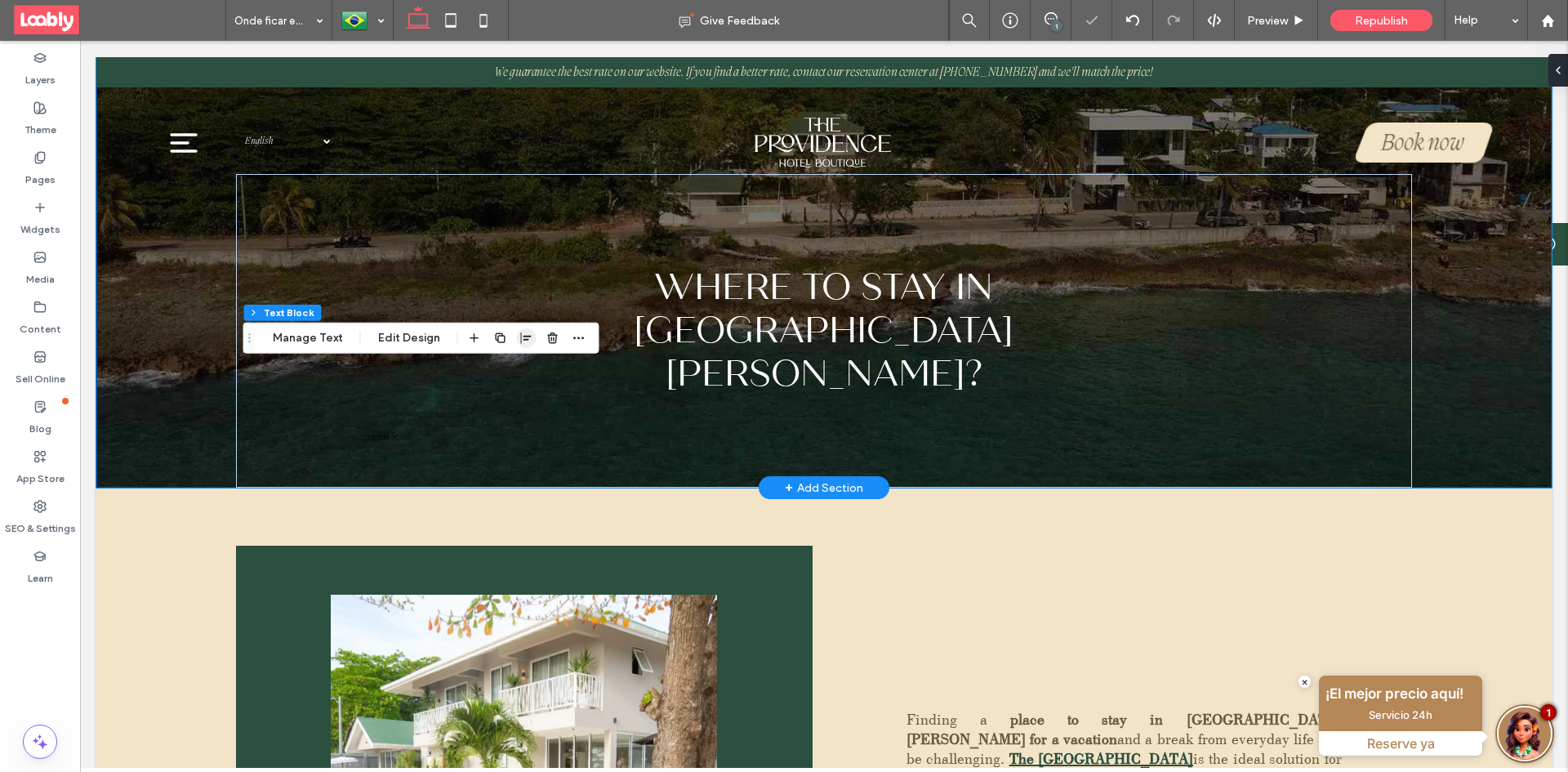
click at [525, 340] on icon "button" at bounding box center [527, 339] width 13 height 13
click at [510, 370] on icon "center" at bounding box center [510, 370] width 13 height 13
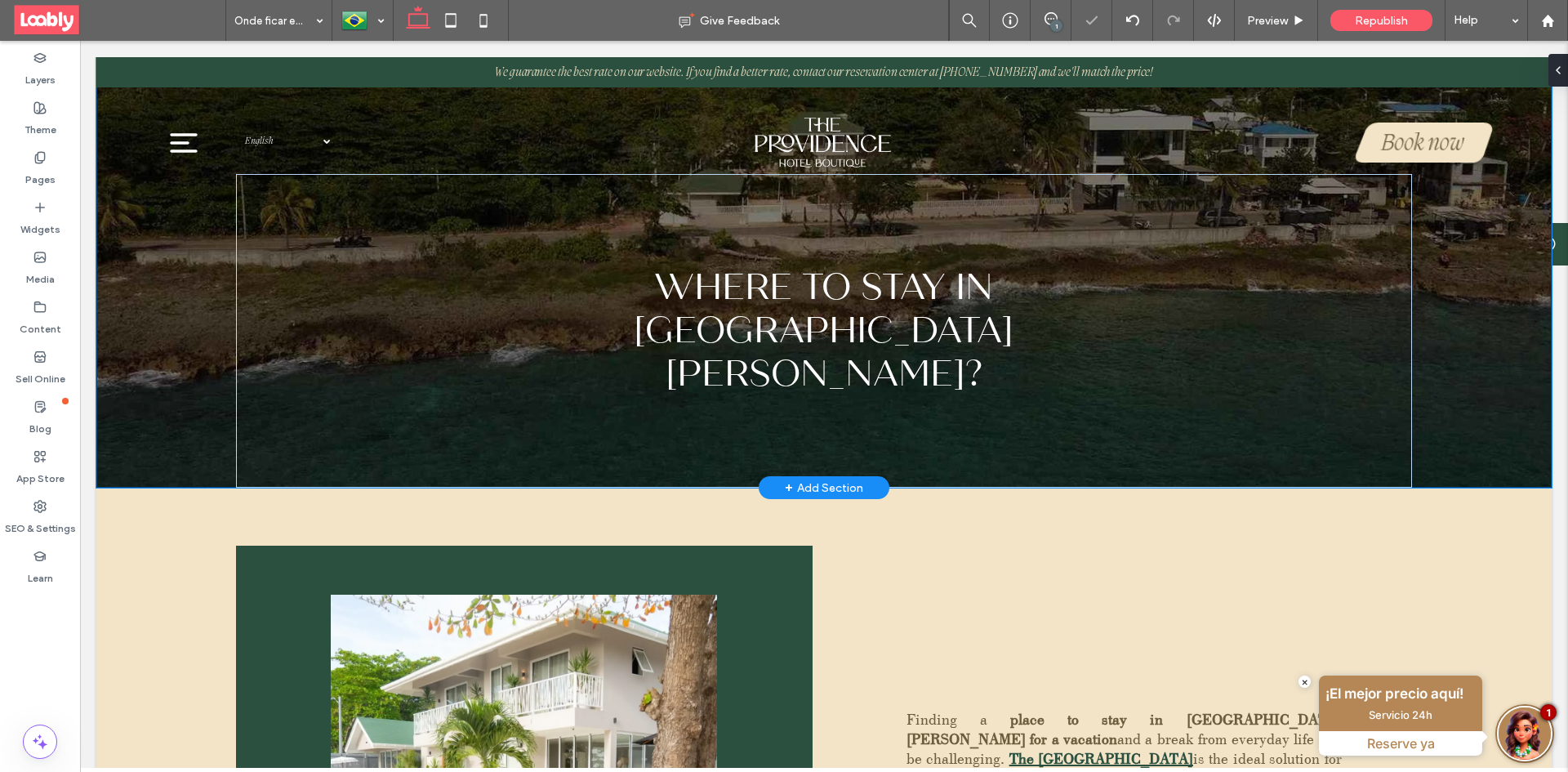
type input "***"
click at [482, 28] on icon at bounding box center [482, 20] width 32 height 32
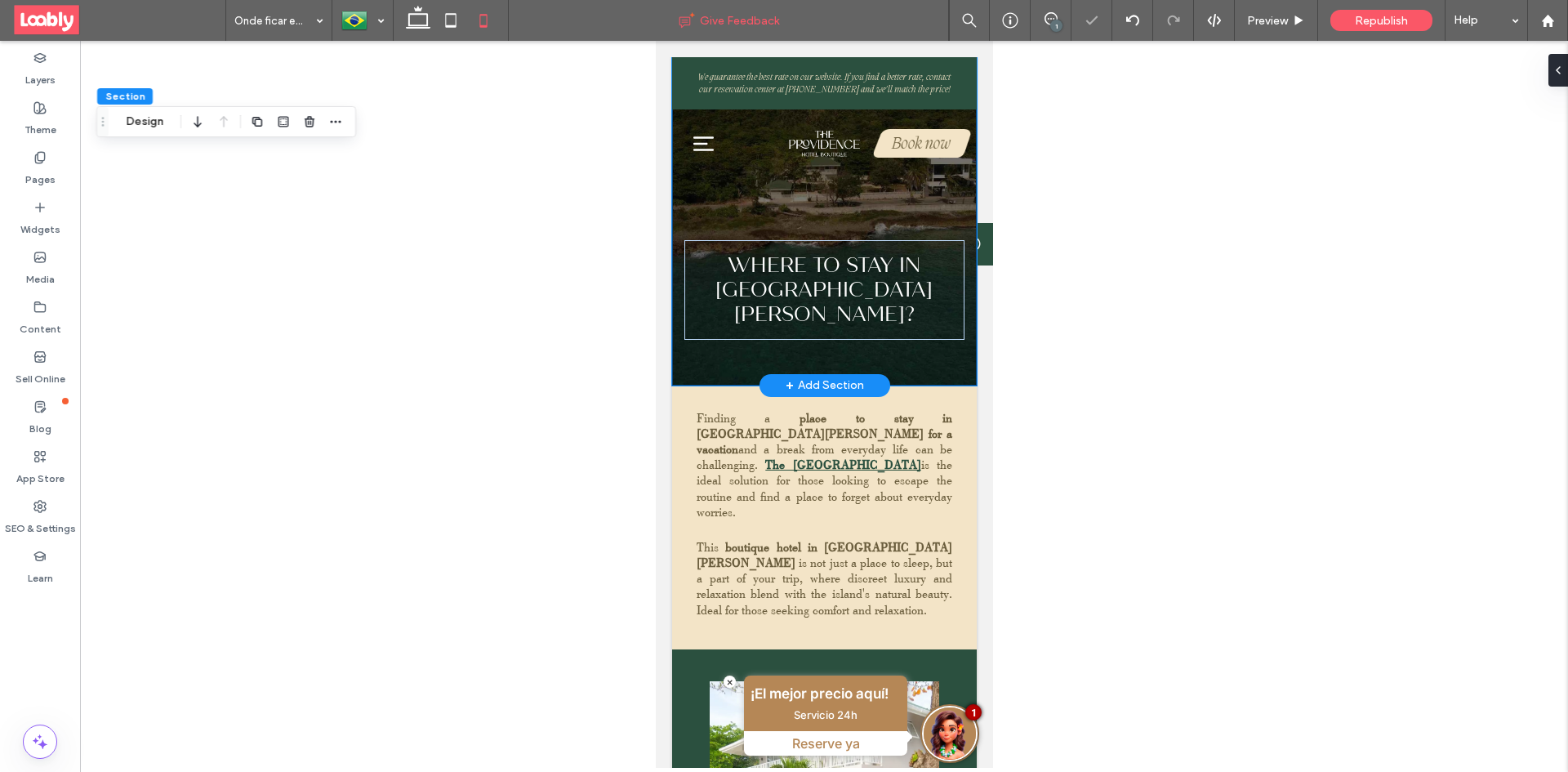
type input "**"
type input "****"
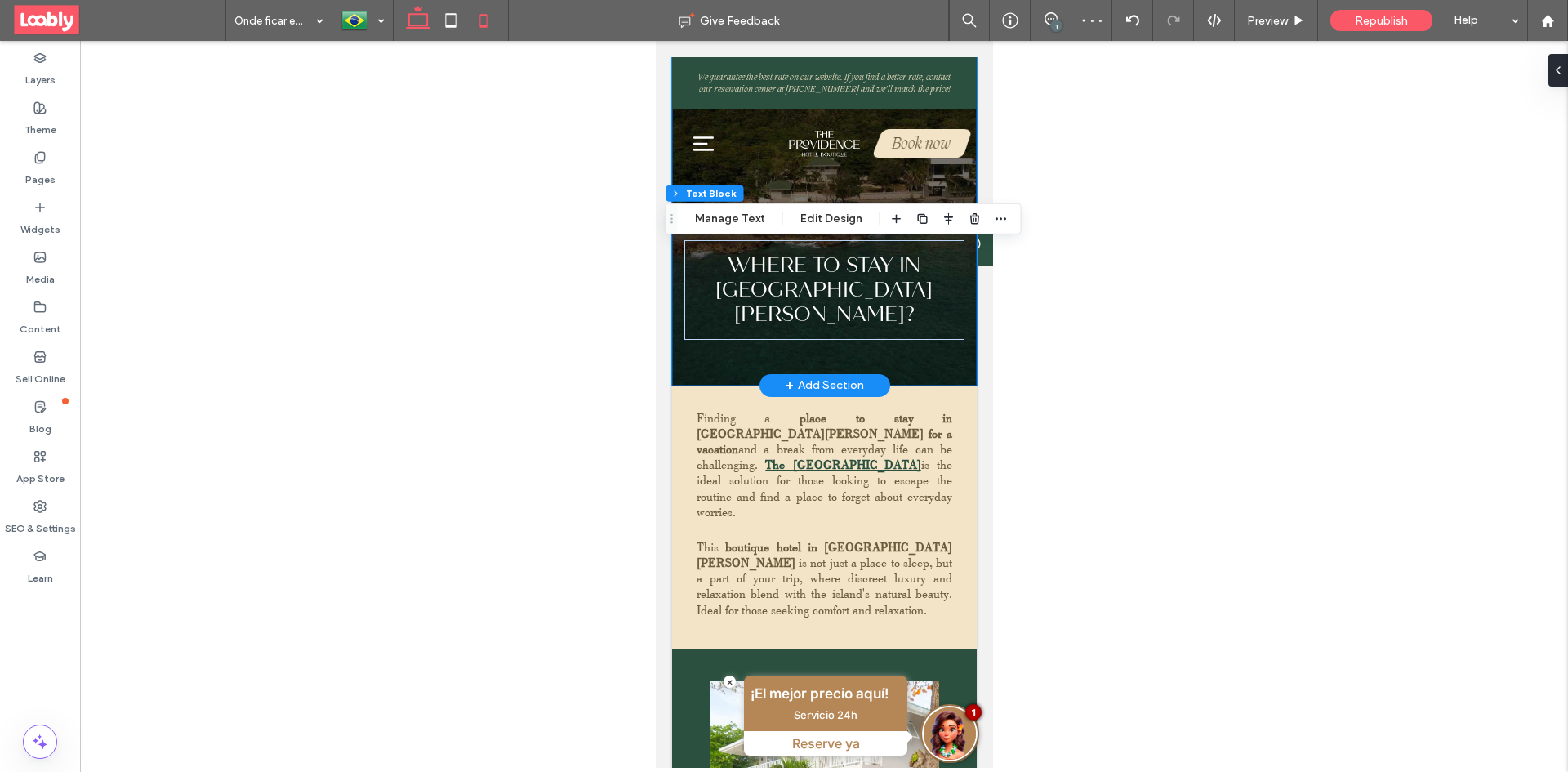
click at [421, 23] on icon at bounding box center [418, 20] width 32 height 32
type input "**"
type input "****"
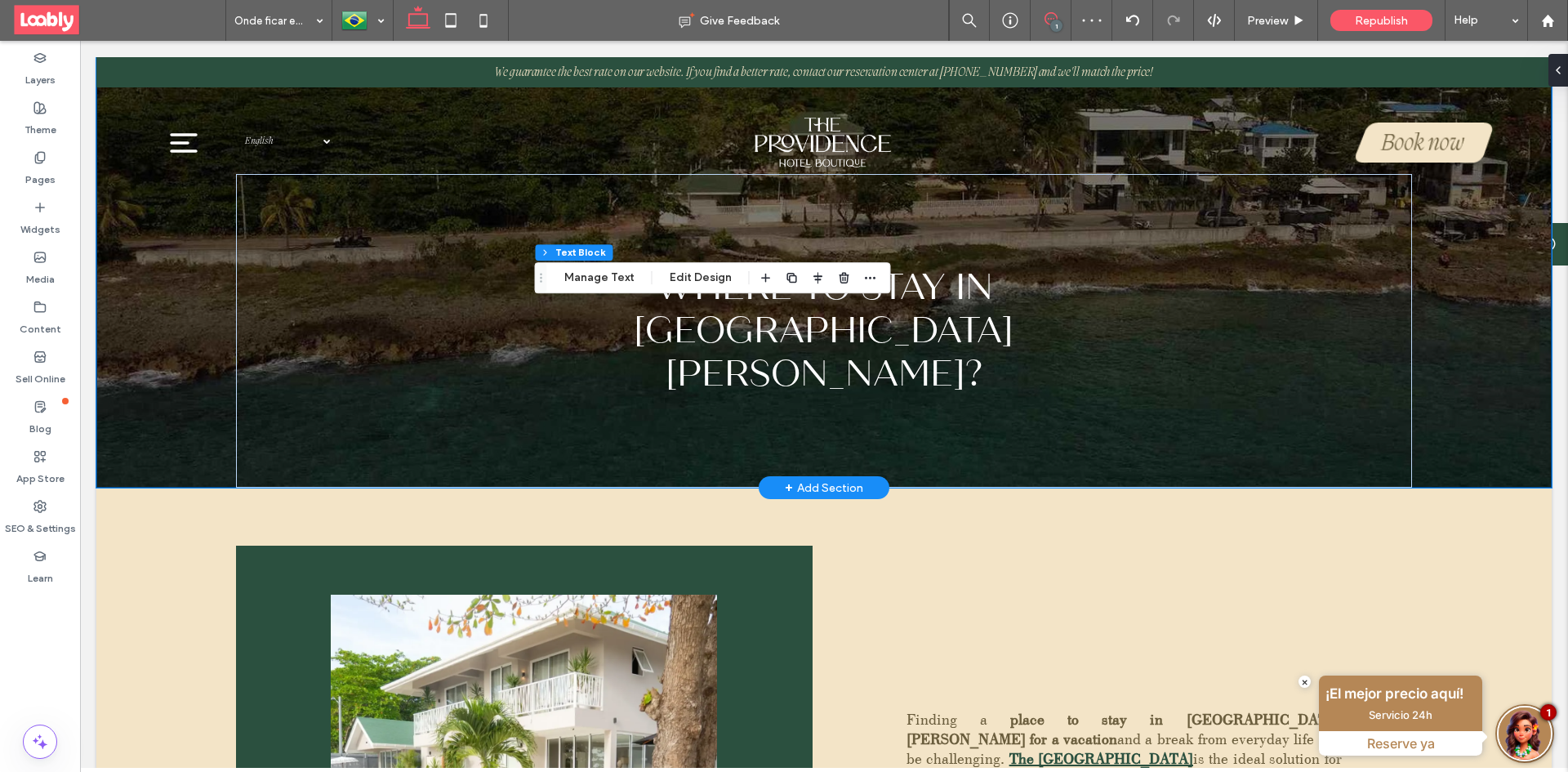
click at [1051, 20] on icon at bounding box center [1051, 19] width 13 height 13
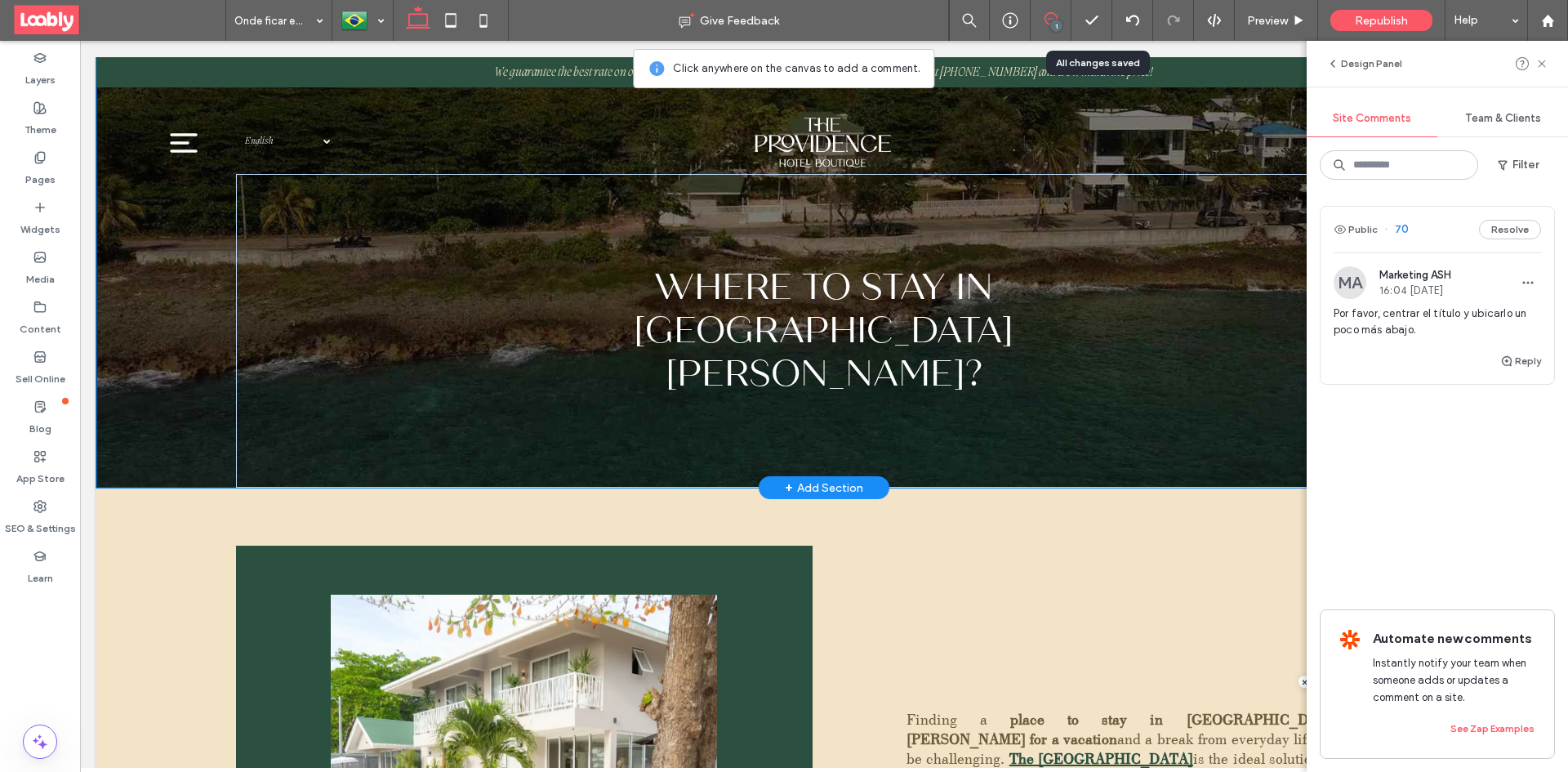
click at [1437, 215] on div "Public 70 Resolve" at bounding box center [1437, 229] width 234 height 46
click at [1440, 225] on div "Public 70 Resolve" at bounding box center [1437, 229] width 234 height 46
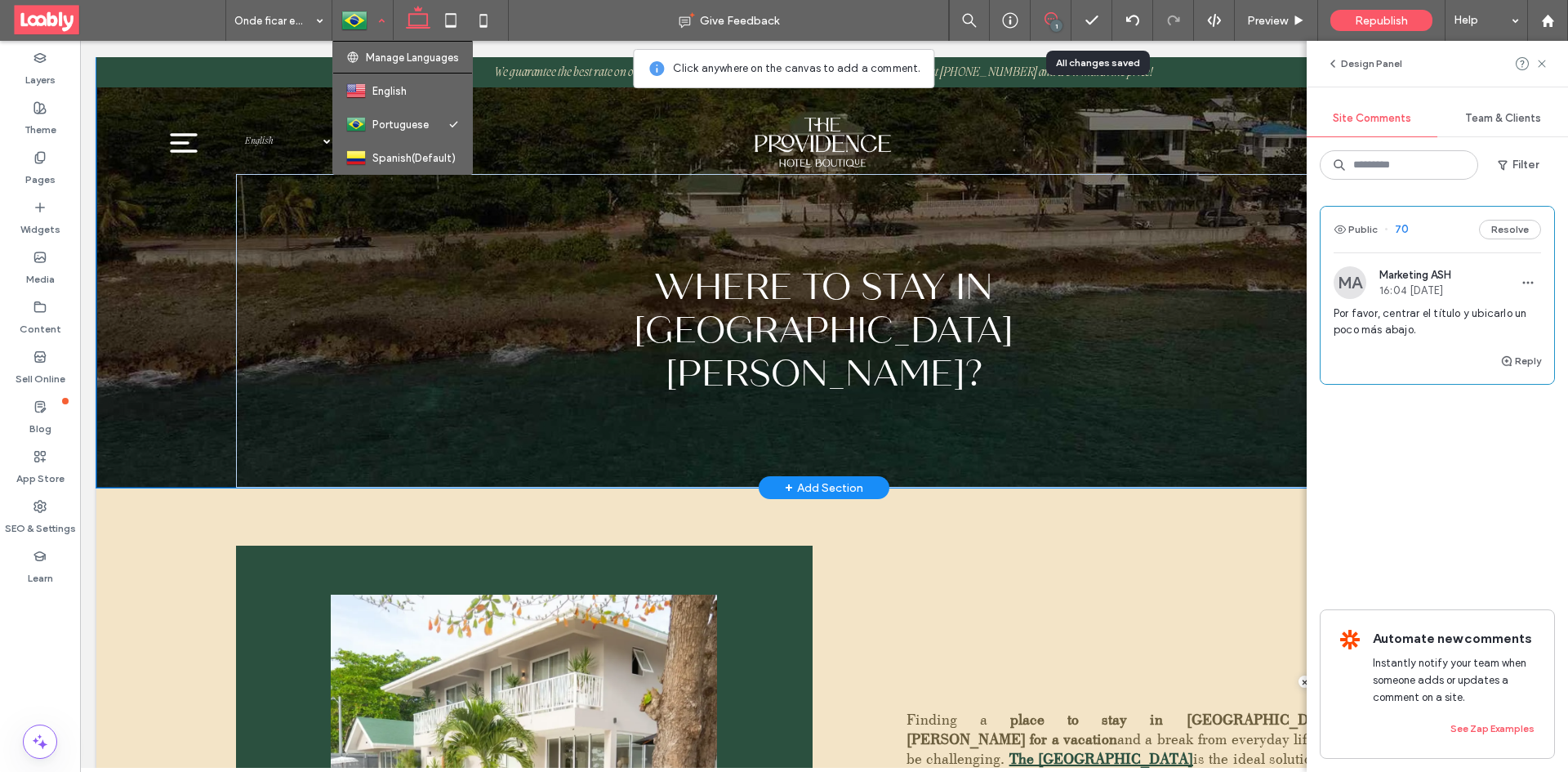
click at [375, 20] on div at bounding box center [362, 20] width 59 height 39
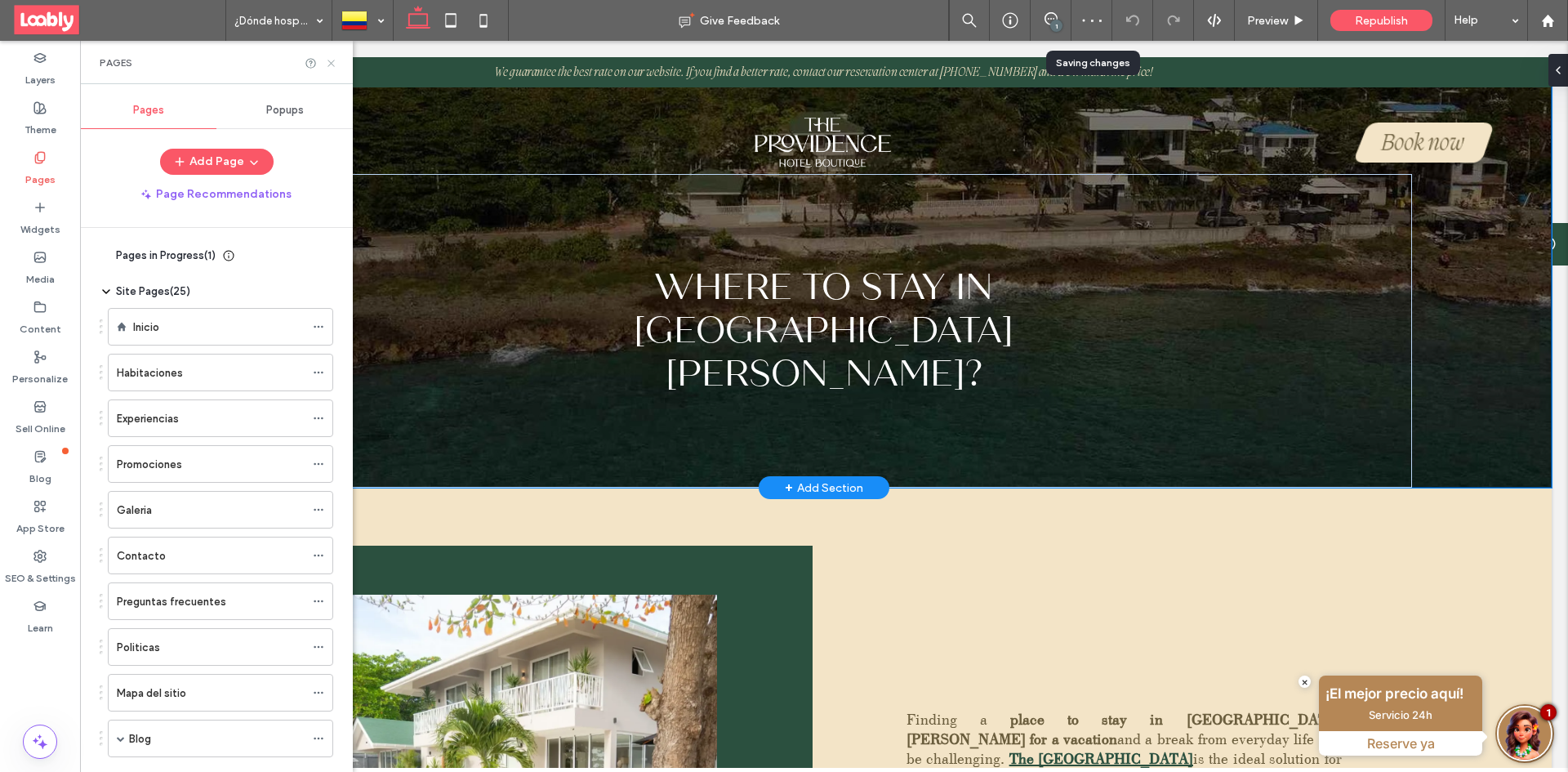
click at [331, 62] on use at bounding box center [331, 63] width 7 height 7
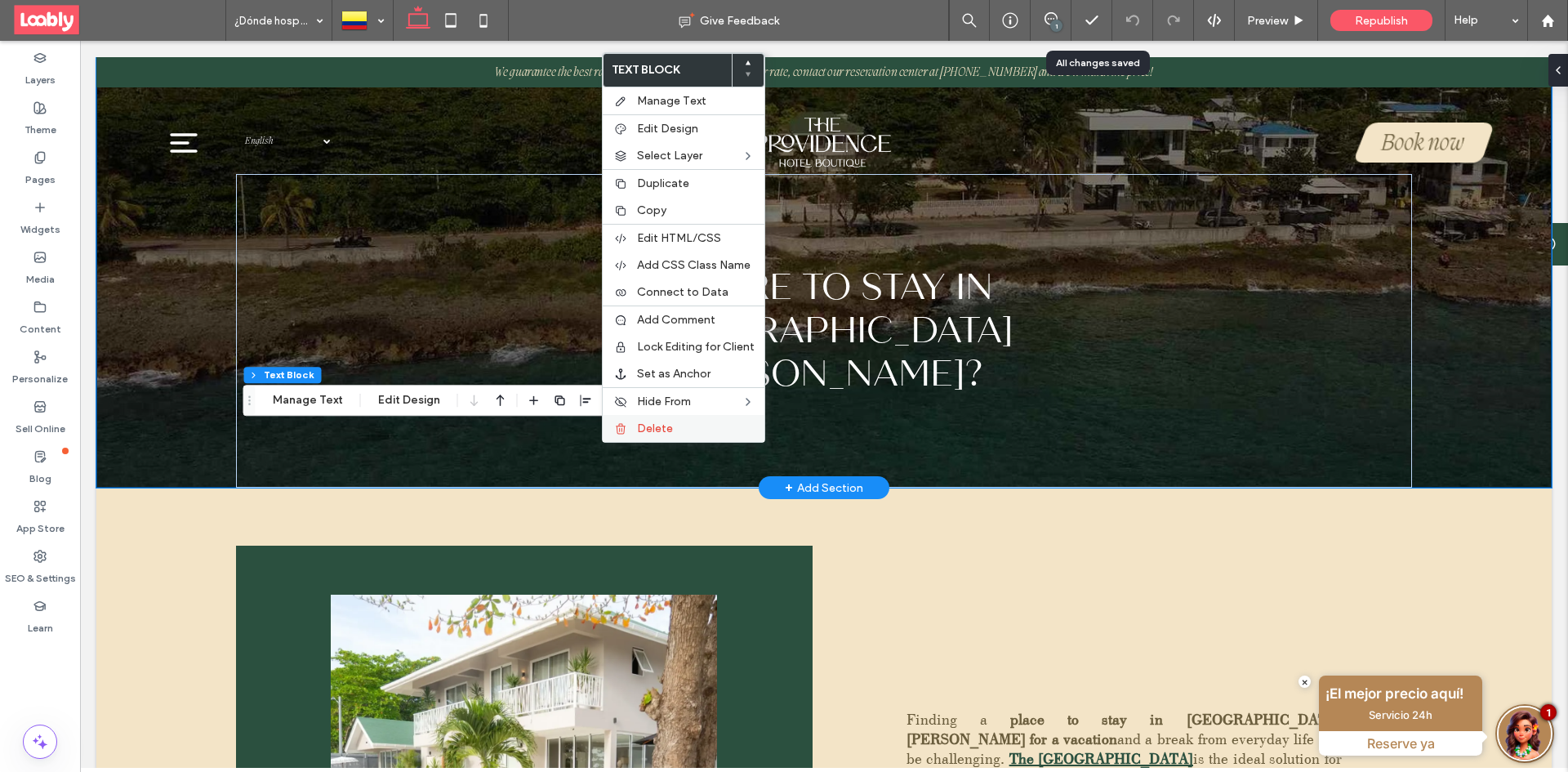
click at [643, 435] on div "Delete" at bounding box center [683, 428] width 161 height 27
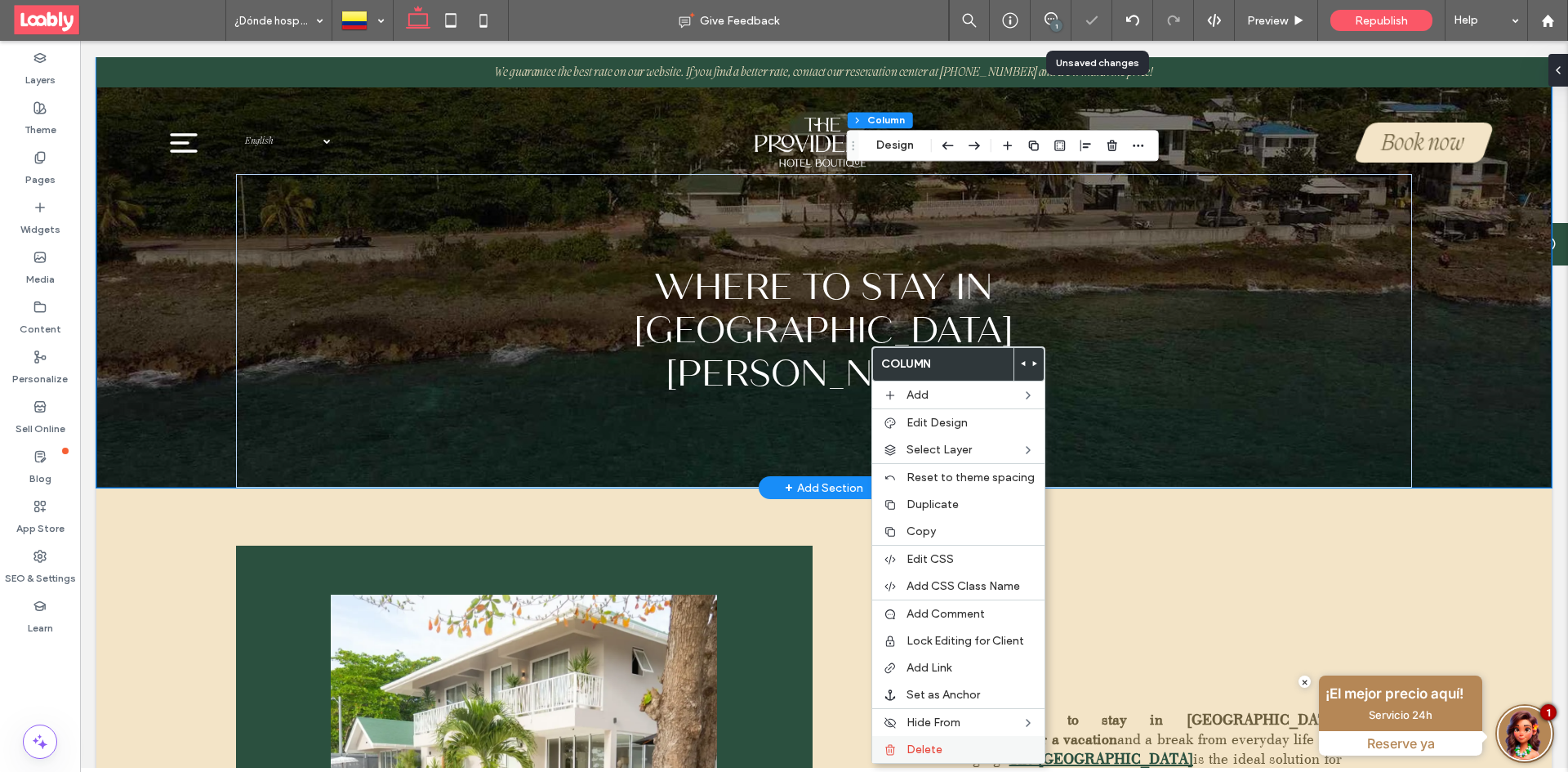
click at [951, 753] on label "Delete" at bounding box center [971, 749] width 128 height 14
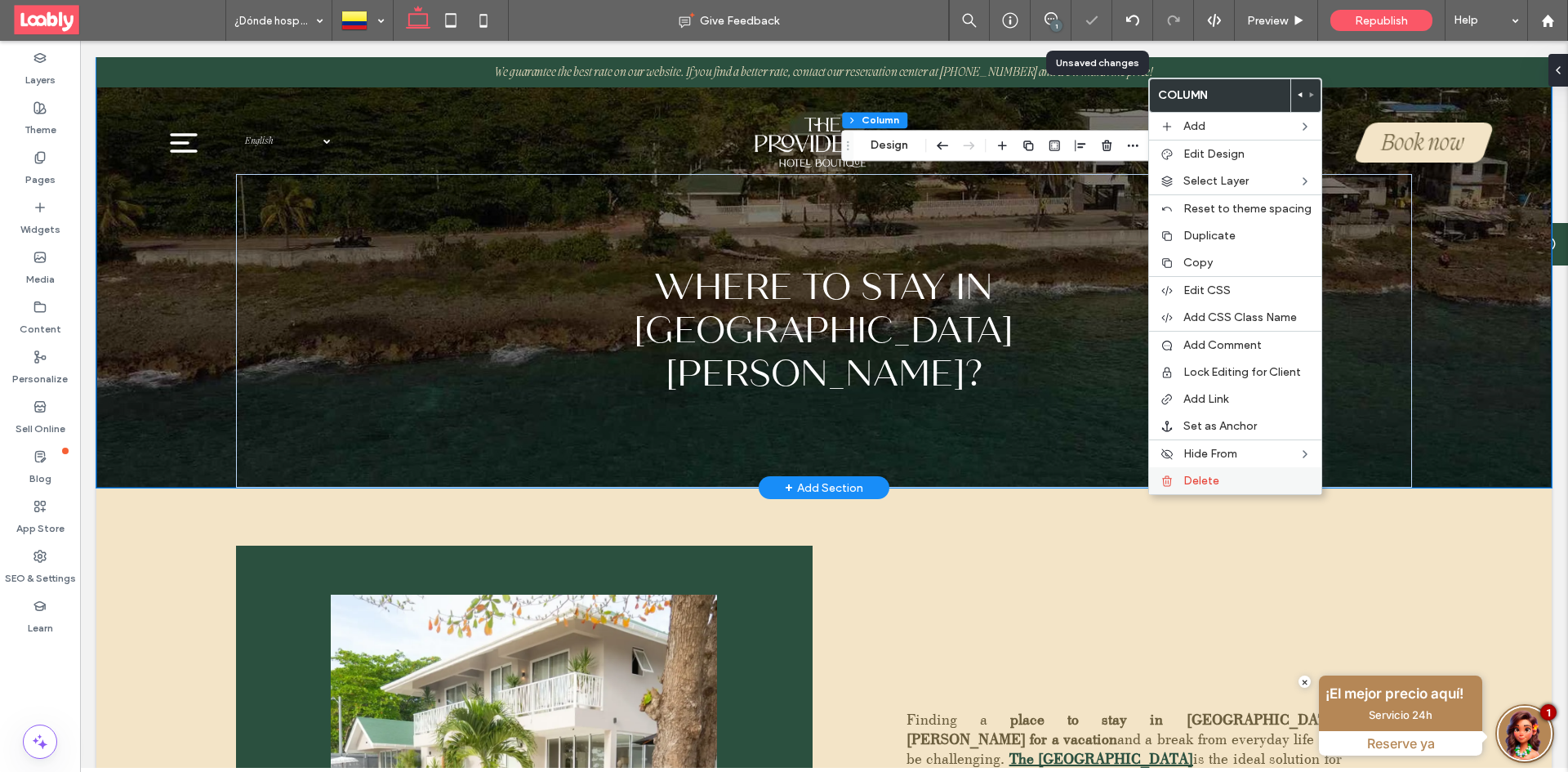
click at [1203, 480] on span "Delete" at bounding box center [1200, 480] width 36 height 14
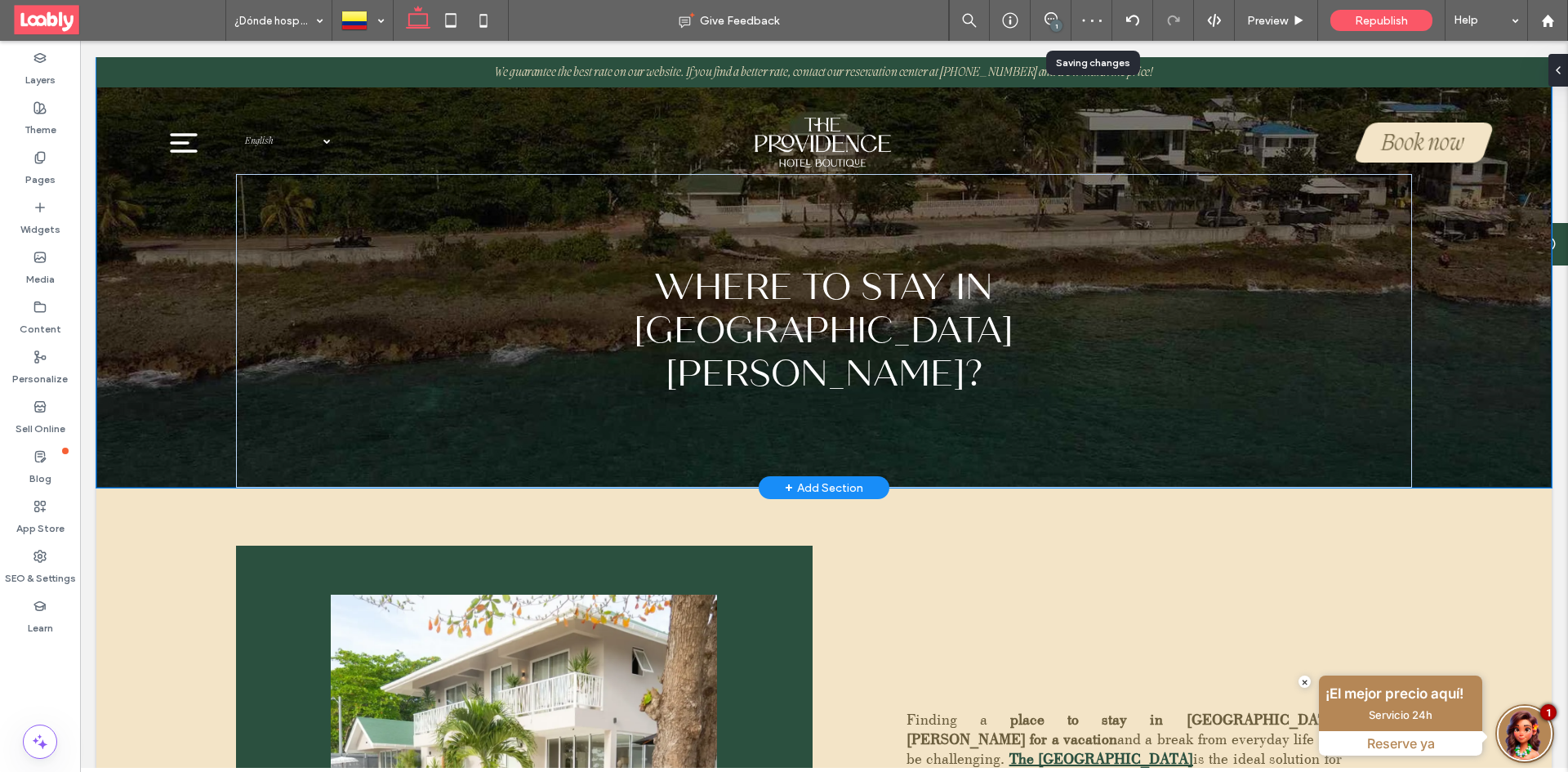
type input "**"
type input "****"
type input "***"
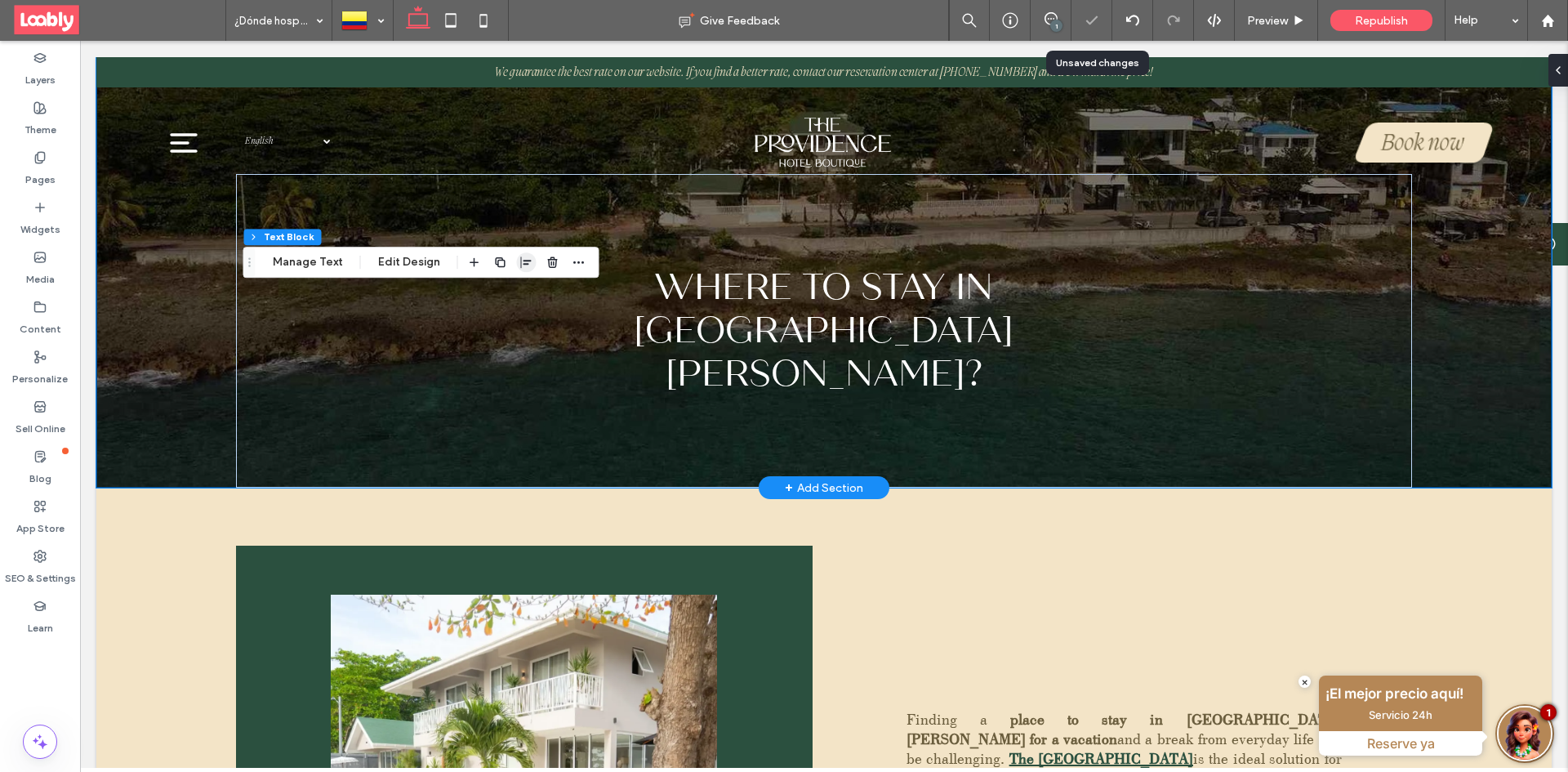
click at [517, 266] on span "button" at bounding box center [527, 262] width 20 height 20
click at [512, 298] on icon "center" at bounding box center [510, 294] width 13 height 13
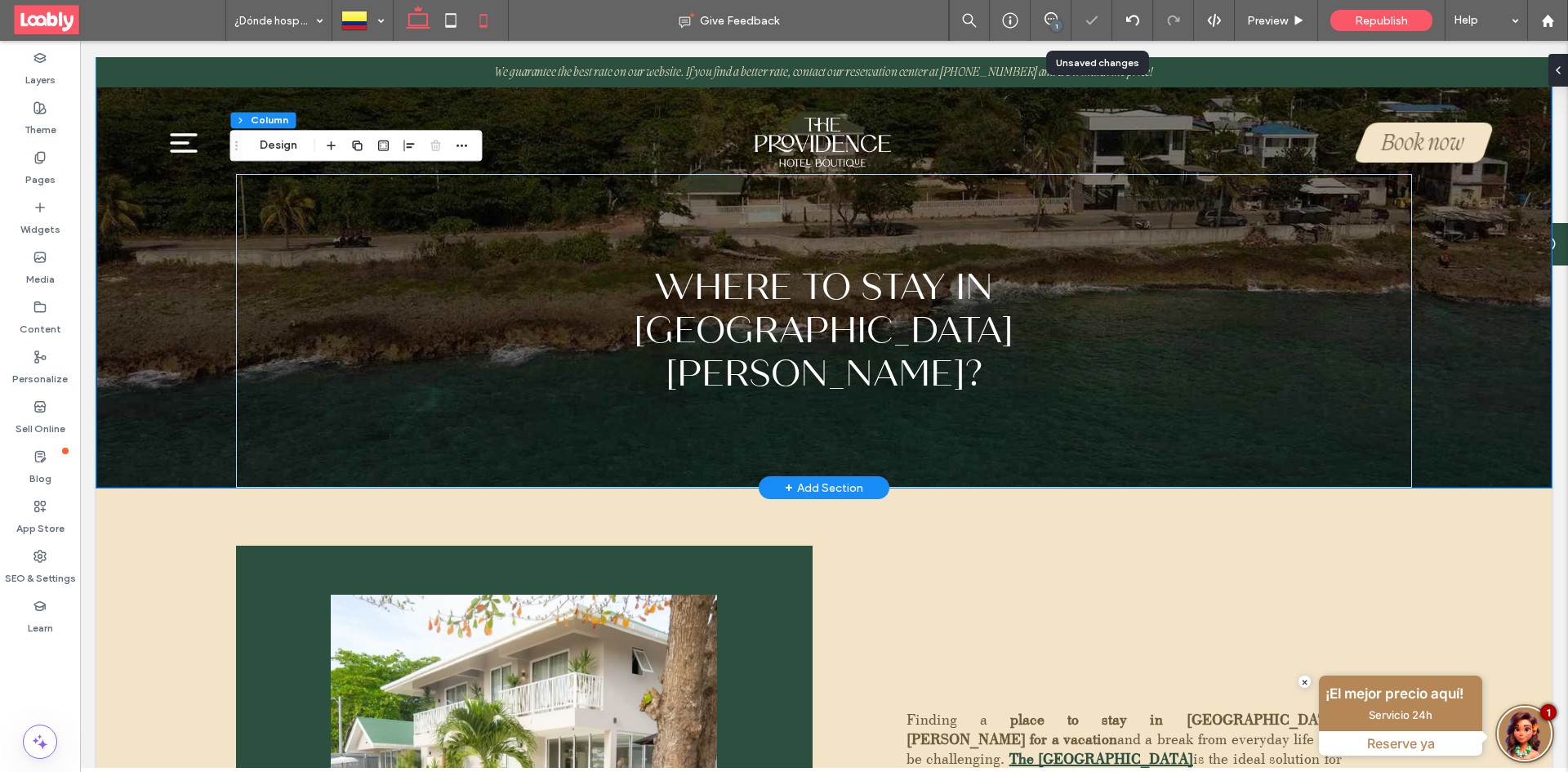
click at [493, 20] on icon at bounding box center [482, 20] width 32 height 32
type input "**"
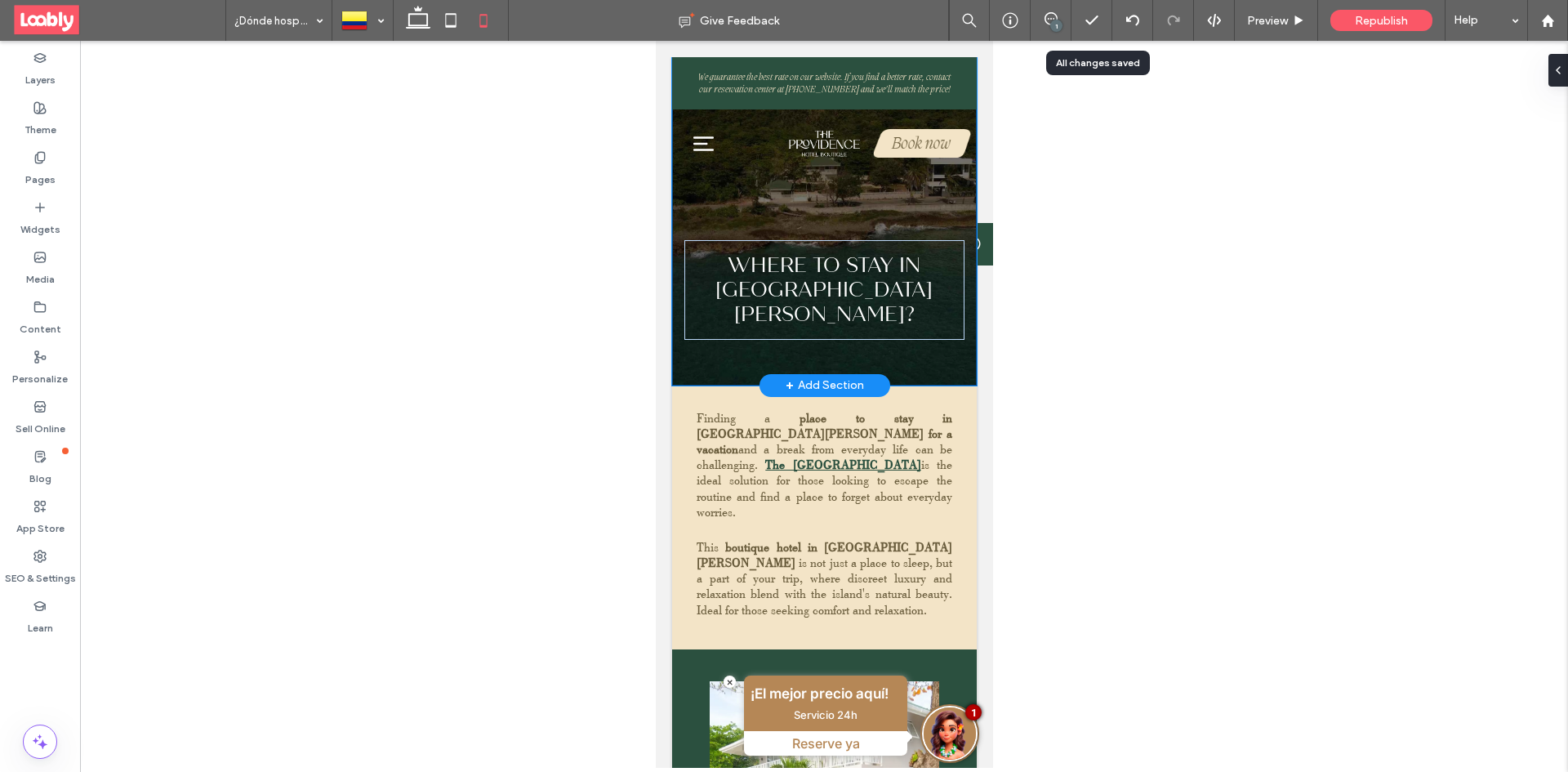
type input "**"
type input "****"
click at [421, 24] on icon at bounding box center [418, 20] width 32 height 32
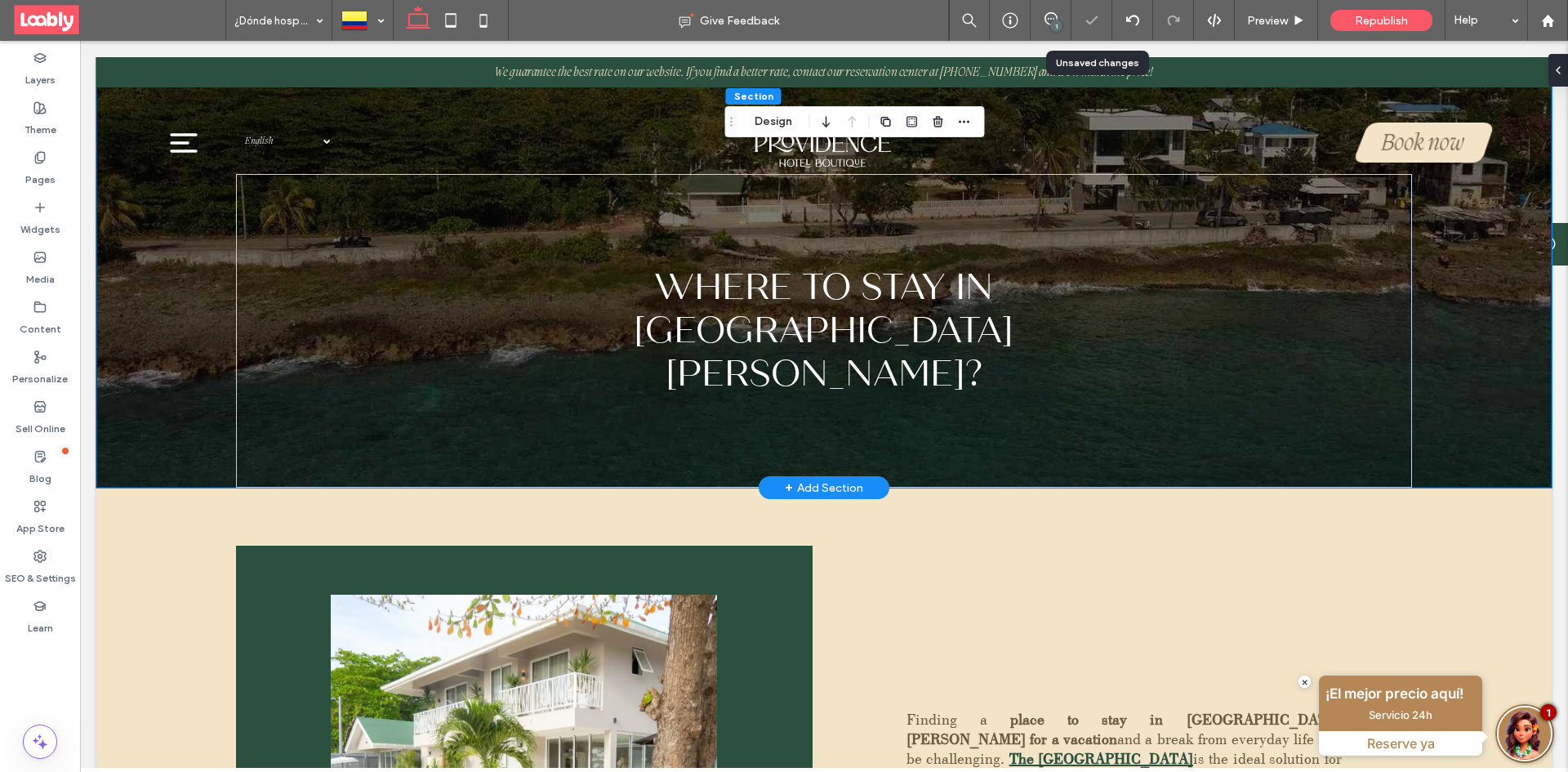
type input "*"
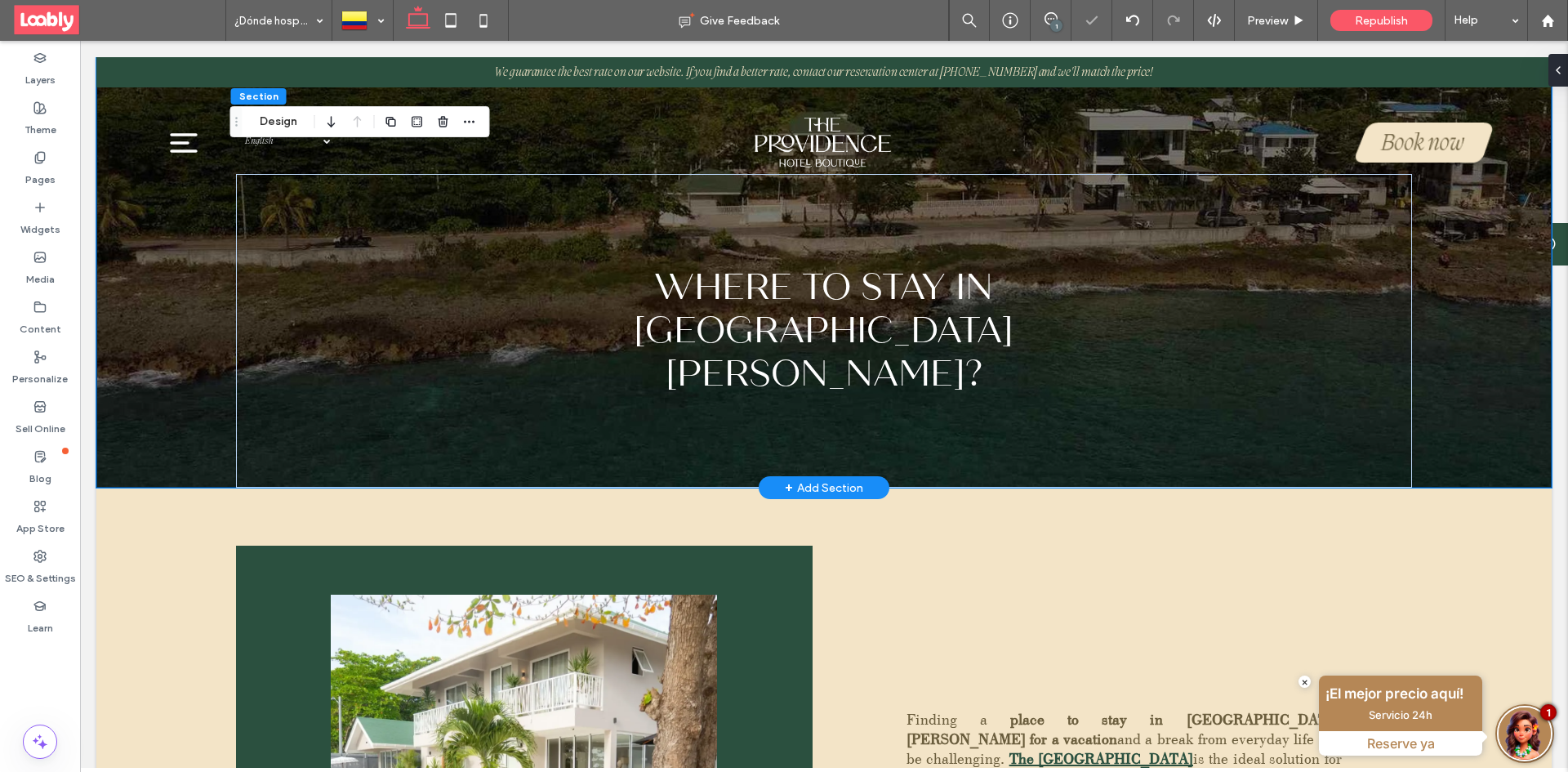
click at [1054, 29] on div "1" at bounding box center [1056, 26] width 12 height 12
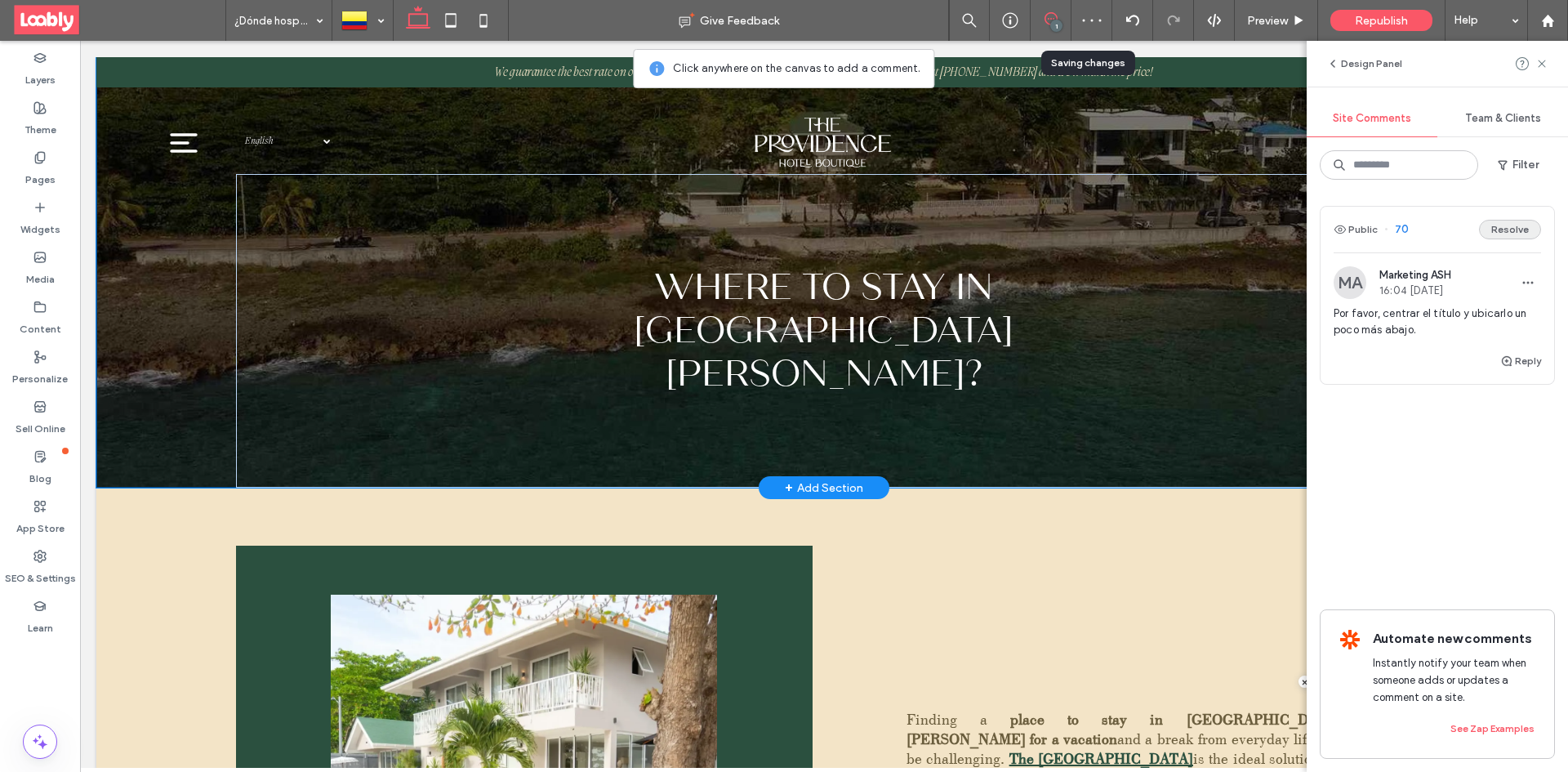
click at [1501, 233] on button "Resolve" at bounding box center [1510, 230] width 62 height 20
click at [1540, 68] on icon at bounding box center [1541, 64] width 13 height 13
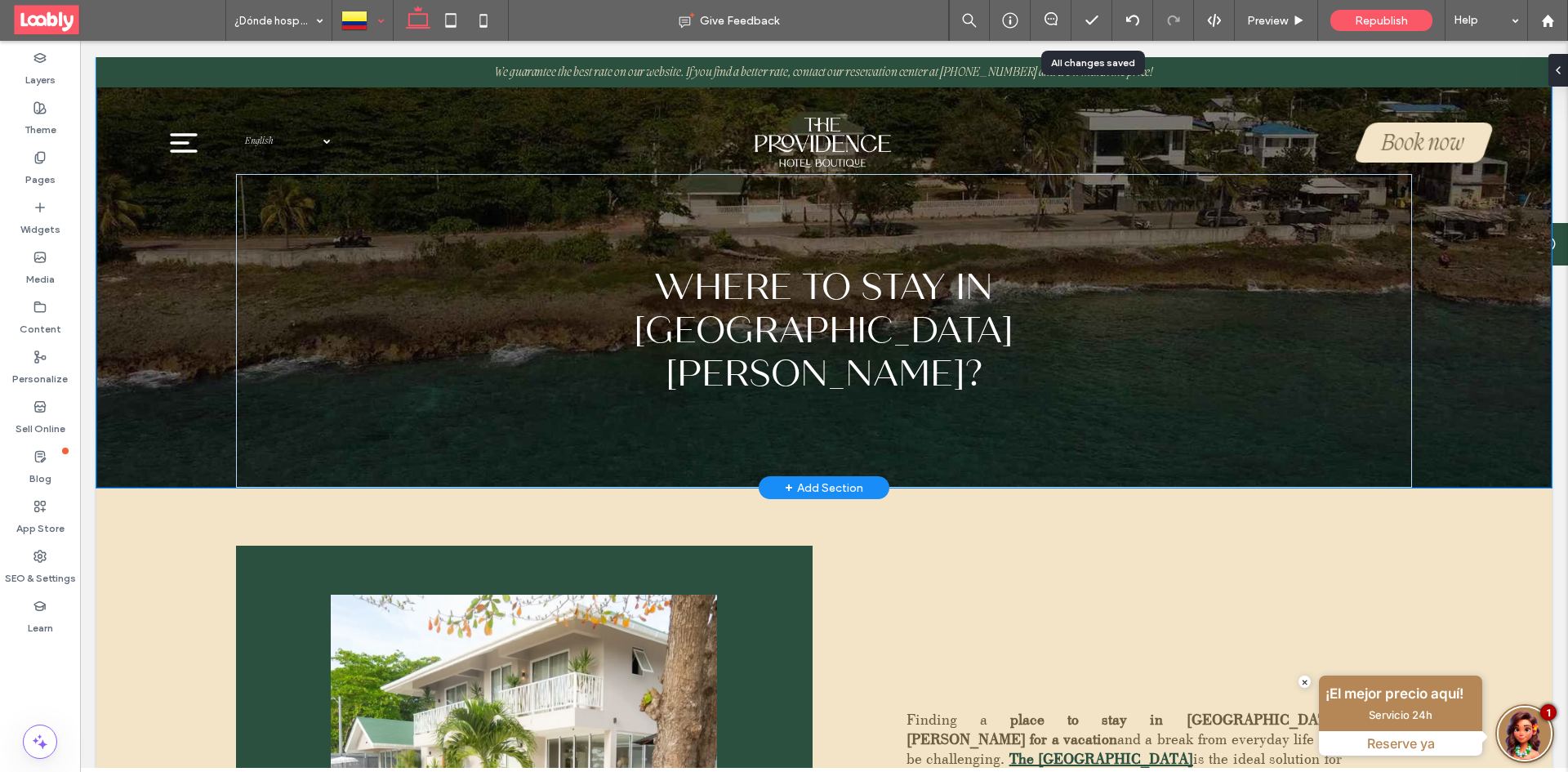
click at [382, 27] on div at bounding box center [362, 20] width 59 height 39
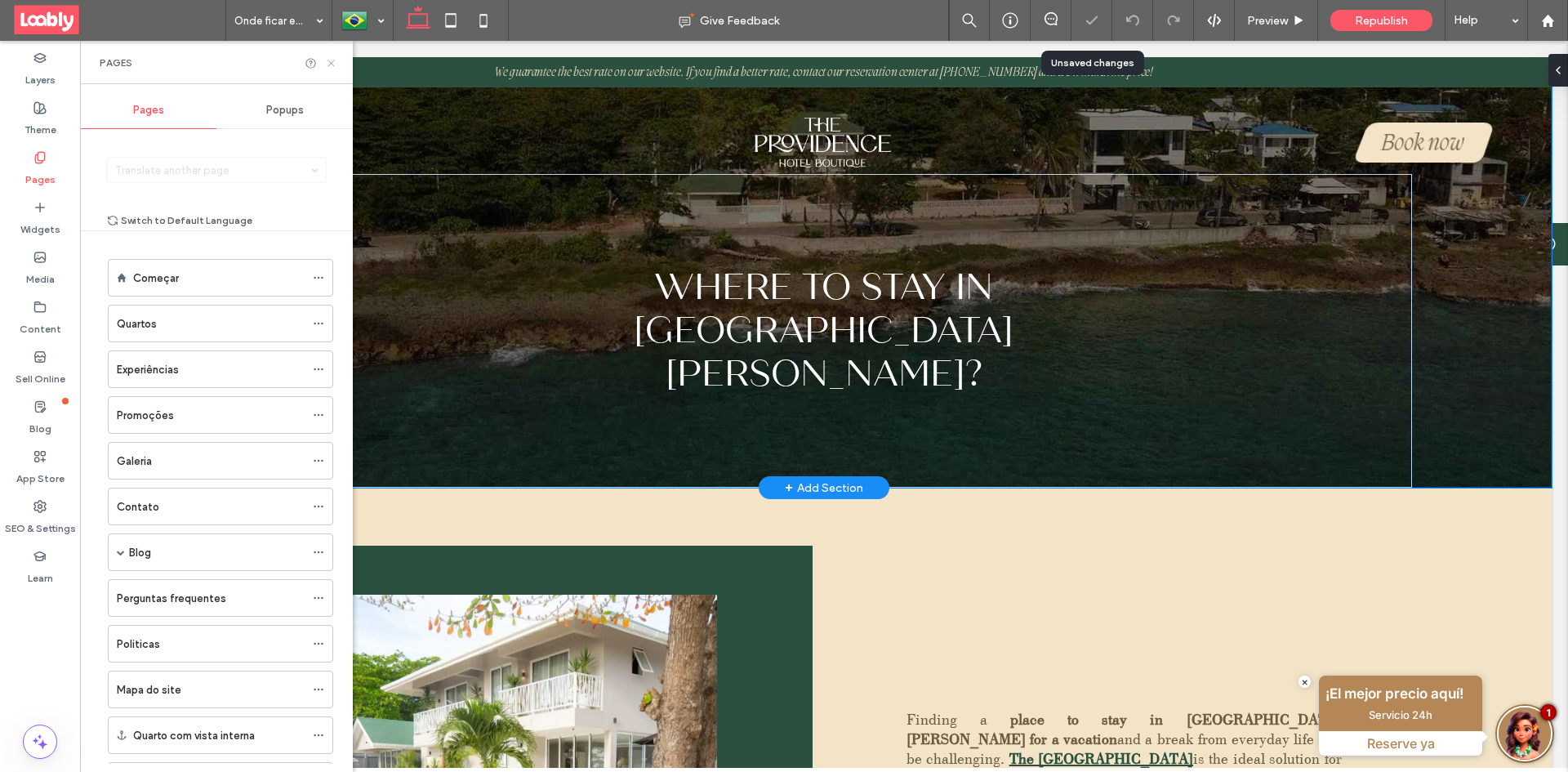
click at [330, 59] on icon at bounding box center [331, 63] width 12 height 12
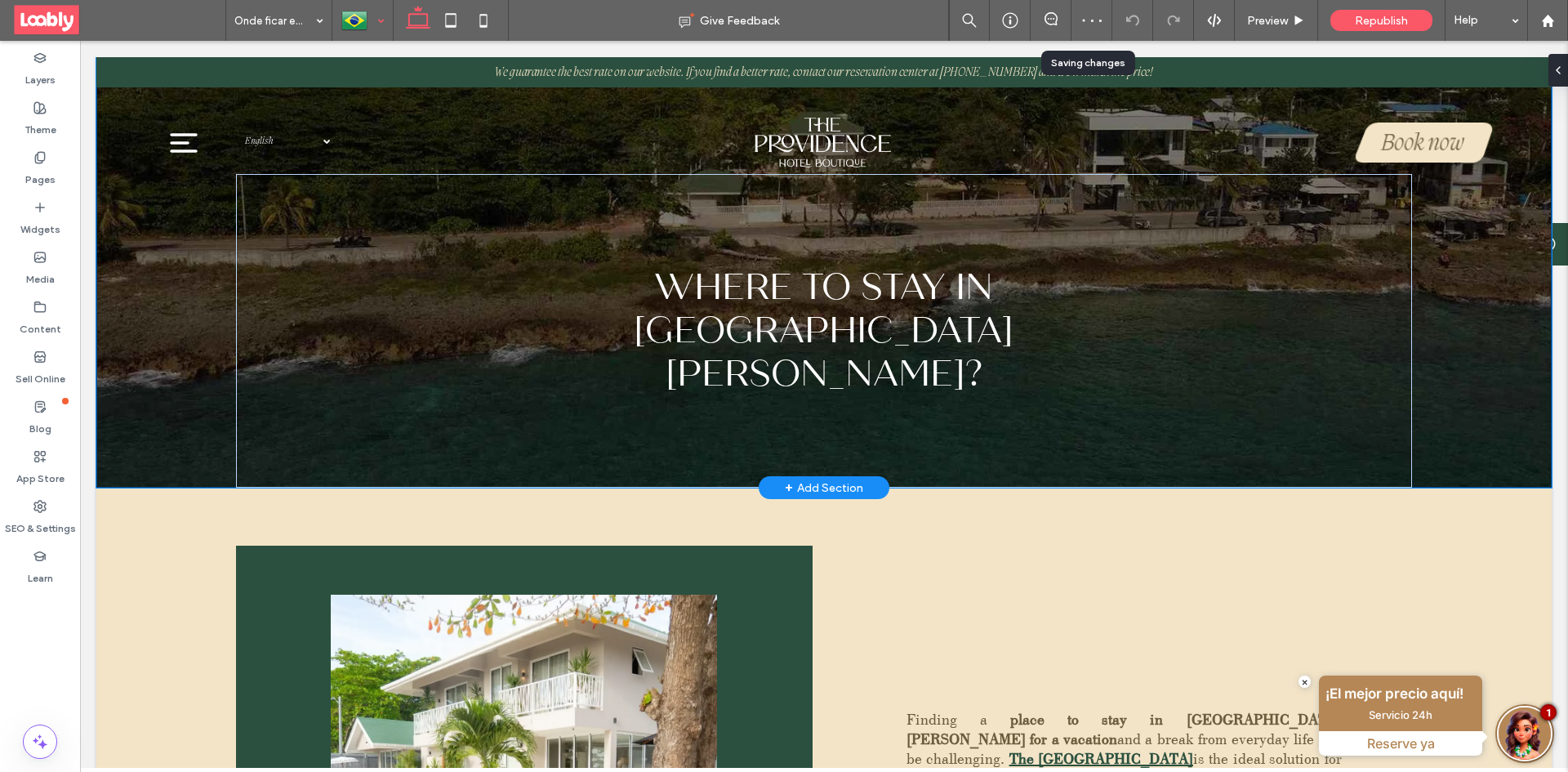
click at [379, 22] on div at bounding box center [362, 20] width 59 height 39
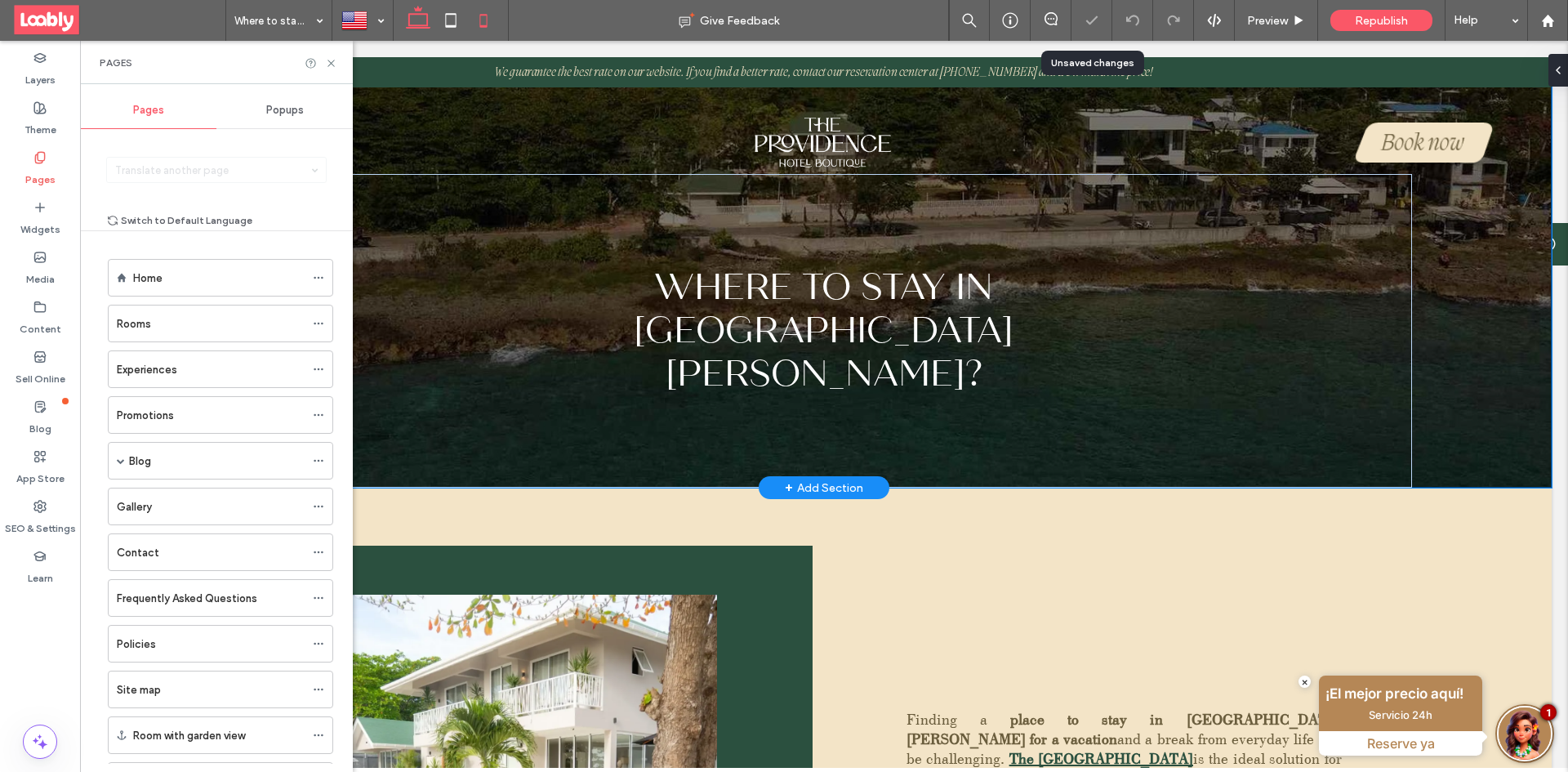
click at [472, 31] on icon at bounding box center [482, 20] width 32 height 32
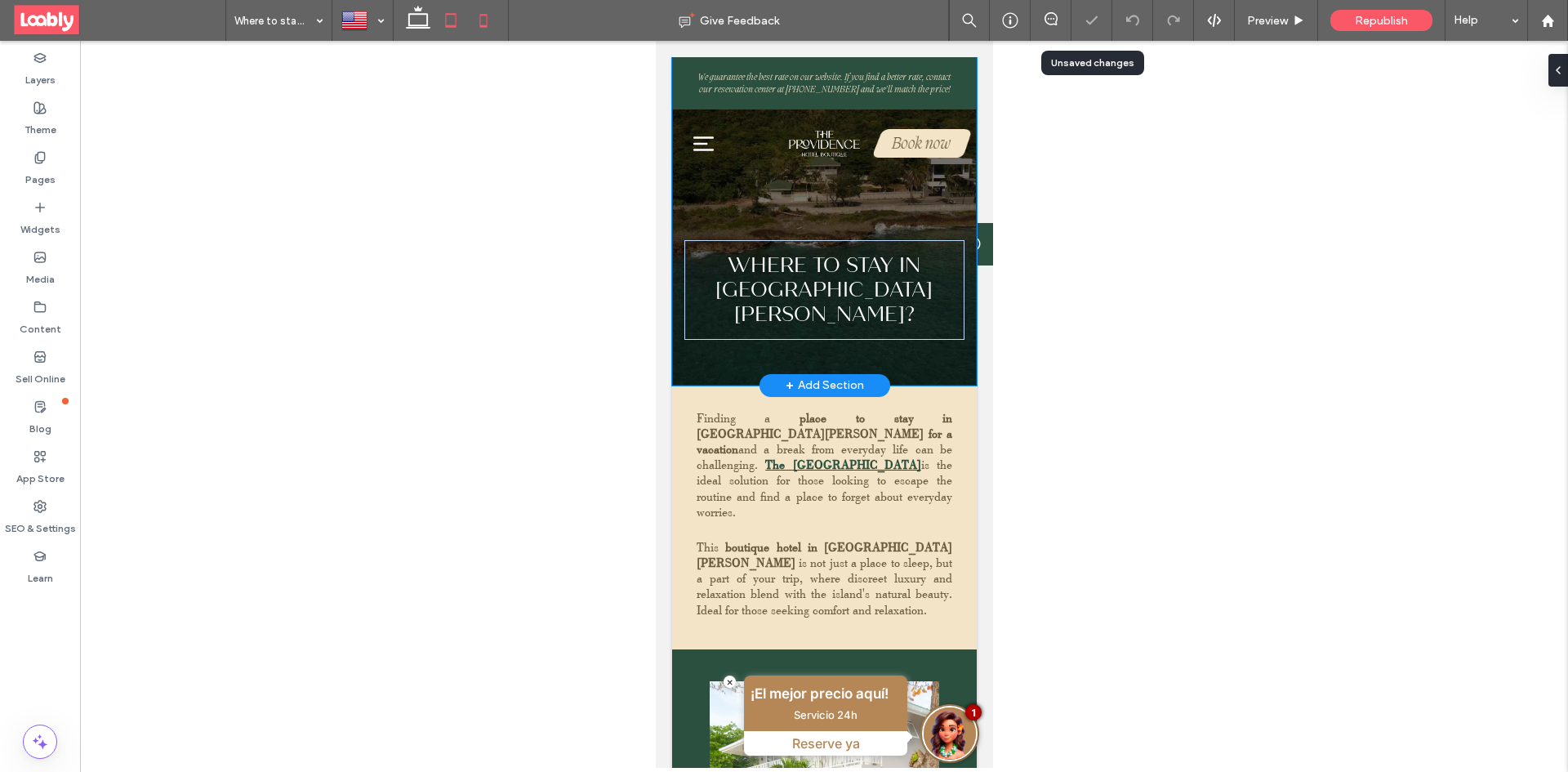
click at [461, 27] on icon at bounding box center [450, 20] width 32 height 32
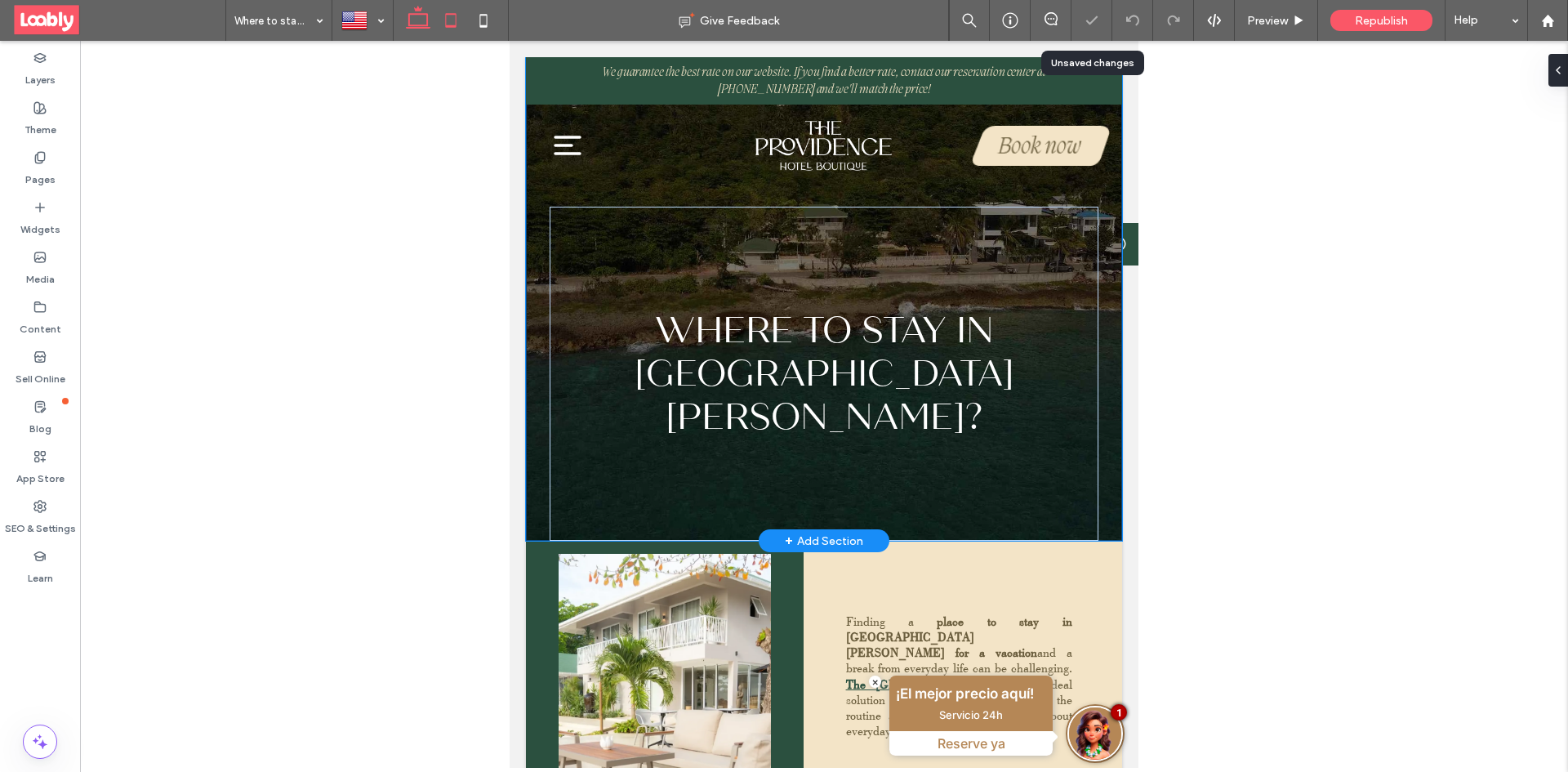
click at [428, 32] on icon at bounding box center [418, 20] width 32 height 32
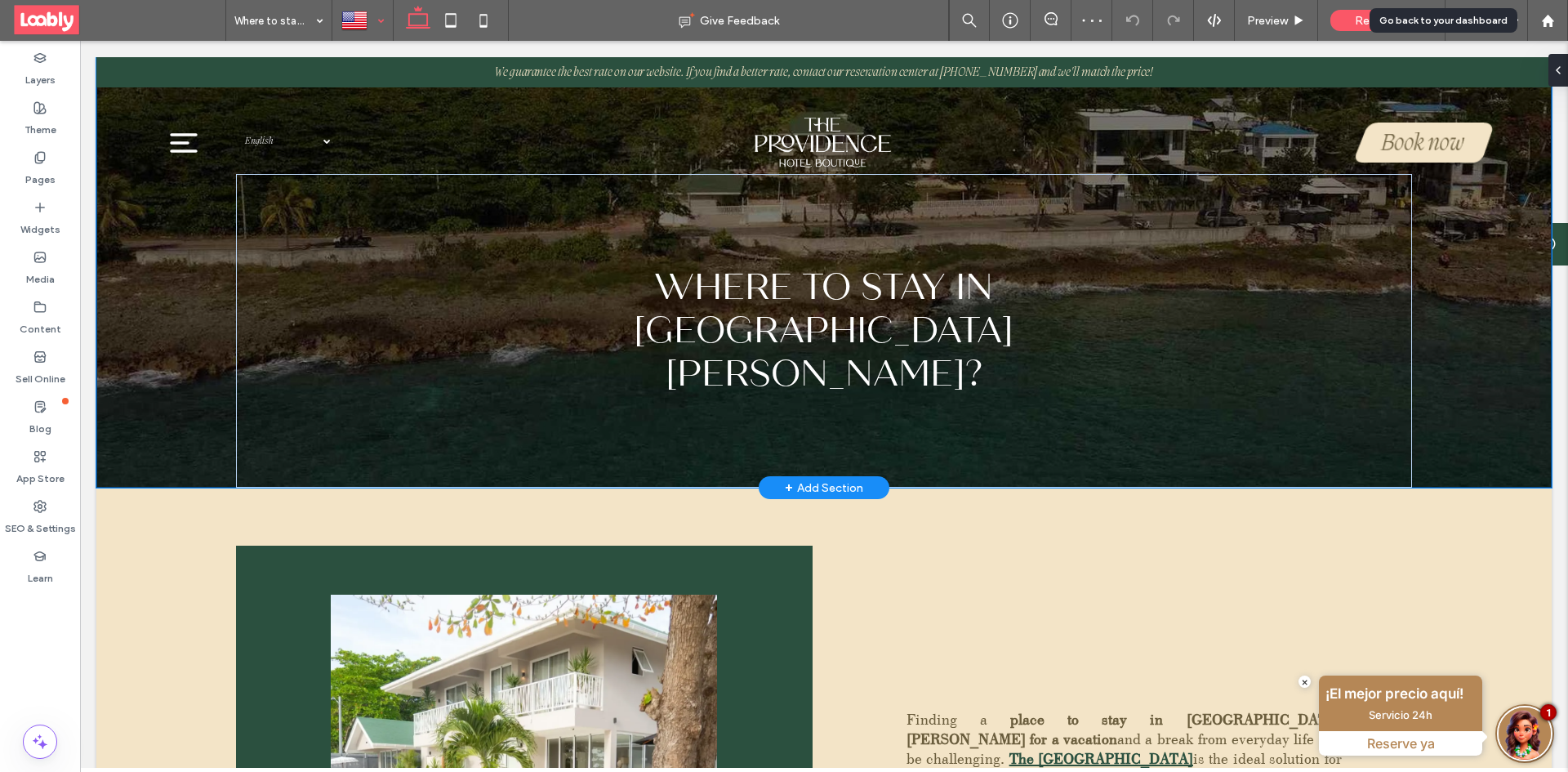
click at [363, 27] on div at bounding box center [362, 20] width 59 height 39
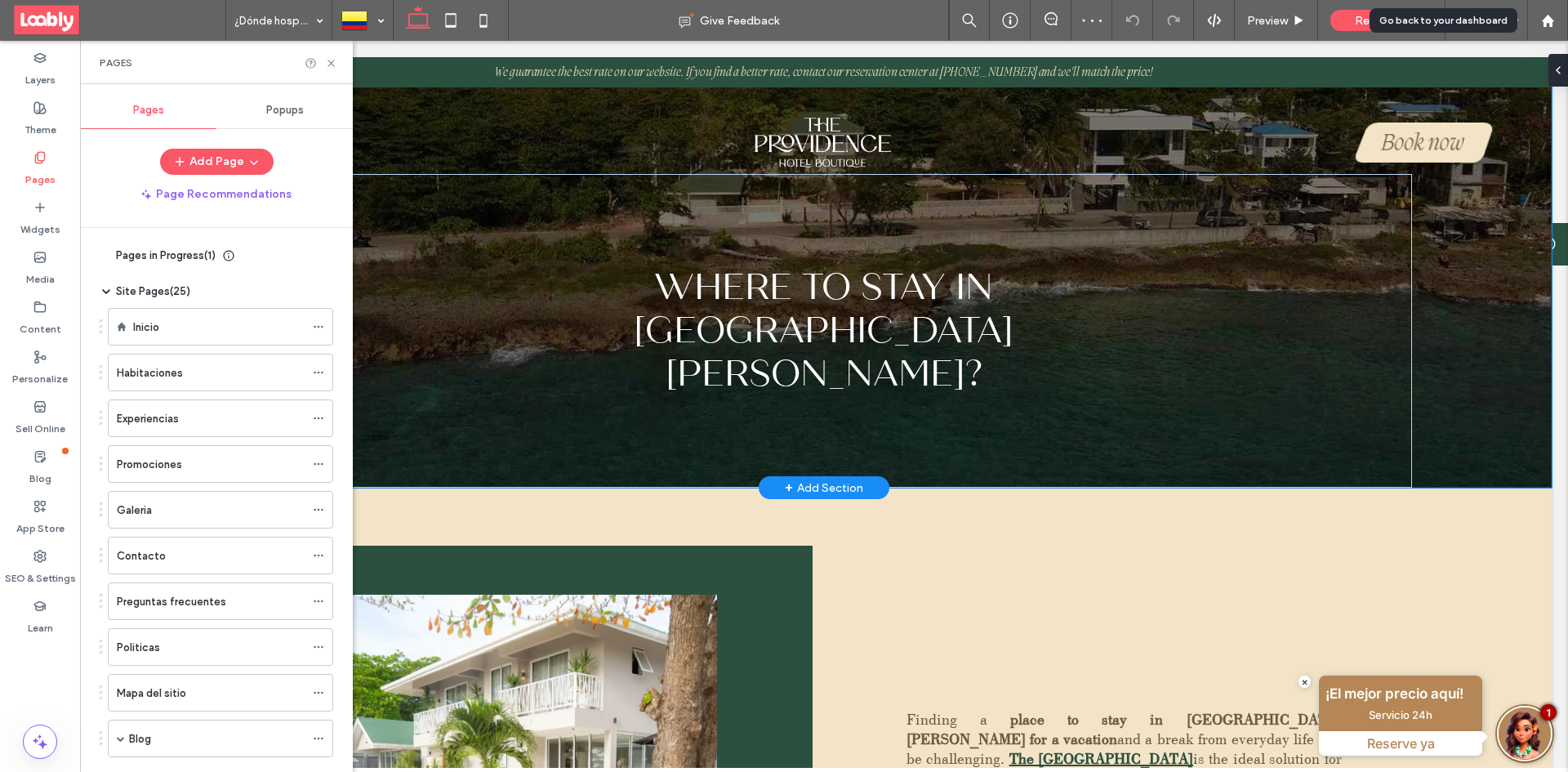
click at [255, 733] on div "Blog" at bounding box center [216, 739] width 176 height 17
click at [330, 66] on icon at bounding box center [331, 63] width 12 height 12
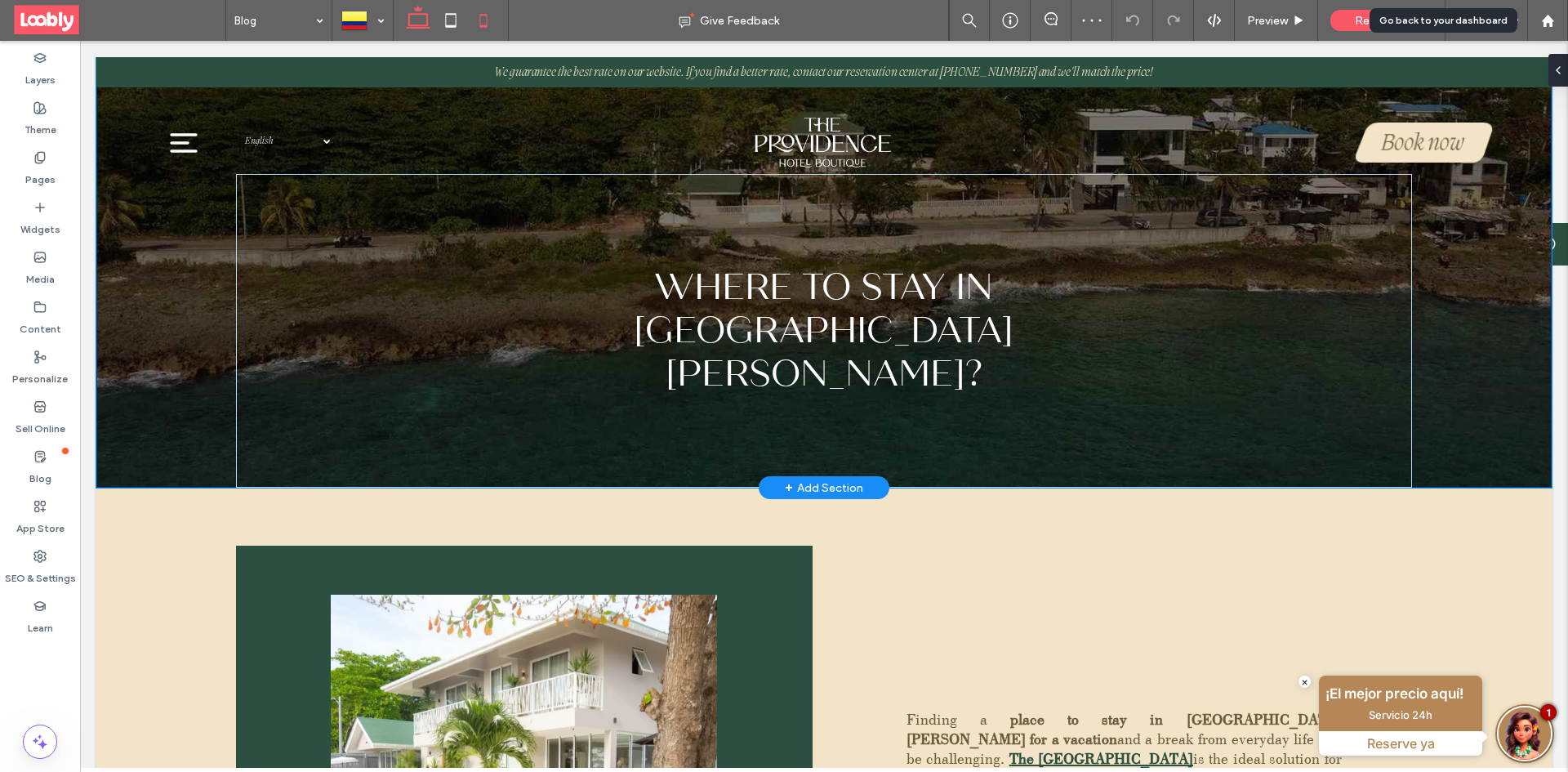
click at [485, 20] on icon at bounding box center [482, 20] width 32 height 32
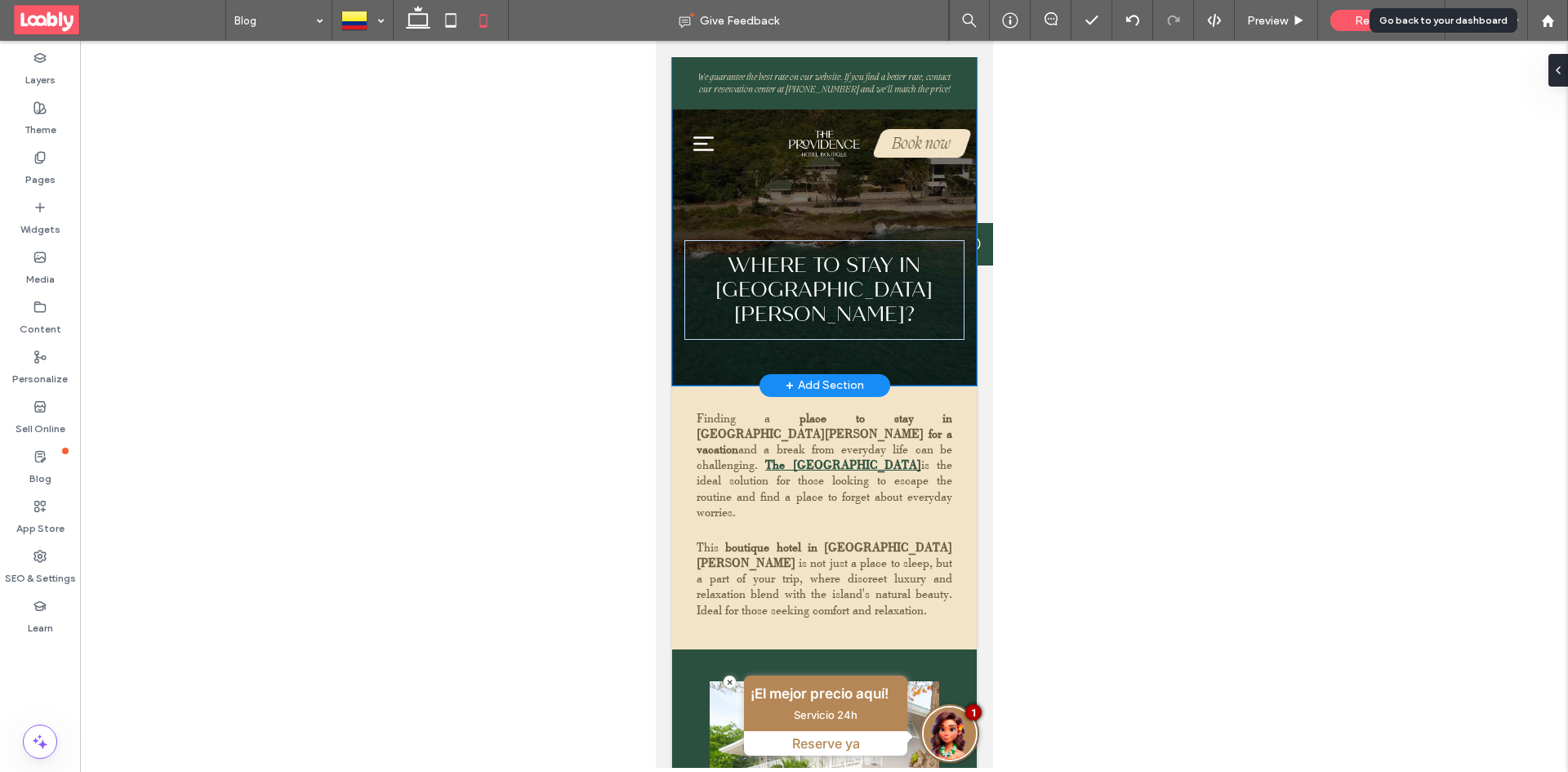
type input "**"
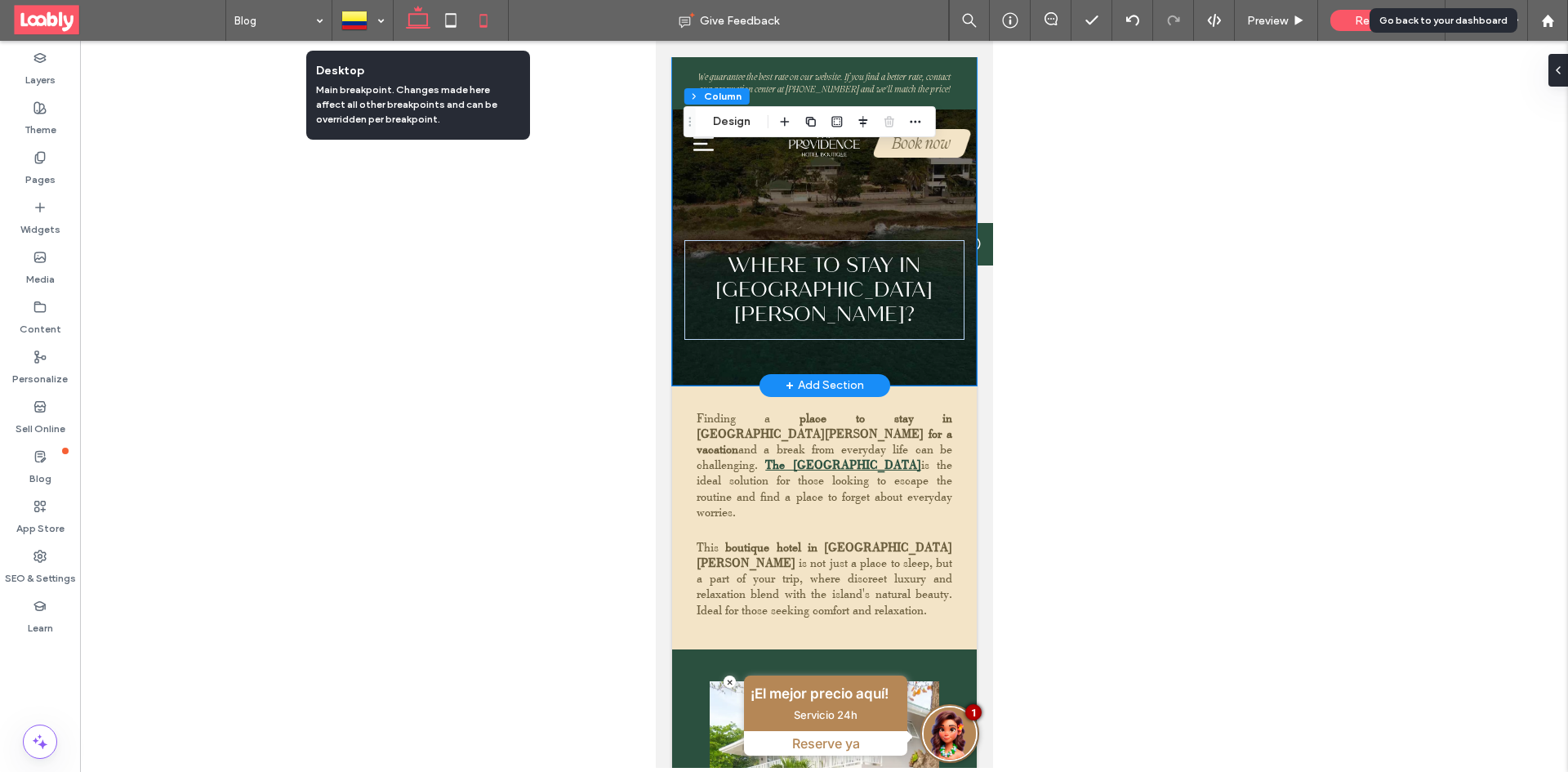
click at [419, 31] on icon at bounding box center [418, 20] width 32 height 32
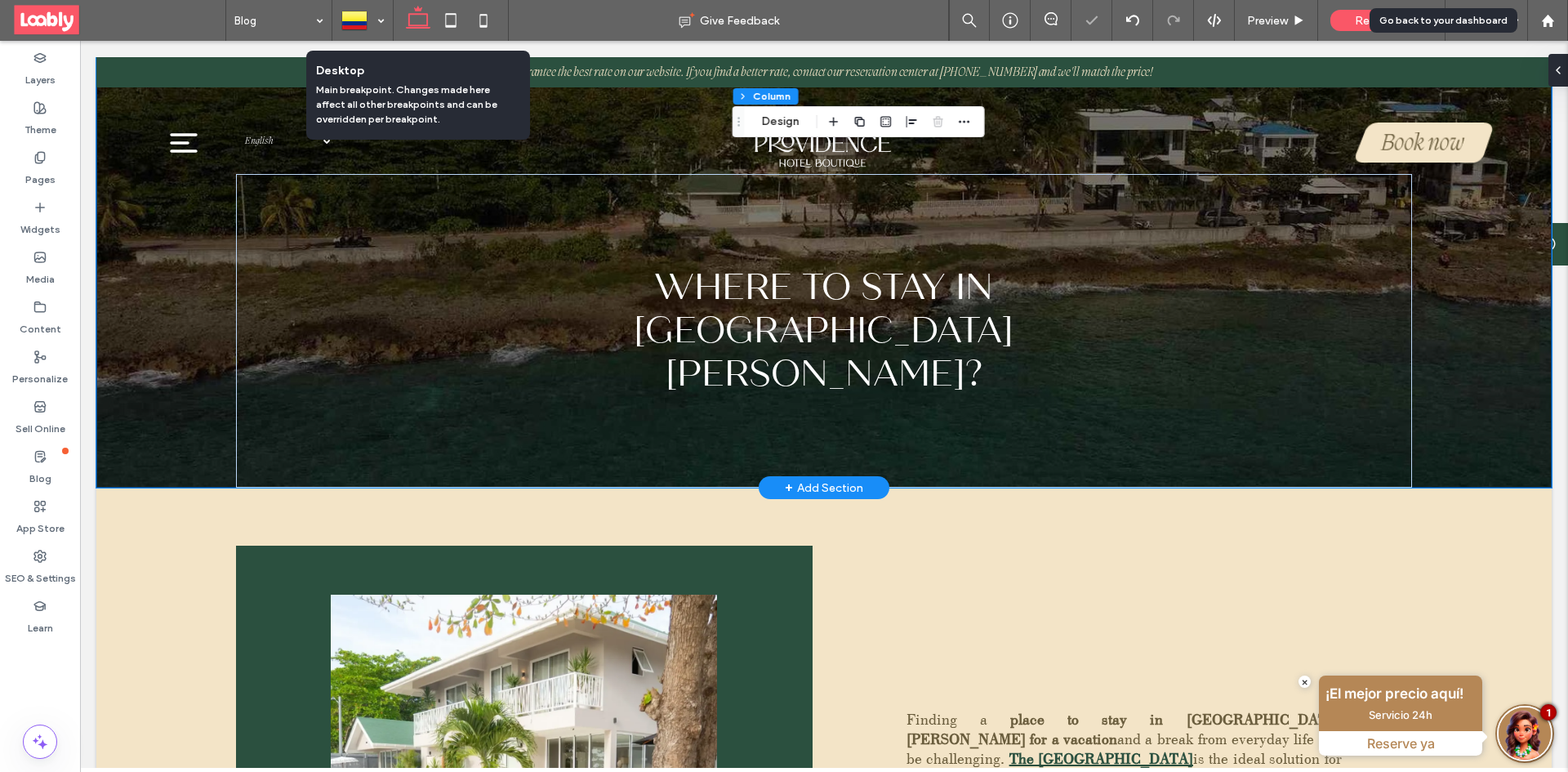
type input "***"
type input "****"
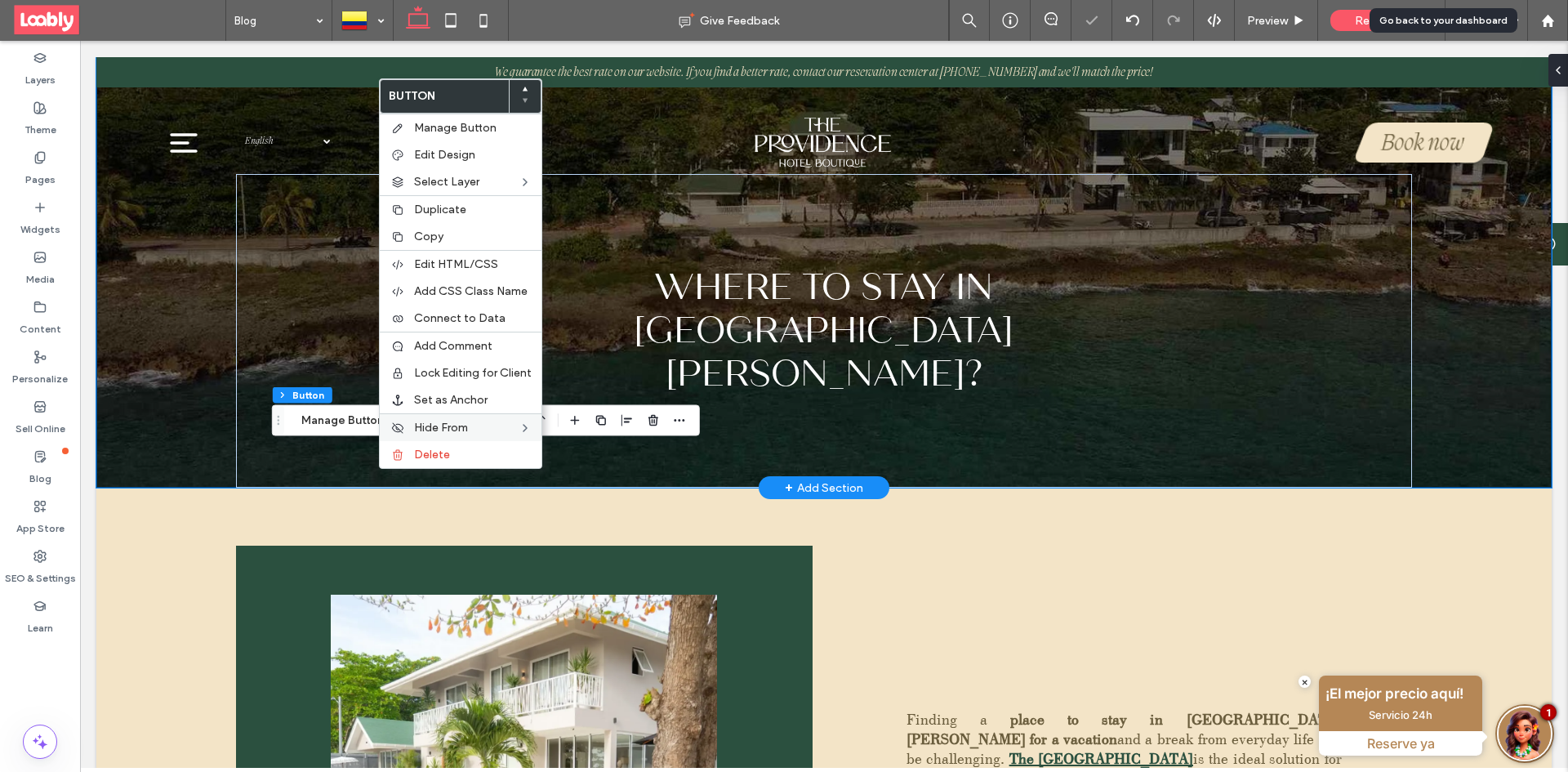
type input "**"
click at [440, 245] on div "Copy" at bounding box center [460, 236] width 161 height 27
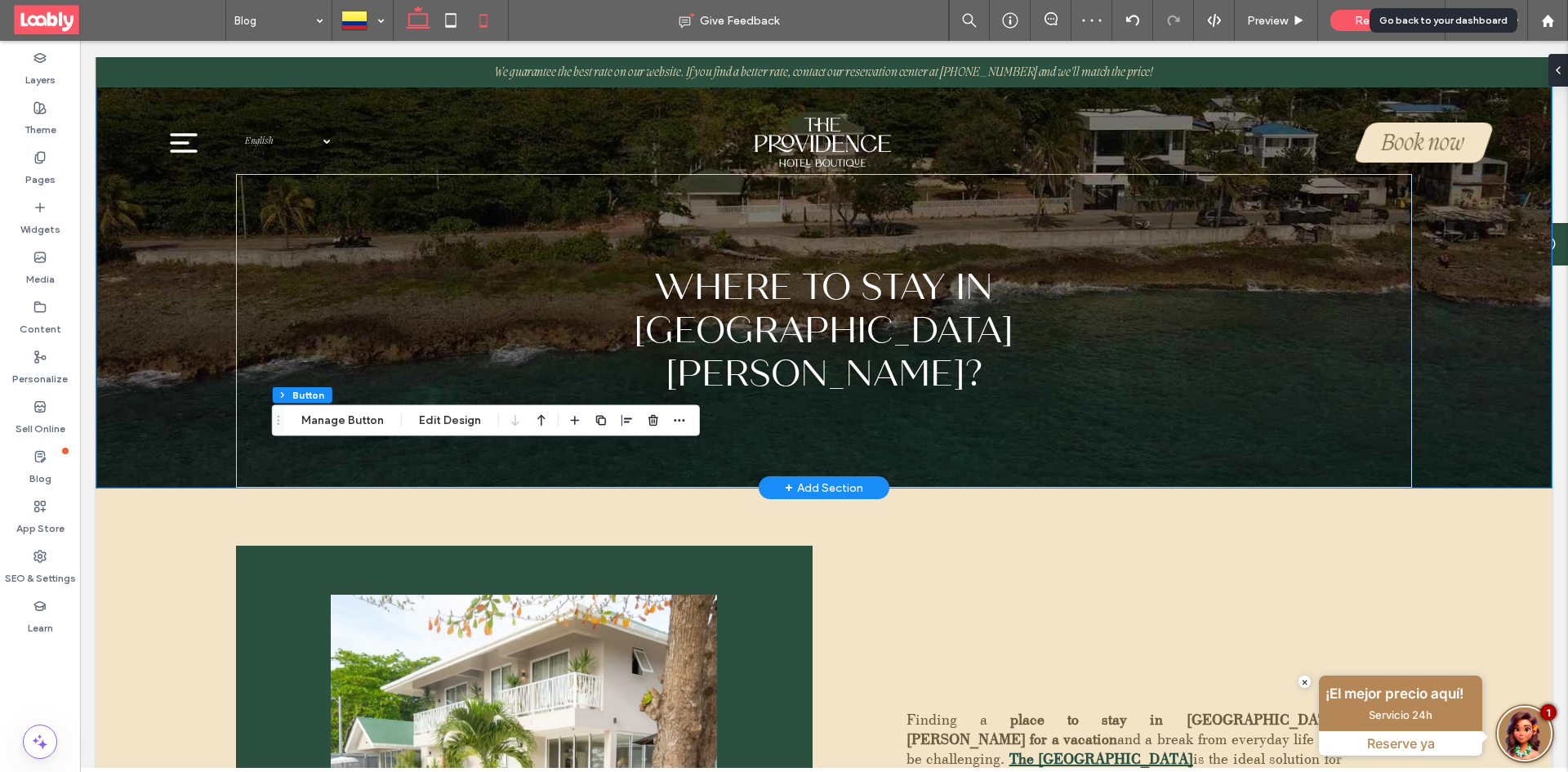
click at [487, 17] on icon at bounding box center [482, 20] width 32 height 32
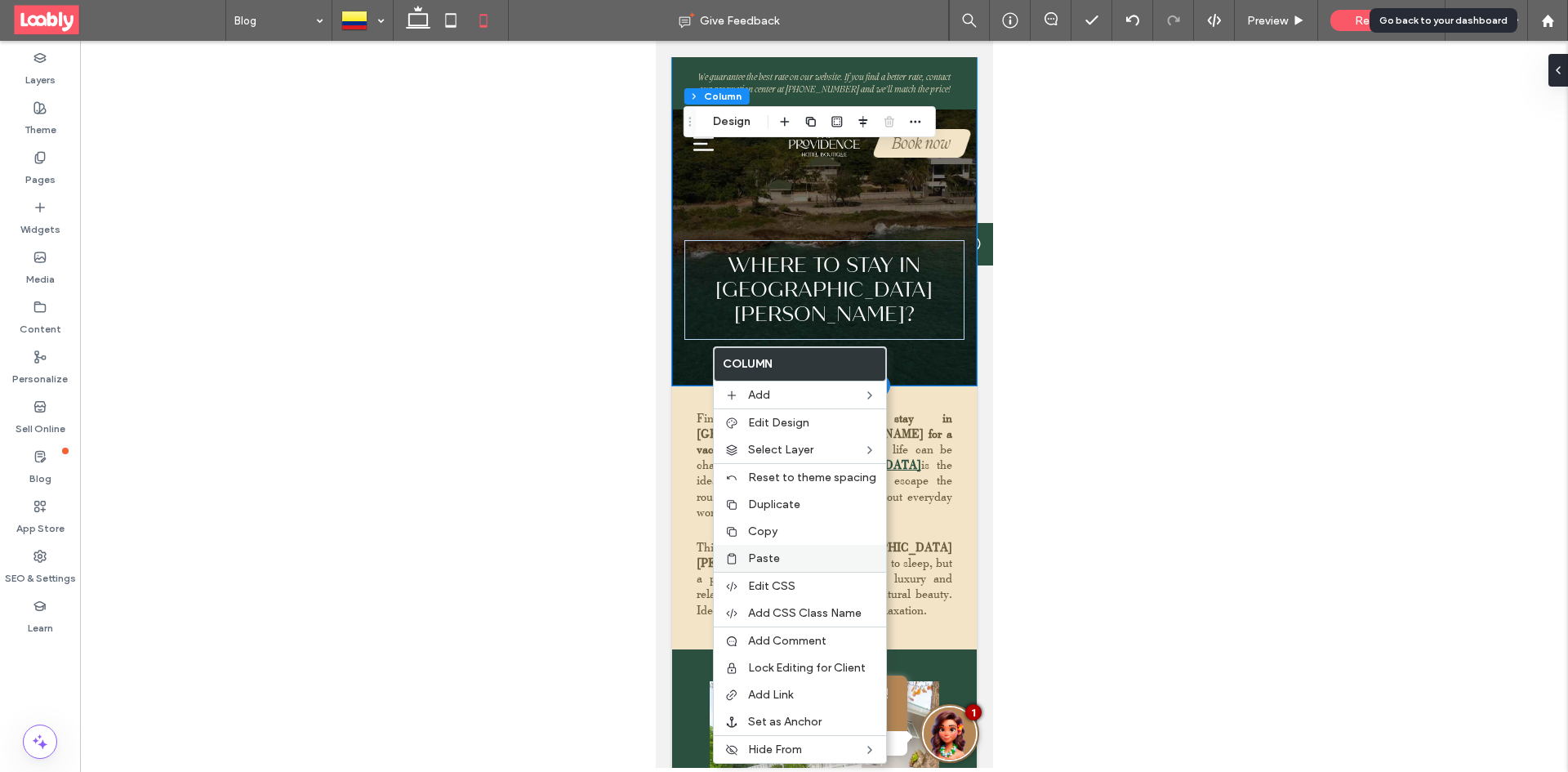
click at [794, 562] on label "Paste" at bounding box center [812, 558] width 128 height 14
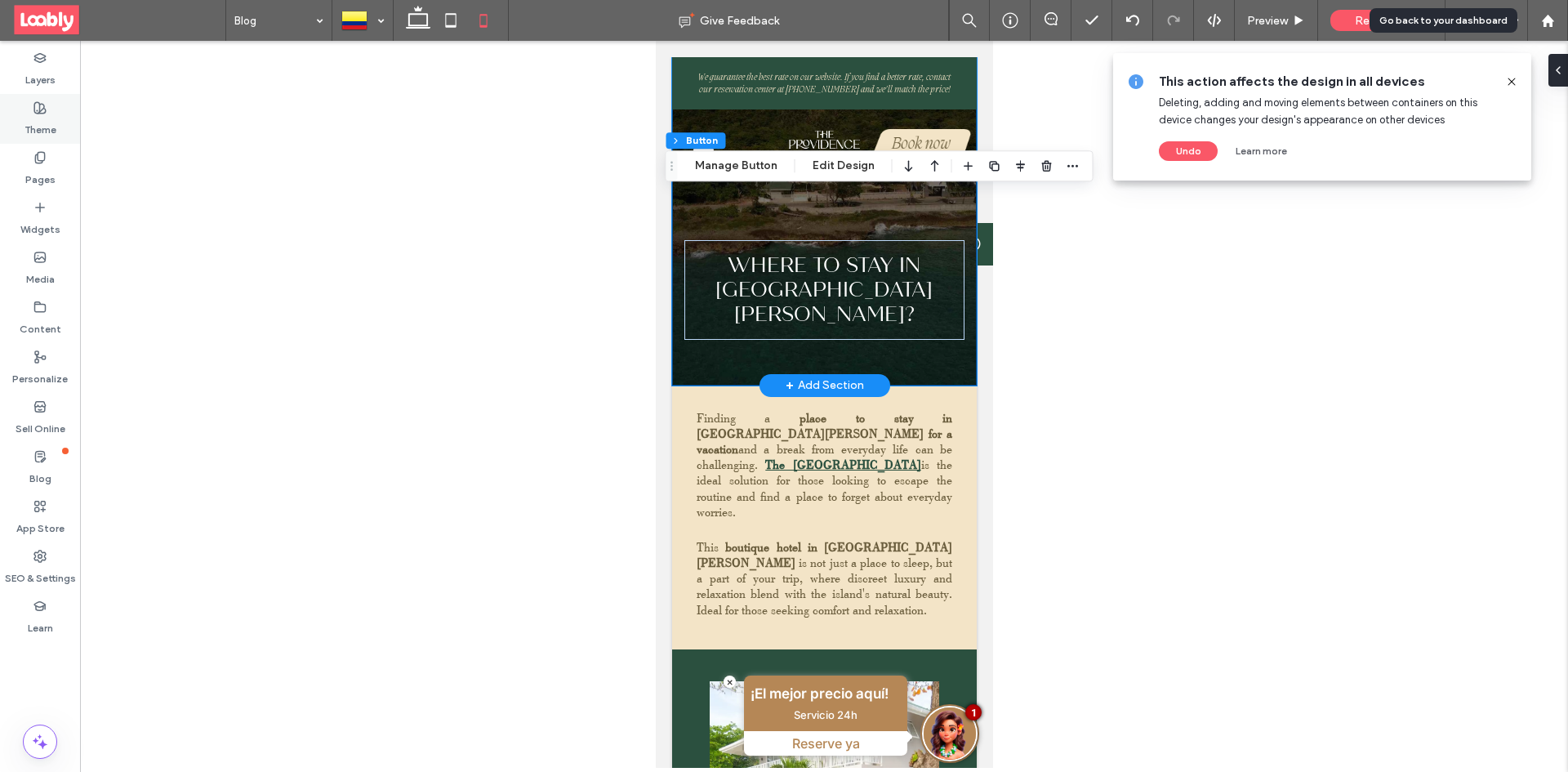
click at [49, 107] on div "Theme" at bounding box center [40, 119] width 80 height 50
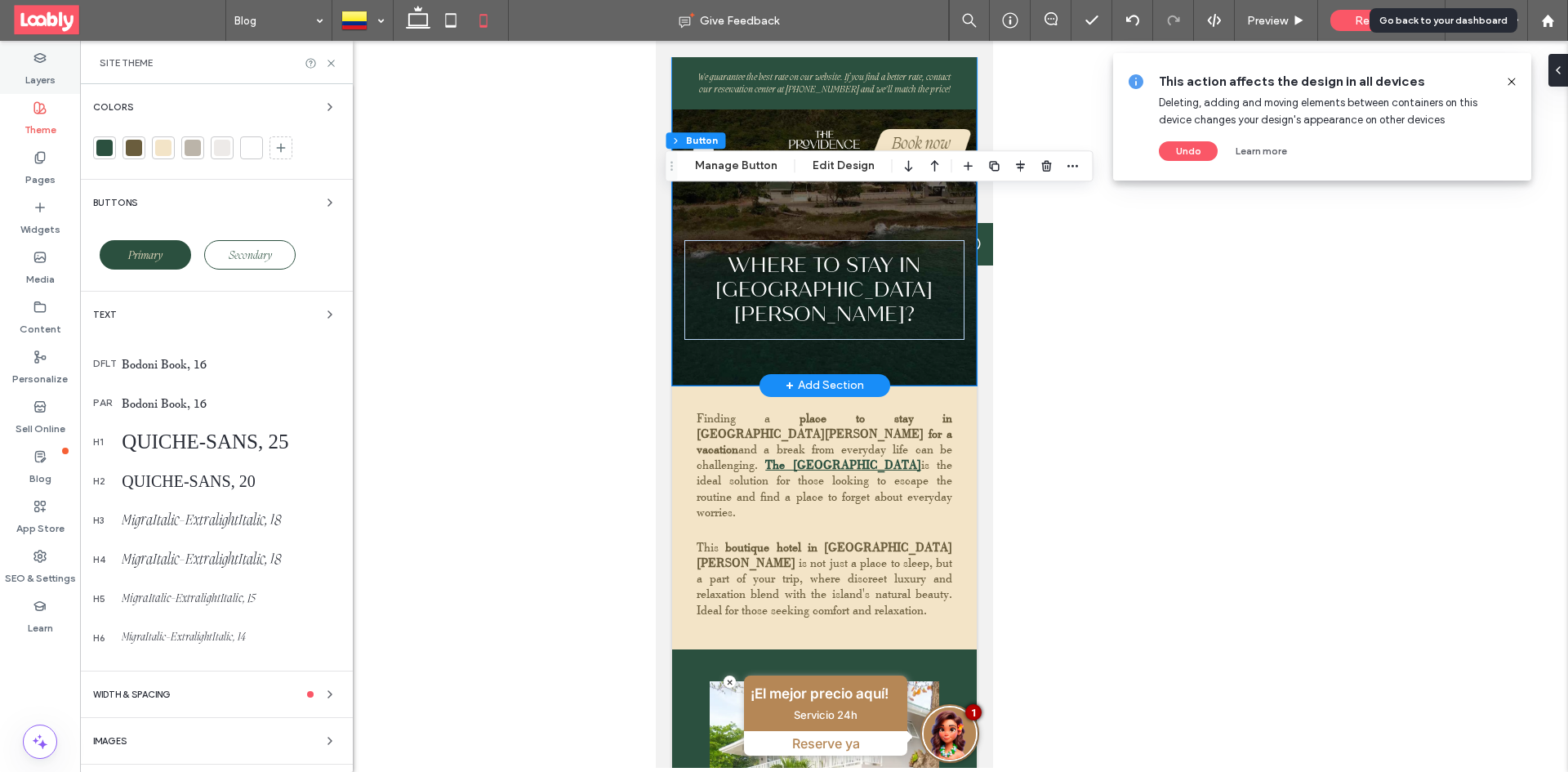
click at [49, 73] on label "Layers" at bounding box center [40, 76] width 30 height 22
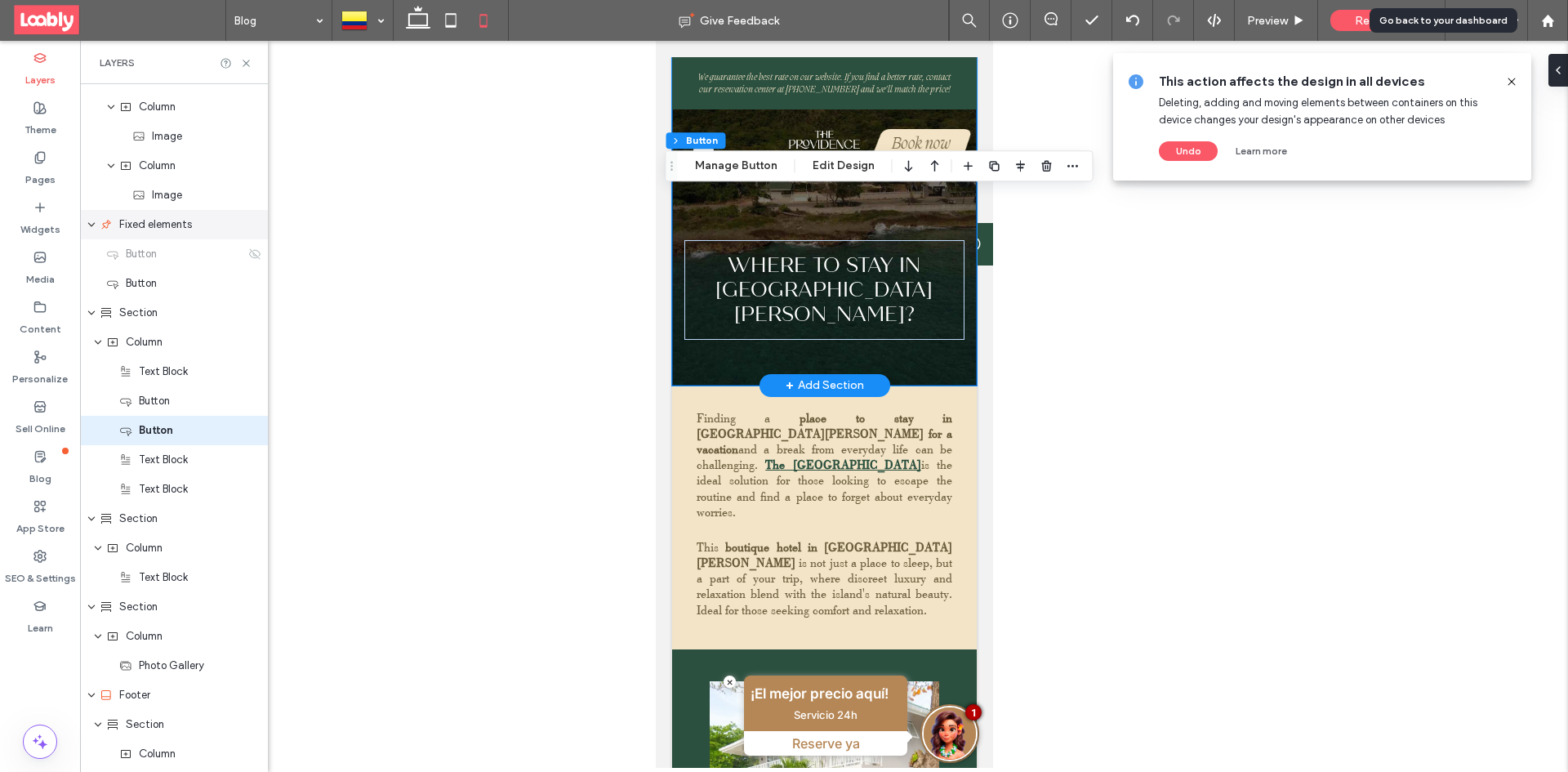
scroll to position [259, 0]
drag, startPoint x: 159, startPoint y: 431, endPoint x: 168, endPoint y: 433, distance: 9.2
click at [168, 433] on span "Button" at bounding box center [156, 428] width 34 height 17
click at [902, 171] on icon "button" at bounding box center [909, 166] width 20 height 29
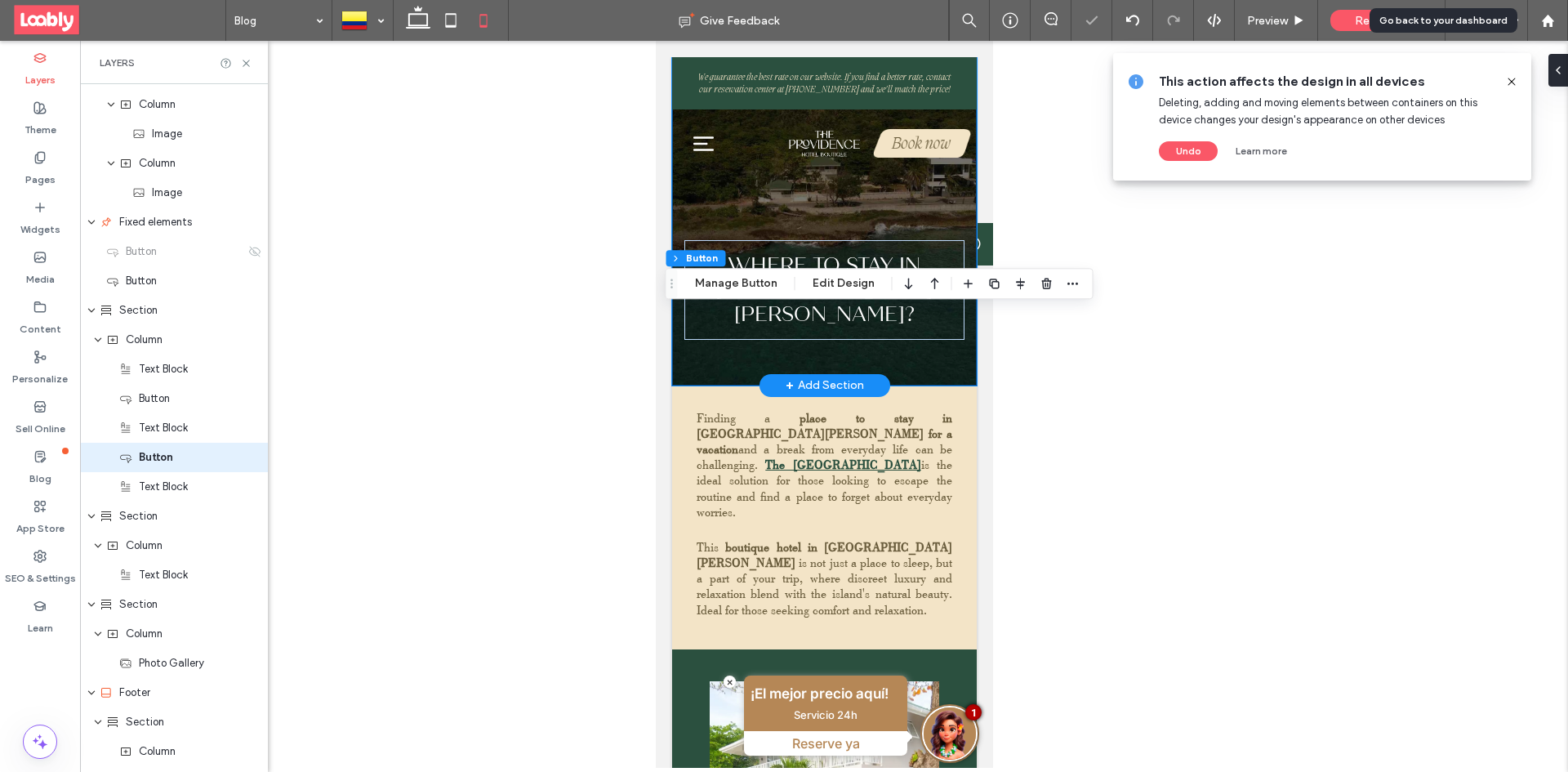
click at [902, 287] on icon "button" at bounding box center [909, 283] width 20 height 29
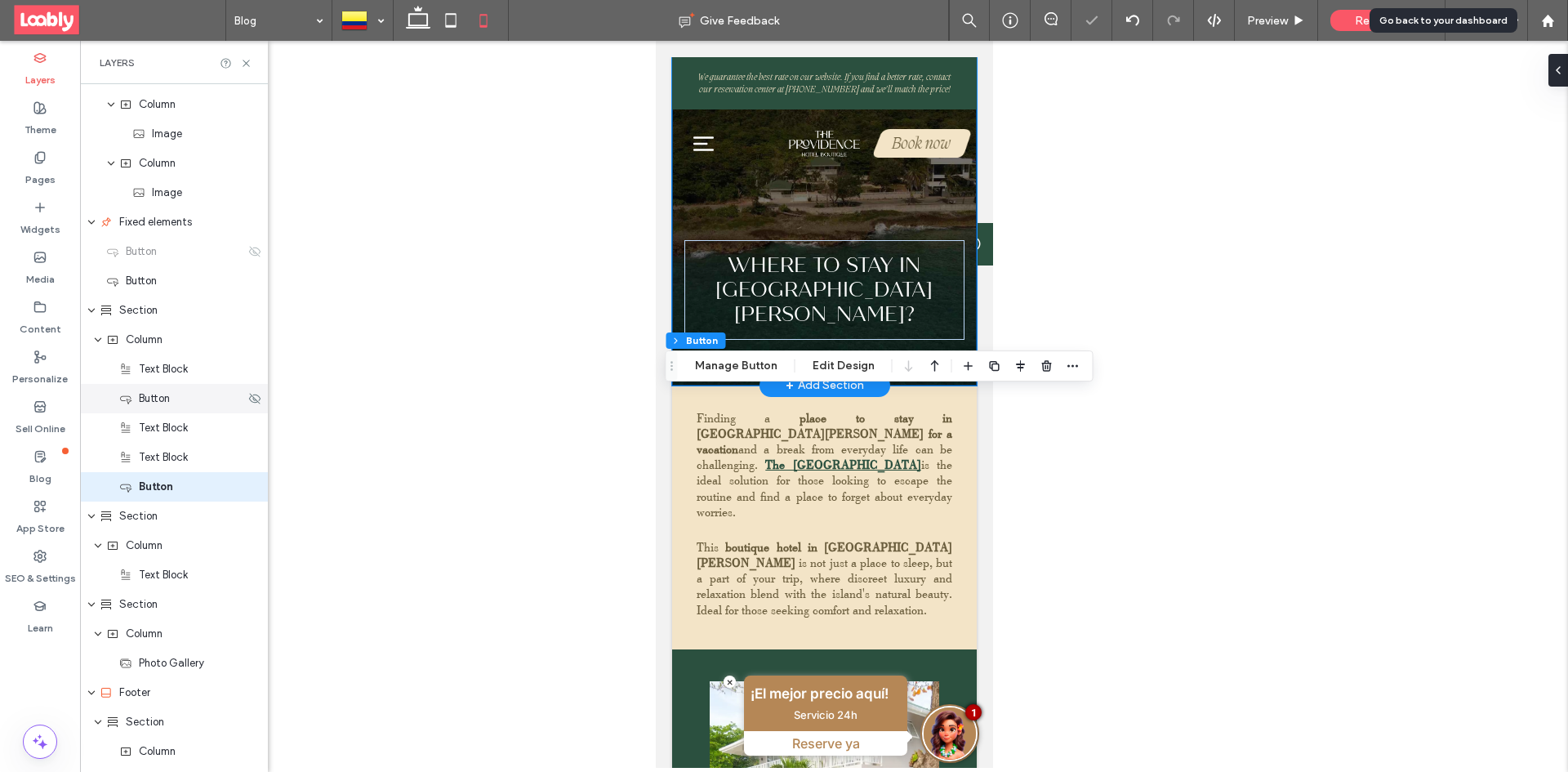
click at [190, 401] on div "Button" at bounding box center [181, 398] width 126 height 17
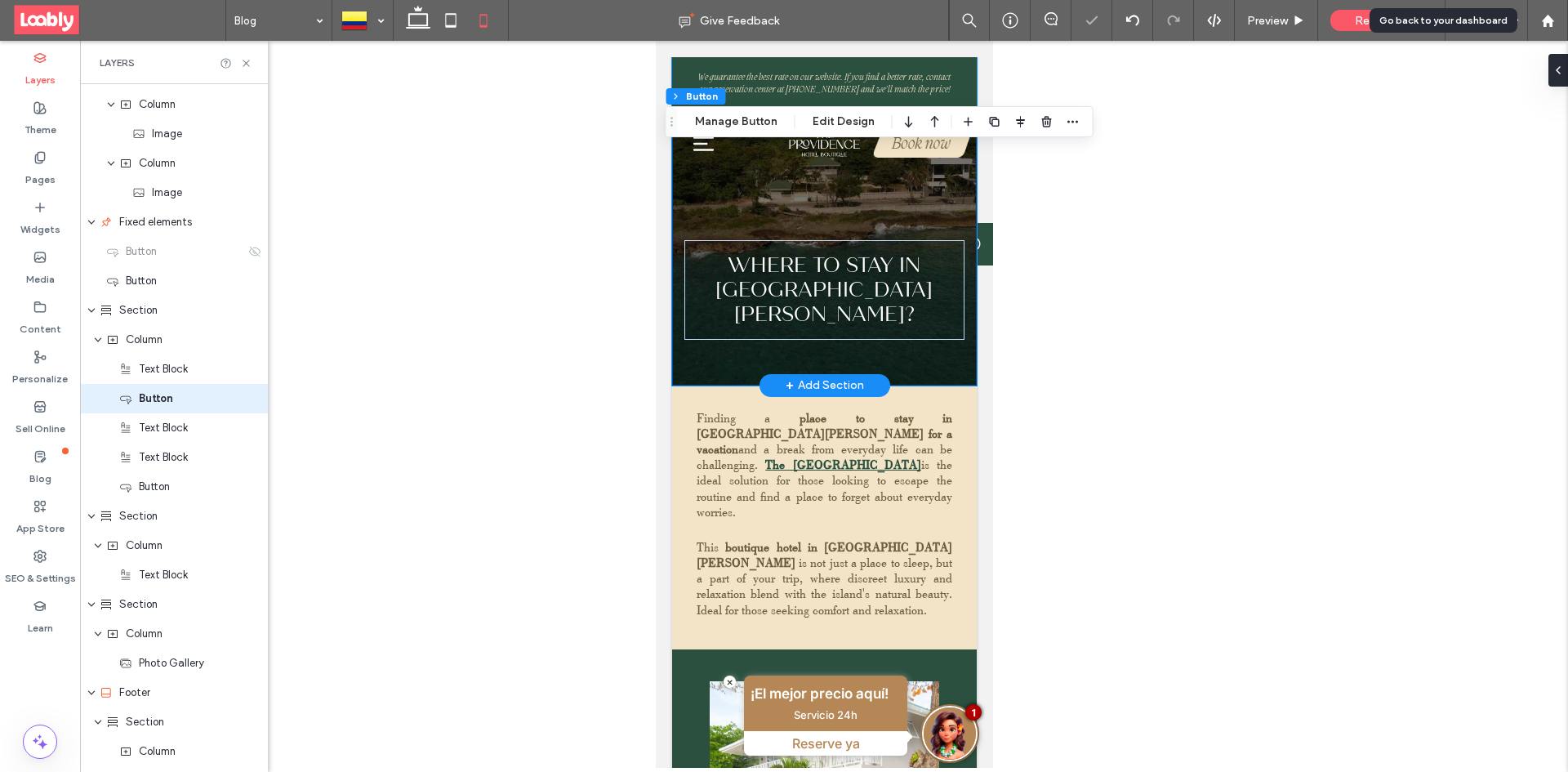
type input "**"
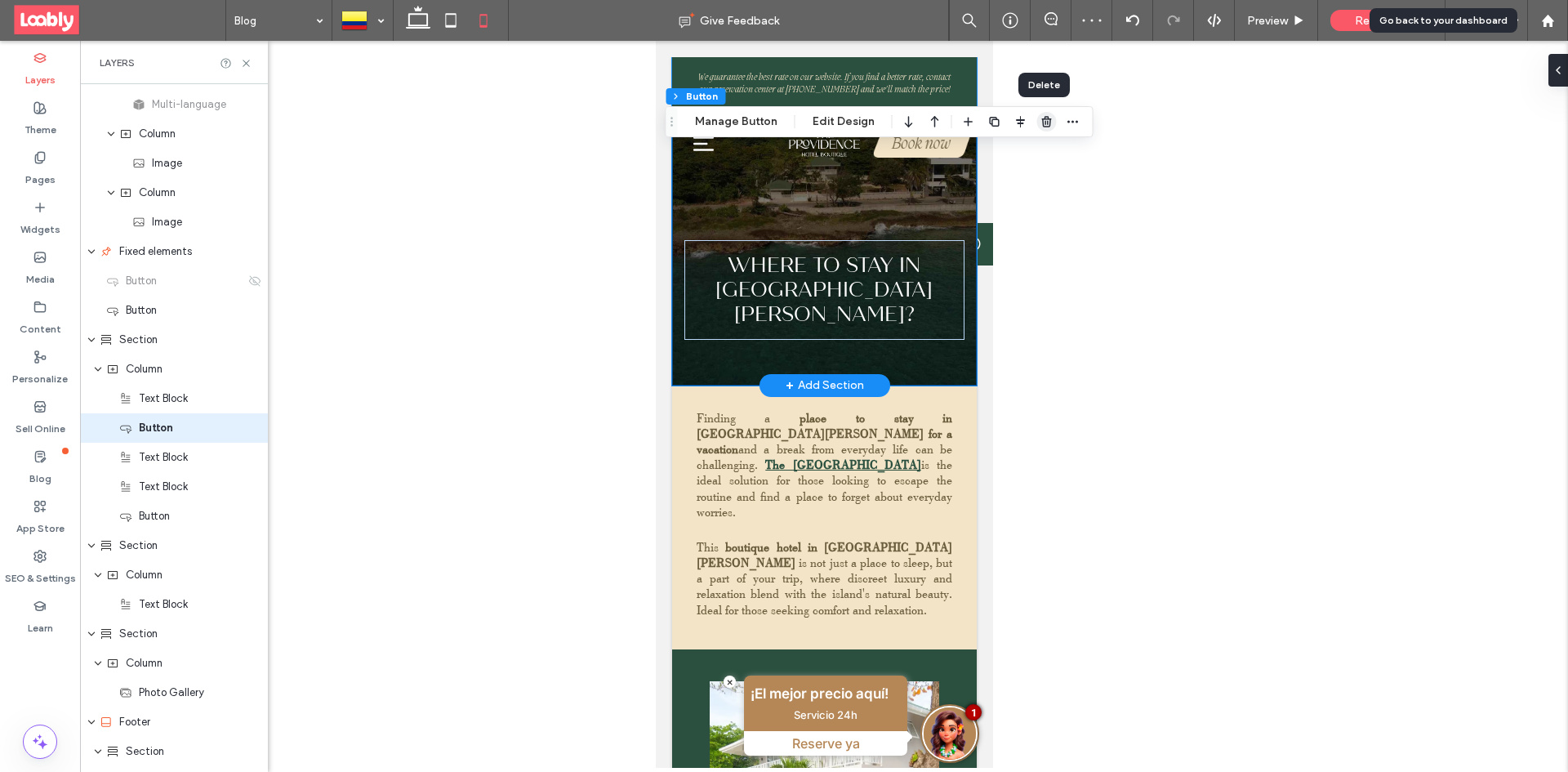
click at [1043, 120] on icon "button" at bounding box center [1047, 121] width 13 height 13
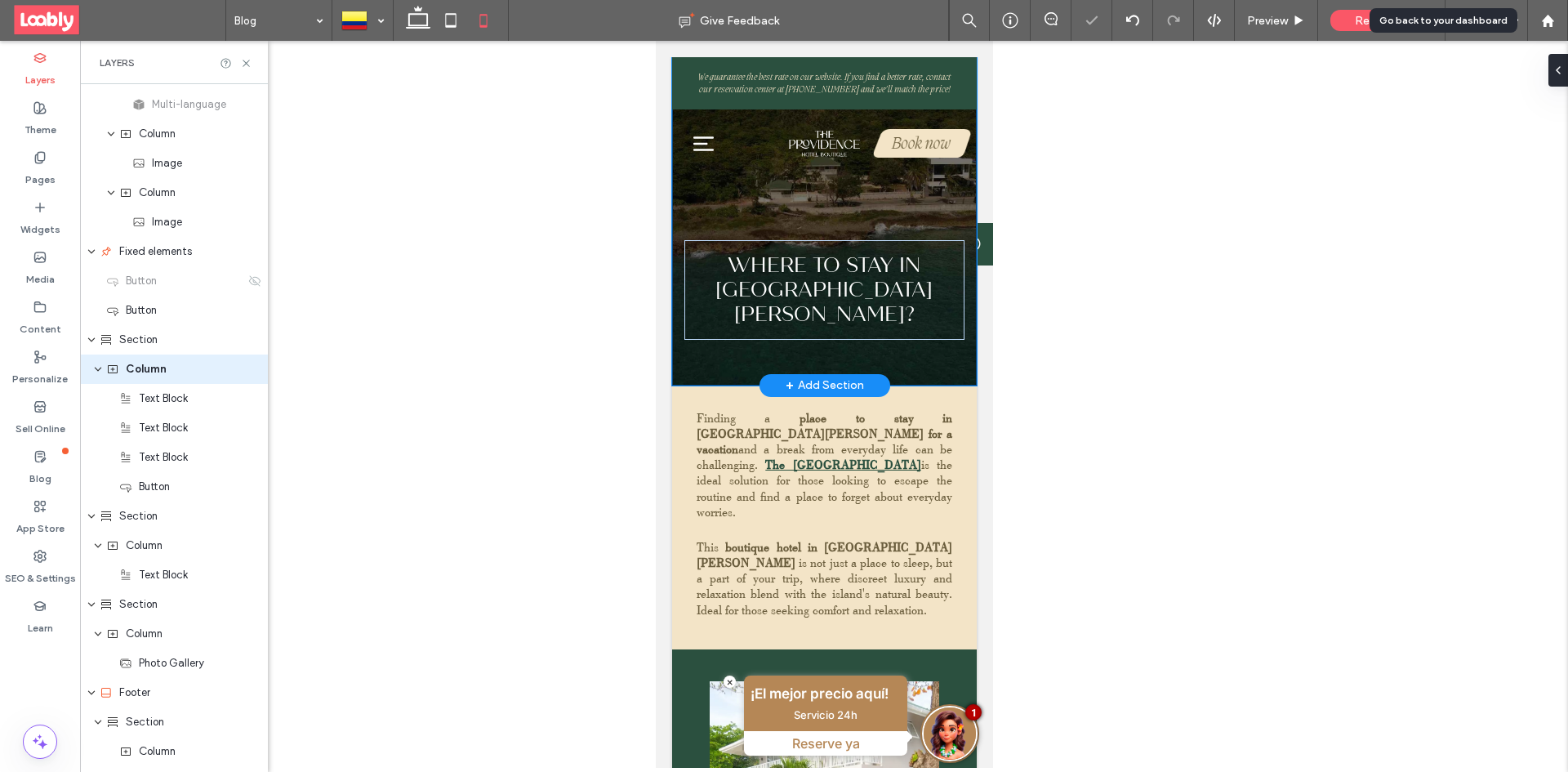
scroll to position [171, 0]
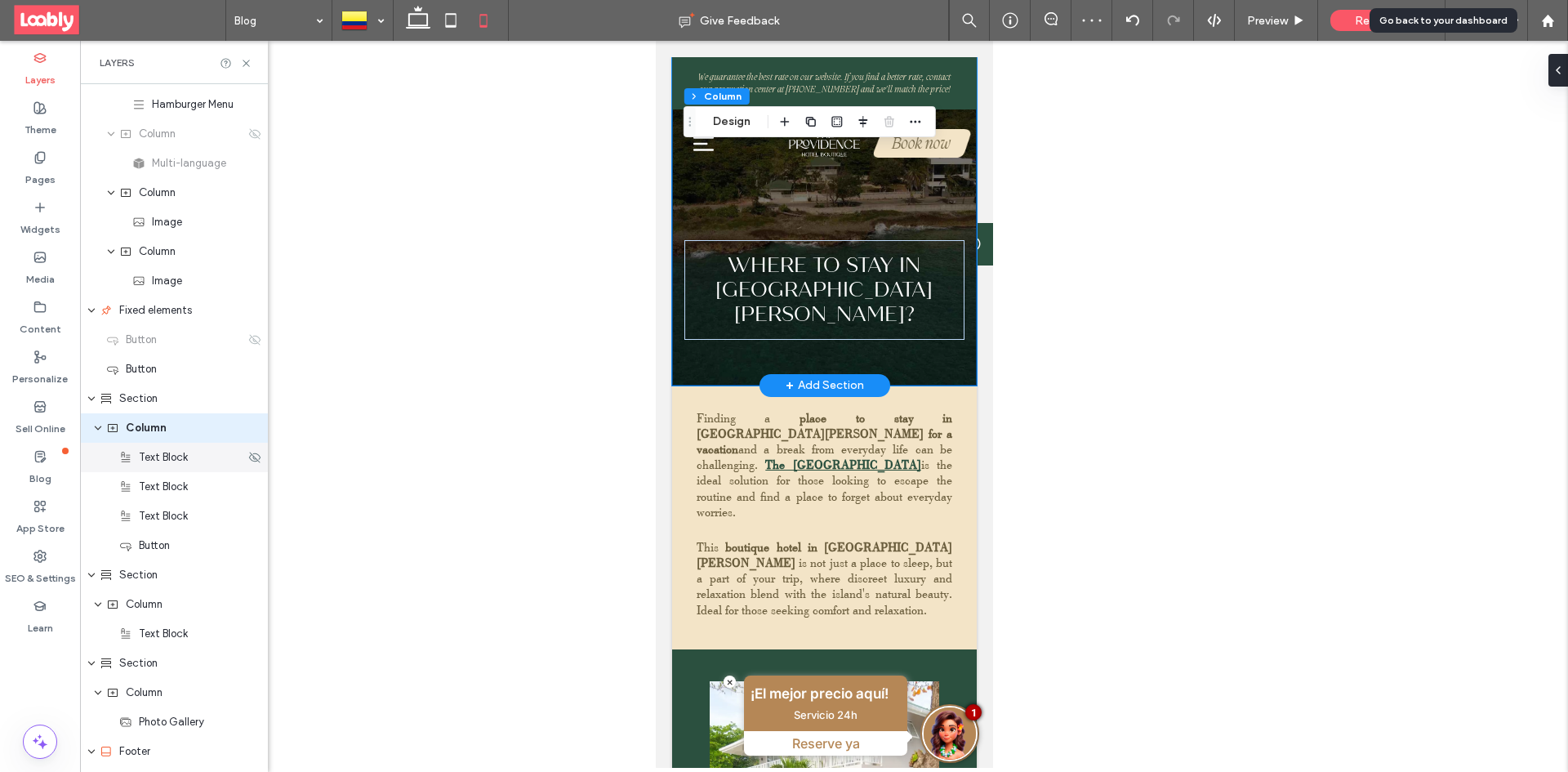
click at [184, 463] on span "Text Block" at bounding box center [163, 458] width 49 height 17
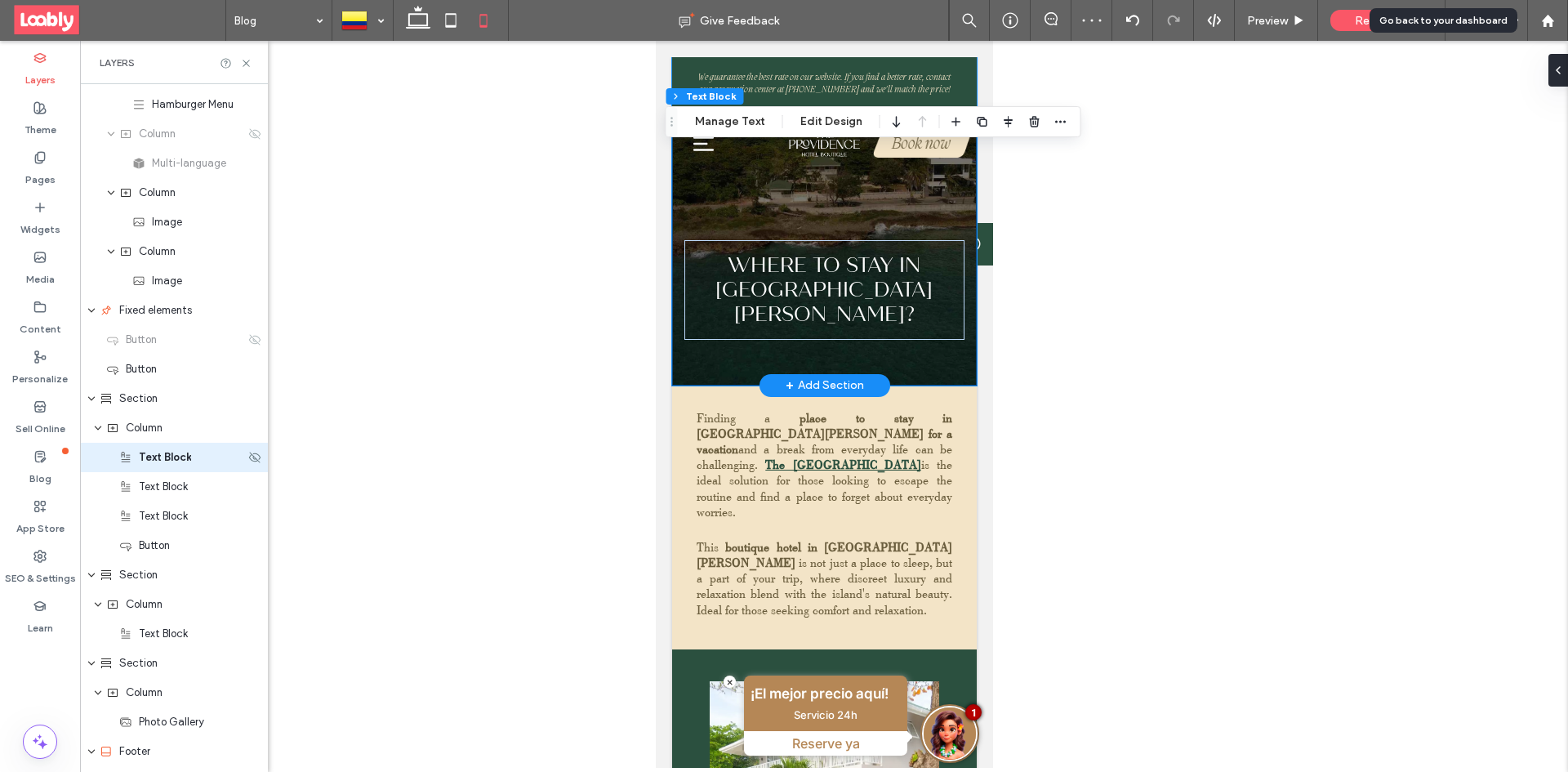
scroll to position [200, 0]
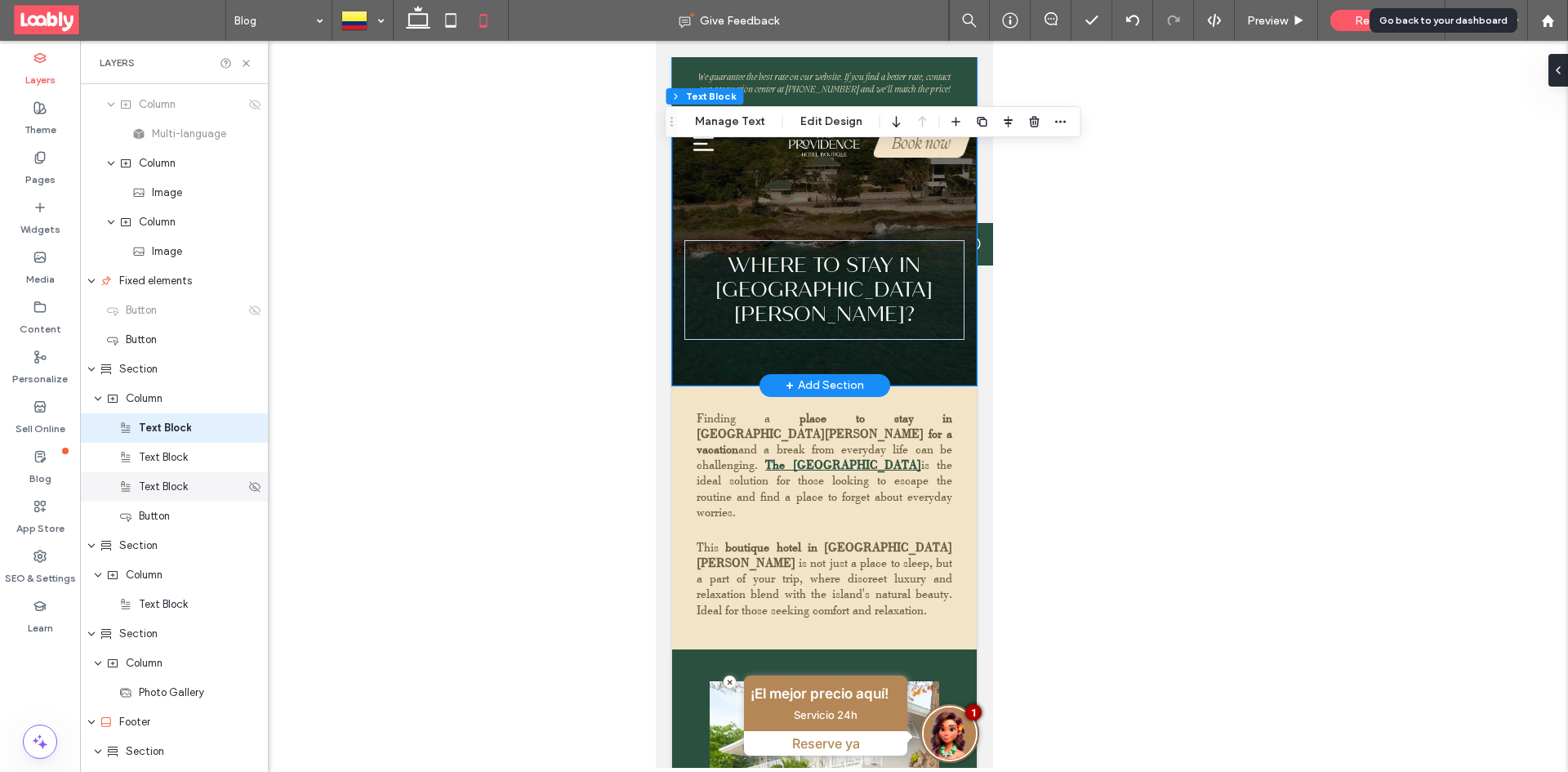
drag, startPoint x: 172, startPoint y: 491, endPoint x: 159, endPoint y: 472, distance: 23.0
click at [159, 472] on div "Text Block" at bounding box center [174, 486] width 188 height 29
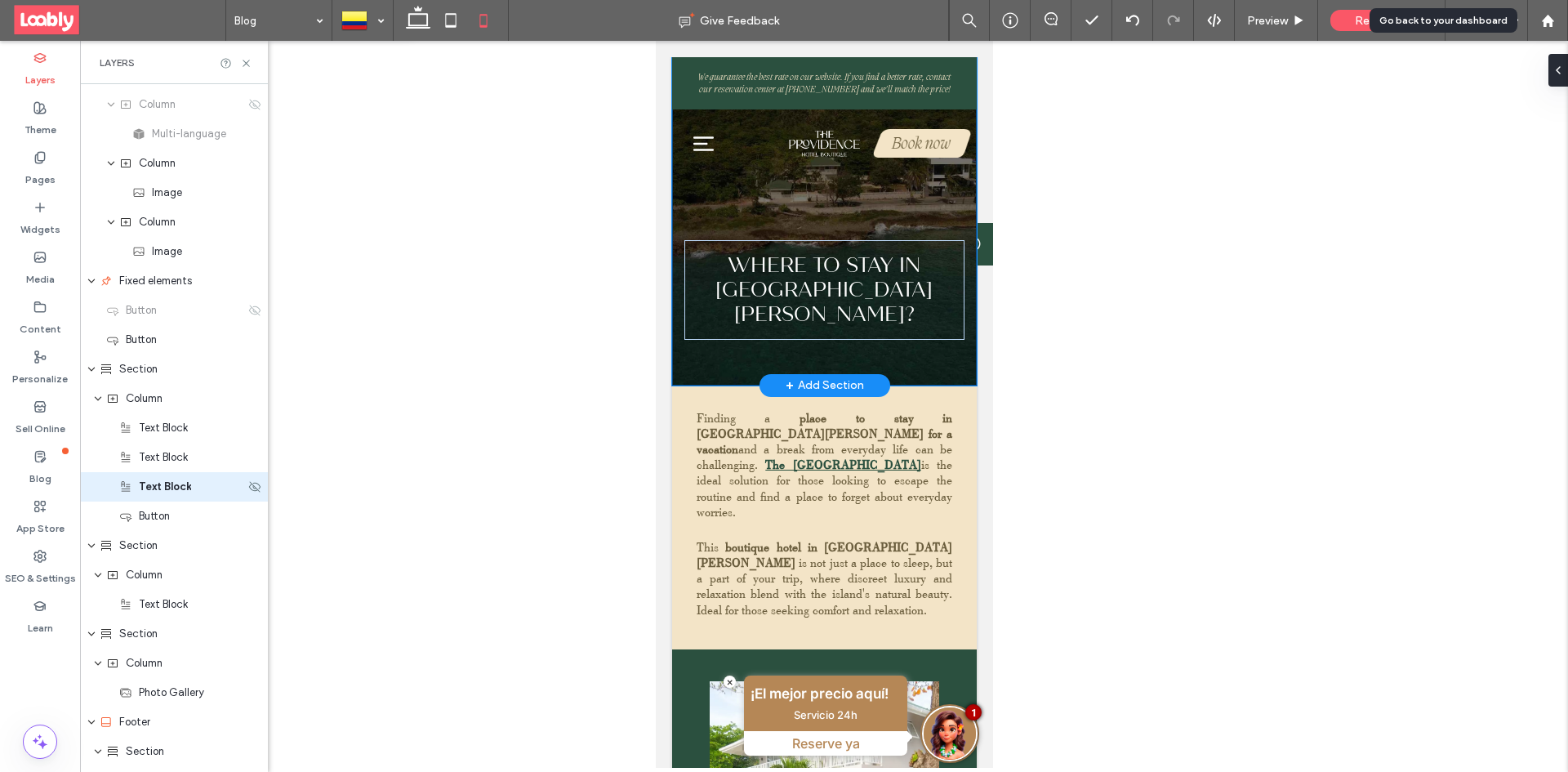
scroll to position [259, 0]
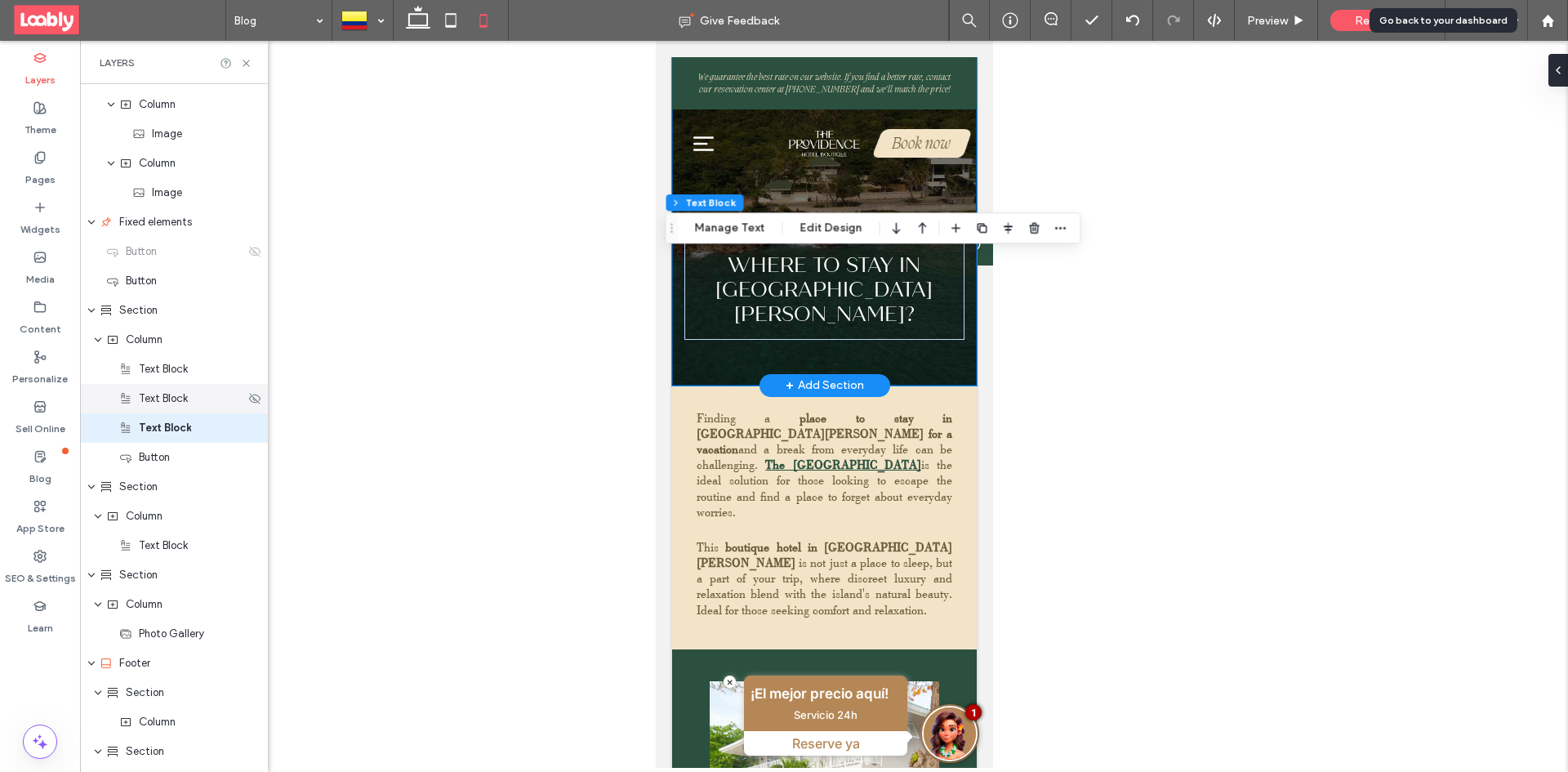
click at [177, 397] on span "Text Block" at bounding box center [163, 398] width 49 height 17
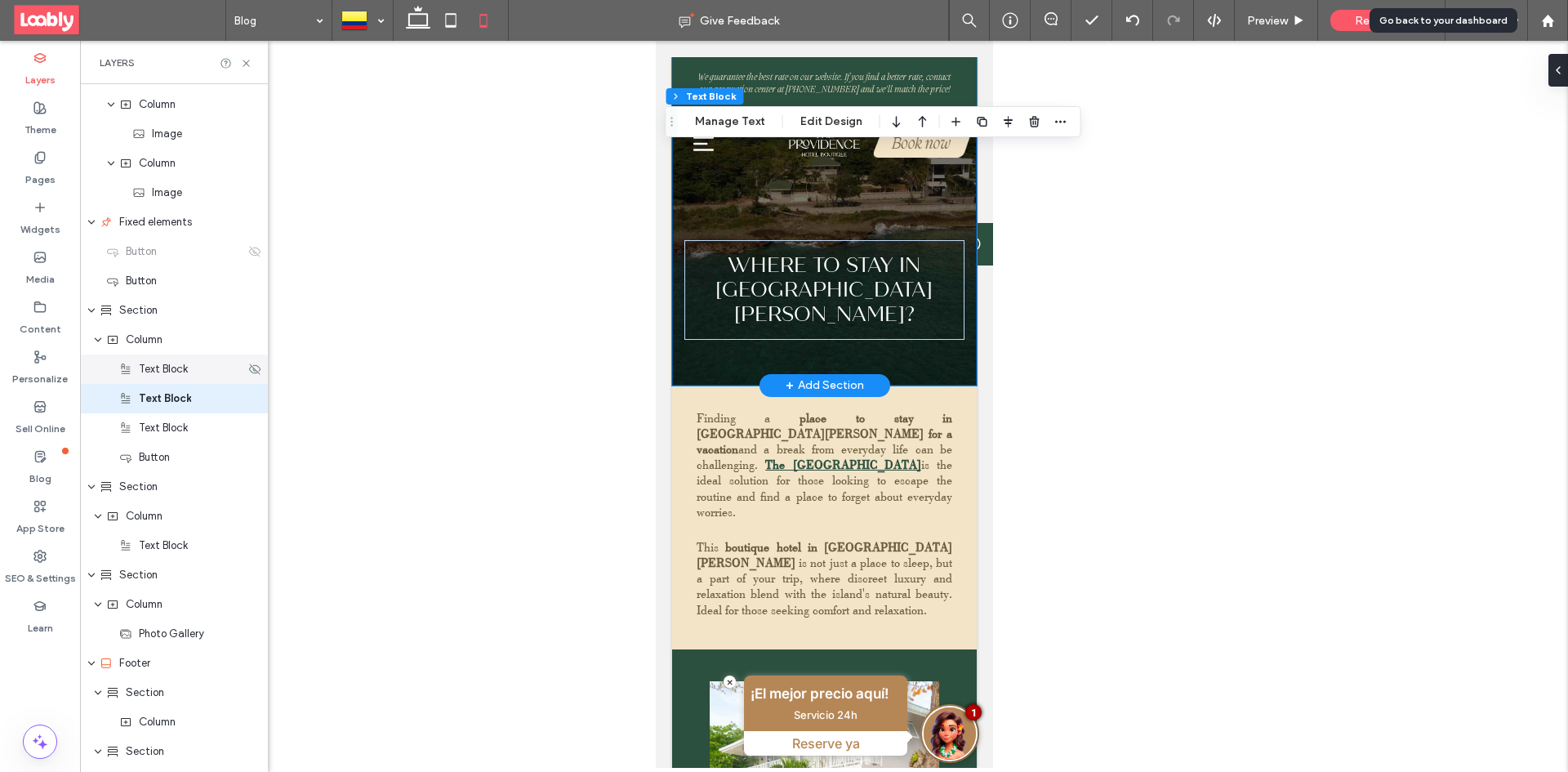
scroll to position [230, 0]
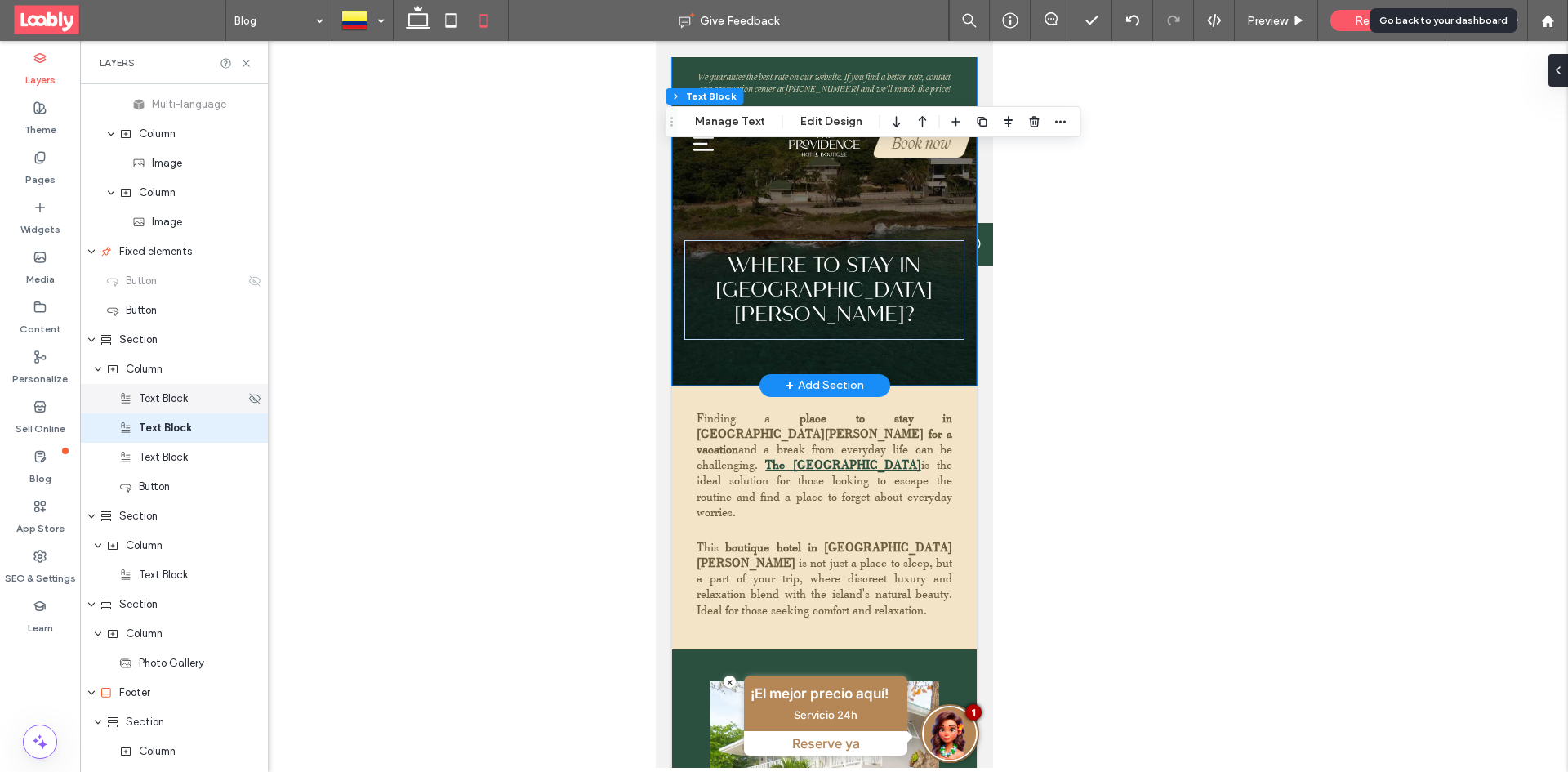
click at [174, 399] on span "Text Block" at bounding box center [163, 398] width 49 height 17
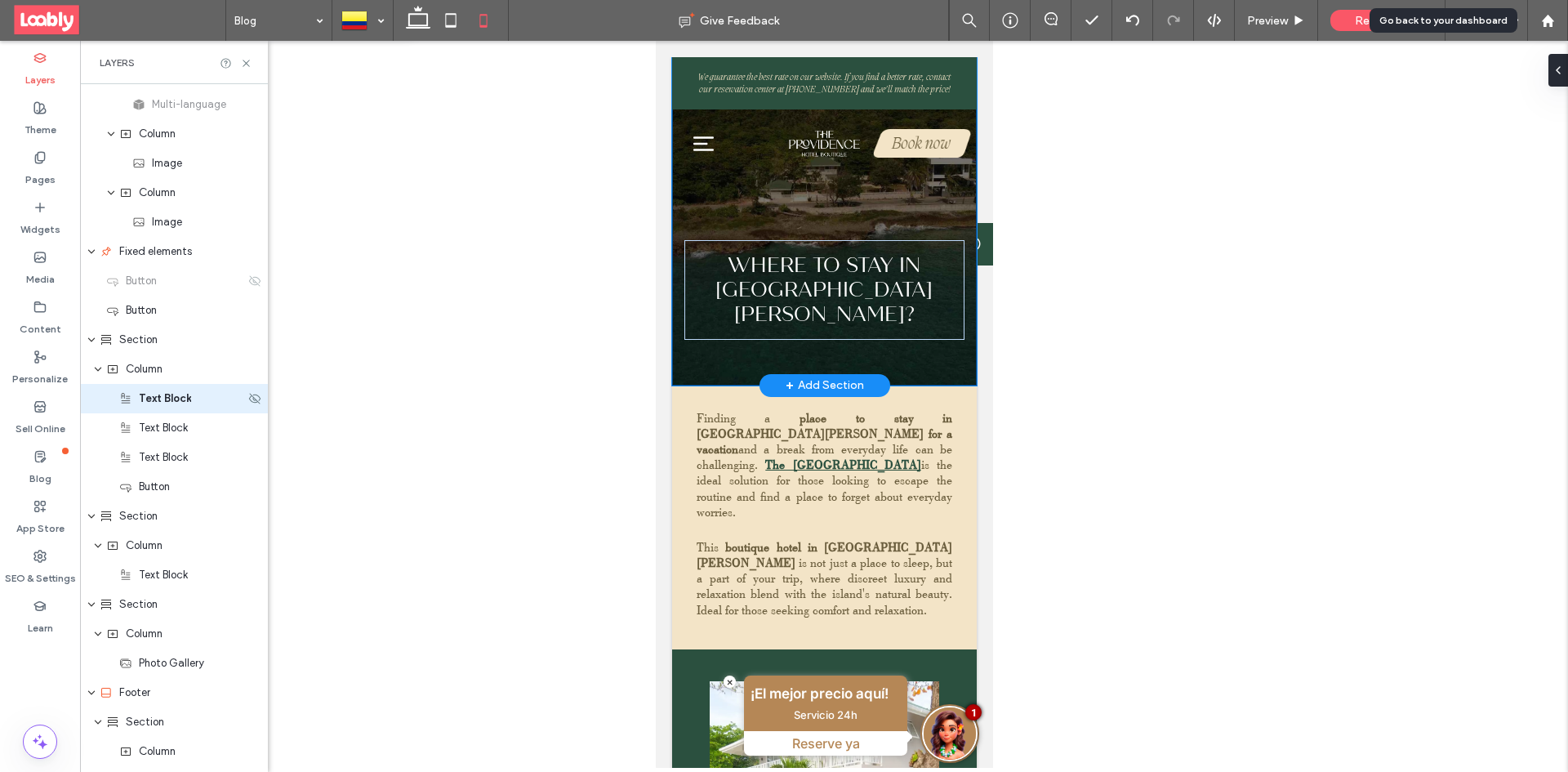
scroll to position [200, 0]
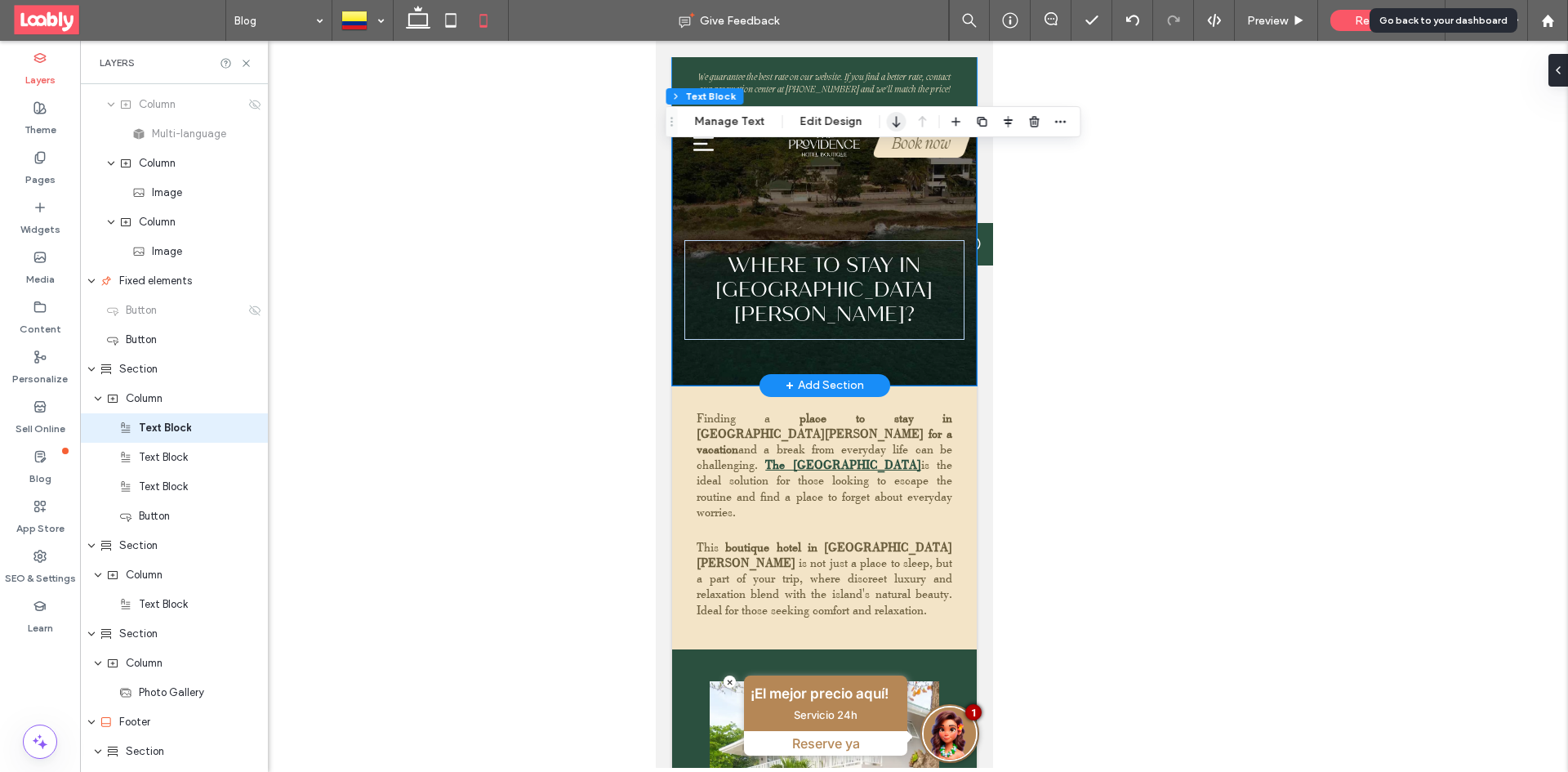
click at [899, 125] on icon "button" at bounding box center [897, 121] width 20 height 29
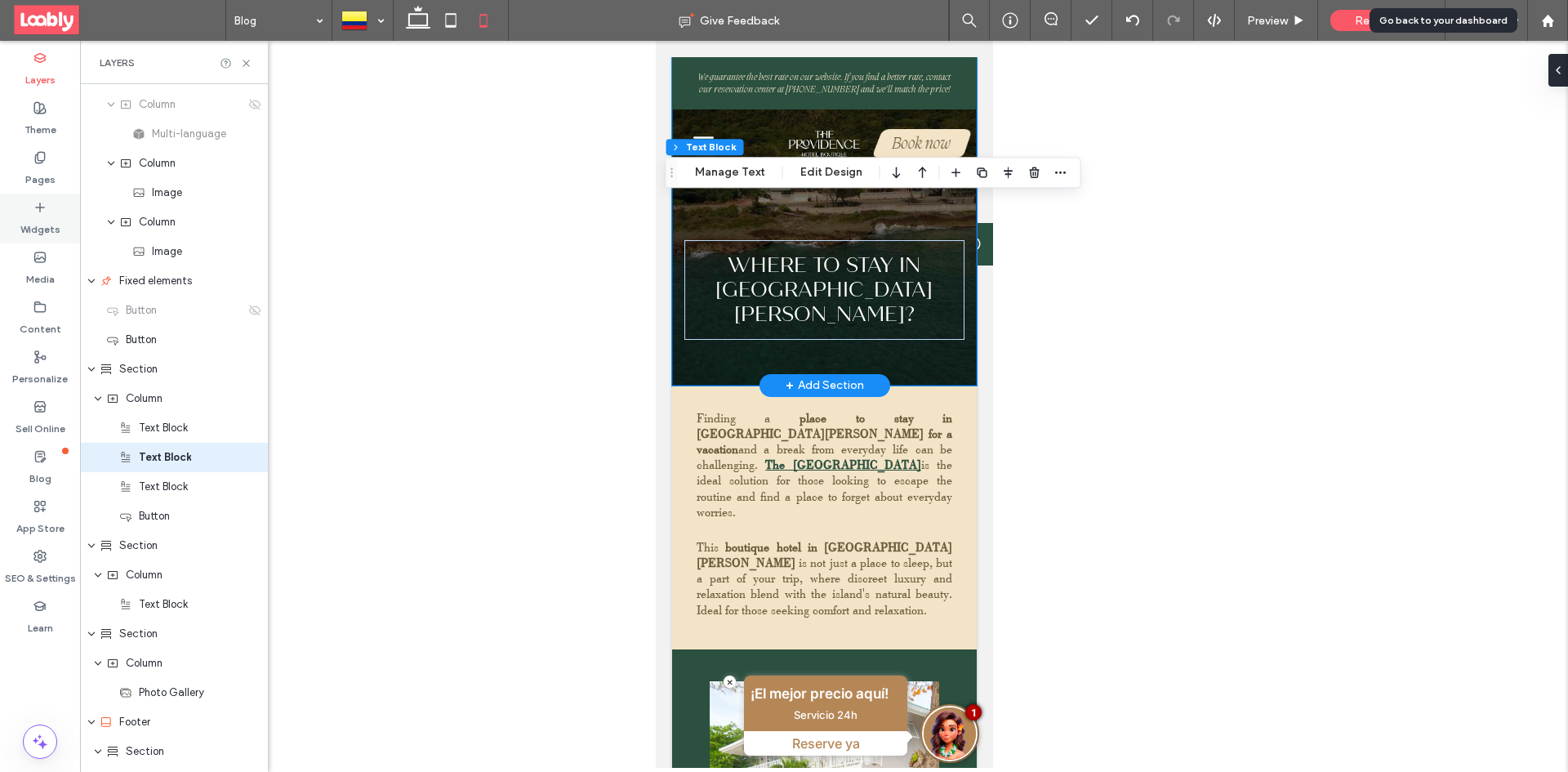
click at [55, 217] on label "Widgets" at bounding box center [41, 225] width 40 height 22
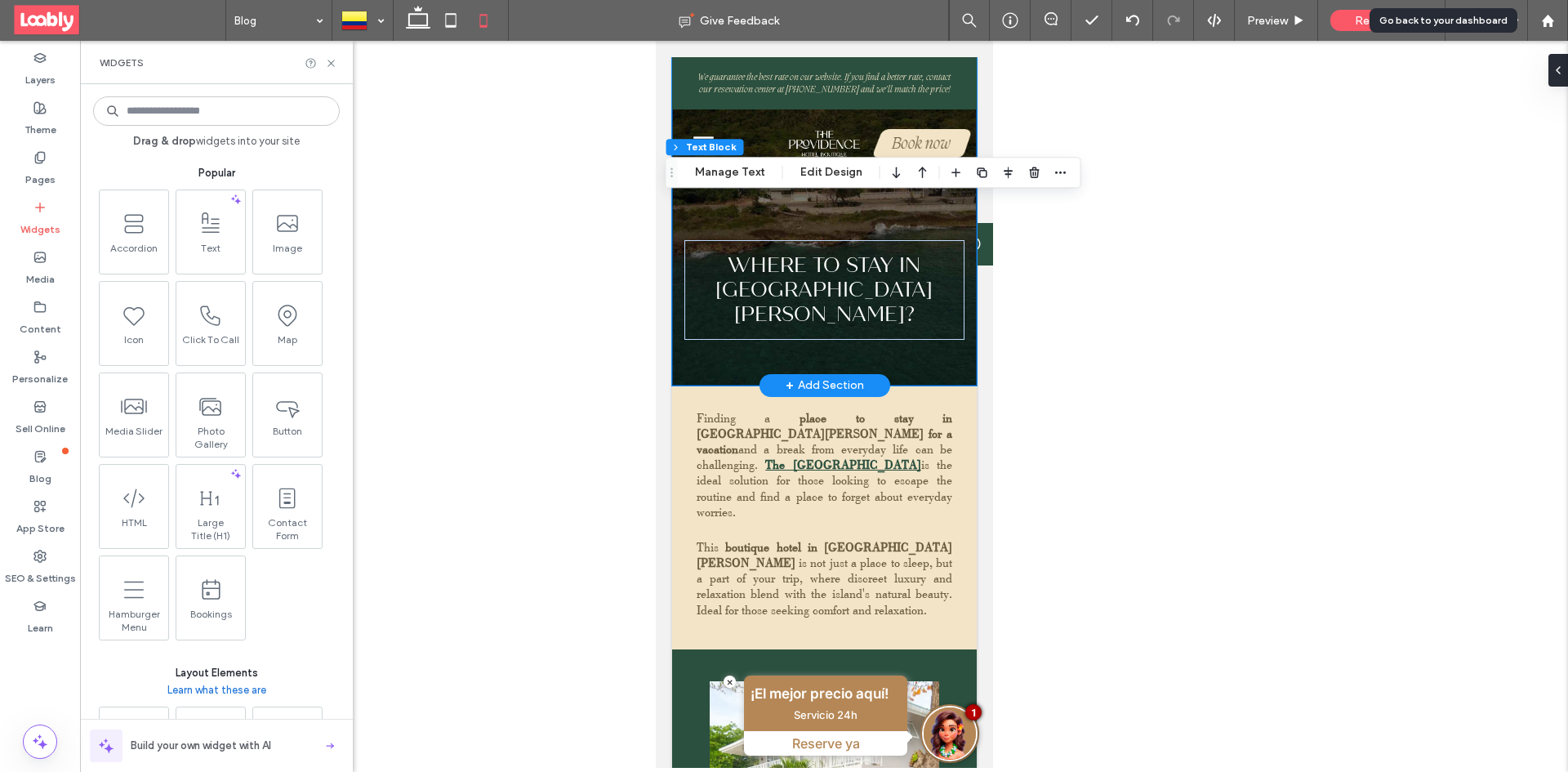
click at [271, 124] on input at bounding box center [216, 111] width 246 height 29
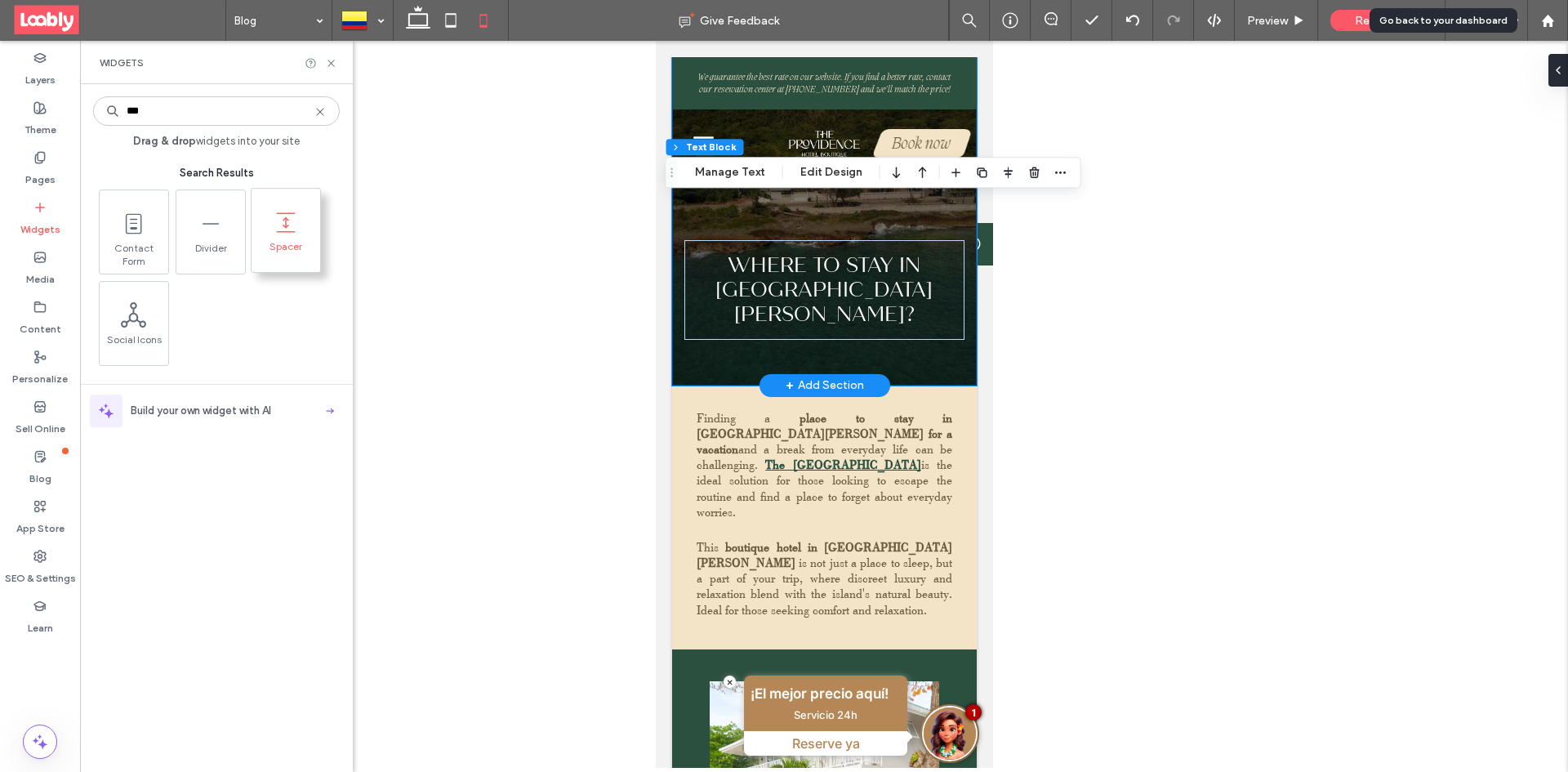
type input "***"
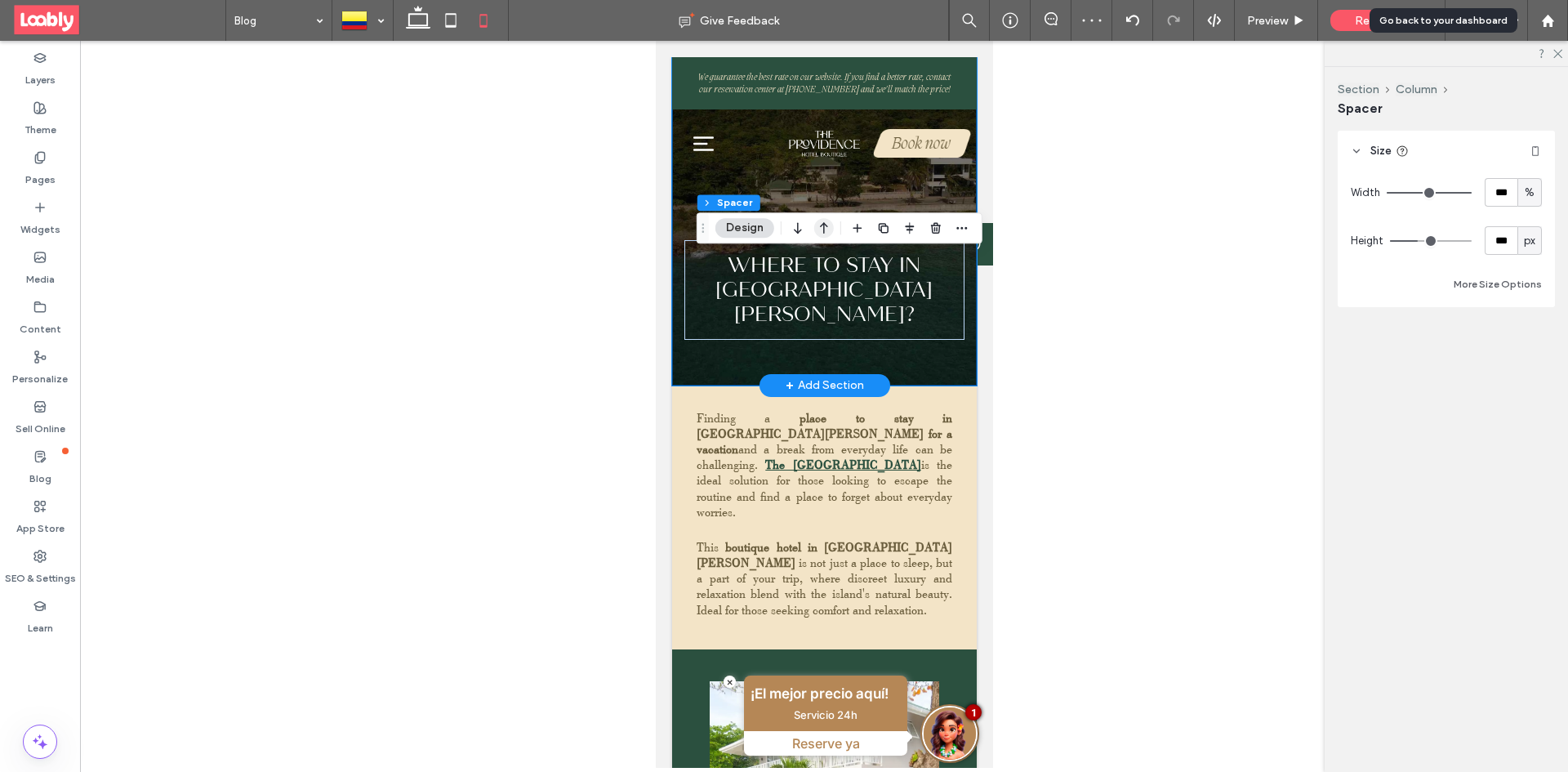
click at [818, 230] on icon "button" at bounding box center [824, 227] width 20 height 29
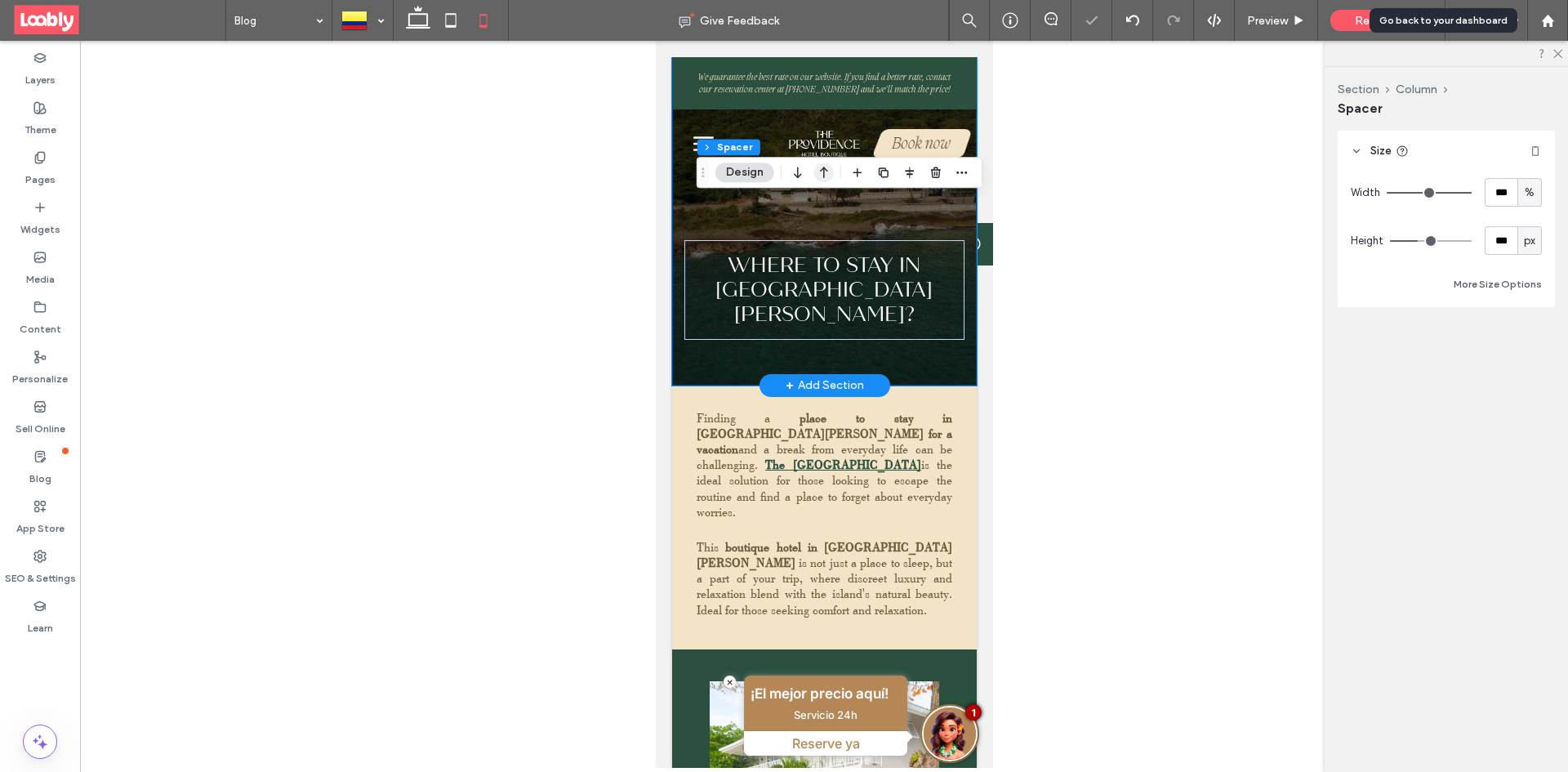
click at [821, 171] on icon "button" at bounding box center [824, 171] width 20 height 29
type input "***"
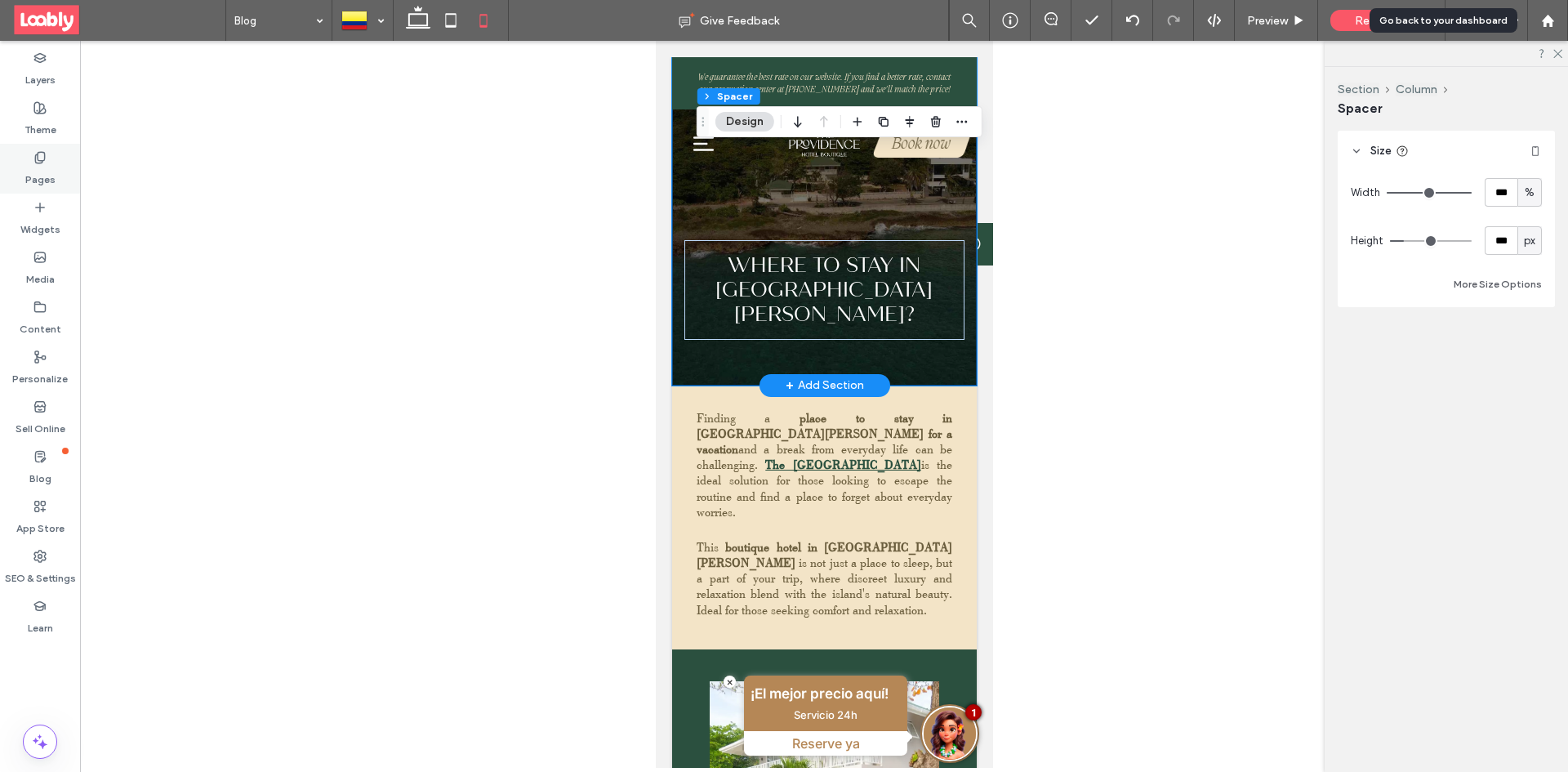
click at [44, 160] on use at bounding box center [39, 157] width 9 height 11
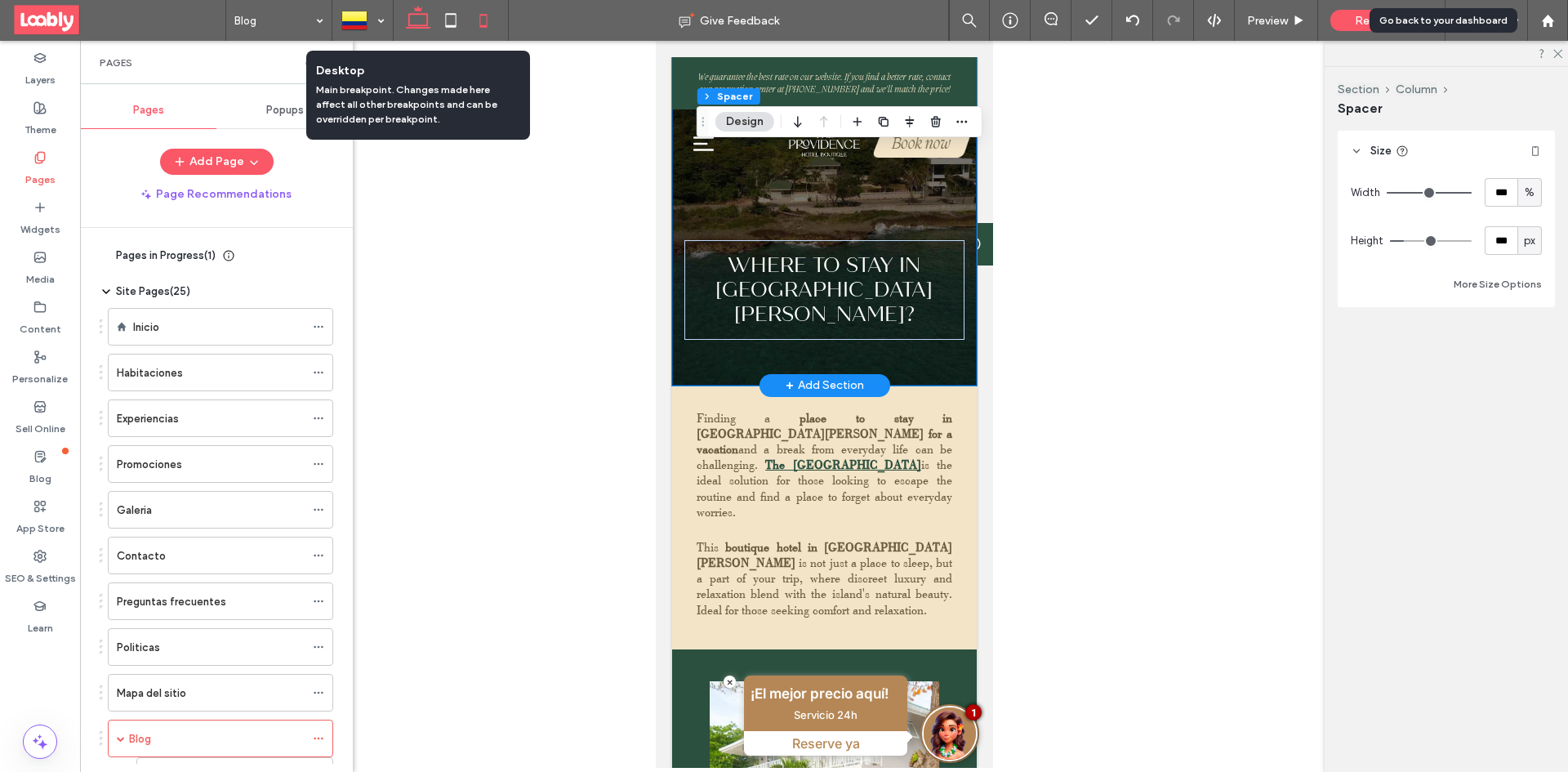
click at [426, 24] on icon at bounding box center [418, 20] width 32 height 32
type input "***"
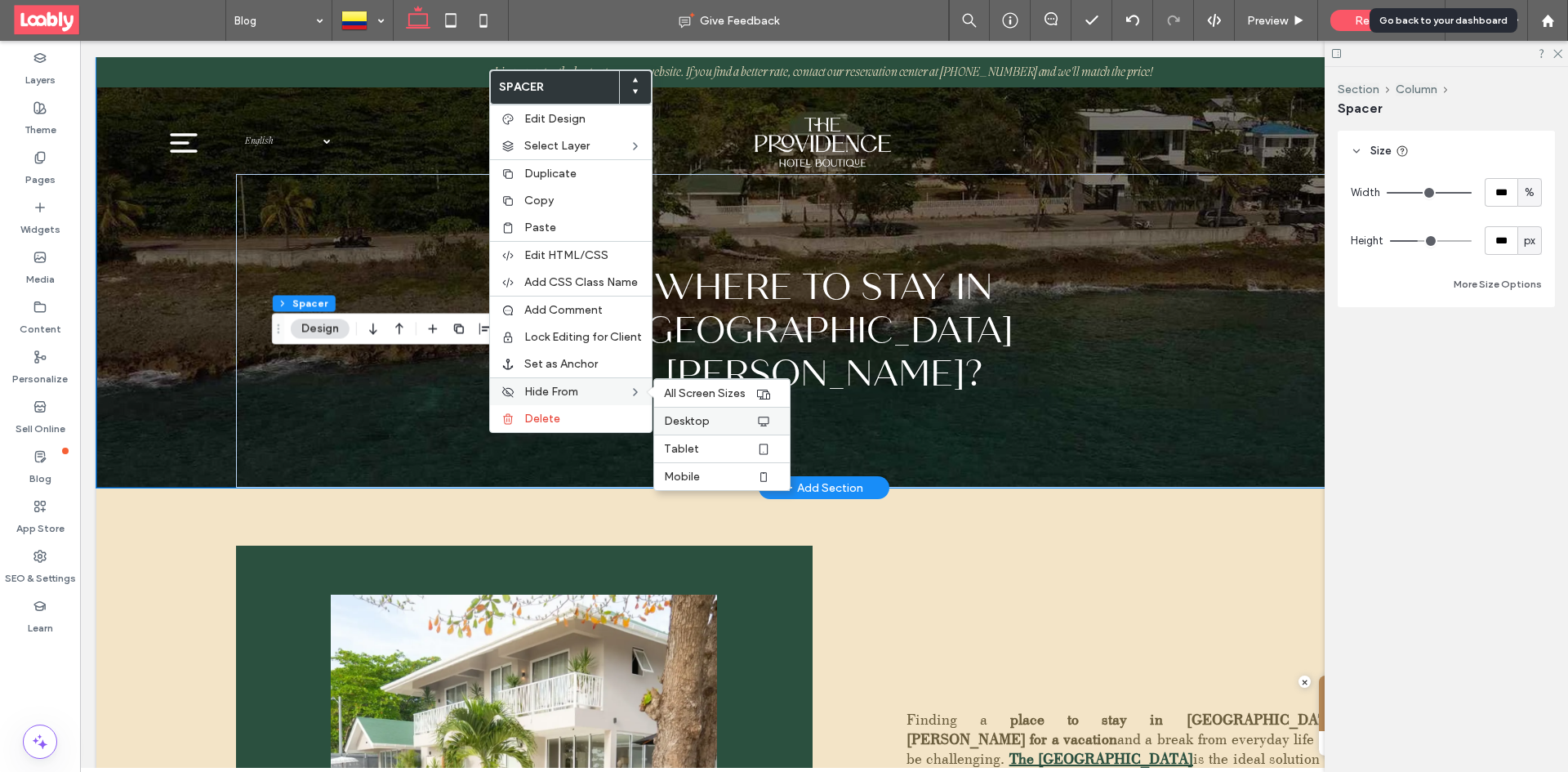
click at [736, 420] on label "Desktop" at bounding box center [710, 421] width 92 height 14
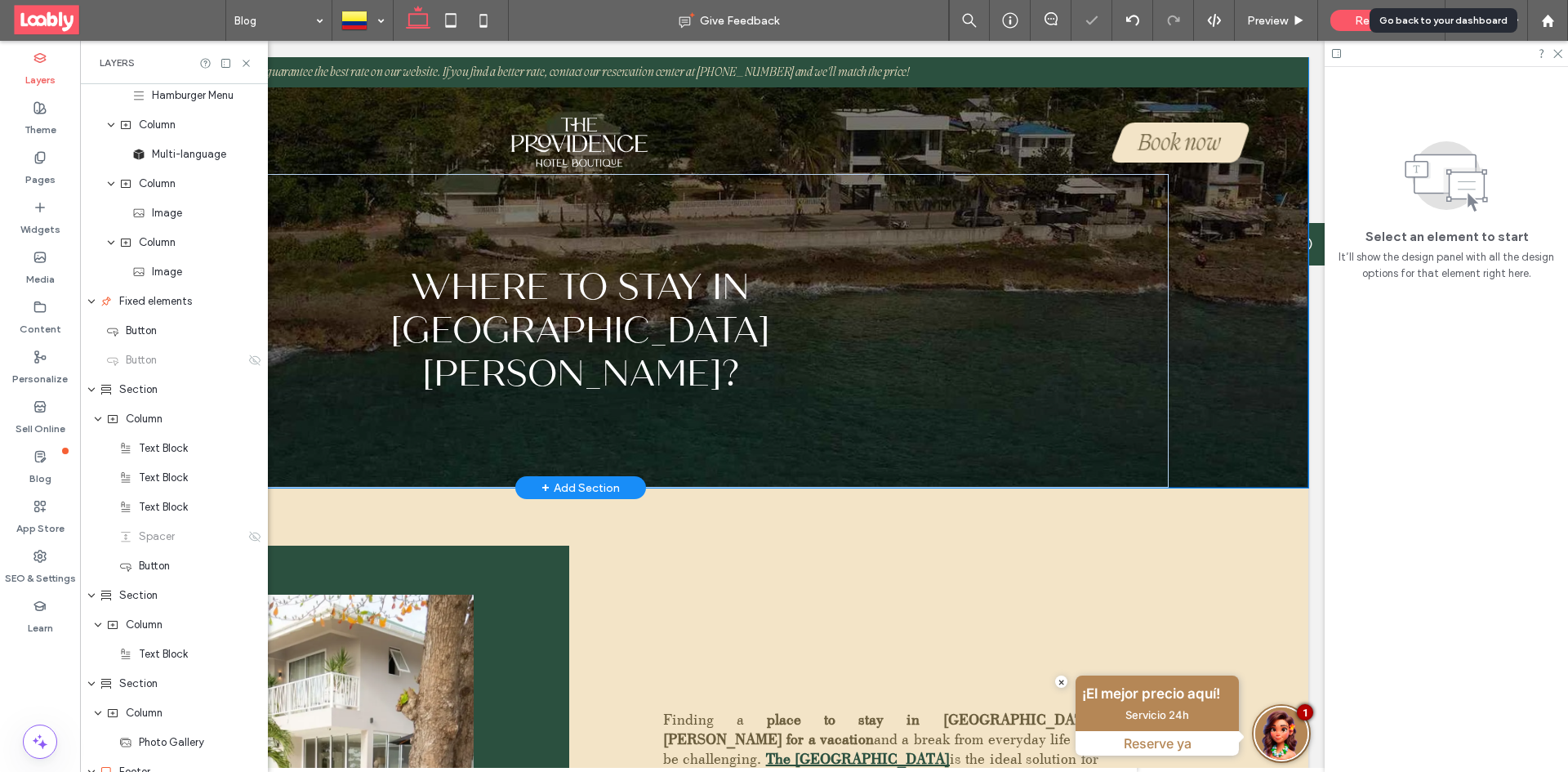
scroll to position [288, 0]
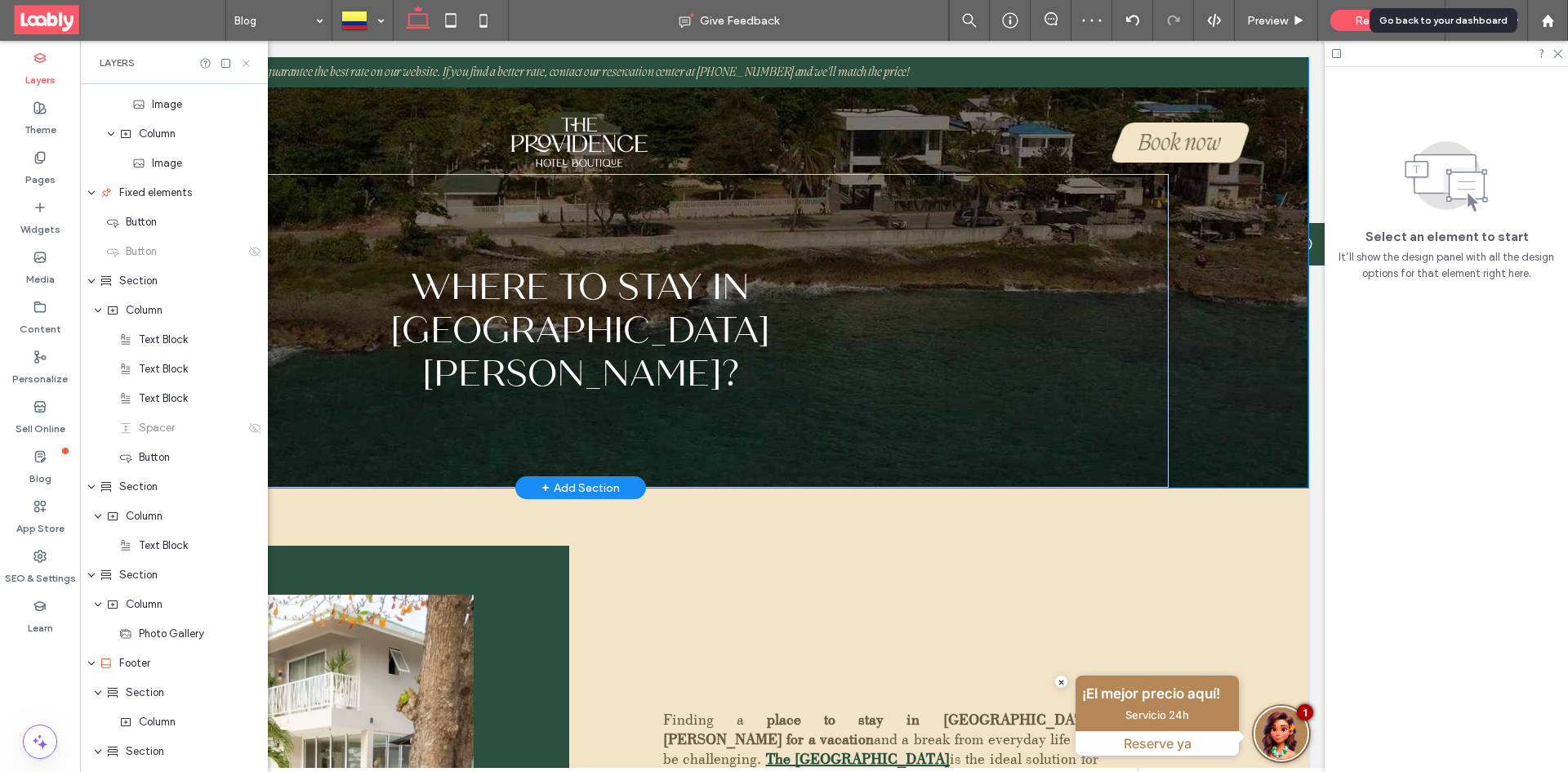
click at [247, 66] on icon at bounding box center [246, 63] width 12 height 12
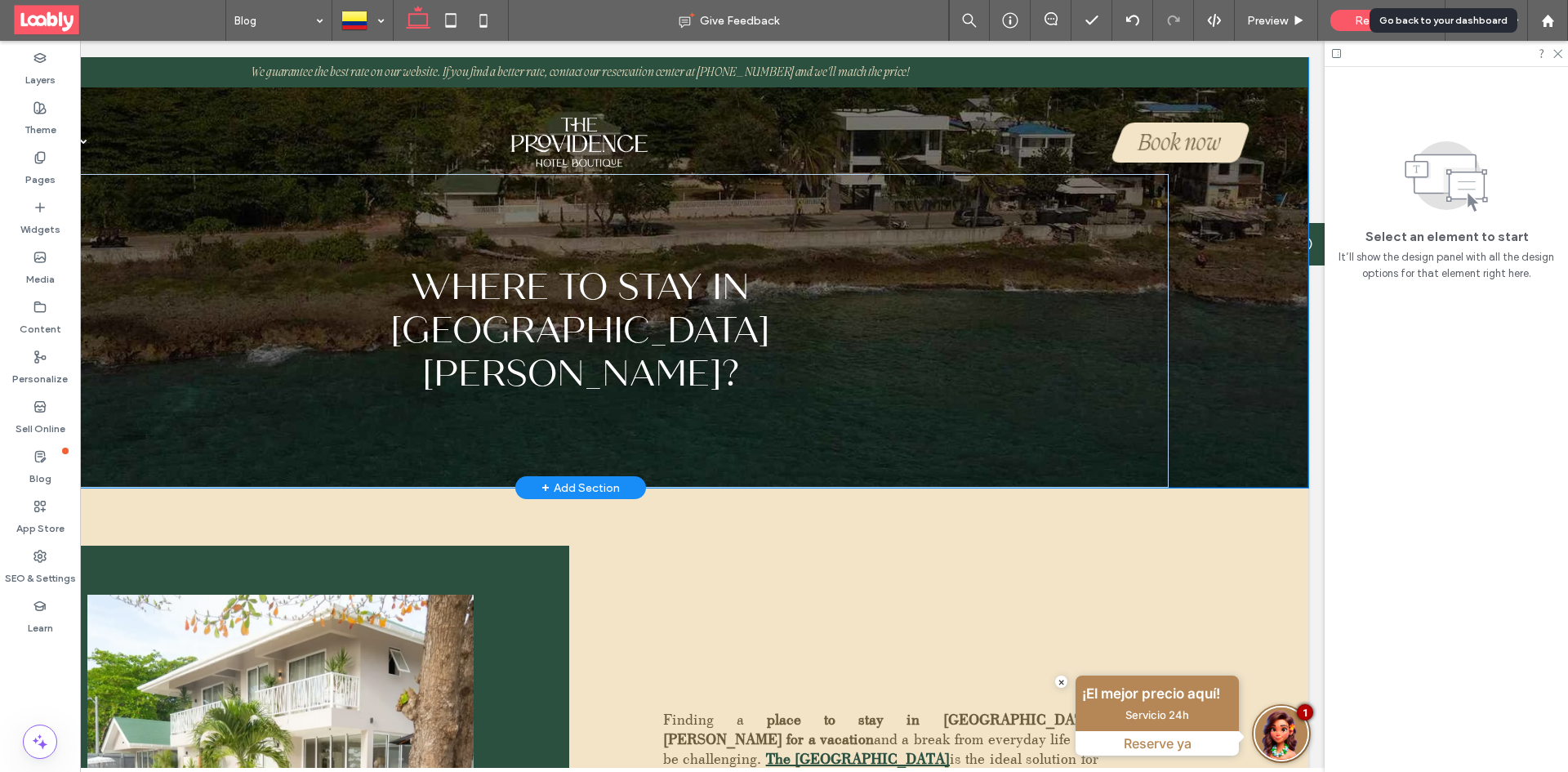
scroll to position [0, 244]
click at [460, 23] on icon at bounding box center [450, 20] width 32 height 32
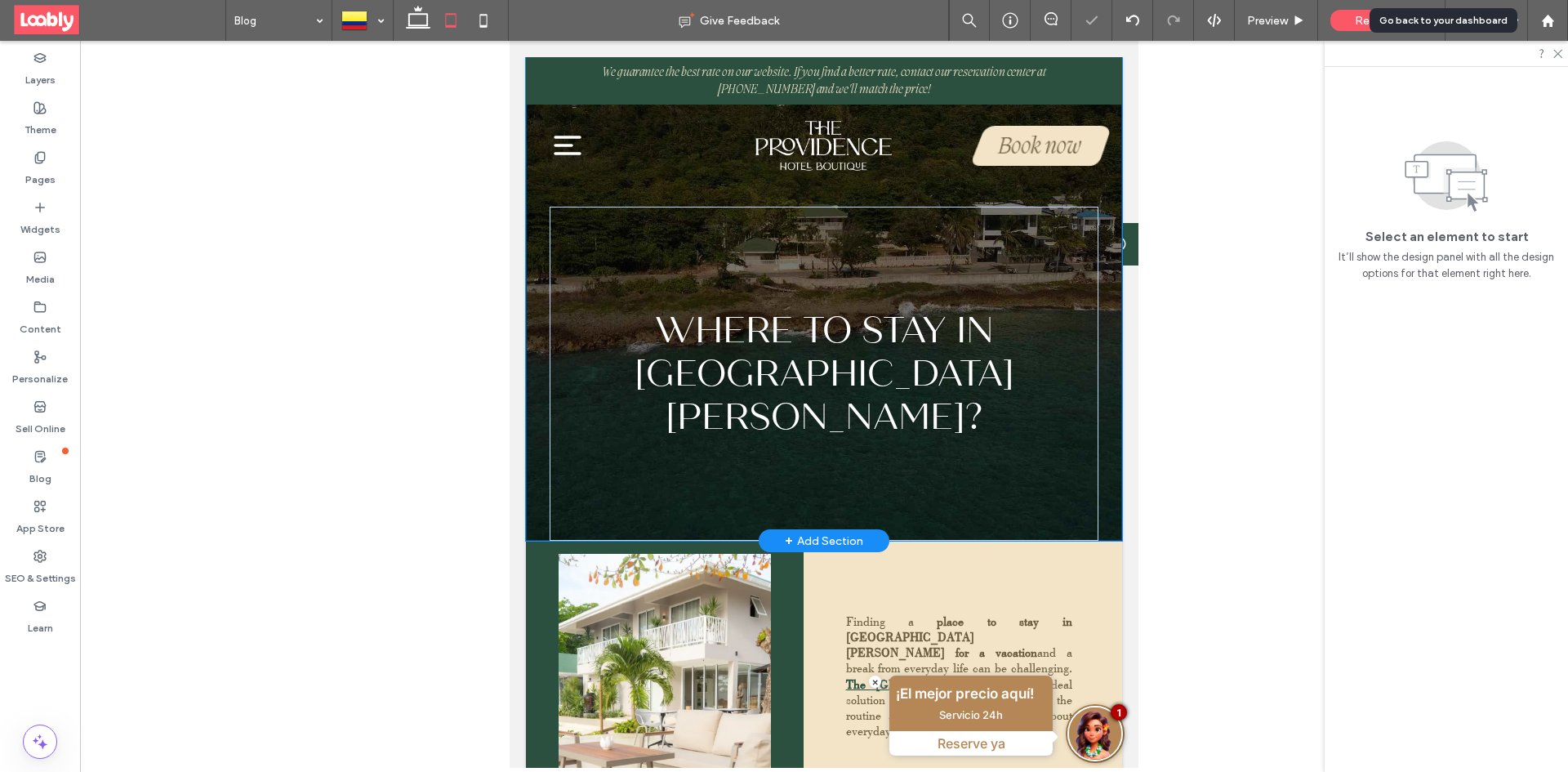
scroll to position [0, 0]
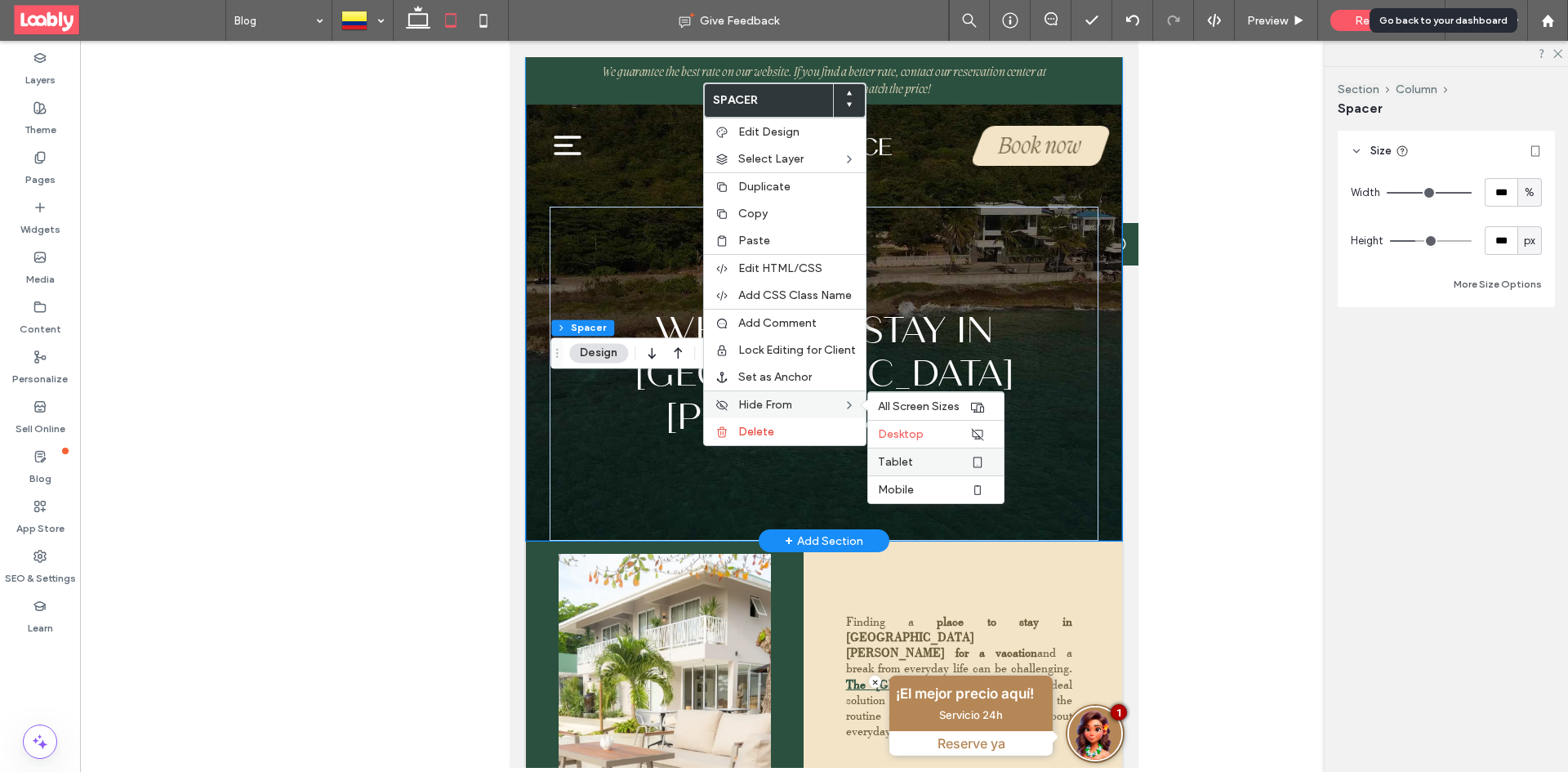
click at [916, 464] on label "Tablet" at bounding box center [923, 462] width 92 height 14
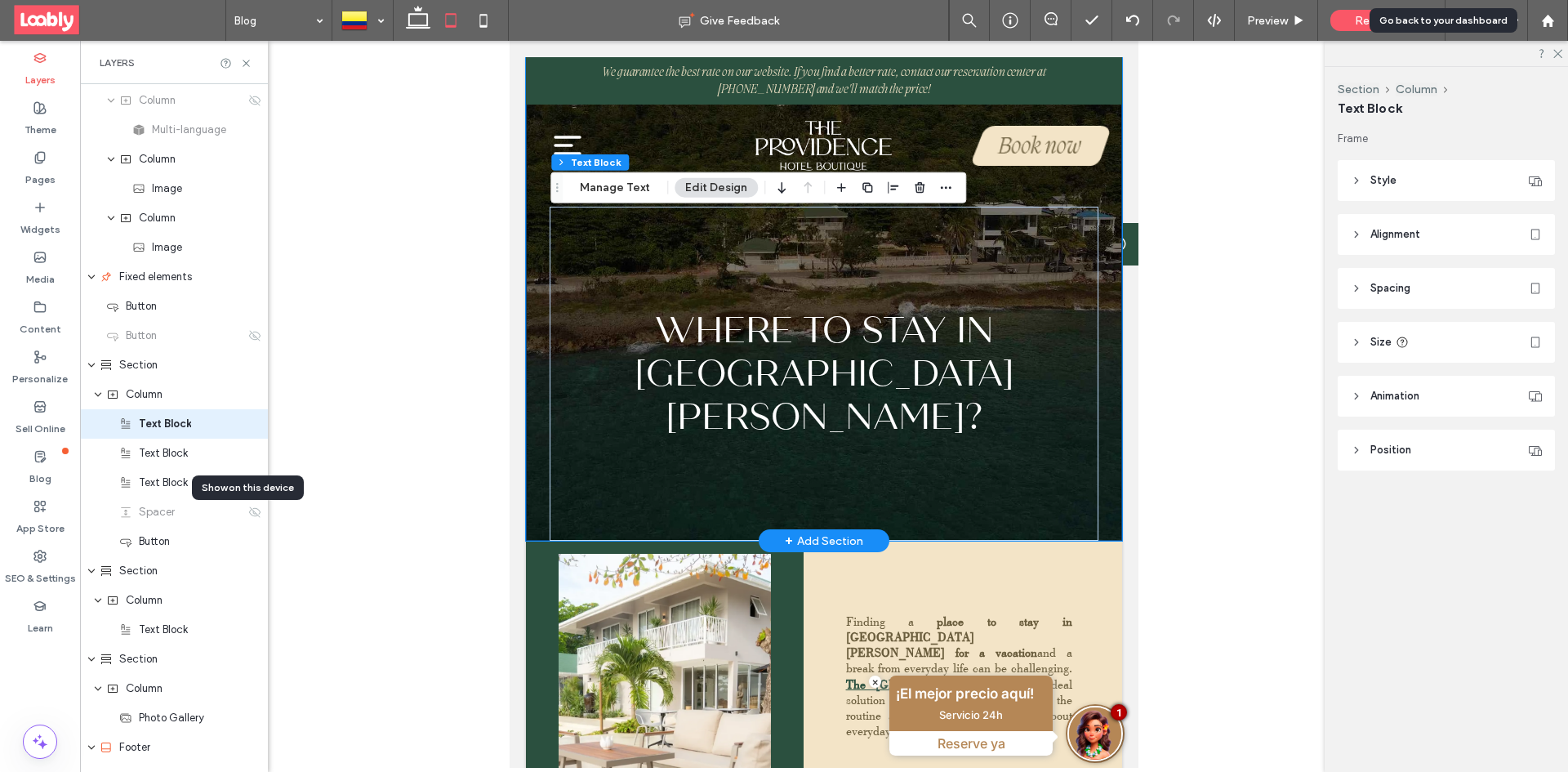
scroll to position [200, 0]
click at [779, 191] on use "button" at bounding box center [781, 188] width 7 height 12
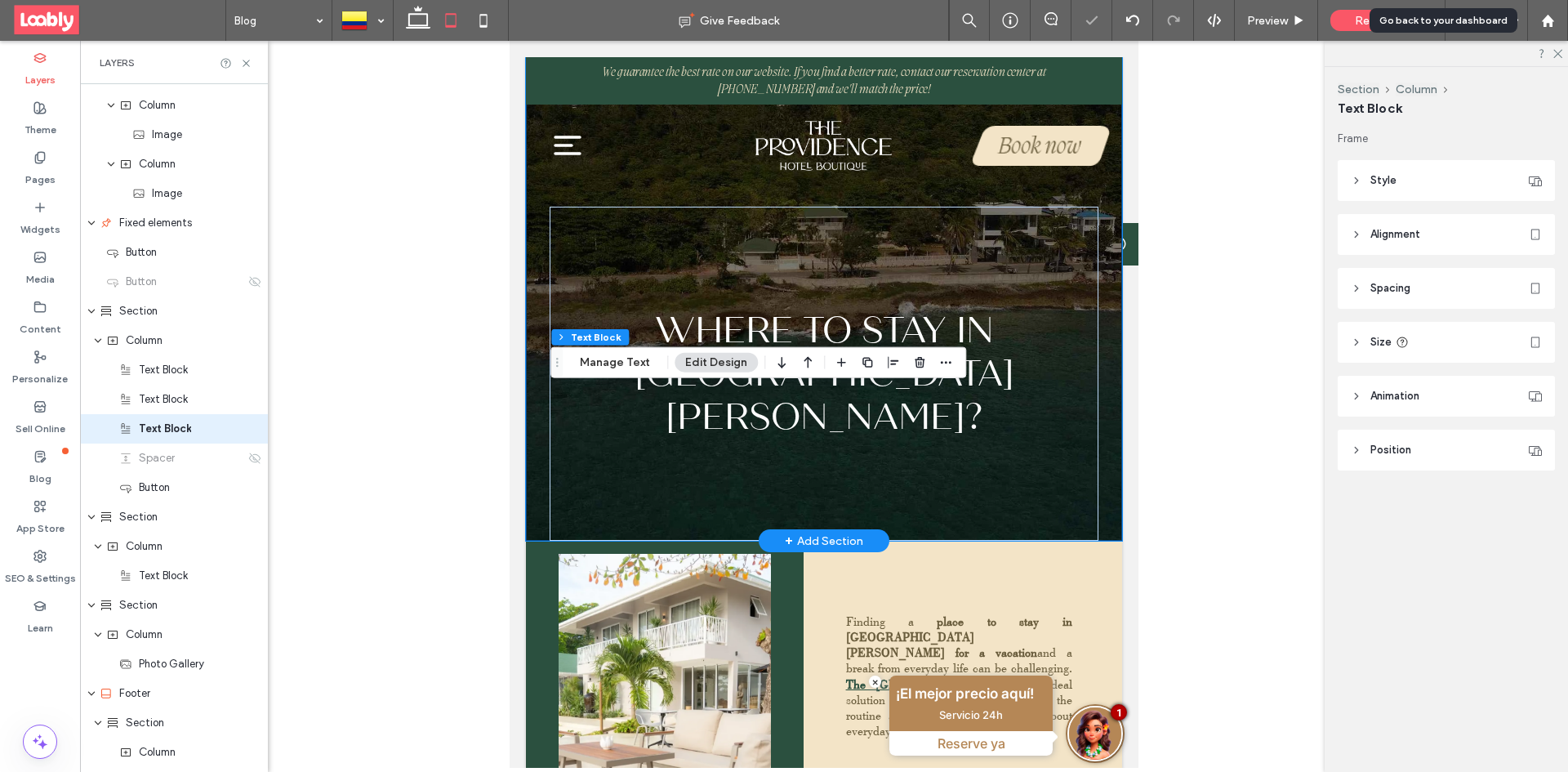
scroll to position [259, 0]
click at [54, 167] on label "Pages" at bounding box center [40, 175] width 30 height 22
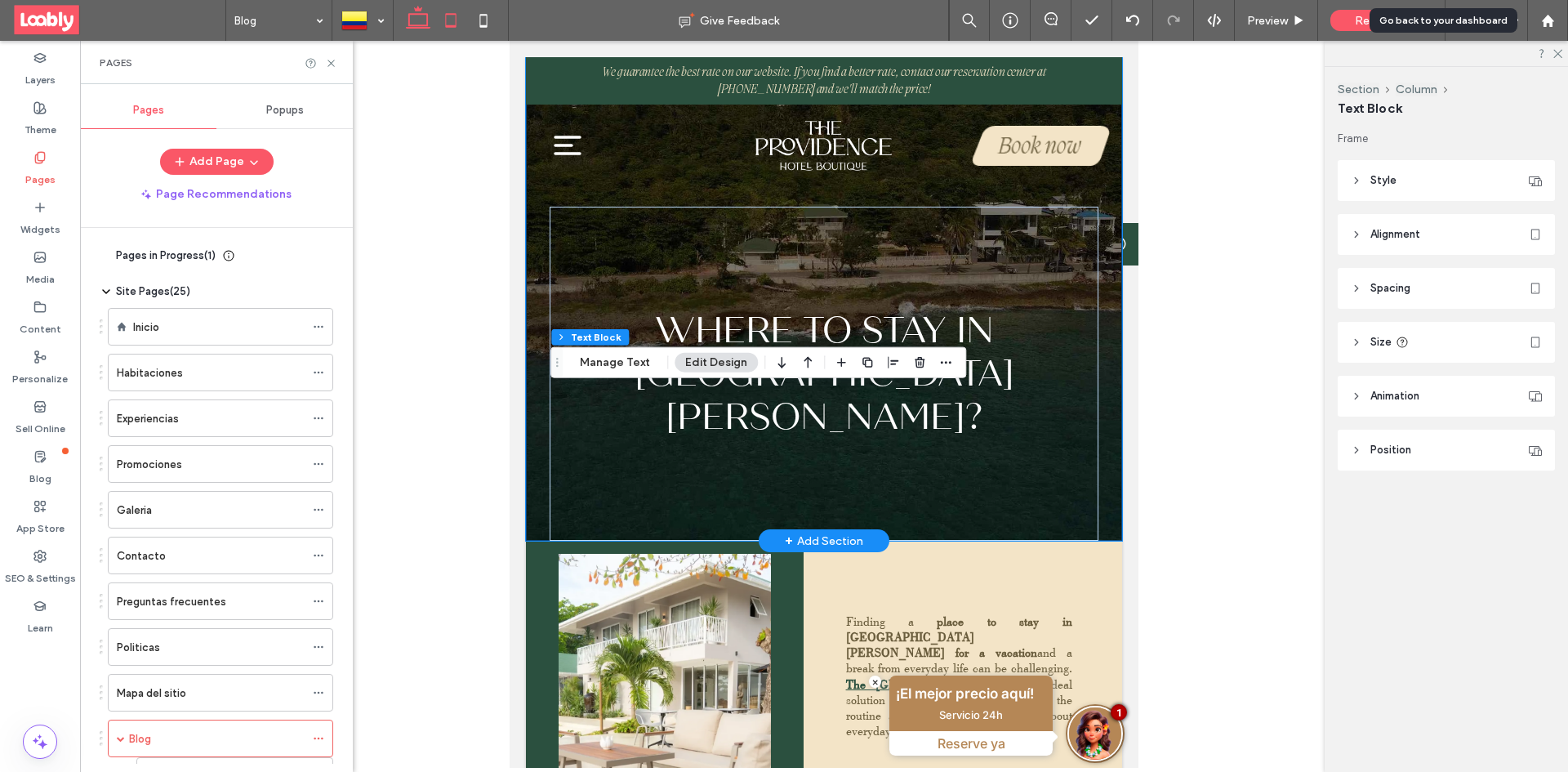
click at [412, 29] on icon at bounding box center [418, 20] width 32 height 32
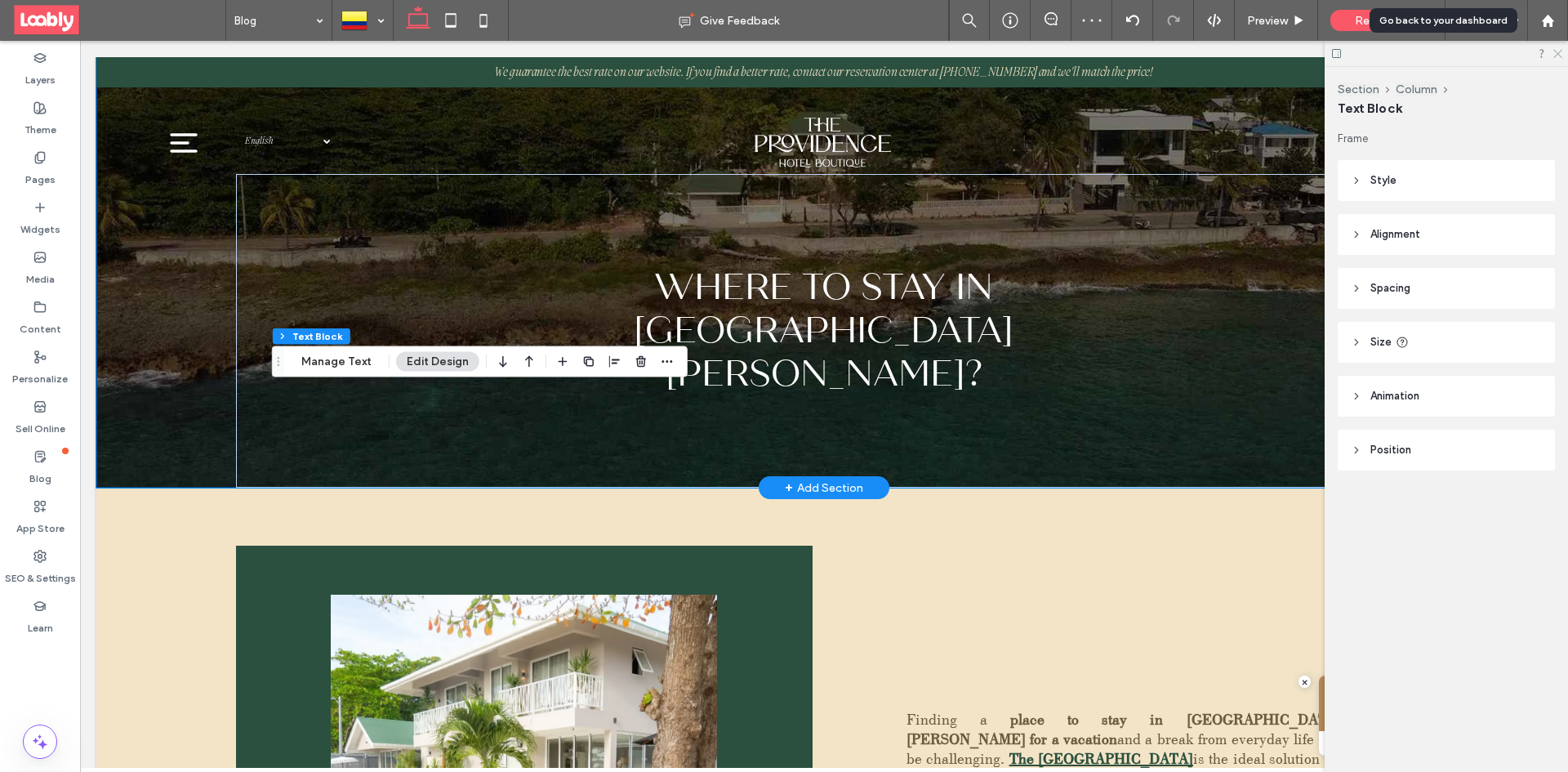
click at [1558, 56] on icon at bounding box center [1556, 52] width 11 height 11
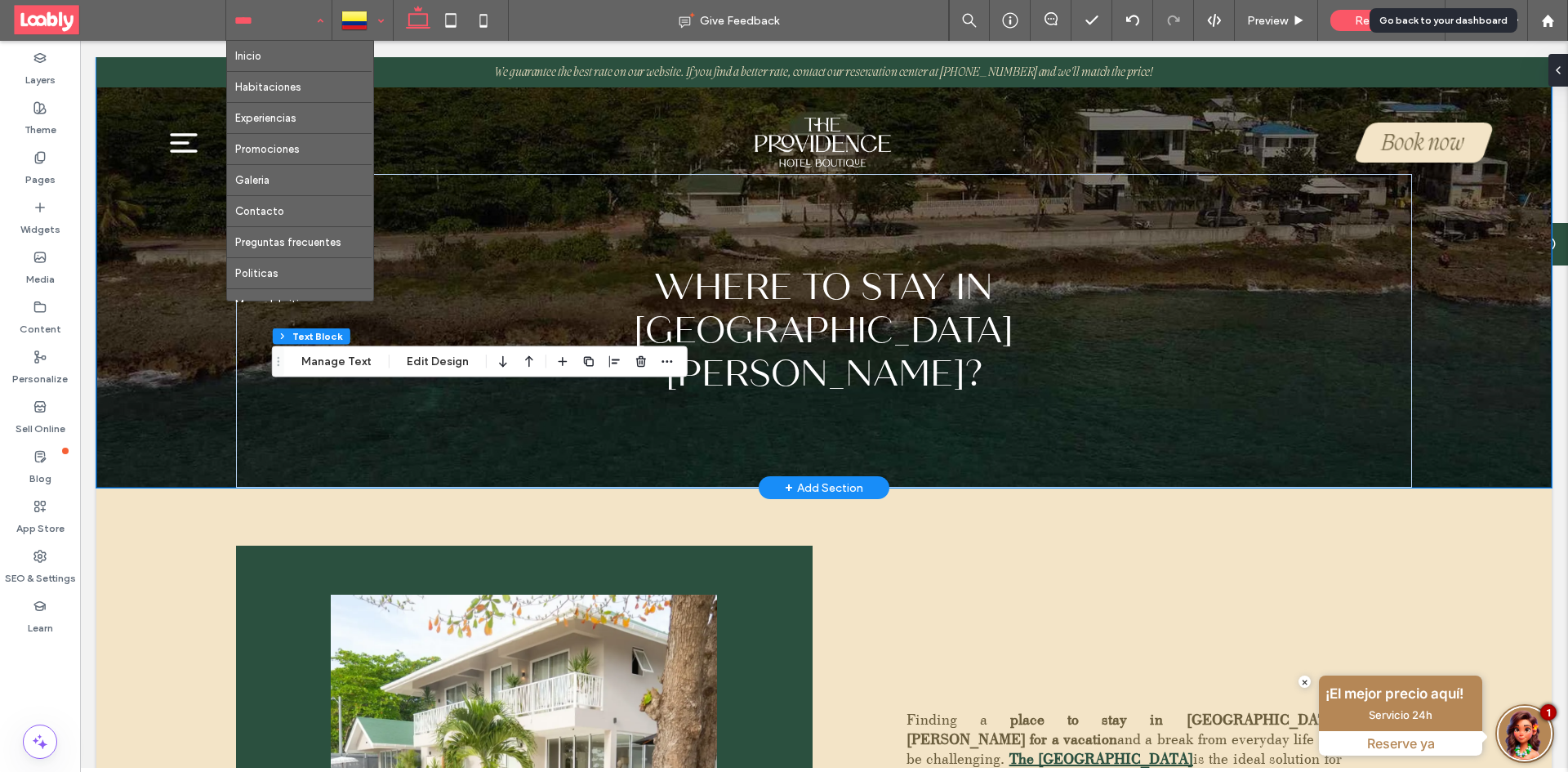
click at [374, 10] on div at bounding box center [362, 20] width 59 height 39
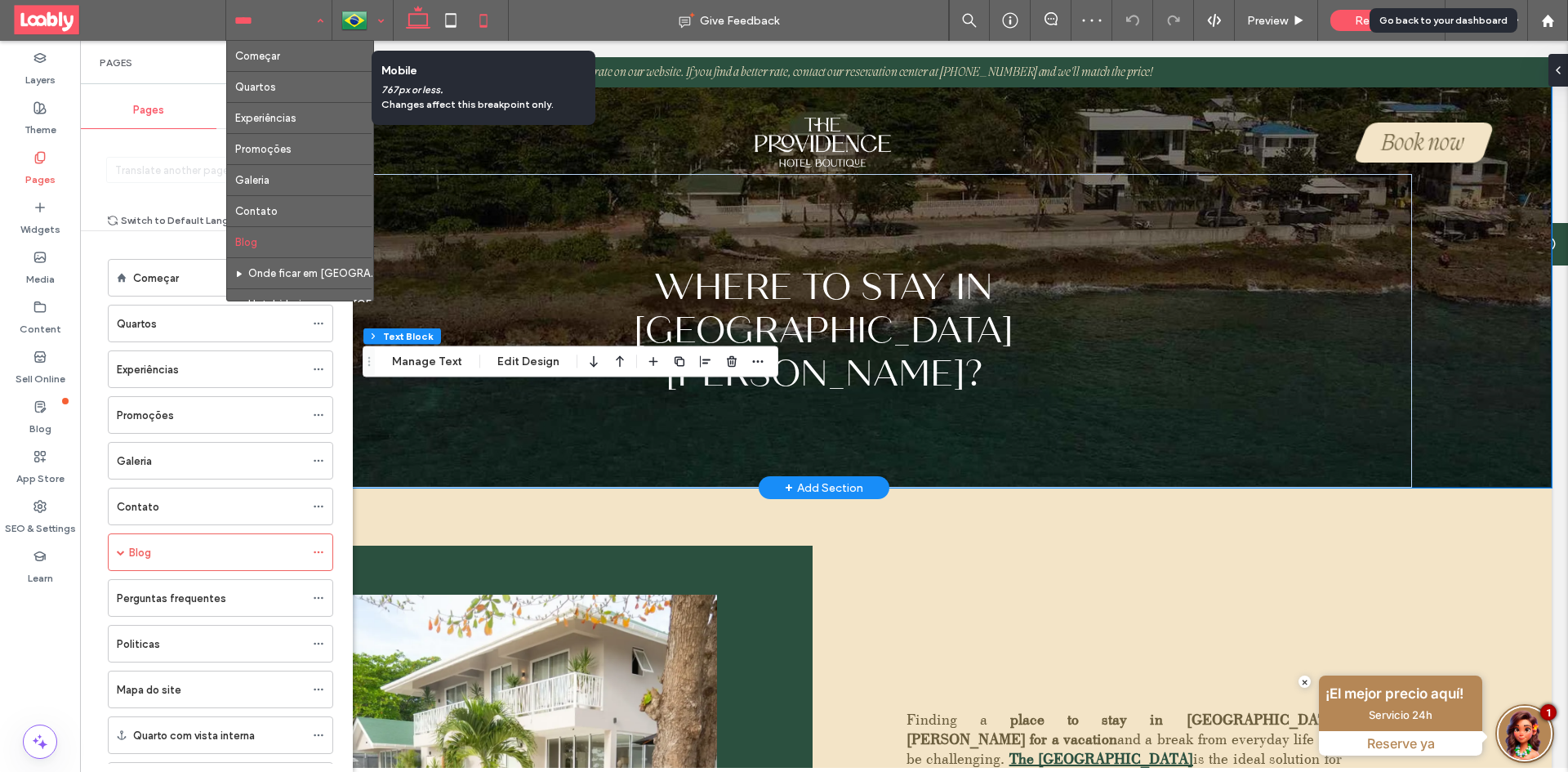
click at [482, 23] on icon at bounding box center [482, 20] width 32 height 32
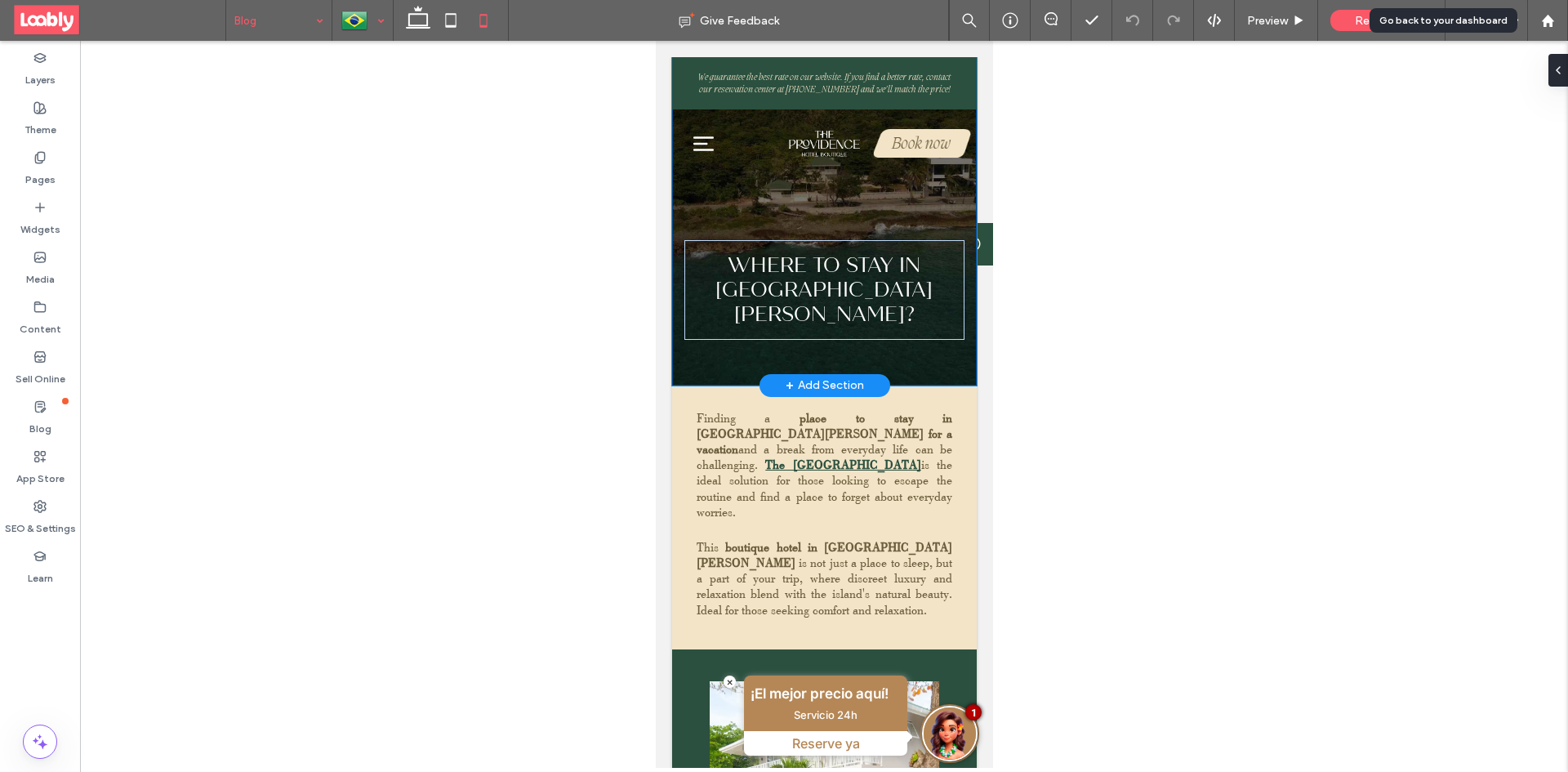
type input "**"
type input "****"
type input "**"
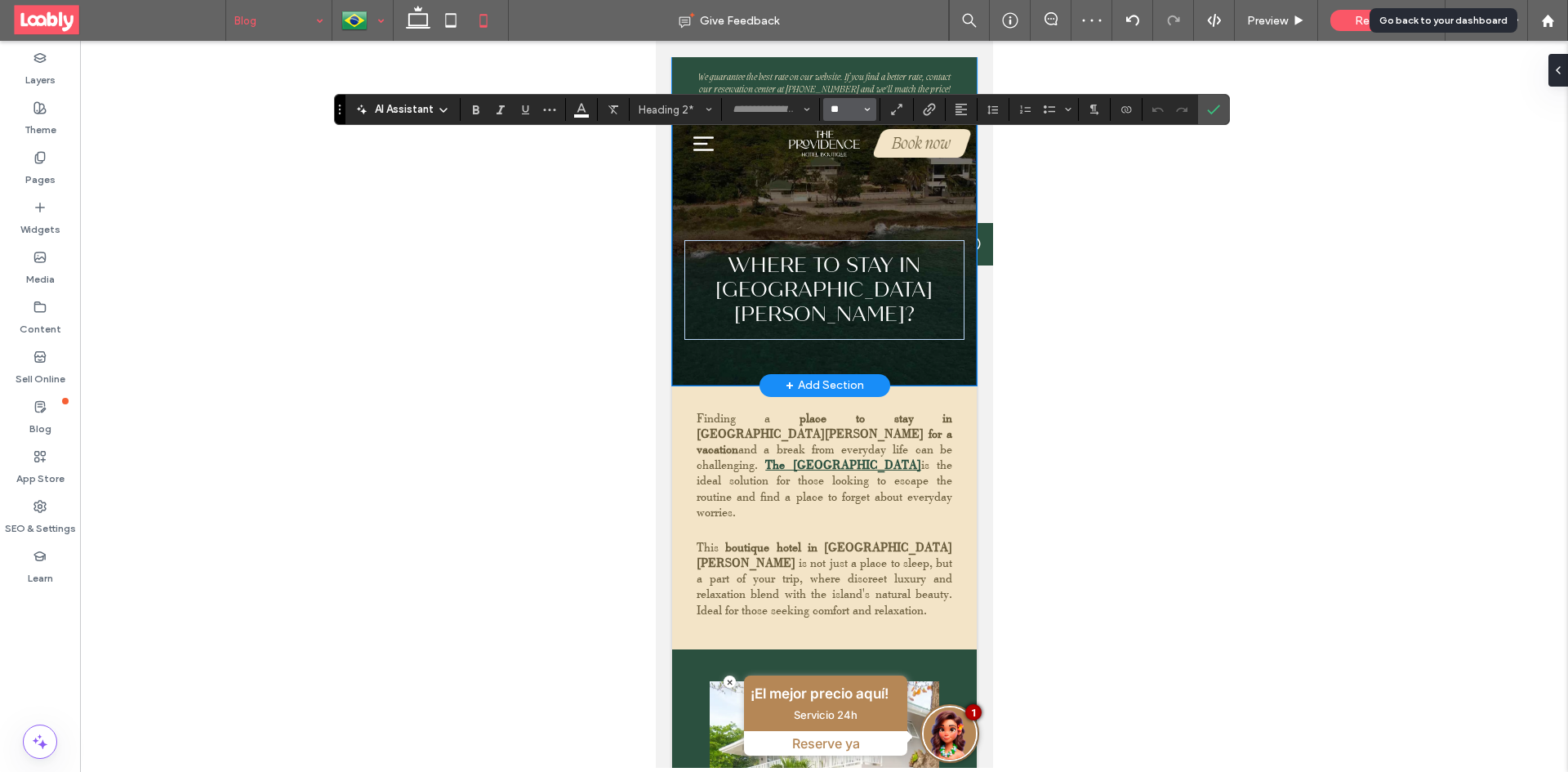
click at [843, 106] on input "**" at bounding box center [844, 110] width 32 height 13
type input "**"
click at [1216, 106] on icon "Confirm" at bounding box center [1214, 110] width 13 height 13
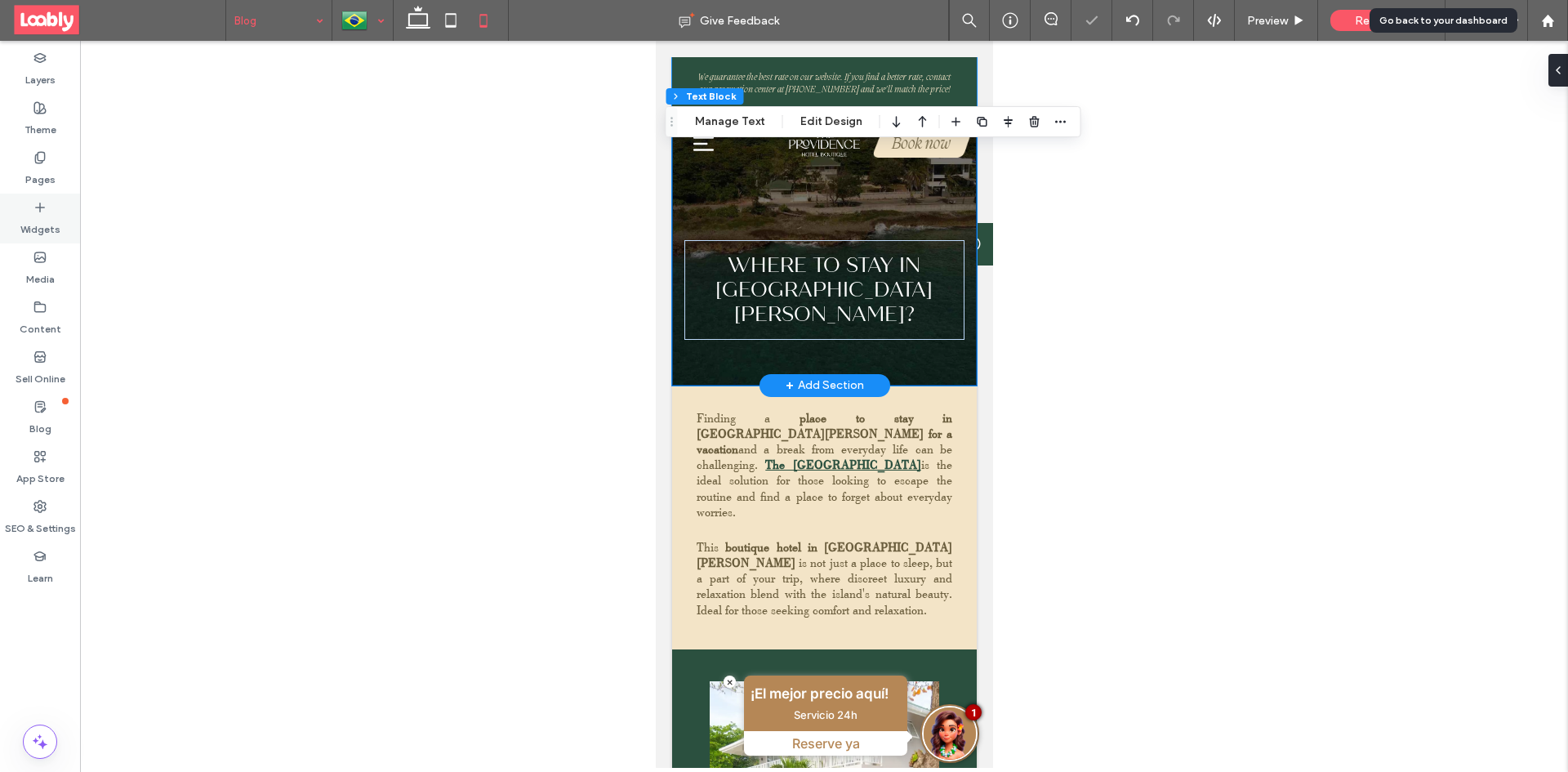
click at [36, 208] on div "Widgets" at bounding box center [40, 219] width 80 height 50
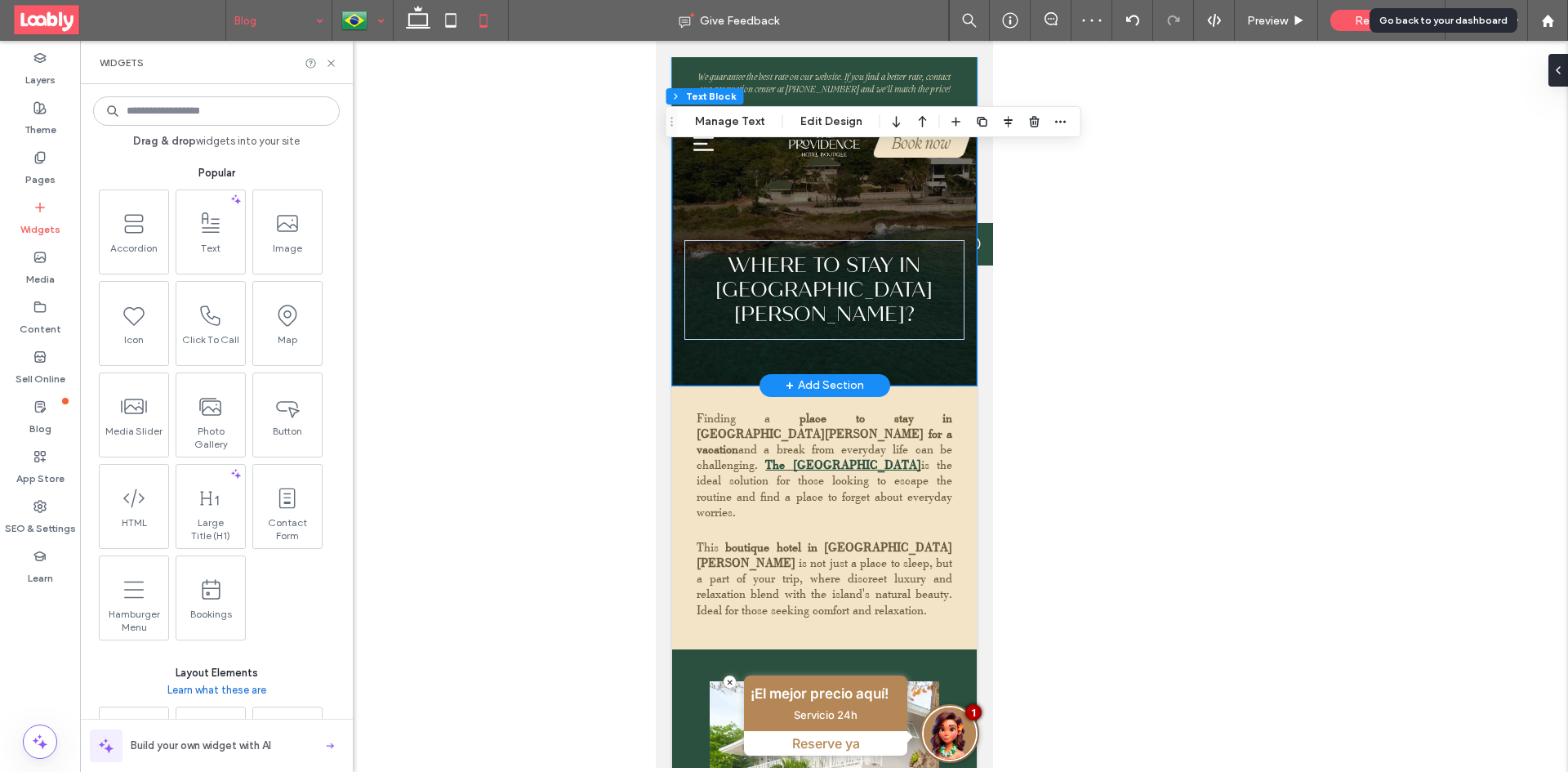
click at [230, 97] on input at bounding box center [216, 111] width 246 height 29
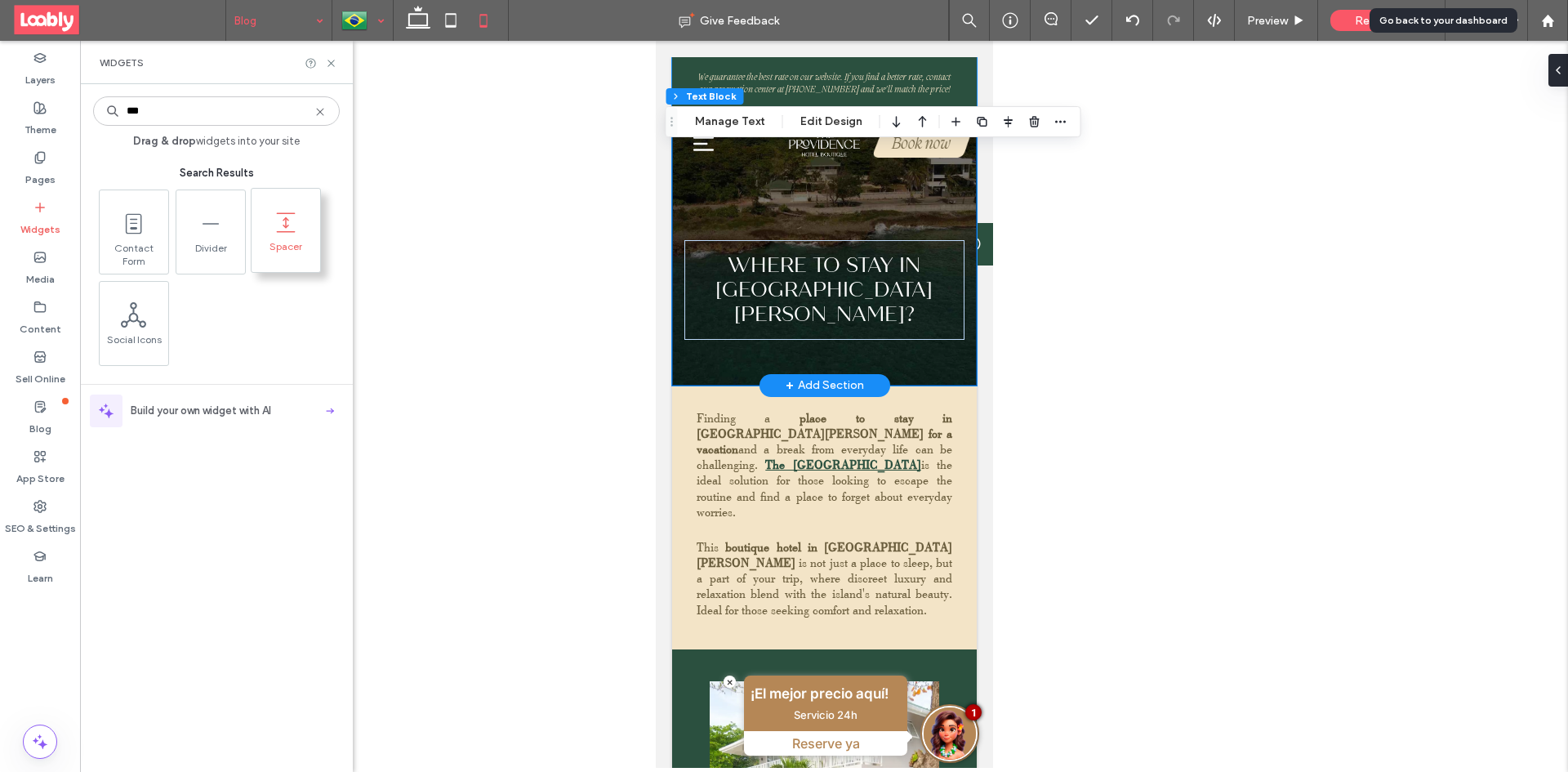
type input "***"
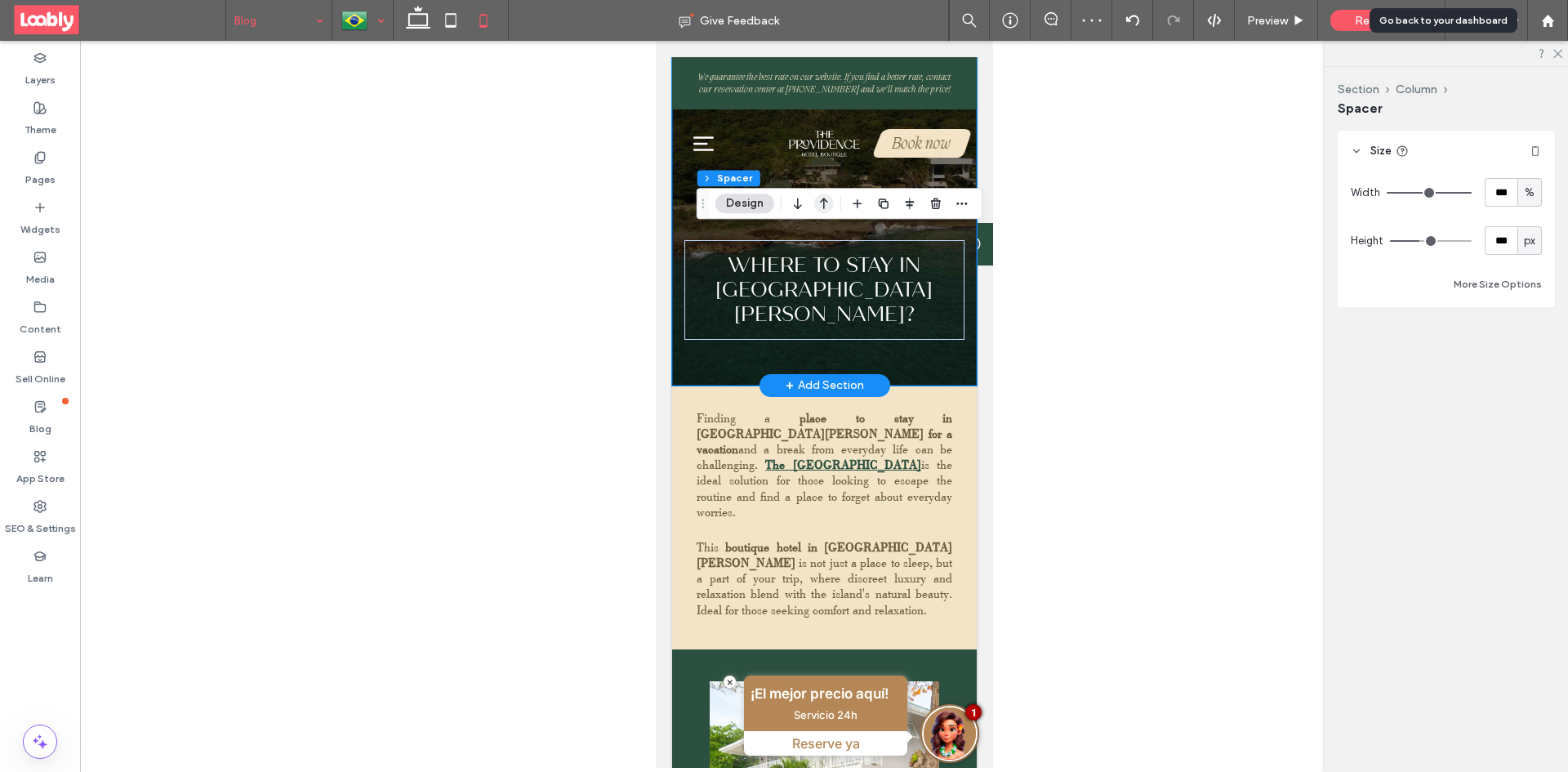
click at [818, 203] on icon "button" at bounding box center [824, 203] width 20 height 29
type input "**"
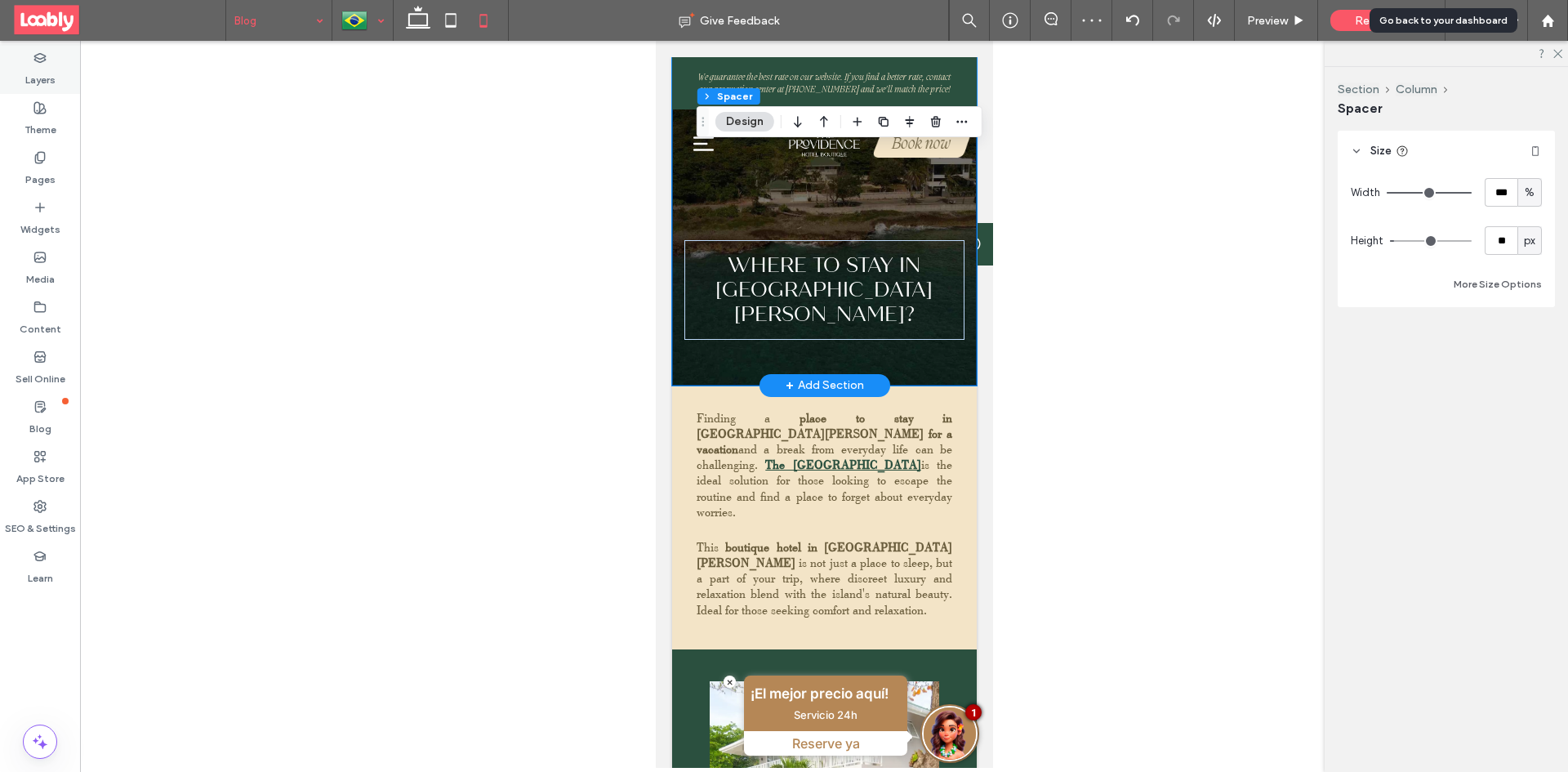
click at [37, 68] on label "Layers" at bounding box center [40, 76] width 30 height 22
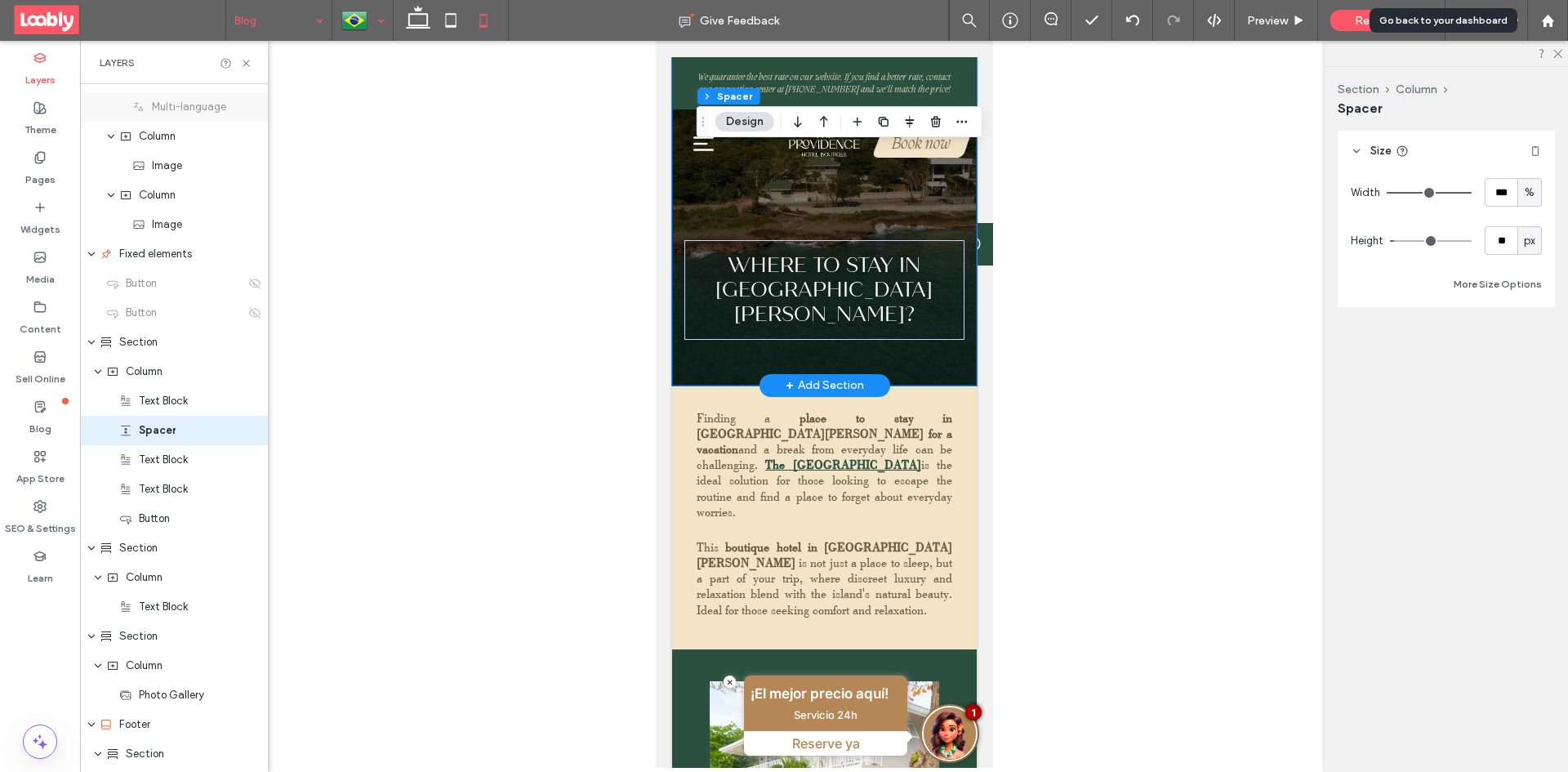
scroll to position [230, 0]
click at [195, 402] on div "Text Block" at bounding box center [181, 398] width 126 height 17
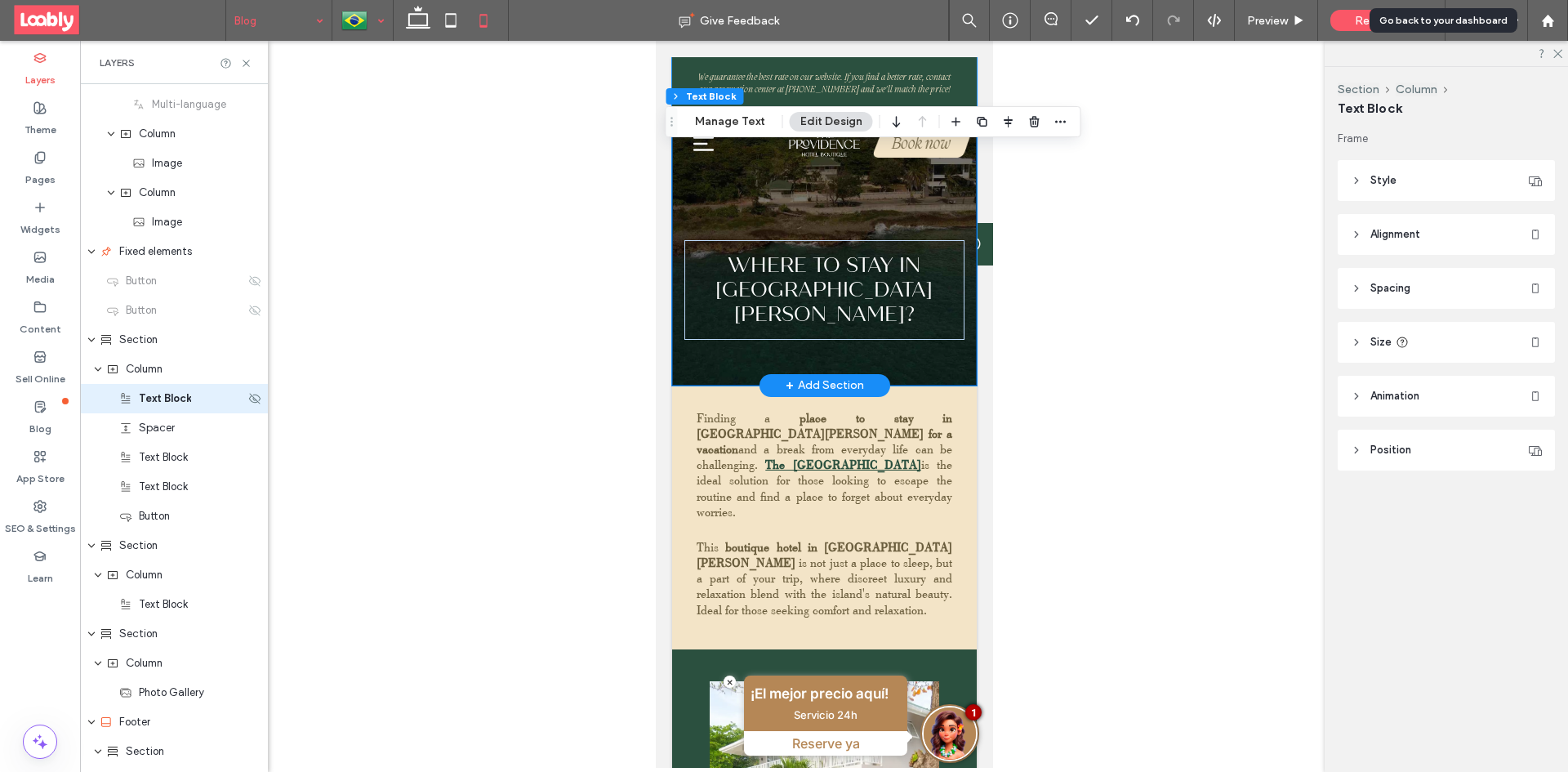
scroll to position [200, 0]
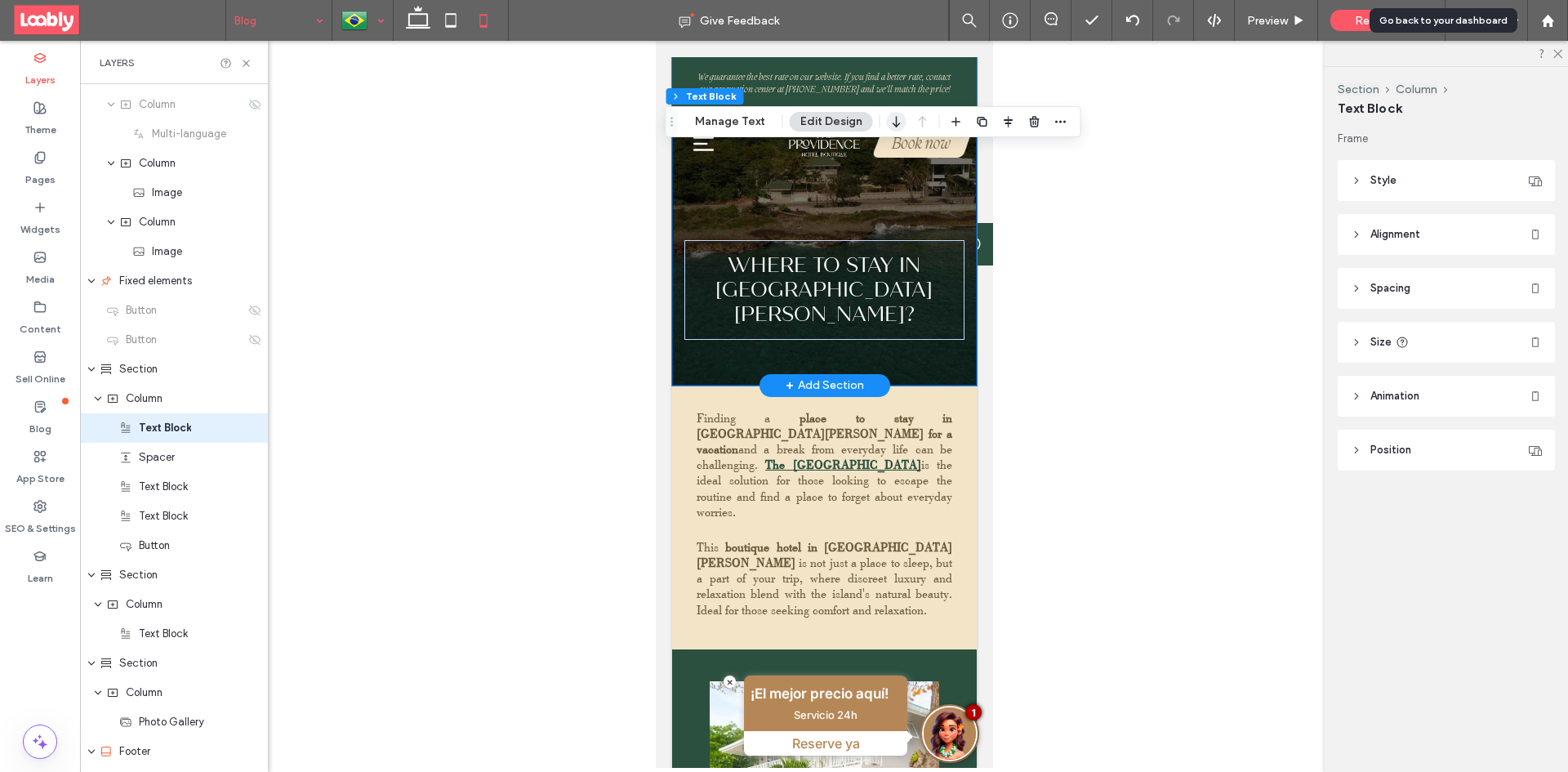
click at [897, 121] on icon "button" at bounding box center [897, 121] width 20 height 29
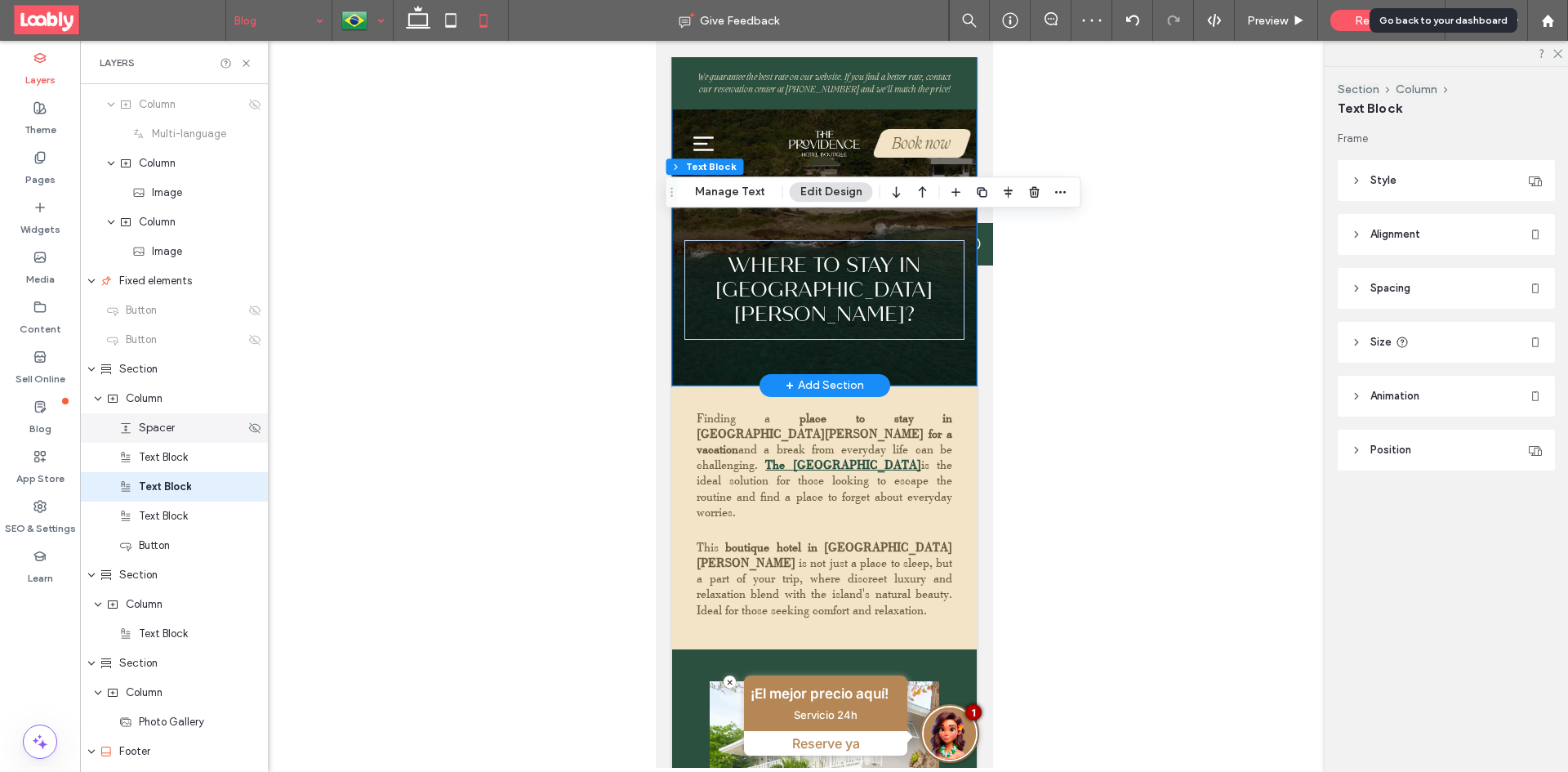
click at [161, 436] on div "Spacer" at bounding box center [174, 428] width 188 height 29
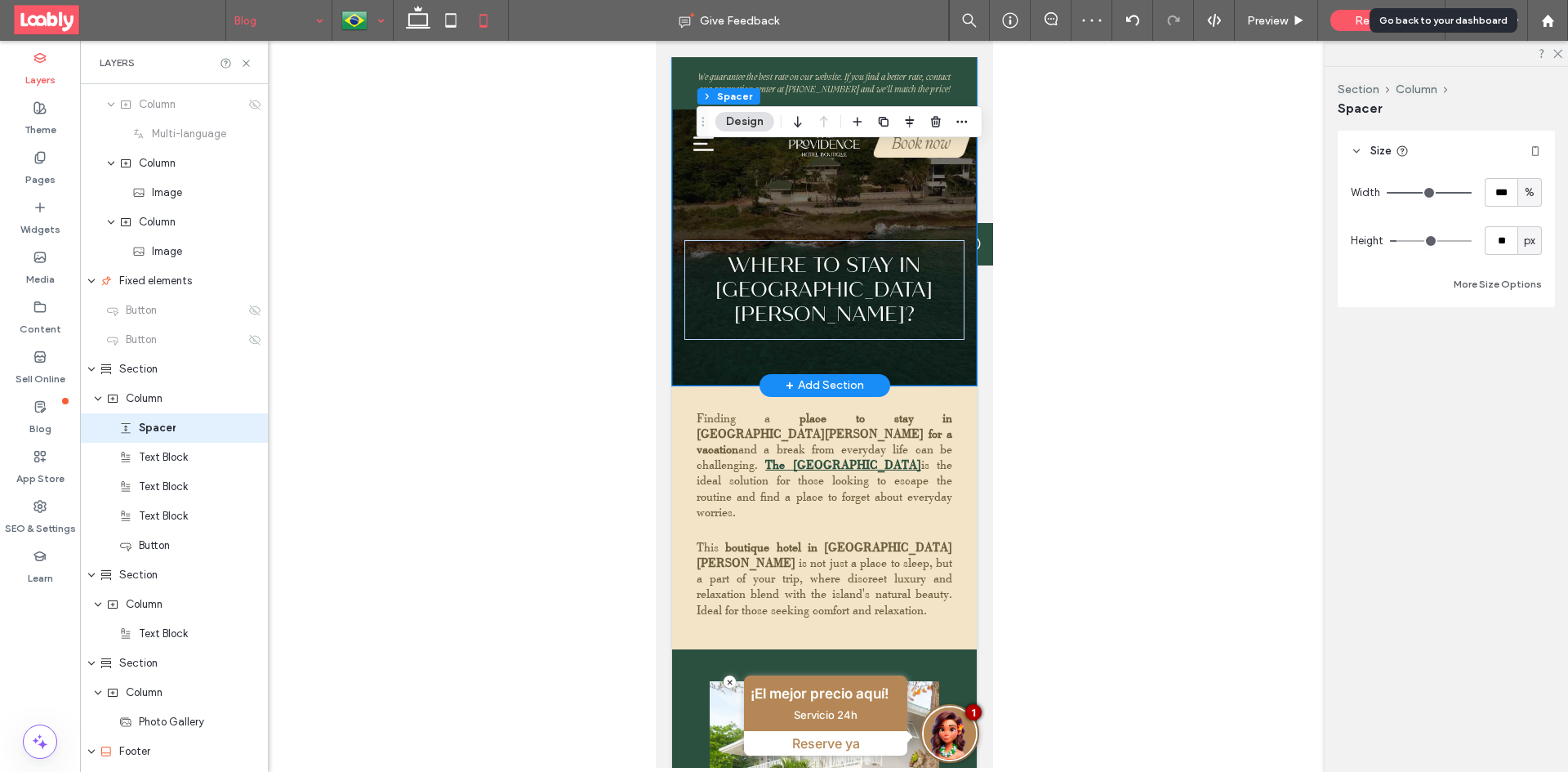
click at [750, 125] on button "Design" at bounding box center [744, 121] width 59 height 20
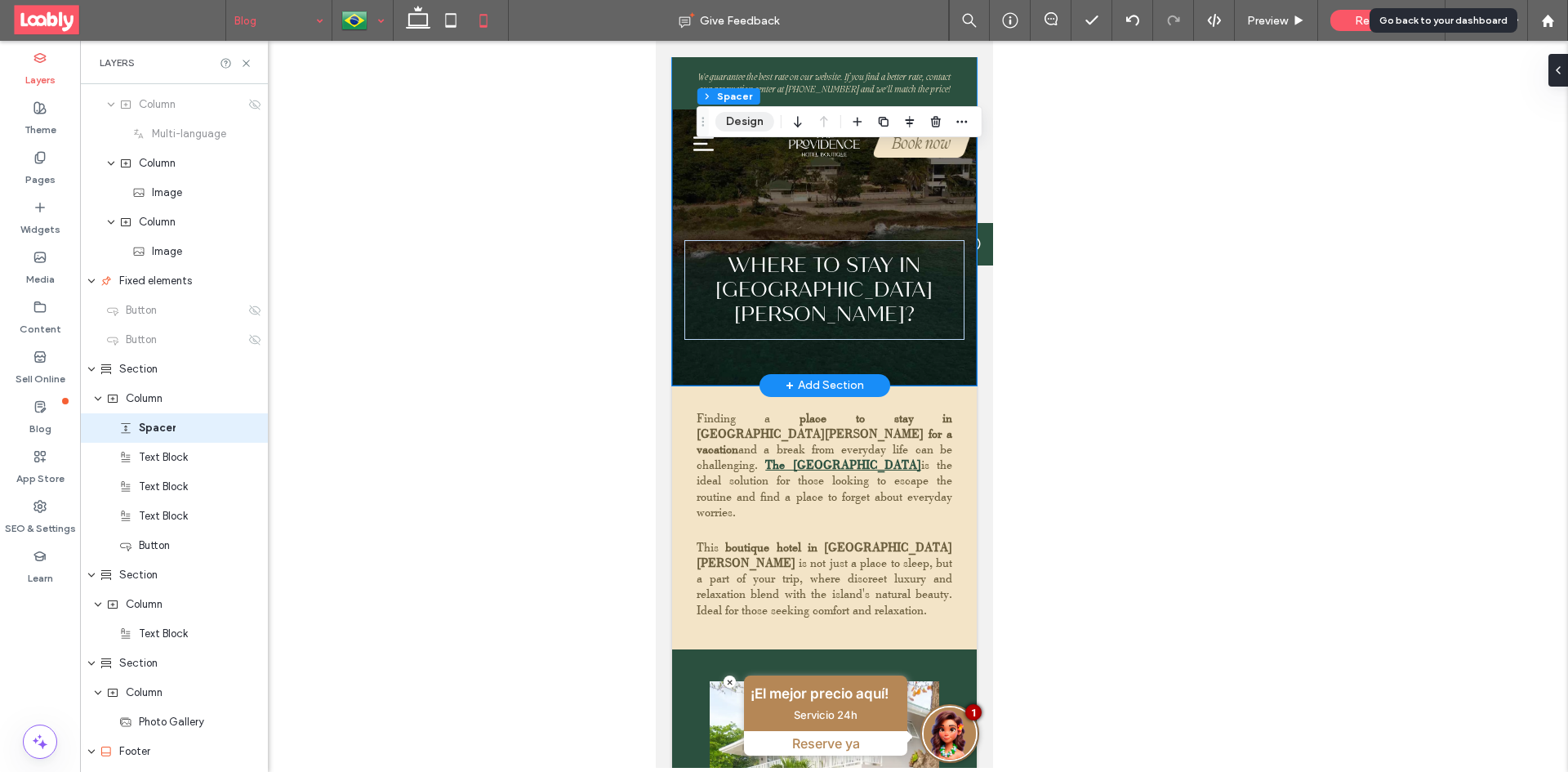
click at [750, 125] on button "Design" at bounding box center [744, 121] width 59 height 20
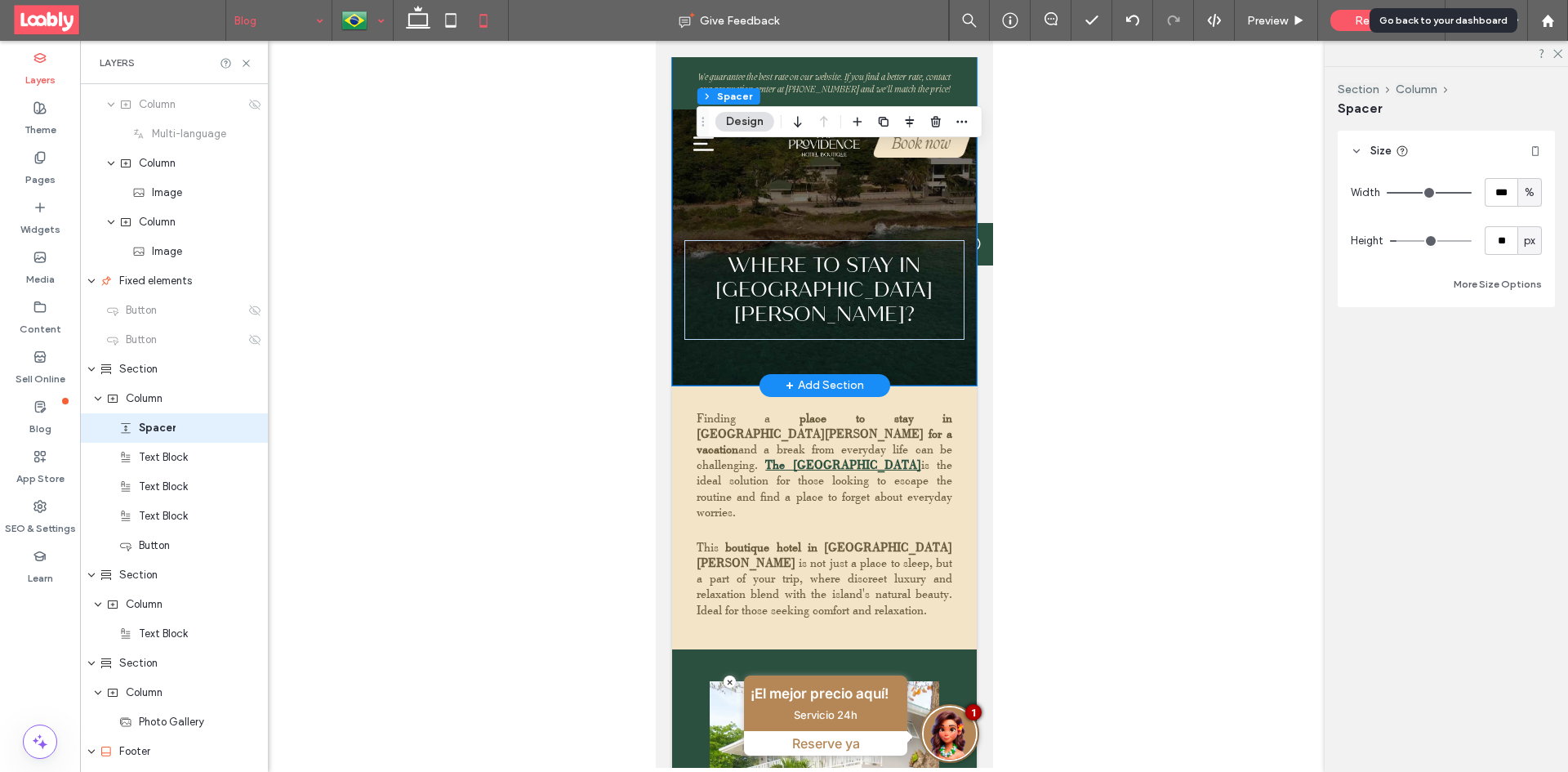
type input "**"
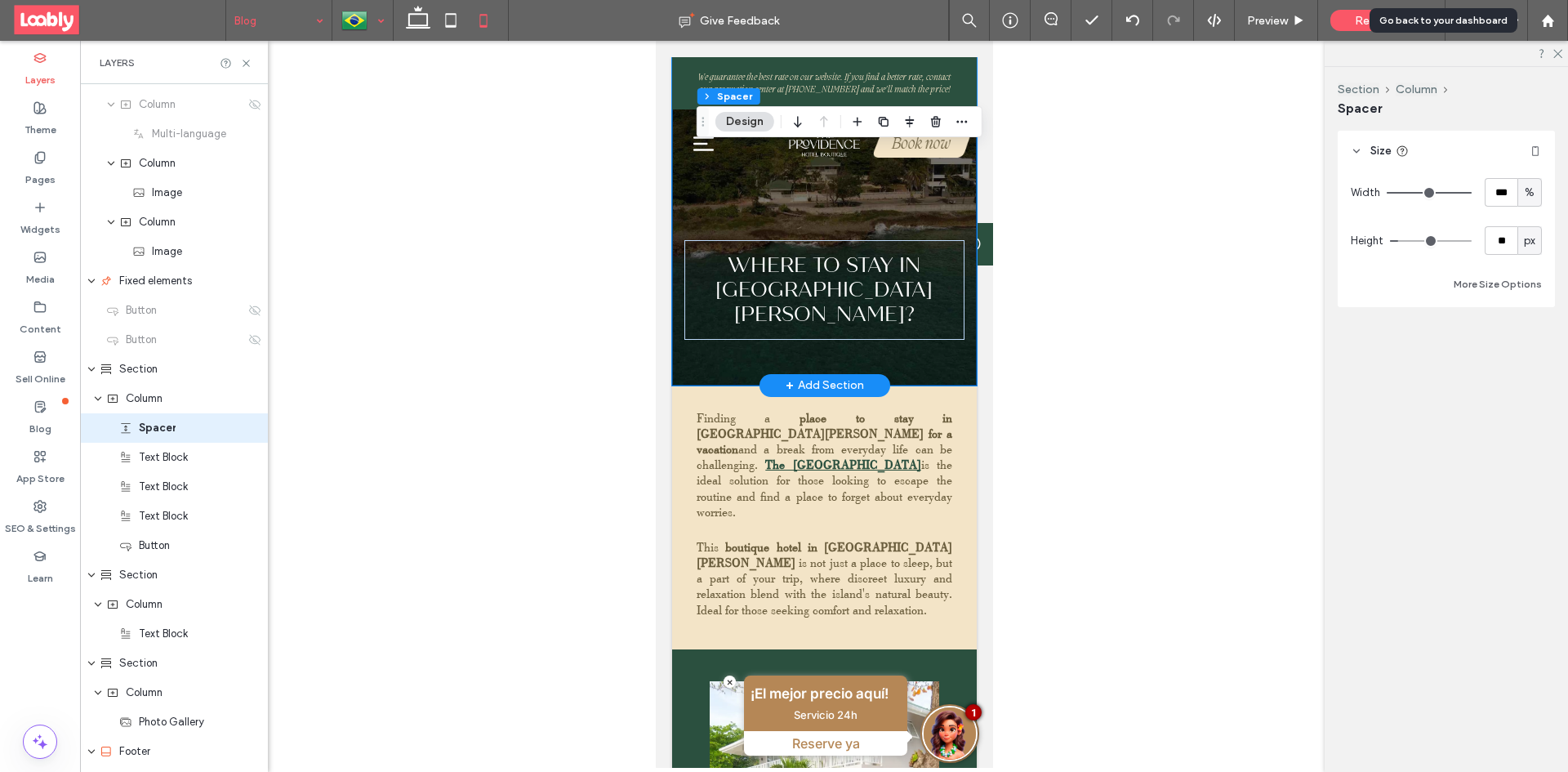
type input "**"
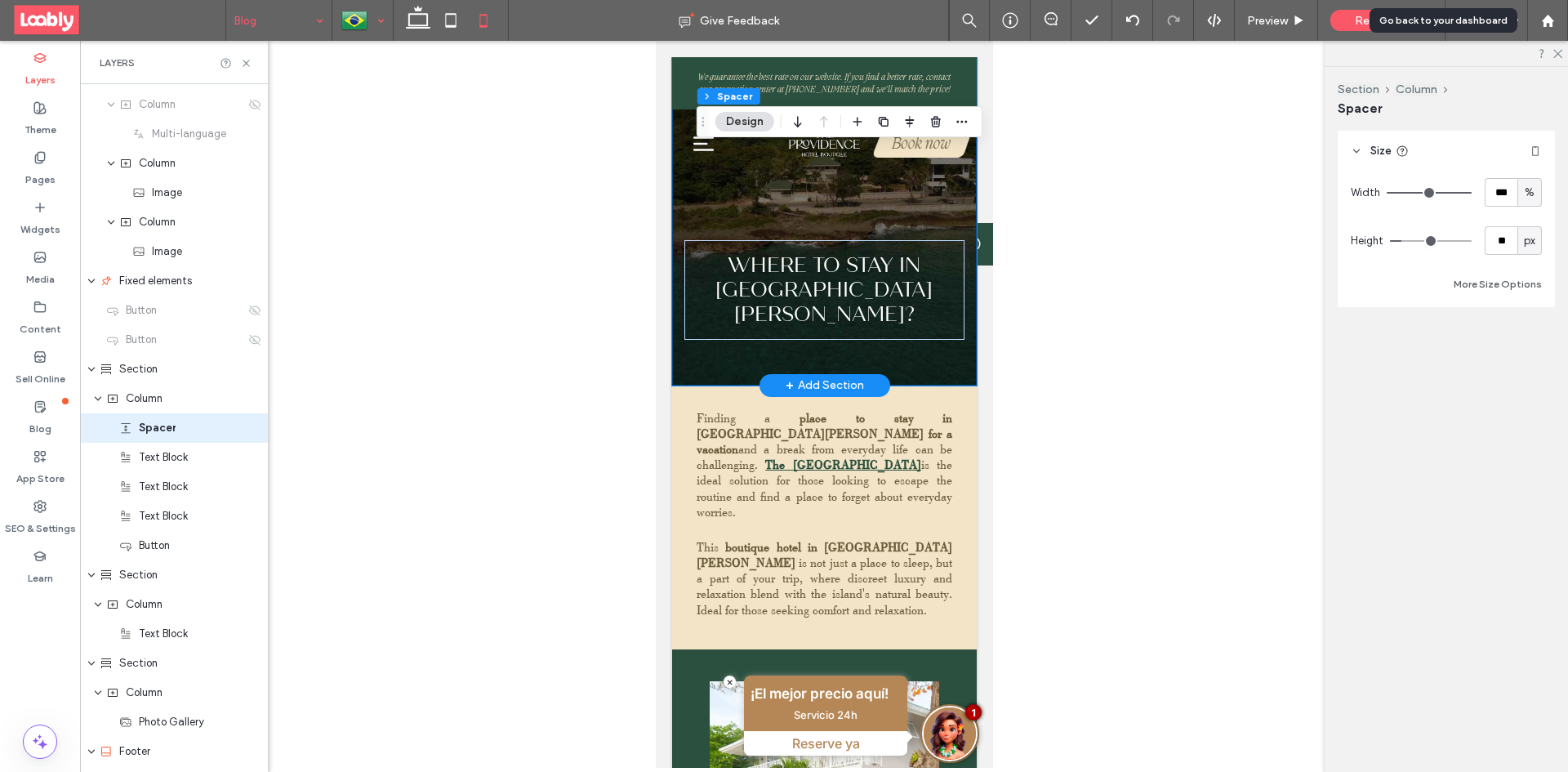
click at [1405, 242] on input "range" at bounding box center [1431, 241] width 82 height 2
type input "**"
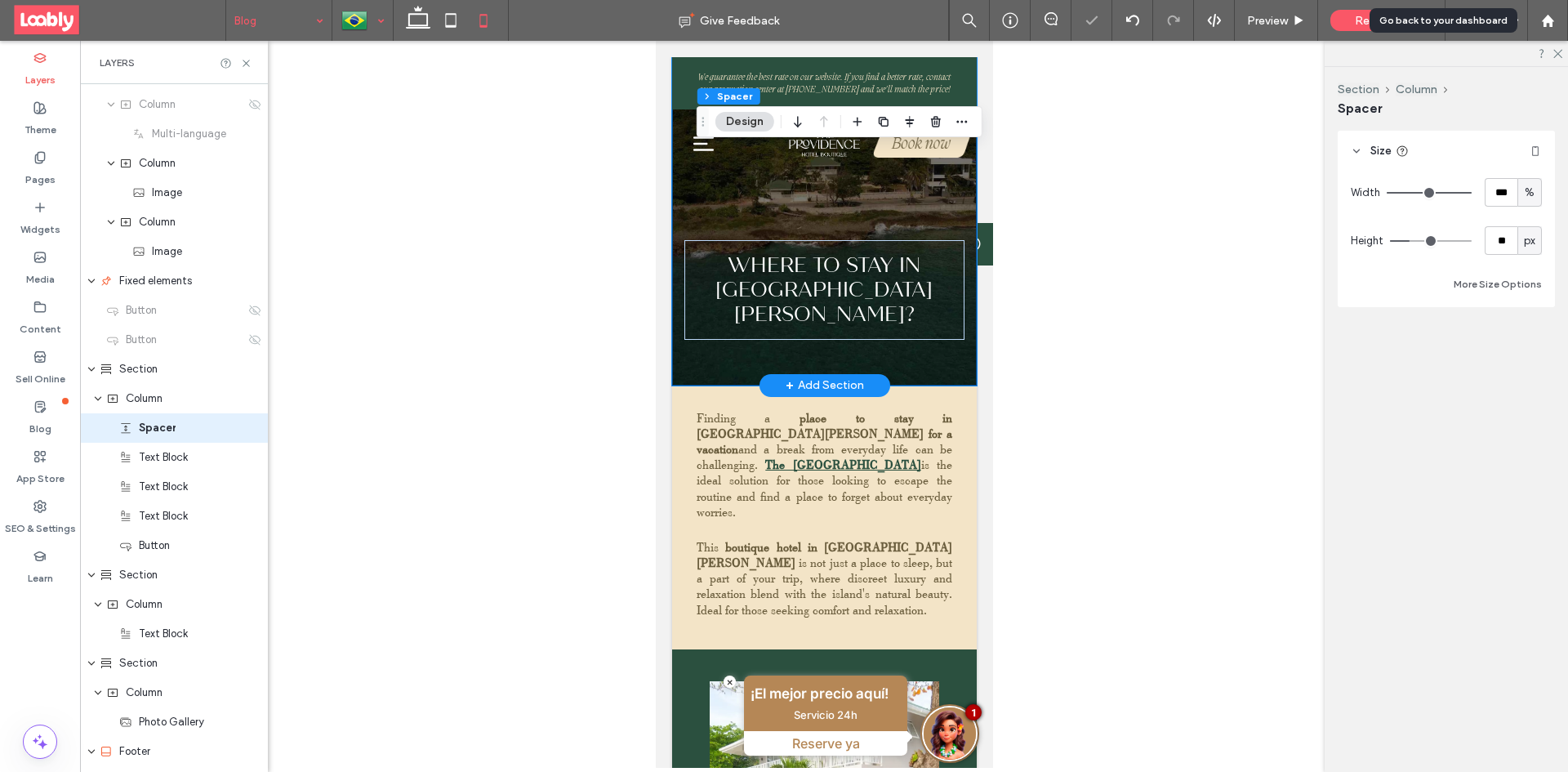
type input "***"
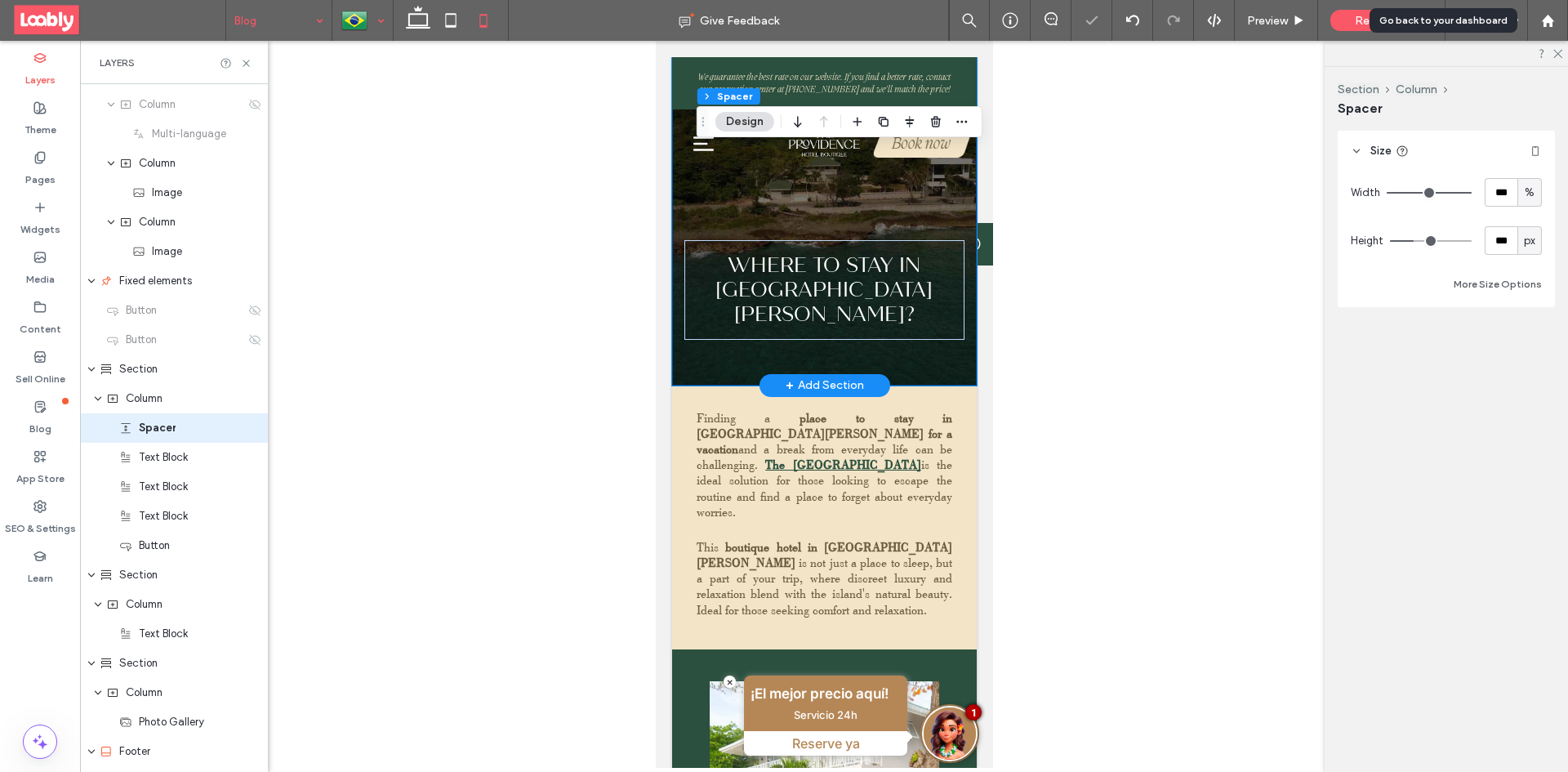
type input "***"
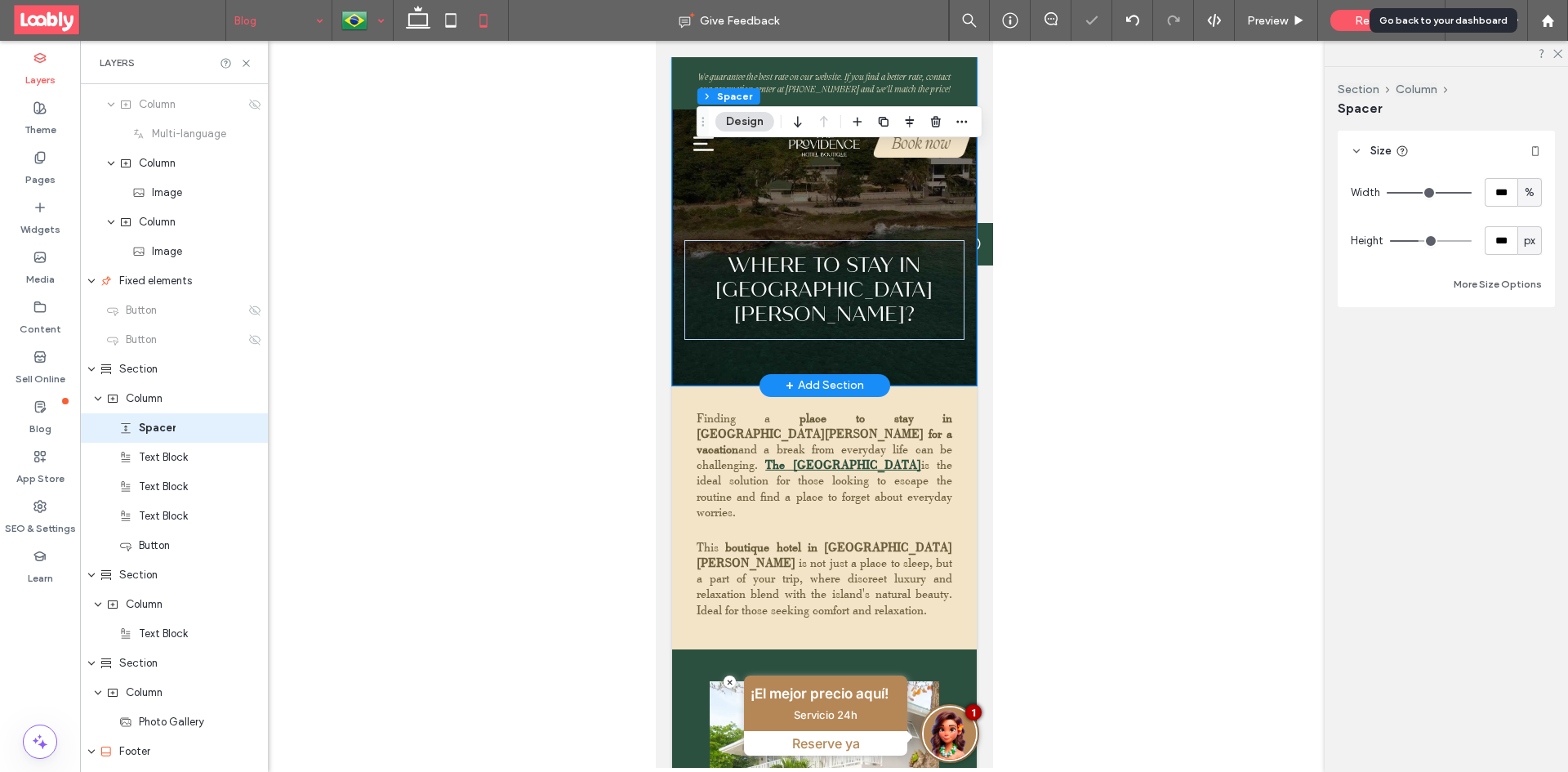
drag, startPoint x: 1411, startPoint y: 240, endPoint x: 1420, endPoint y: 240, distance: 9.0
type input "***"
click at [1420, 240] on input "range" at bounding box center [1431, 241] width 82 height 2
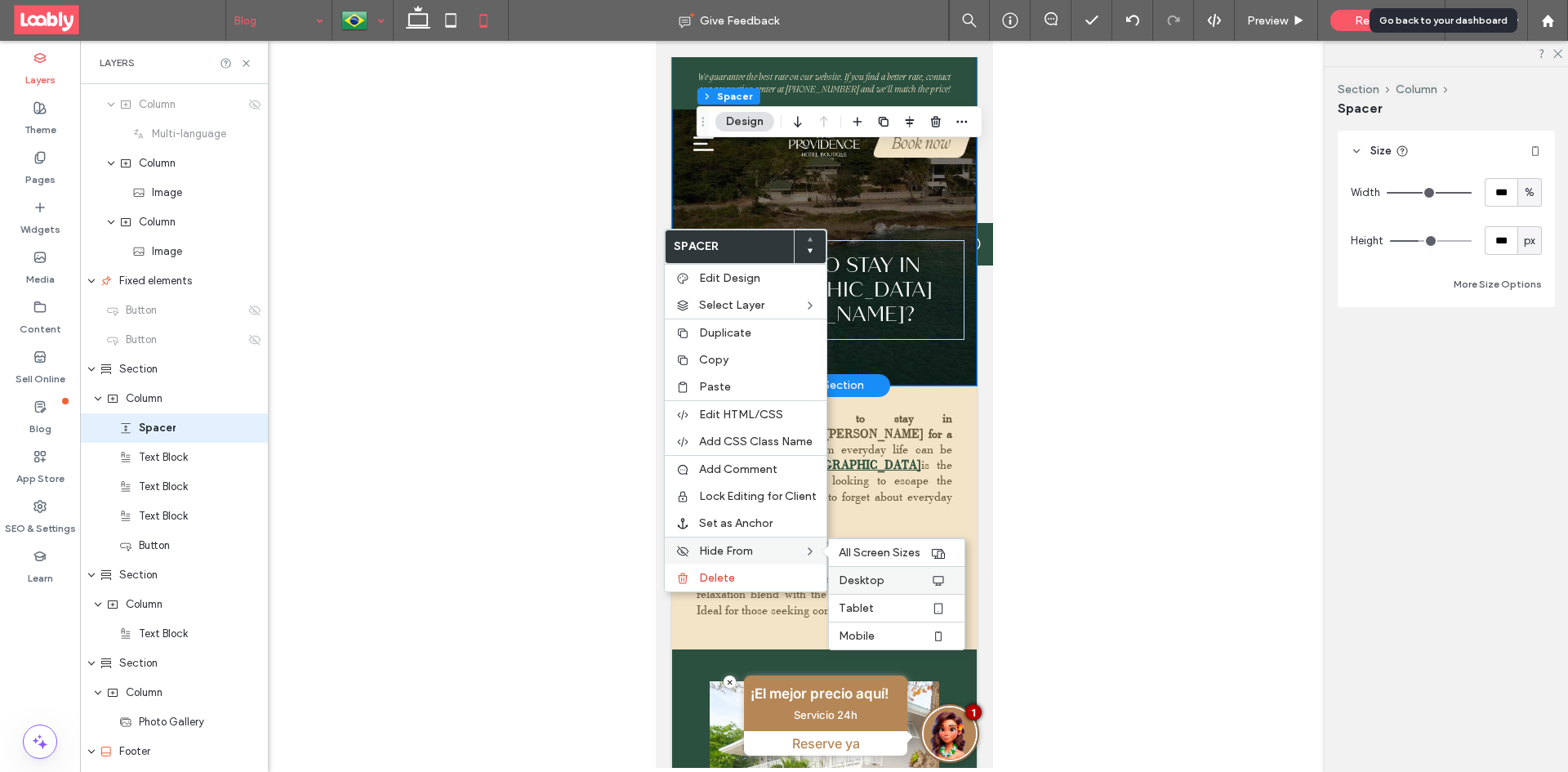
click at [913, 584] on label "Desktop" at bounding box center [884, 580] width 92 height 14
click at [925, 608] on label "Tablet" at bounding box center [884, 607] width 92 height 14
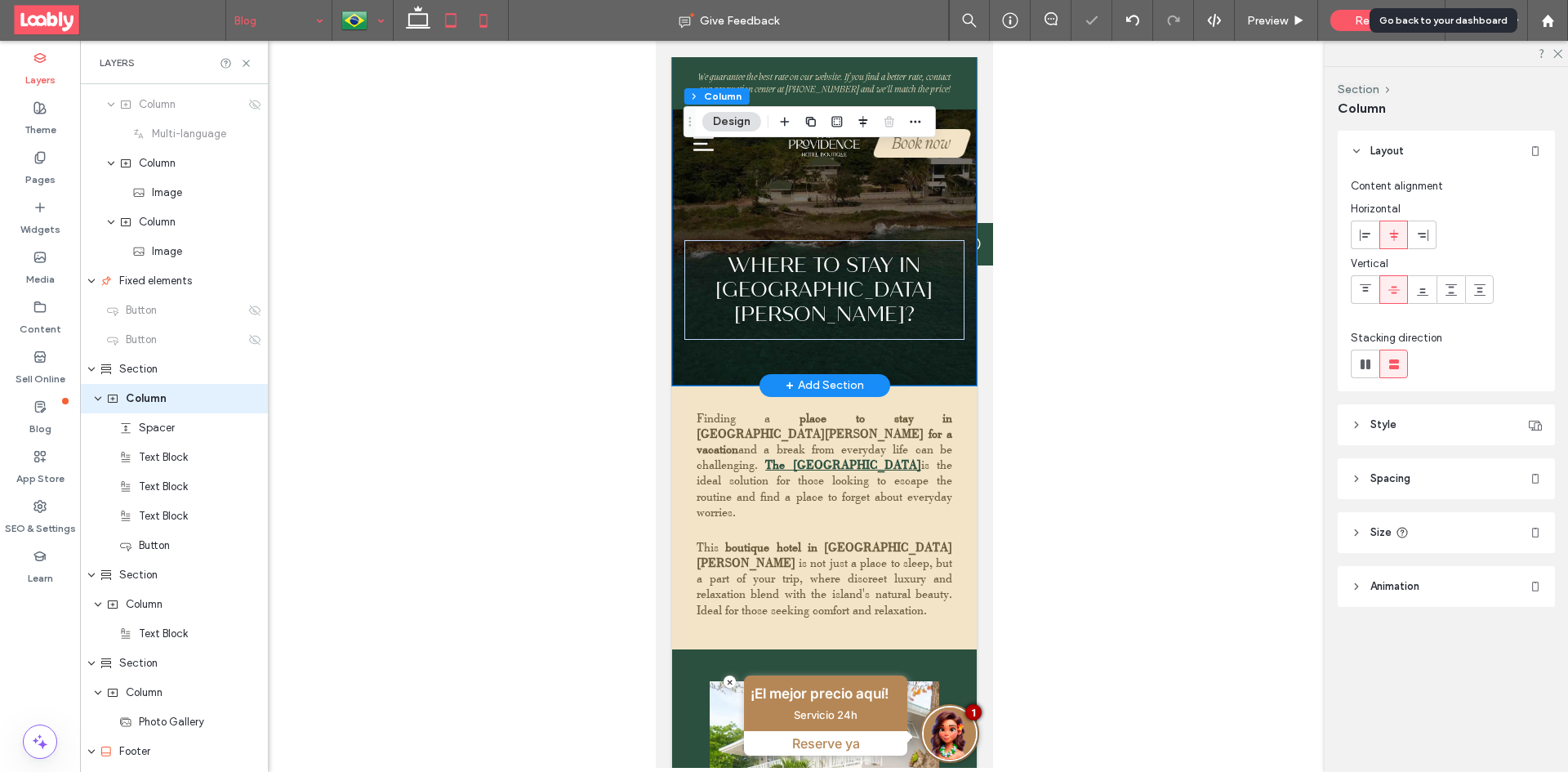
scroll to position [171, 0]
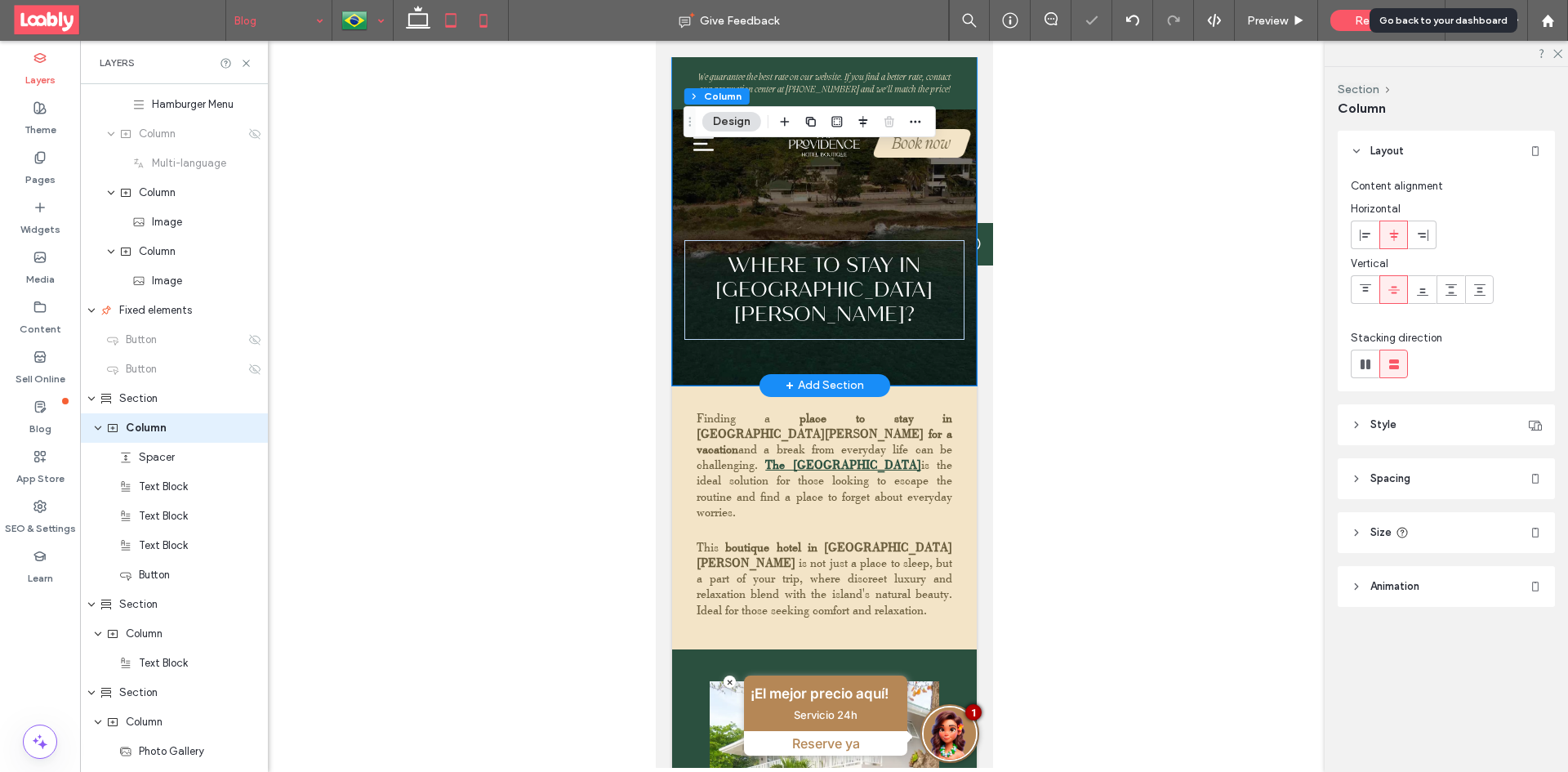
click at [452, 22] on icon at bounding box center [450, 20] width 32 height 32
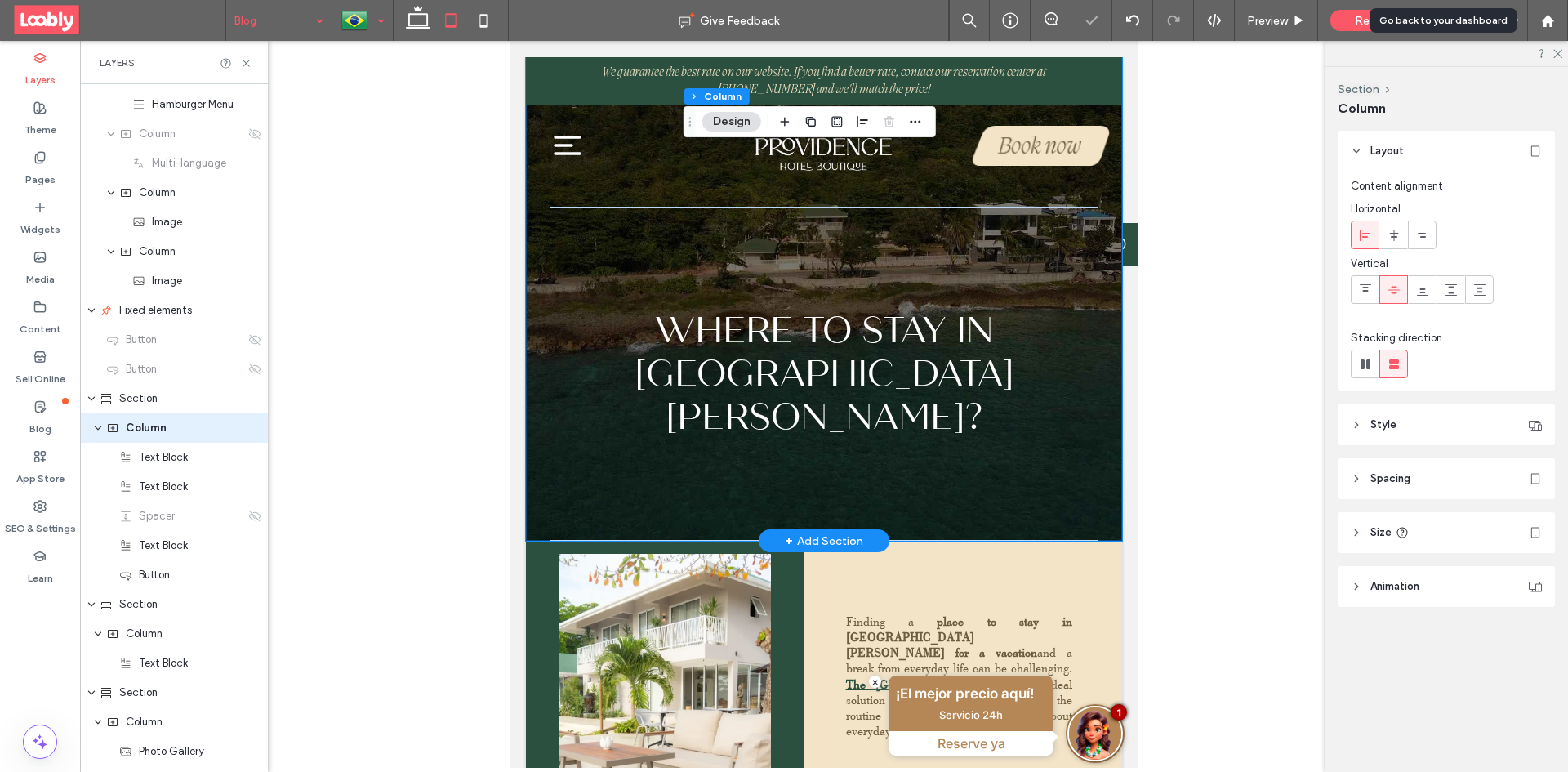
type input "***"
type input "****"
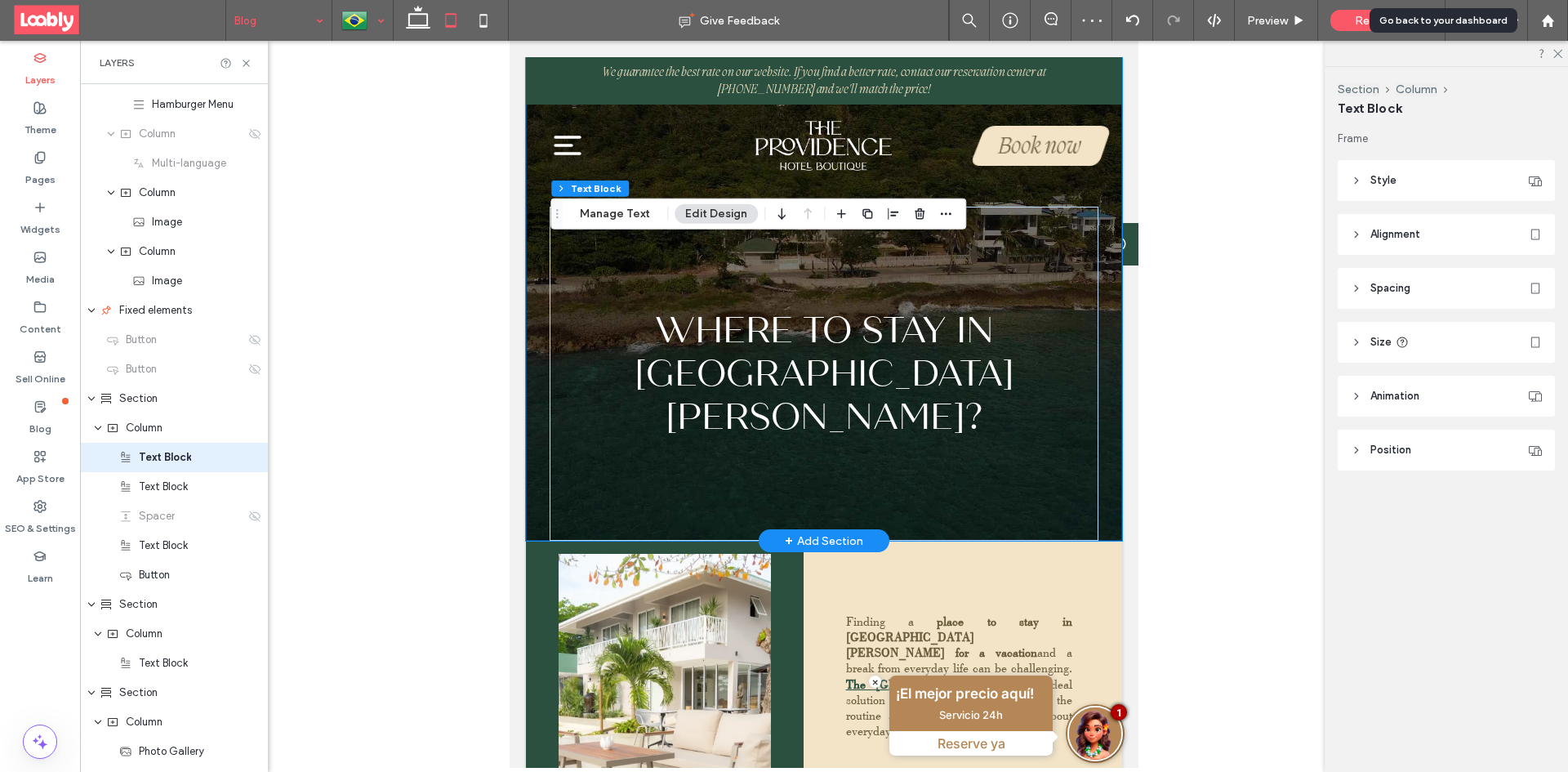
scroll to position [200, 0]
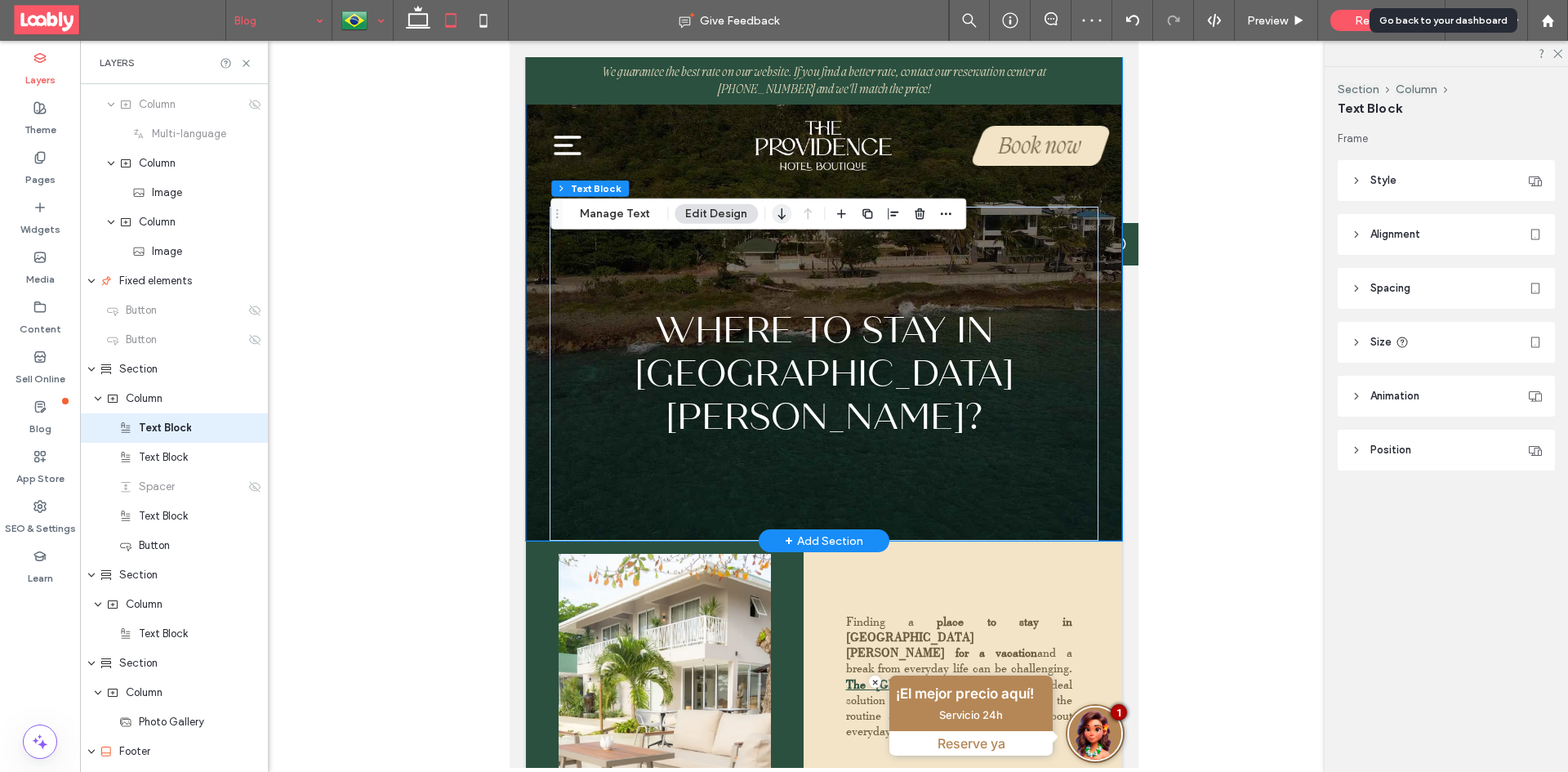
click at [772, 217] on icon "button" at bounding box center [782, 214] width 20 height 29
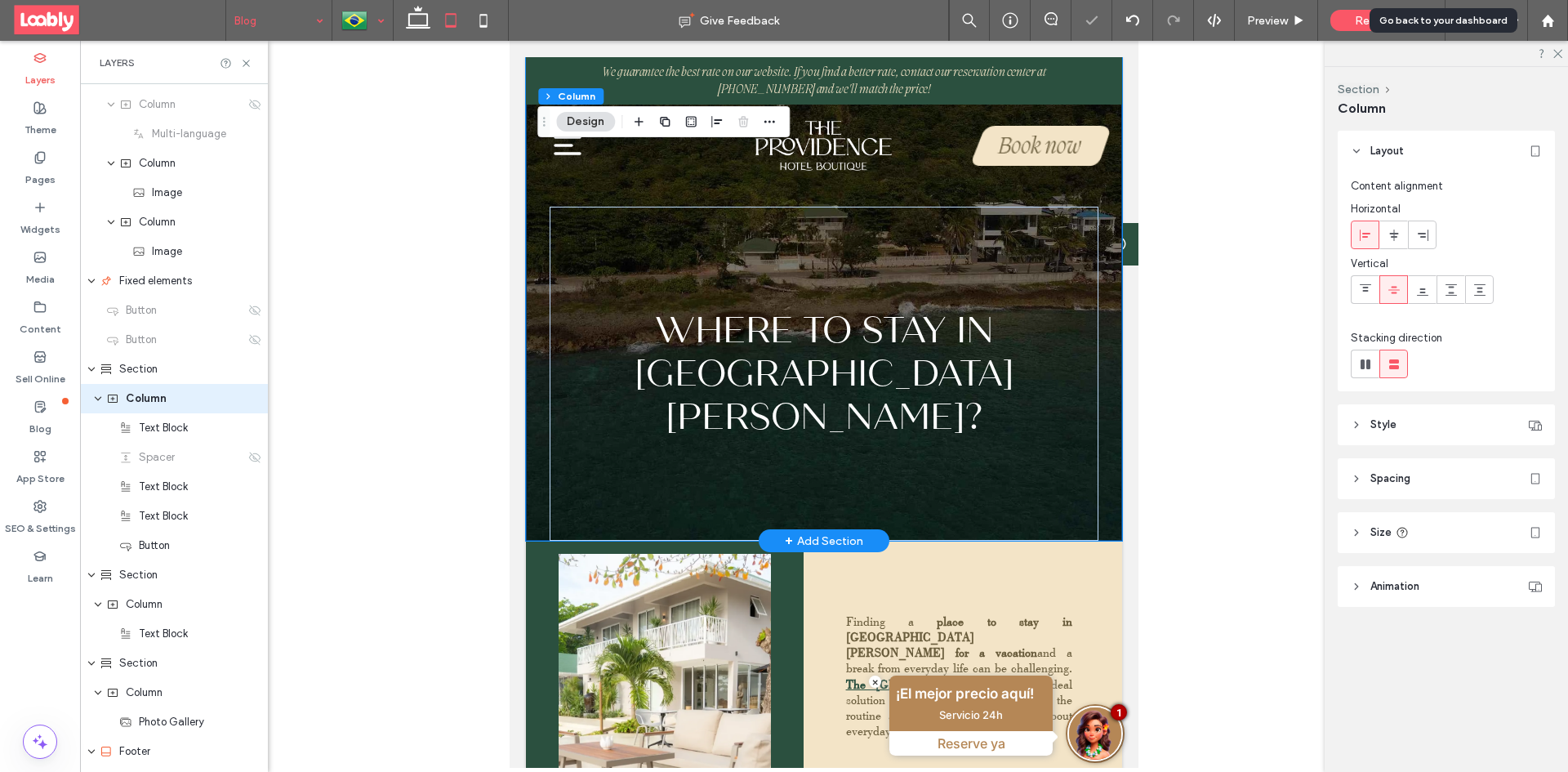
scroll to position [171, 0]
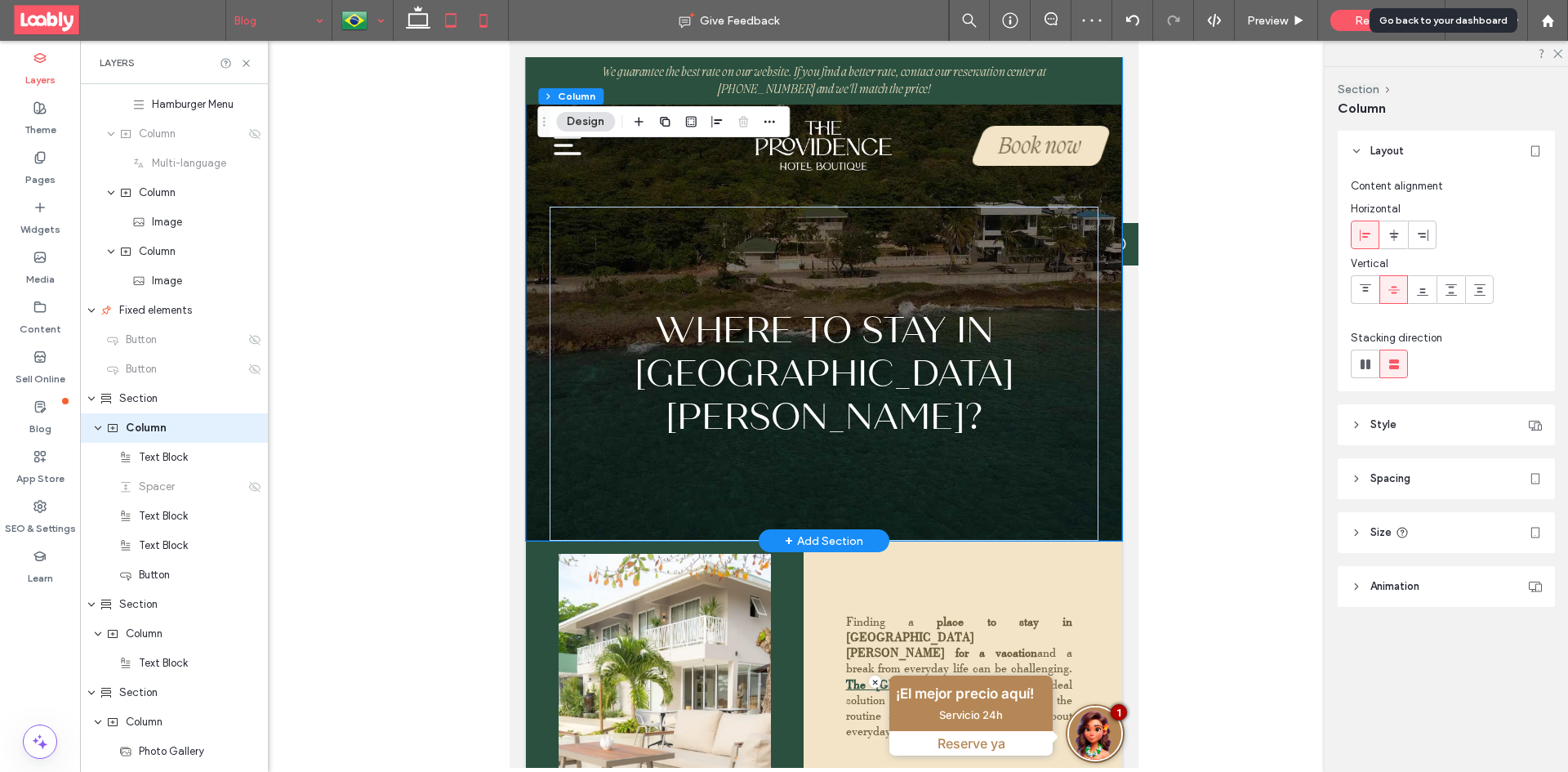
click at [475, 24] on icon at bounding box center [482, 20] width 32 height 32
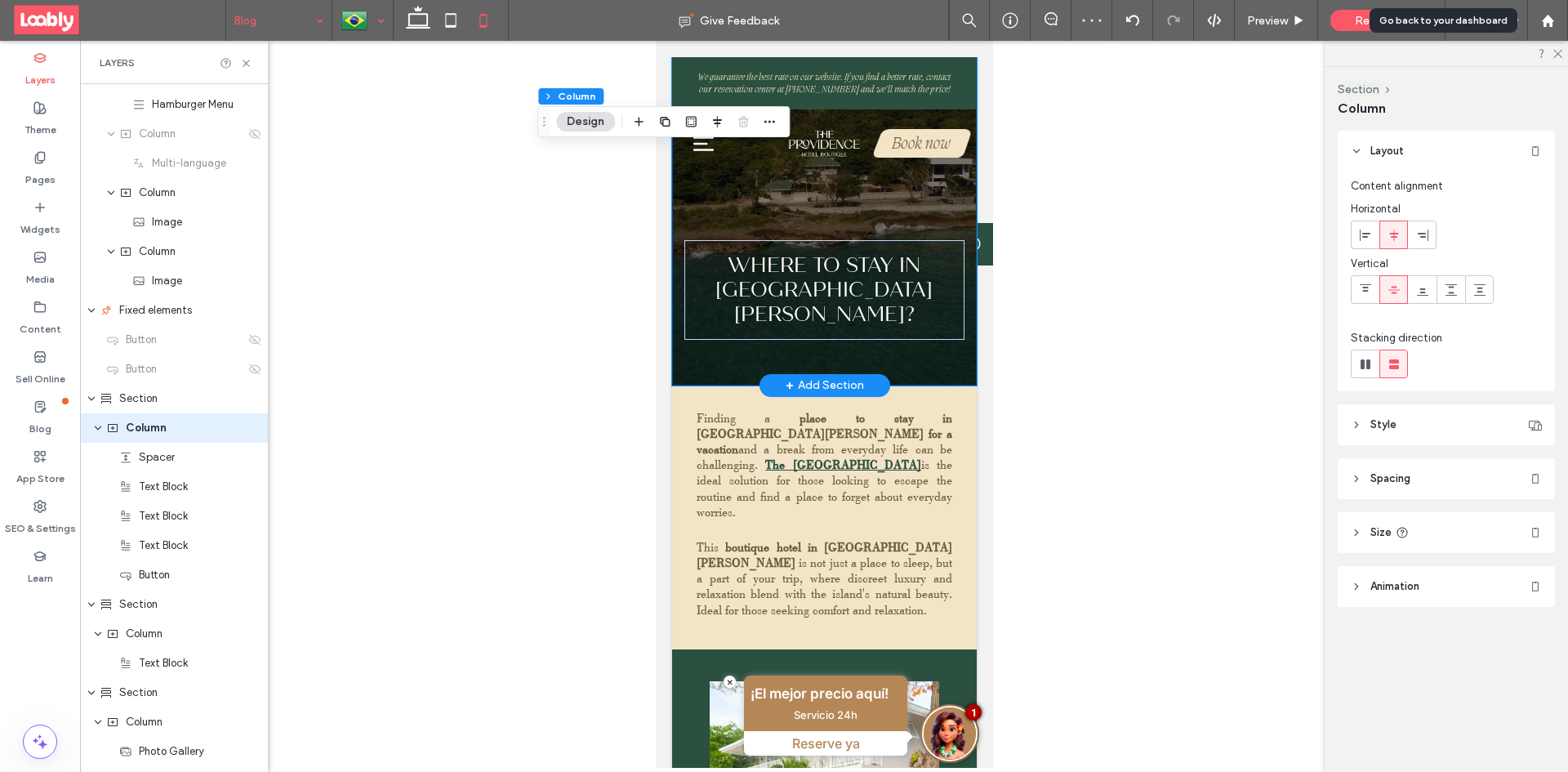
type input "**"
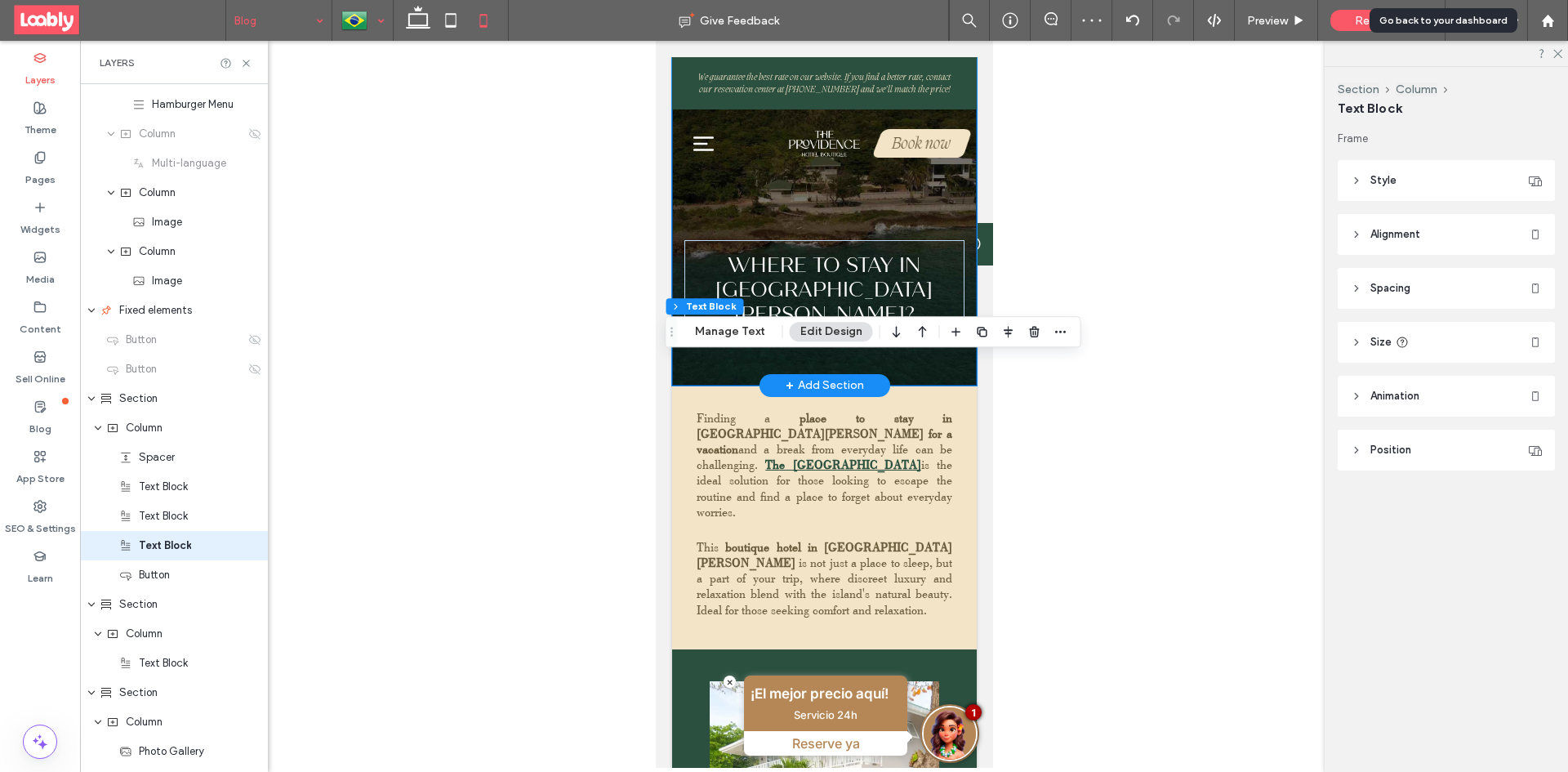
scroll to position [288, 0]
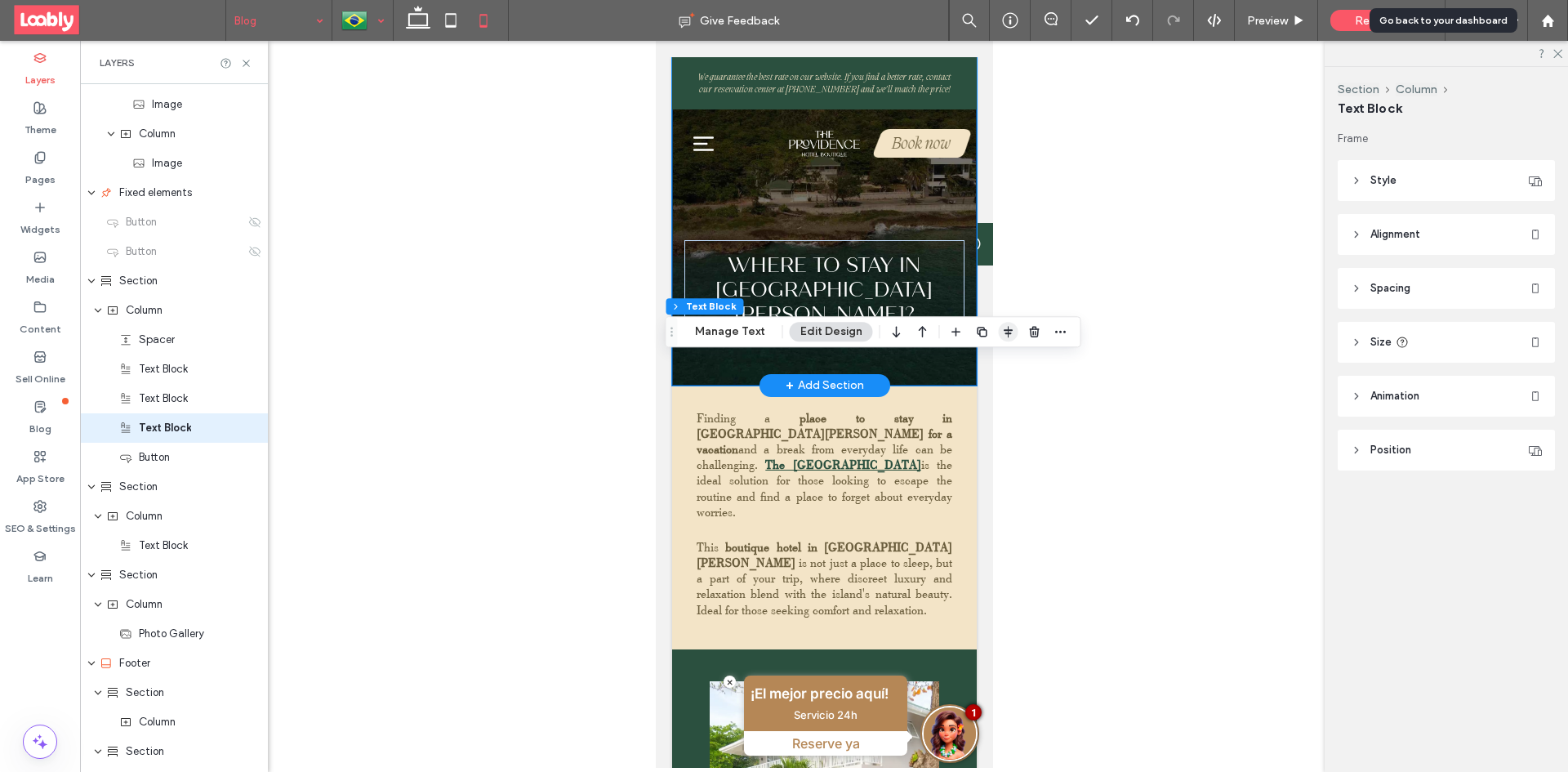
click at [1004, 331] on use "button" at bounding box center [1007, 332] width 9 height 12
click at [963, 365] on use "flex-start" at bounding box center [964, 364] width 11 height 12
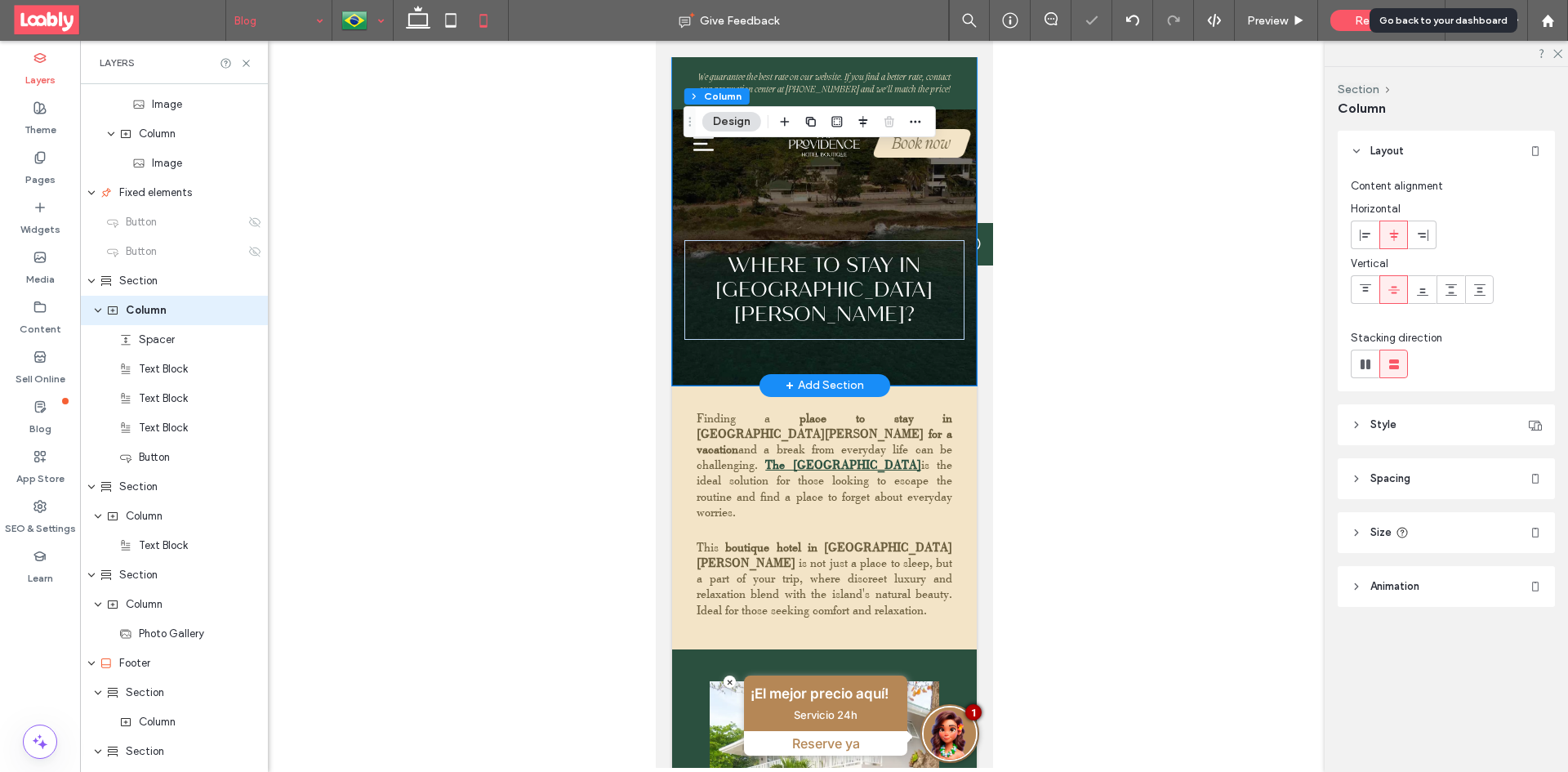
scroll to position [171, 0]
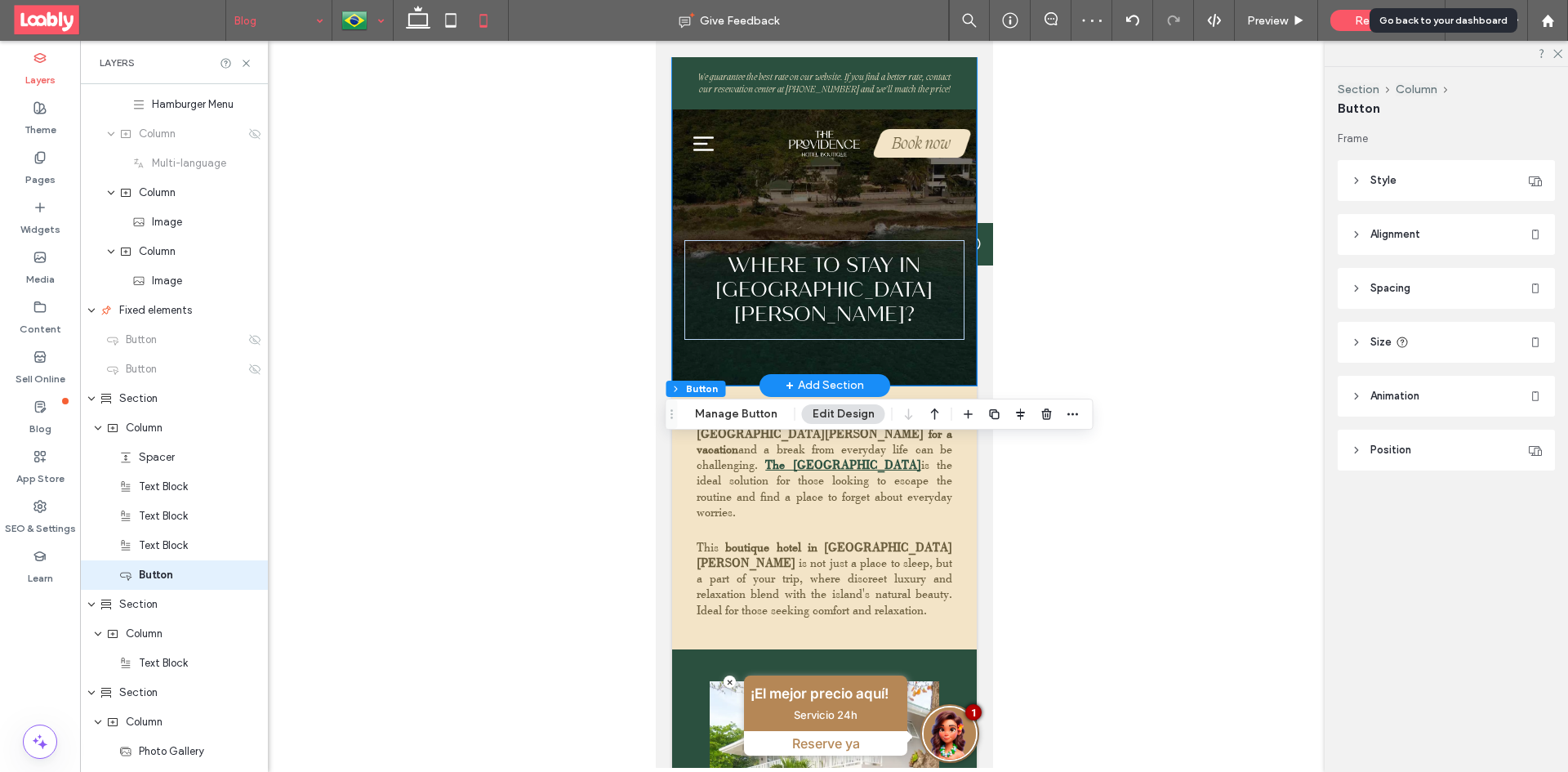
type input "**"
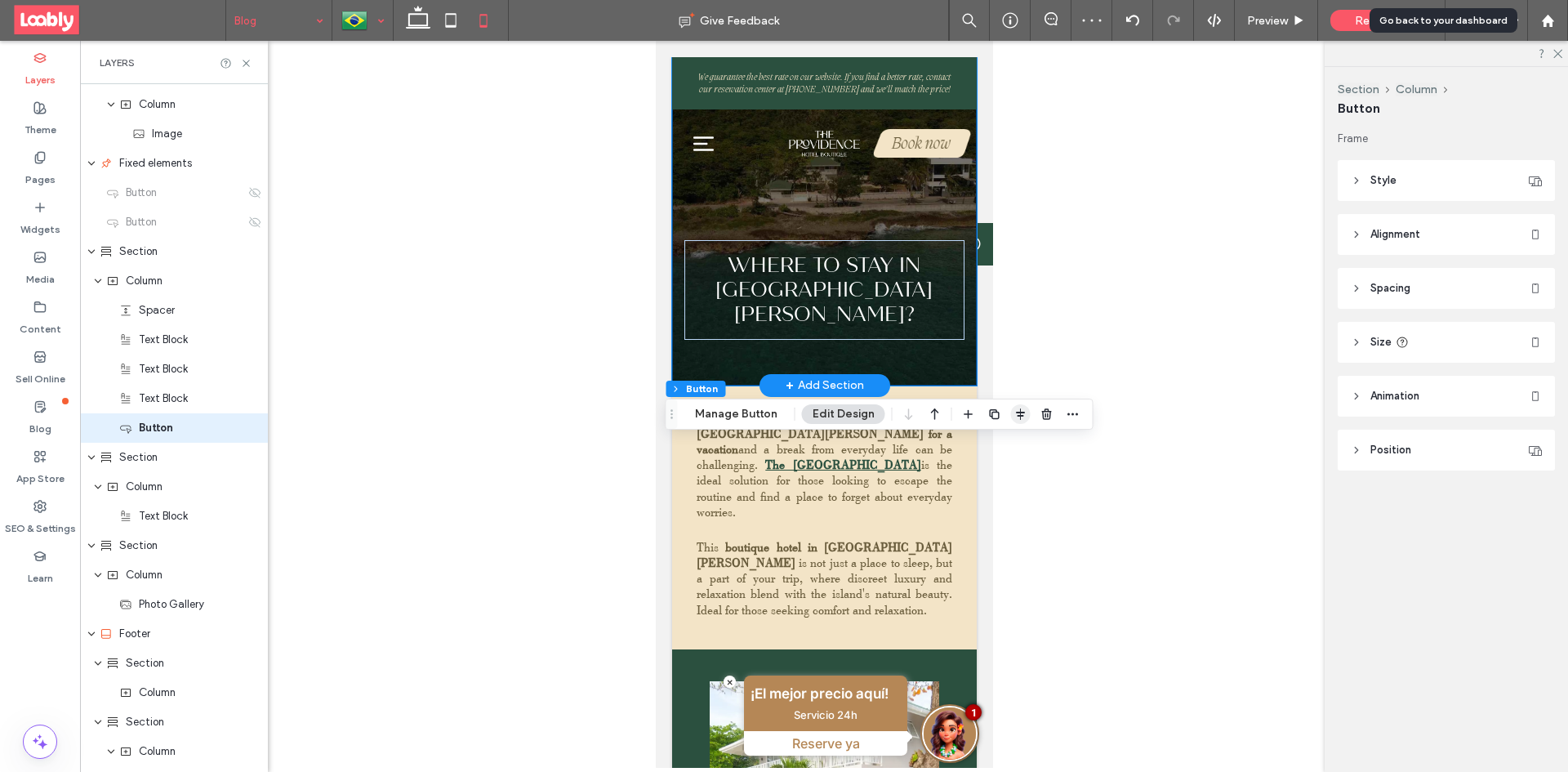
click at [1016, 414] on icon "button" at bounding box center [1021, 414] width 13 height 13
click at [972, 443] on icon "flex-start" at bounding box center [977, 446] width 13 height 13
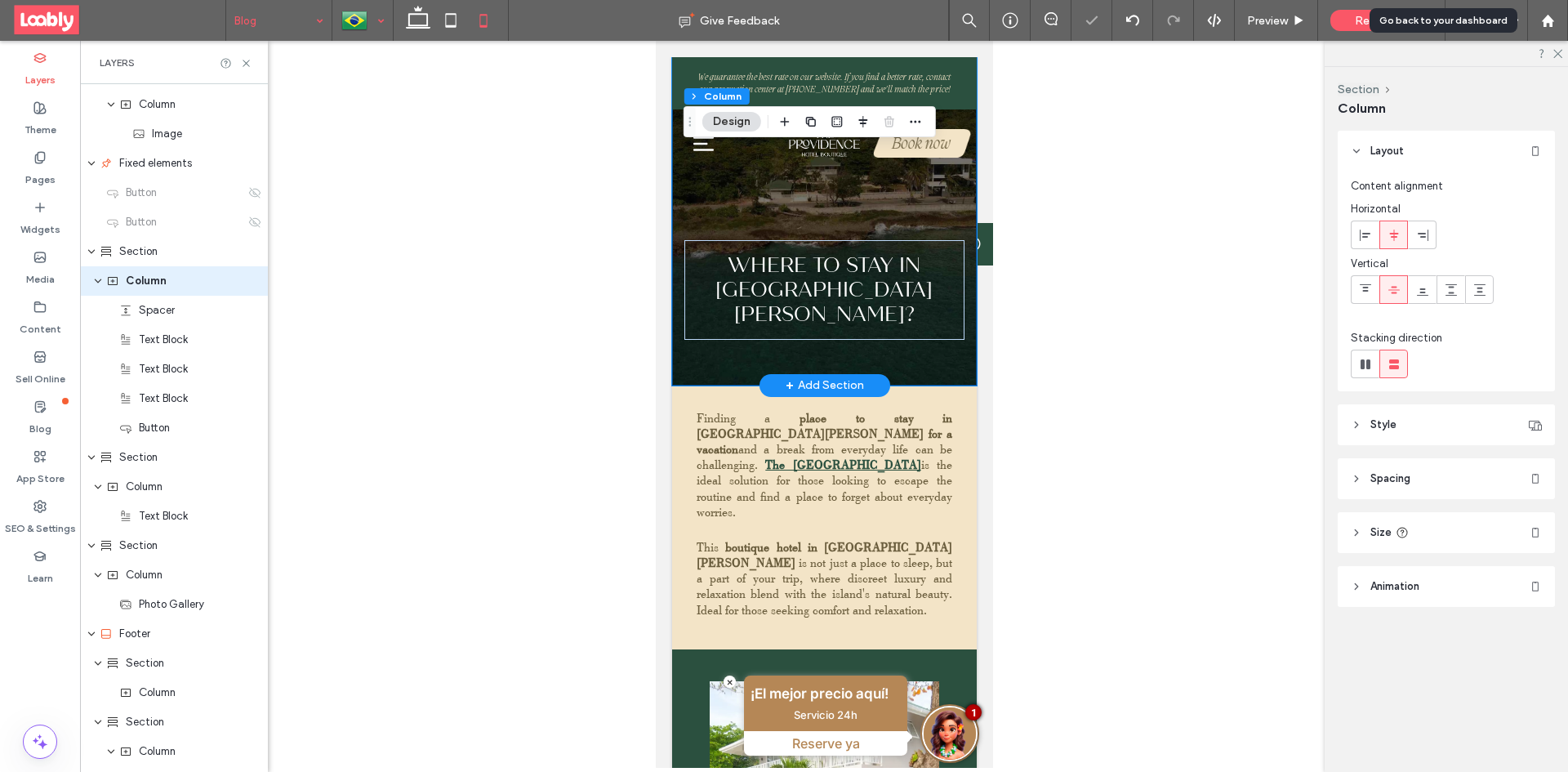
scroll to position [171, 0]
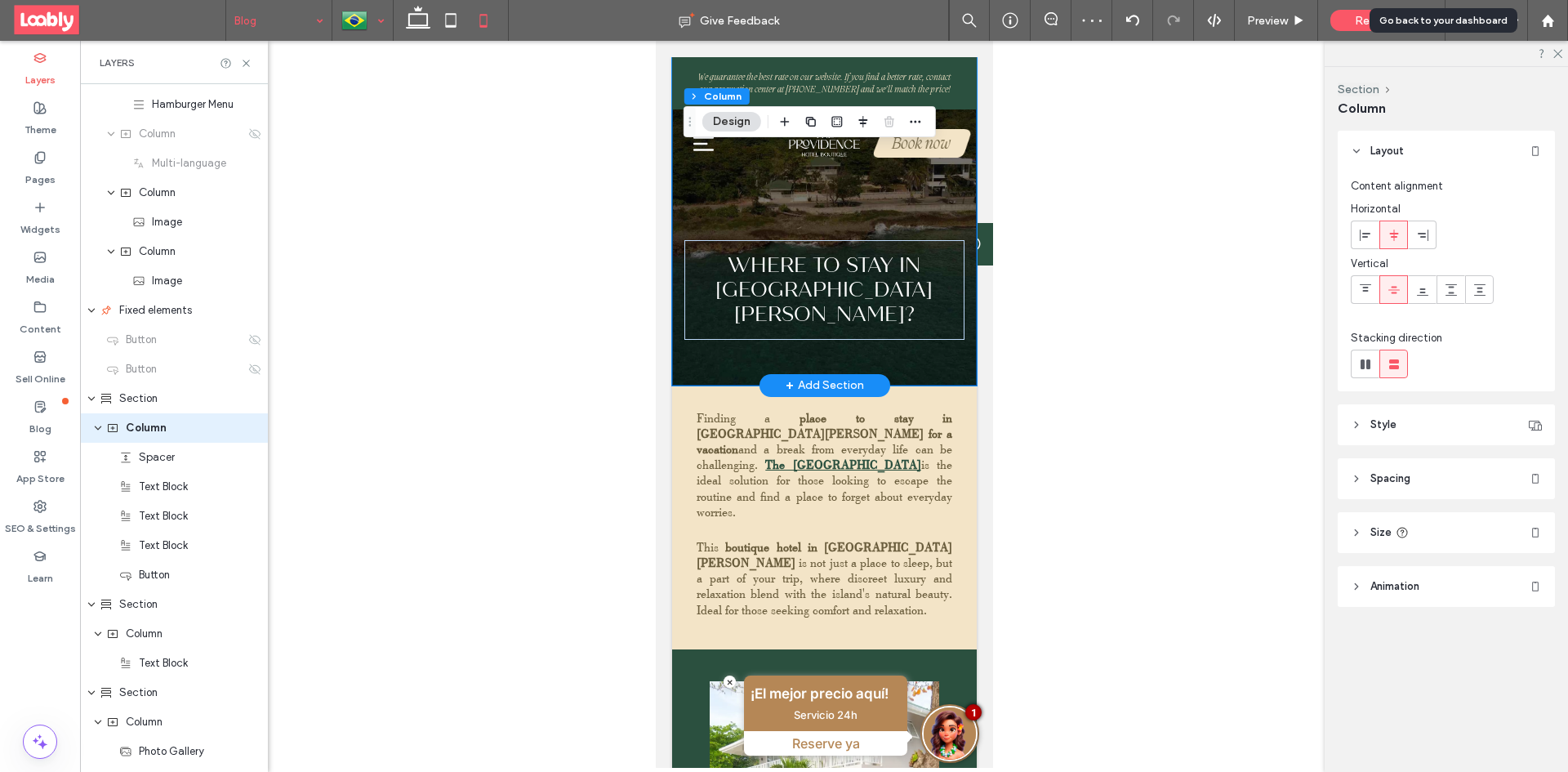
click at [365, 21] on div at bounding box center [362, 20] width 59 height 39
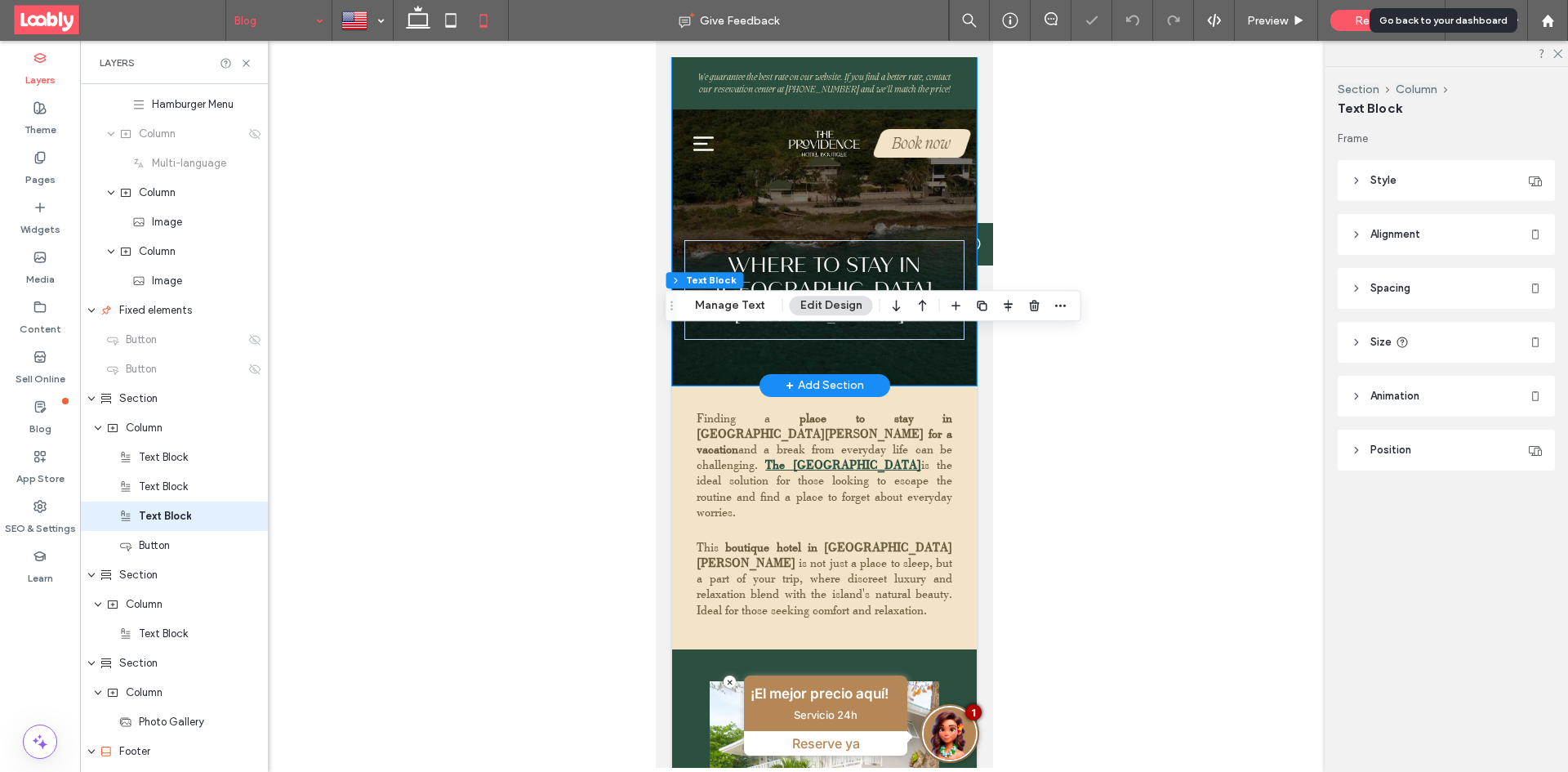
scroll to position [259, 0]
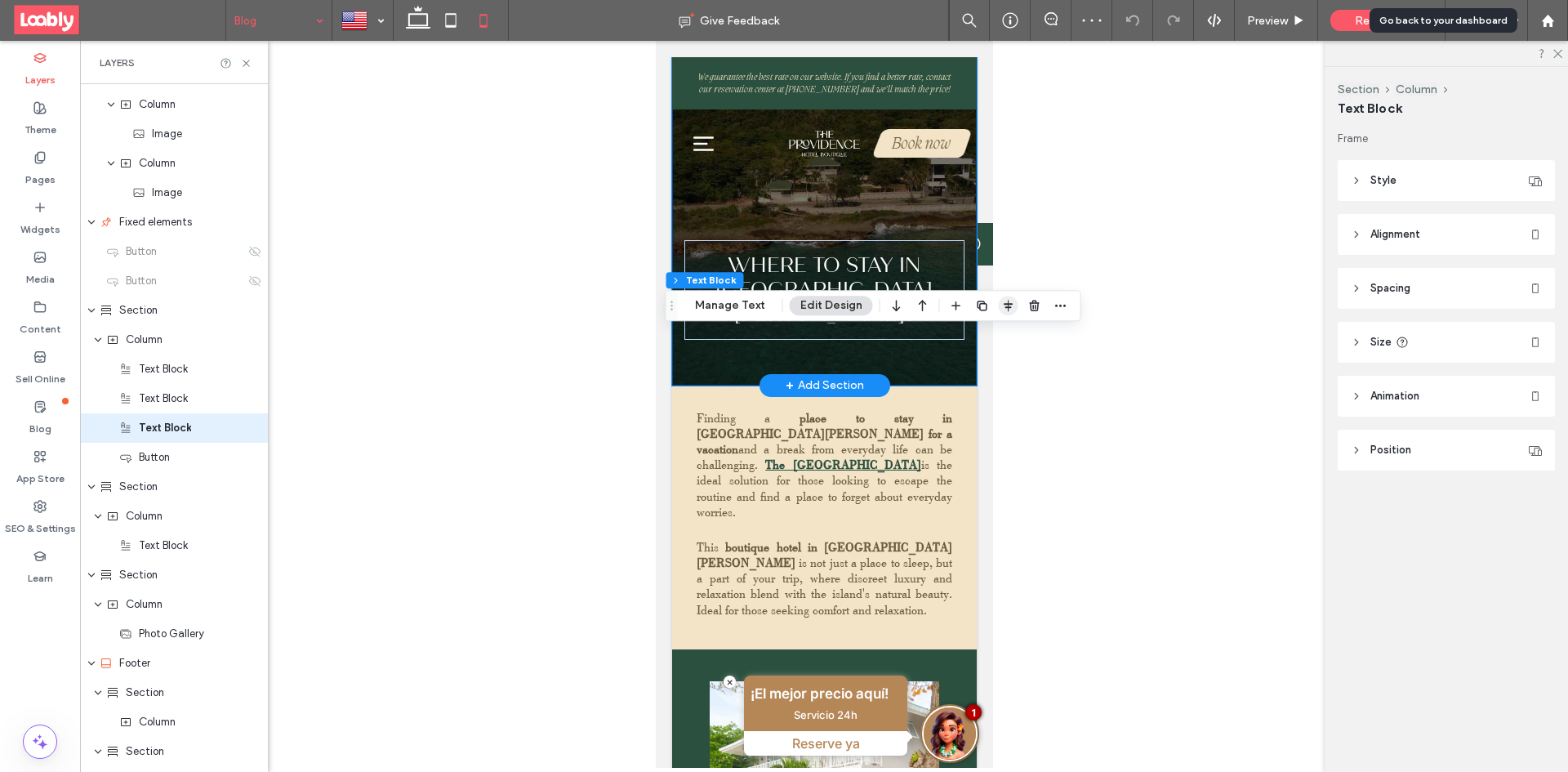
click at [1007, 306] on icon "button" at bounding box center [1008, 305] width 13 height 13
click at [962, 335] on use "flex-start" at bounding box center [964, 338] width 11 height 12
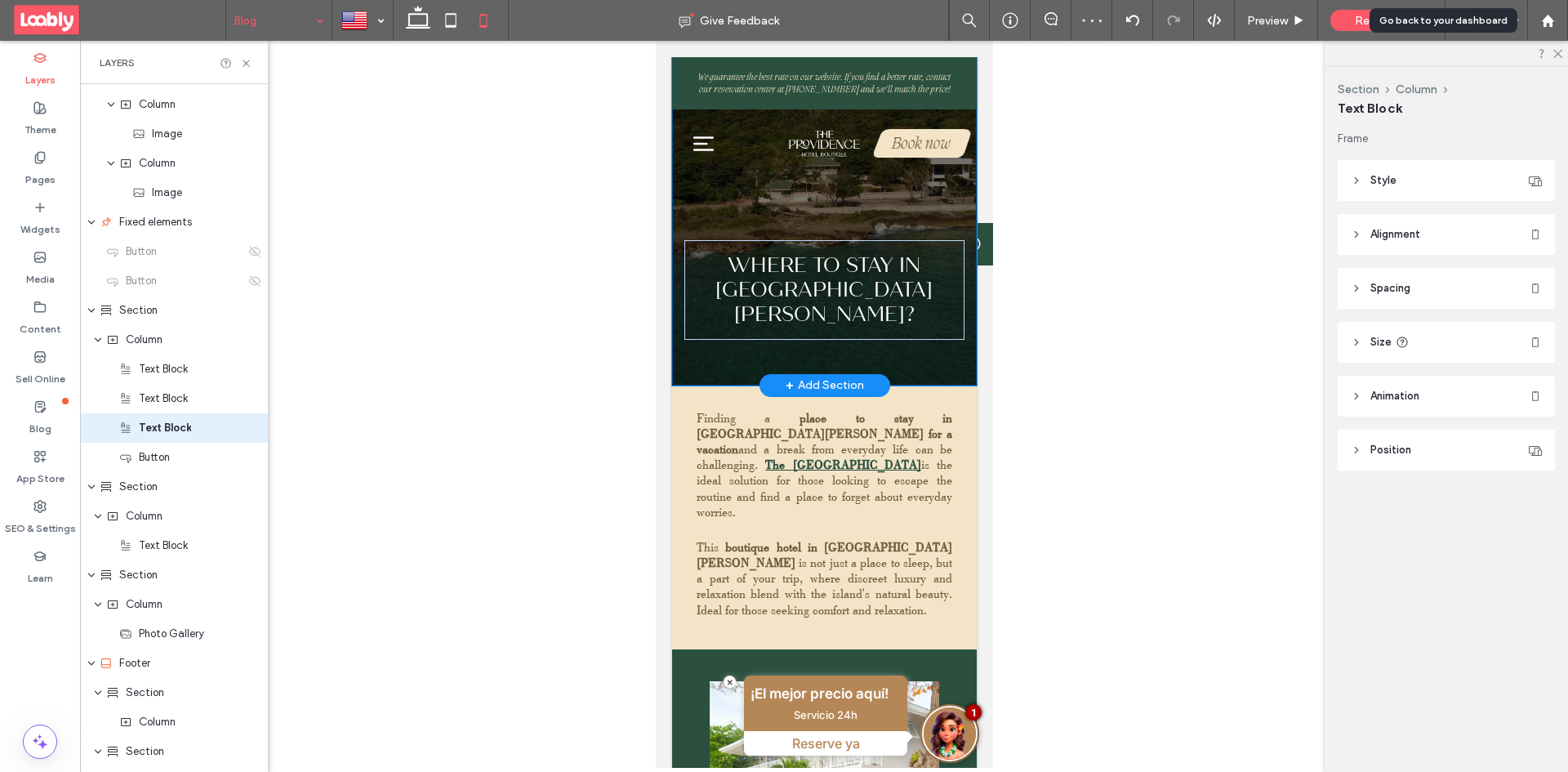
type input "***"
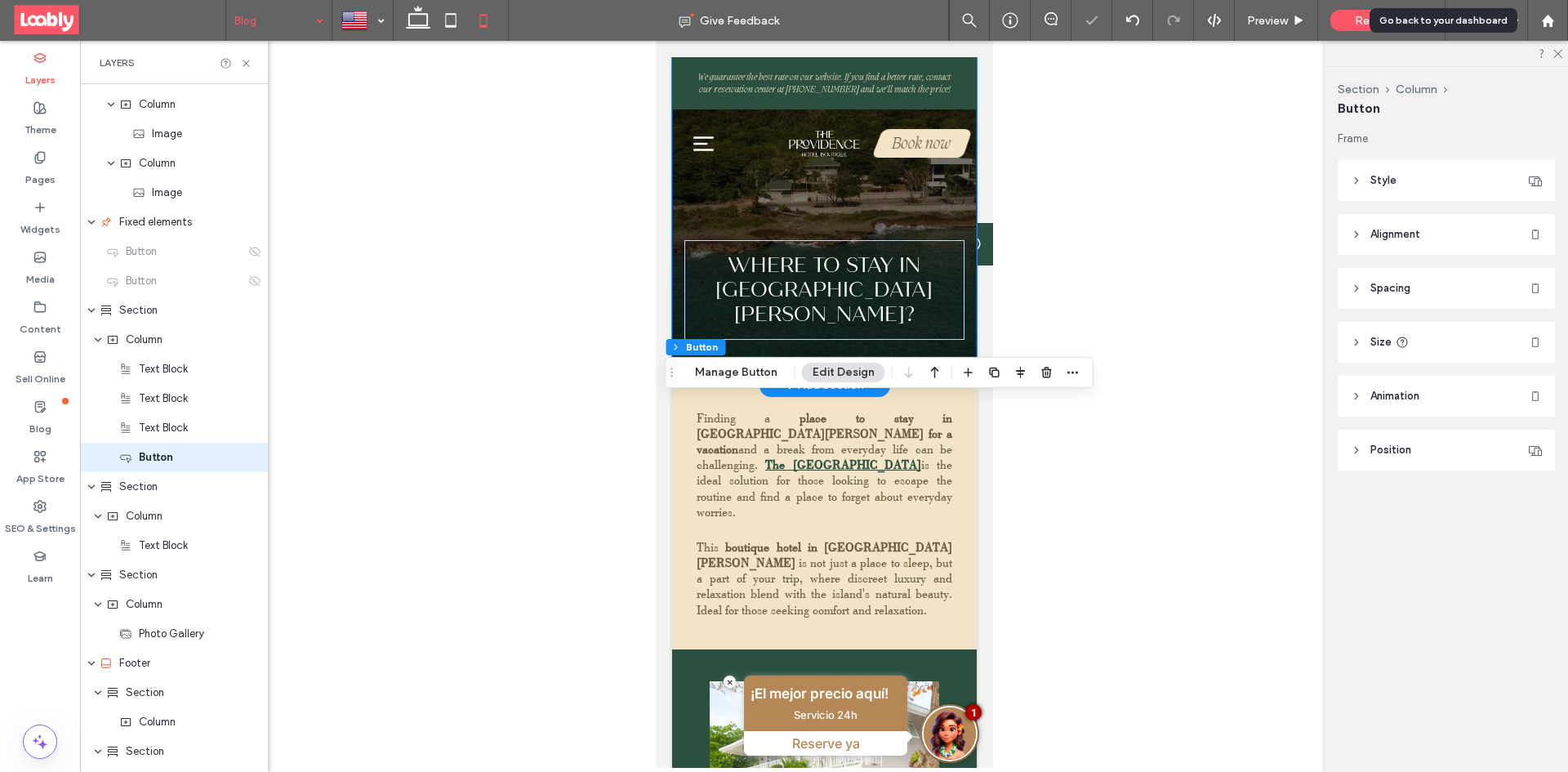
type input "**"
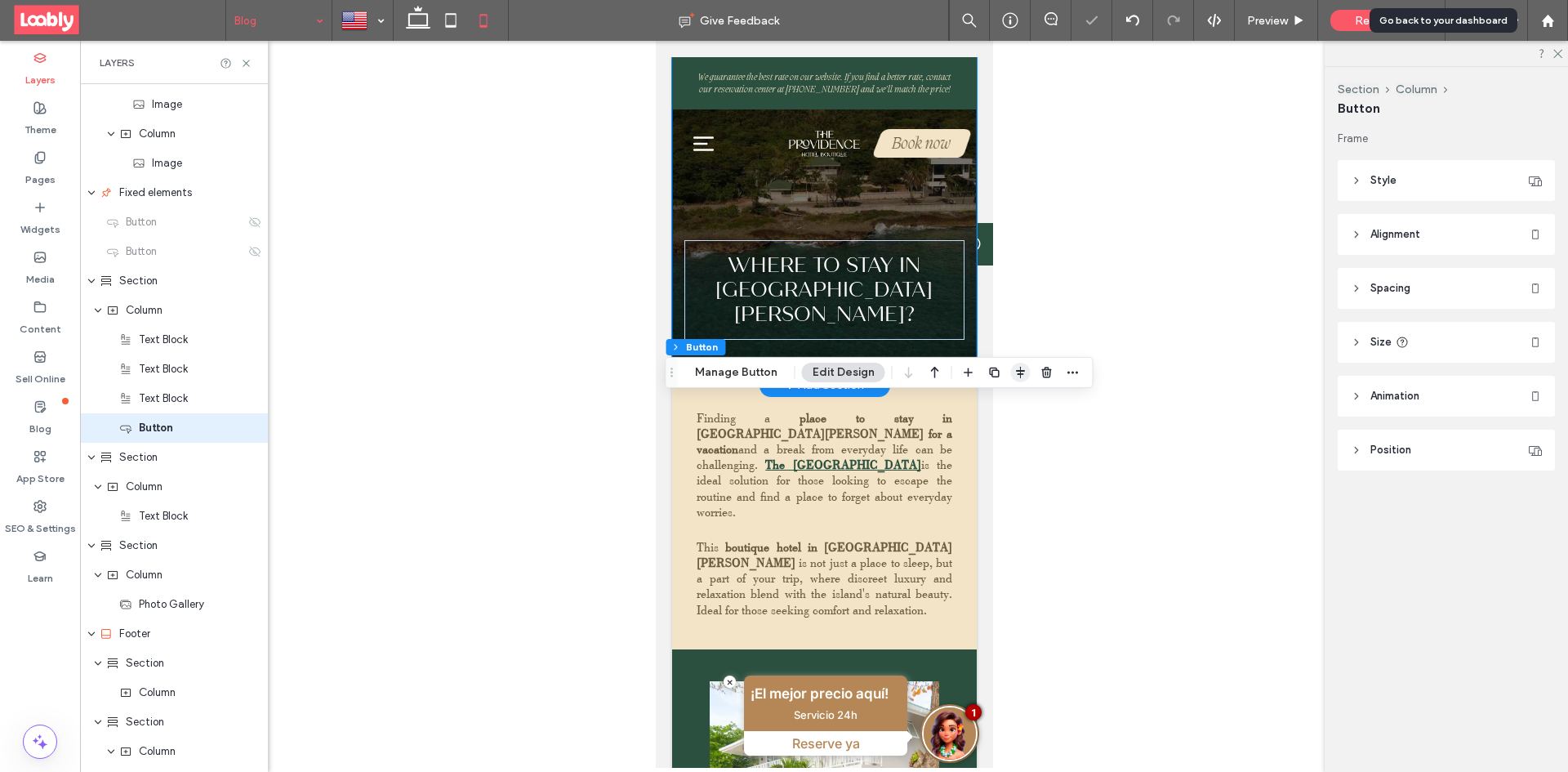
click at [1016, 370] on use "button" at bounding box center [1020, 373] width 9 height 12
click at [971, 402] on icon "flex-start" at bounding box center [977, 404] width 13 height 13
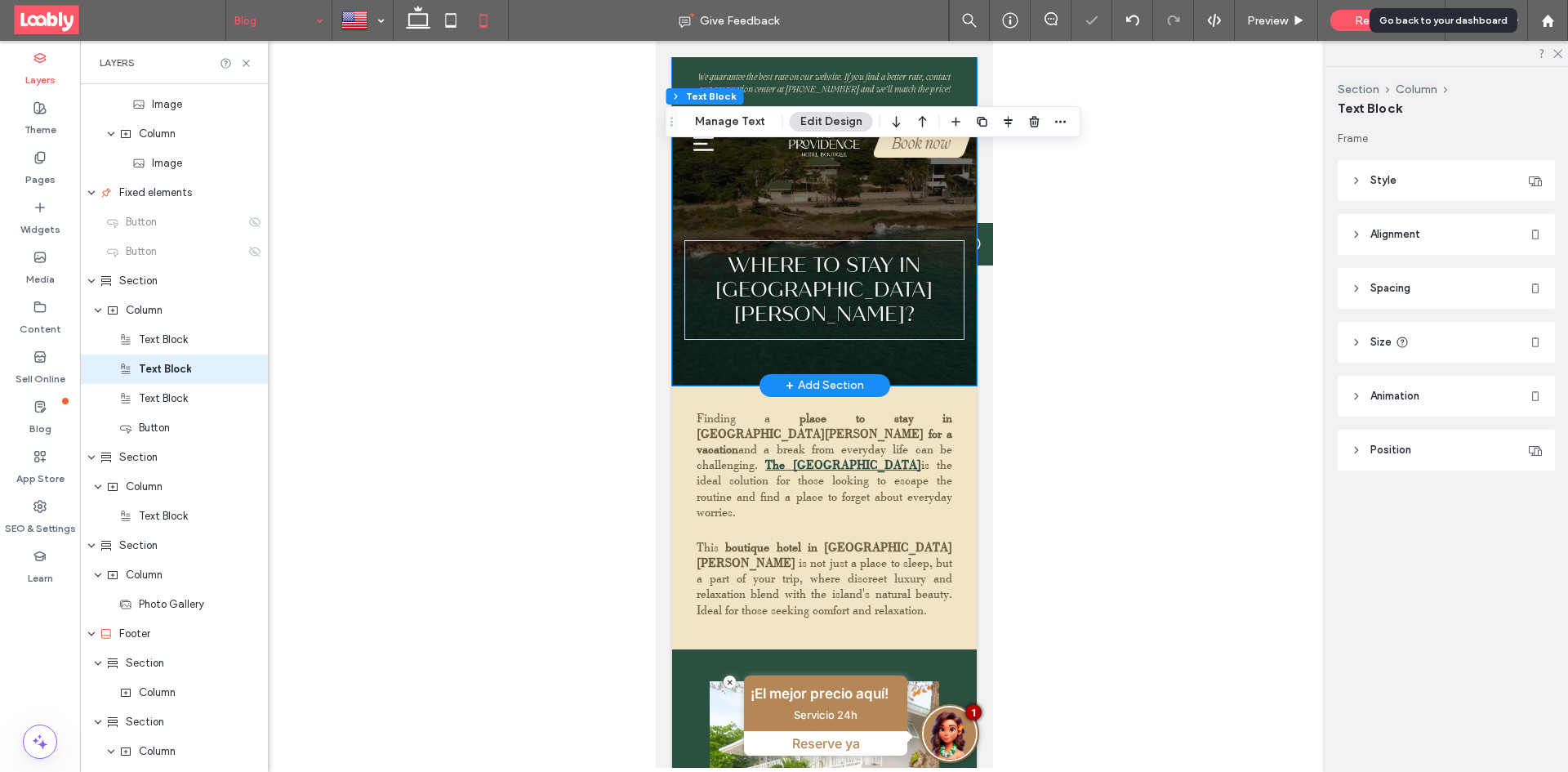
scroll to position [230, 0]
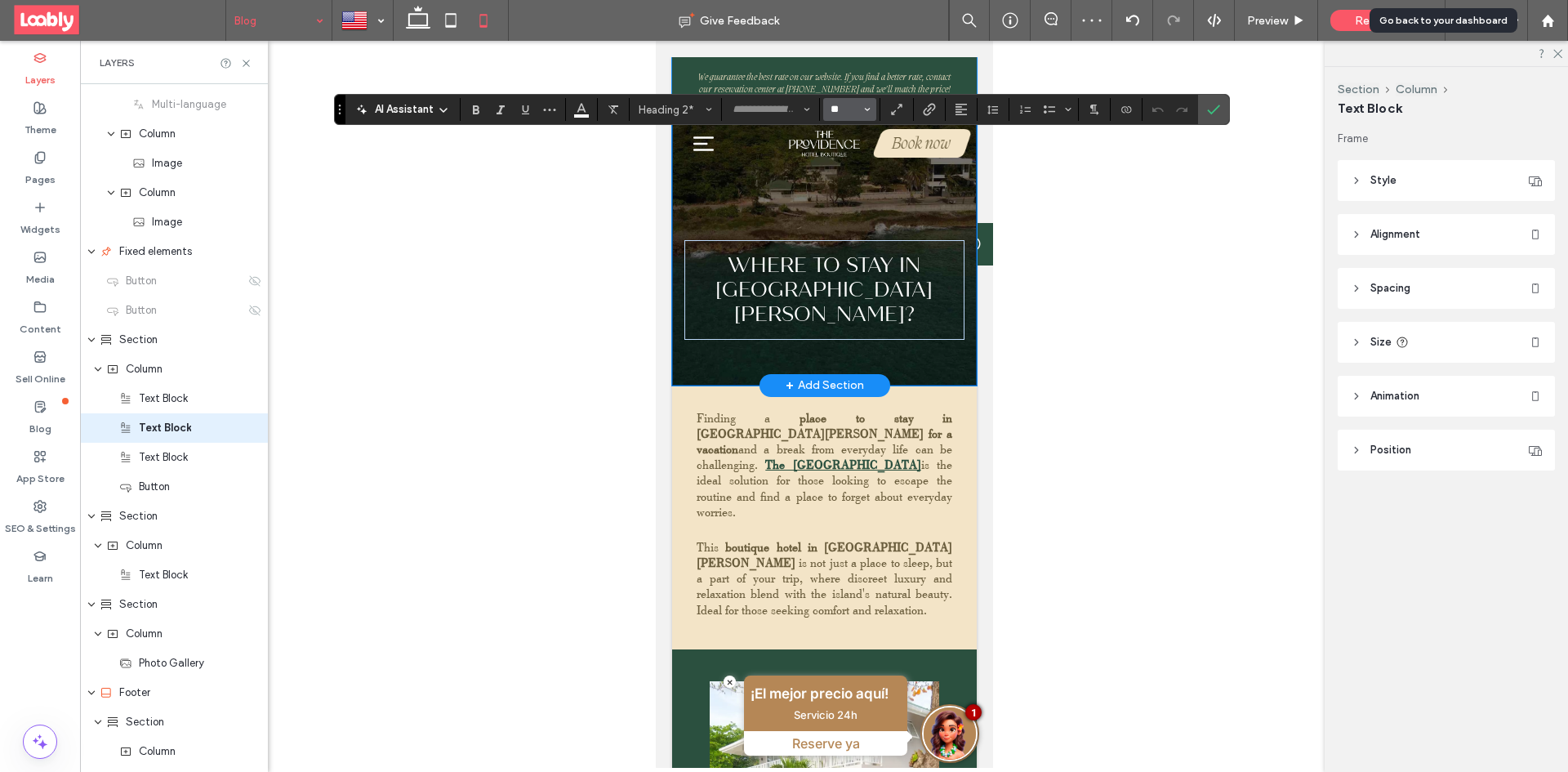
click at [841, 111] on input "**" at bounding box center [844, 110] width 32 height 13
type input "**"
click at [1213, 109] on icon "Confirm" at bounding box center [1214, 110] width 13 height 13
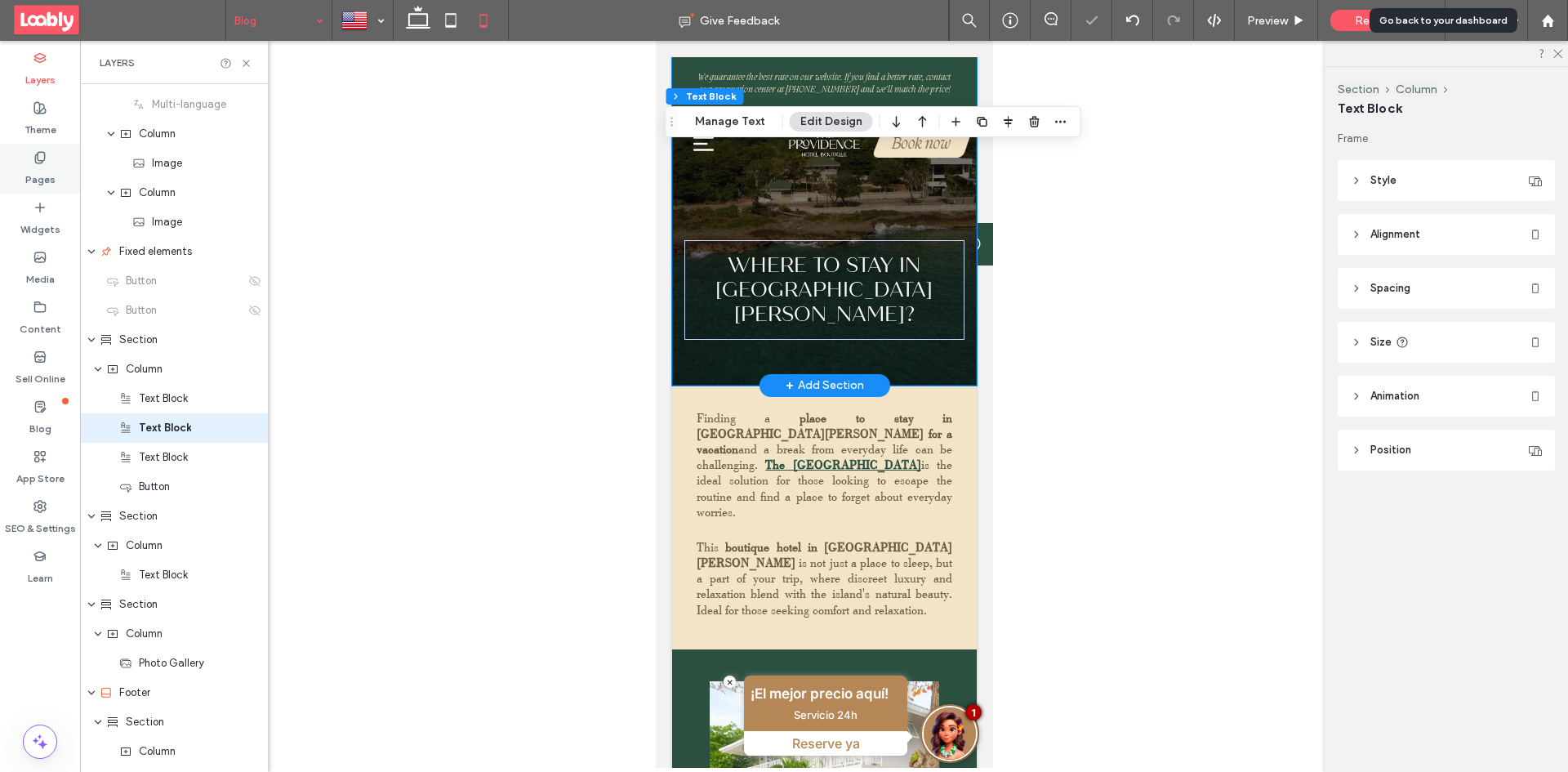
click at [52, 169] on label "Pages" at bounding box center [40, 175] width 30 height 22
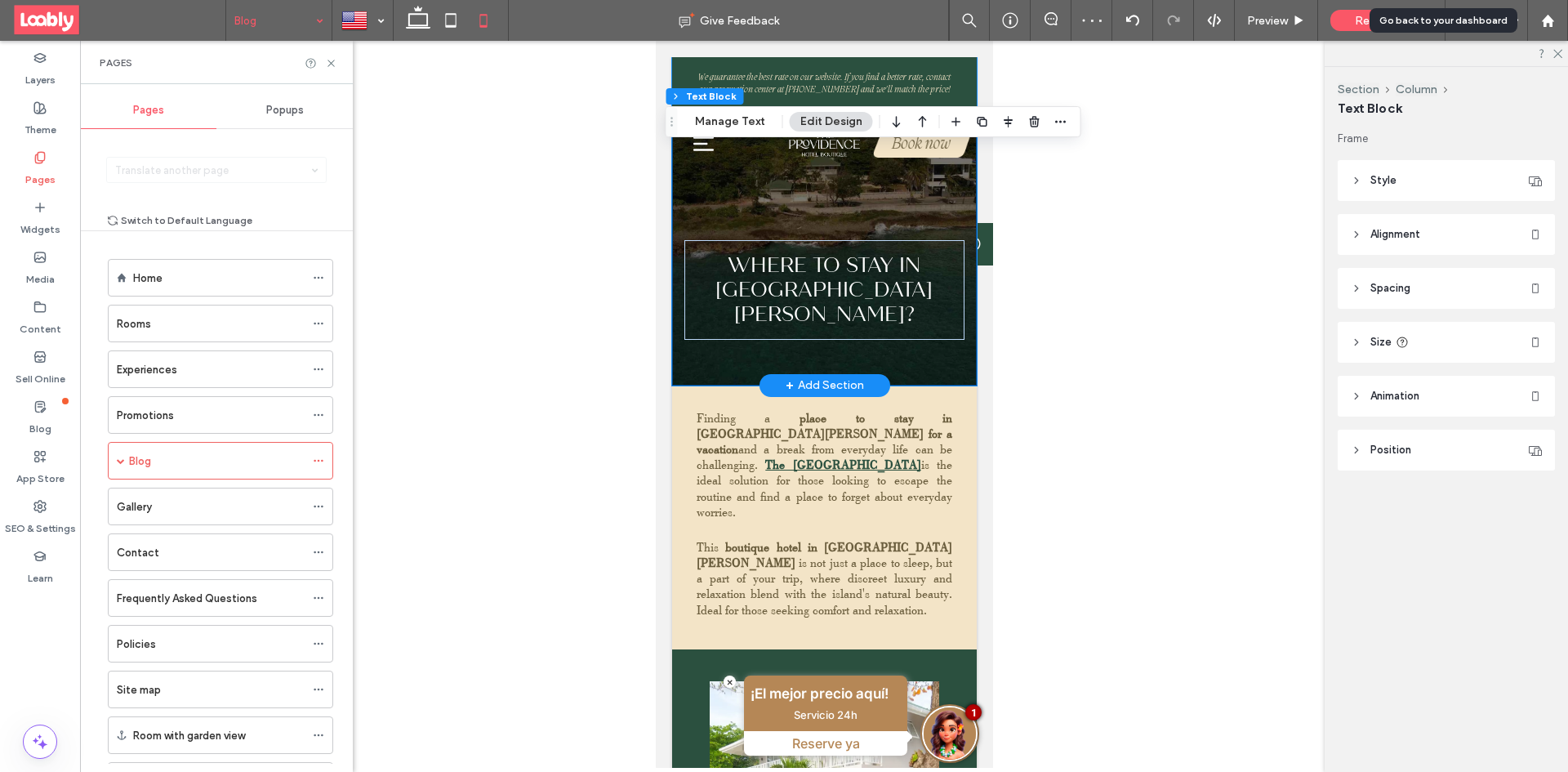
click at [52, 213] on div "Widgets" at bounding box center [40, 219] width 80 height 50
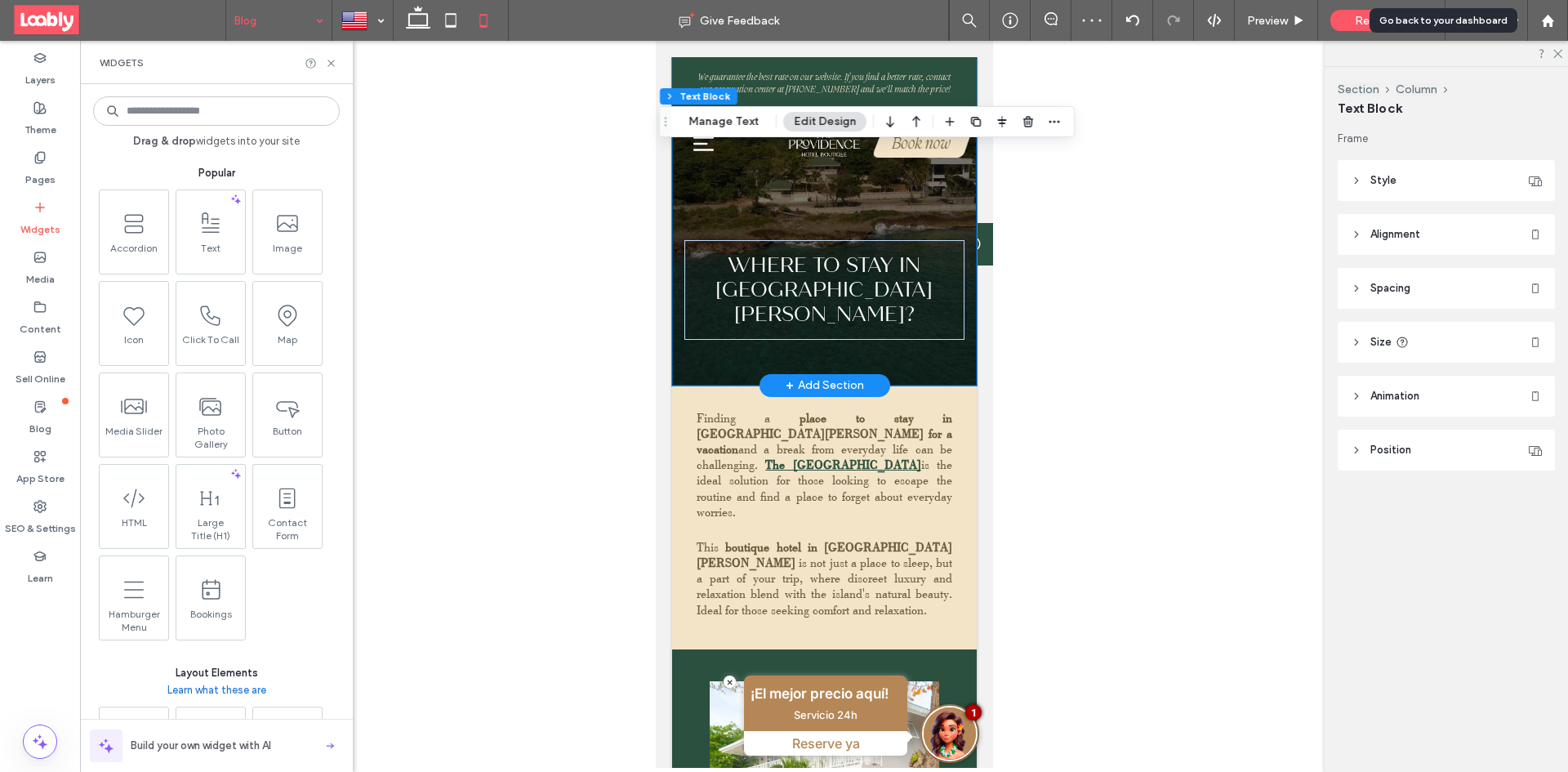
click at [291, 93] on div "Drag & drop widgets into your site Popular Accordion Text Image Icon Click To C…" at bounding box center [216, 428] width 246 height 671
click at [277, 113] on input at bounding box center [216, 111] width 246 height 29
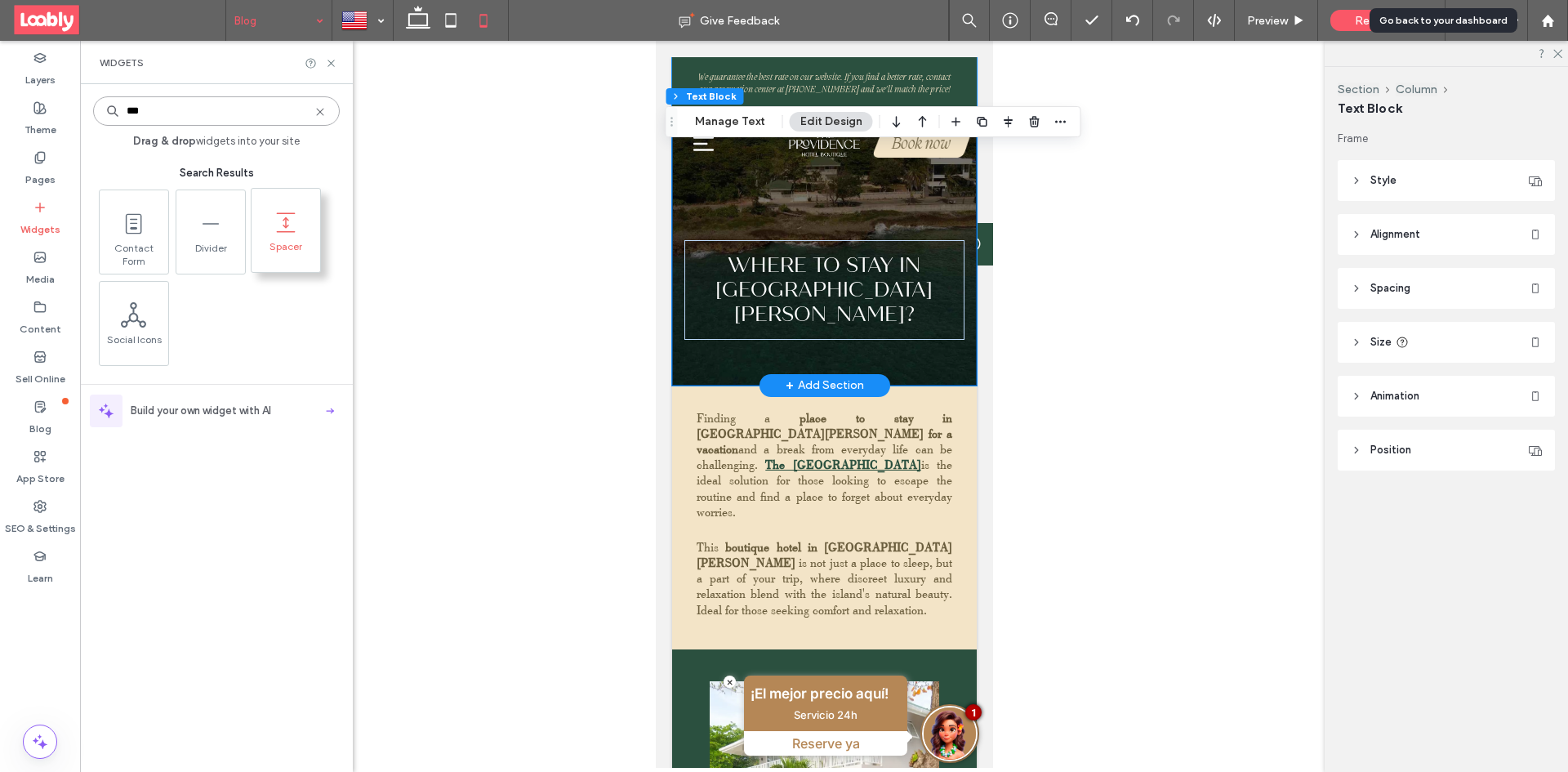
type input "***"
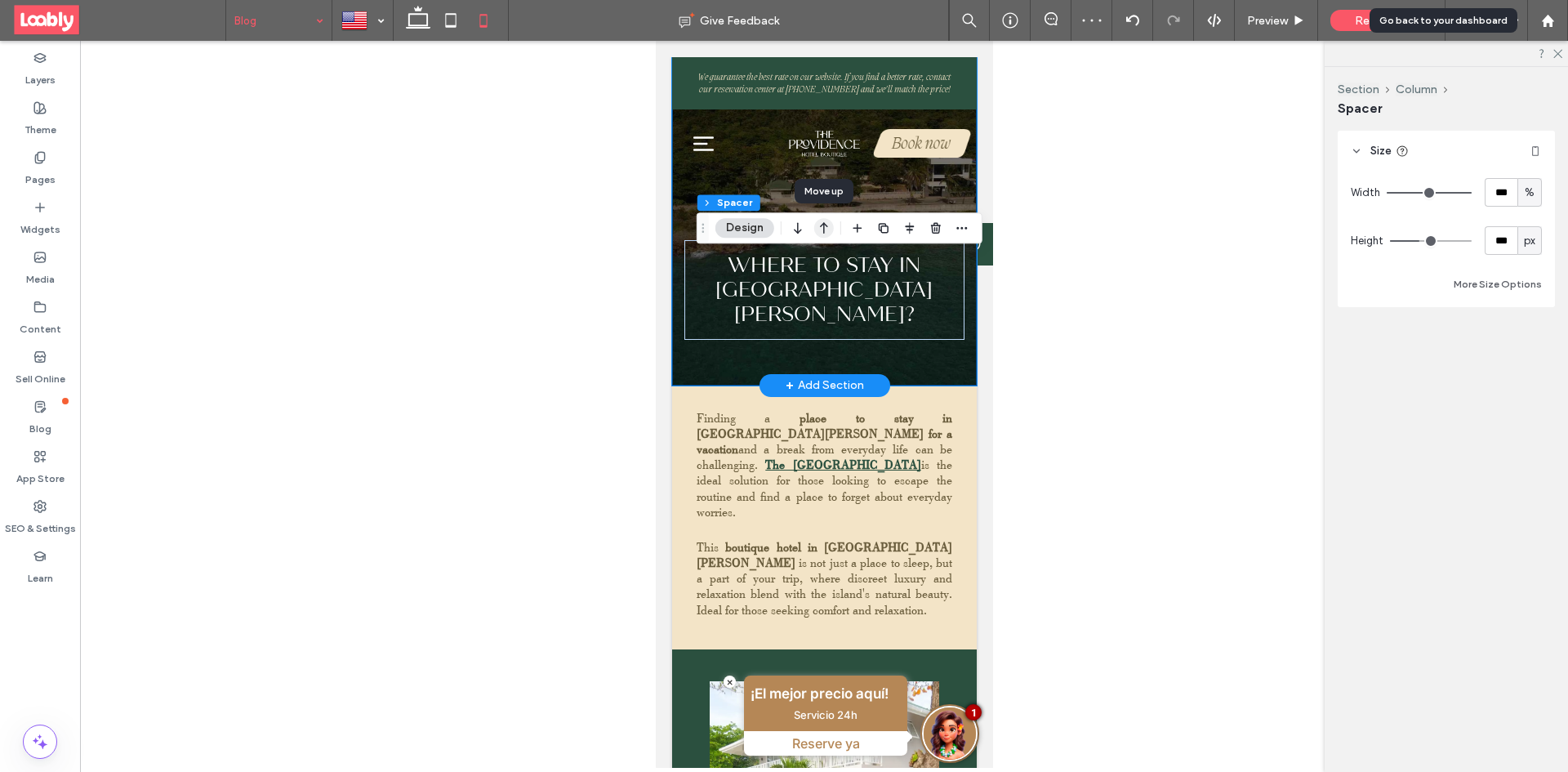
click at [819, 228] on icon "button" at bounding box center [824, 227] width 20 height 29
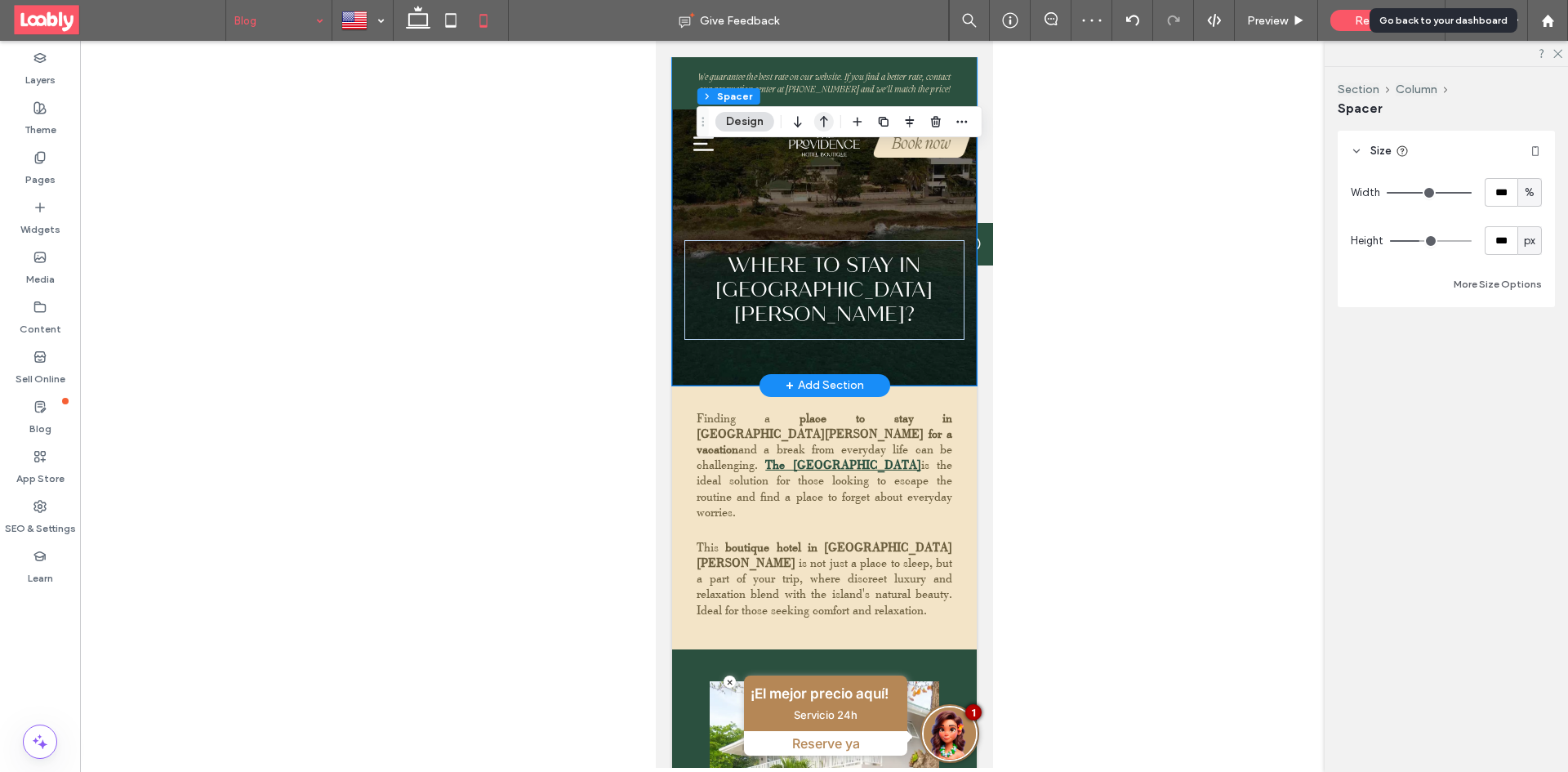
click at [819, 117] on icon "button" at bounding box center [824, 121] width 20 height 29
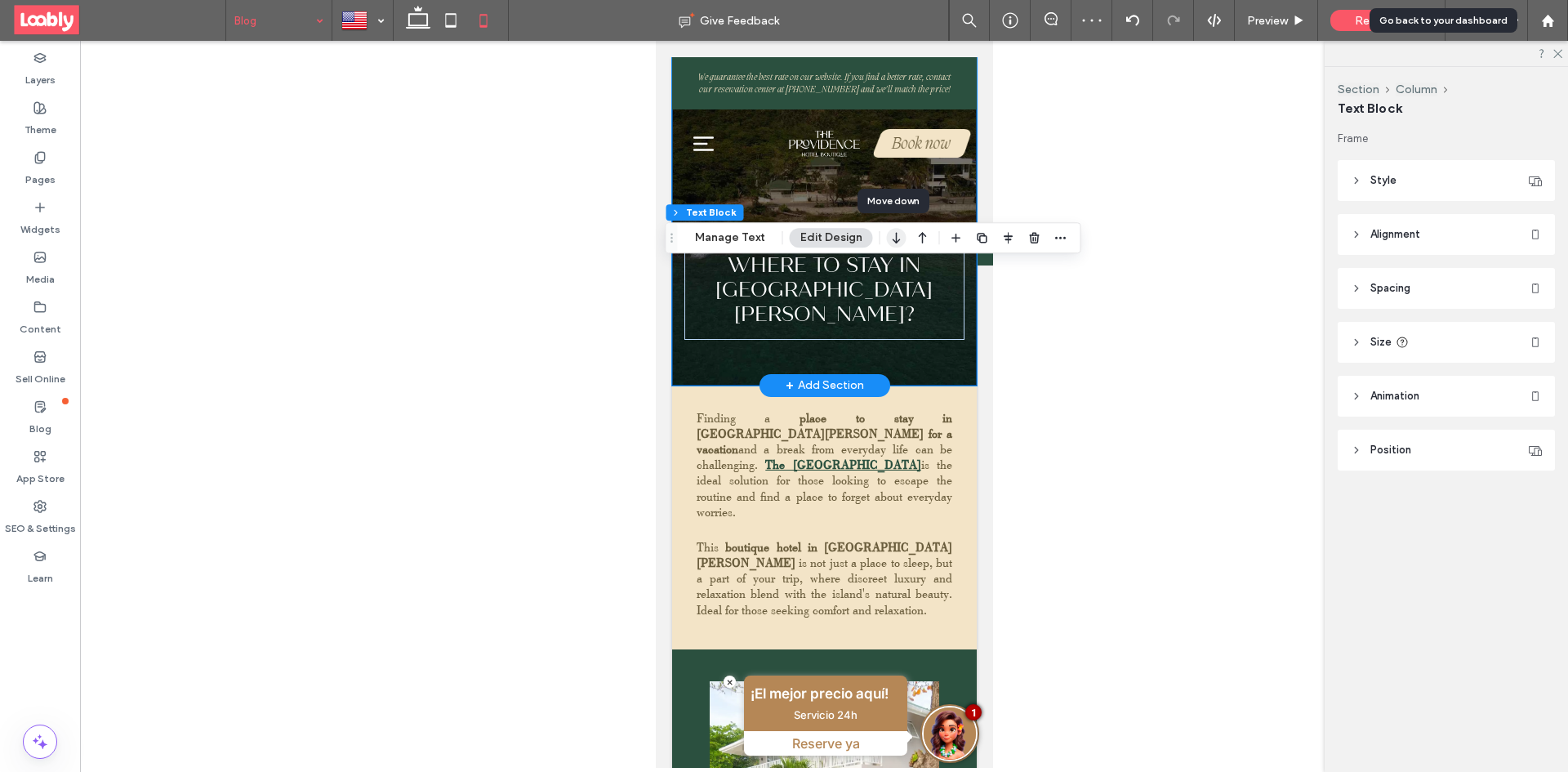
click at [892, 239] on icon "button" at bounding box center [897, 237] width 20 height 29
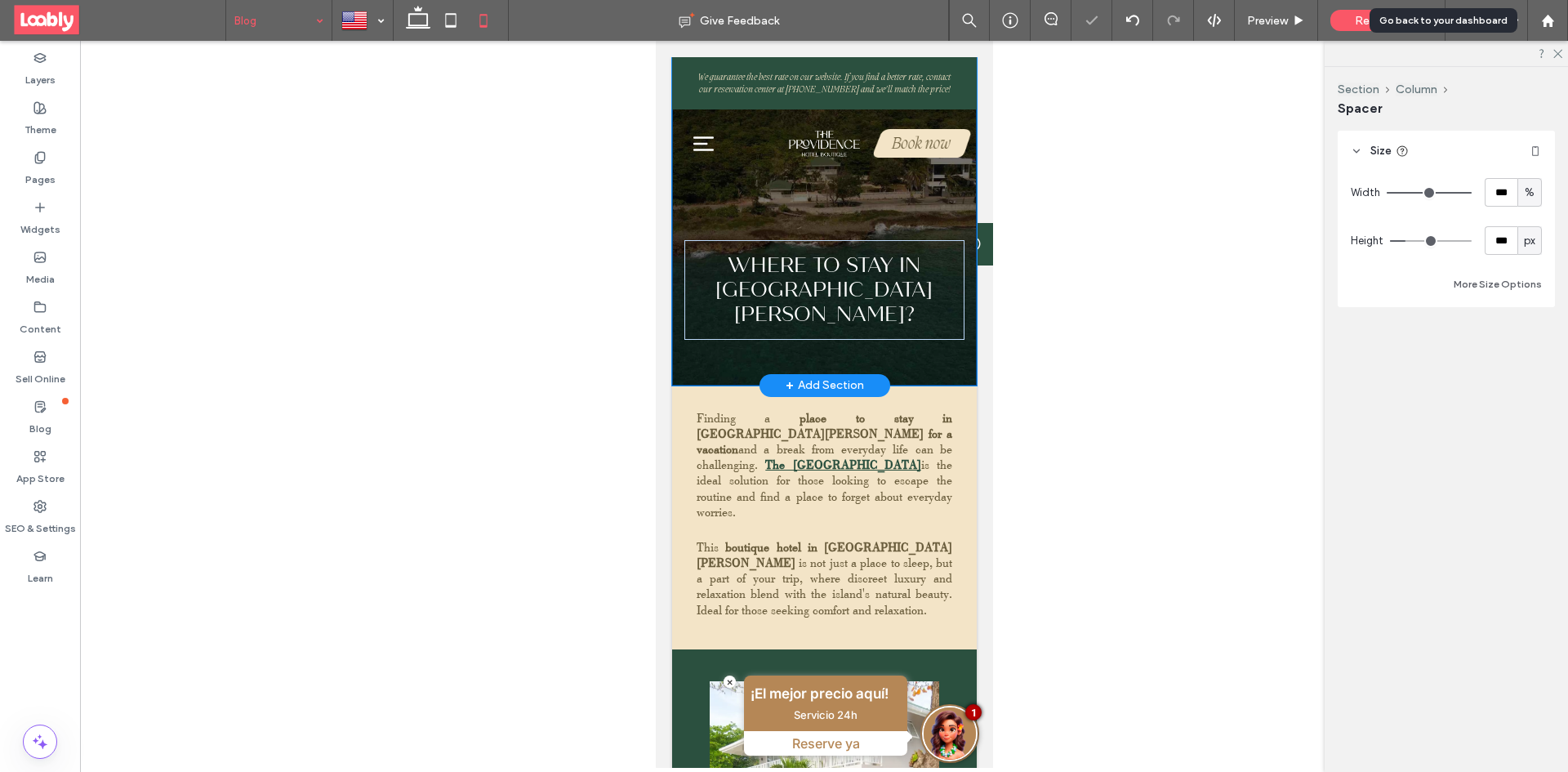
type input "***"
click at [380, 23] on div at bounding box center [362, 20] width 59 height 39
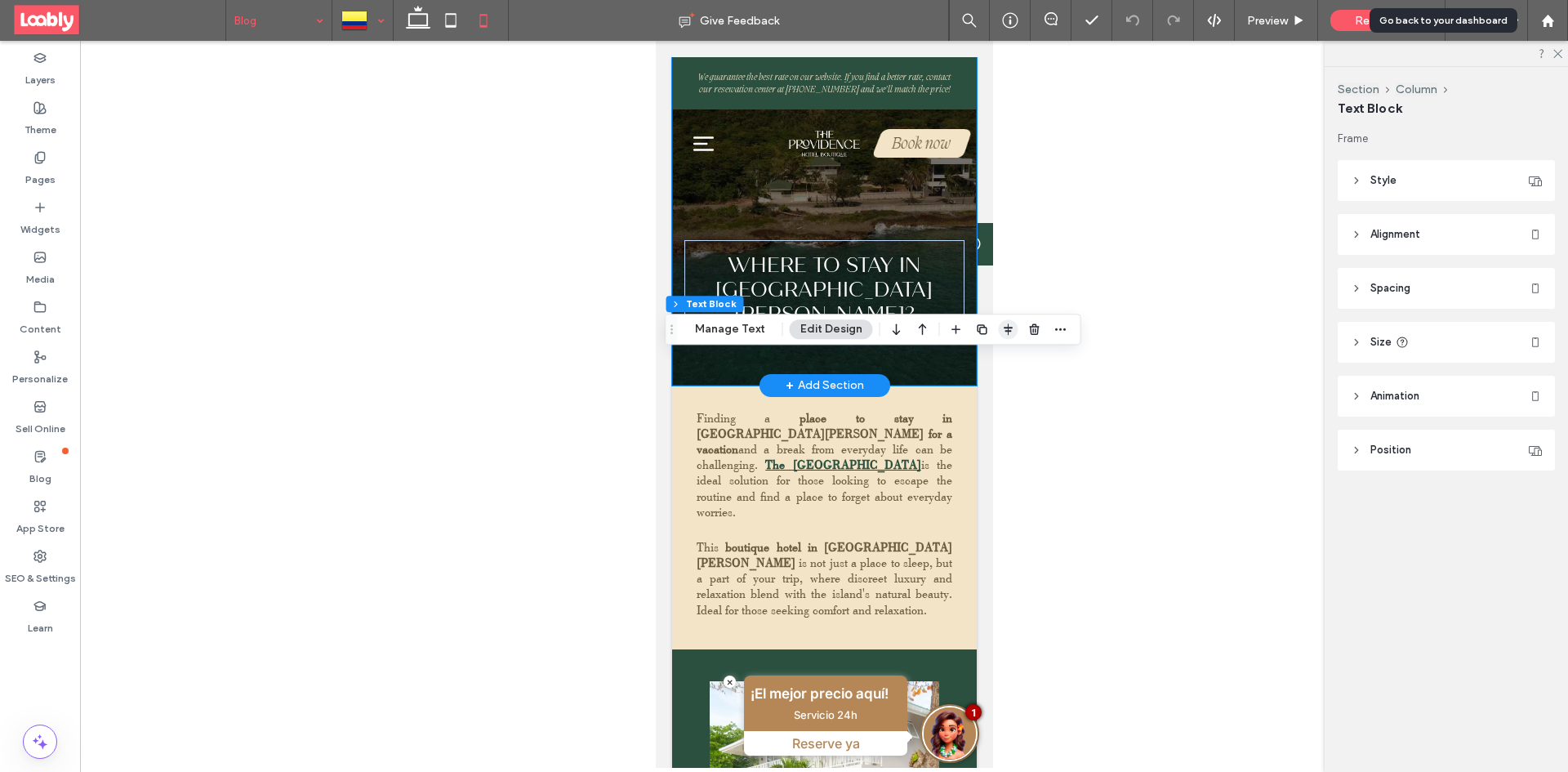
click at [998, 332] on span "button" at bounding box center [1008, 329] width 20 height 20
click at [958, 358] on icon "flex-start" at bounding box center [965, 361] width 13 height 13
